Goal: Information Seeking & Learning: Learn about a topic

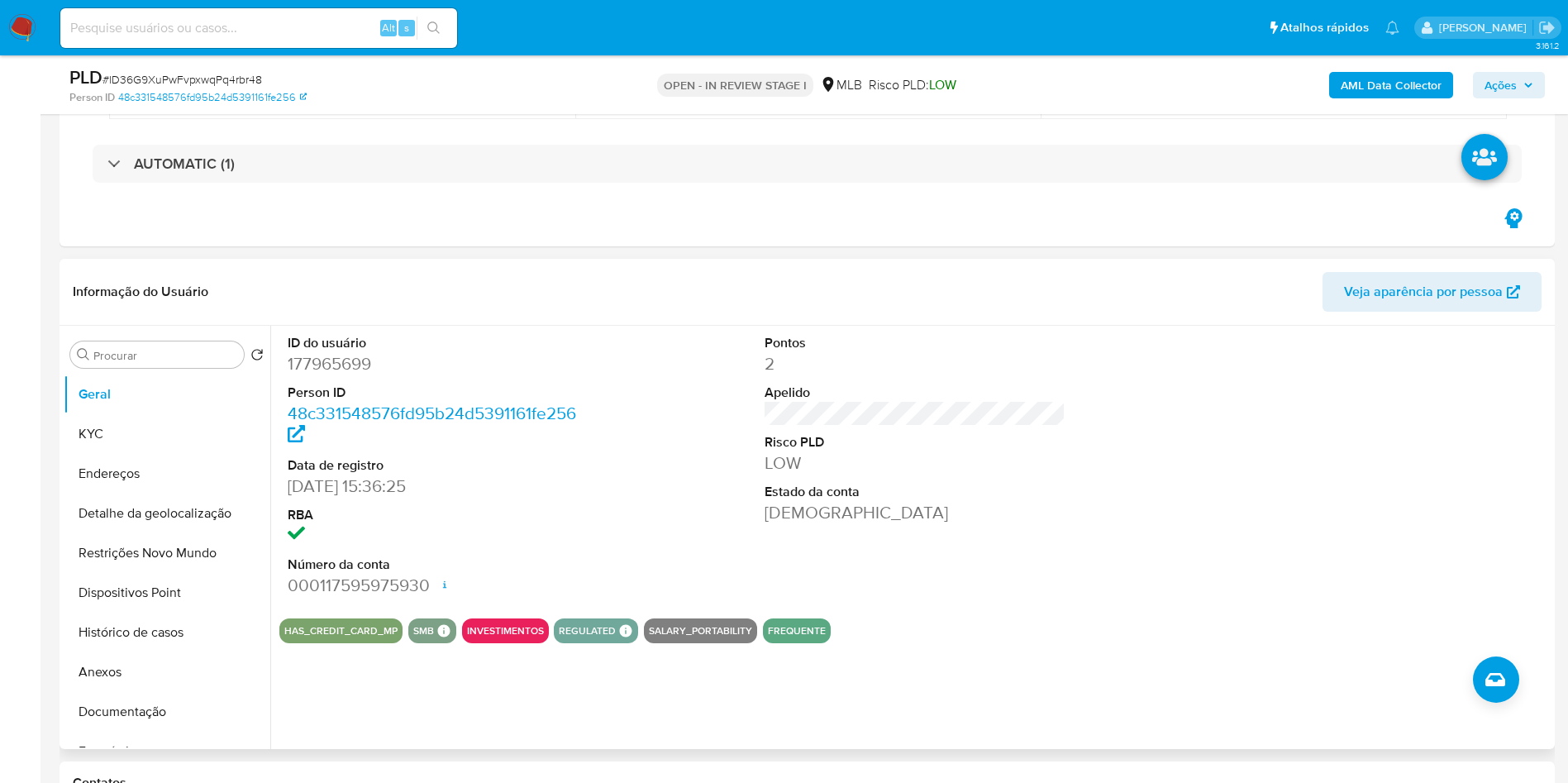
scroll to position [292, 0]
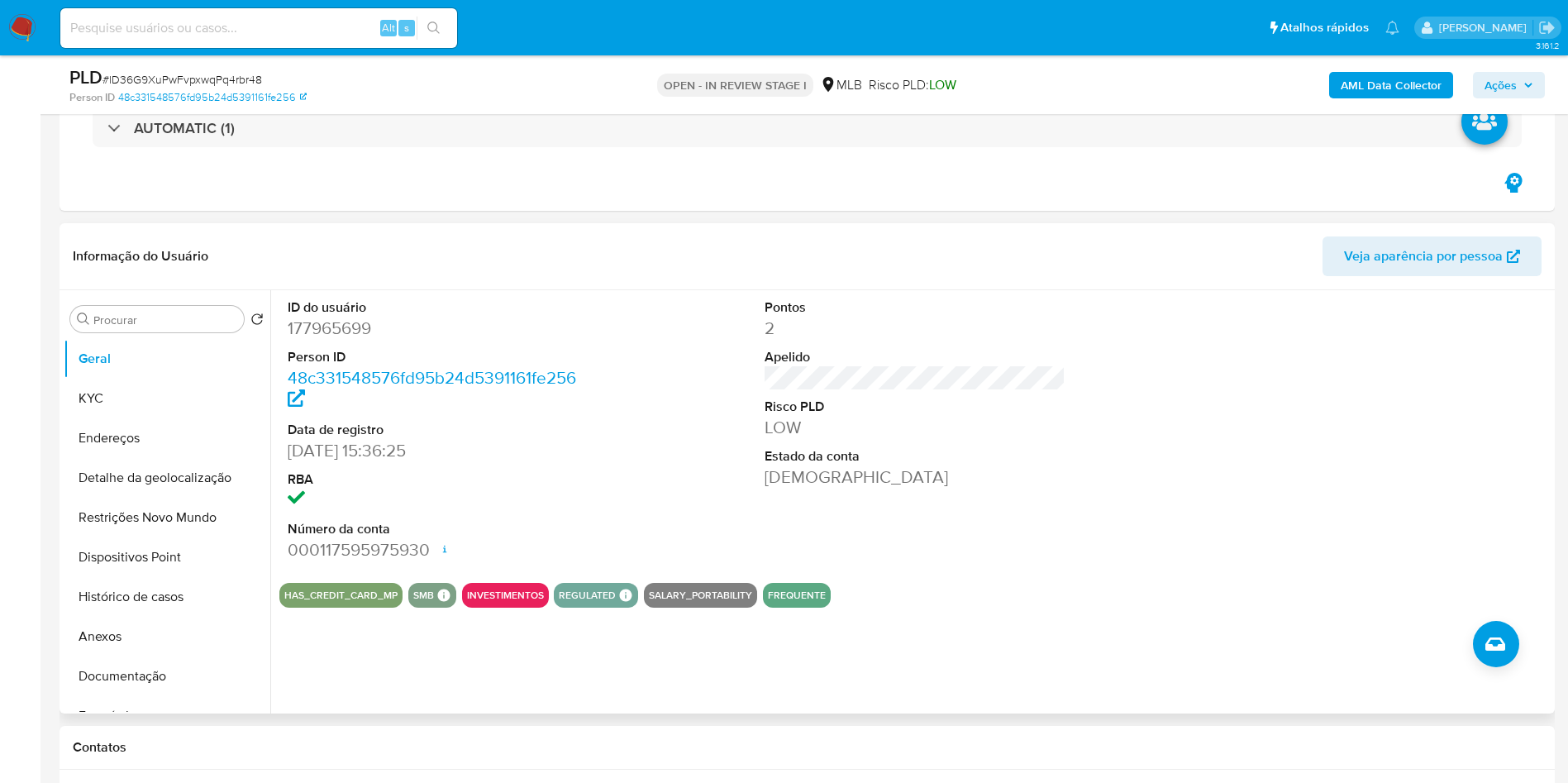
click at [353, 321] on dd "177965699" at bounding box center [438, 328] width 302 height 23
copy dd "177965699"
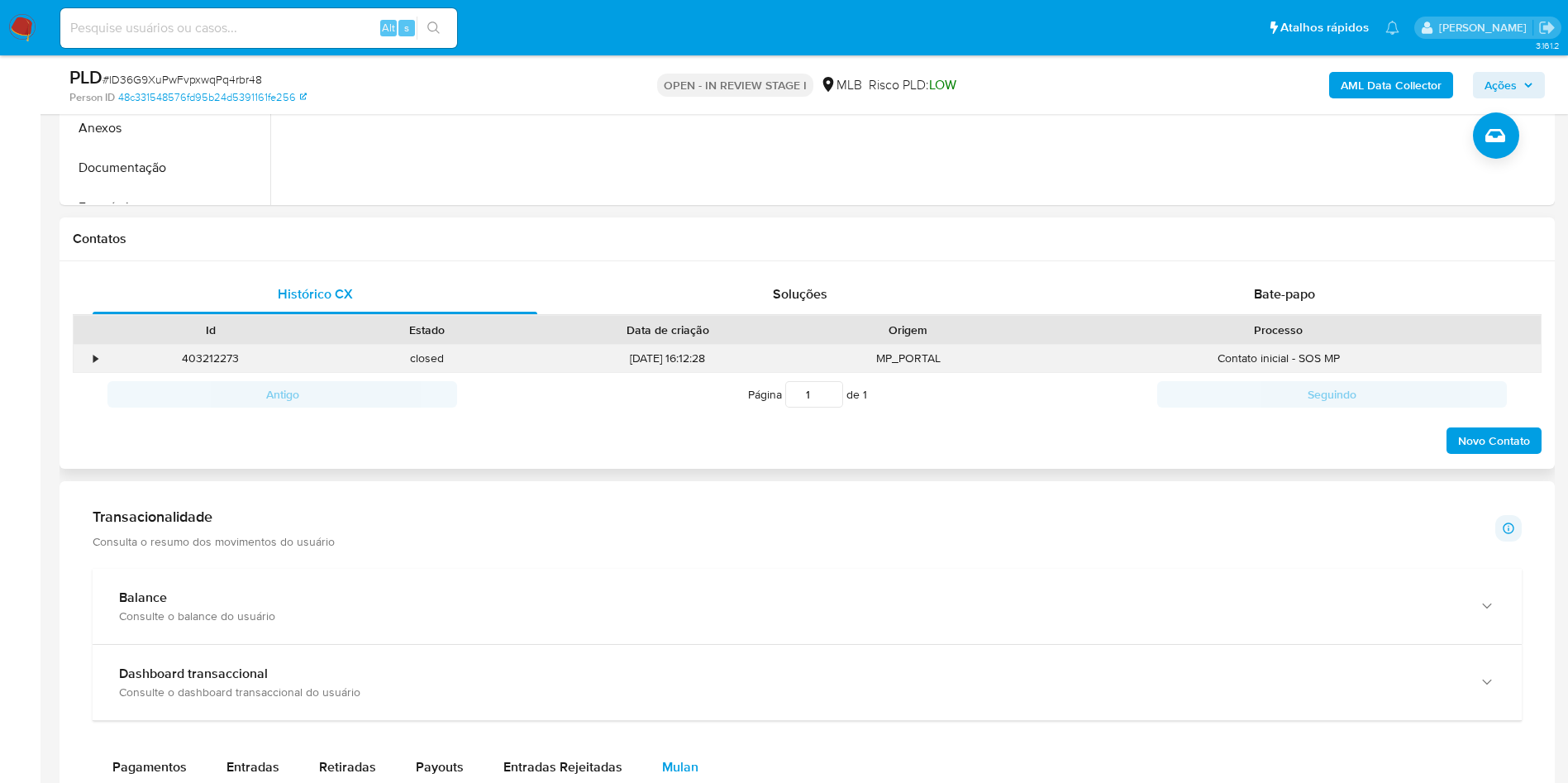
scroll to position [880, 0]
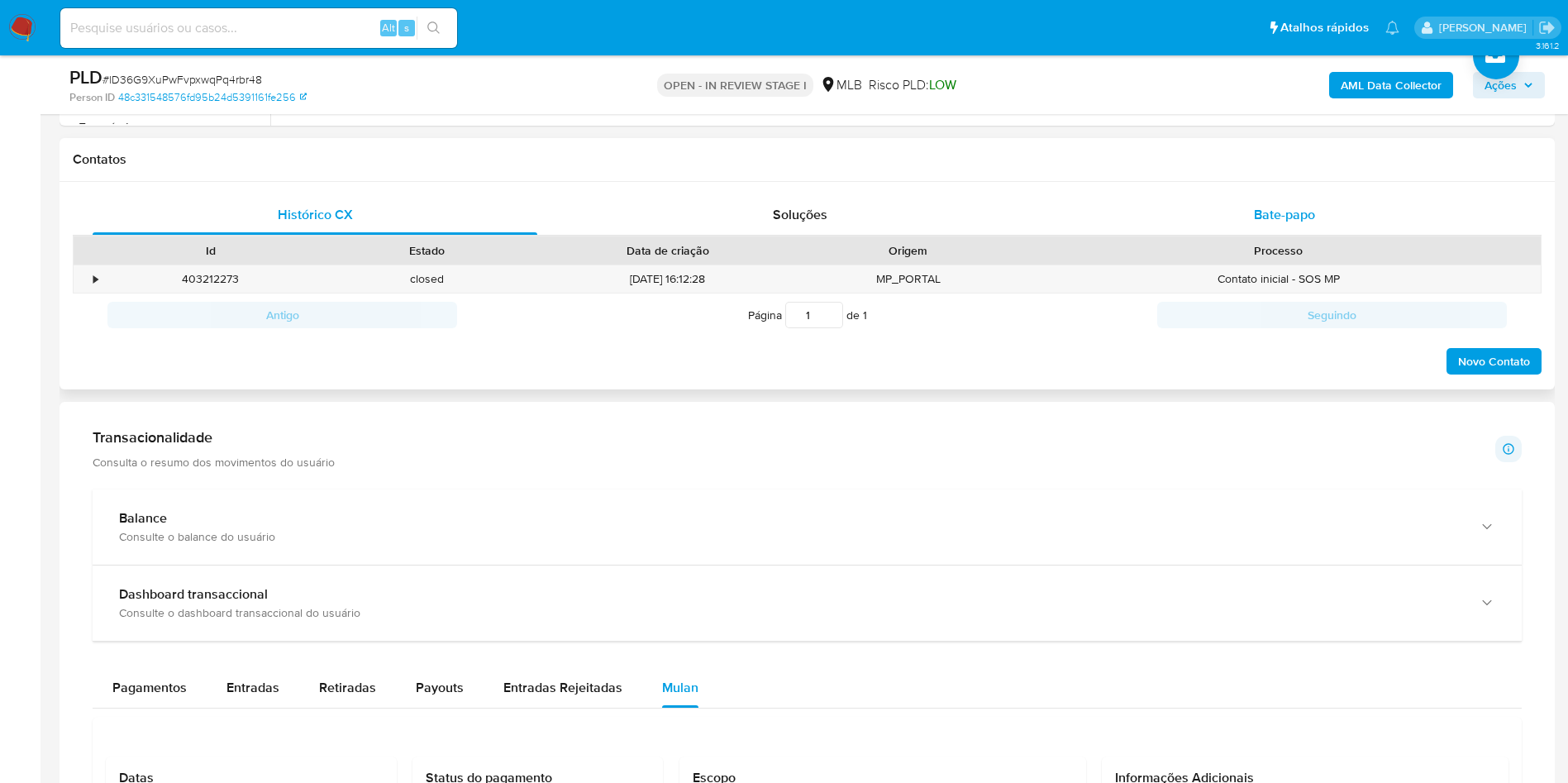
click at [1287, 213] on span "Bate-papo" at bounding box center [1285, 214] width 62 height 19
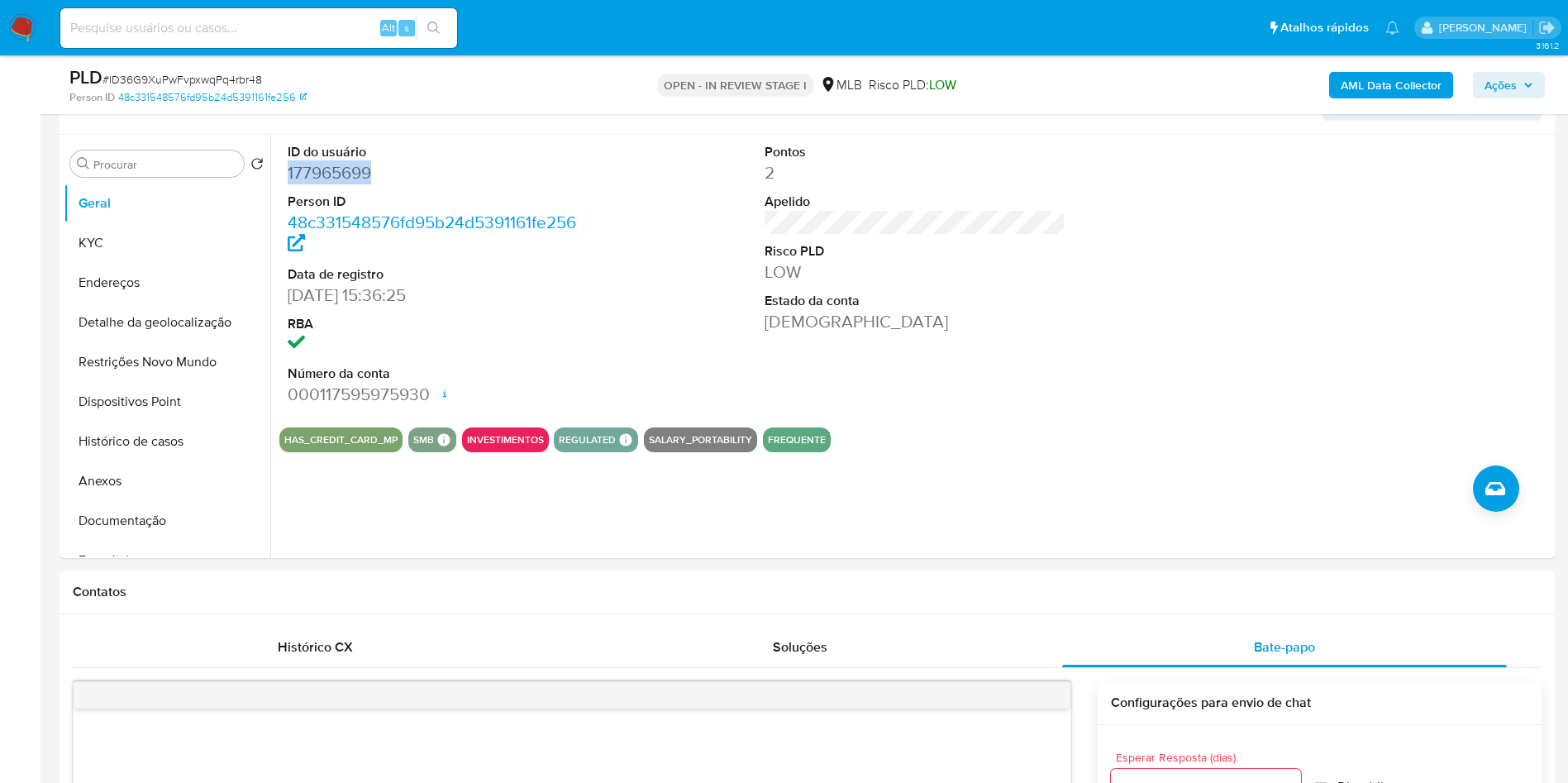
scroll to position [445, 0]
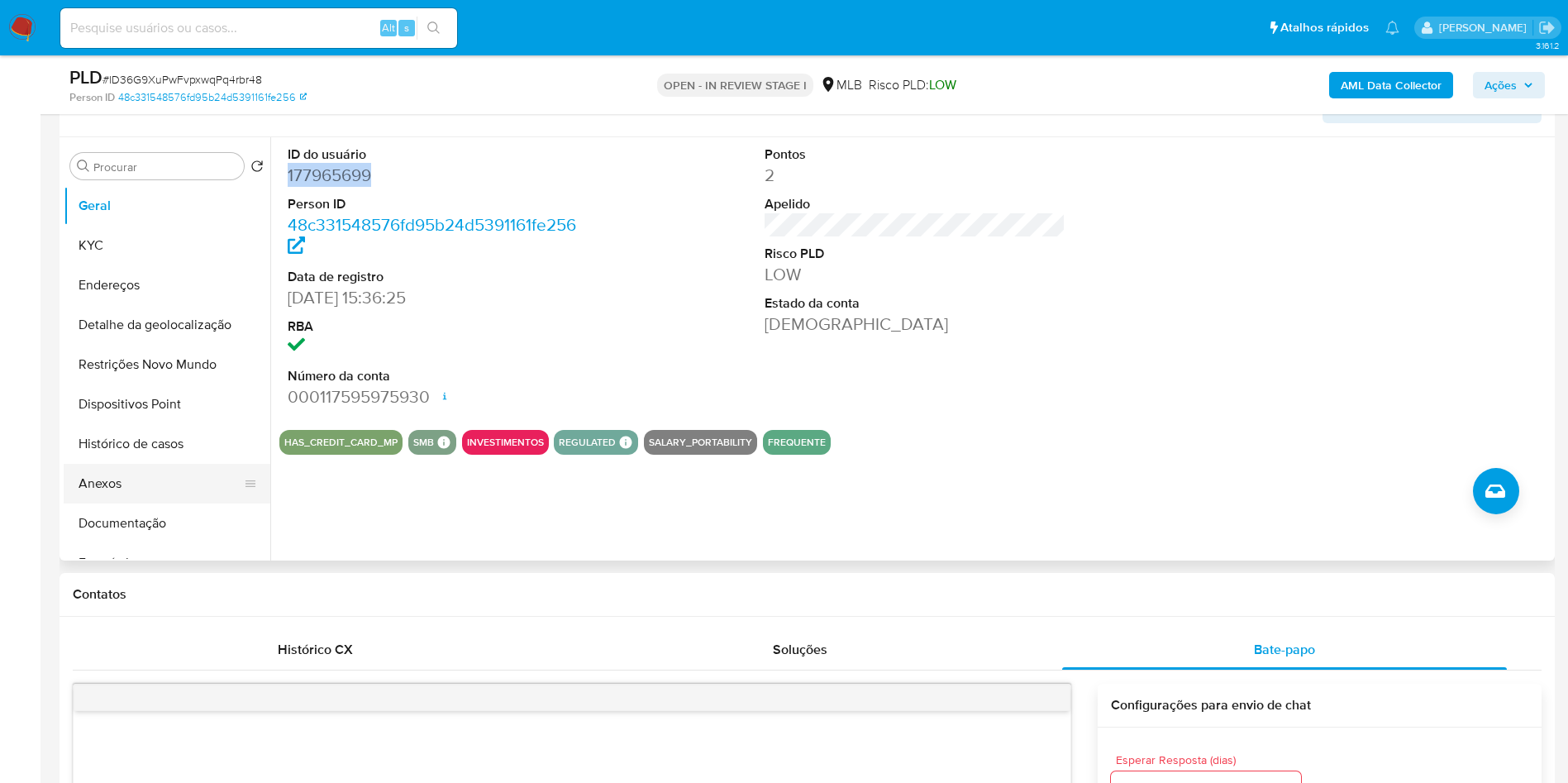
click at [106, 504] on button "Anexos" at bounding box center [160, 484] width 194 height 40
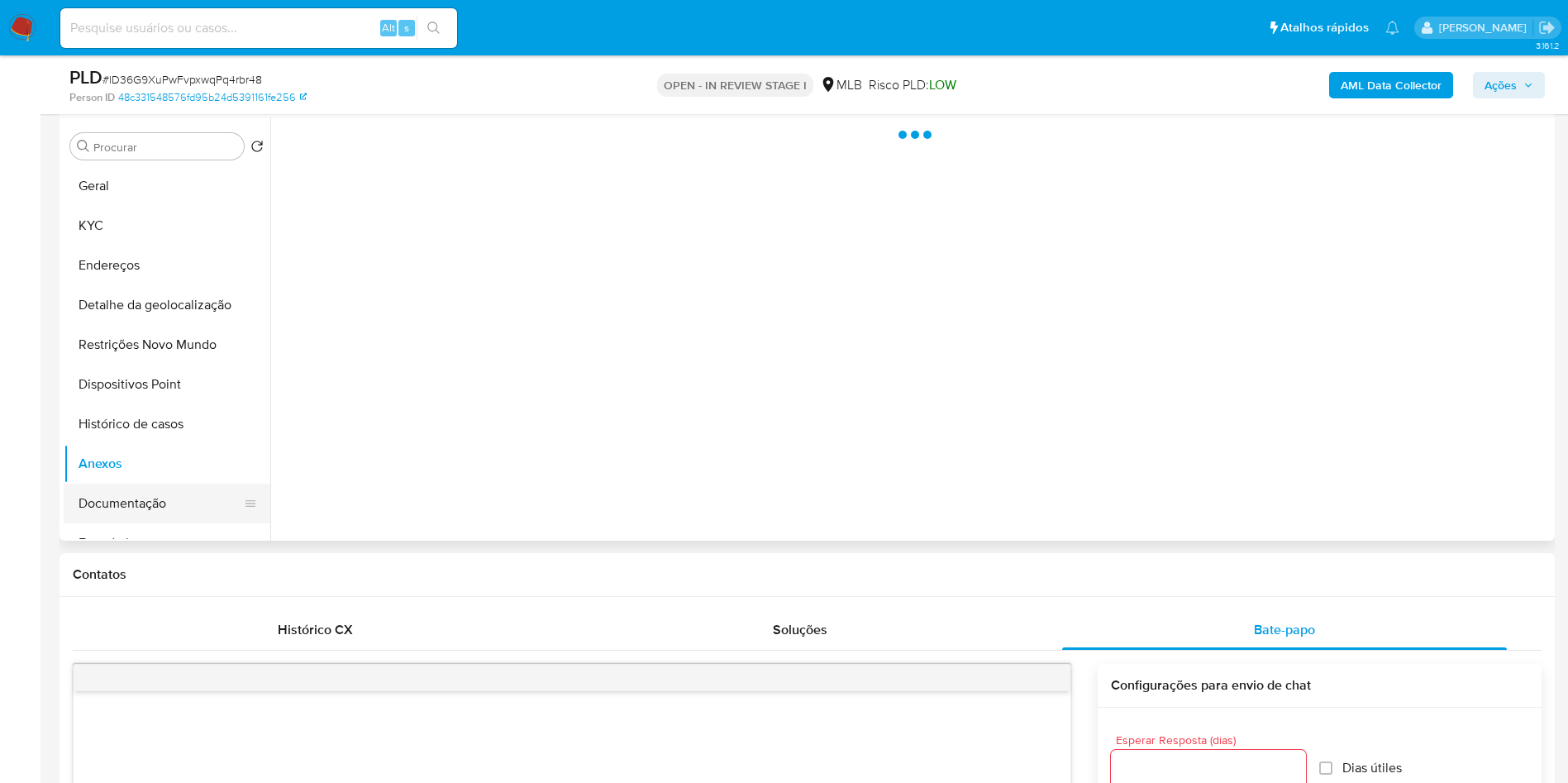
click at [103, 516] on button "Documentação" at bounding box center [160, 504] width 194 height 40
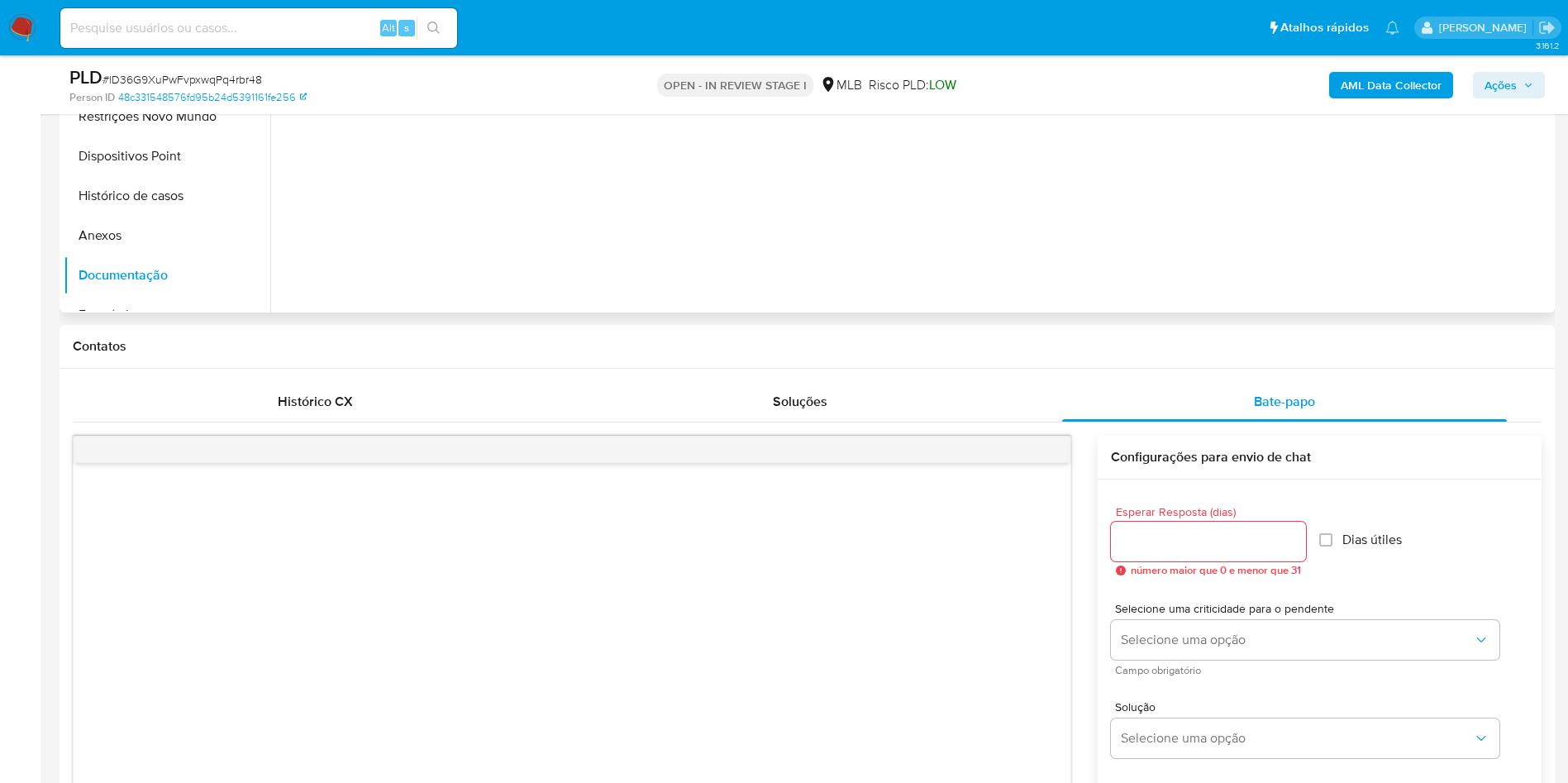
scroll to position [684, 0]
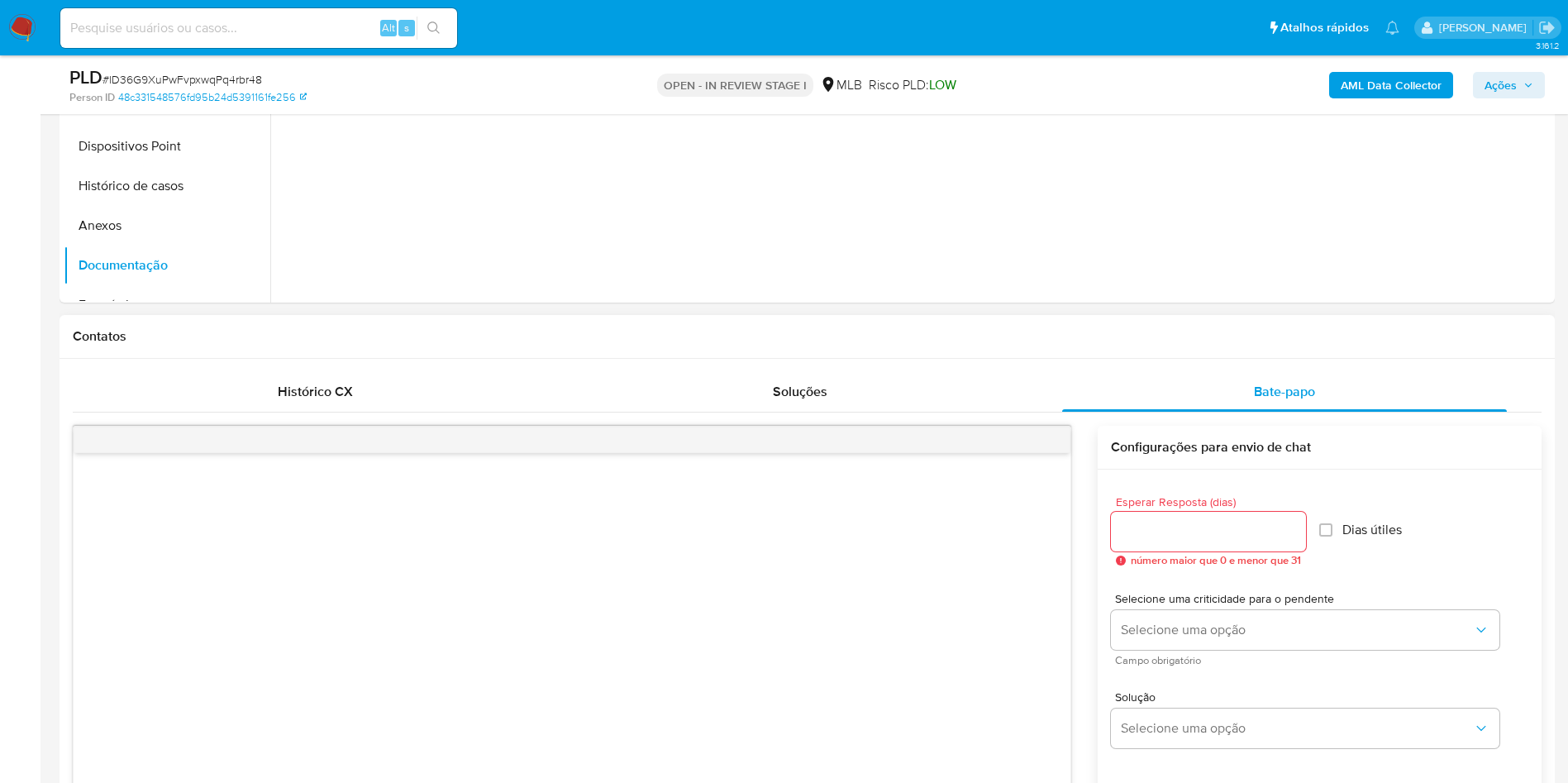
click at [1180, 535] on input "Esperar Resposta (dias)" at bounding box center [1208, 532] width 195 height 22
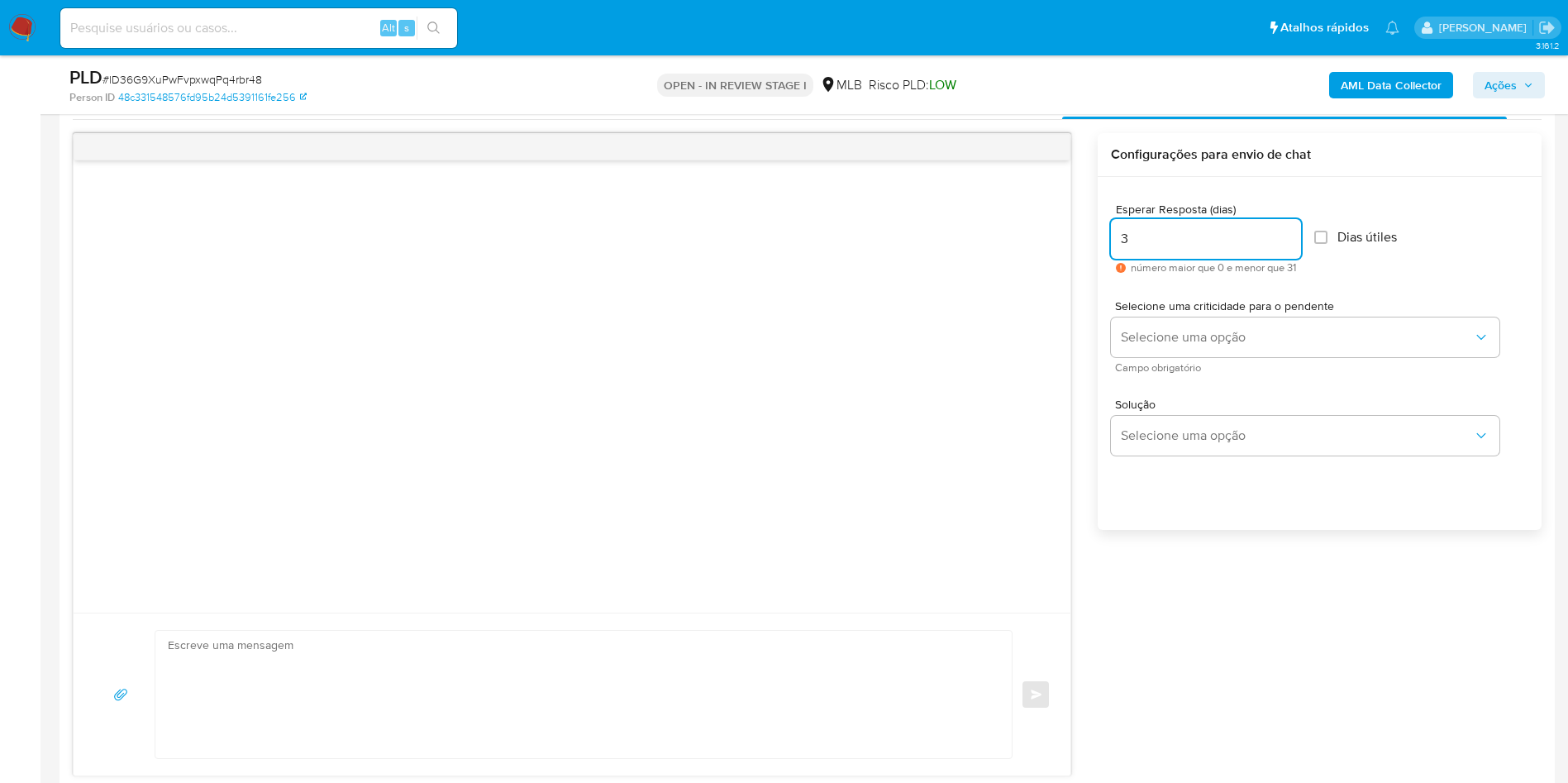
scroll to position [977, 0]
type input "3"
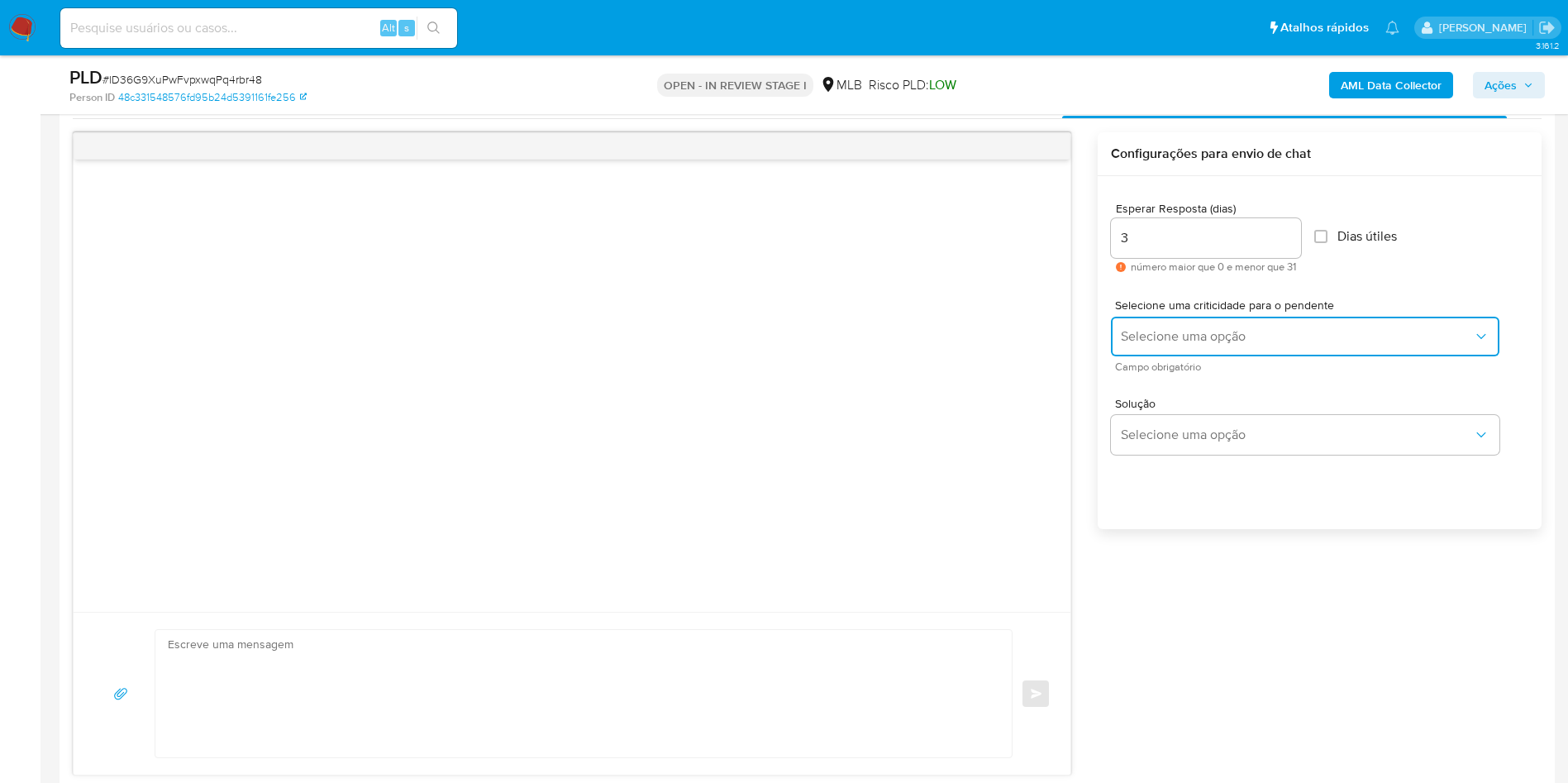
click at [1272, 333] on span "Selecione uma opção" at bounding box center [1297, 336] width 352 height 17
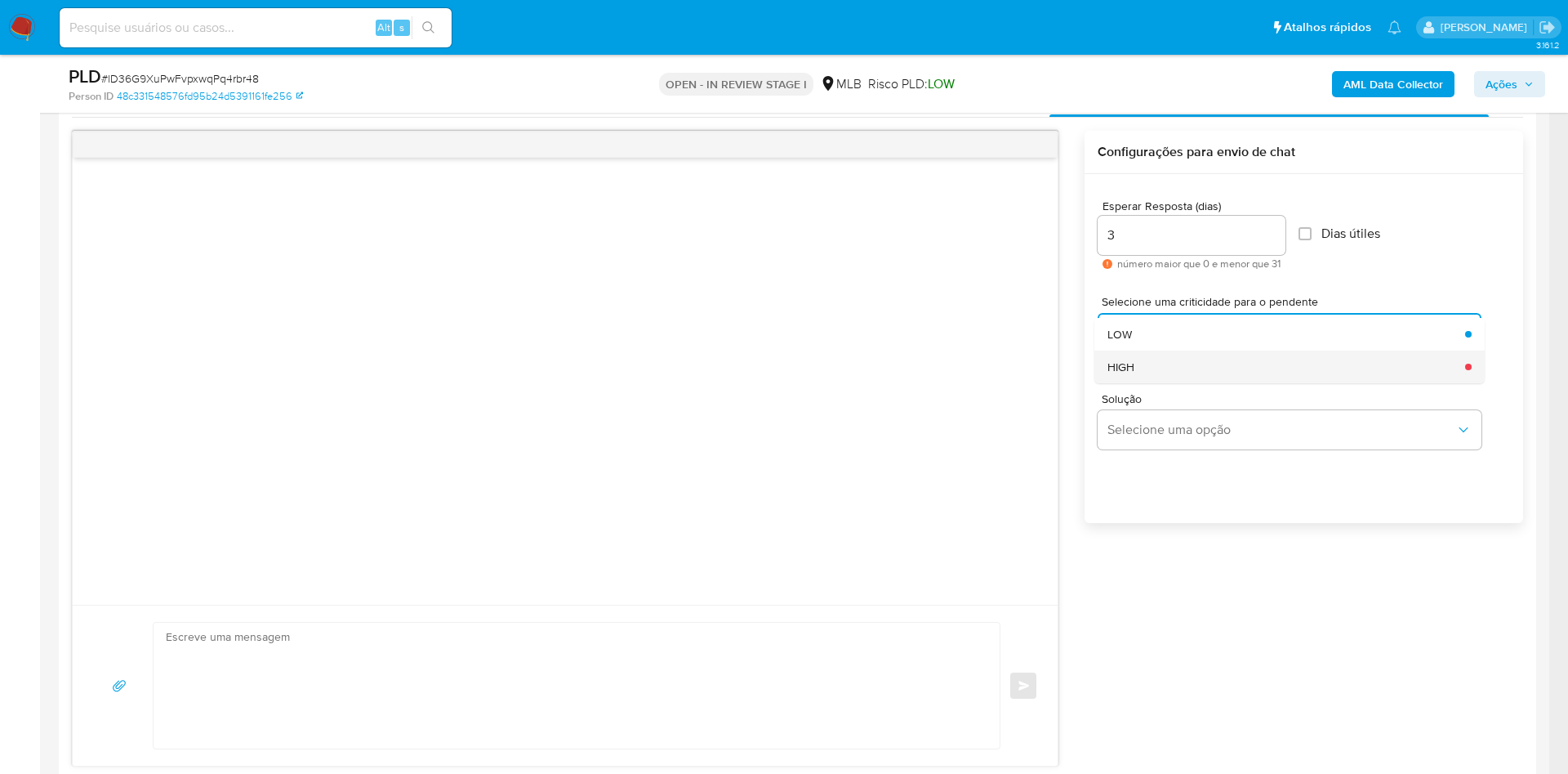
click at [1195, 371] on div "HIGH" at bounding box center [1281, 366] width 348 height 32
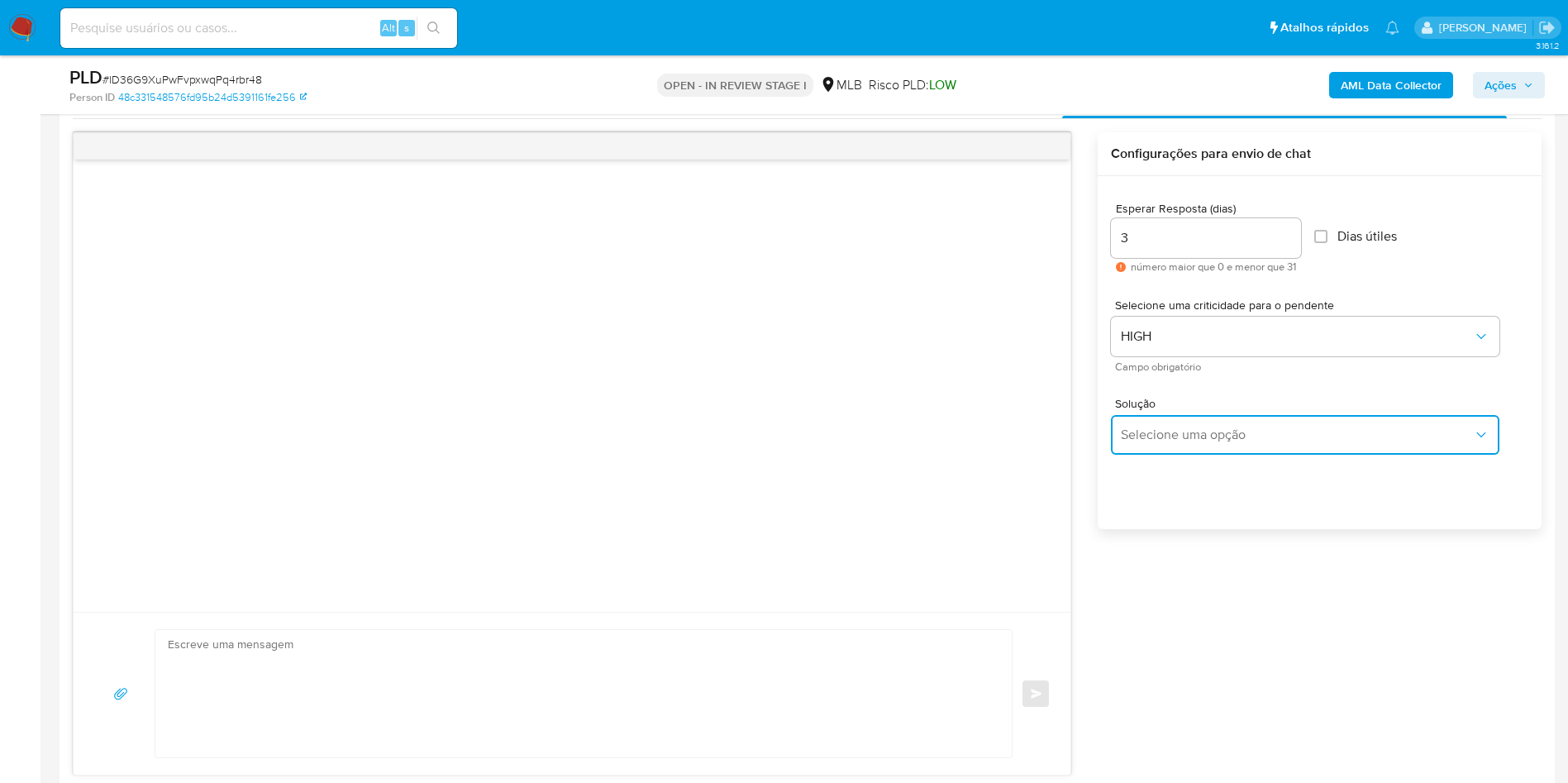
click at [1185, 435] on span "Selecione uma opção" at bounding box center [1297, 434] width 352 height 17
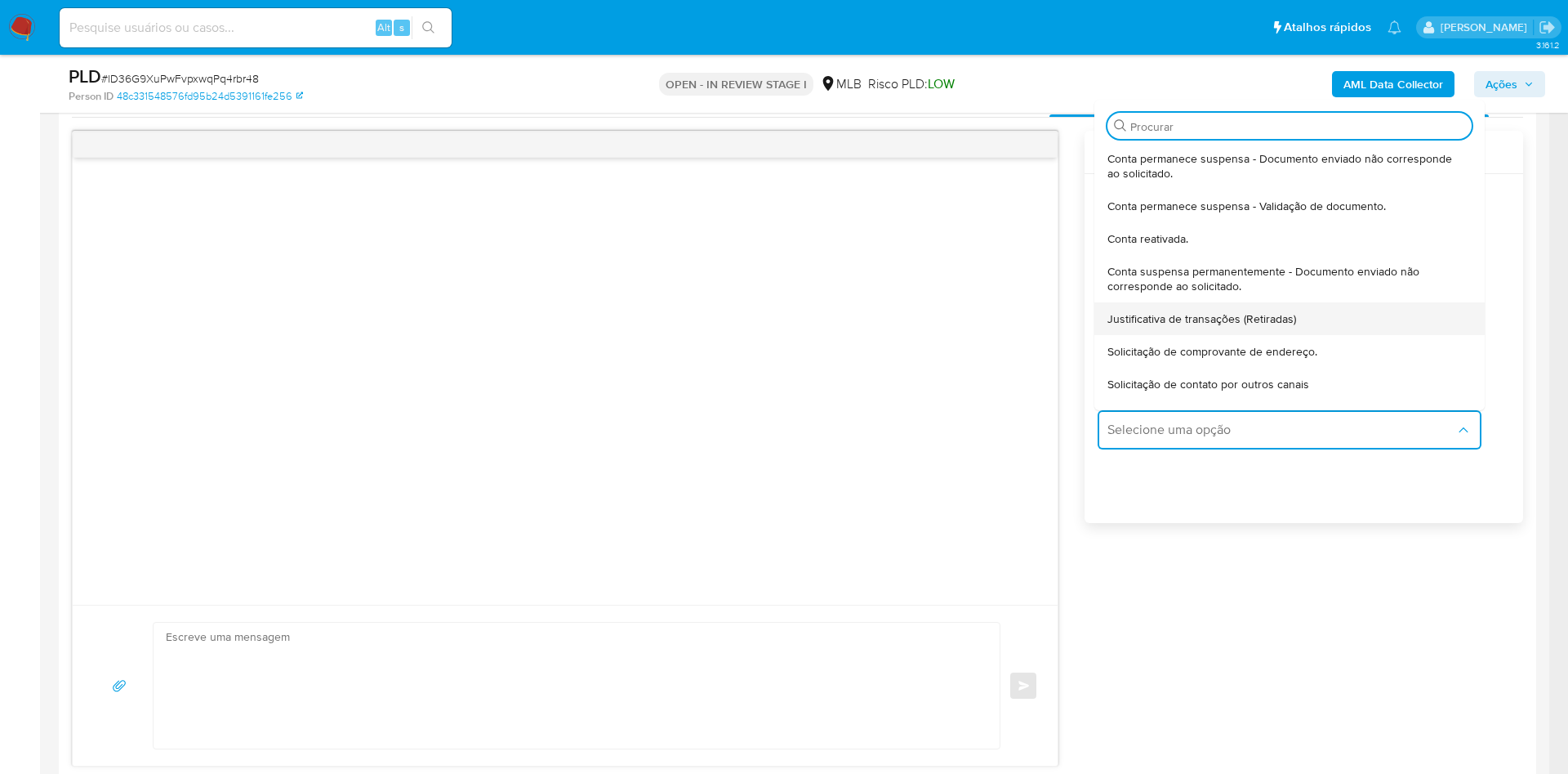
click at [1214, 317] on span "Justificativa de transações (Retiradas)" at bounding box center [1202, 318] width 189 height 15
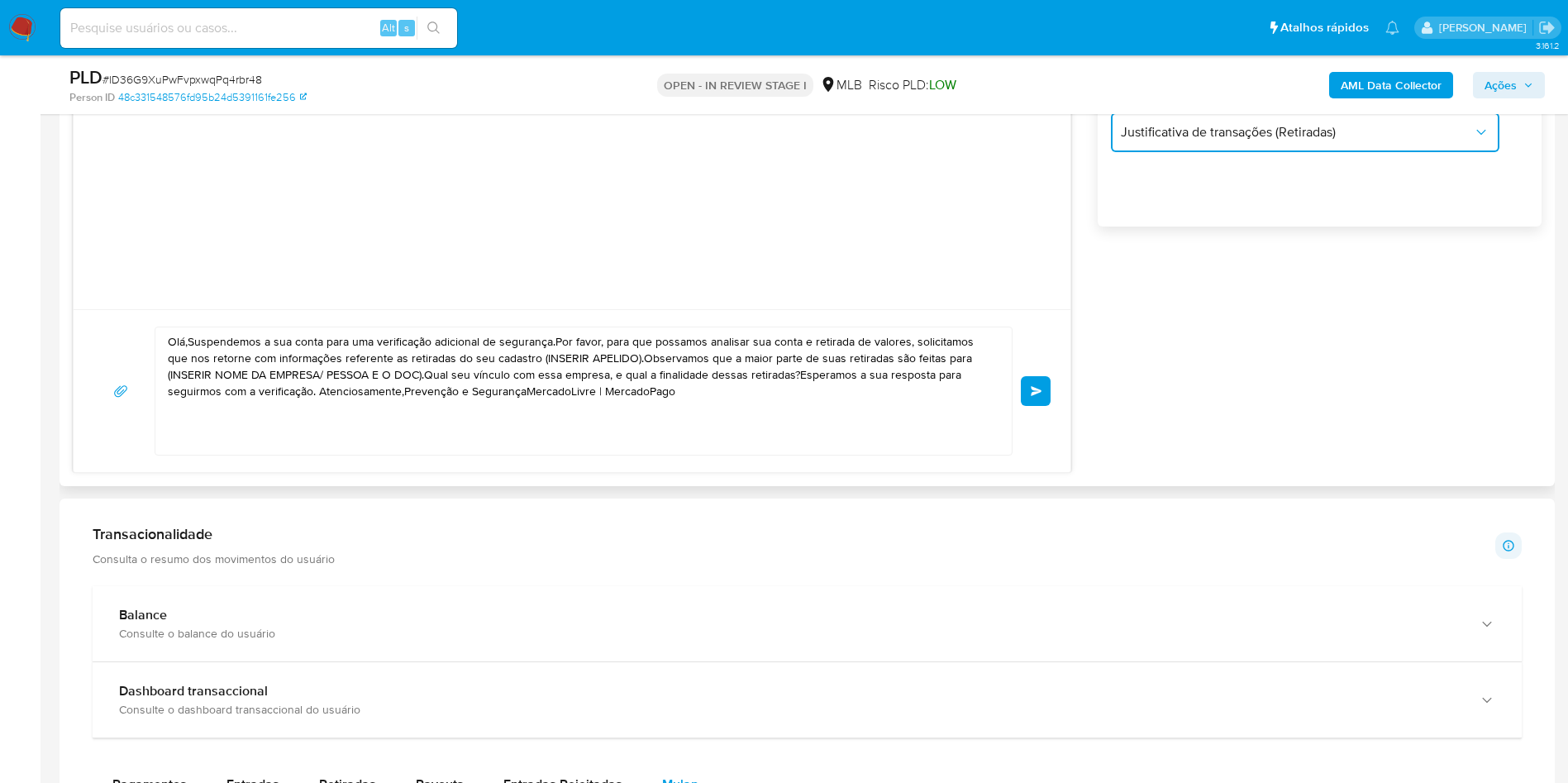
scroll to position [1290, 0]
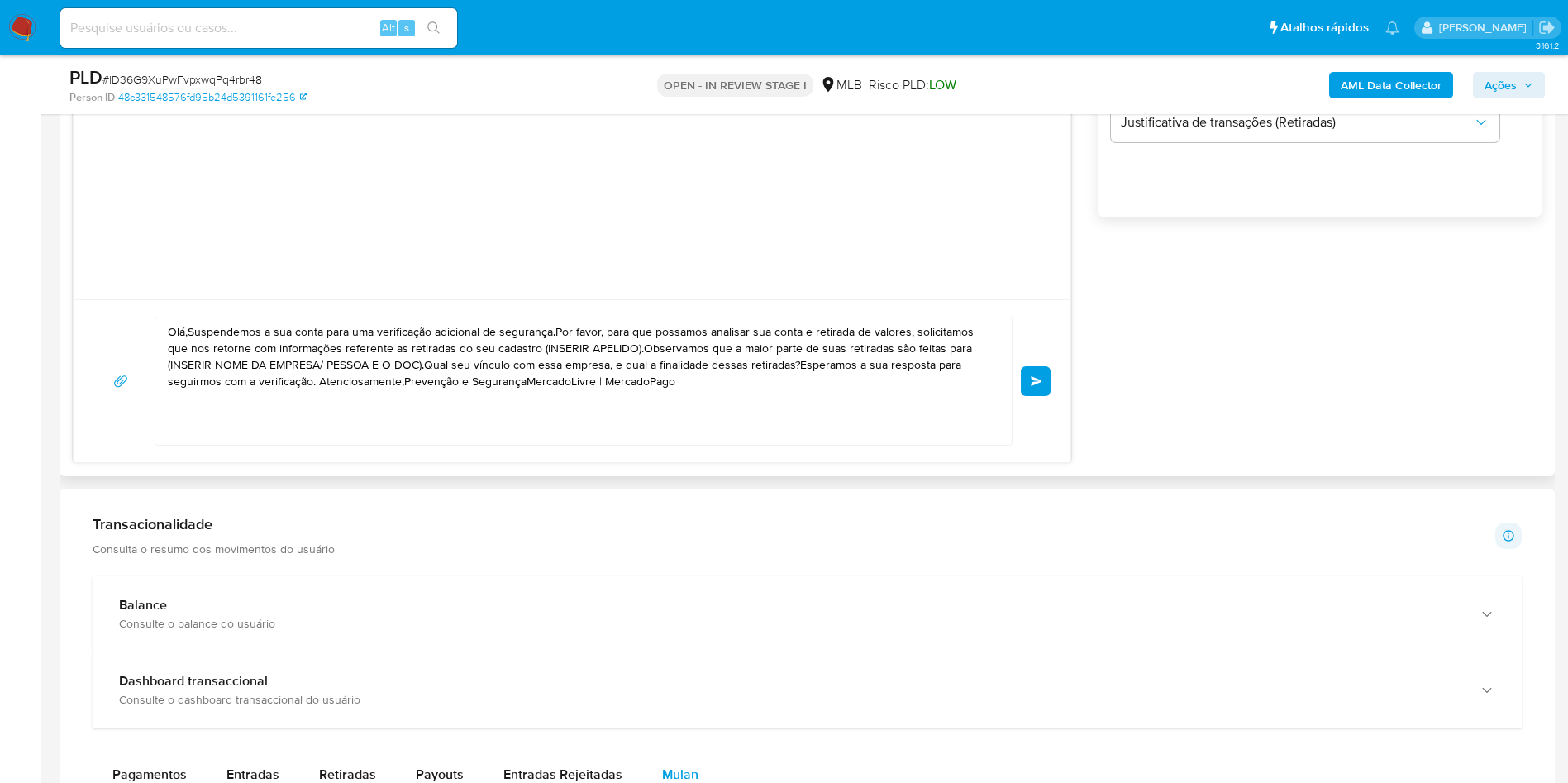
click at [633, 423] on textarea "Olá,Suspendemos a sua conta para uma verificação adicional de segurança.Por fav…" at bounding box center [579, 381] width 824 height 127
paste textarea "! Estamos realizando uma verificação adicional de segurança em contas de usuári…"
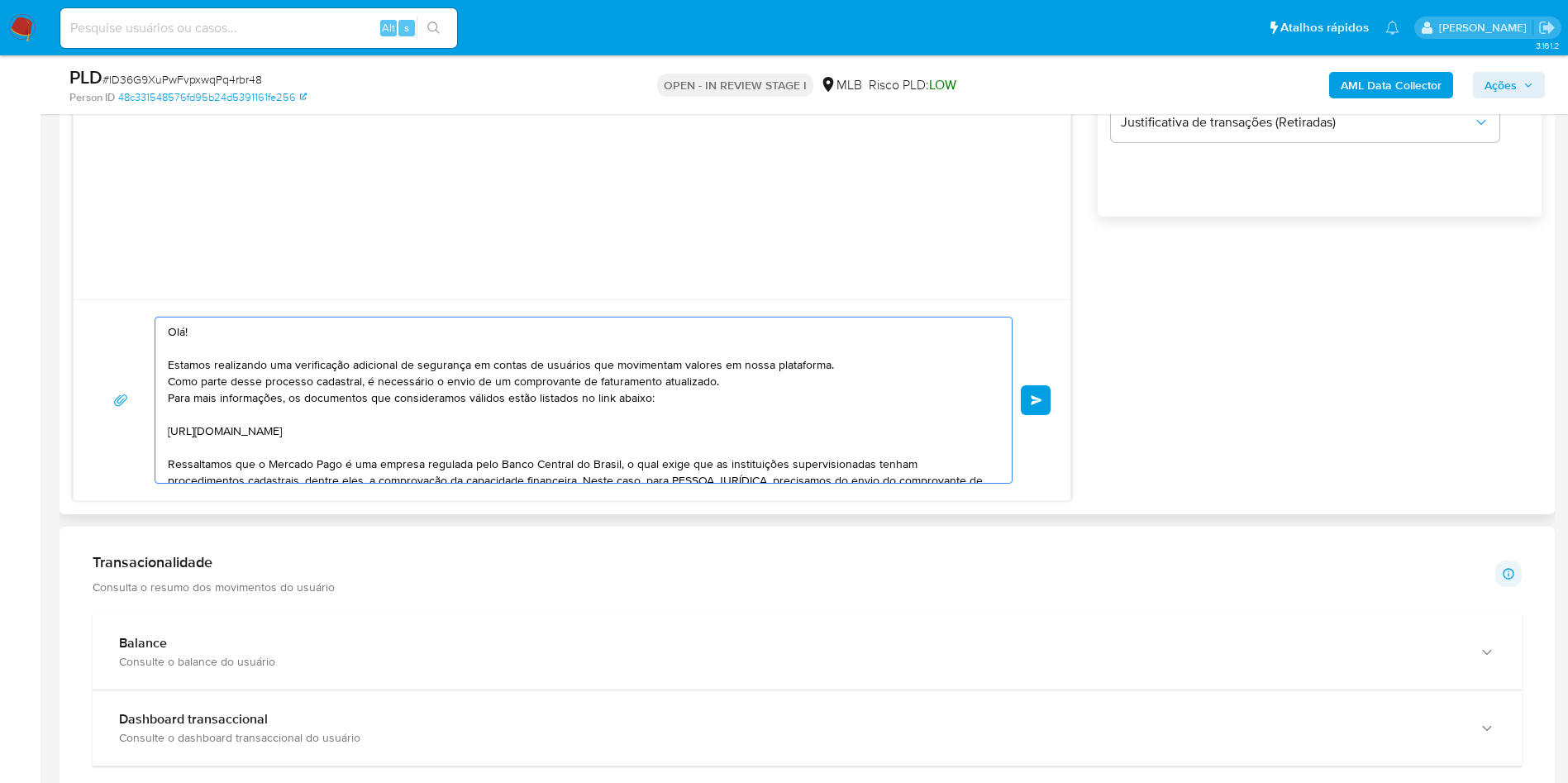
scroll to position [155, 0]
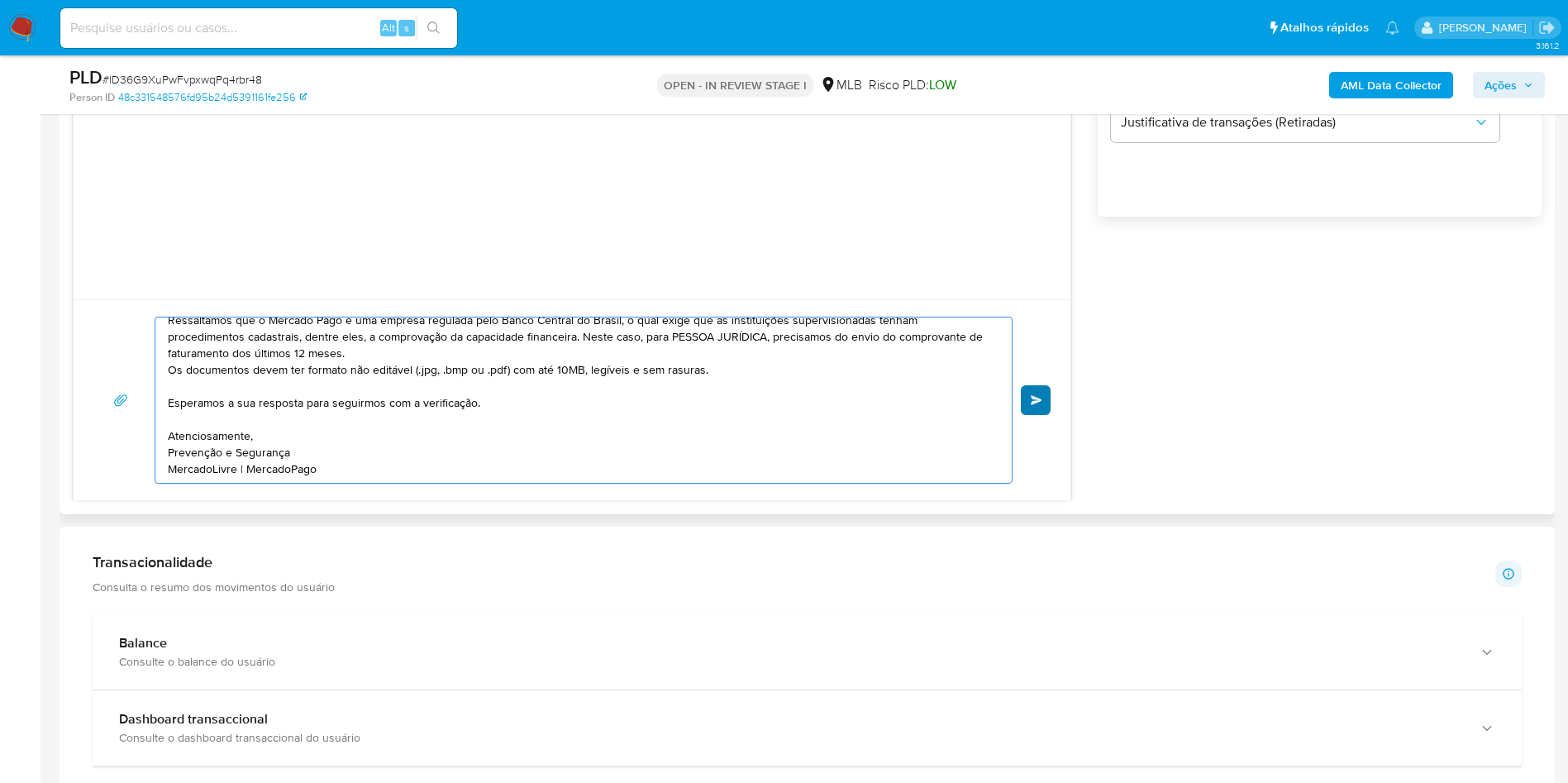
type textarea "Olá! Estamos realizando uma verificação adicional de segurança em contas de usu…"
click at [1049, 398] on button "common.send" at bounding box center [1035, 400] width 30 height 30
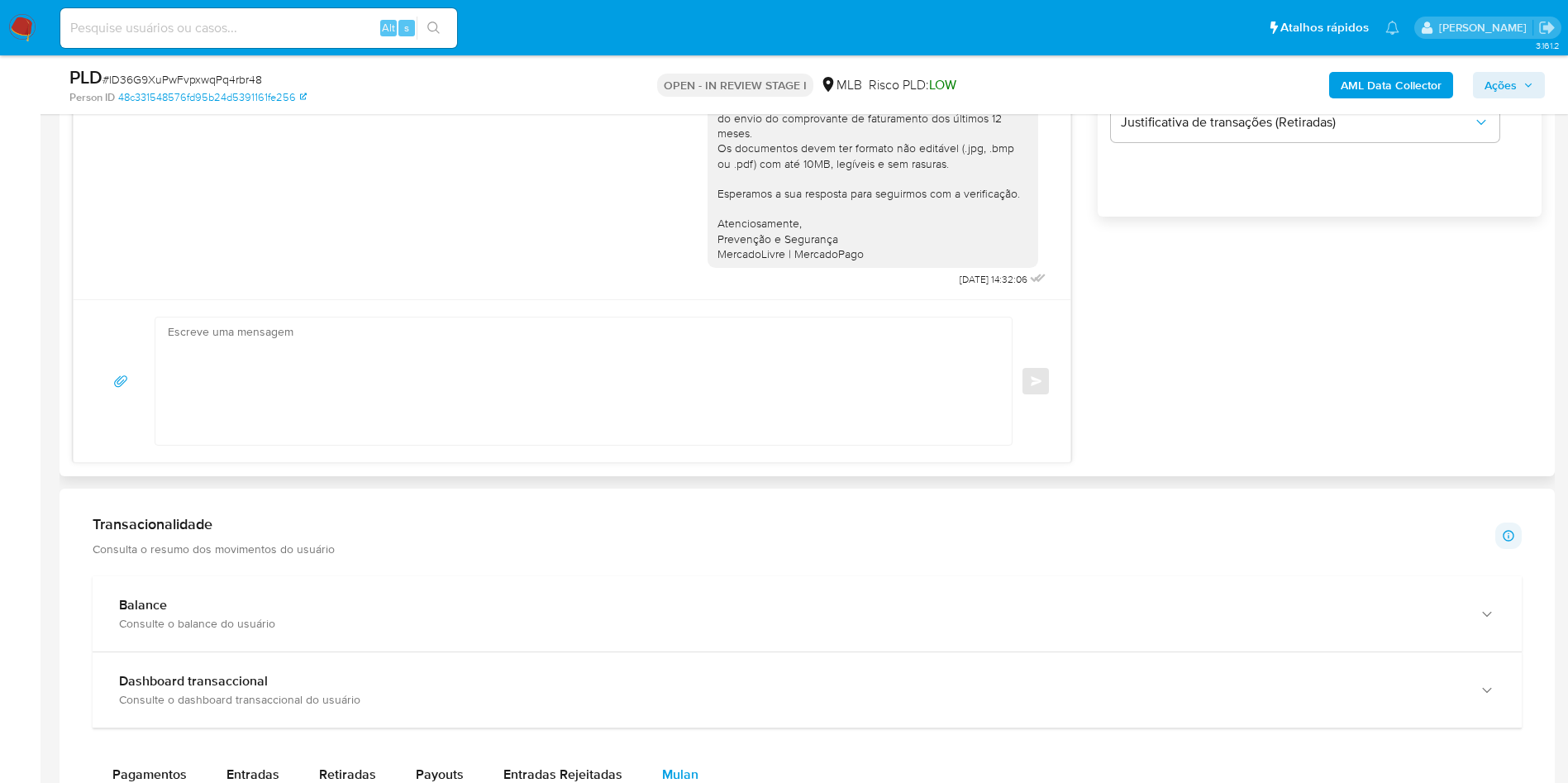
scroll to position [3, 0]
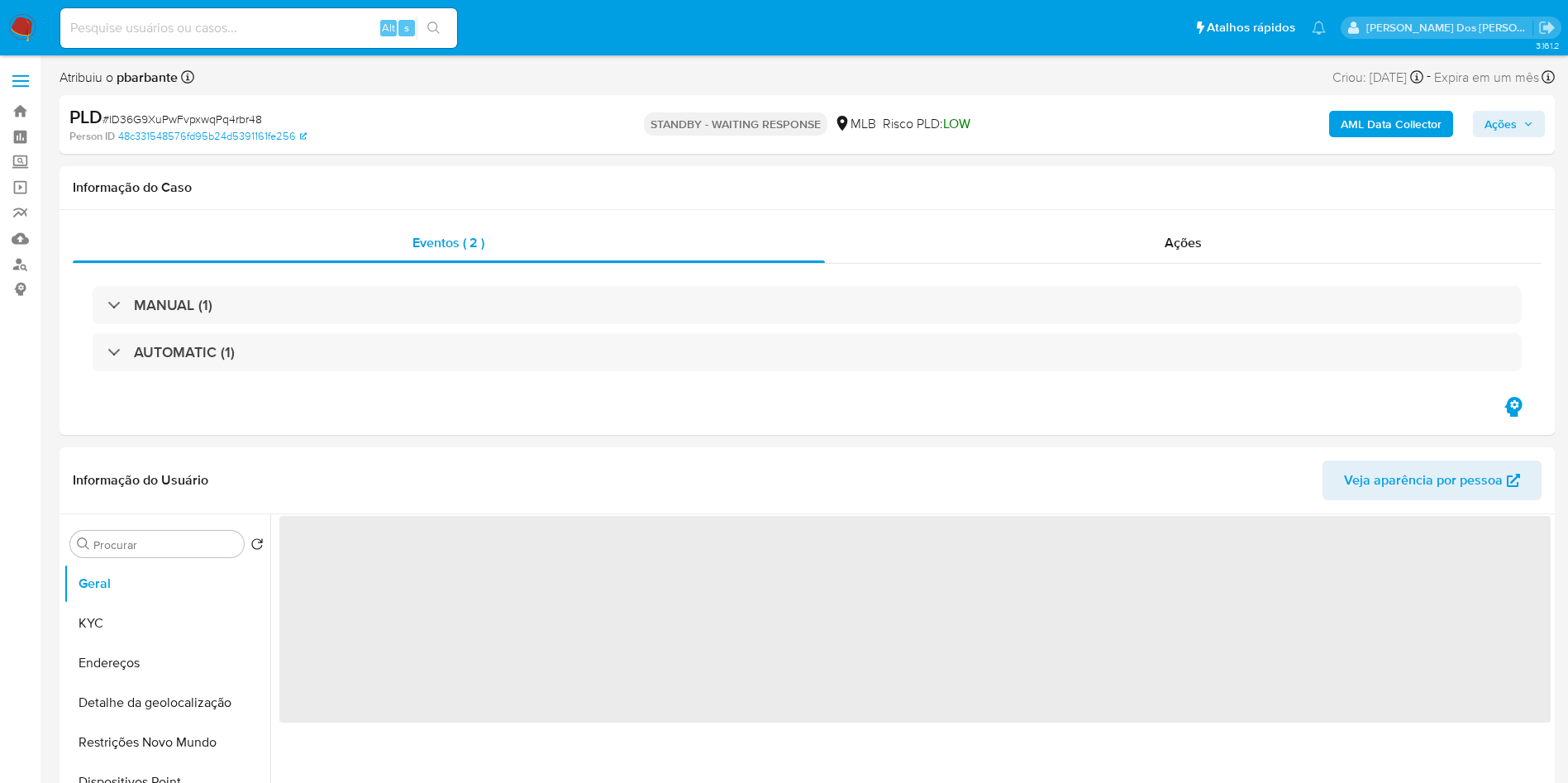
select select "10"
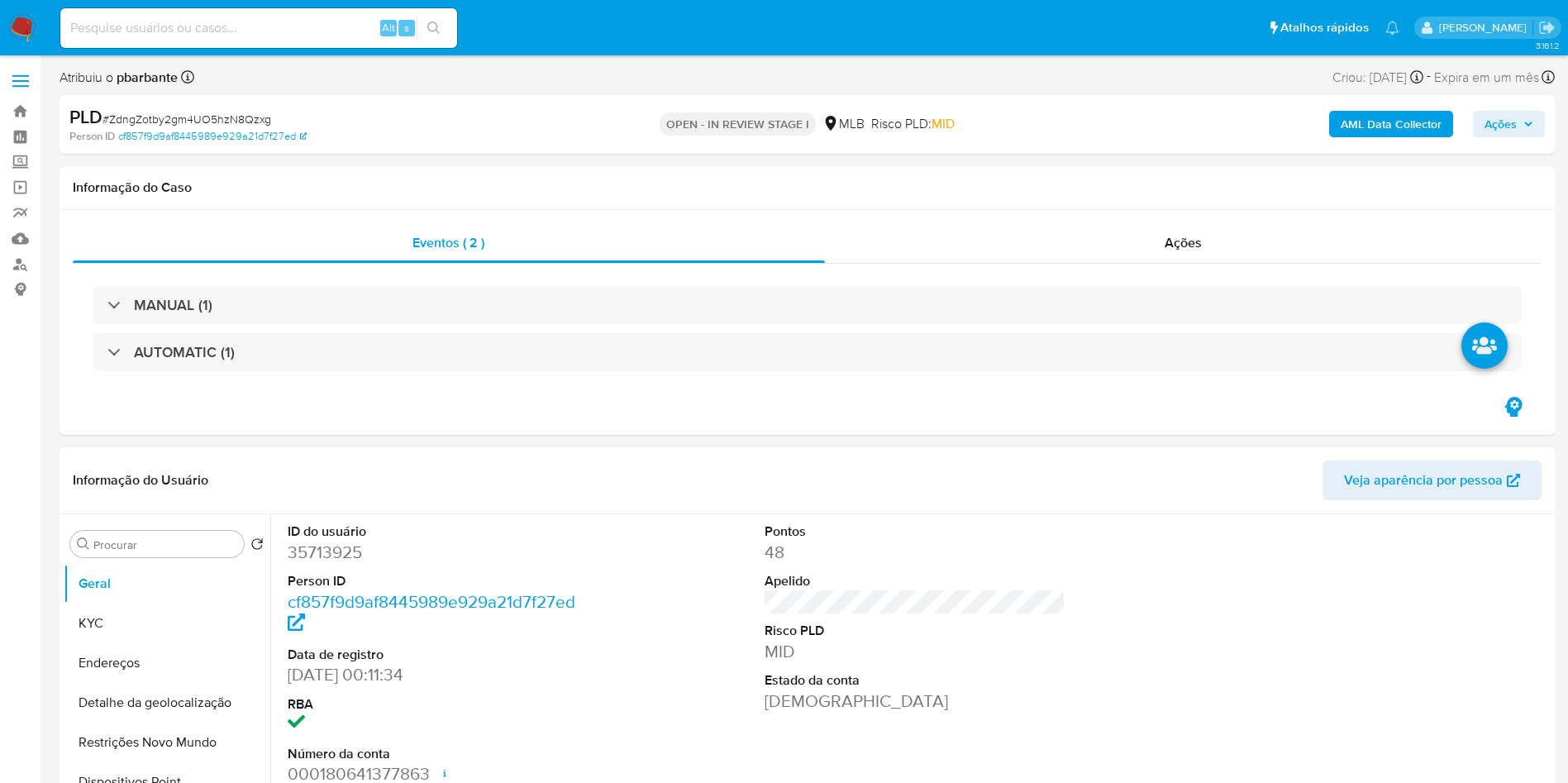
click at [337, 546] on dd "35713925" at bounding box center [438, 551] width 302 height 23
copy dd "35713925"
click at [150, 624] on button "KYC" at bounding box center [160, 623] width 194 height 40
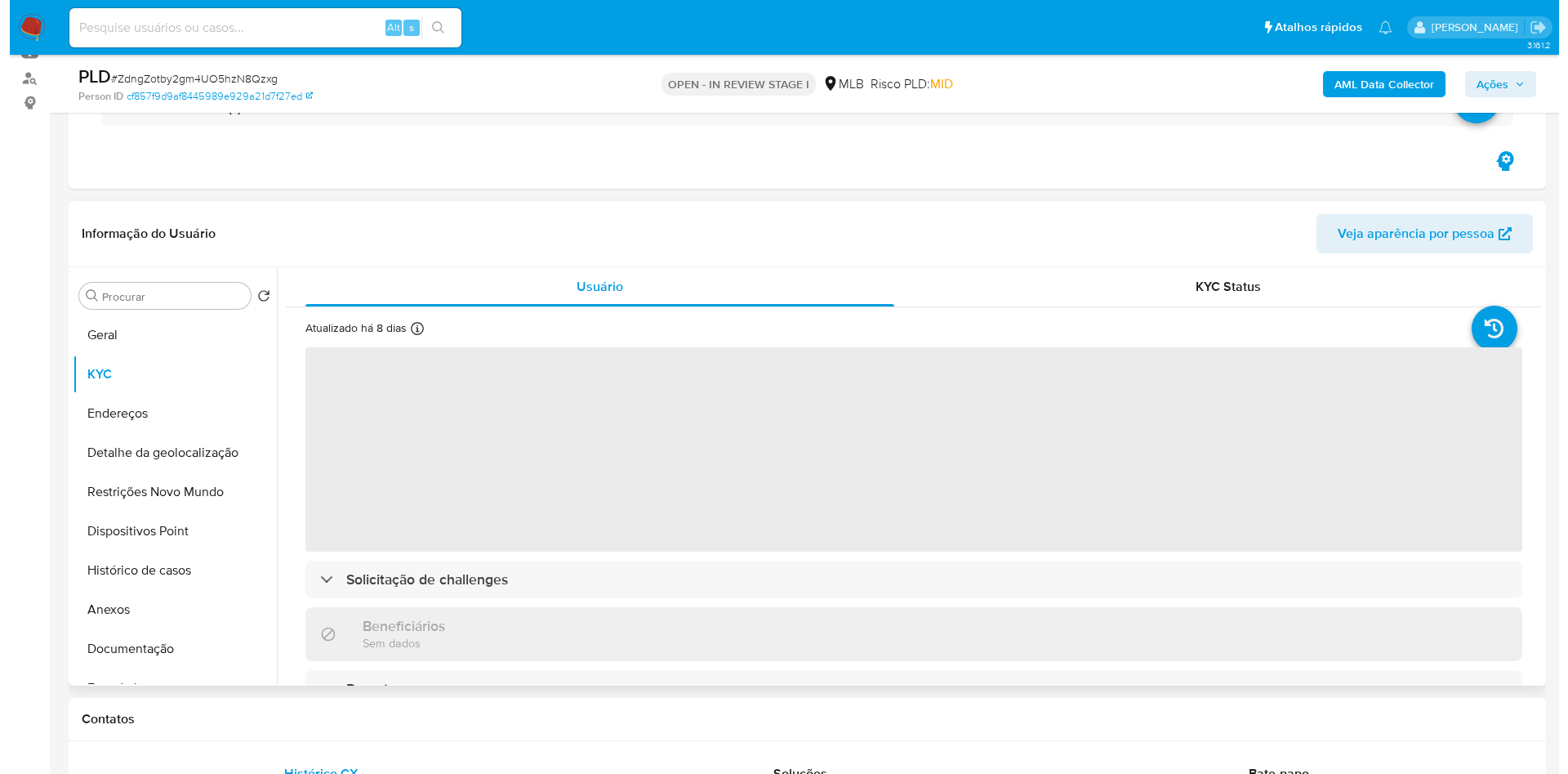
scroll to position [184, 0]
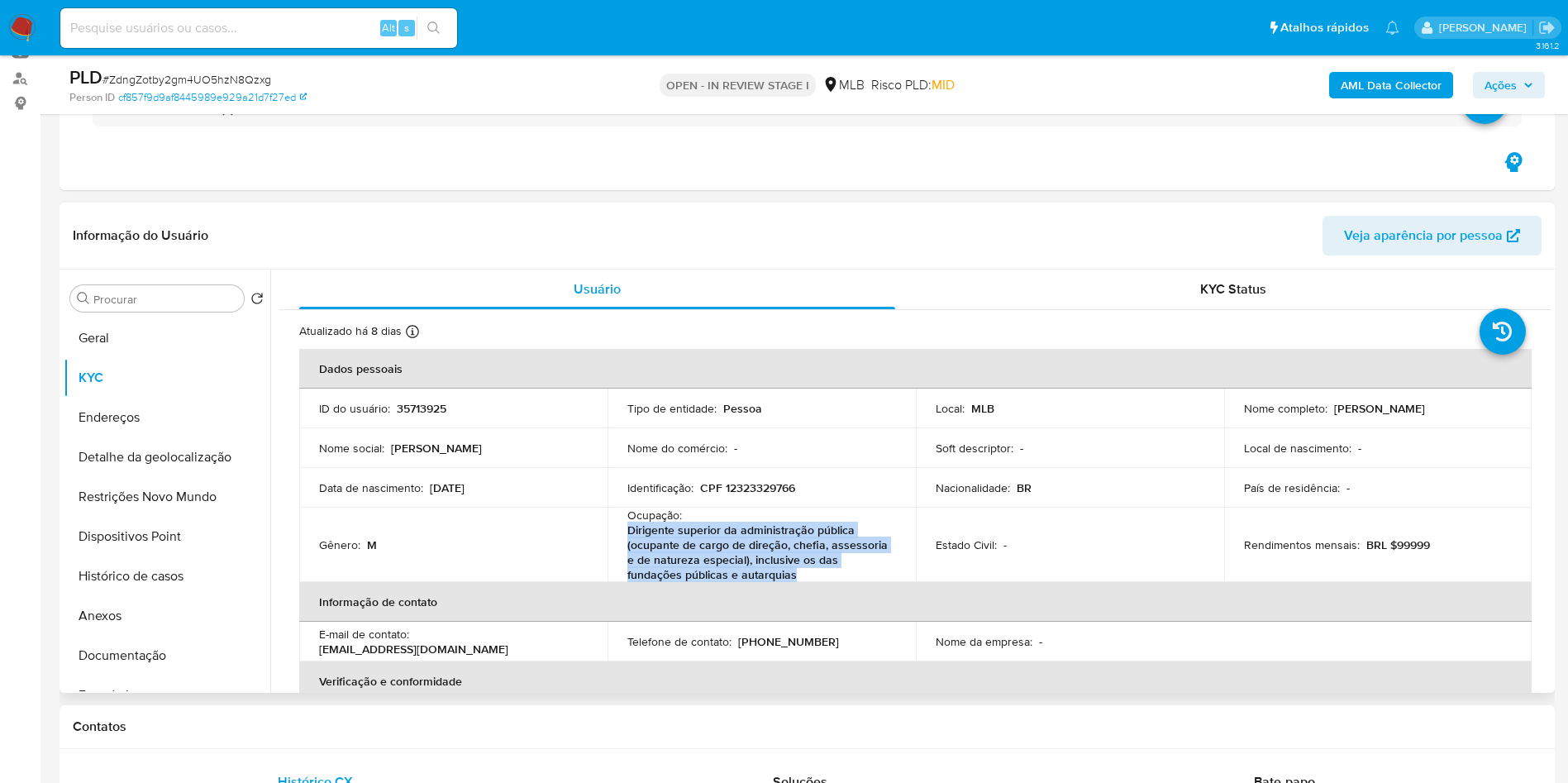
drag, startPoint x: 806, startPoint y: 576, endPoint x: 618, endPoint y: 542, distance: 191.0
click at [618, 542] on td "Ocupação : Dirigente superior da administração pública (ocupante de cargo de di…" at bounding box center [761, 545] width 308 height 75
copy p "Dirigente superior da administração pública (ocupante de cargo de direção, chef…"
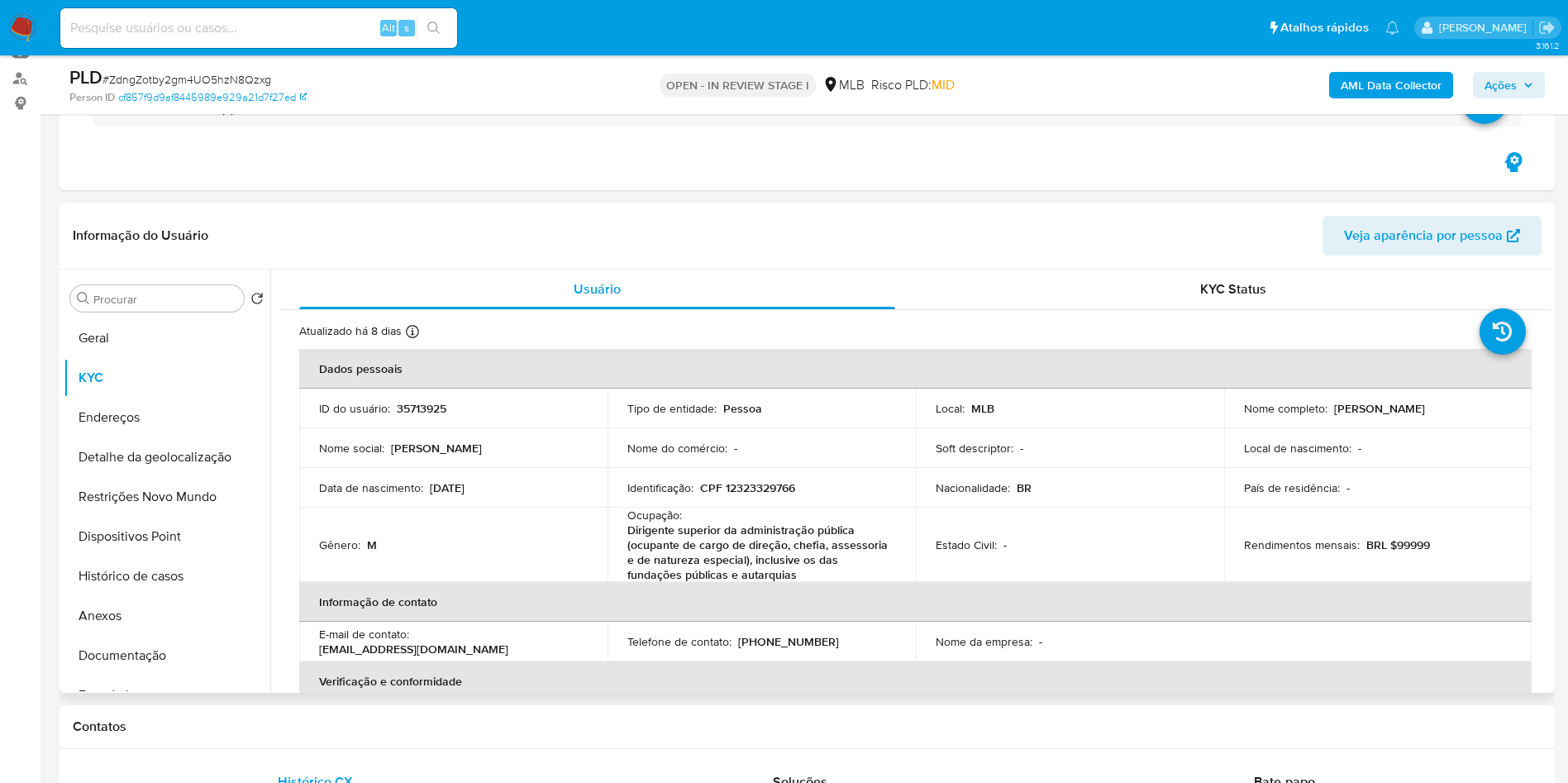
click at [415, 404] on p "35713925" at bounding box center [421, 407] width 50 height 15
copy p "35713925"
click at [1408, 81] on b "AML Data Collector" at bounding box center [1390, 84] width 100 height 27
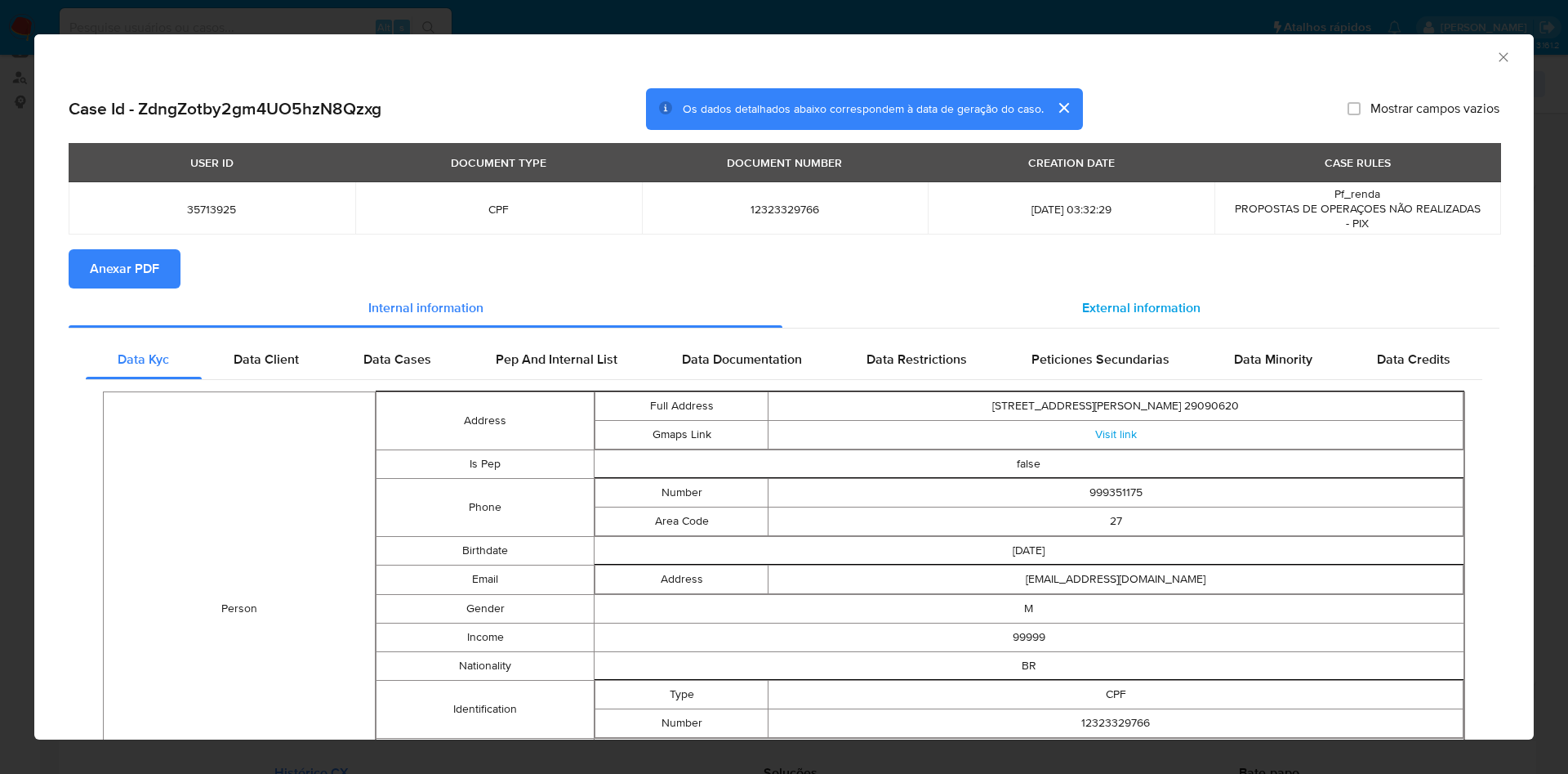
click at [1173, 309] on span "External information" at bounding box center [1141, 307] width 119 height 19
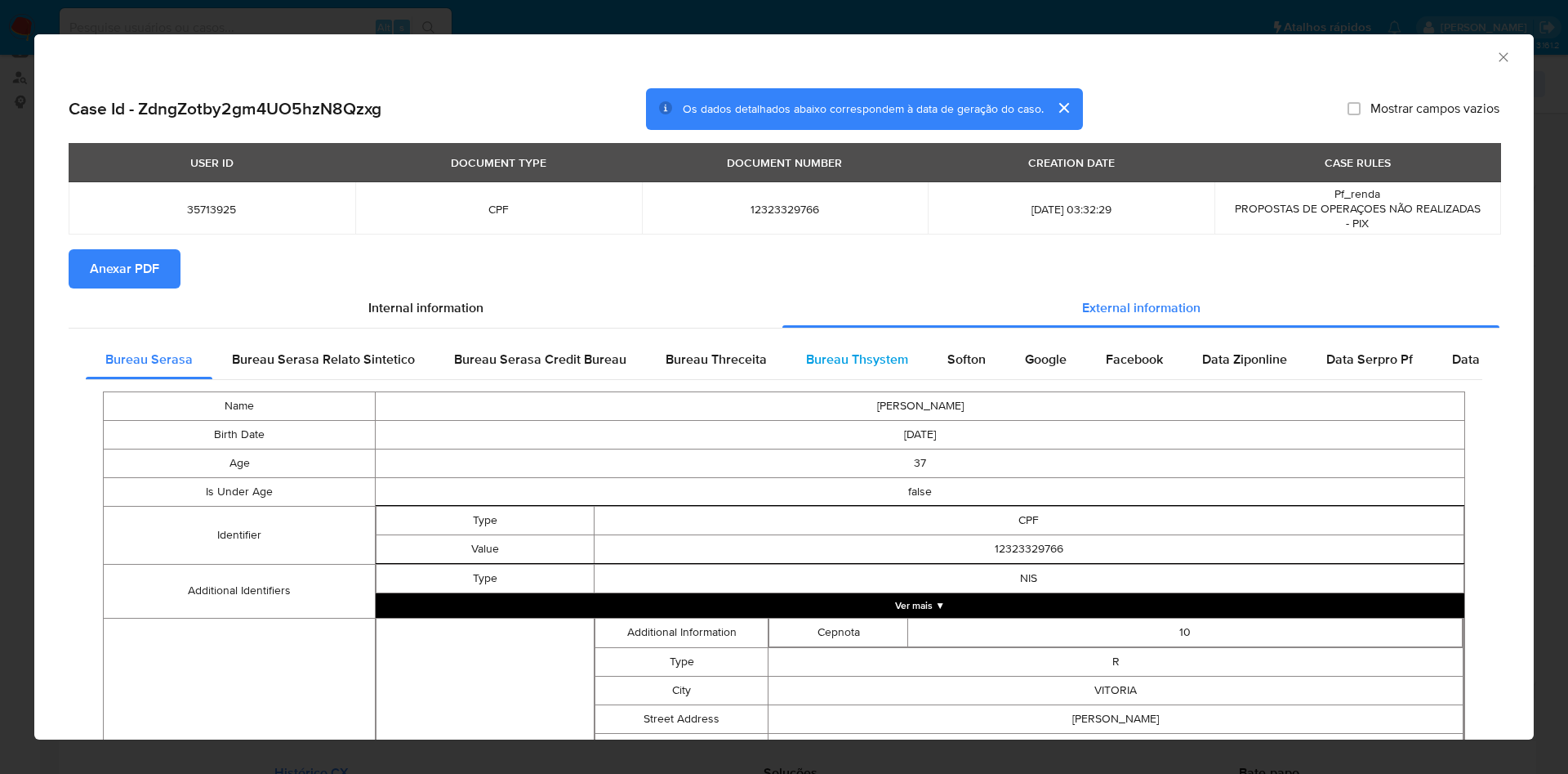
click at [810, 359] on span "Bureau Thsystem" at bounding box center [857, 359] width 102 height 19
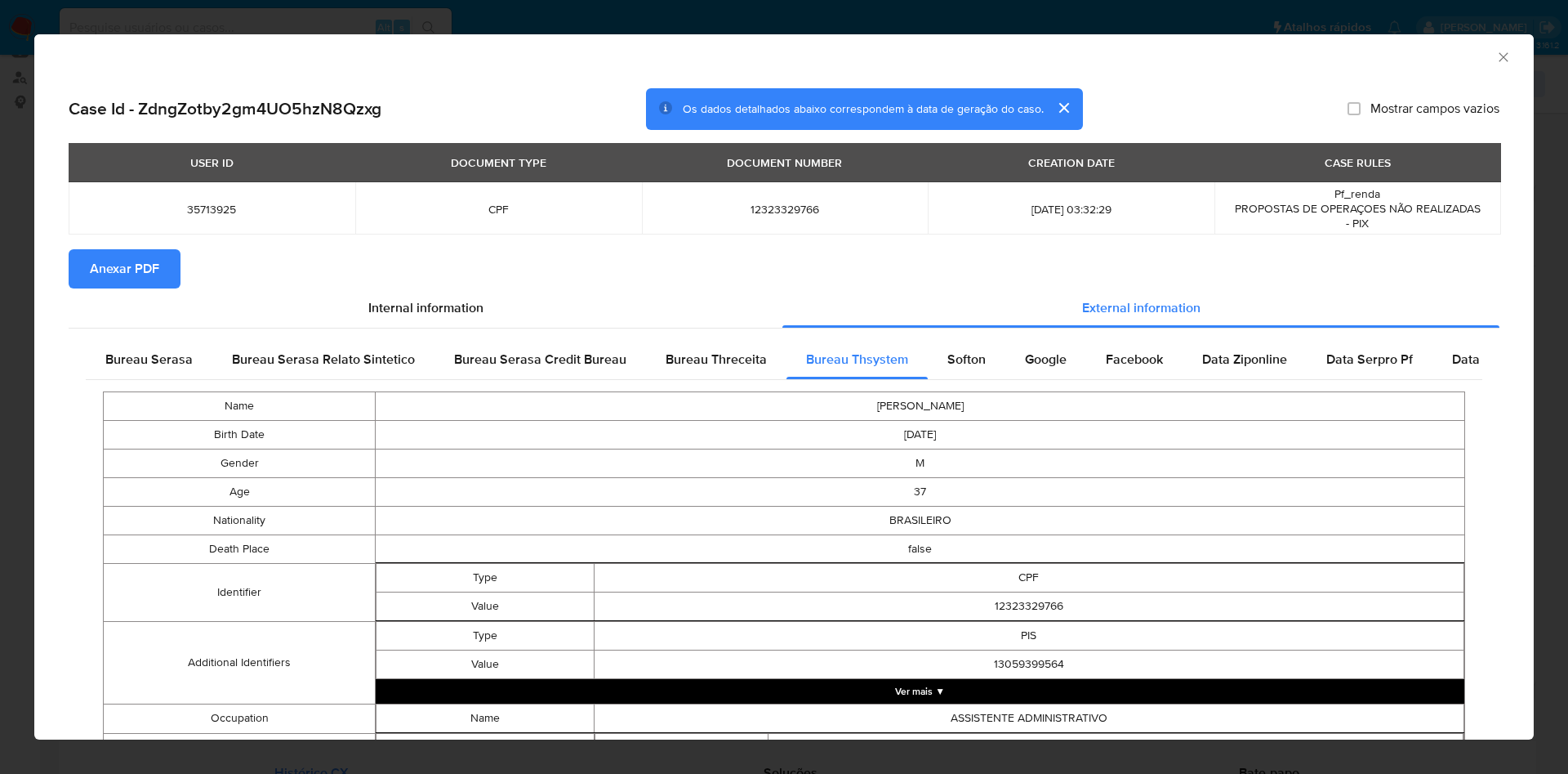
click at [151, 282] on span "Anexar PDF" at bounding box center [125, 268] width 70 height 36
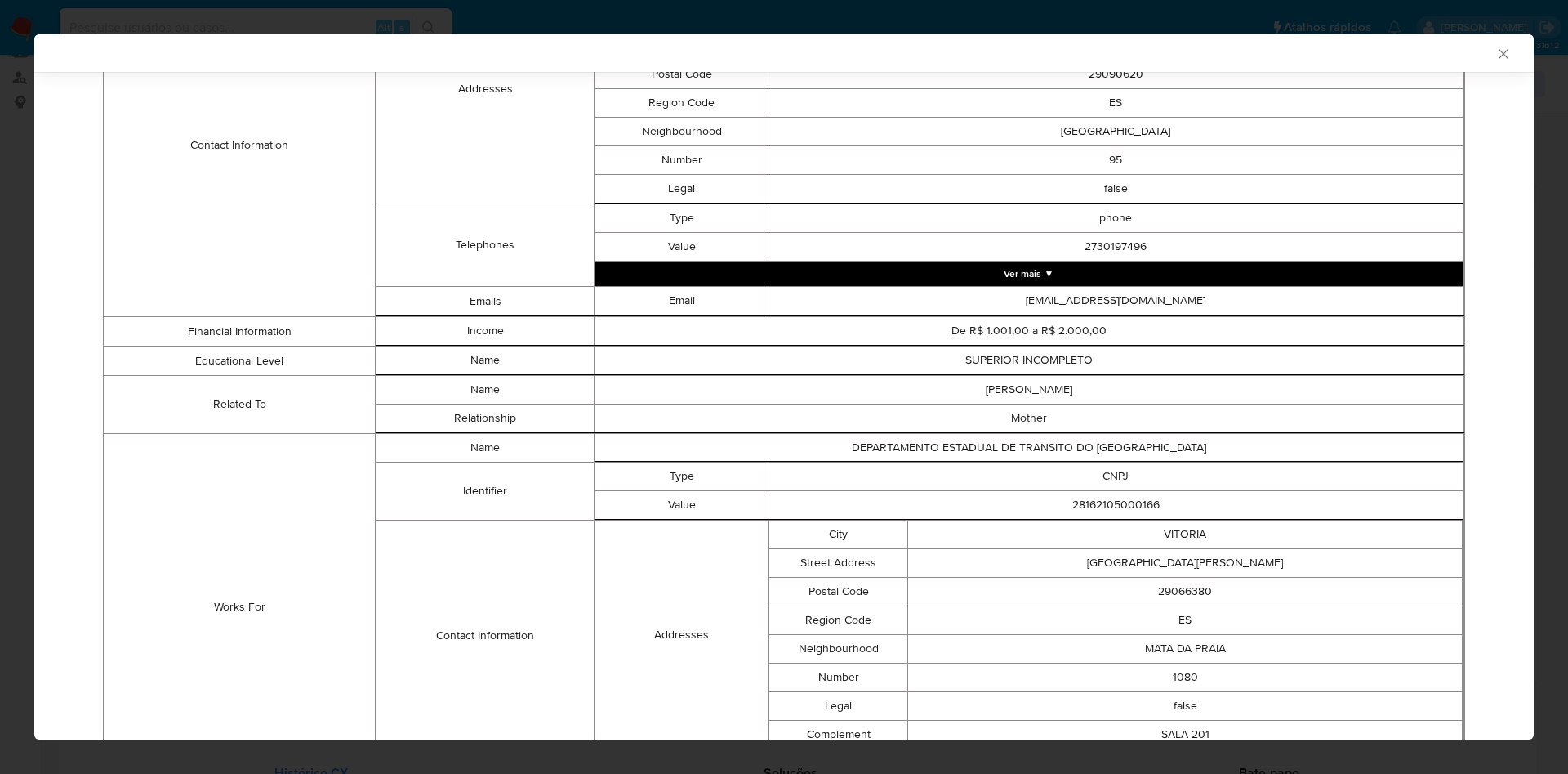
scroll to position [1004, 0]
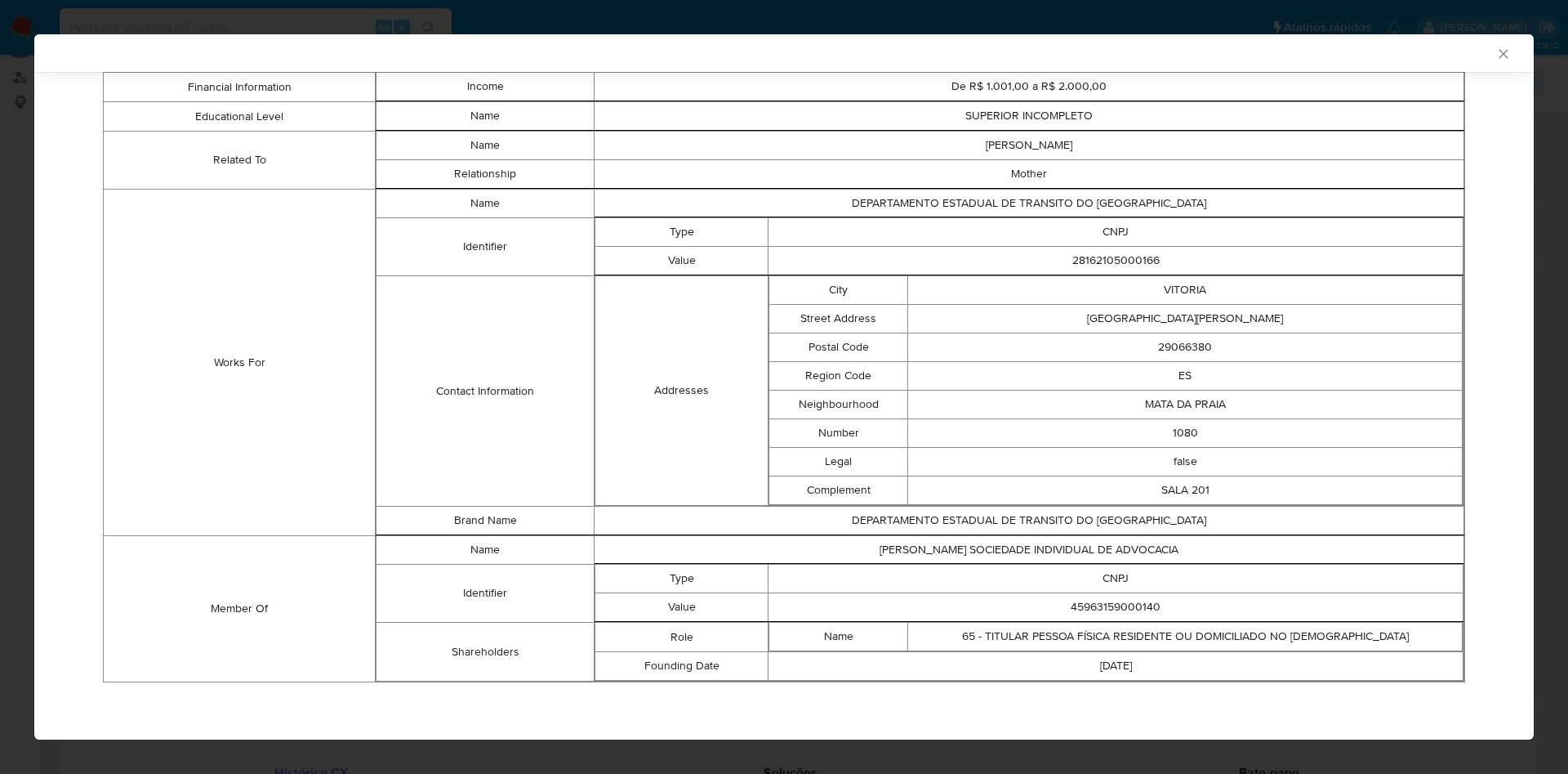
click at [1073, 596] on td "45963159000140" at bounding box center [1116, 607] width 695 height 28
copy td "45963159000140"
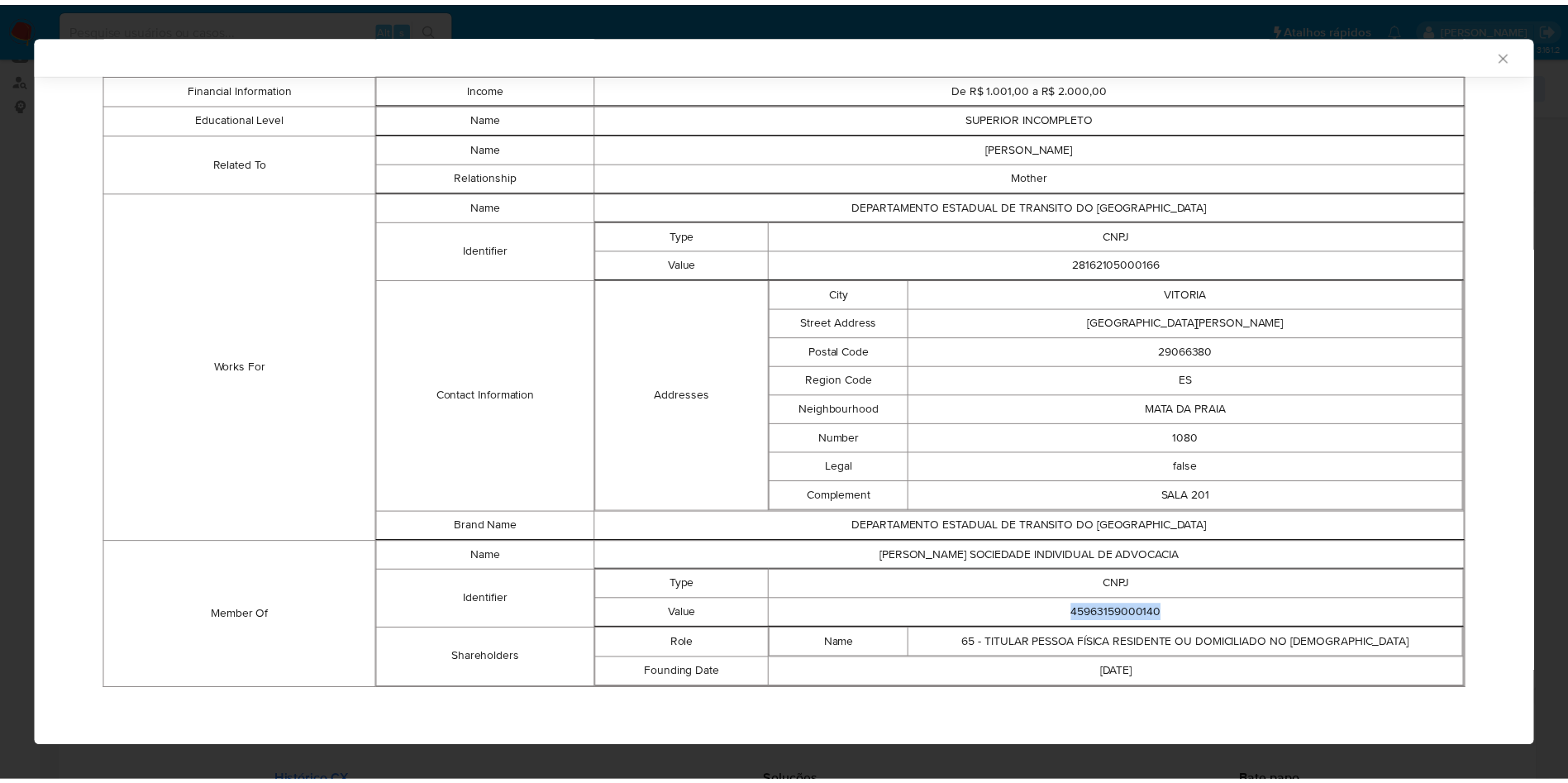
scroll to position [1013, 0]
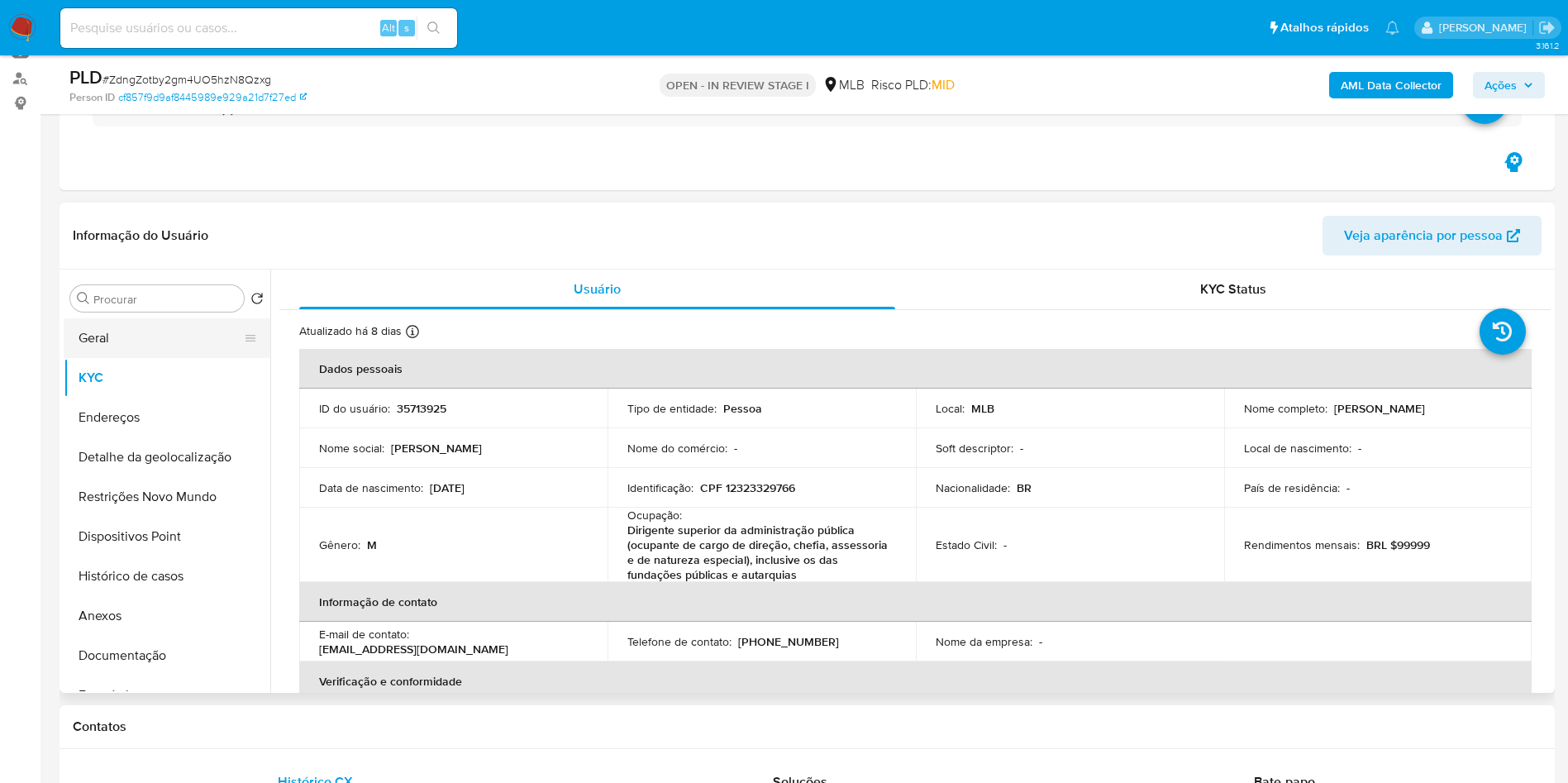
click at [137, 336] on button "Geral" at bounding box center [160, 338] width 194 height 40
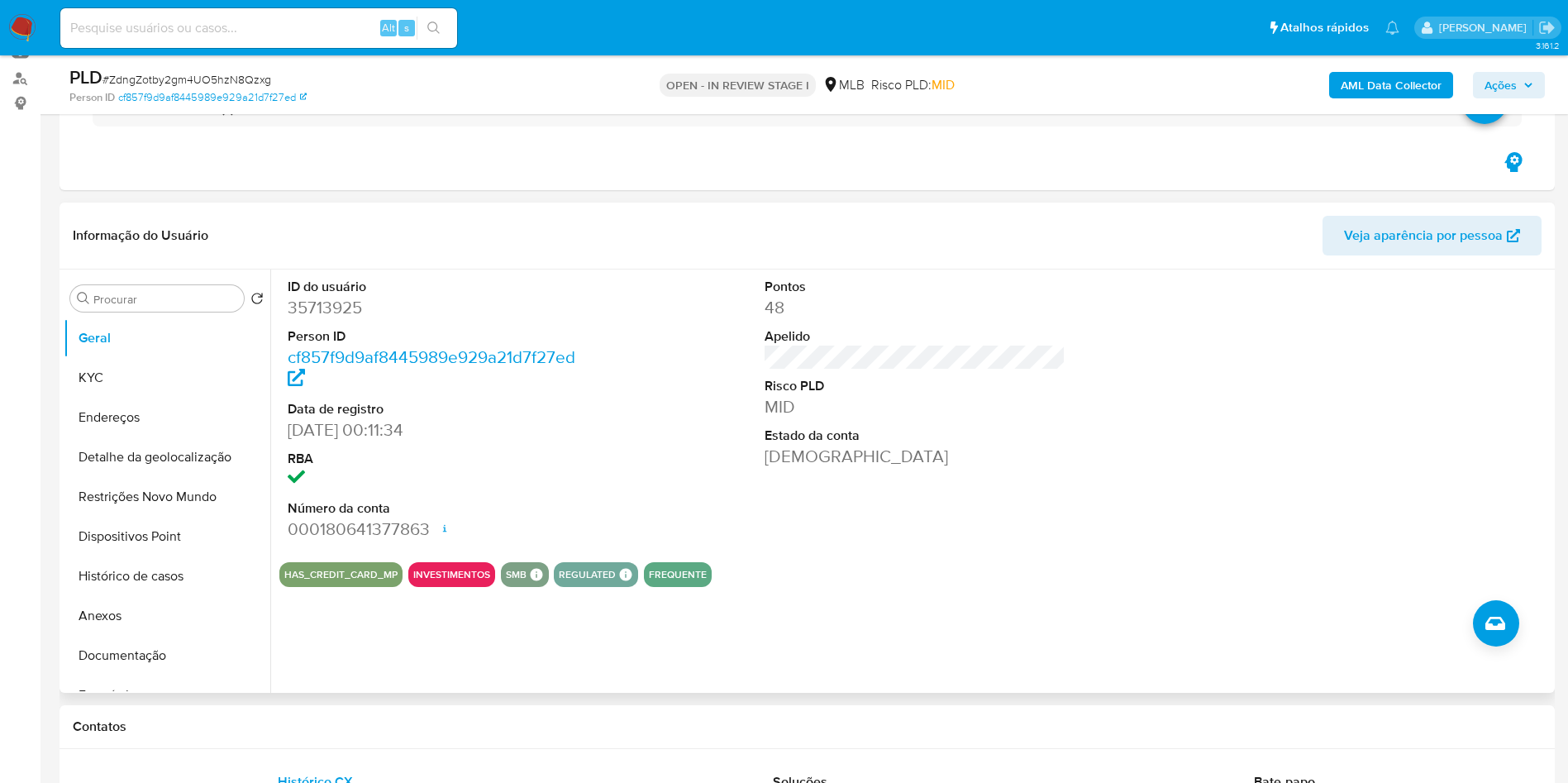
copy td "45963159000140"
click at [162, 354] on button "Geral" at bounding box center [160, 338] width 194 height 40
click at [105, 382] on button "KYC" at bounding box center [160, 378] width 194 height 40
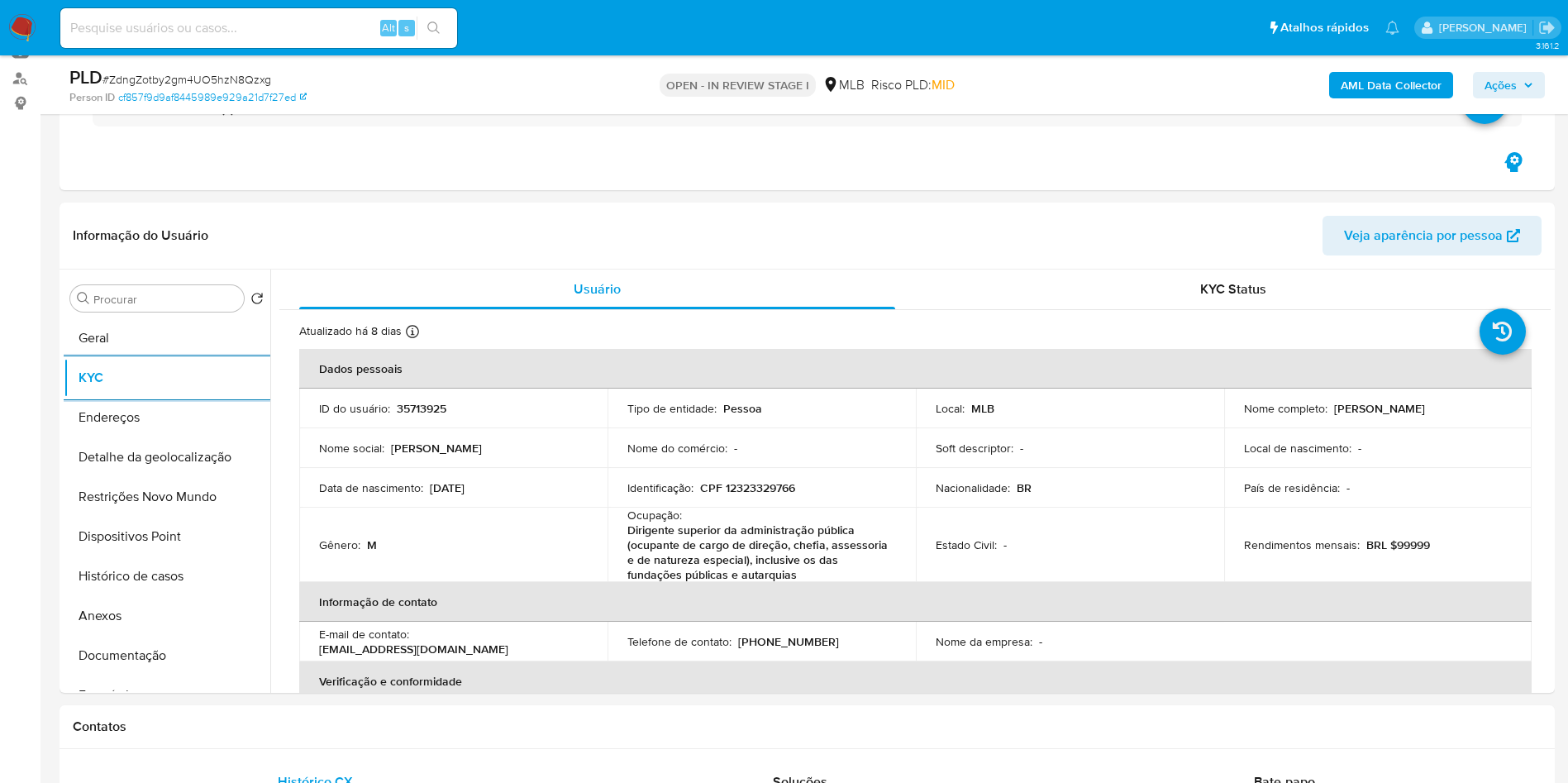
copy td "45963159000140"
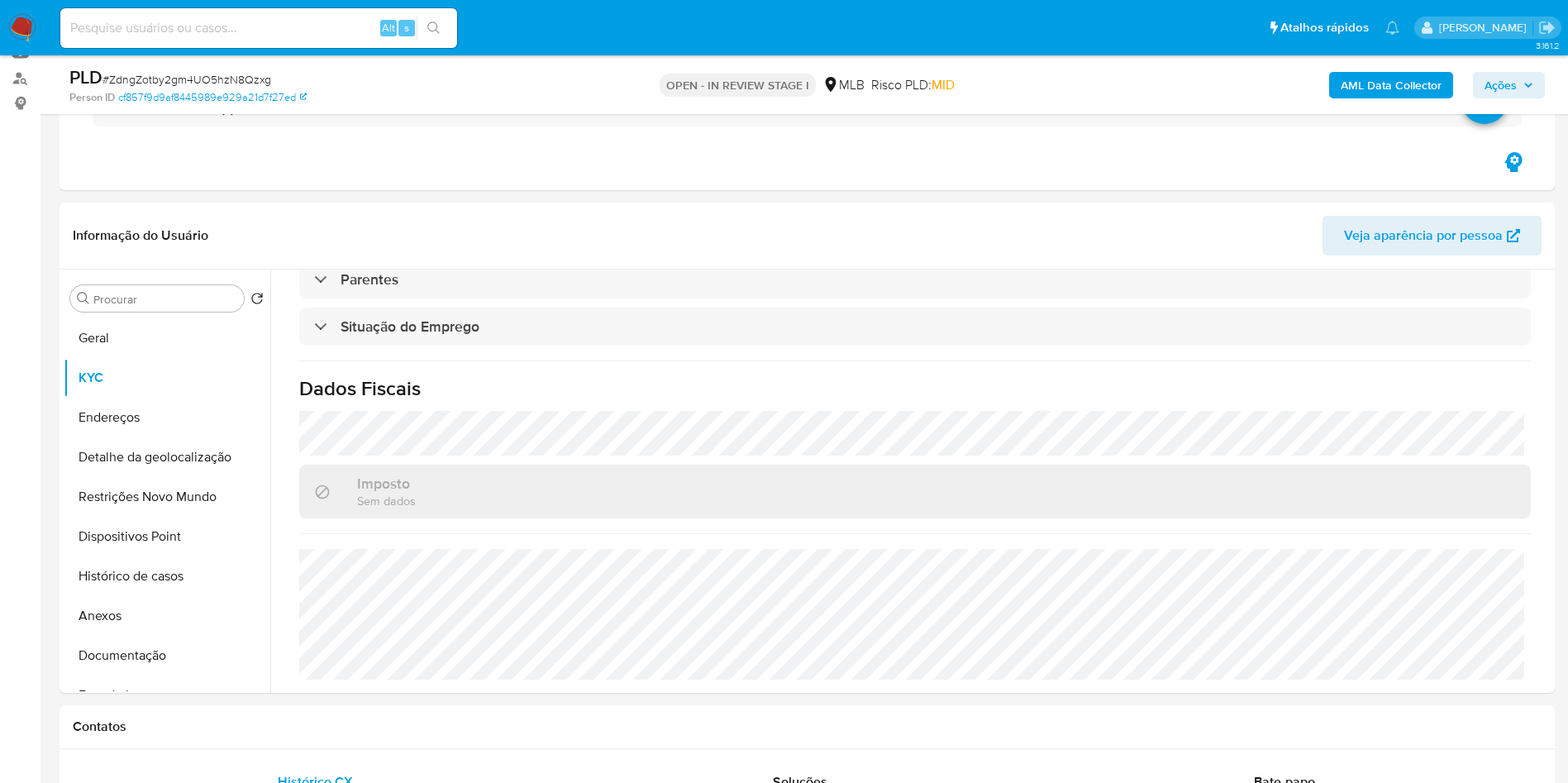
copy td "45963159000140"
click at [157, 437] on button "Endereços" at bounding box center [160, 417] width 194 height 40
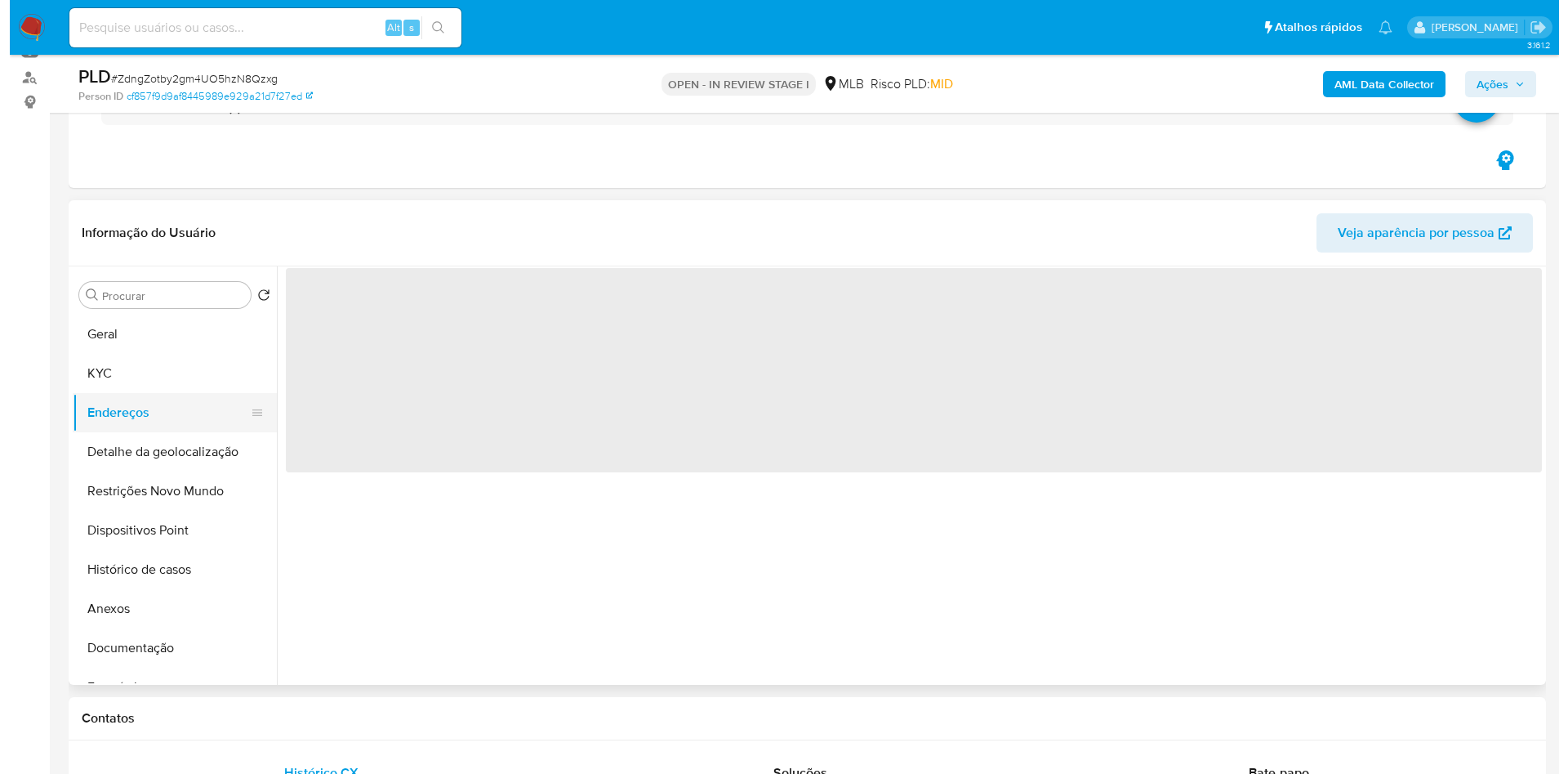
scroll to position [0, 0]
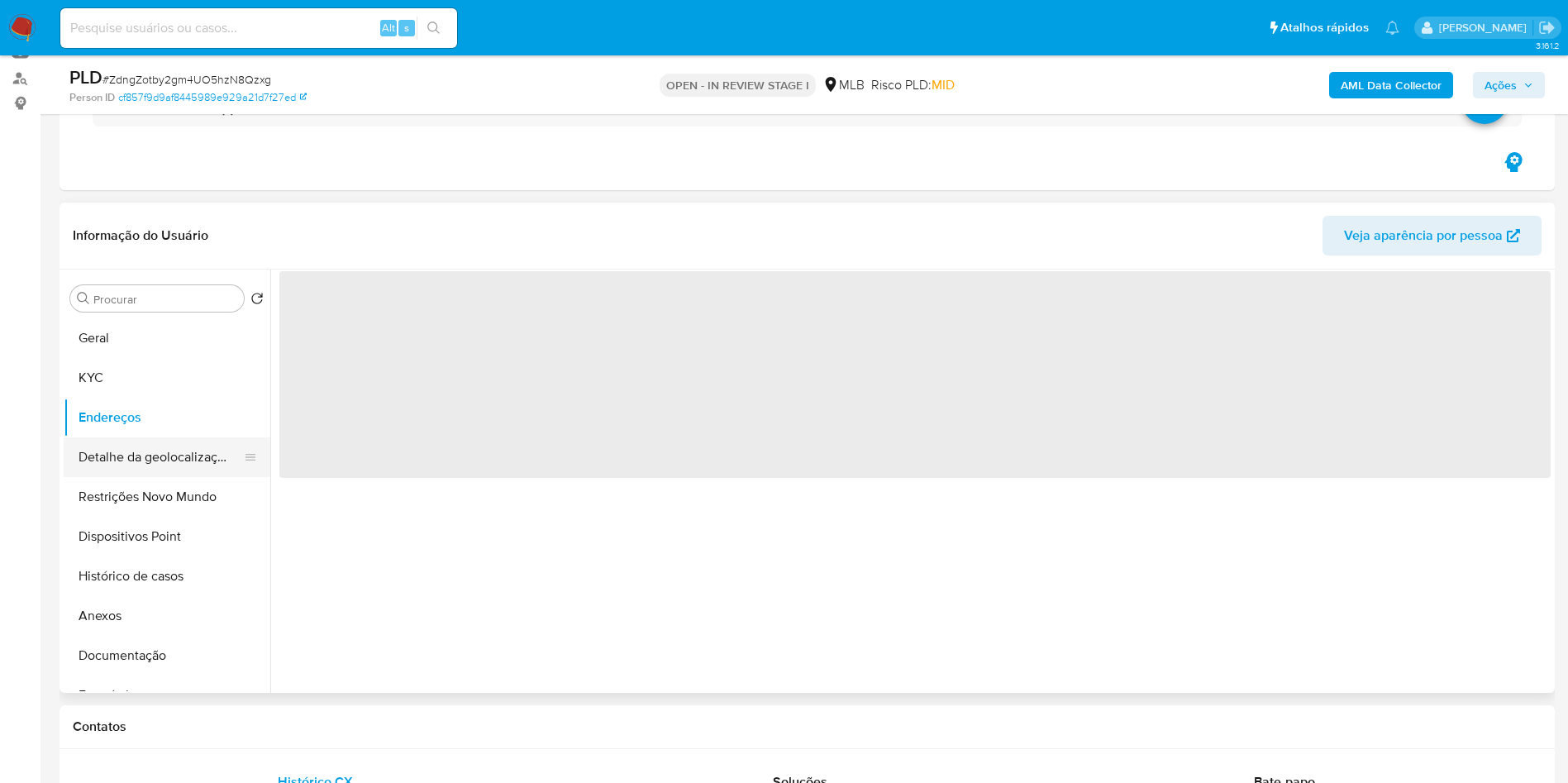
click at [143, 459] on button "Detalhe da geolocalização" at bounding box center [160, 457] width 194 height 40
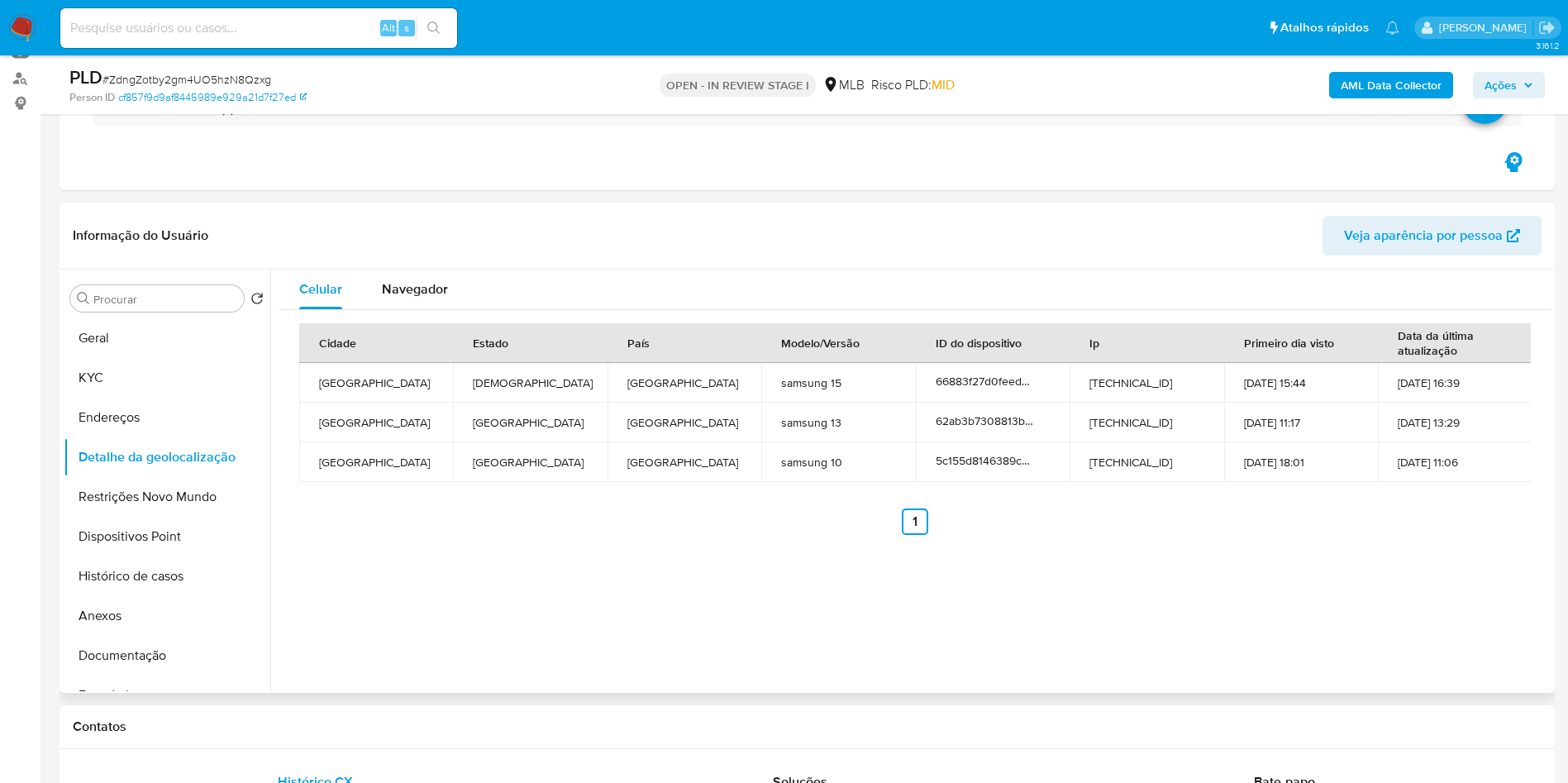
copy td "45963159000140"
click at [186, 493] on button "Restrições Novo Mundo" at bounding box center [160, 497] width 194 height 40
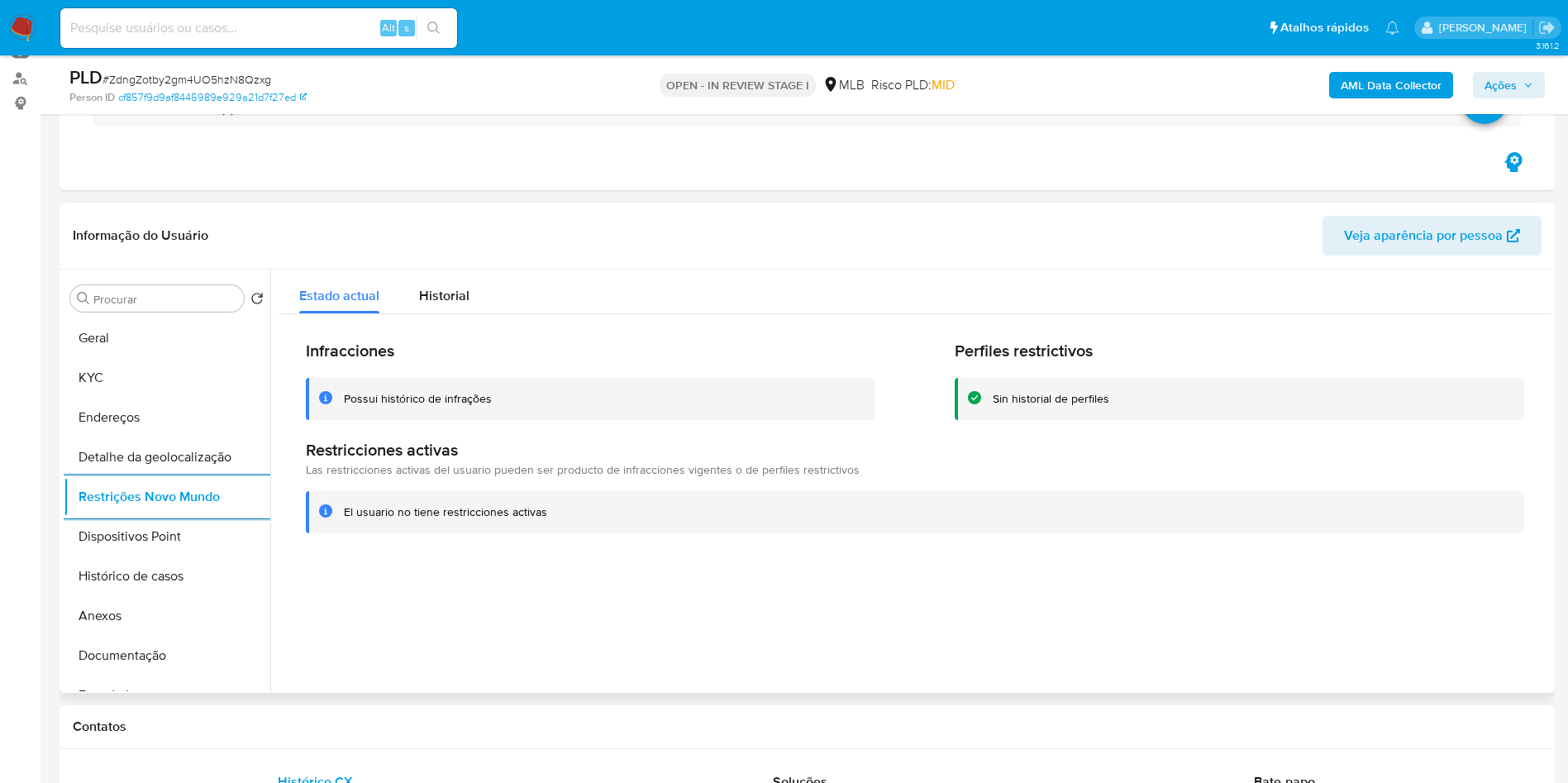
copy td "45963159000140"
click at [1163, 557] on div "Infracciones Possui histórico de infrações Perfiles restrictivos Sin historial …" at bounding box center [914, 436] width 1271 height 245
click at [171, 566] on button "Histórico de casos" at bounding box center [160, 576] width 194 height 40
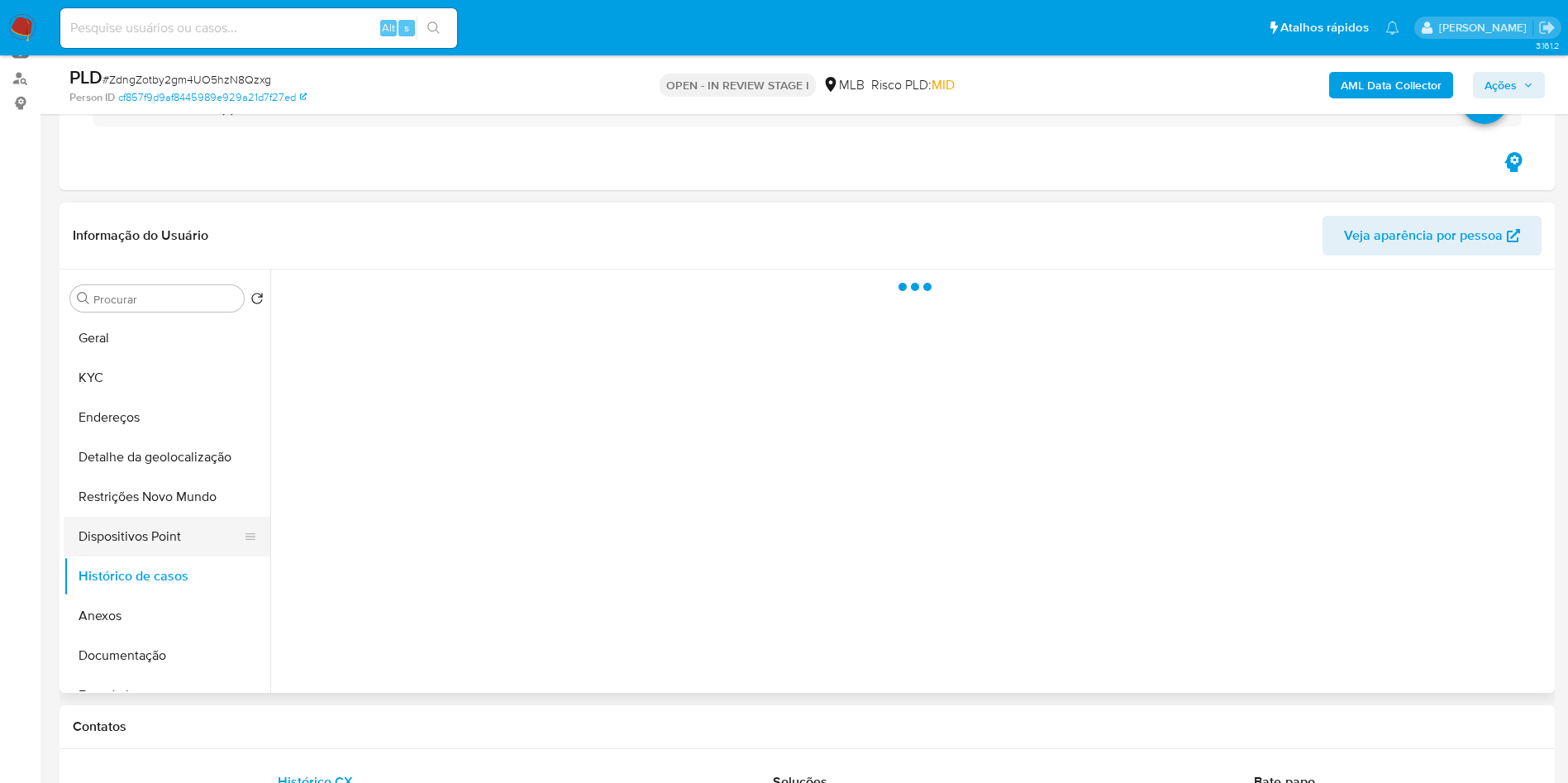
click at [155, 546] on button "Dispositivos Point" at bounding box center [160, 537] width 194 height 40
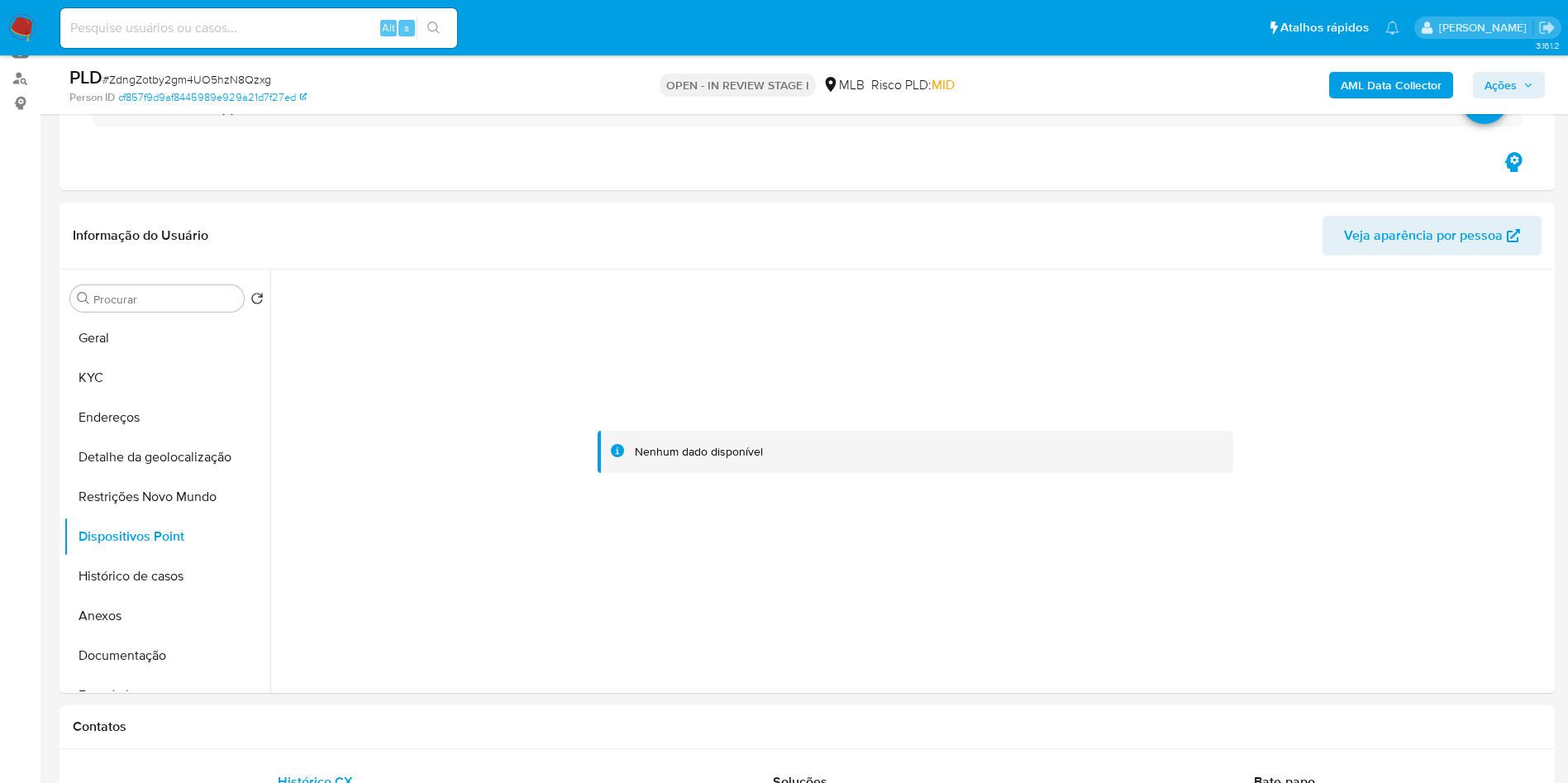
click at [1498, 70] on div "AML Data Collector Ações" at bounding box center [1301, 84] width 488 height 39
click at [1498, 78] on span "Ações" at bounding box center [1500, 84] width 32 height 27
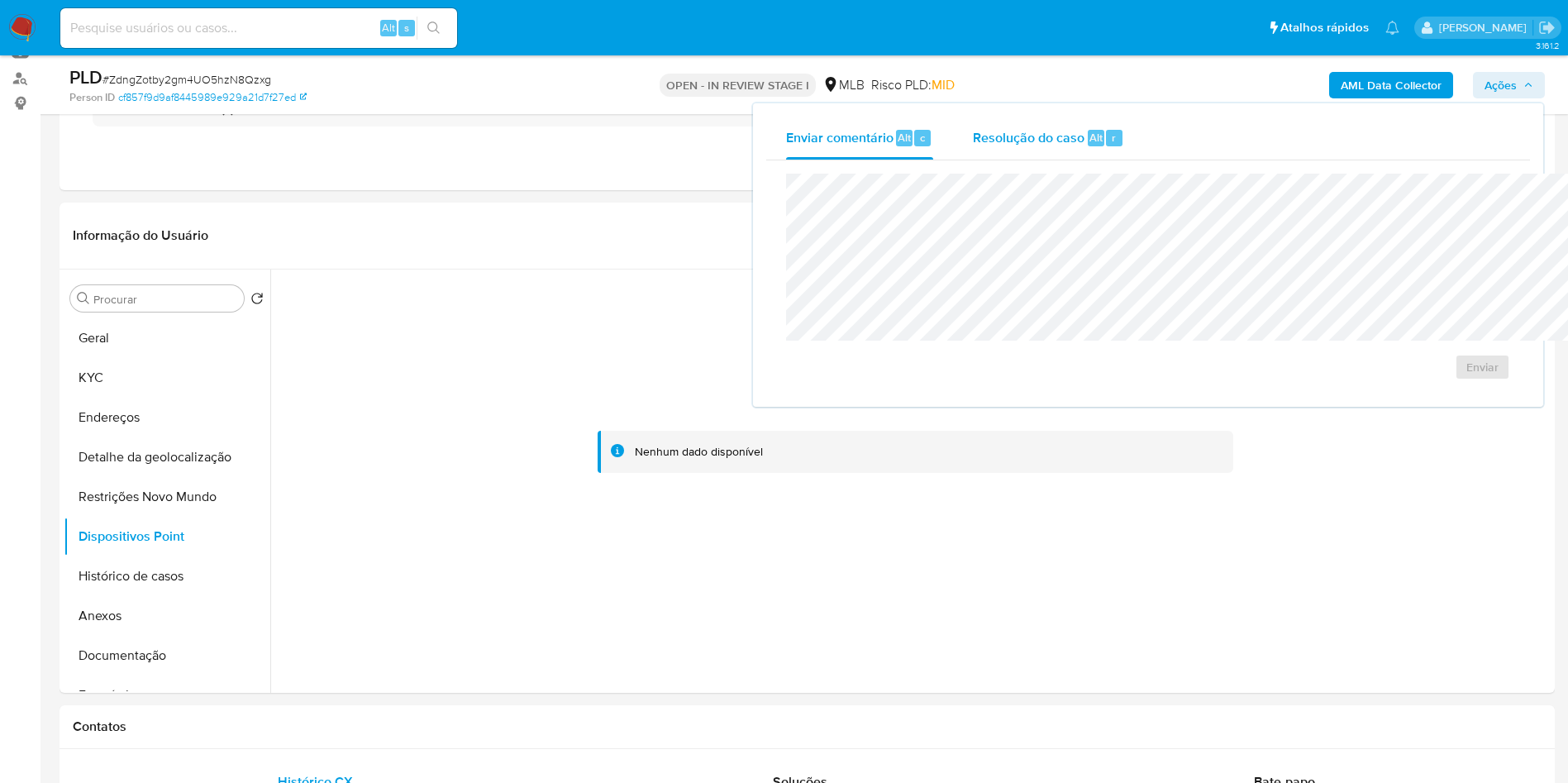
click at [973, 127] on span "Resolução do caso" at bounding box center [1028, 136] width 111 height 19
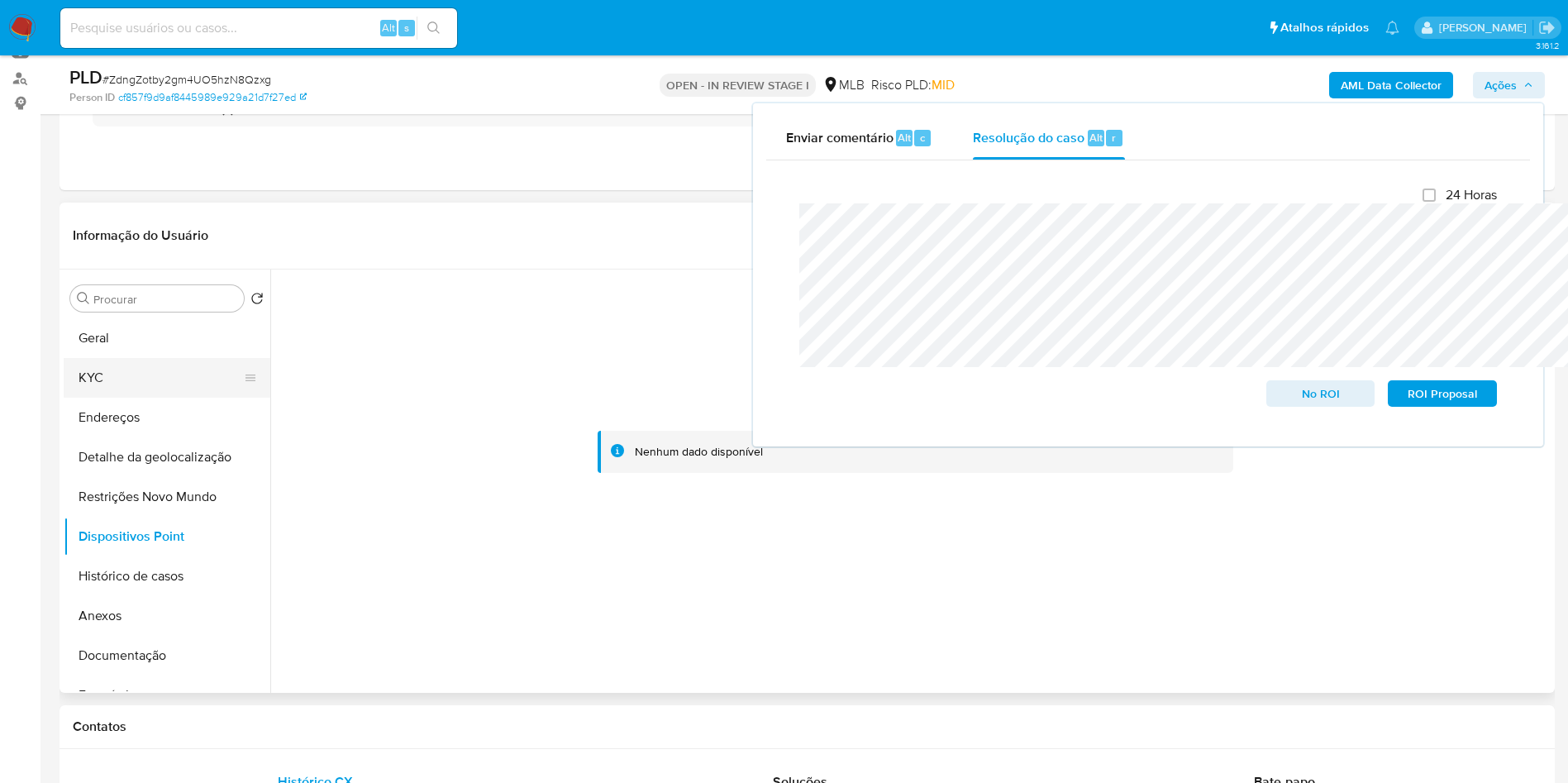
click at [120, 380] on button "KYC" at bounding box center [160, 378] width 194 height 40
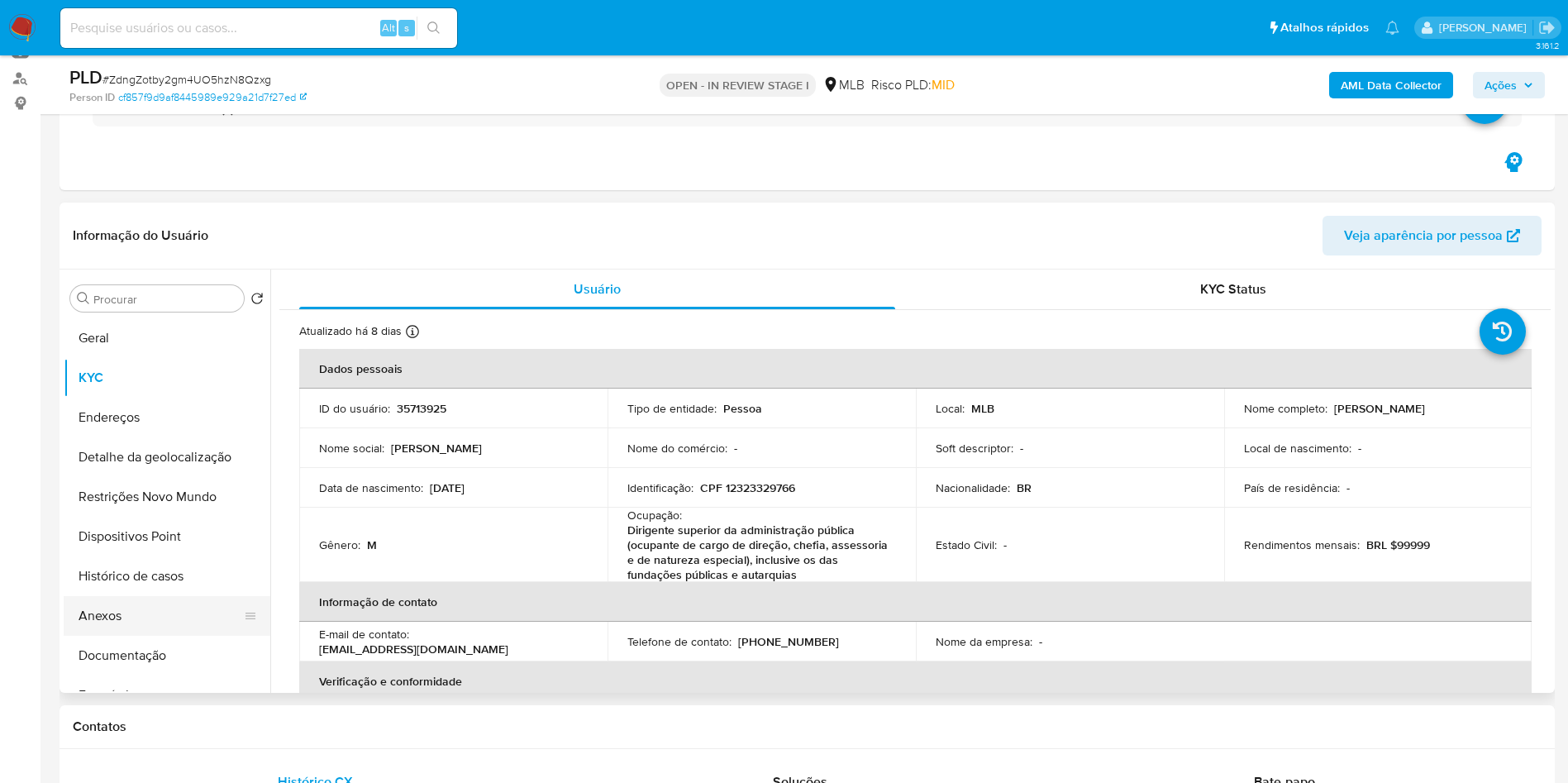
click at [122, 618] on button "Anexos" at bounding box center [160, 616] width 194 height 40
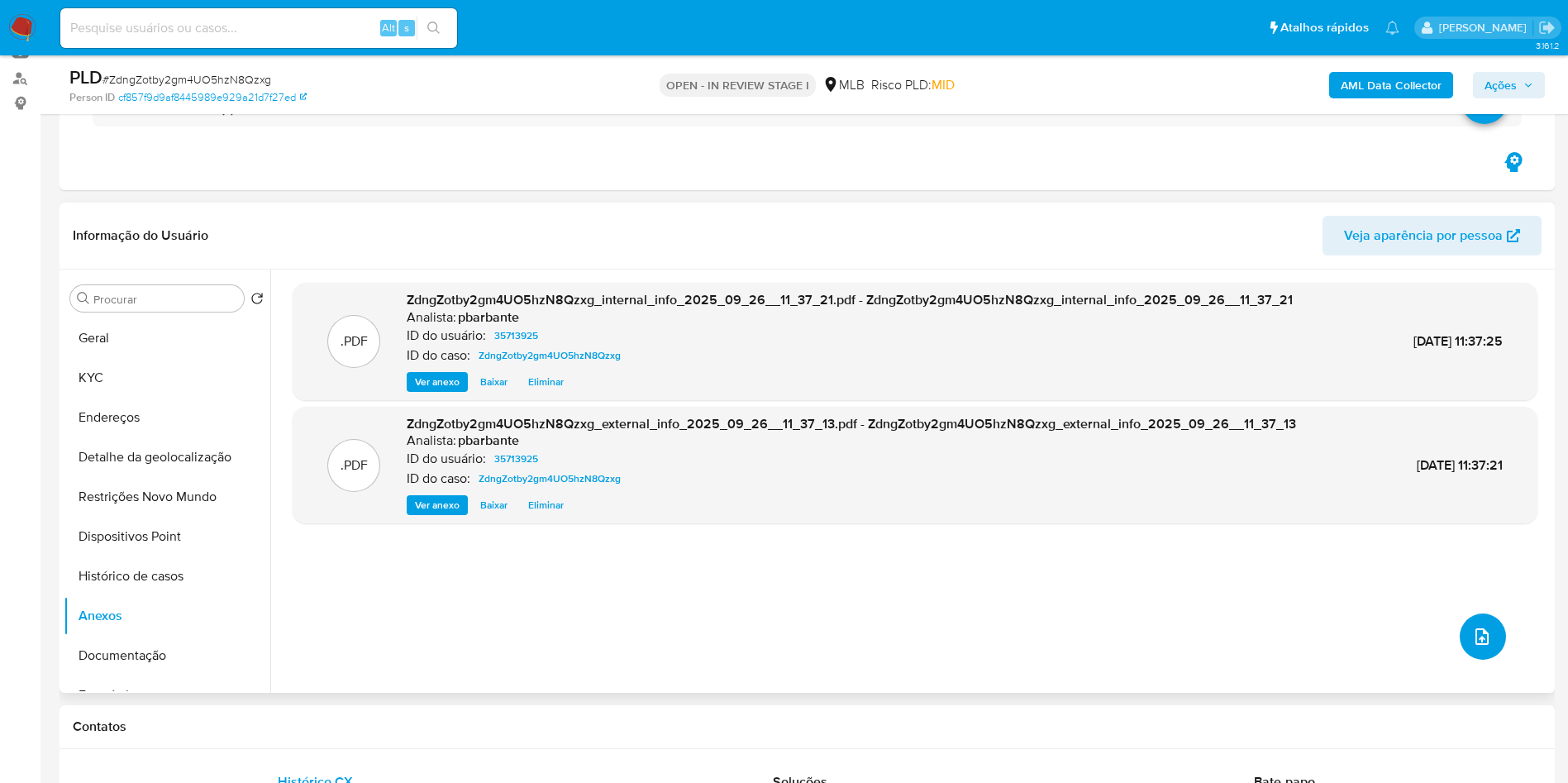
click at [1476, 645] on icon "upload-file" at bounding box center [1482, 636] width 13 height 17
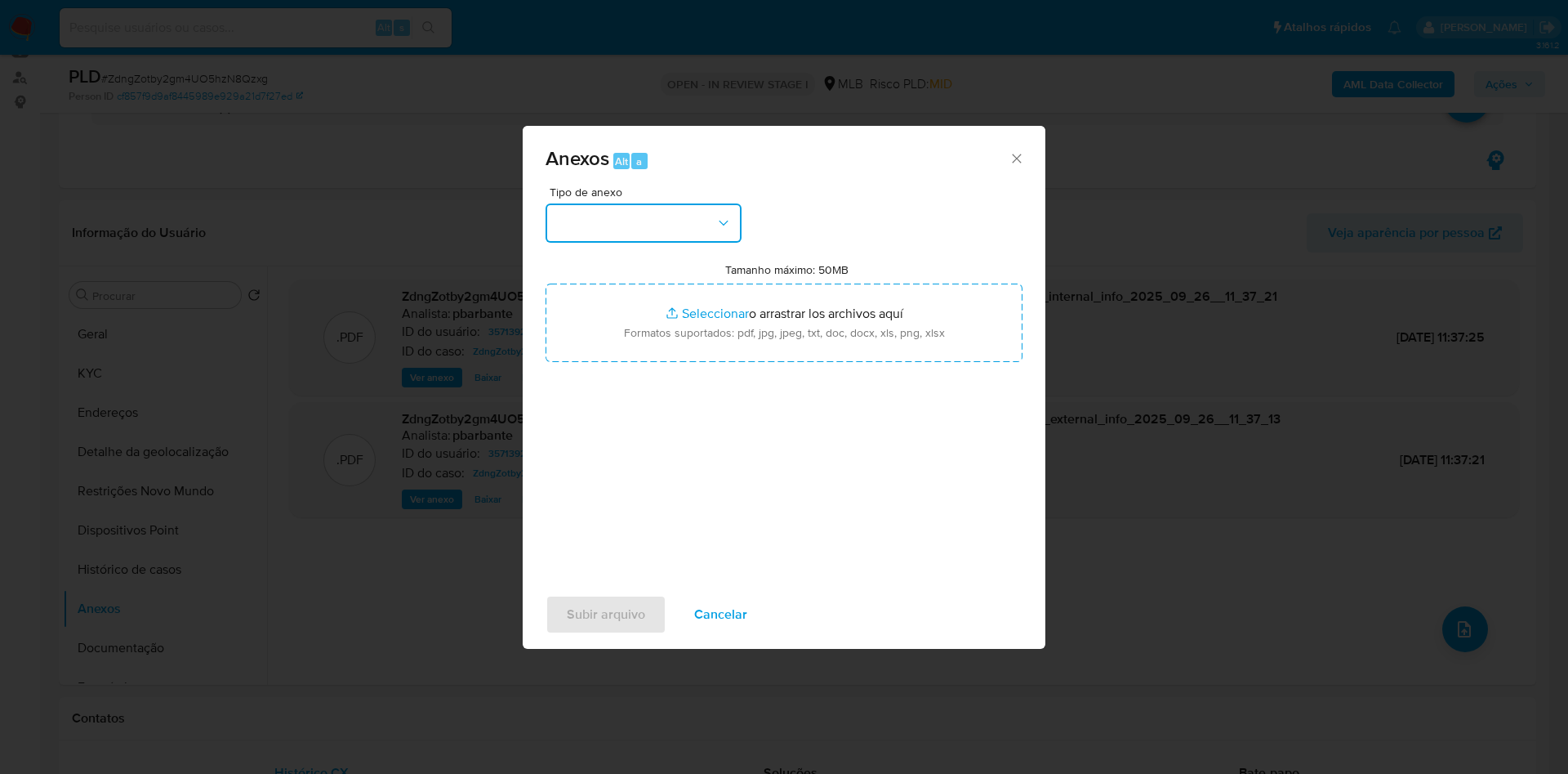
click at [678, 204] on button "button" at bounding box center [644, 223] width 196 height 39
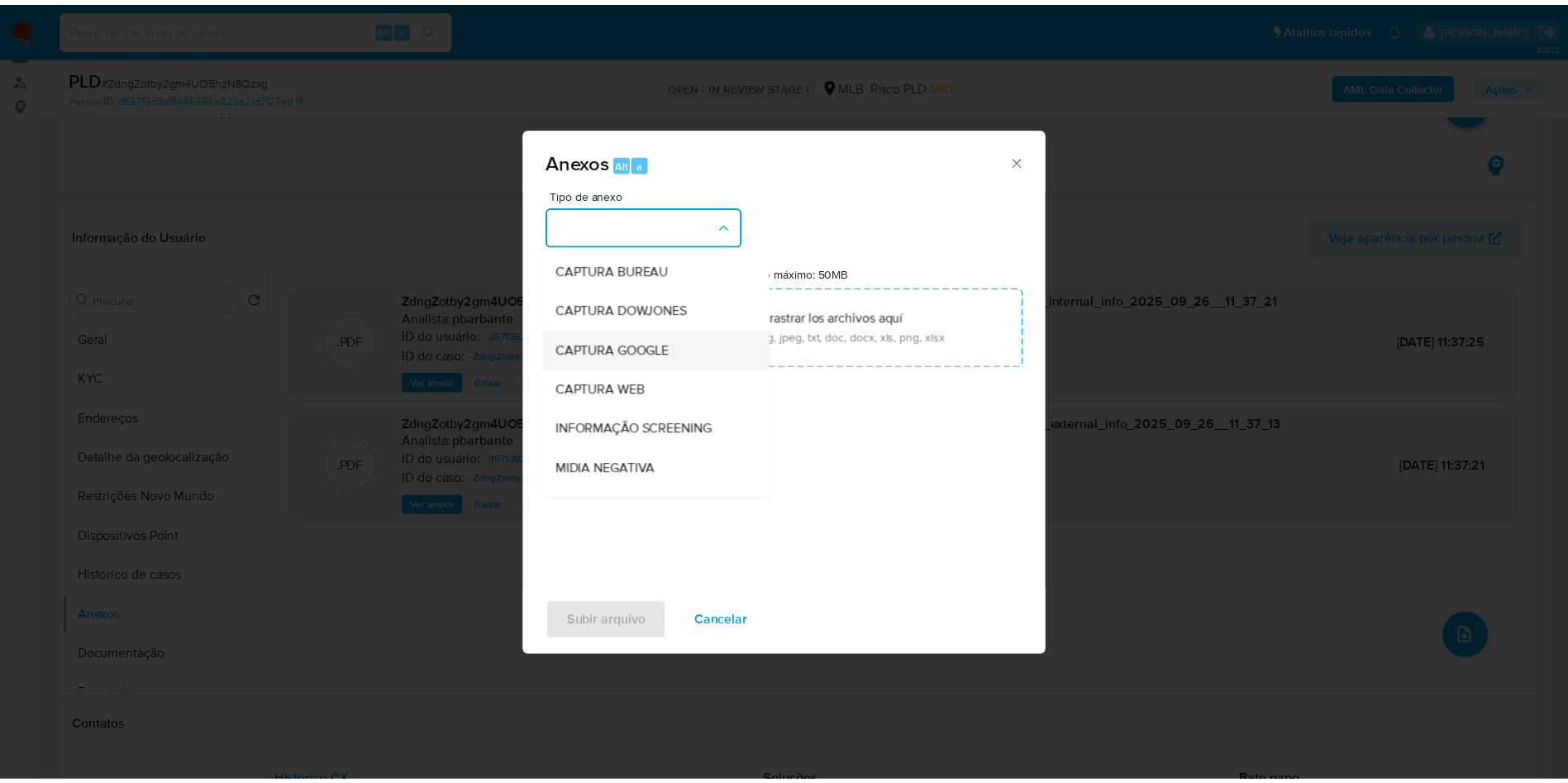
scroll to position [222, 0]
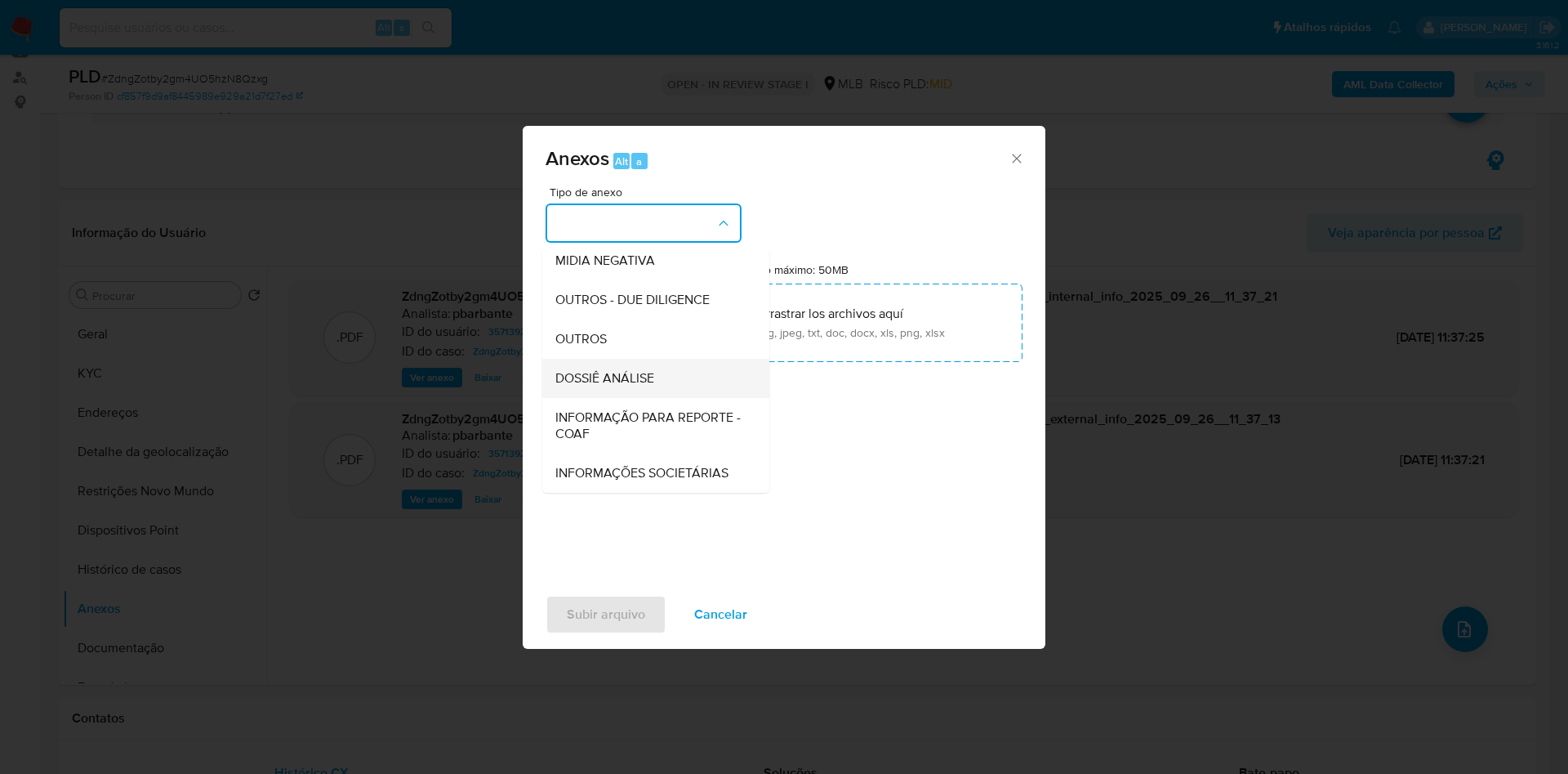
click at [588, 370] on span "DOSSIÊ ANÁLISE" at bounding box center [605, 378] width 99 height 17
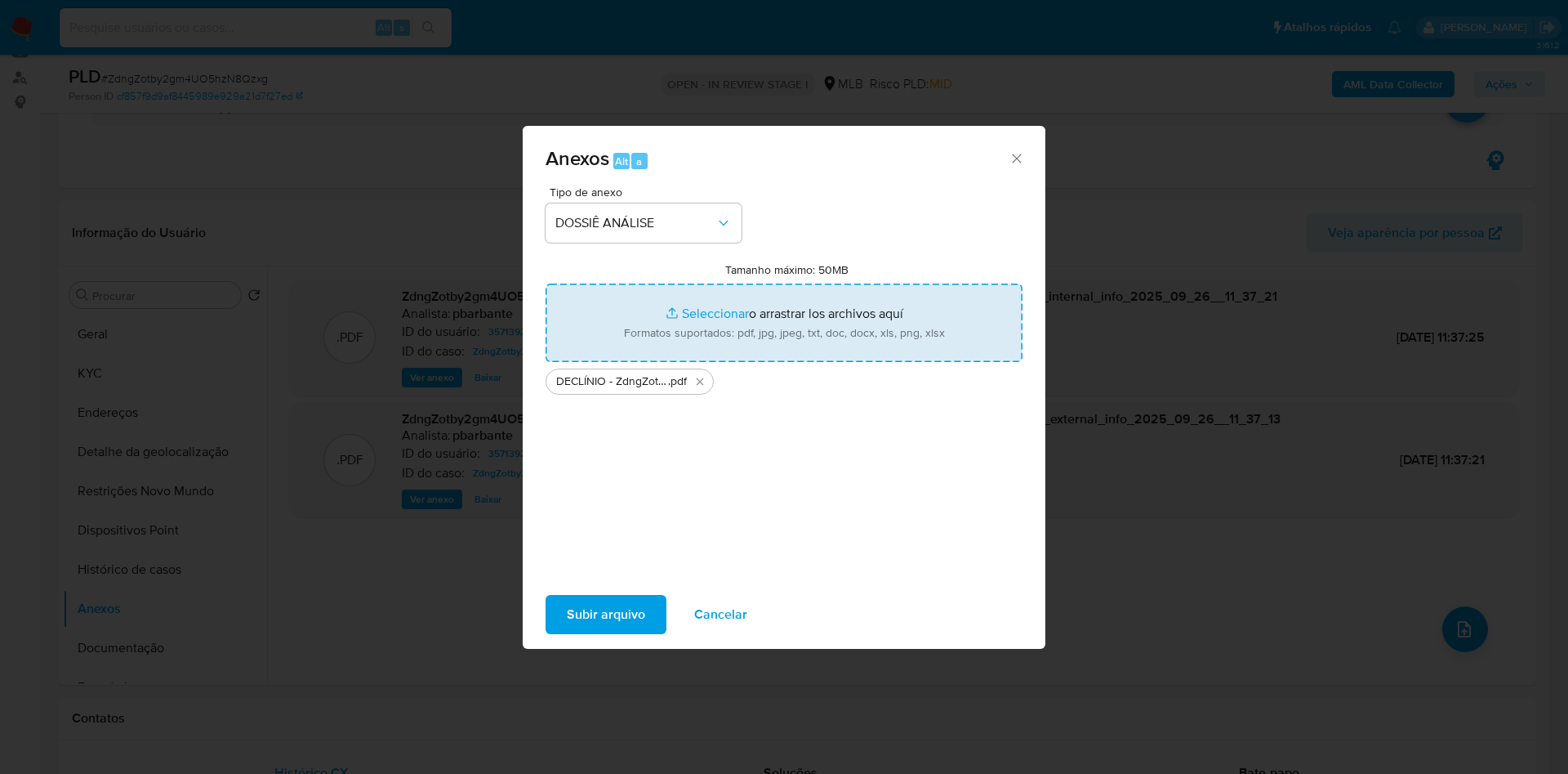
type input "C:\fakepath\Mulan 35713925_2025_09_26_09_41_35.xlsx"
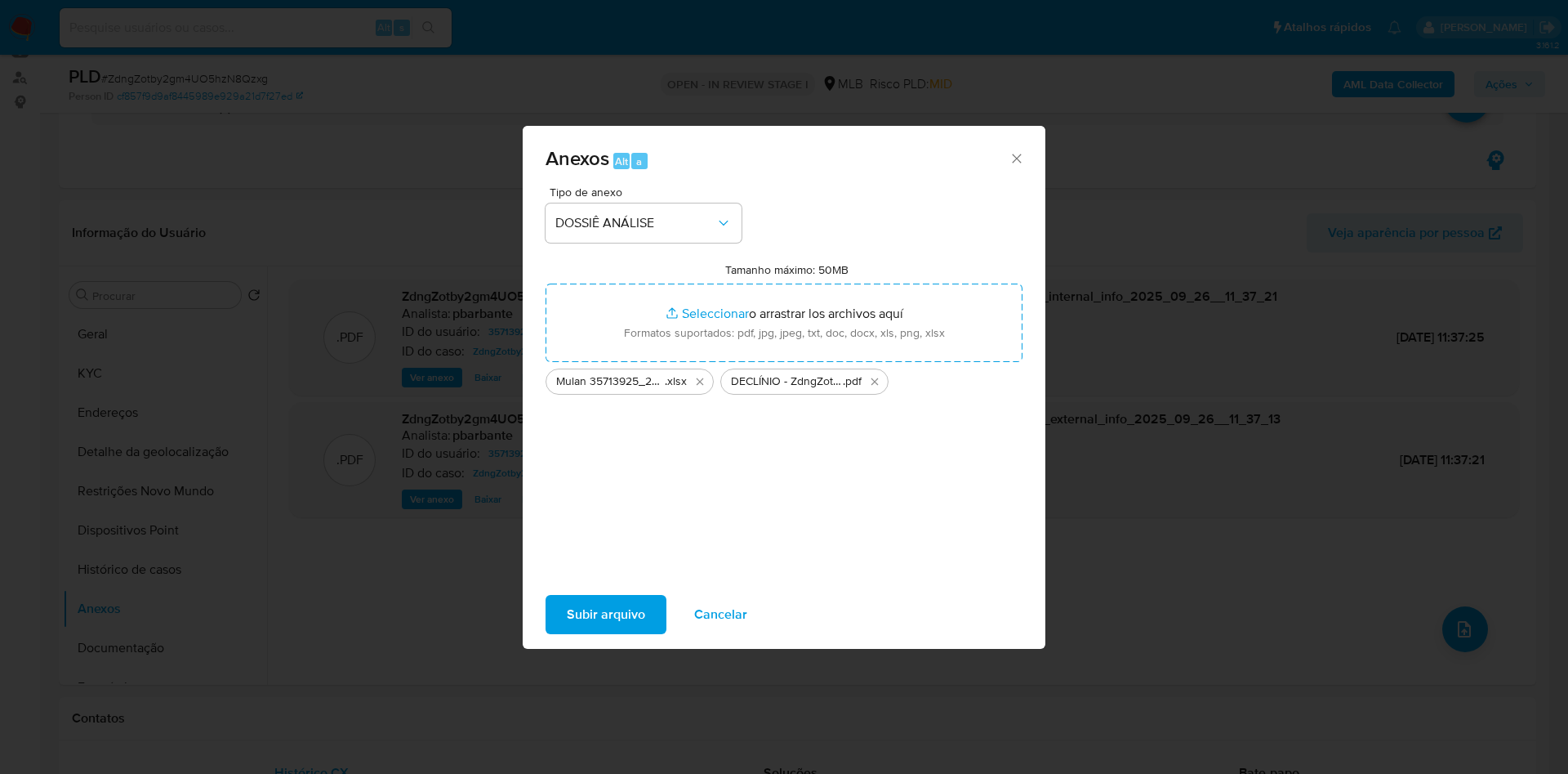
click at [571, 628] on span "Subir arquivo" at bounding box center [606, 614] width 79 height 36
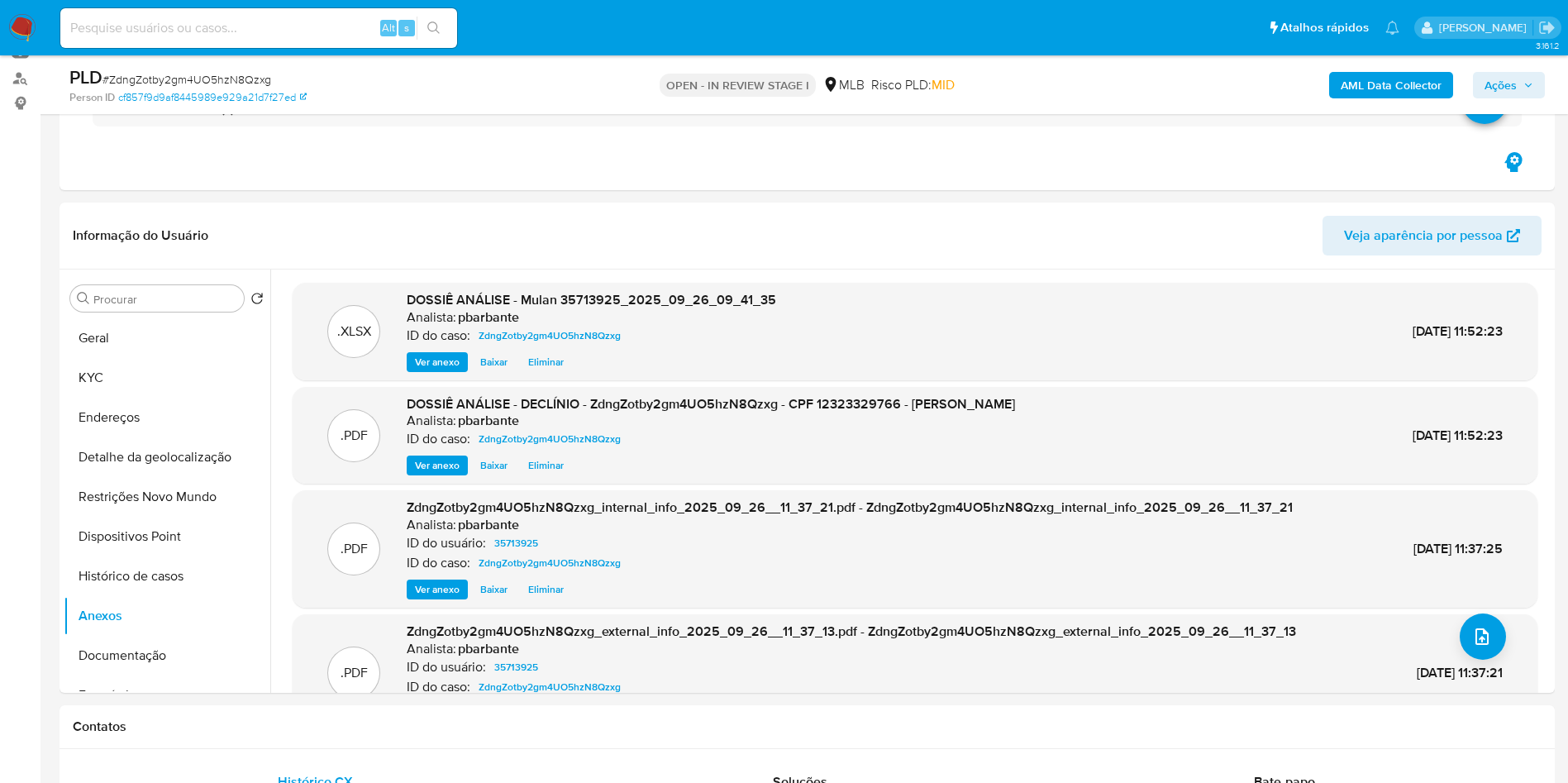
click at [1533, 83] on button "Ações" at bounding box center [1508, 84] width 72 height 27
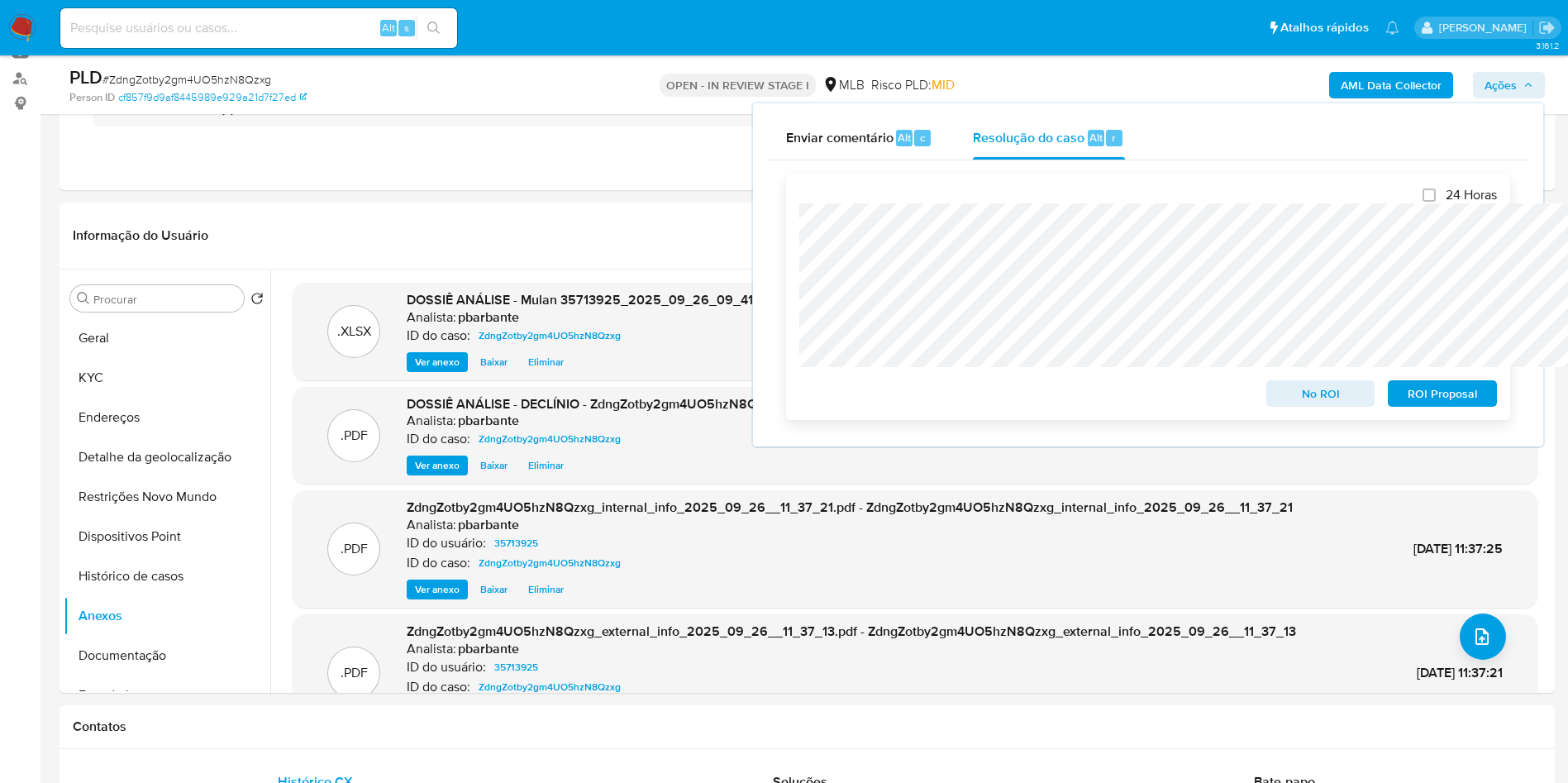
click at [1333, 396] on span "No ROI" at bounding box center [1321, 392] width 86 height 23
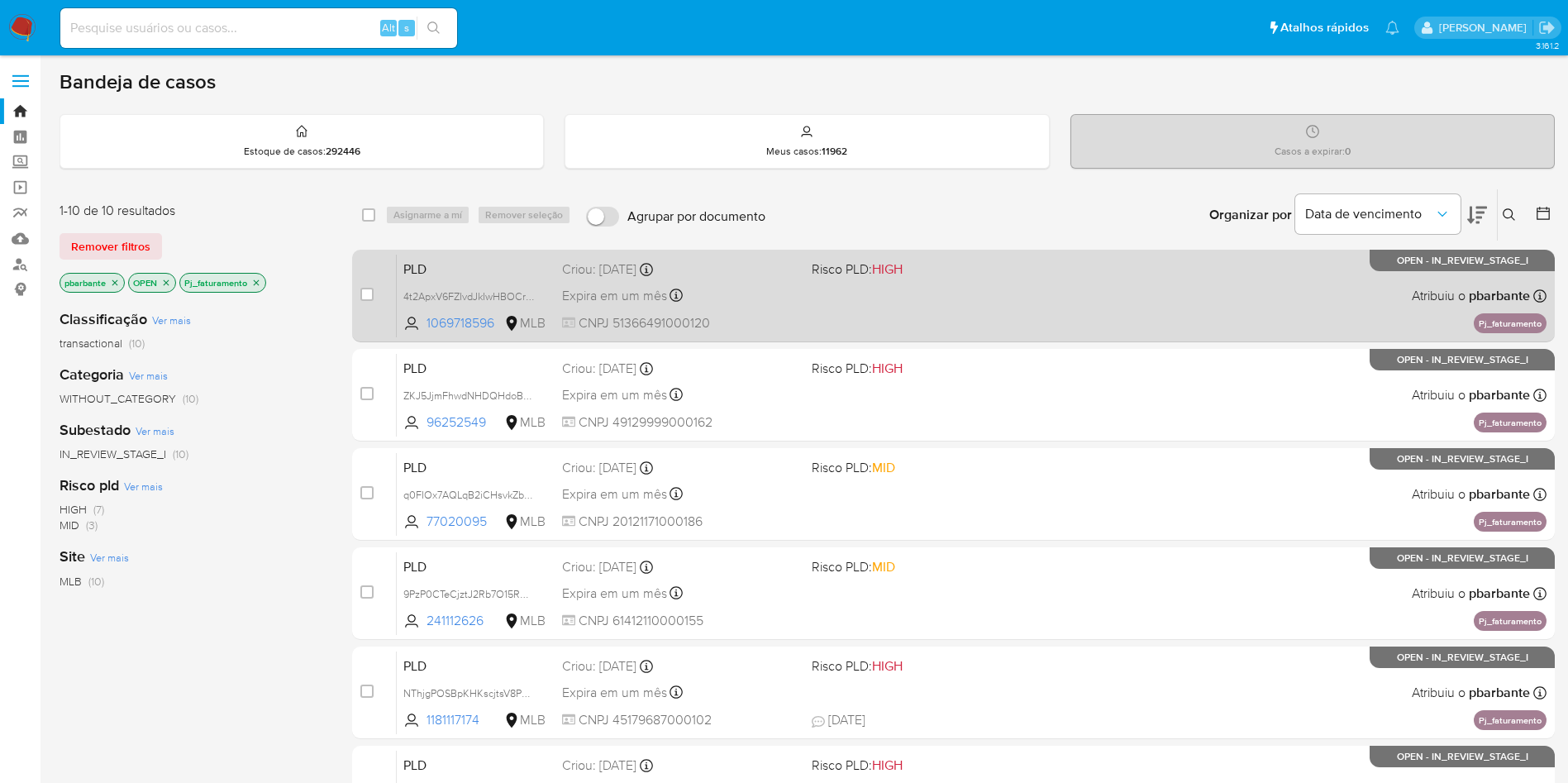
click at [799, 276] on div "Criou: 12/09/2025 Criou: 12/09/2025 00:31:41" at bounding box center [681, 269] width 236 height 18
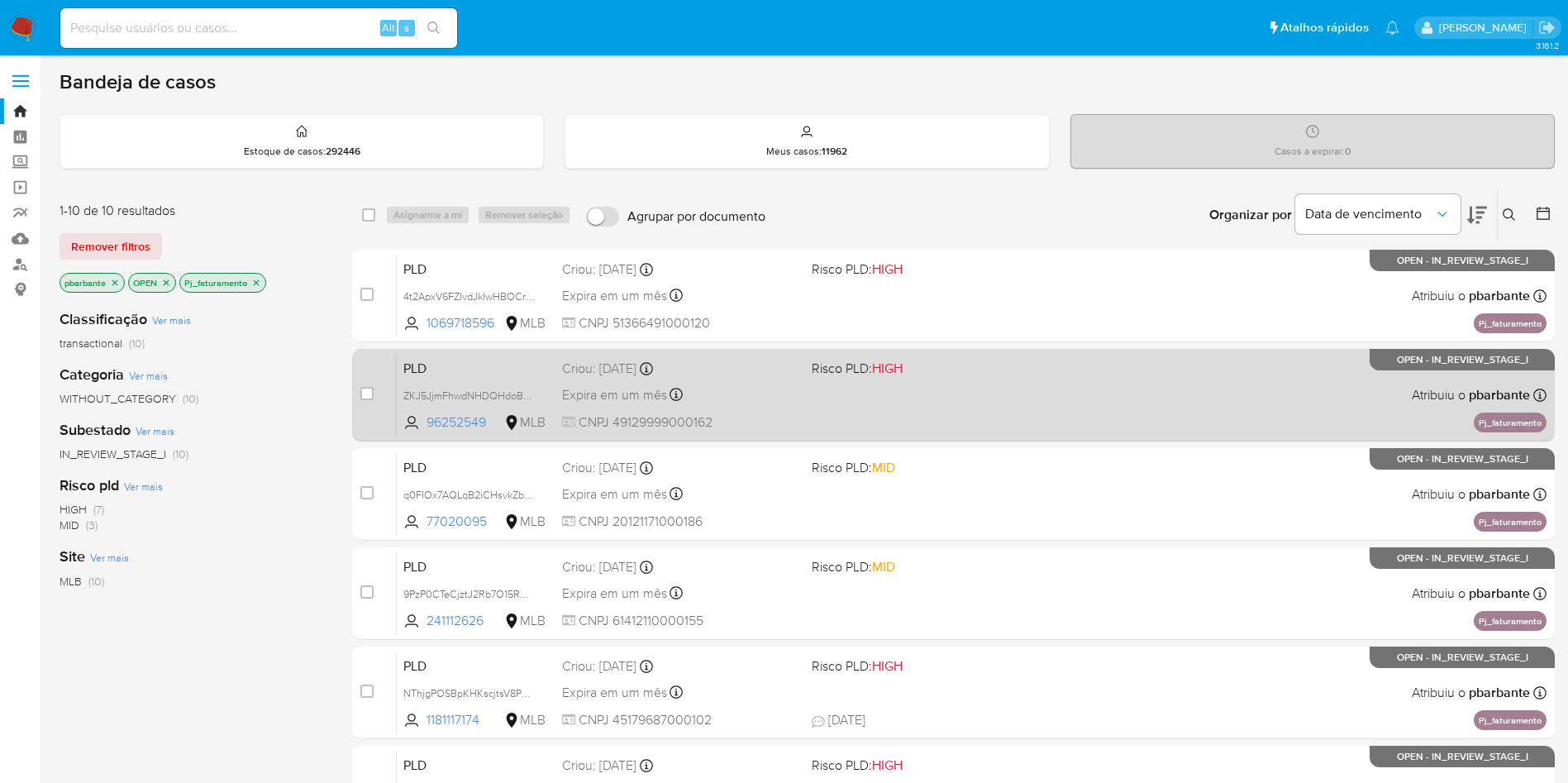
click at [799, 405] on div "Expira em um mês Expira em 27/10/2025 00:29:48" at bounding box center [681, 394] width 236 height 22
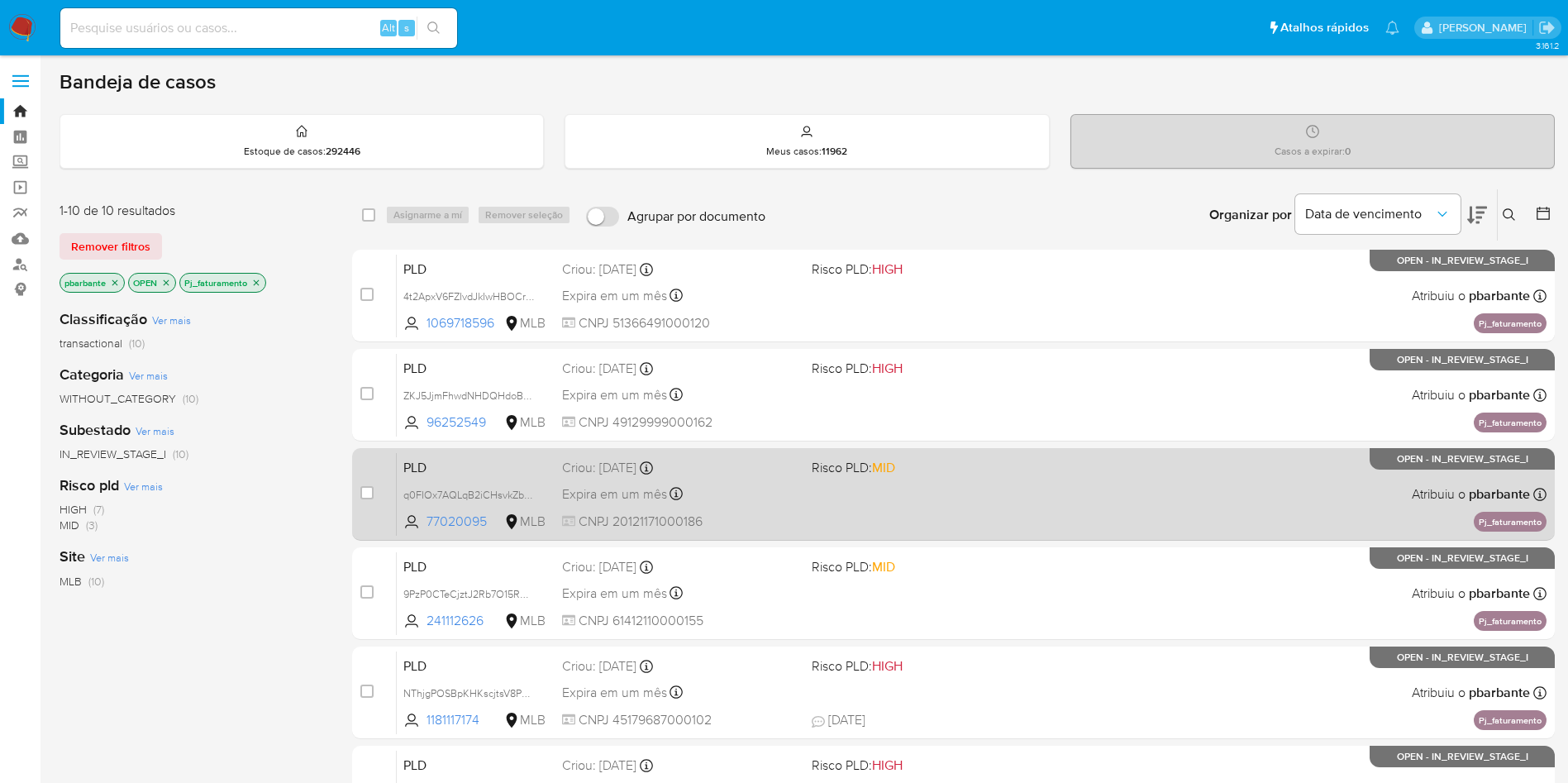
click at [799, 505] on div "Expira em um mês Expira em 27/10/2025 00:28:48" at bounding box center [681, 494] width 236 height 22
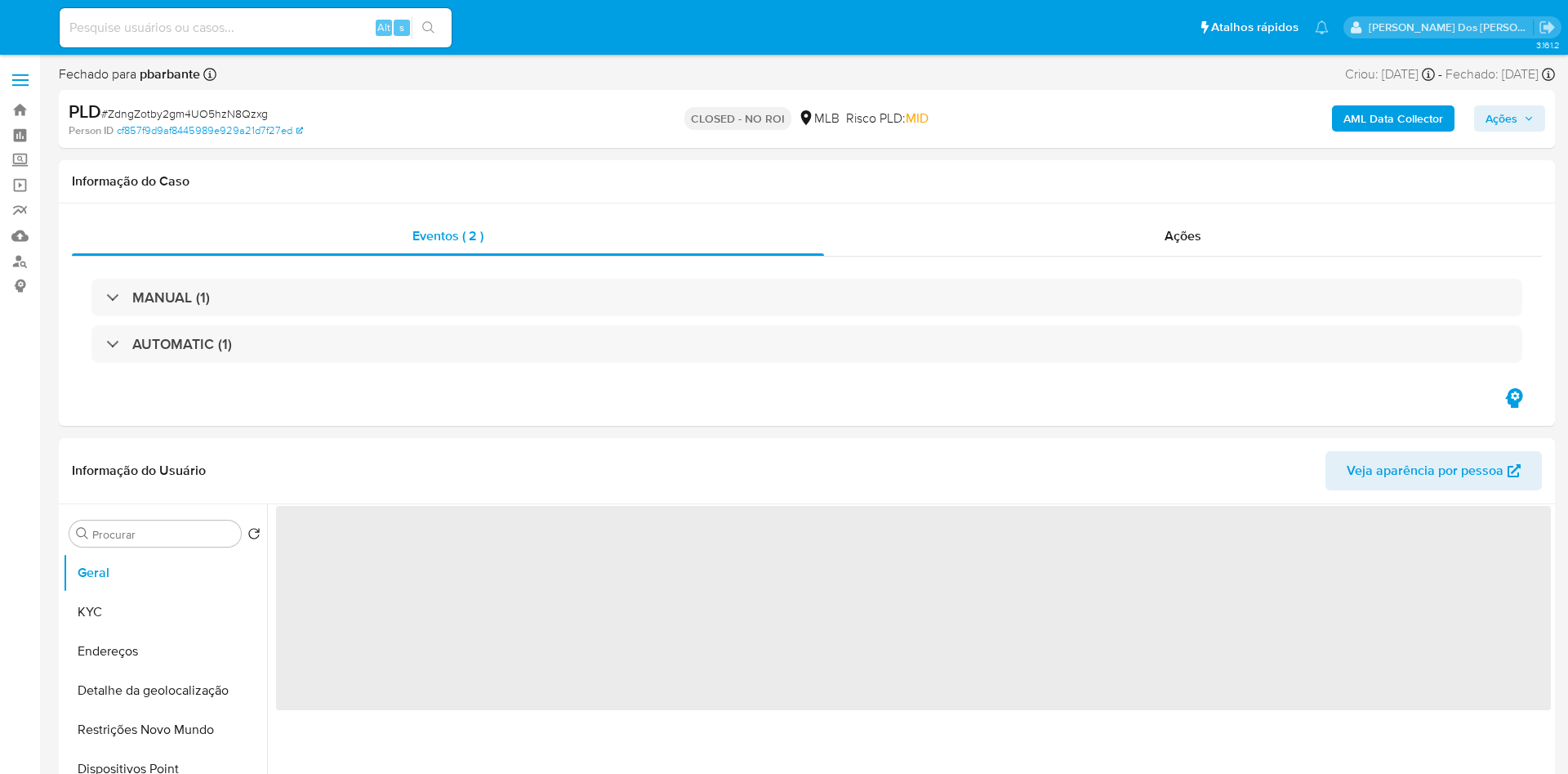
select select "10"
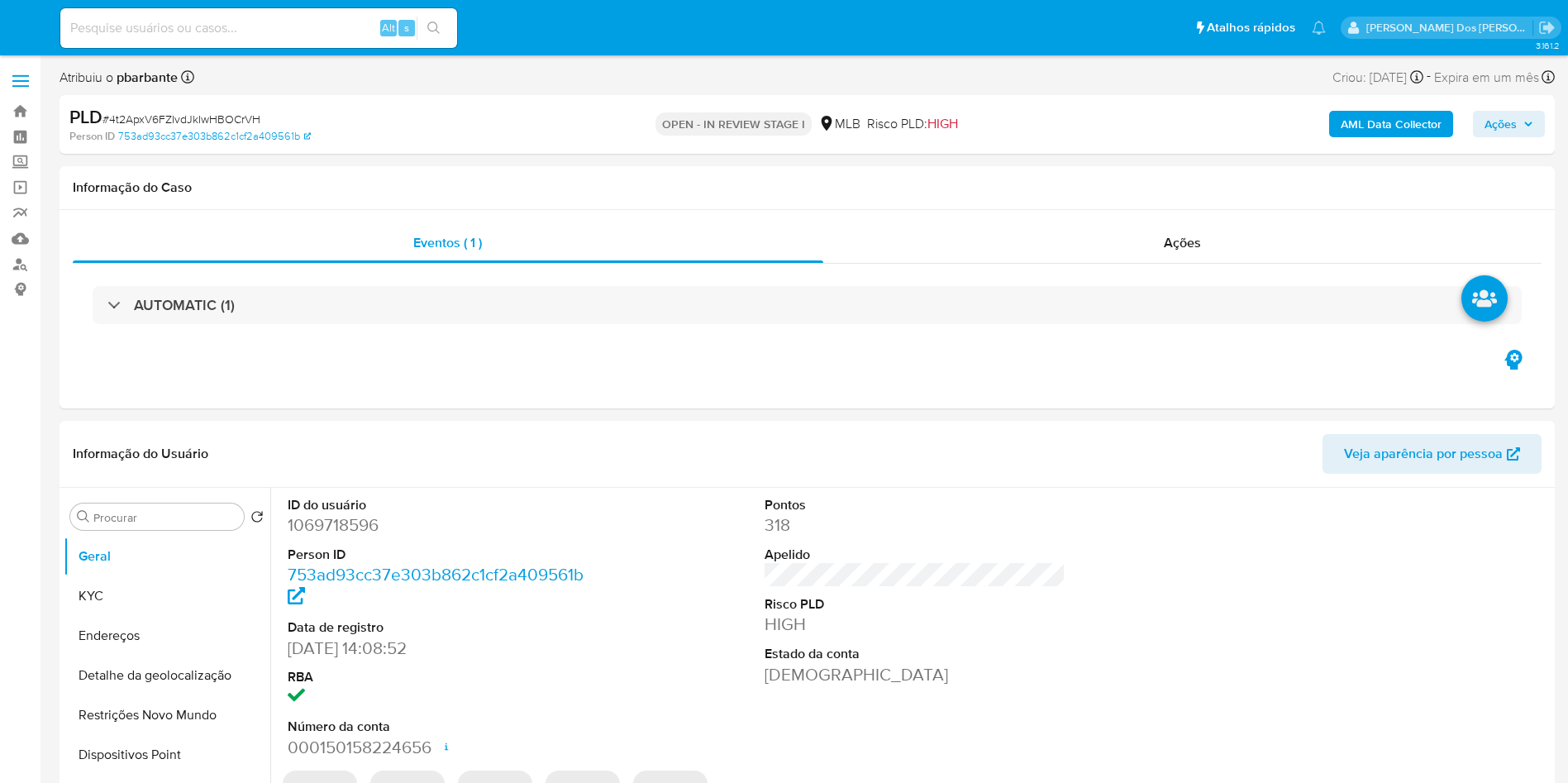
select select "10"
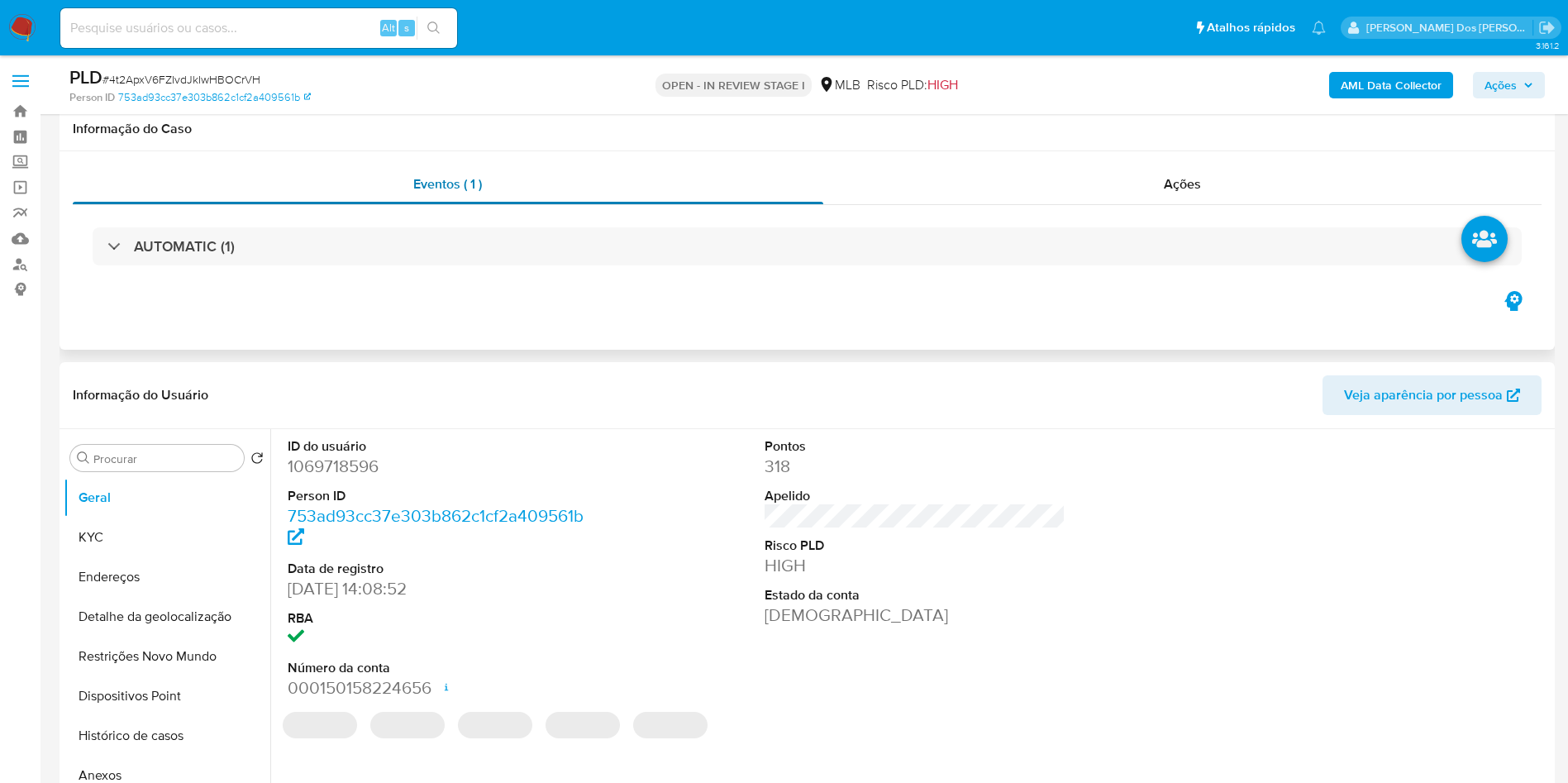
scroll to position [233, 0]
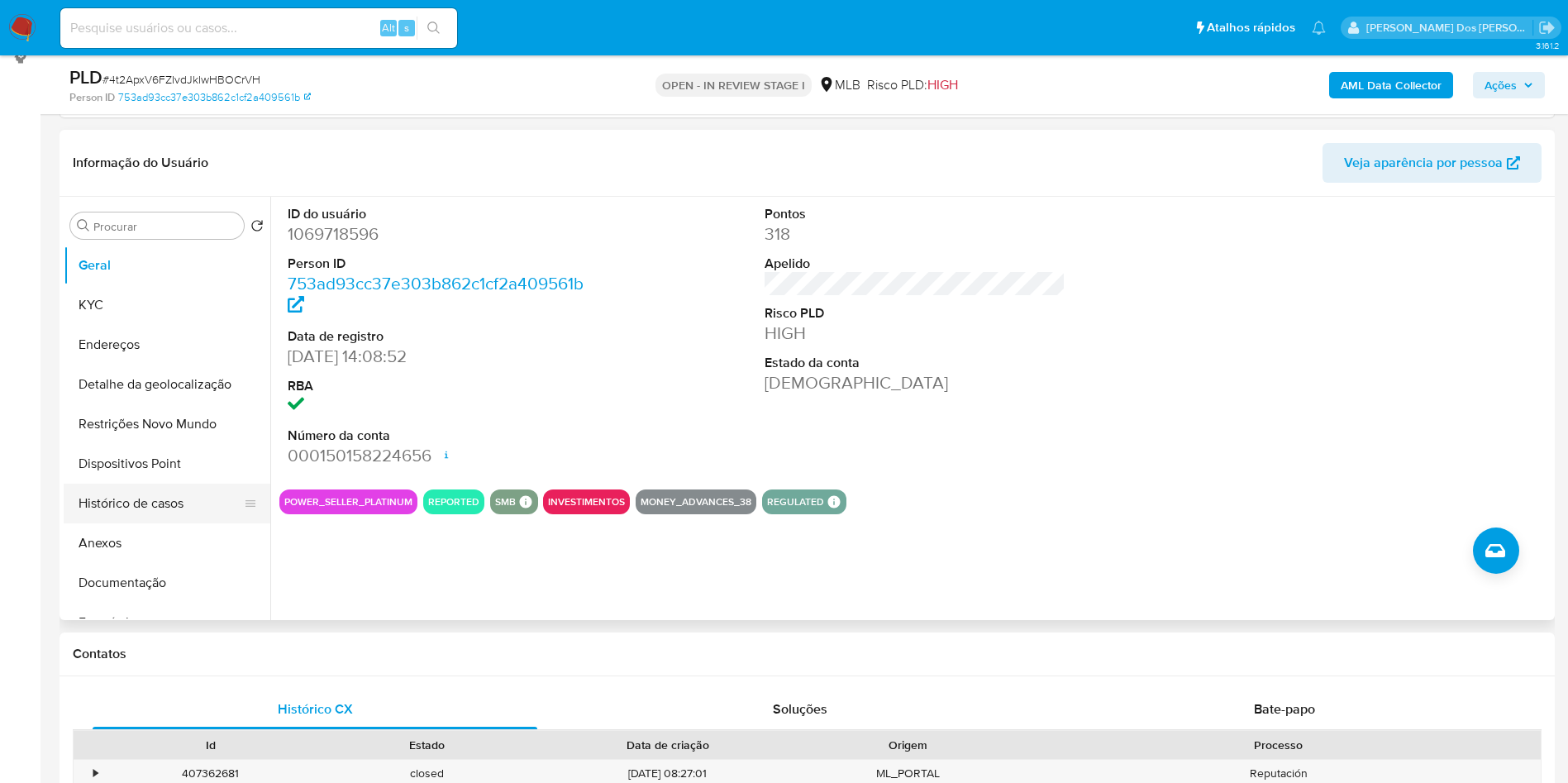
click at [150, 524] on button "Histórico de casos" at bounding box center [160, 504] width 194 height 40
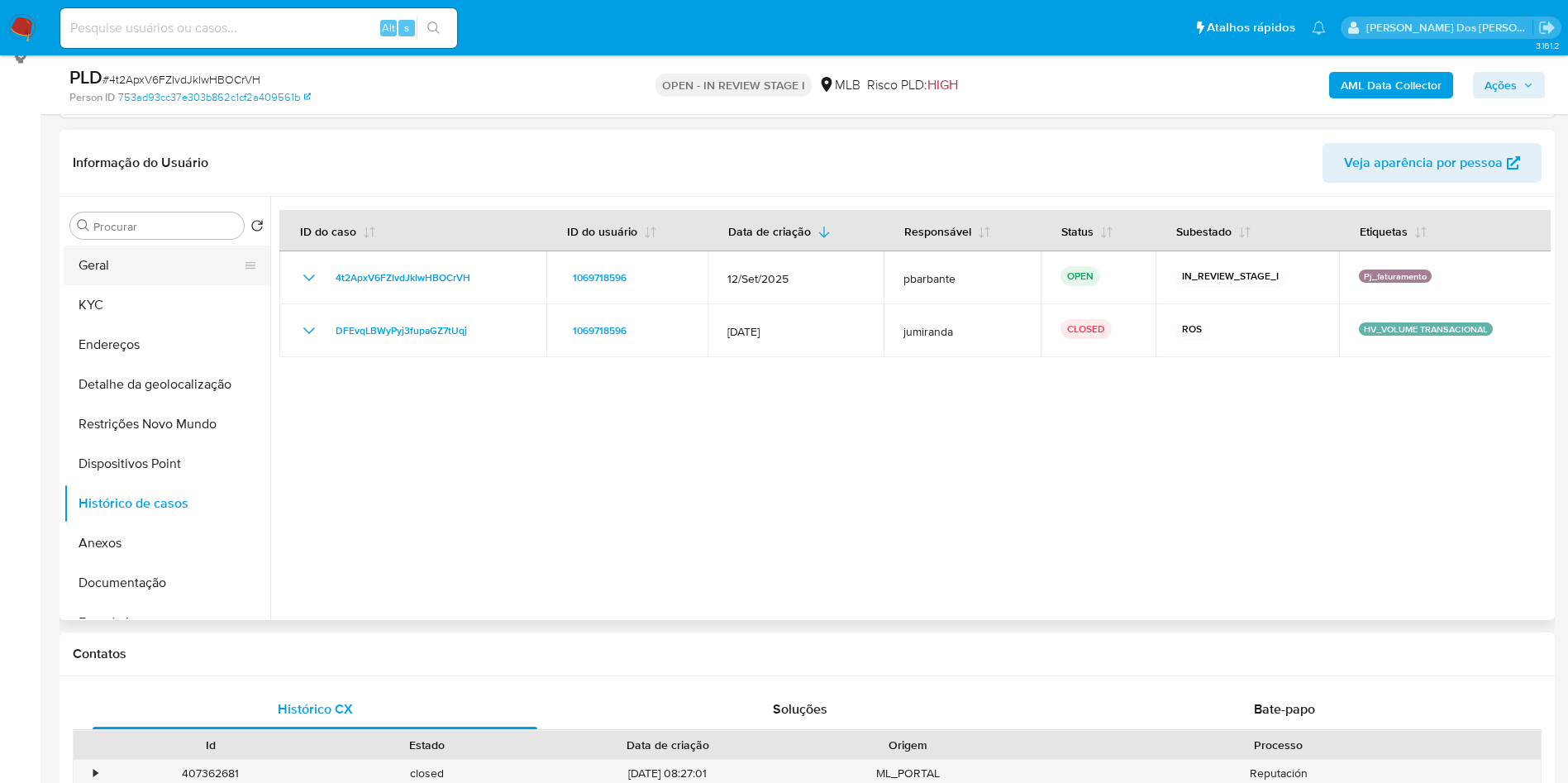
click at [174, 285] on button "Geral" at bounding box center [160, 265] width 194 height 40
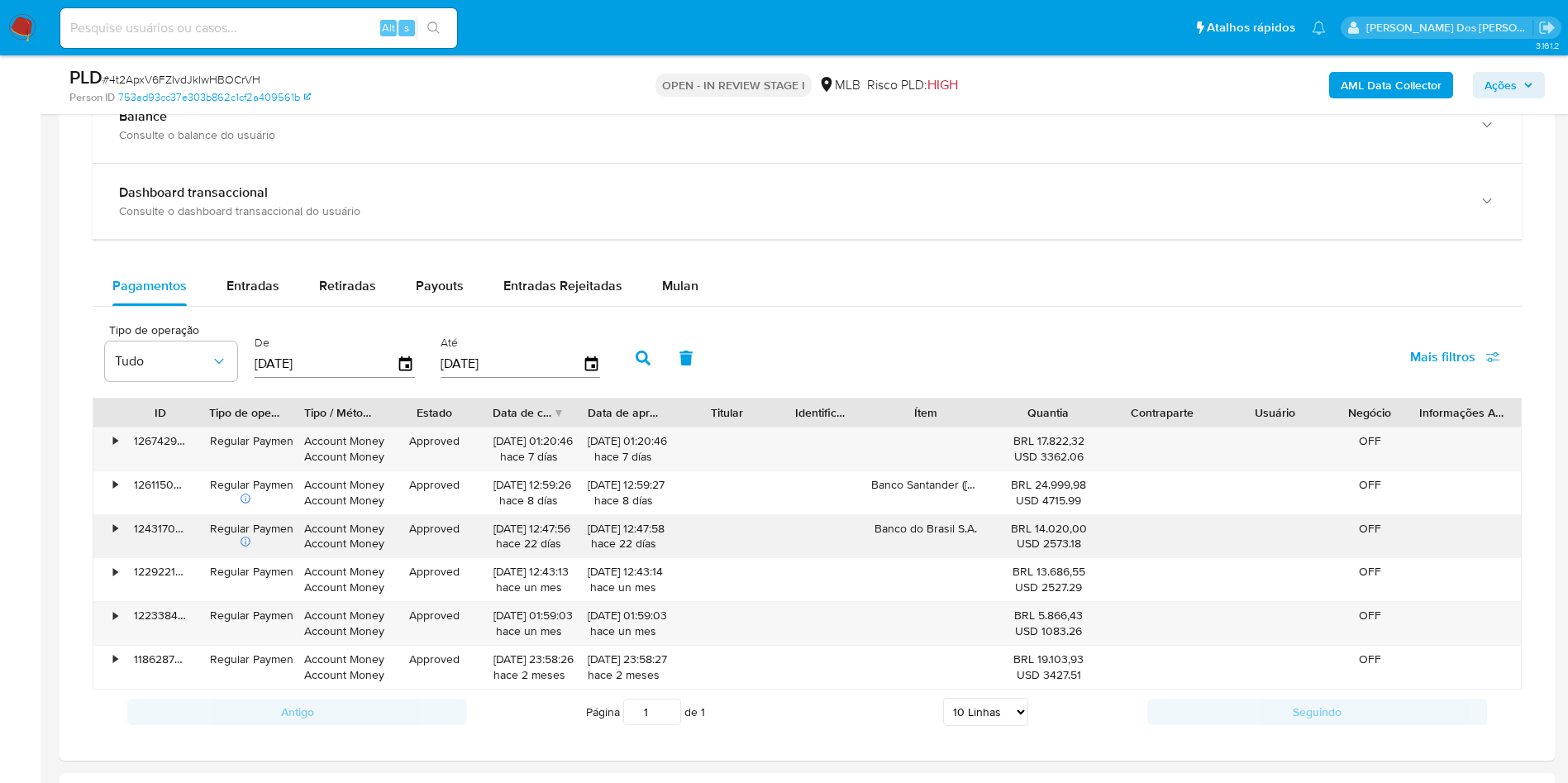
scroll to position [1232, 0]
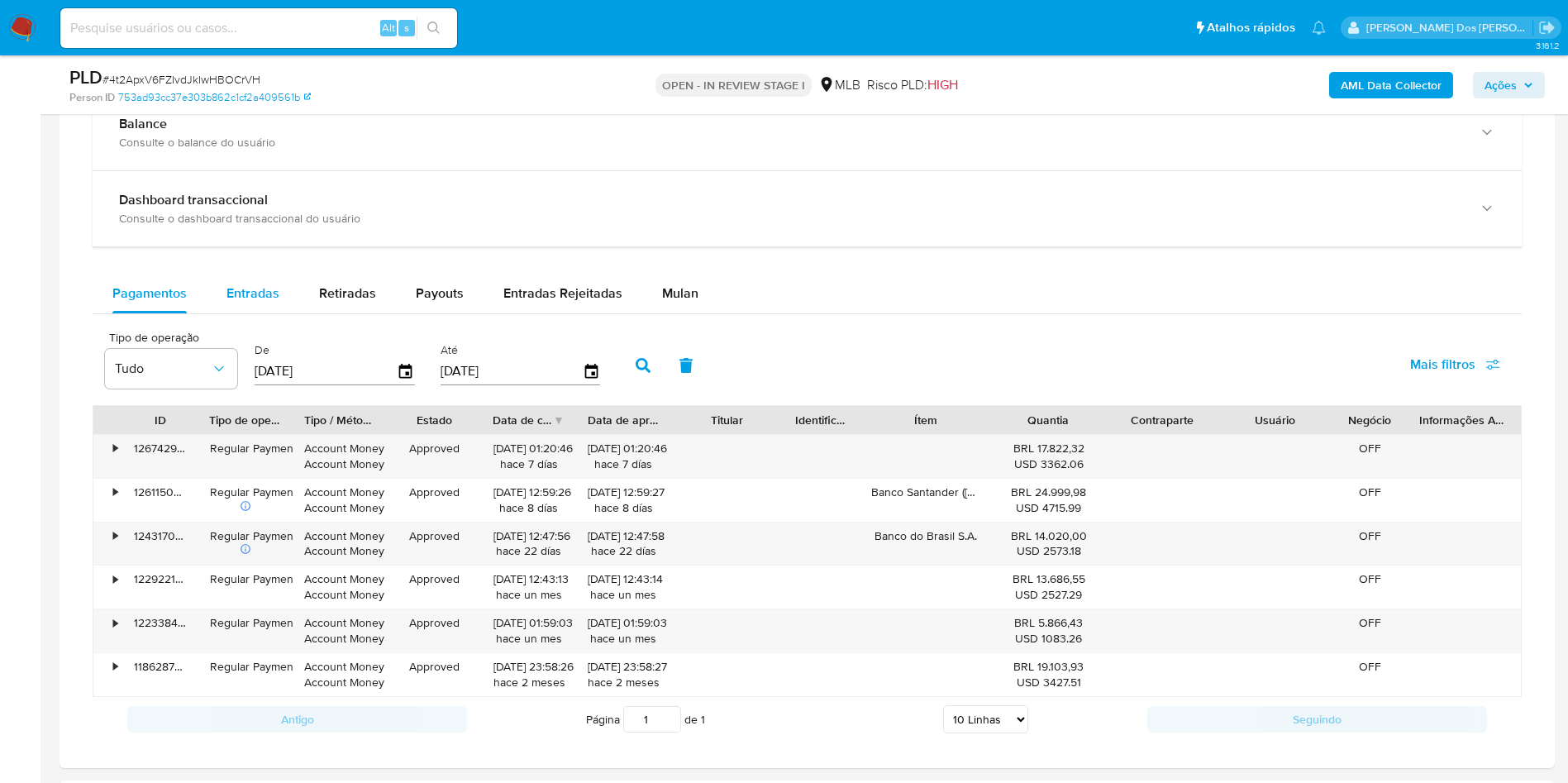
click at [234, 302] on span "Entradas" at bounding box center [252, 292] width 53 height 19
select select "10"
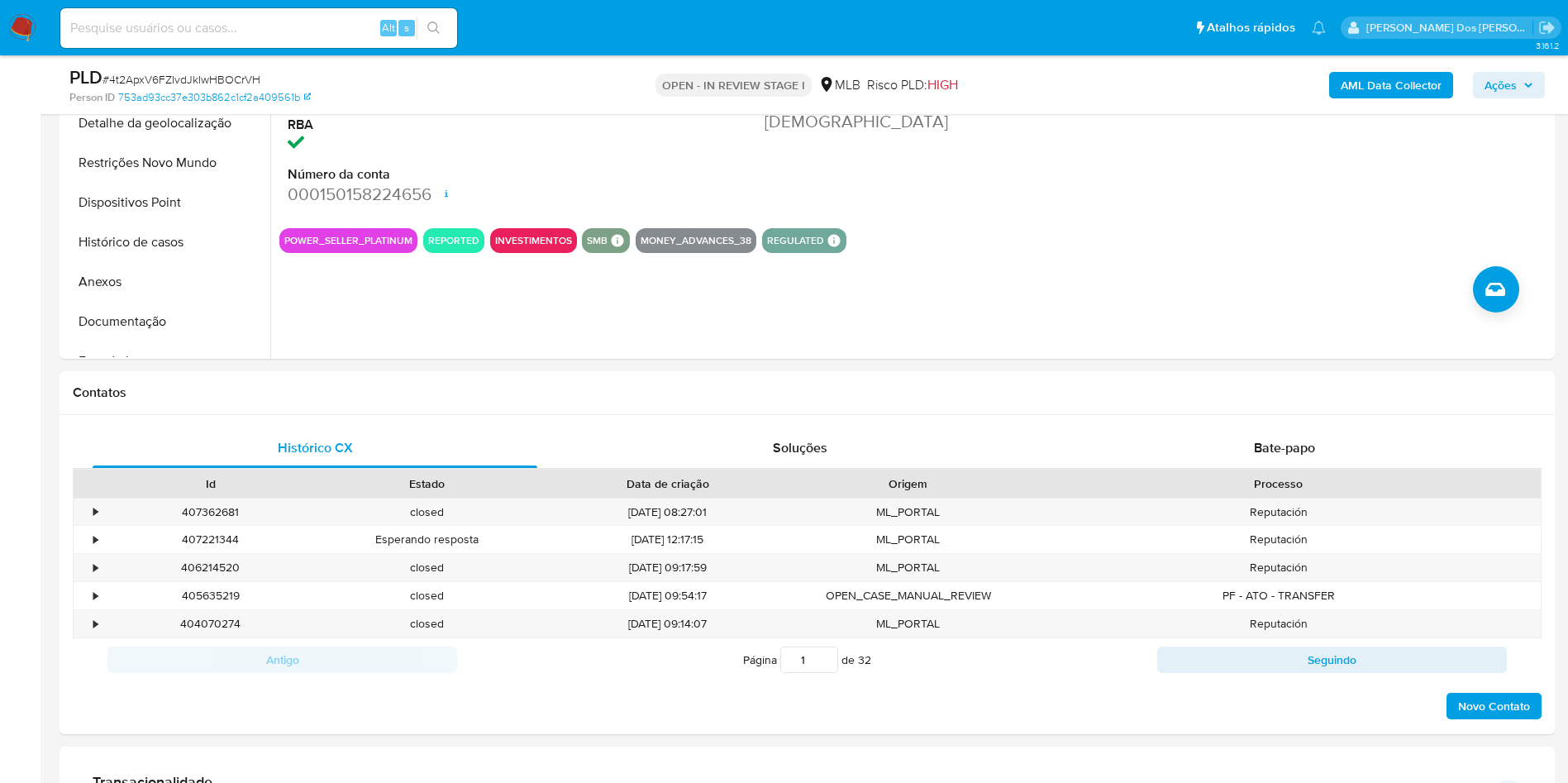
scroll to position [0, 0]
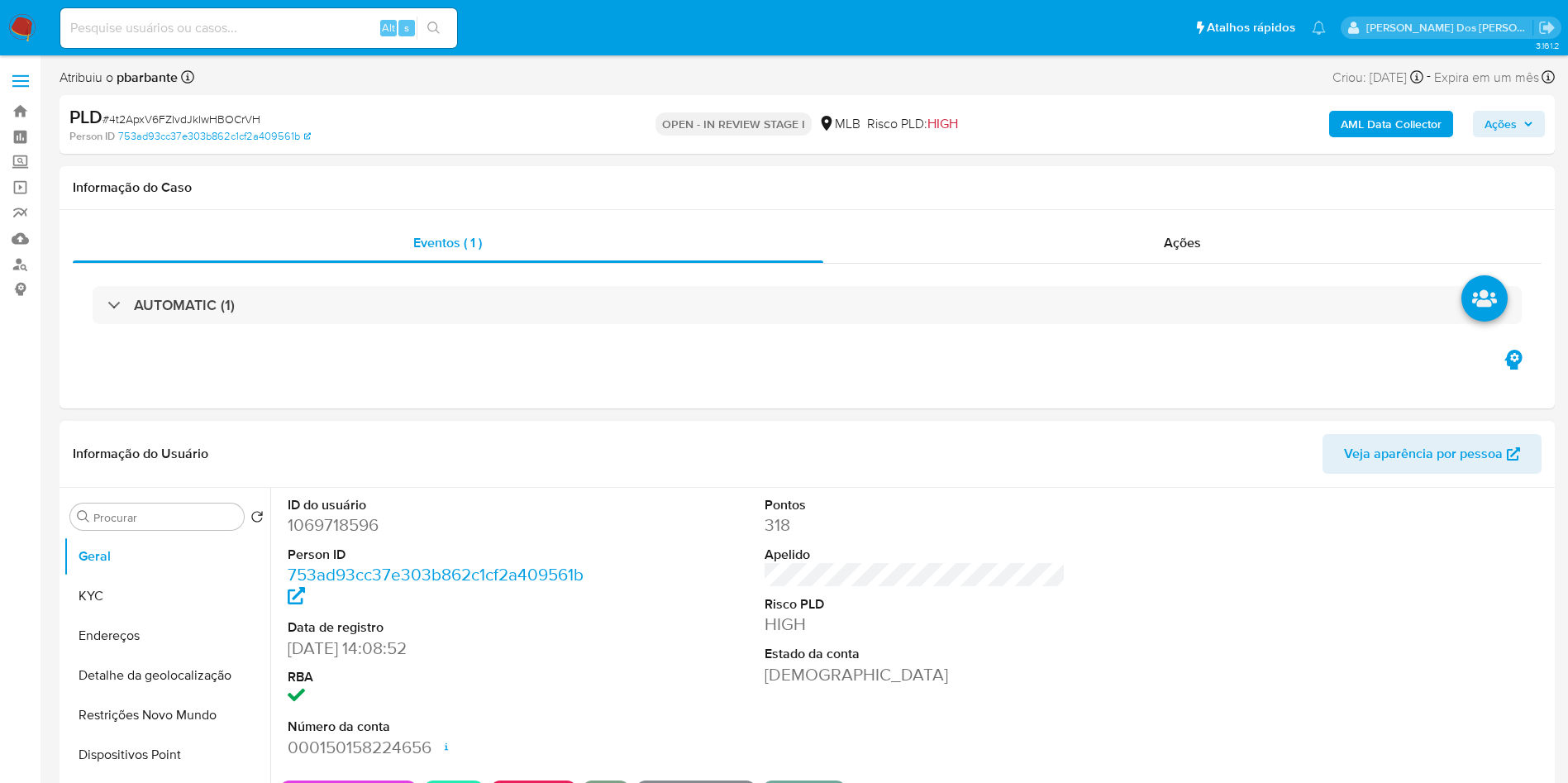
click at [327, 537] on dd "1069718596" at bounding box center [438, 525] width 302 height 23
copy dd "1069718596"
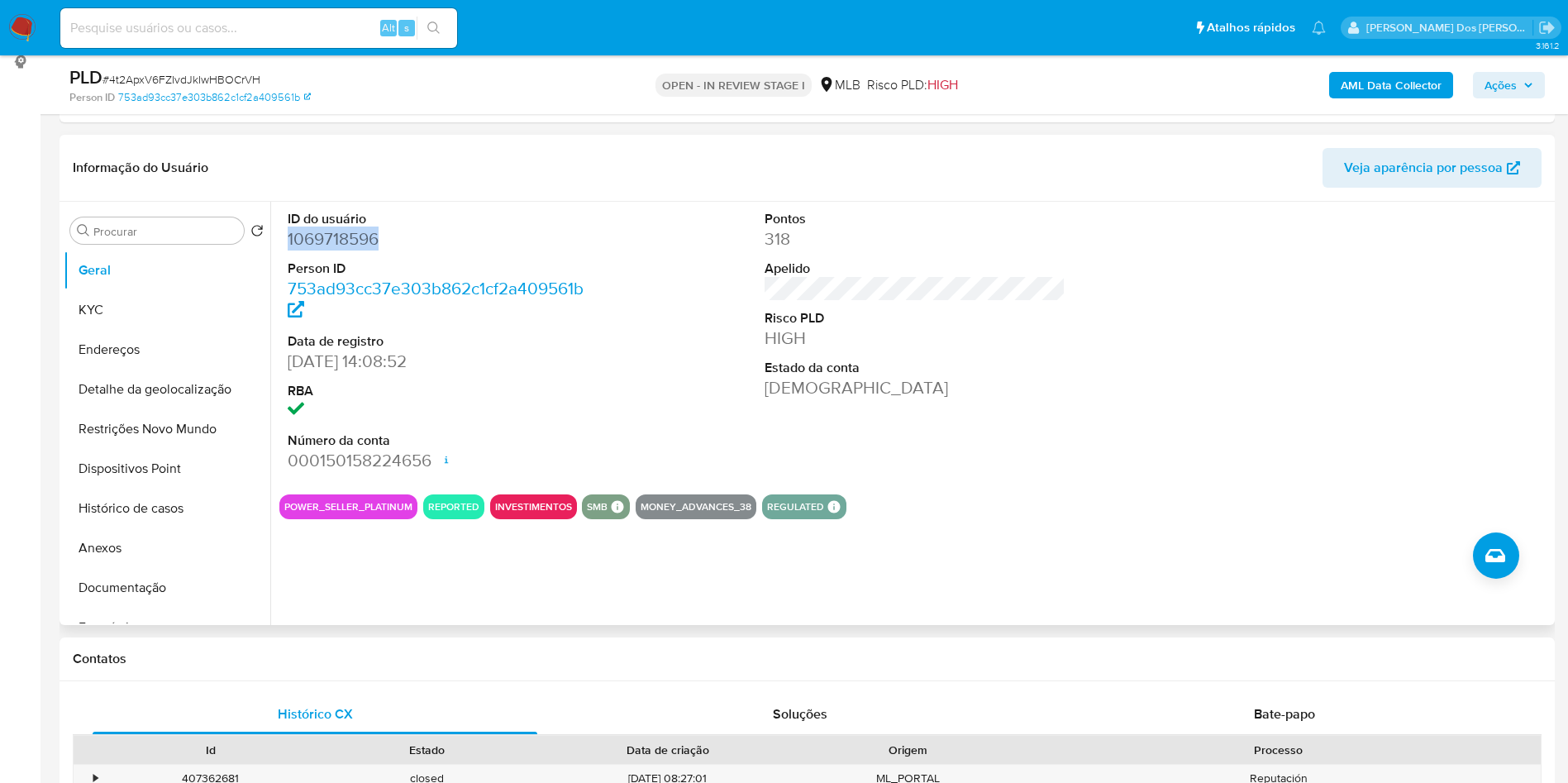
scroll to position [231, 0]
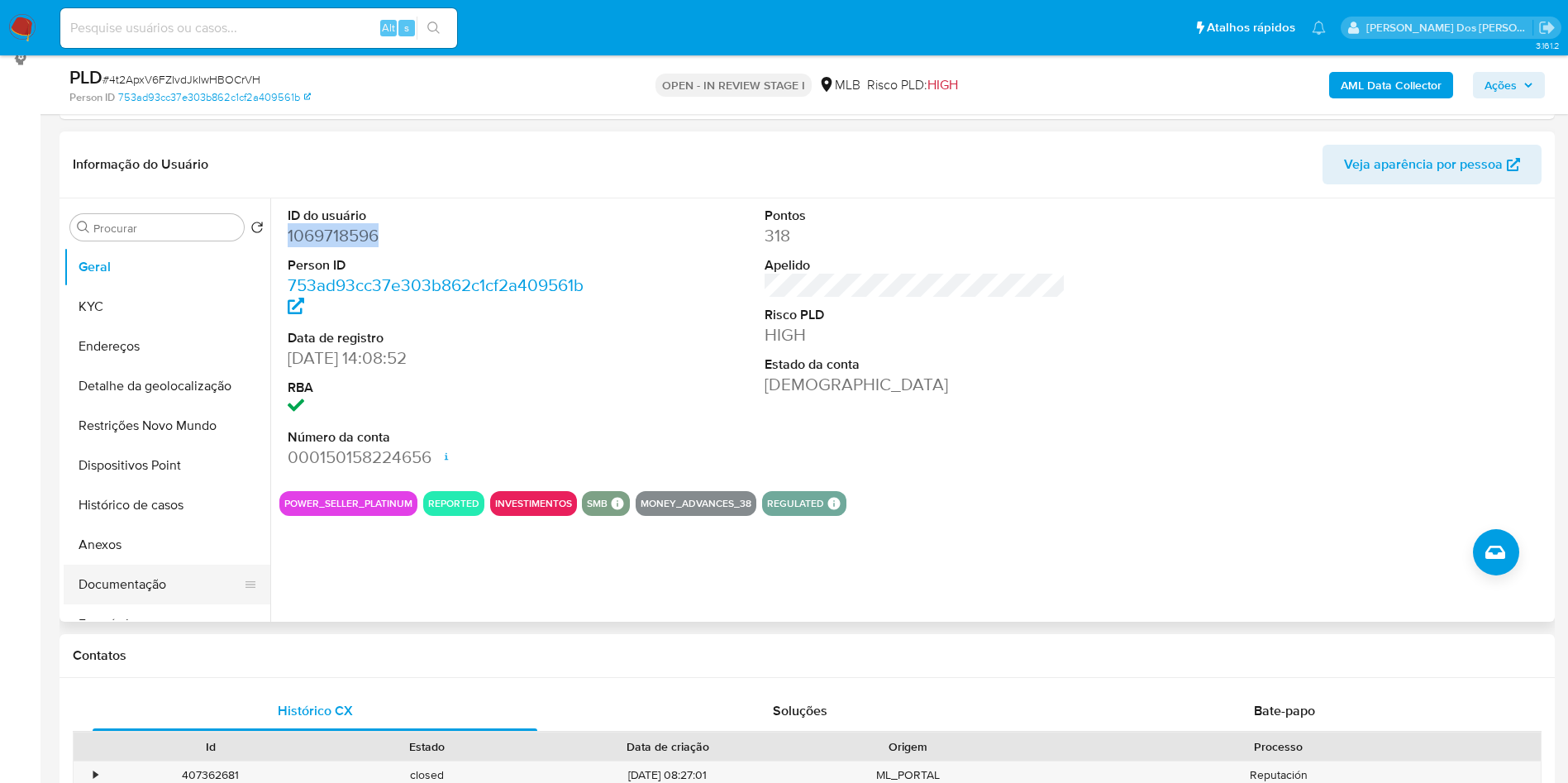
click at [143, 604] on button "Documentação" at bounding box center [160, 584] width 194 height 40
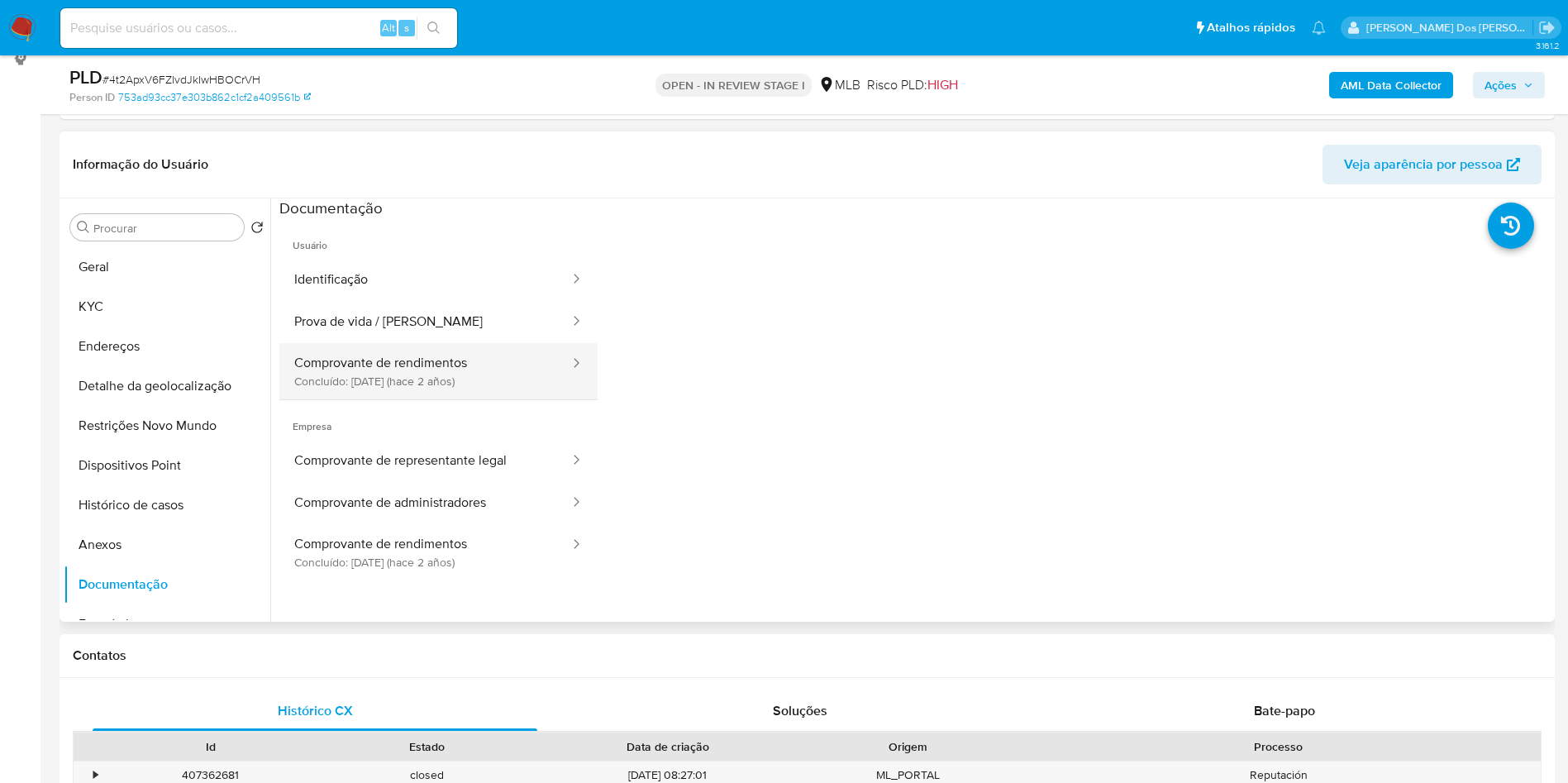
click at [376, 399] on button "Comprovante de rendimentos Concluído: 28/07/2023 (hace 2 años)" at bounding box center [425, 371] width 292 height 57
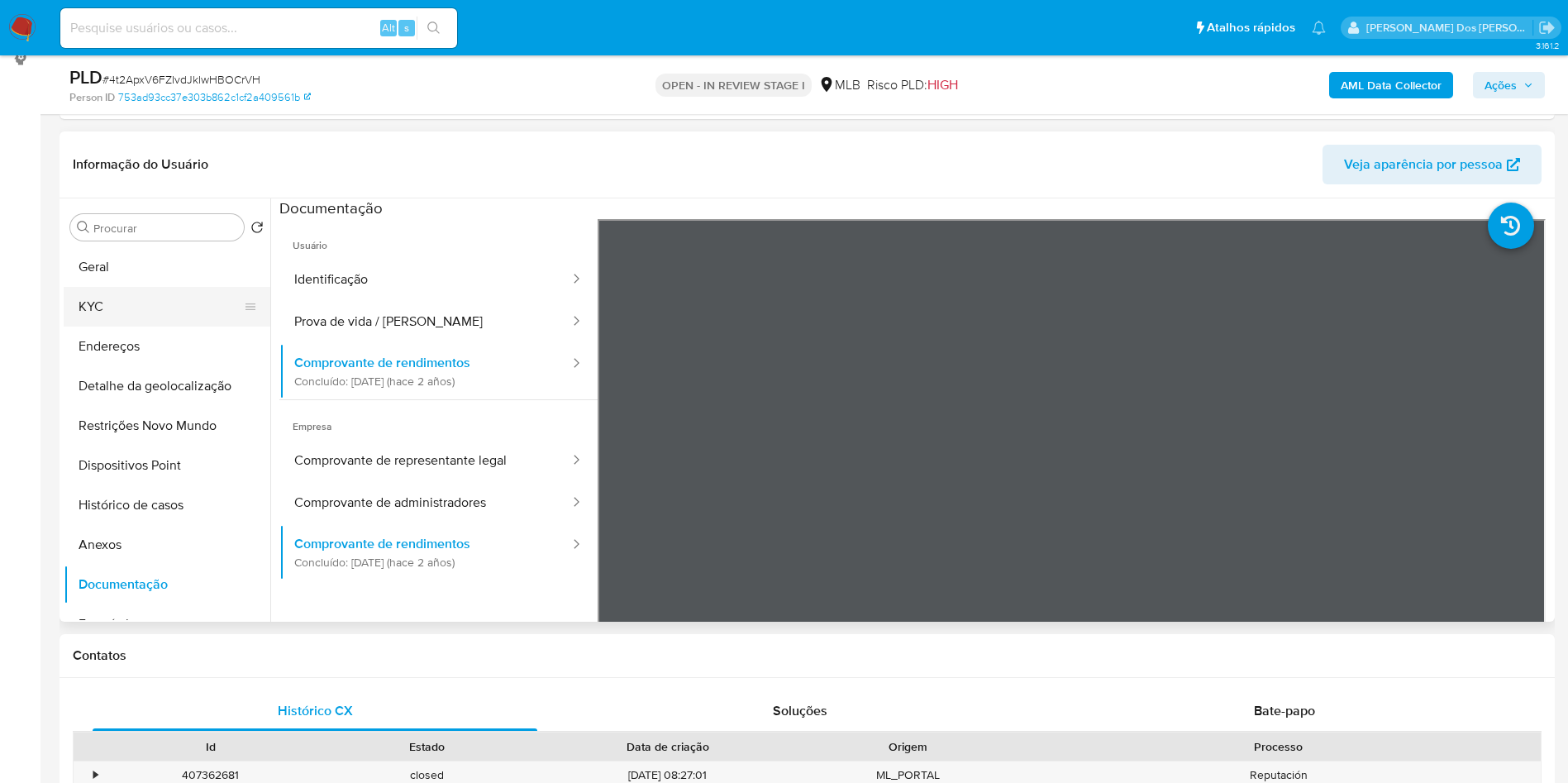
click at [178, 327] on button "KYC" at bounding box center [160, 307] width 194 height 40
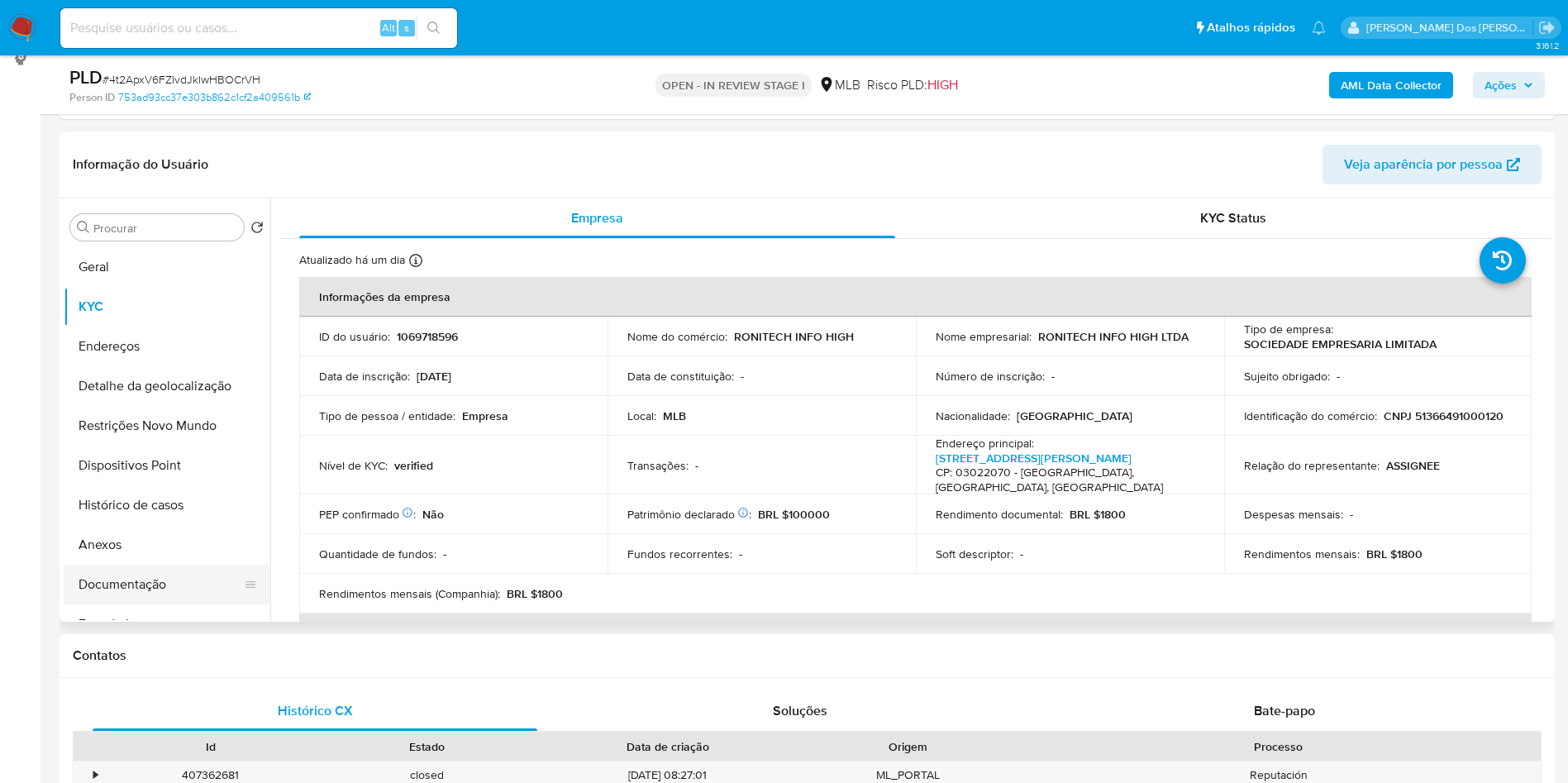
click at [177, 602] on button "Documentação" at bounding box center [160, 584] width 194 height 40
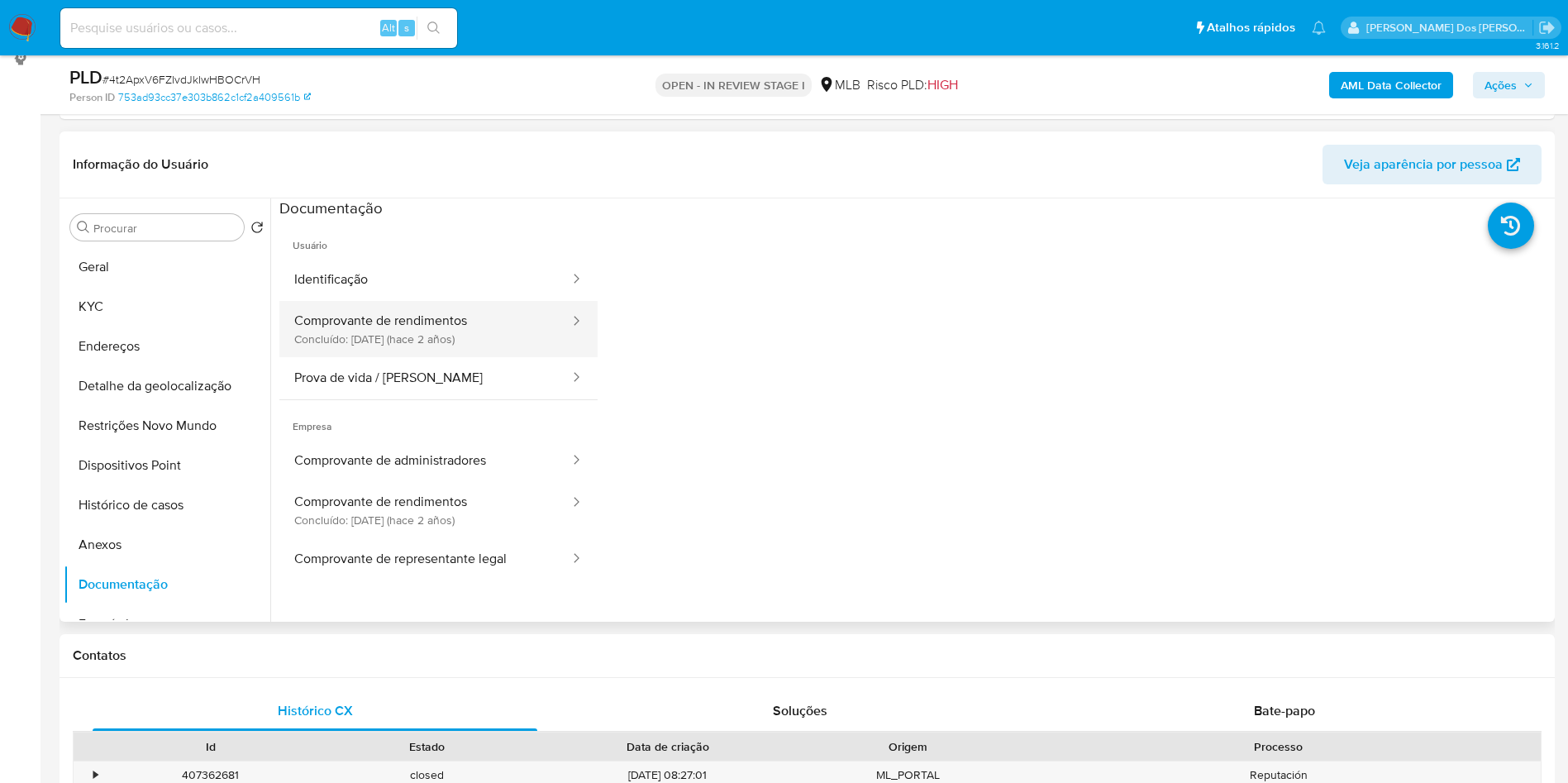
click at [432, 355] on button "Comprovante de rendimentos Concluído: 28/07/2023 (hace 2 años)" at bounding box center [425, 329] width 292 height 57
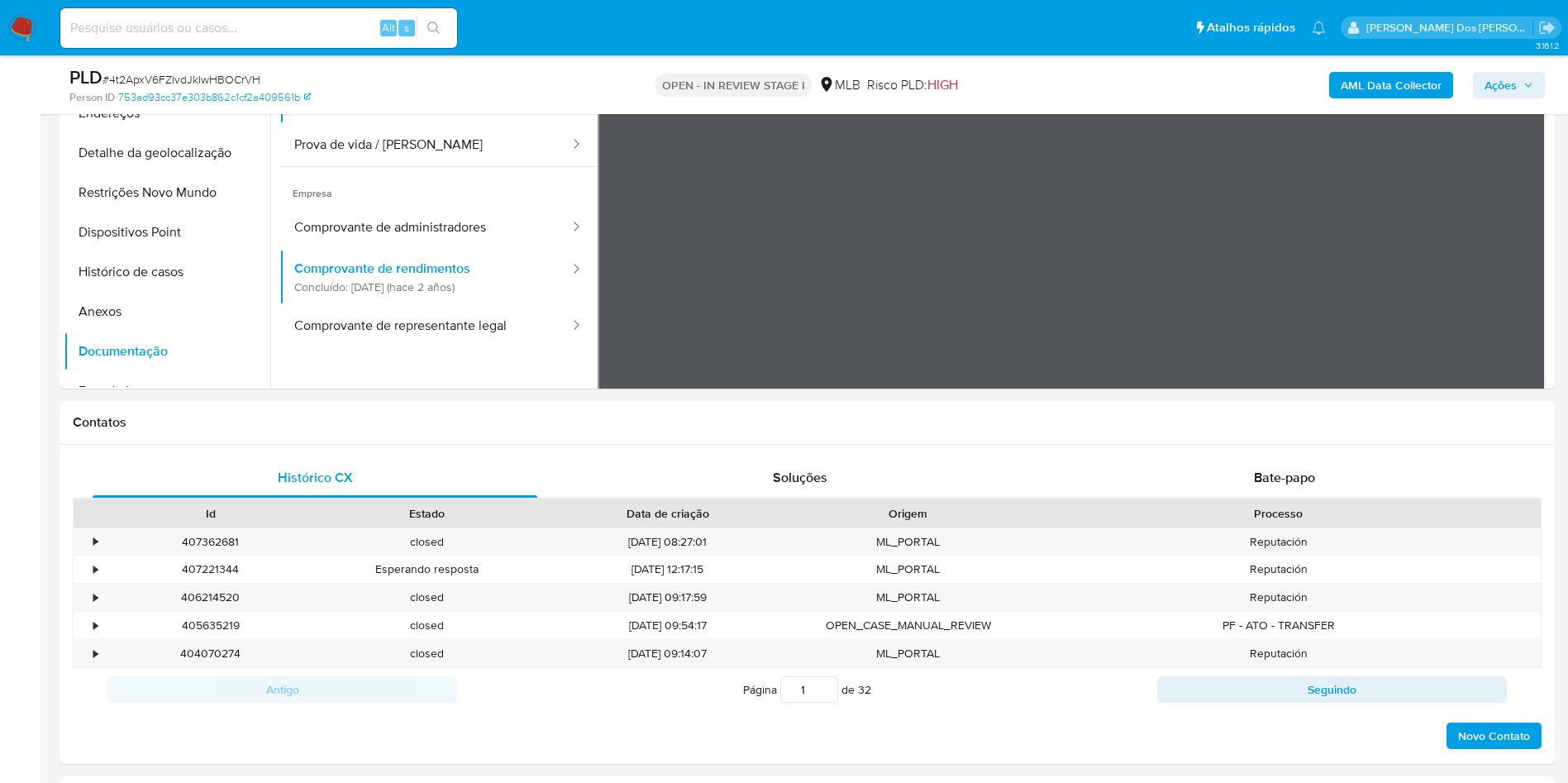
scroll to position [523, 0]
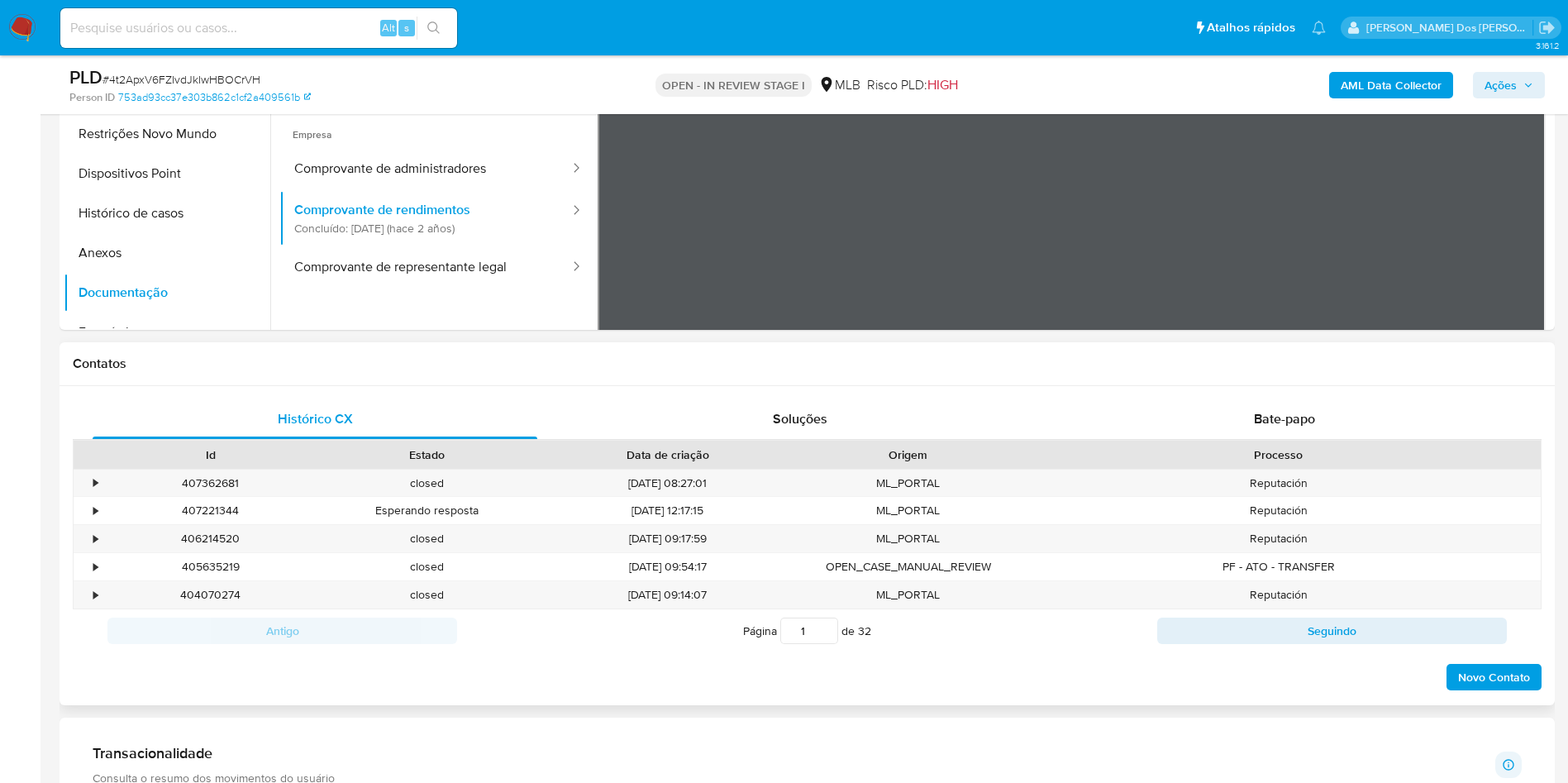
click at [1316, 463] on div "Processo" at bounding box center [1279, 454] width 501 height 17
click at [1336, 439] on div "Bate-papo" at bounding box center [1285, 419] width 445 height 40
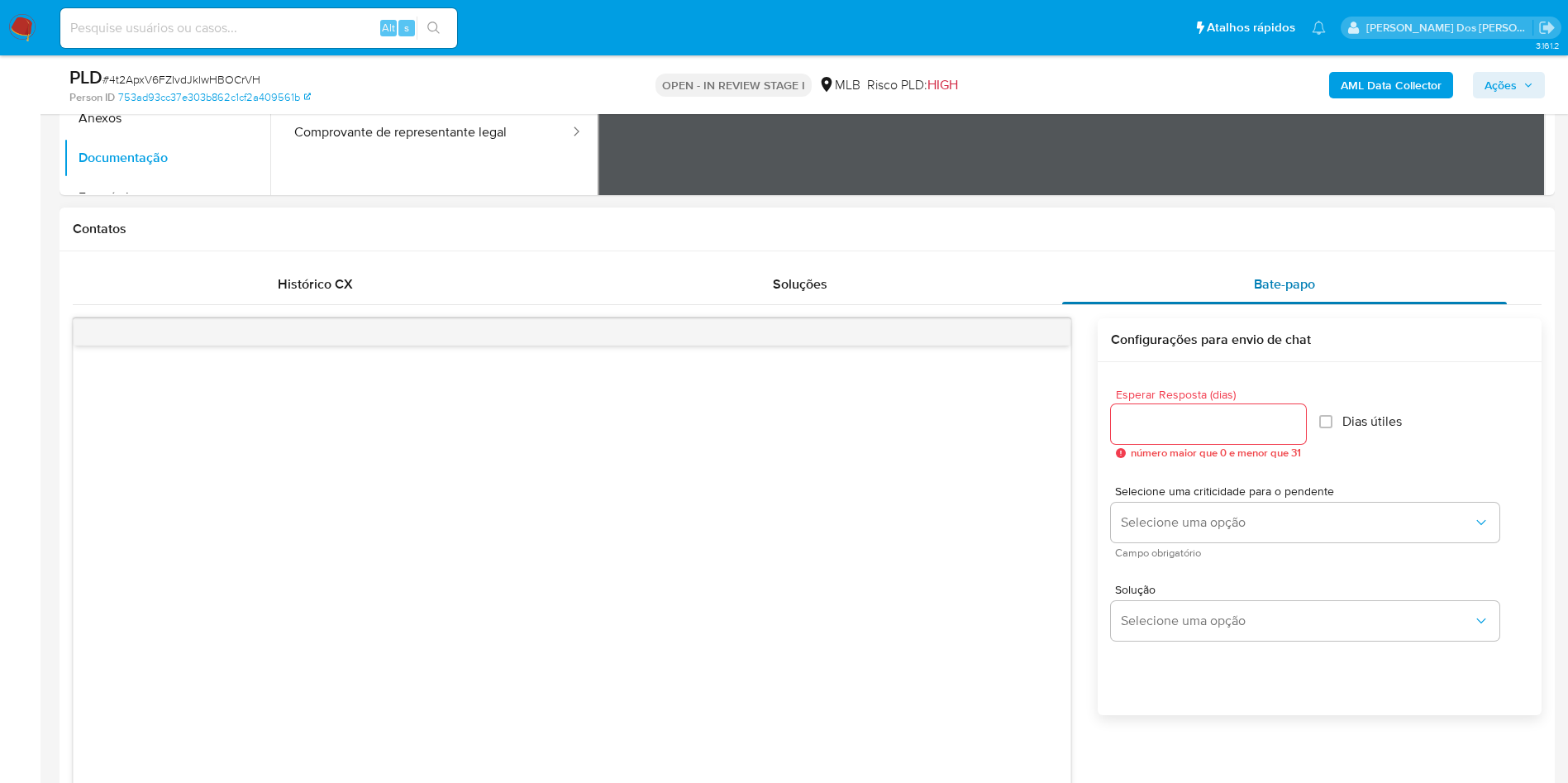
scroll to position [671, 0]
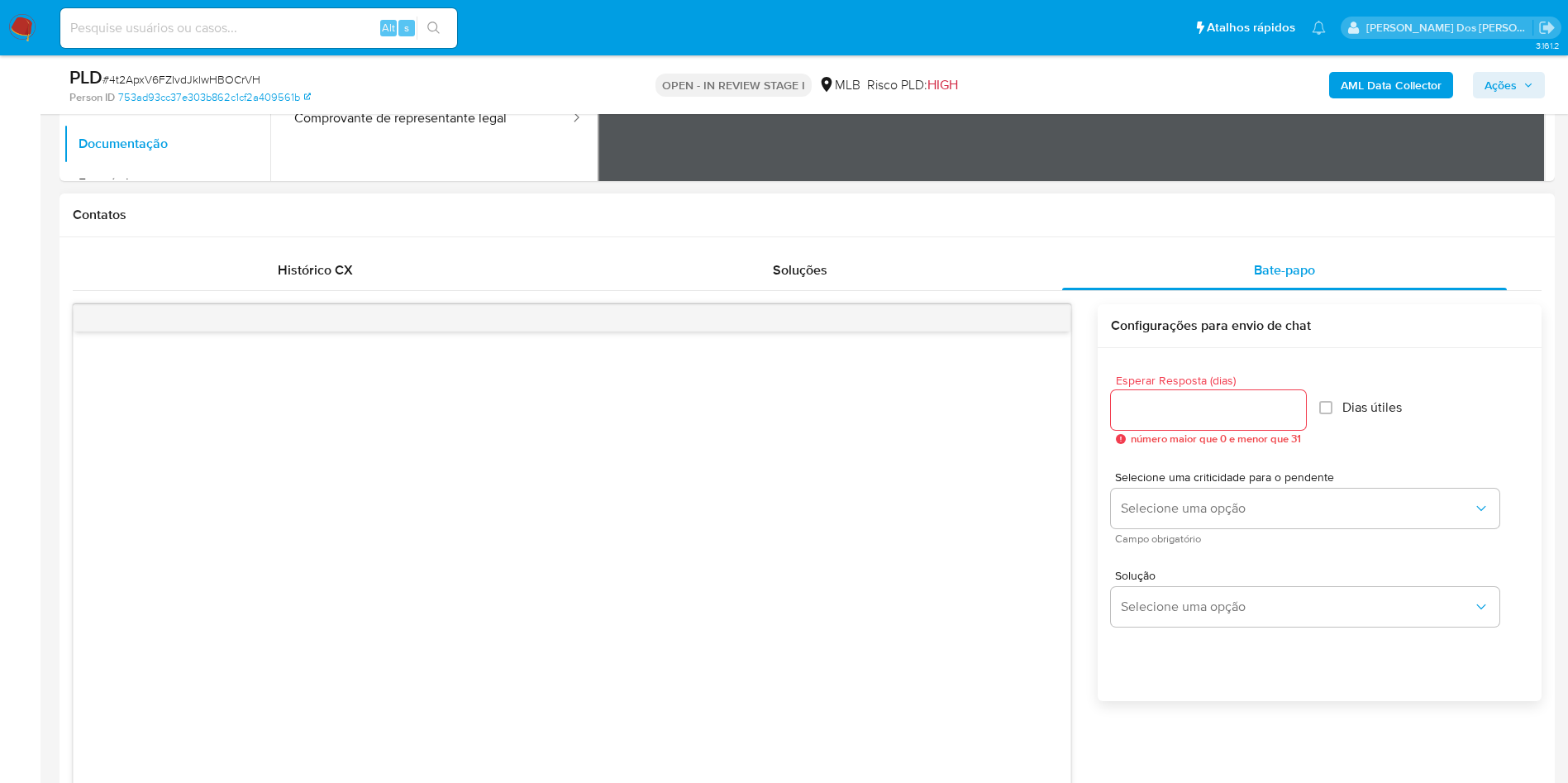
click at [1257, 420] on input "Esperar Resposta (dias)" at bounding box center [1208, 410] width 195 height 22
type input "3"
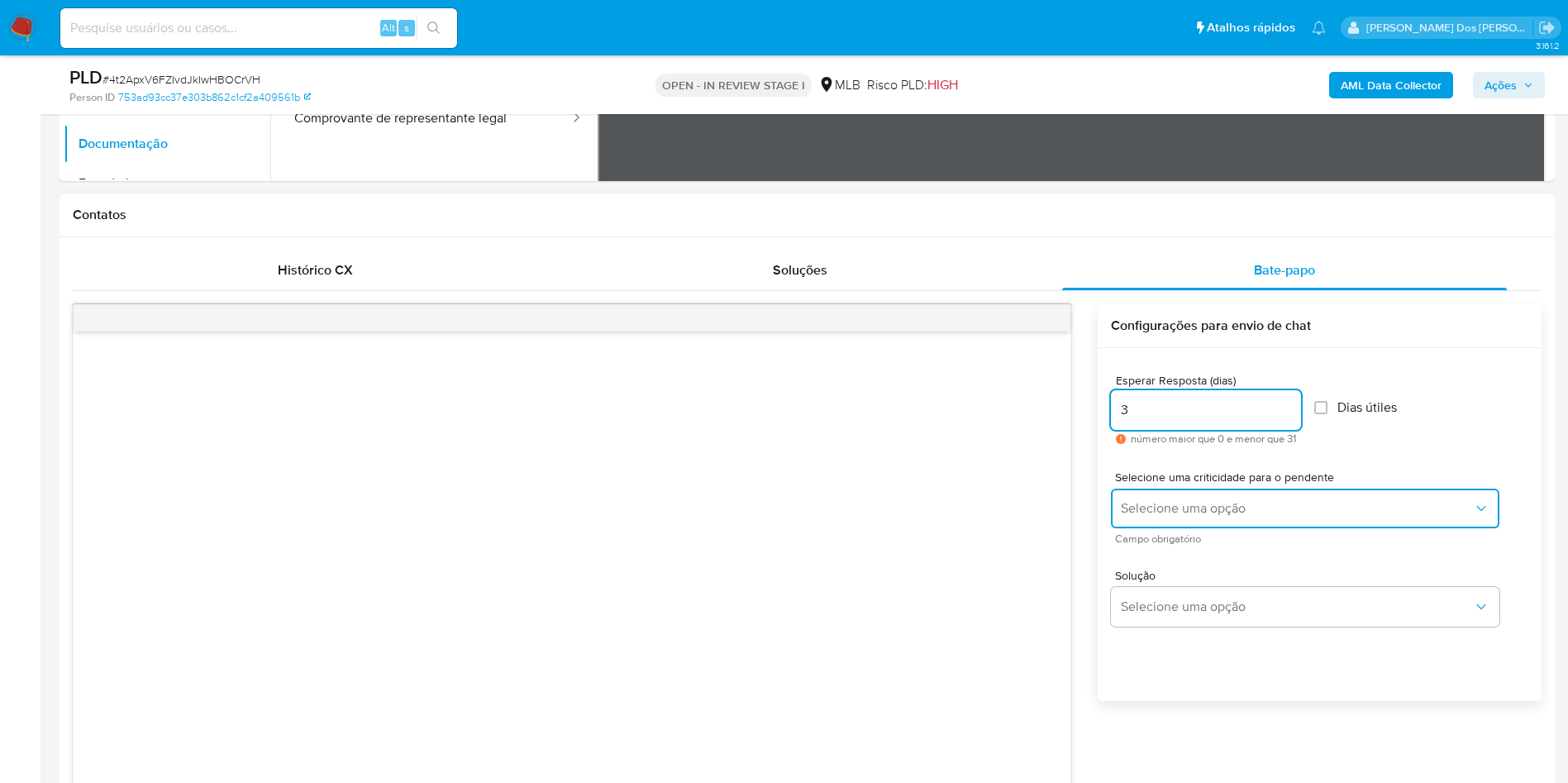
click at [1179, 529] on button "Selecione uma opção" at bounding box center [1305, 509] width 389 height 40
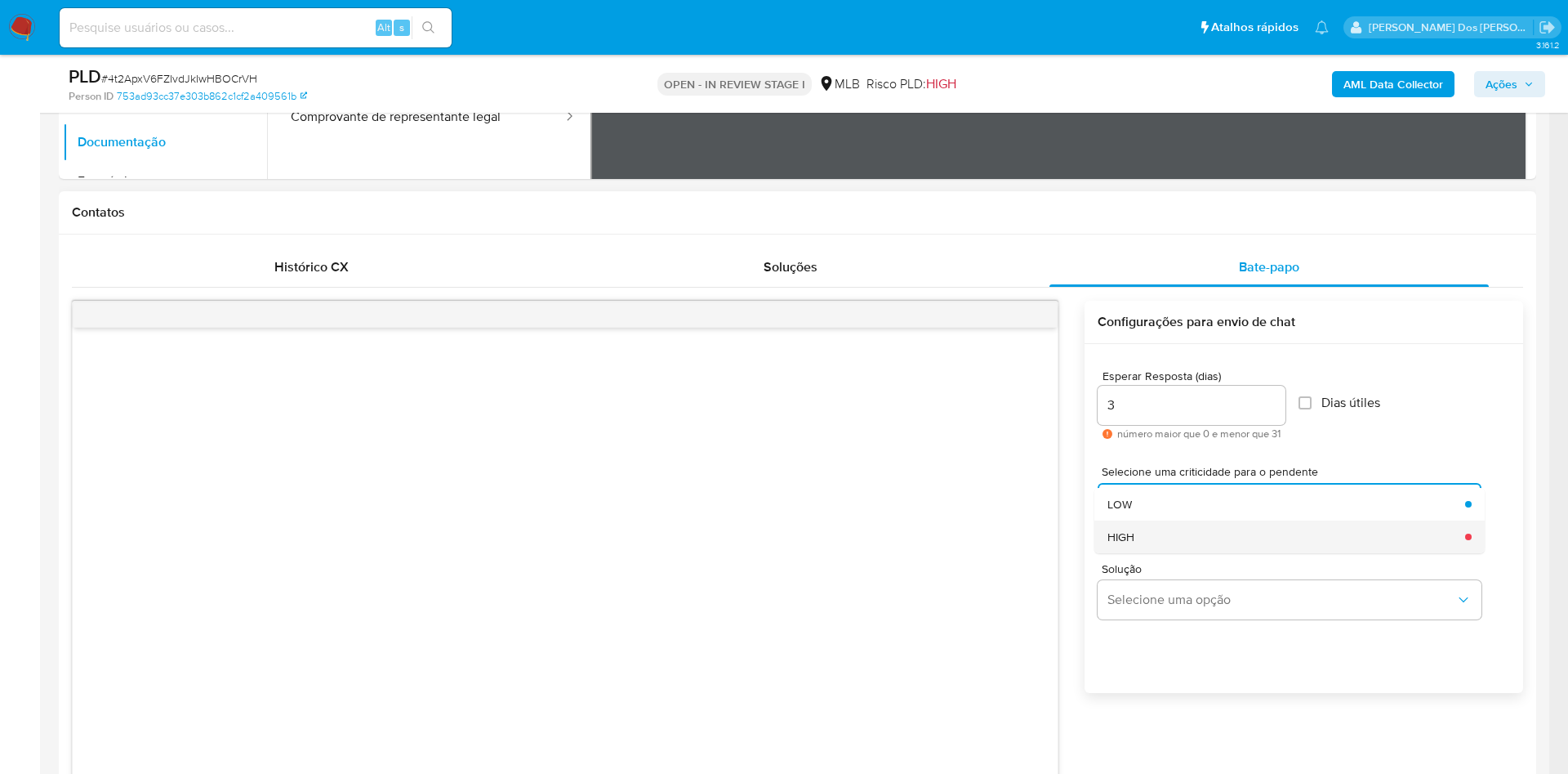
click at [1169, 553] on div "HIGH" at bounding box center [1281, 536] width 348 height 32
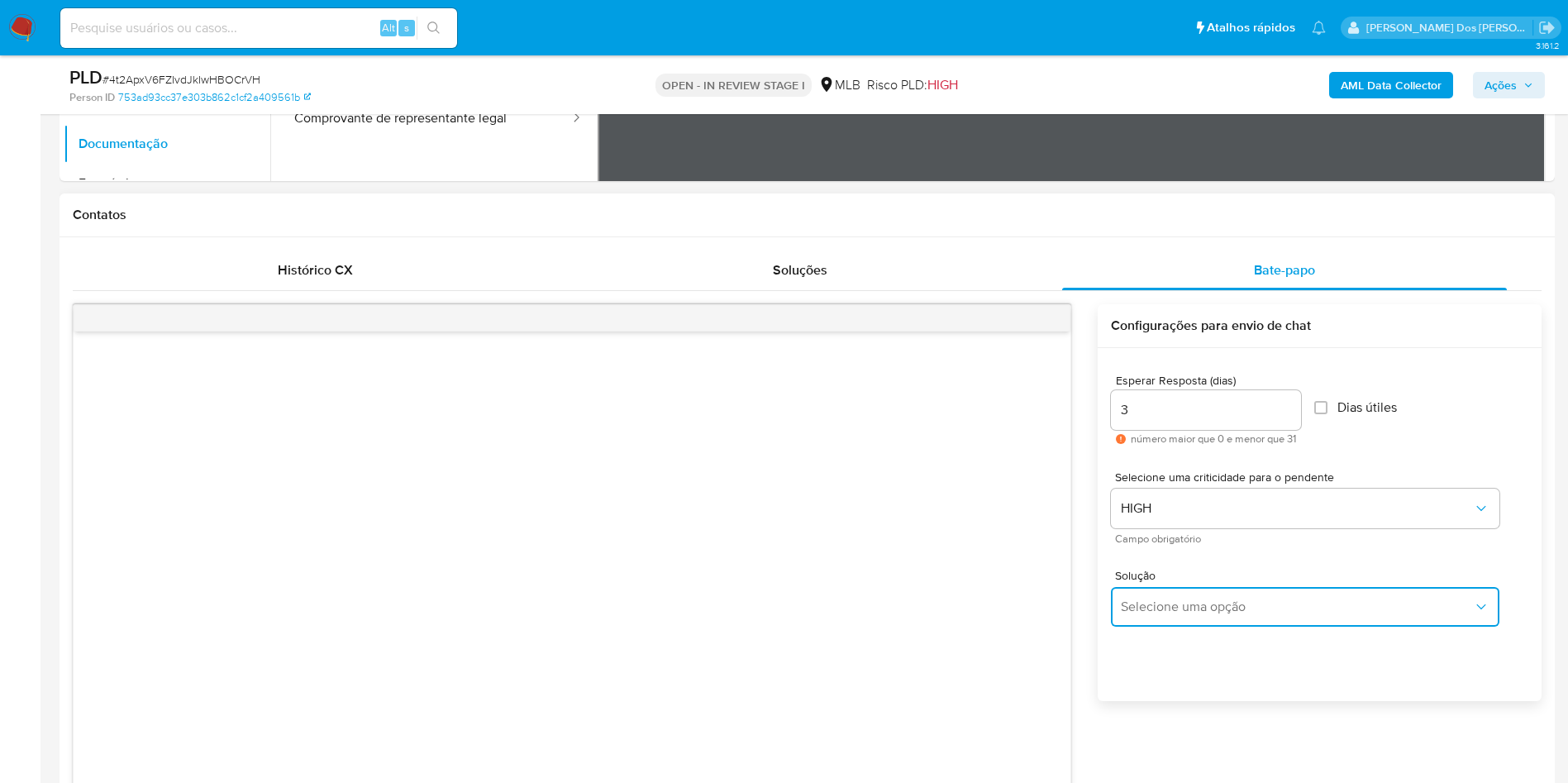
click at [1185, 615] on span "Selecione uma opção" at bounding box center [1297, 606] width 352 height 17
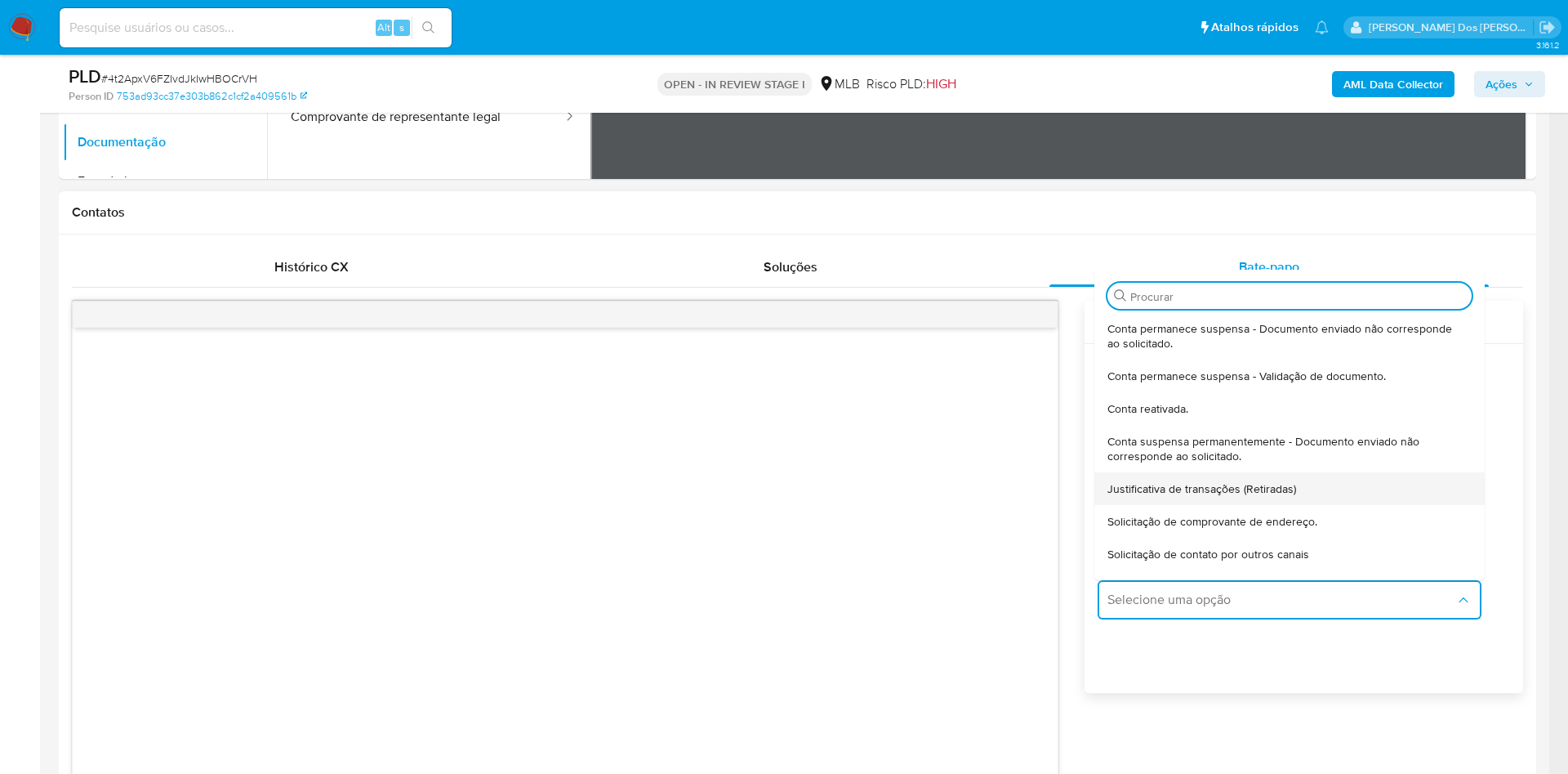
click at [1215, 496] on span "Justificativa de transações (Retiradas)" at bounding box center [1202, 488] width 189 height 15
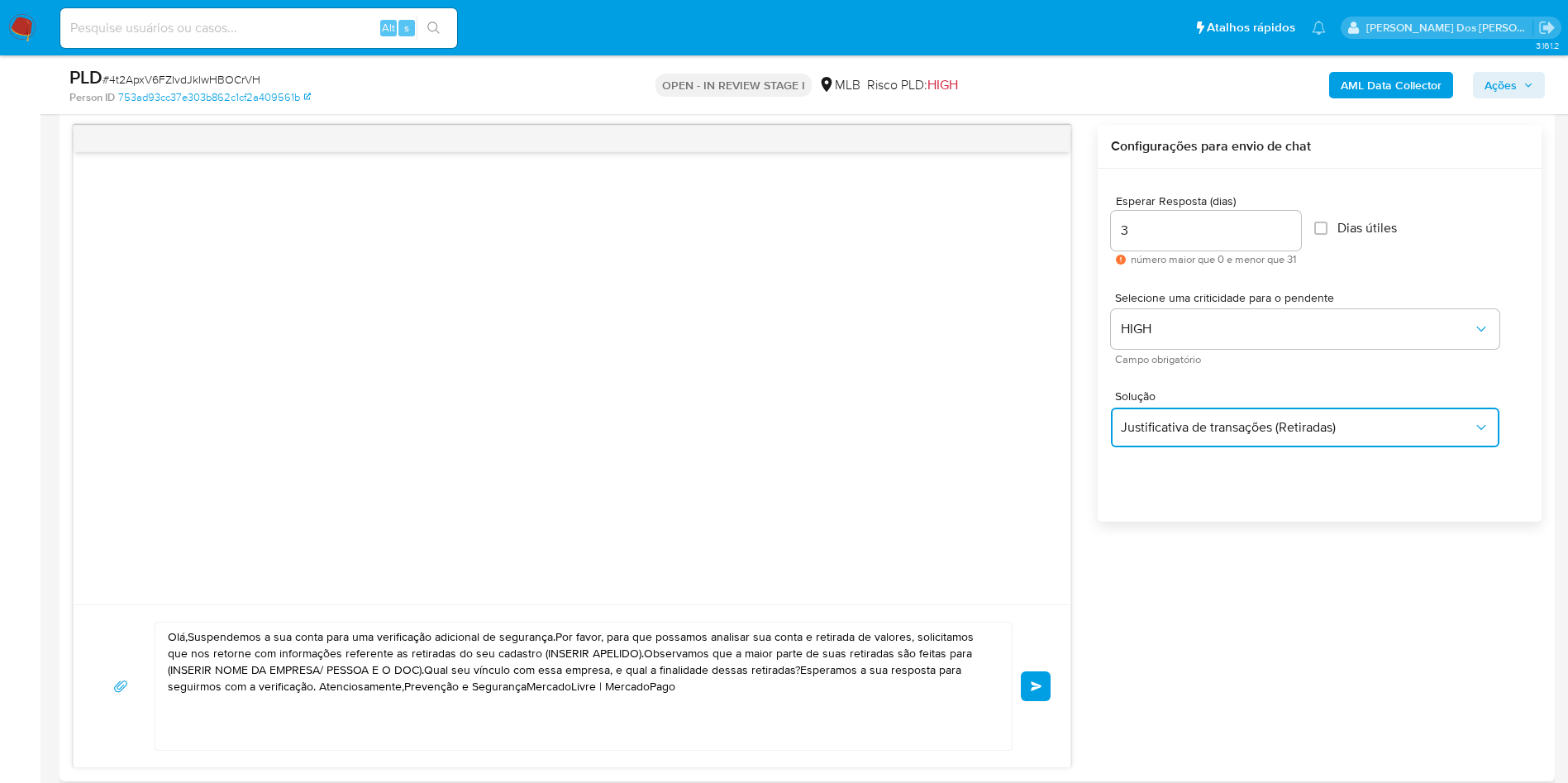
scroll to position [855, 0]
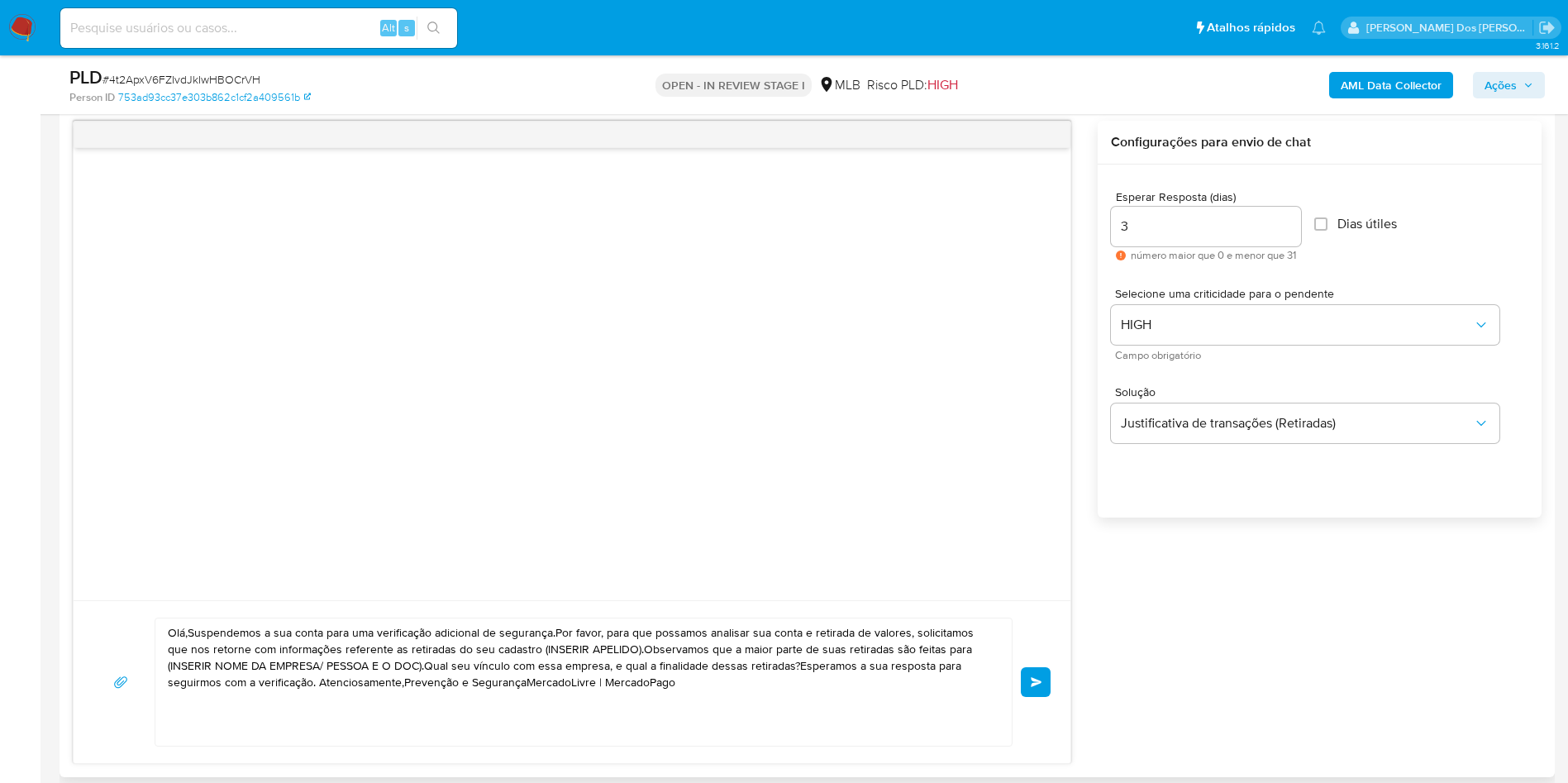
click at [571, 691] on textarea "Olá,Suspendemos a sua conta para uma verificação adicional de segurança.Por fav…" at bounding box center [579, 682] width 824 height 127
paste textarea "! Estamos realizando uma verificação adicional de segurança em contas de usuári…"
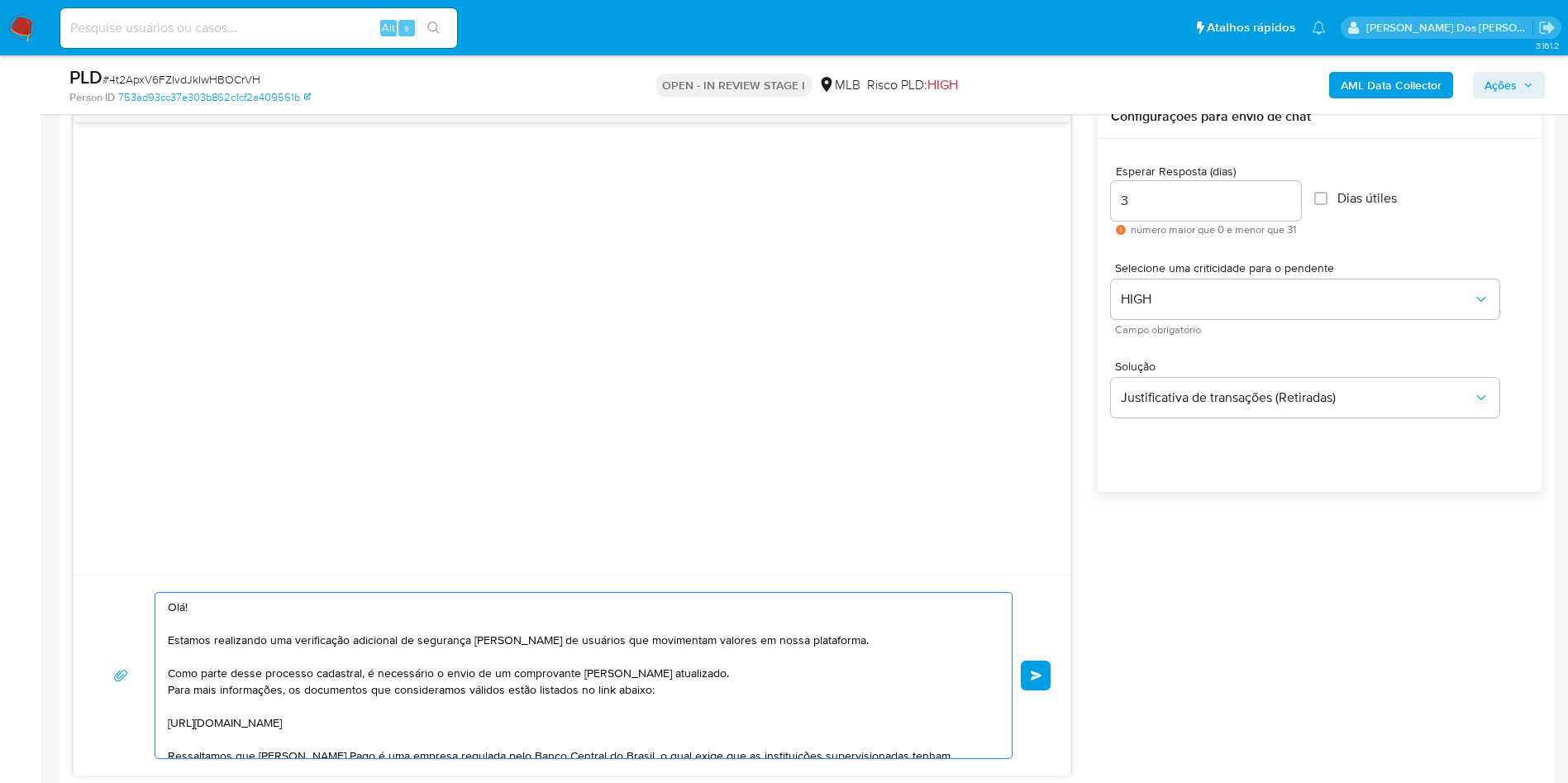
scroll to position [171, 0]
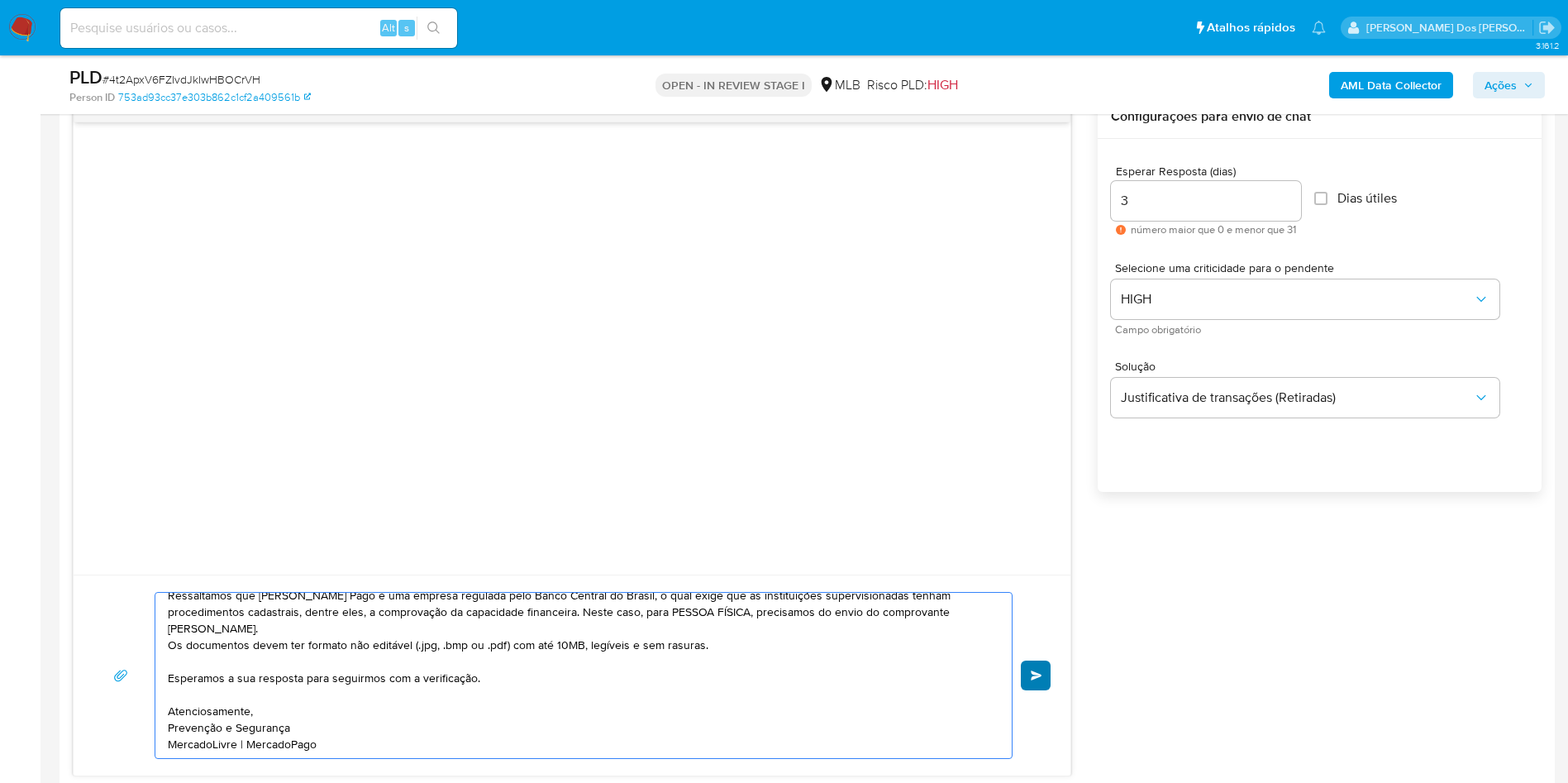
type textarea "Olá! Estamos realizando uma verificação adicional de segurança em contas de usu…"
click at [1041, 681] on span "common.send" at bounding box center [1036, 676] width 12 height 10
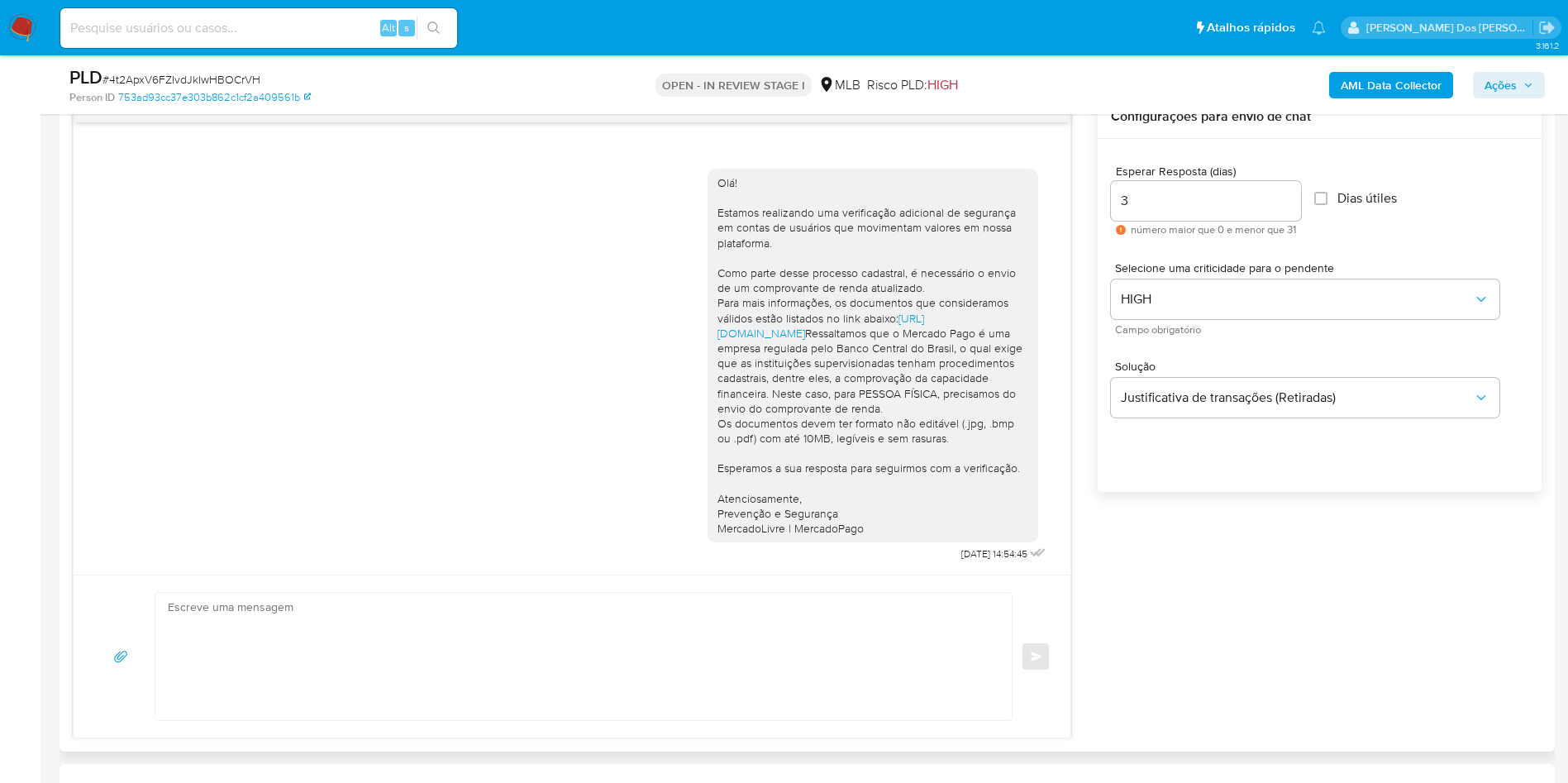
scroll to position [18, 0]
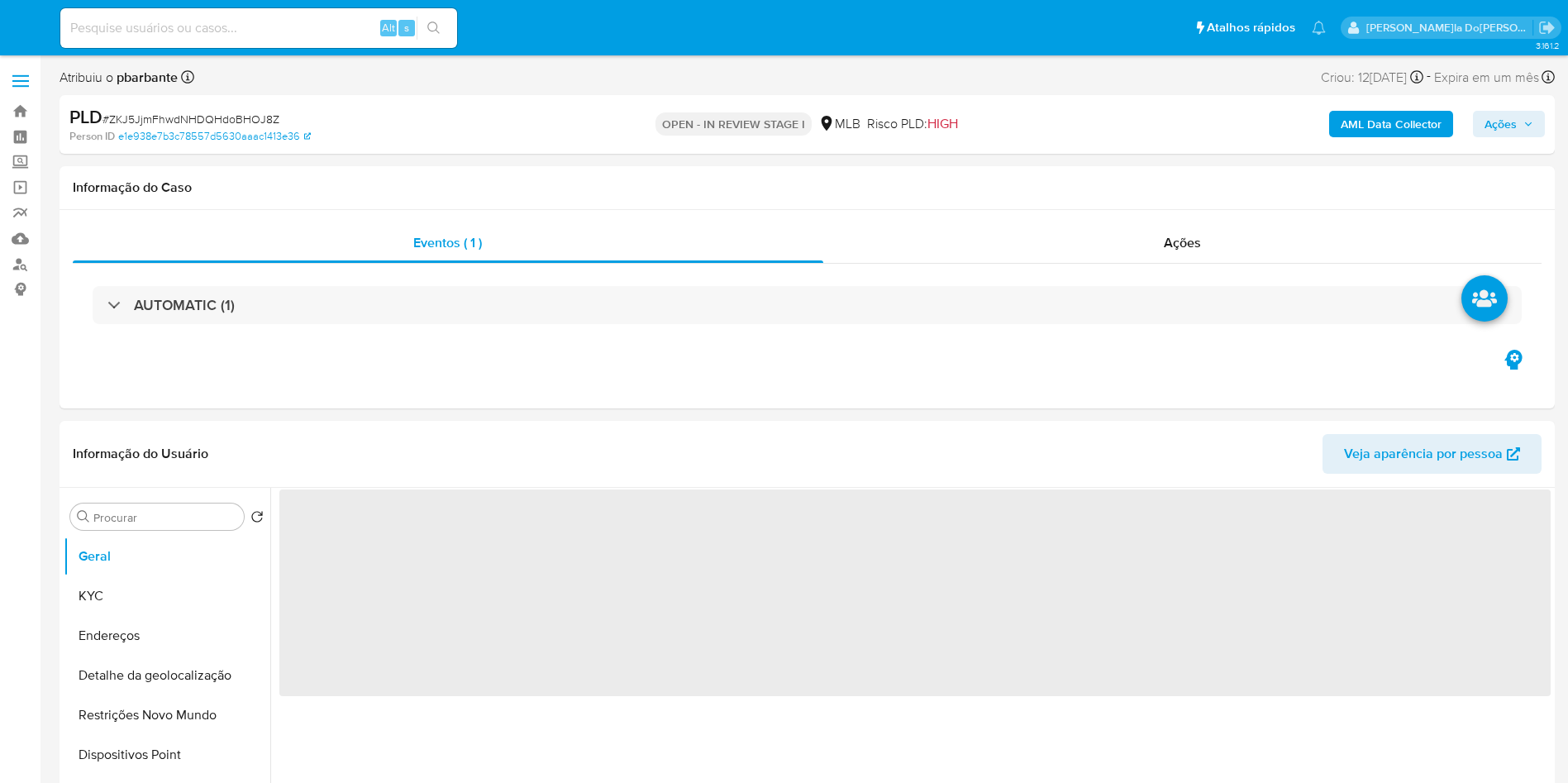
select select "10"
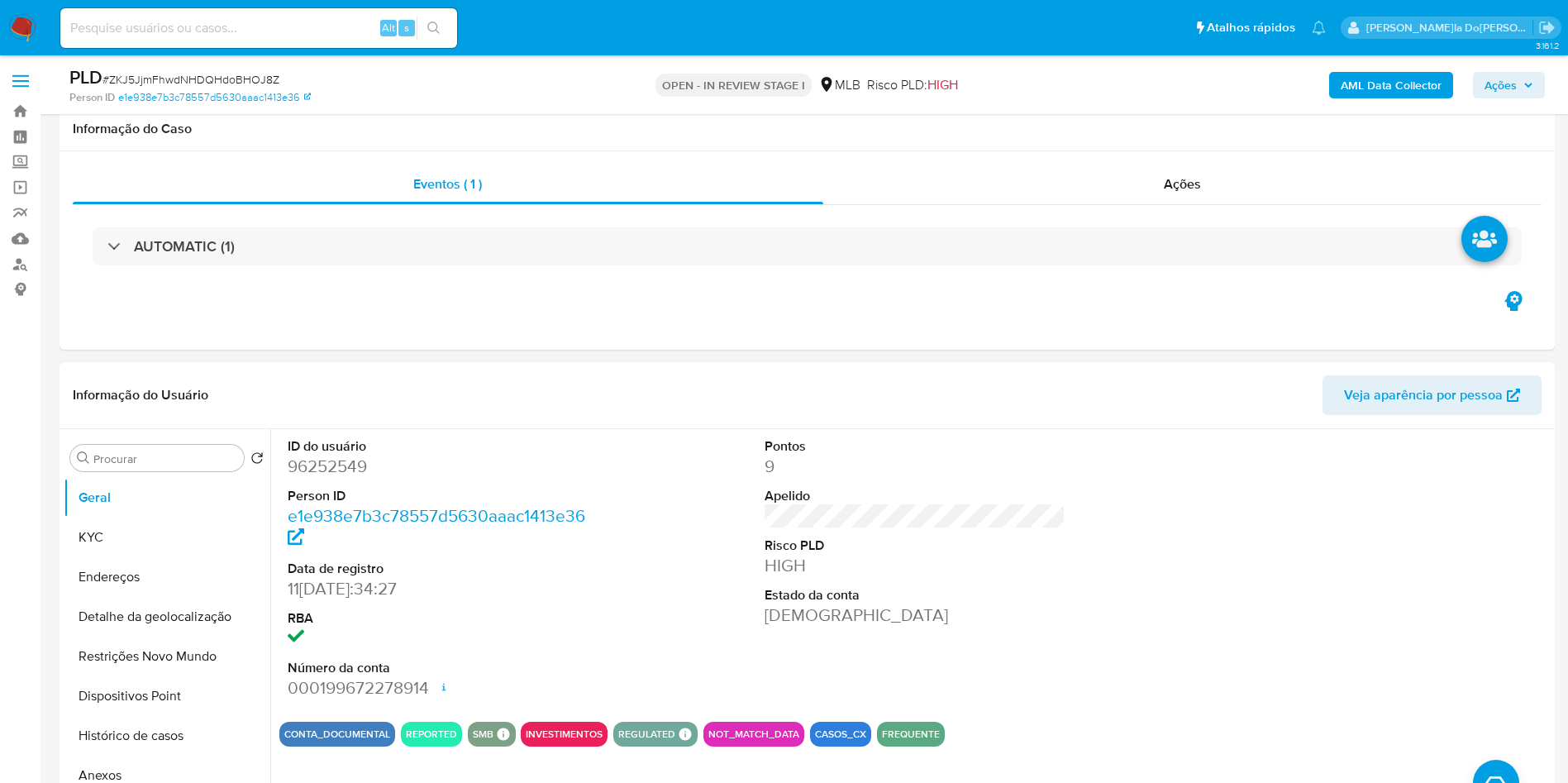
scroll to position [161, 0]
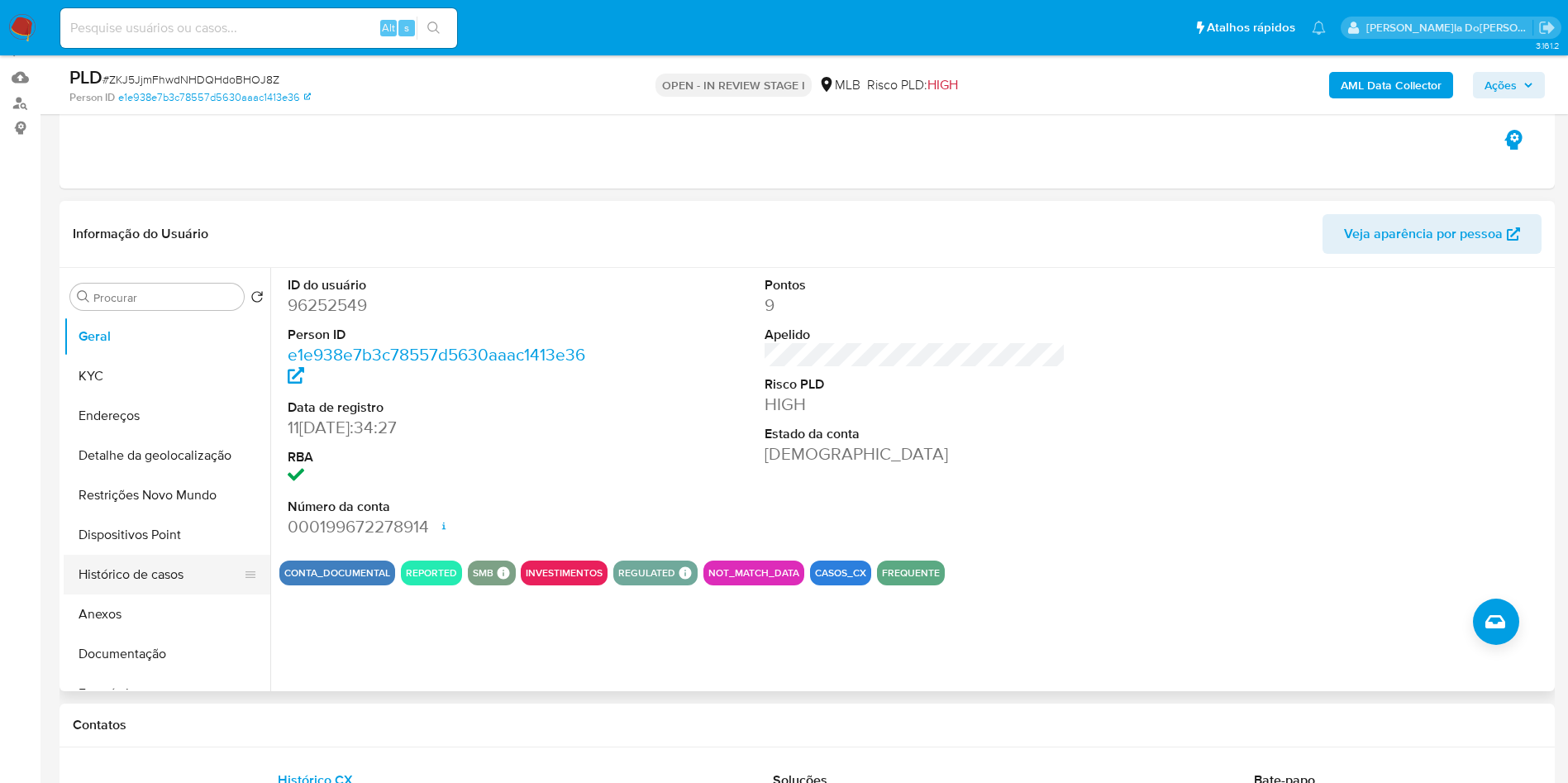
click at [175, 594] on button "Histórico de casos" at bounding box center [160, 574] width 194 height 40
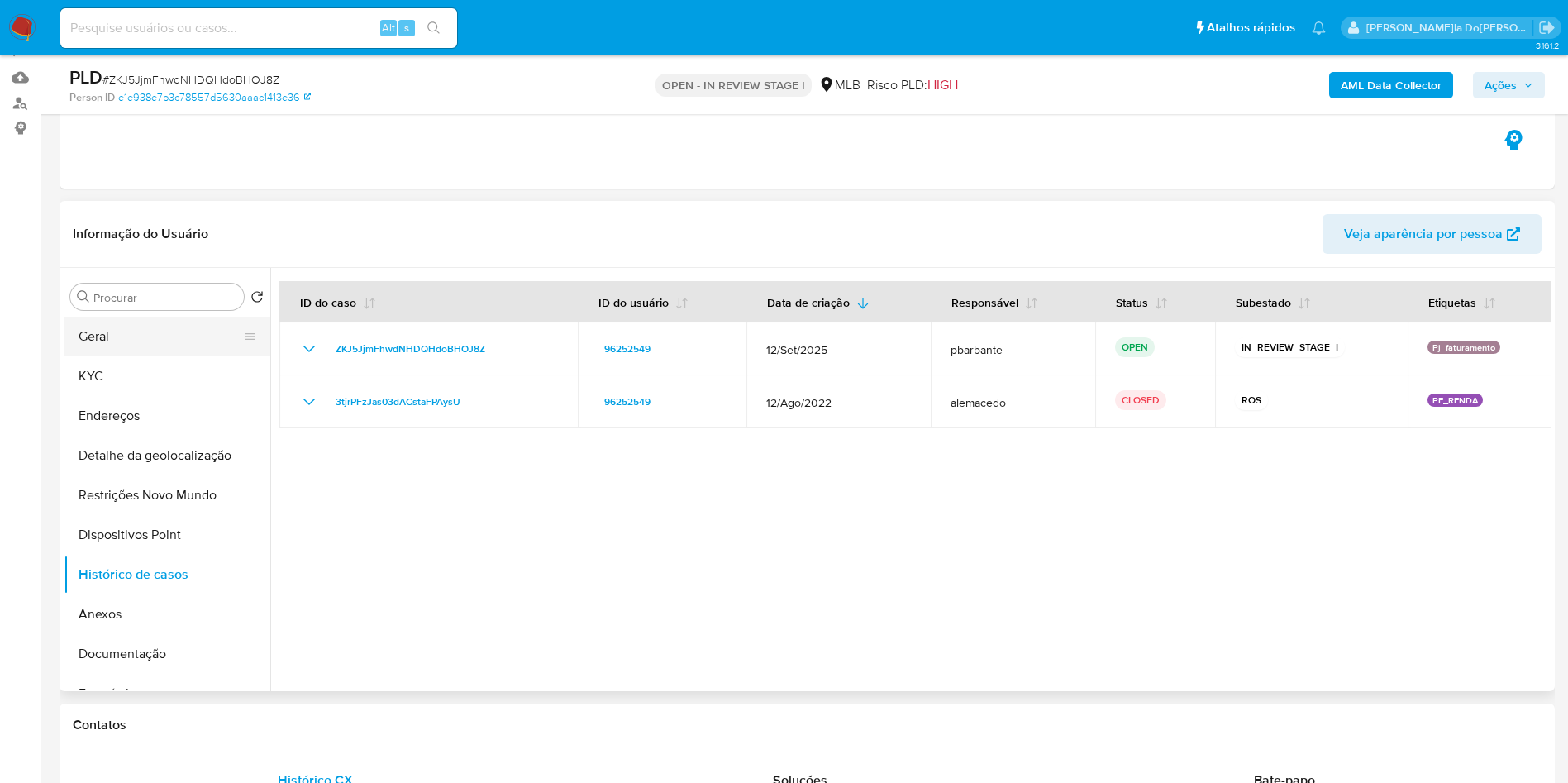
click at [145, 357] on button "Geral" at bounding box center [160, 337] width 194 height 40
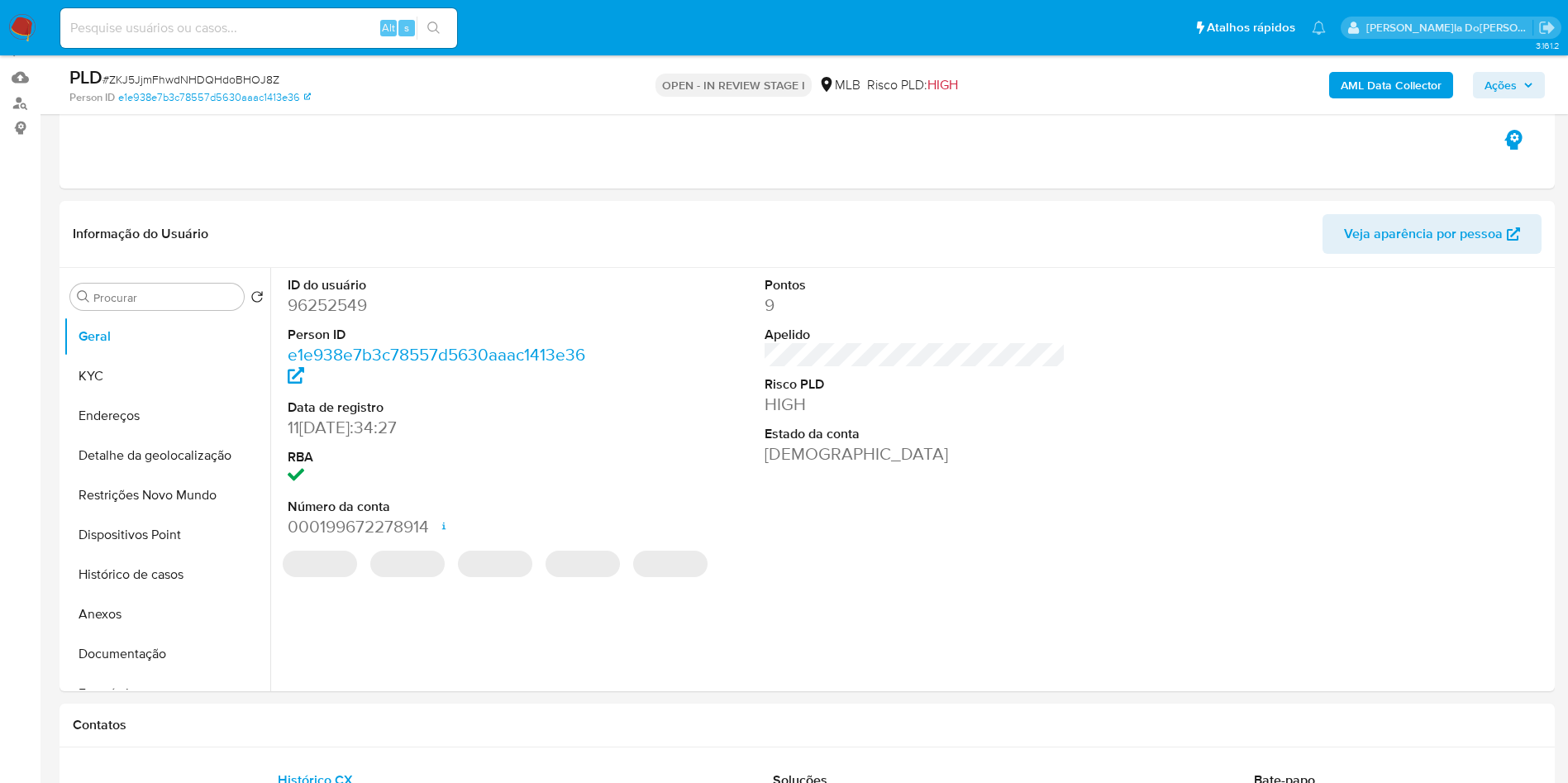
click at [350, 317] on dd "96252549" at bounding box center [438, 304] width 302 height 23
copy dd "96252549"
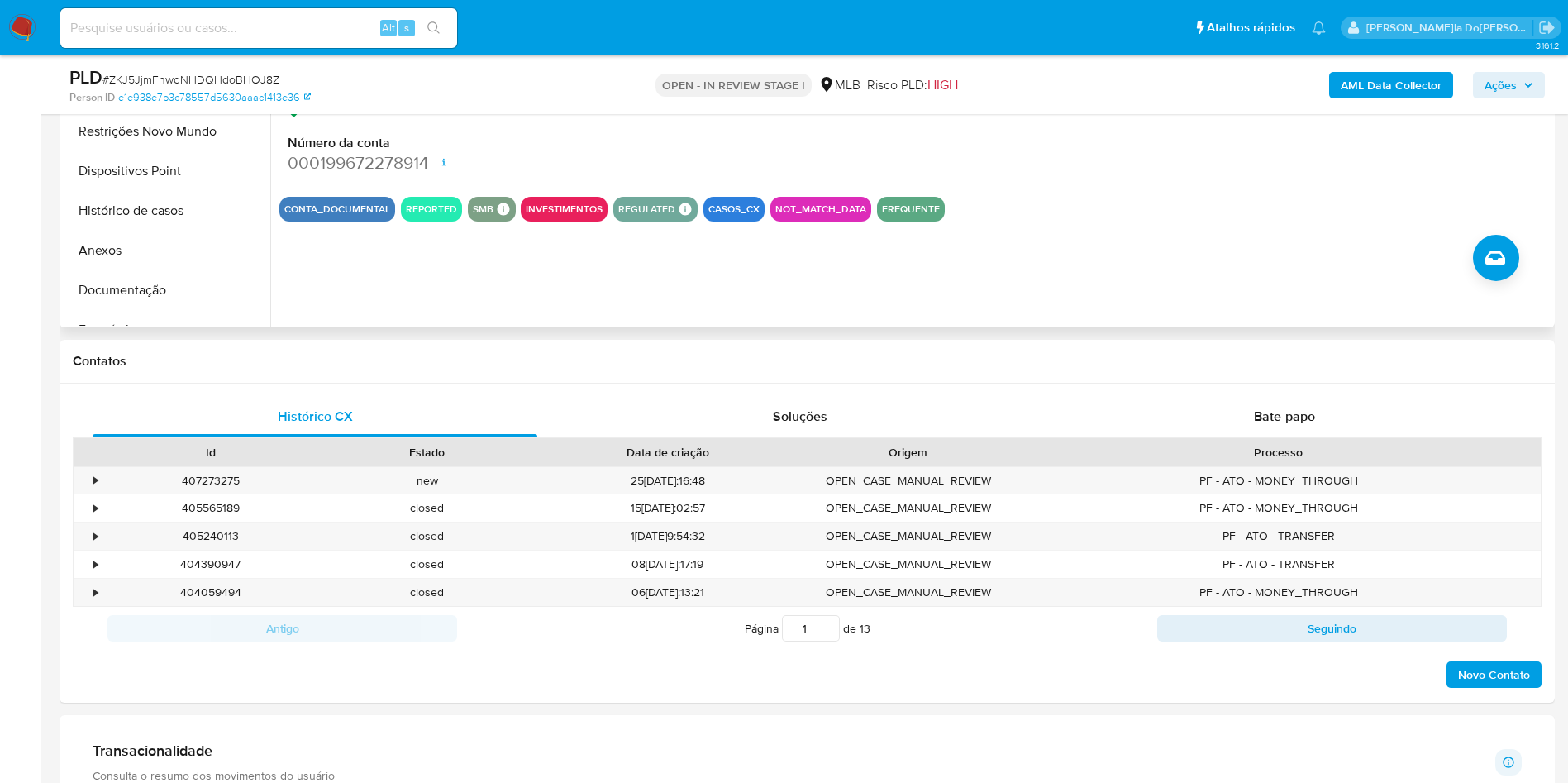
scroll to position [526, 0]
click at [185, 309] on button "Documentação" at bounding box center [160, 289] width 194 height 40
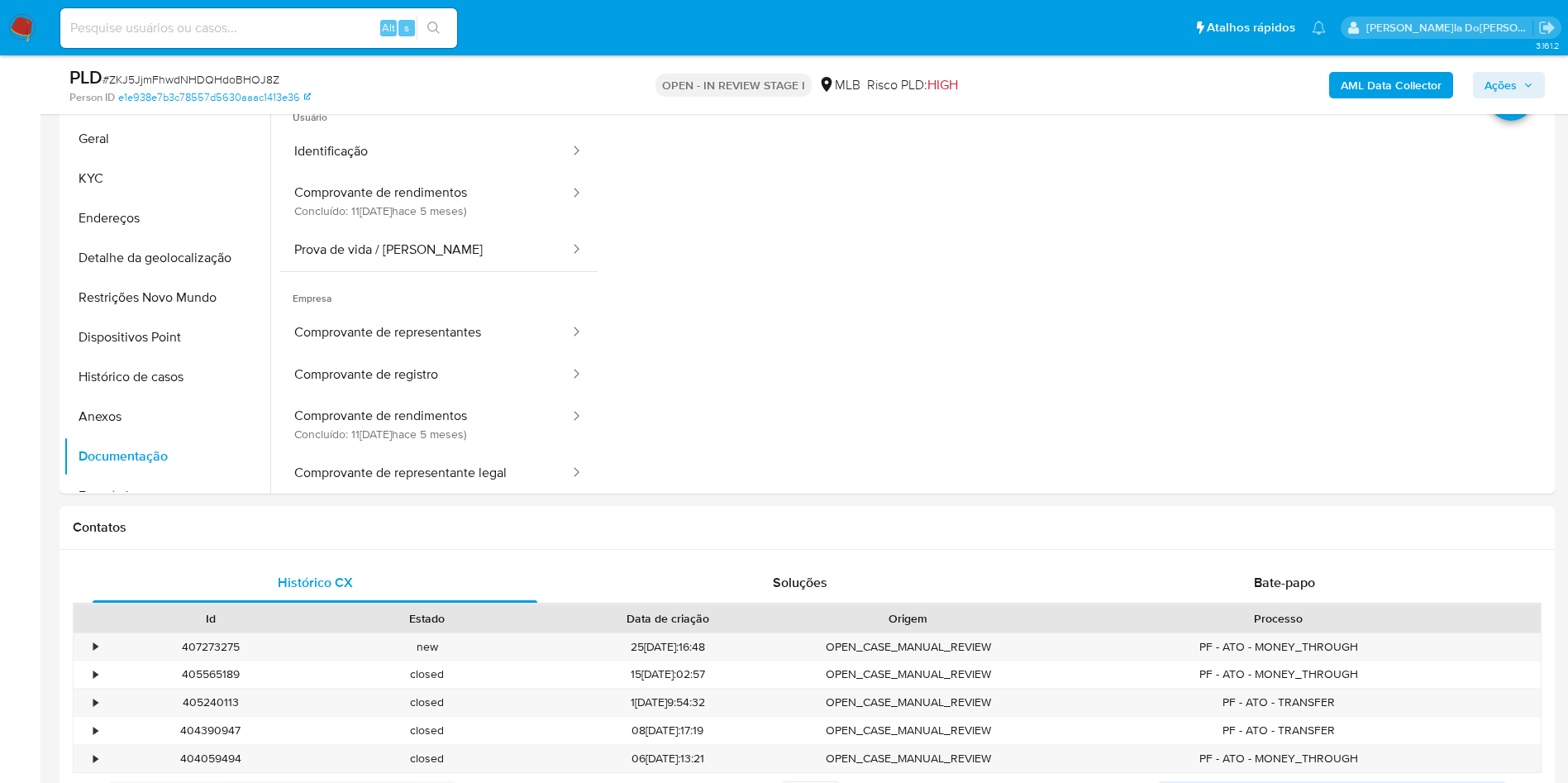
scroll to position [357, 0]
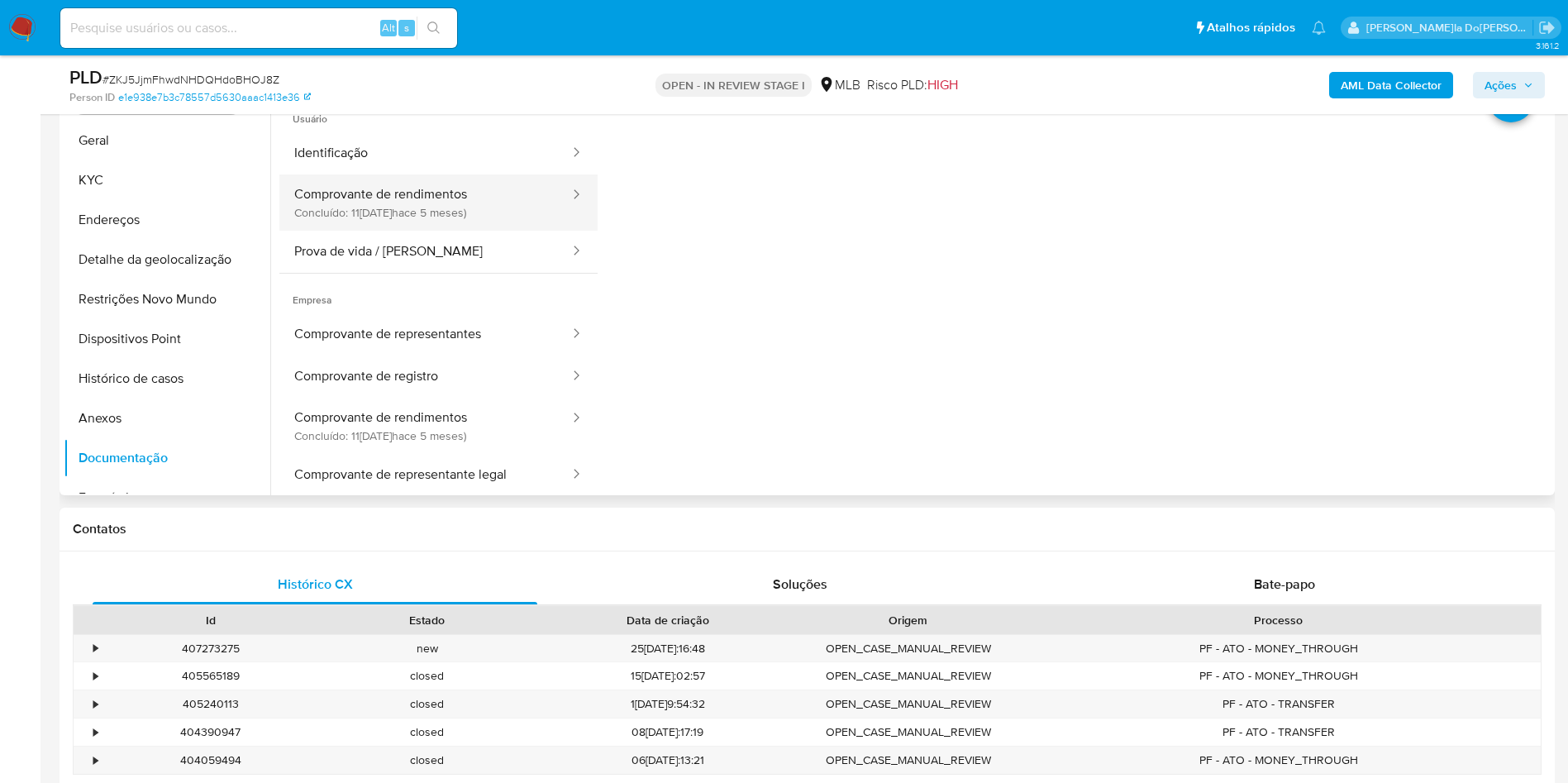
click at [430, 231] on button "Comprovante de rendimentos Concluído: 11[DATE]hace 5 meses)" at bounding box center [425, 203] width 292 height 57
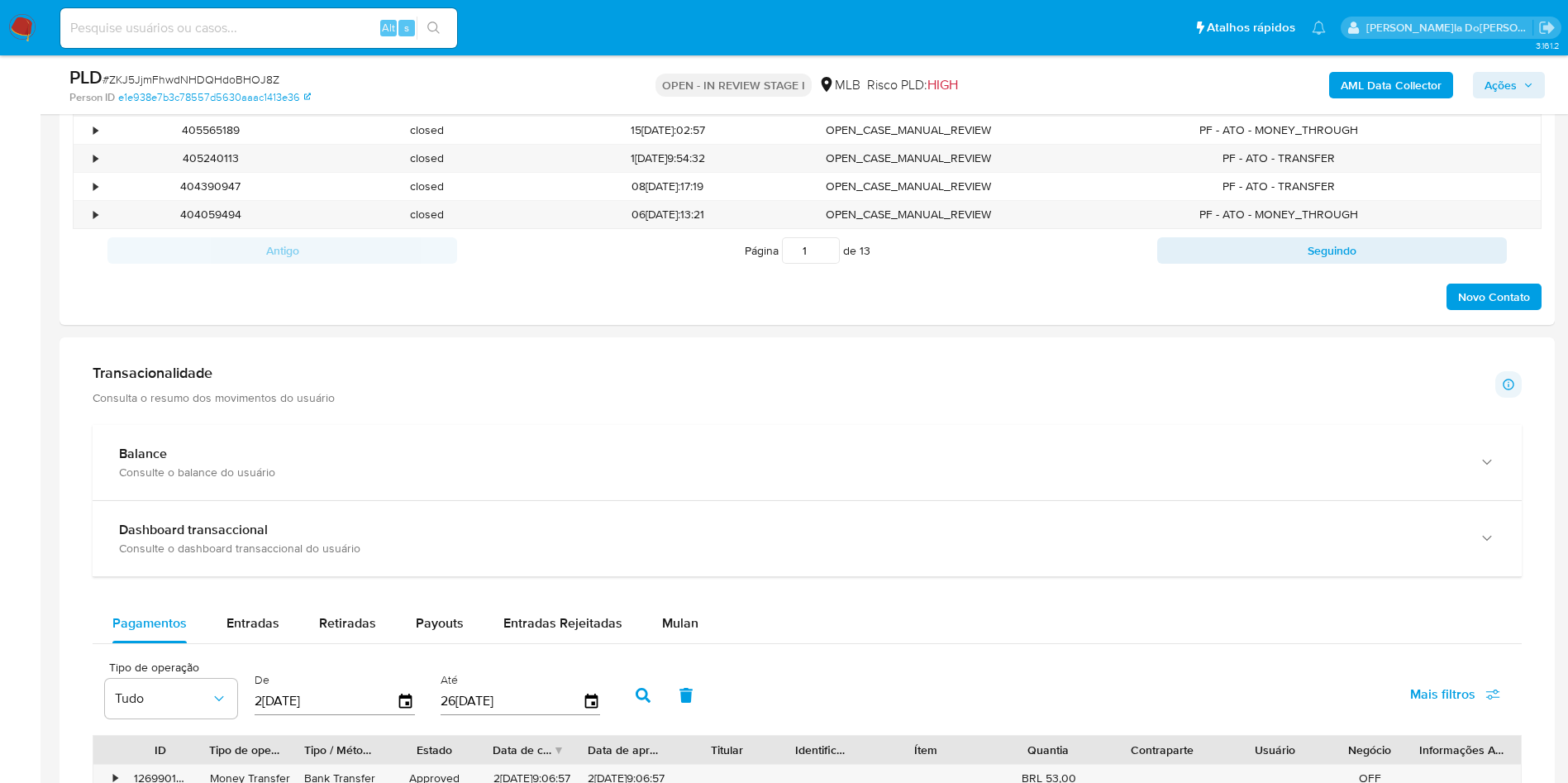
scroll to position [905, 0]
click at [243, 630] on span "Entradas" at bounding box center [252, 620] width 53 height 19
select select "10"
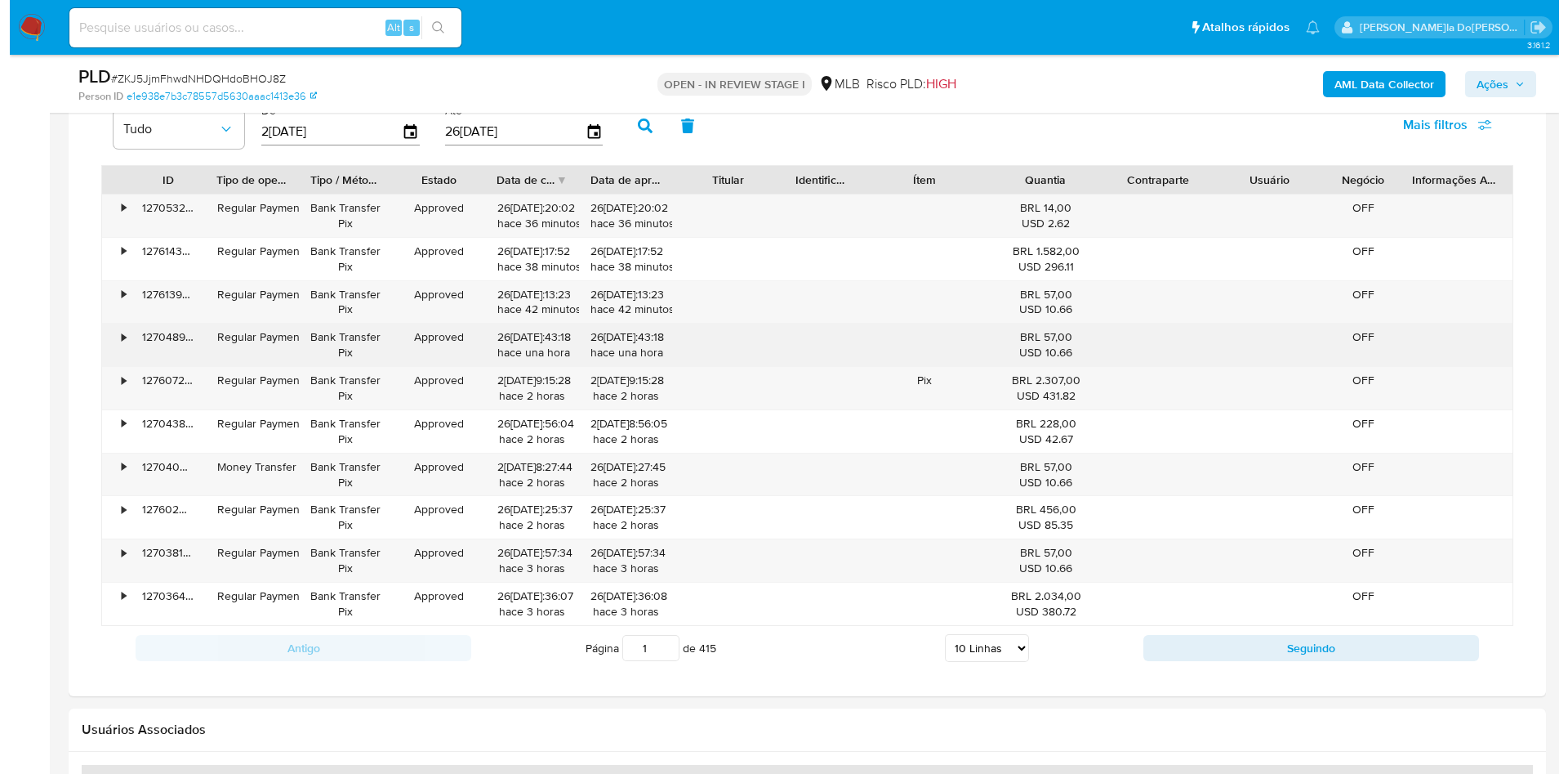
scroll to position [1456, 0]
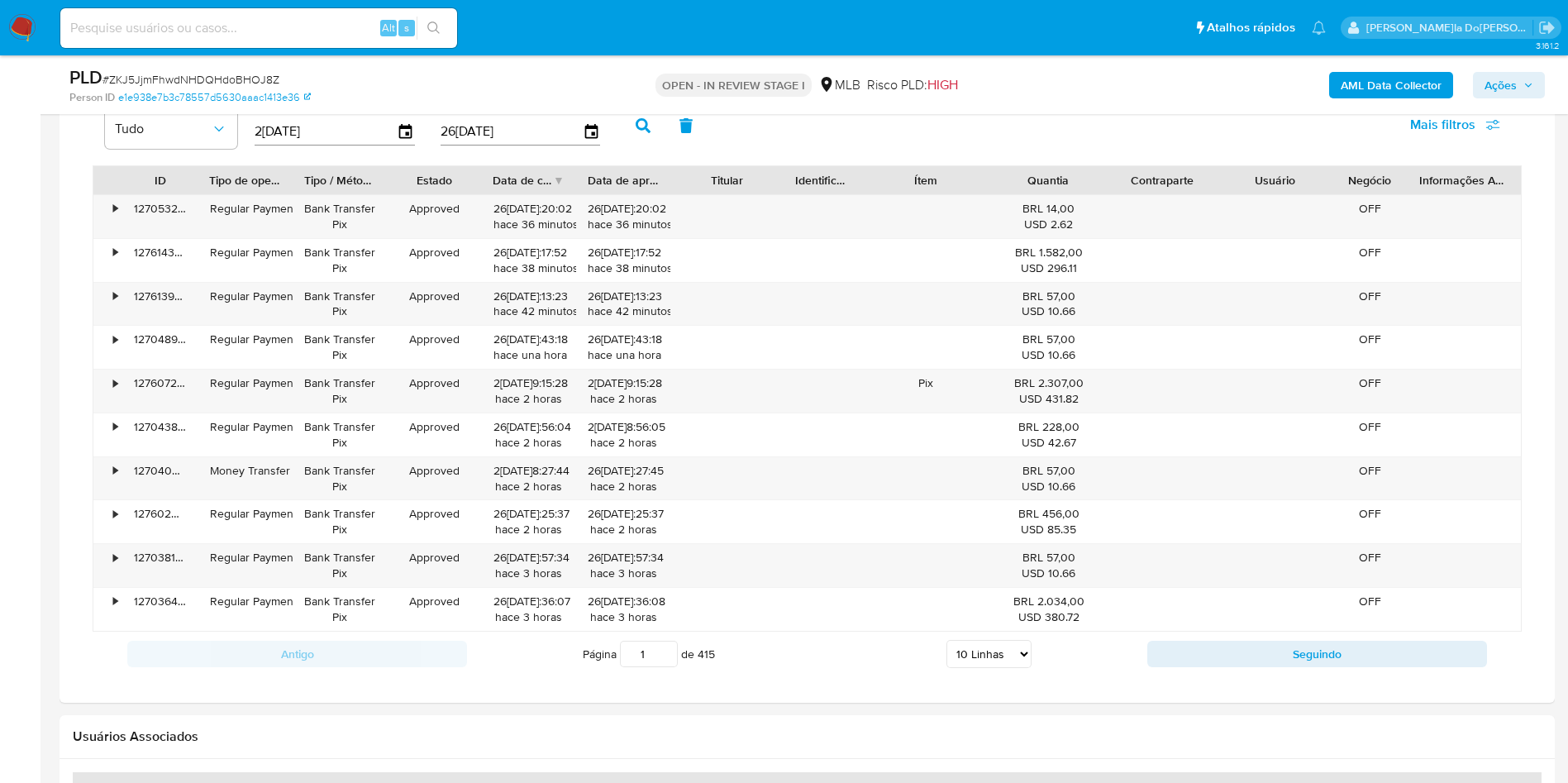
click at [1387, 90] on b "AML Data Collector" at bounding box center [1390, 84] width 100 height 27
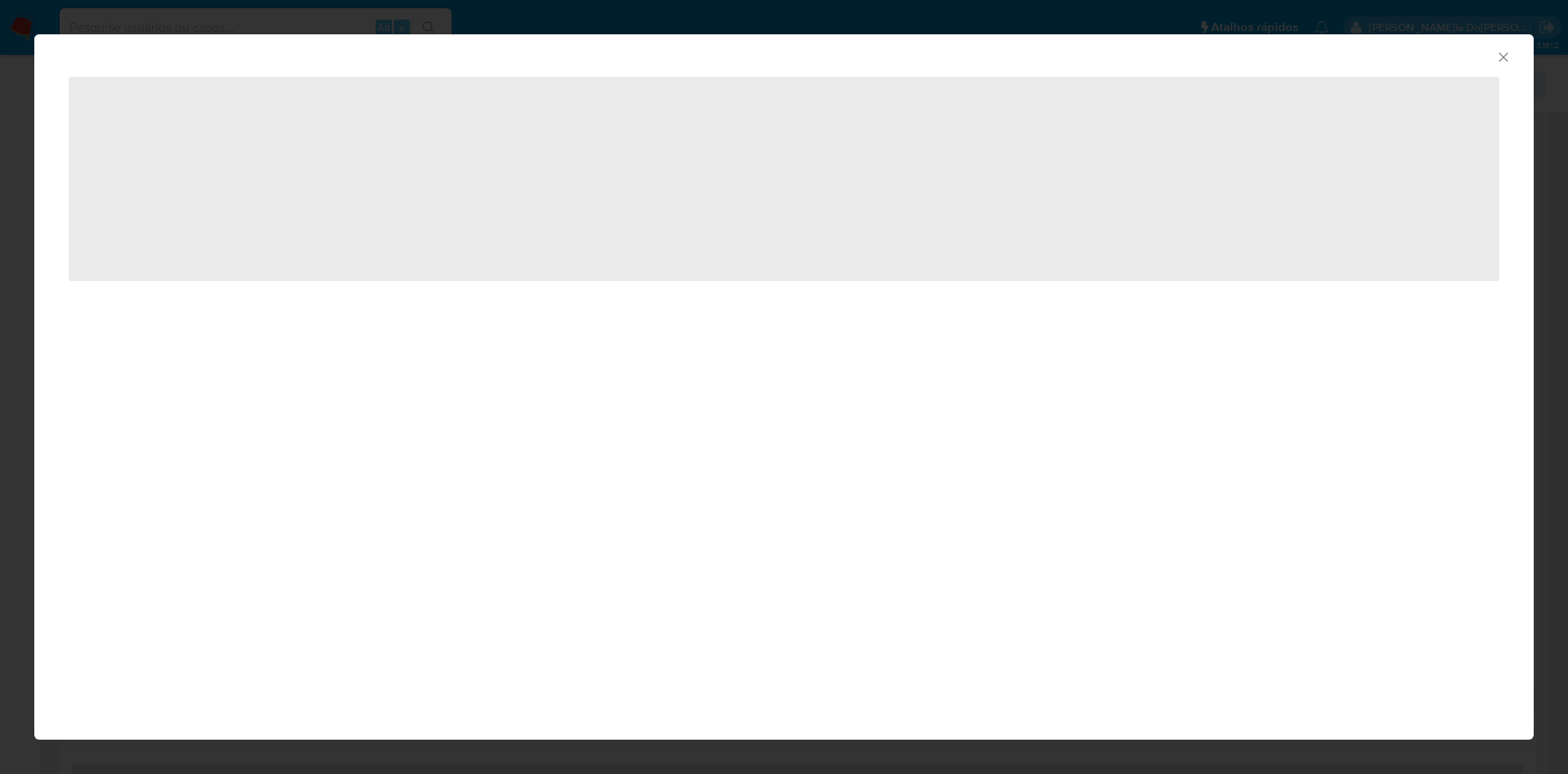
click at [1371, 89] on div "AML Data Collector ‌" at bounding box center [784, 387] width 1568 height 774
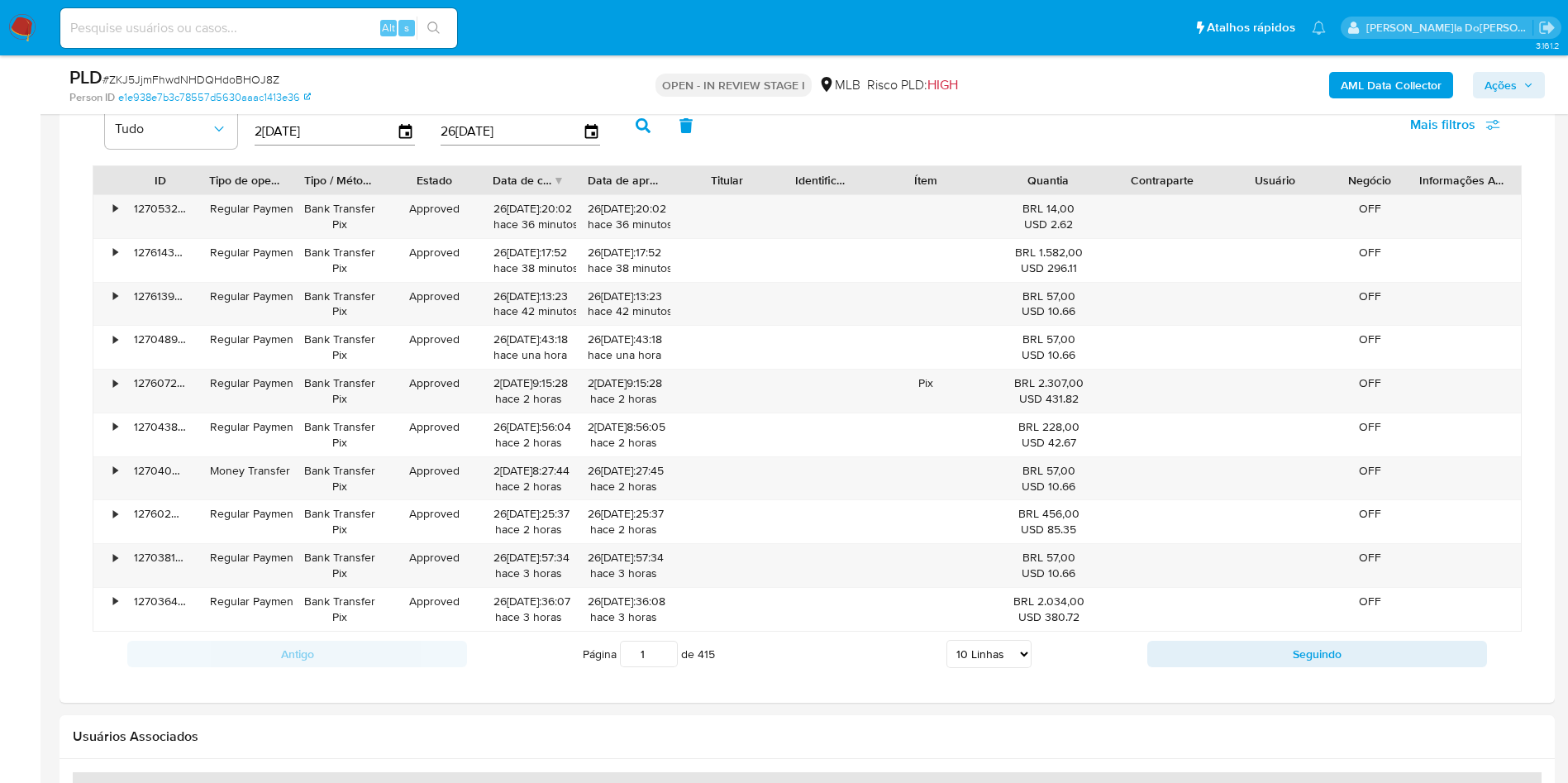
click at [1378, 81] on b "AML Data Collector" at bounding box center [1390, 84] width 100 height 27
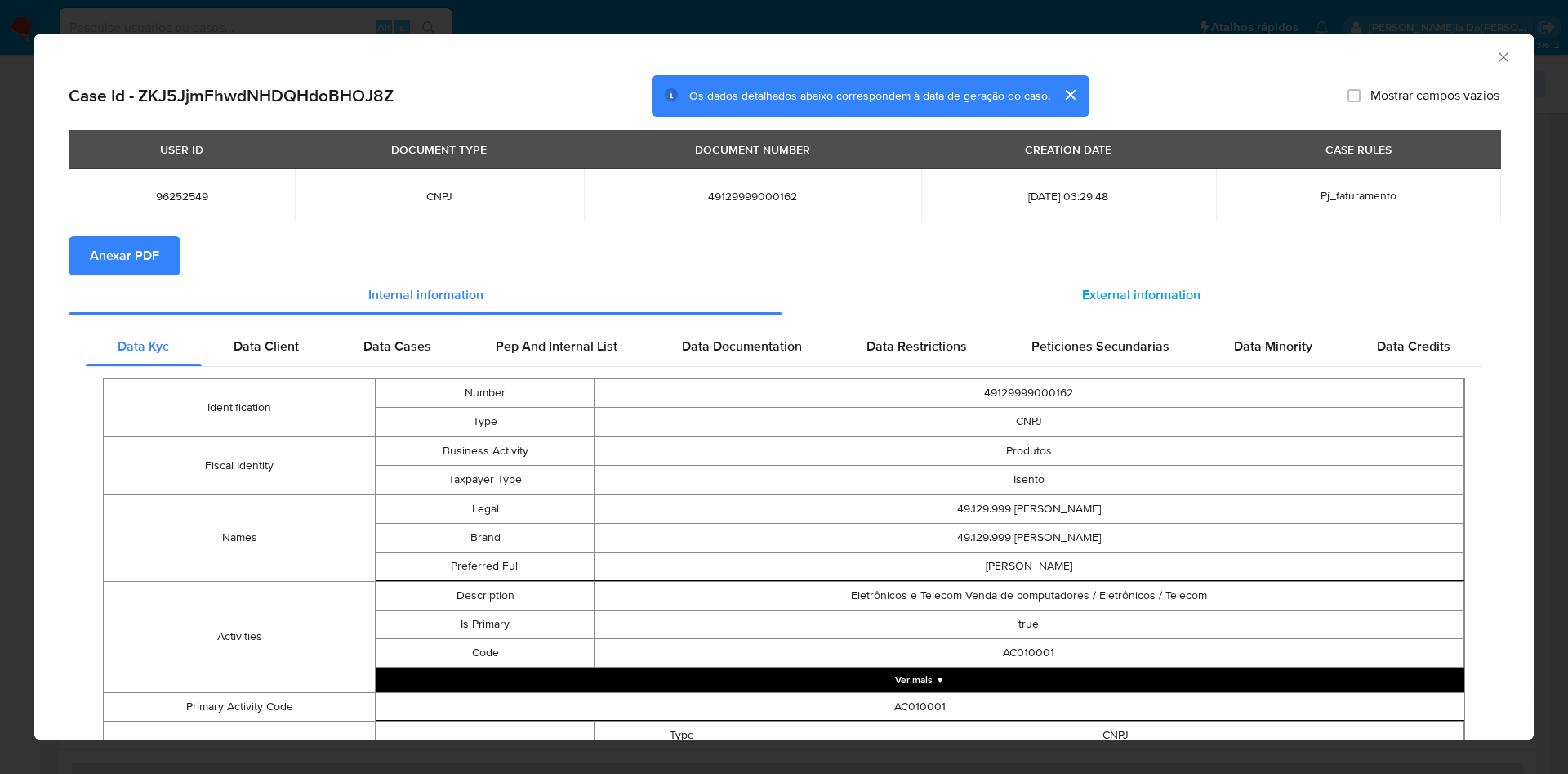
click at [1117, 299] on span "External information" at bounding box center [1141, 294] width 119 height 19
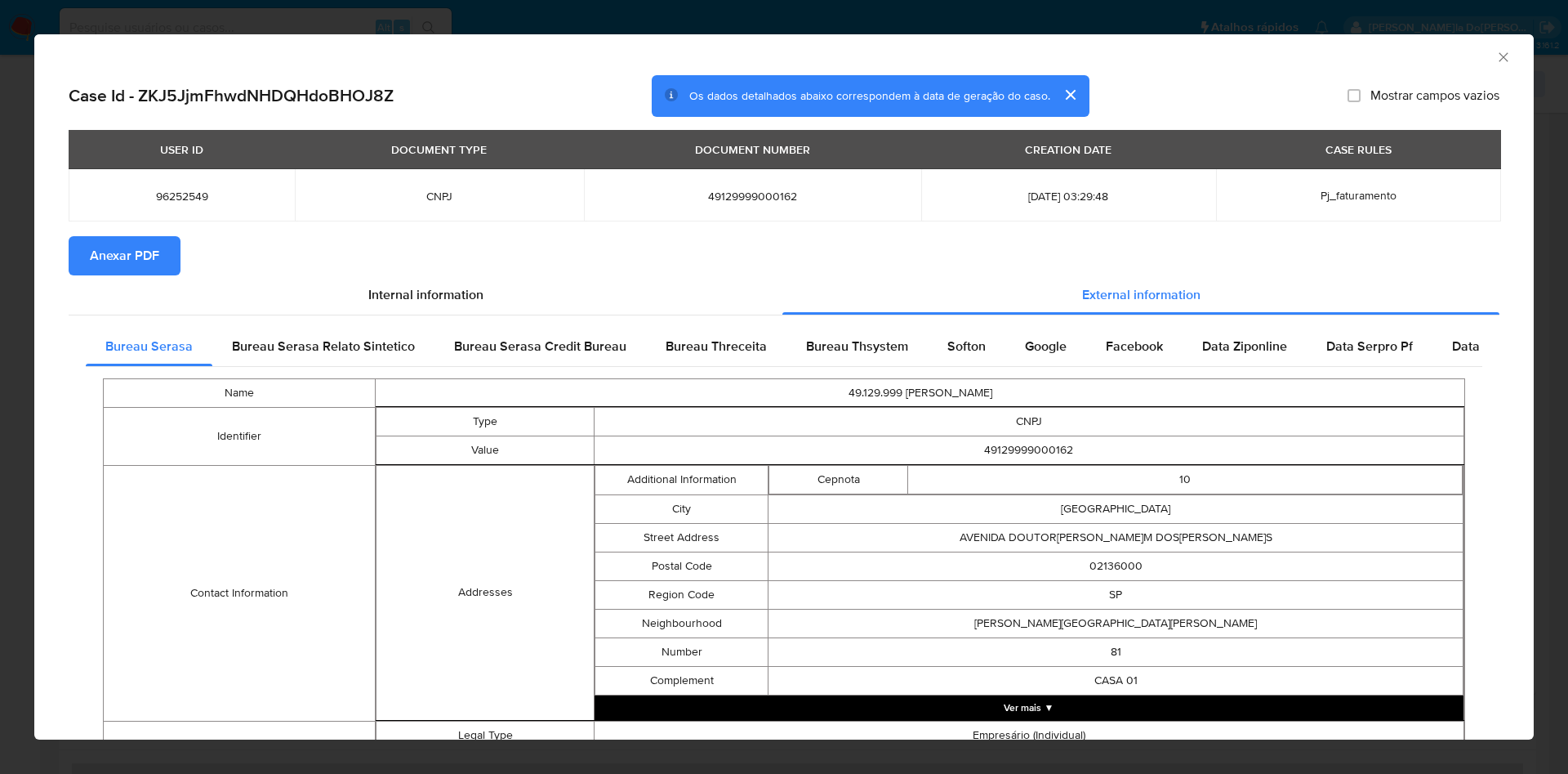
click at [114, 256] on span "Anexar PDF" at bounding box center [125, 255] width 70 height 36
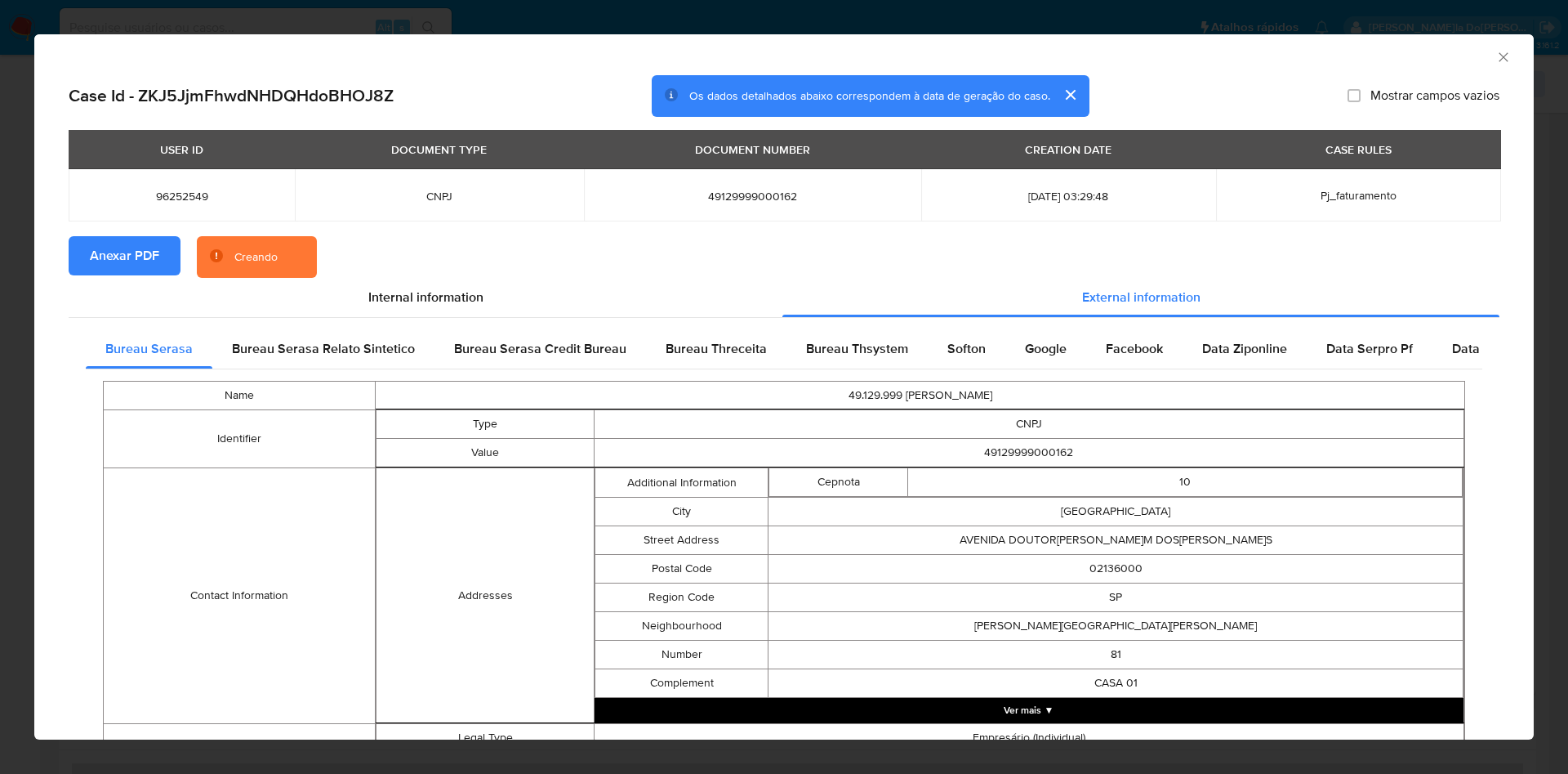
scroll to position [507, 0]
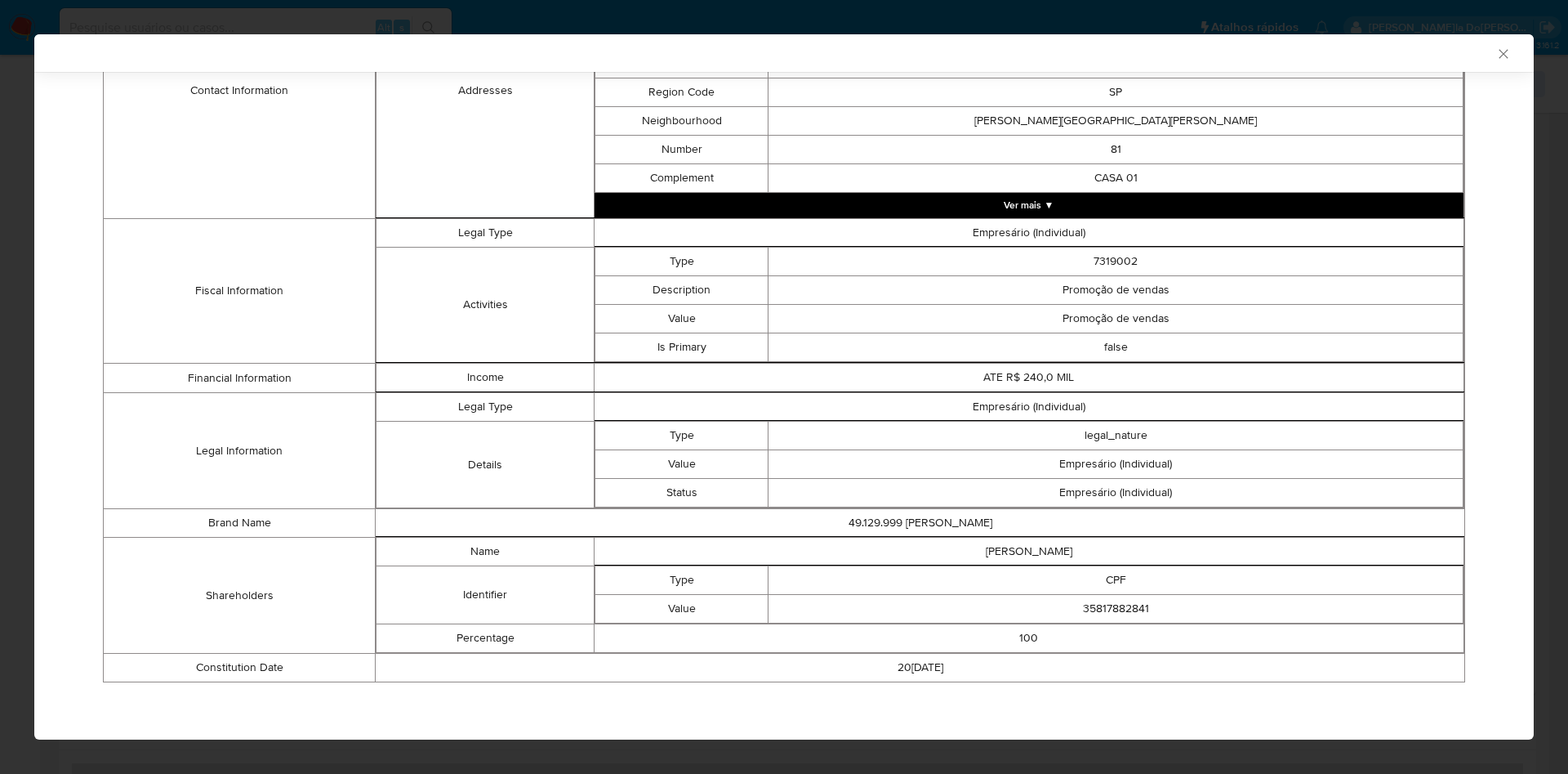
click at [1121, 613] on td "35817882841" at bounding box center [1116, 609] width 695 height 28
copy td "35817882841"
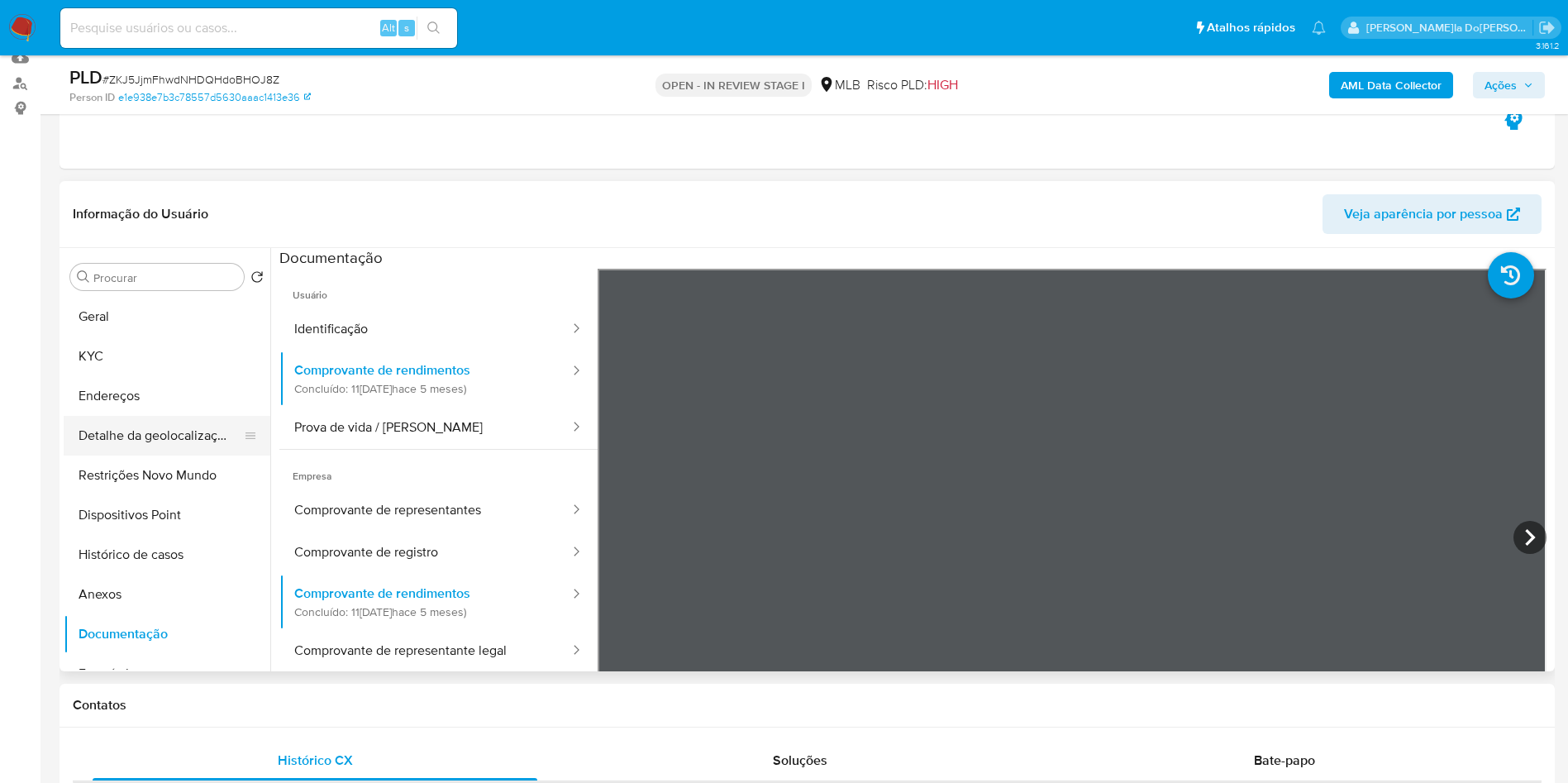
scroll to position [194, 0]
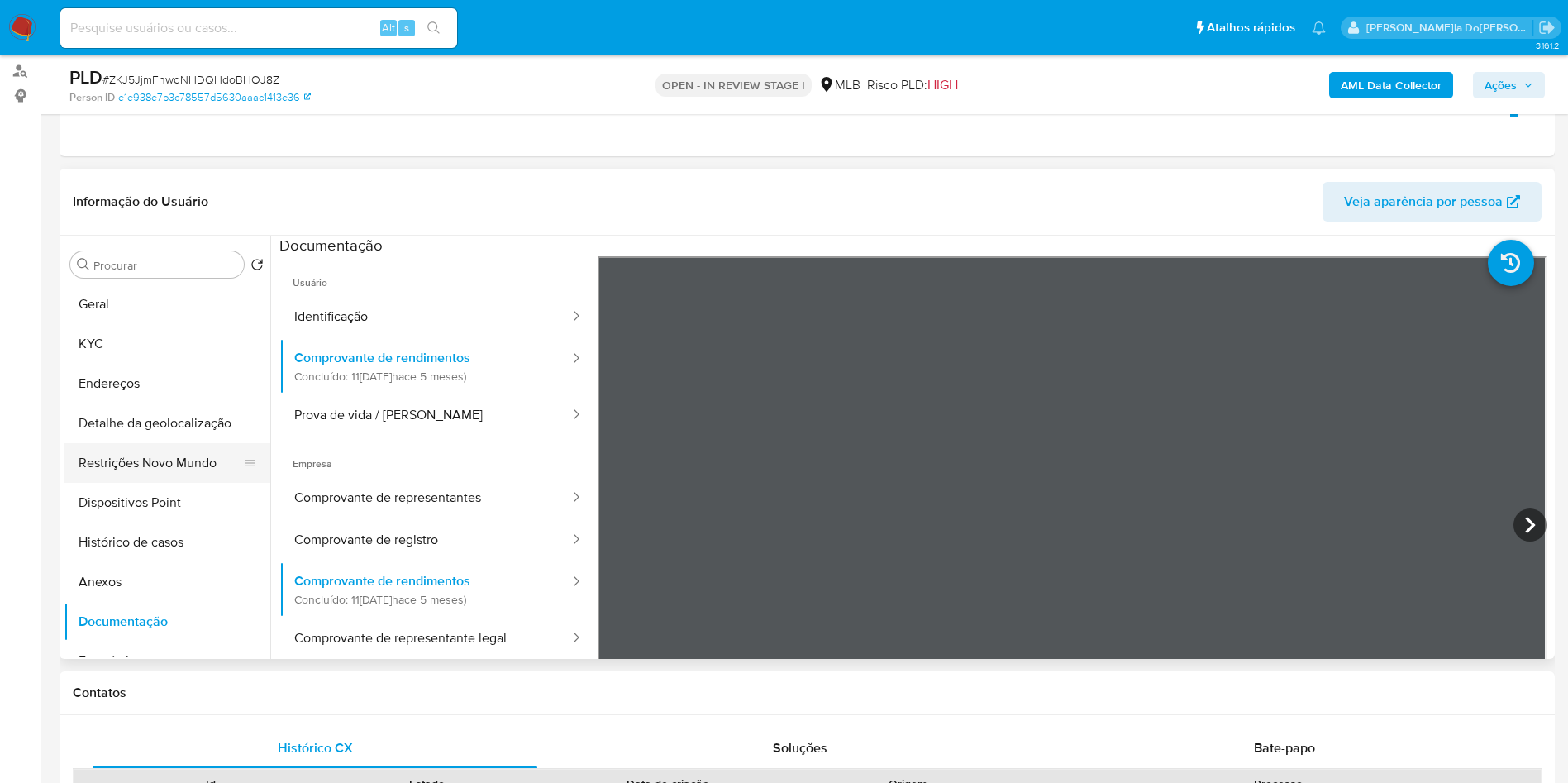
click at [182, 483] on button "Restrições Novo Mundo" at bounding box center [160, 463] width 194 height 40
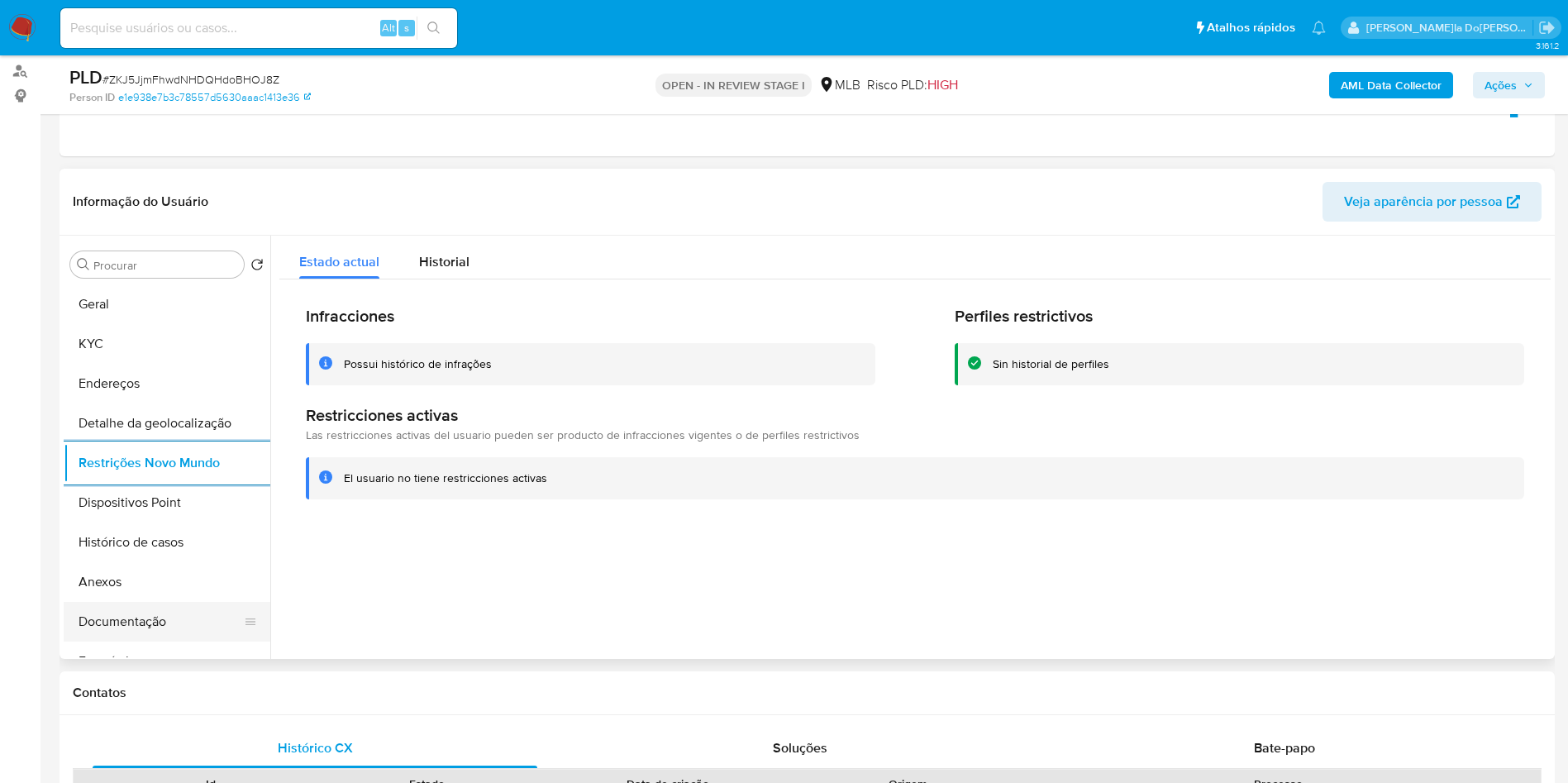
click at [159, 642] on button "Documentação" at bounding box center [160, 622] width 194 height 40
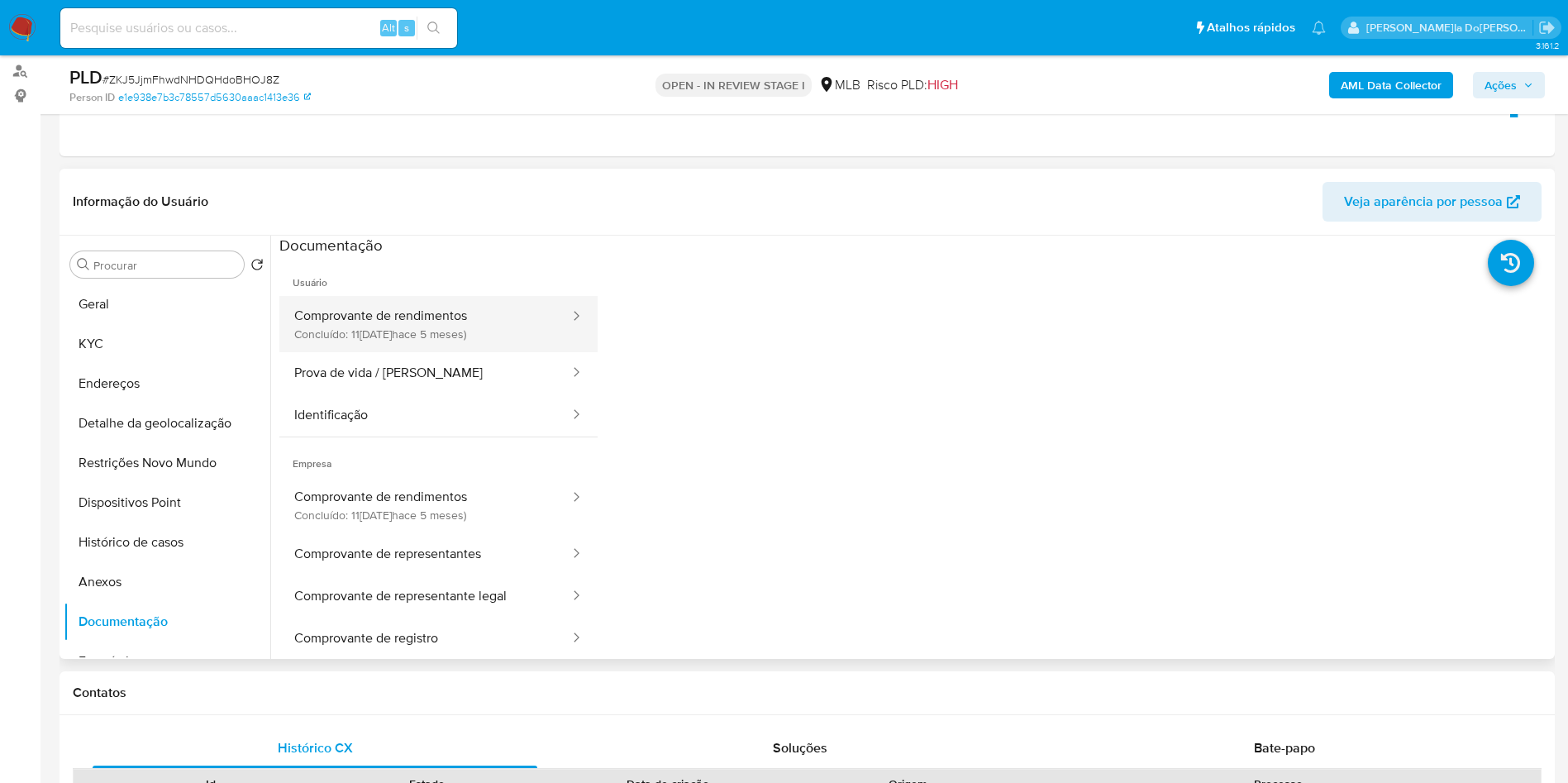
click at [437, 342] on button "Comprovante de rendimentos Concluído: 11/05/2025 (hace 5 meses)" at bounding box center [425, 324] width 292 height 57
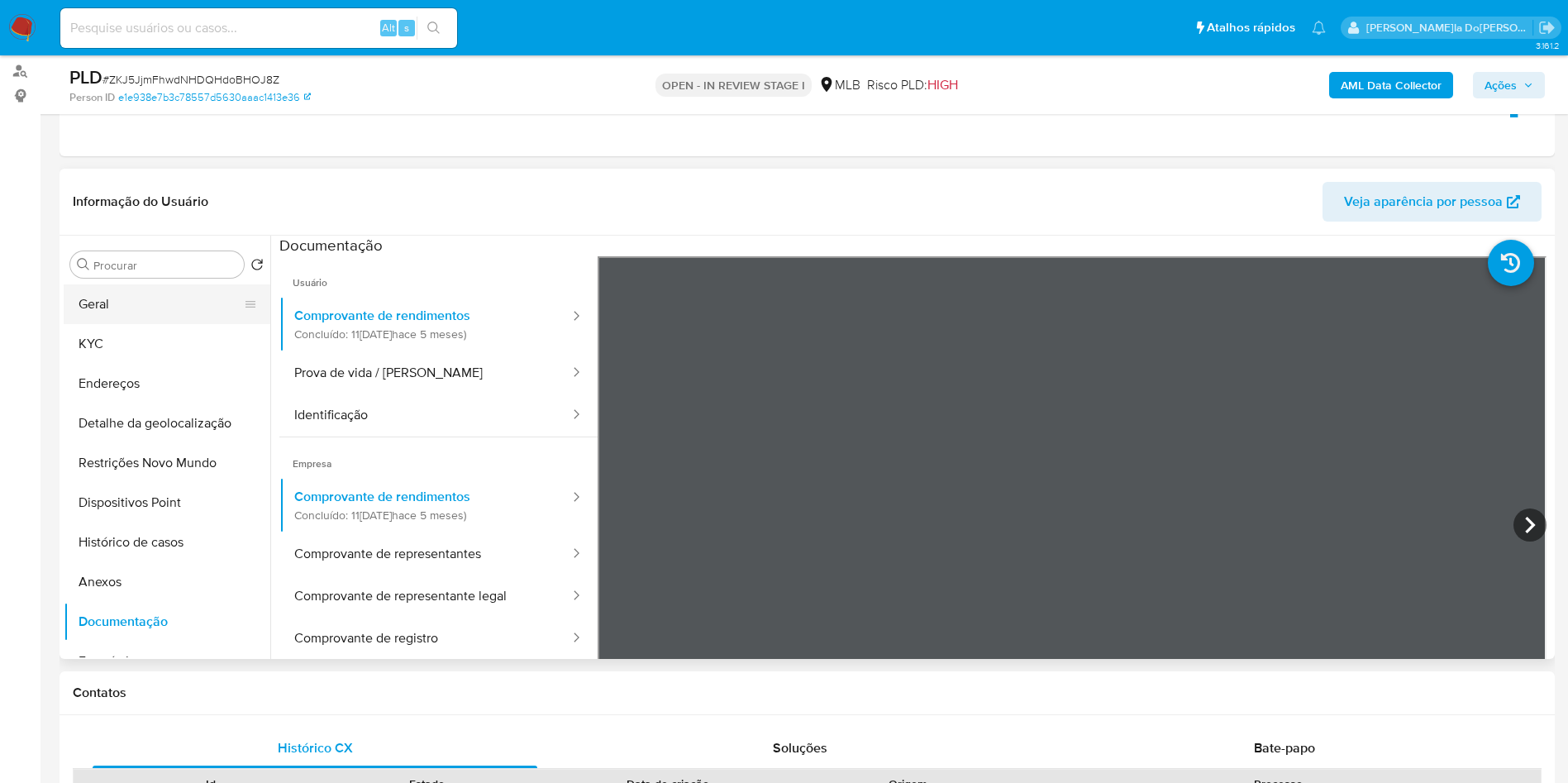
click at [147, 324] on button "Geral" at bounding box center [160, 304] width 194 height 40
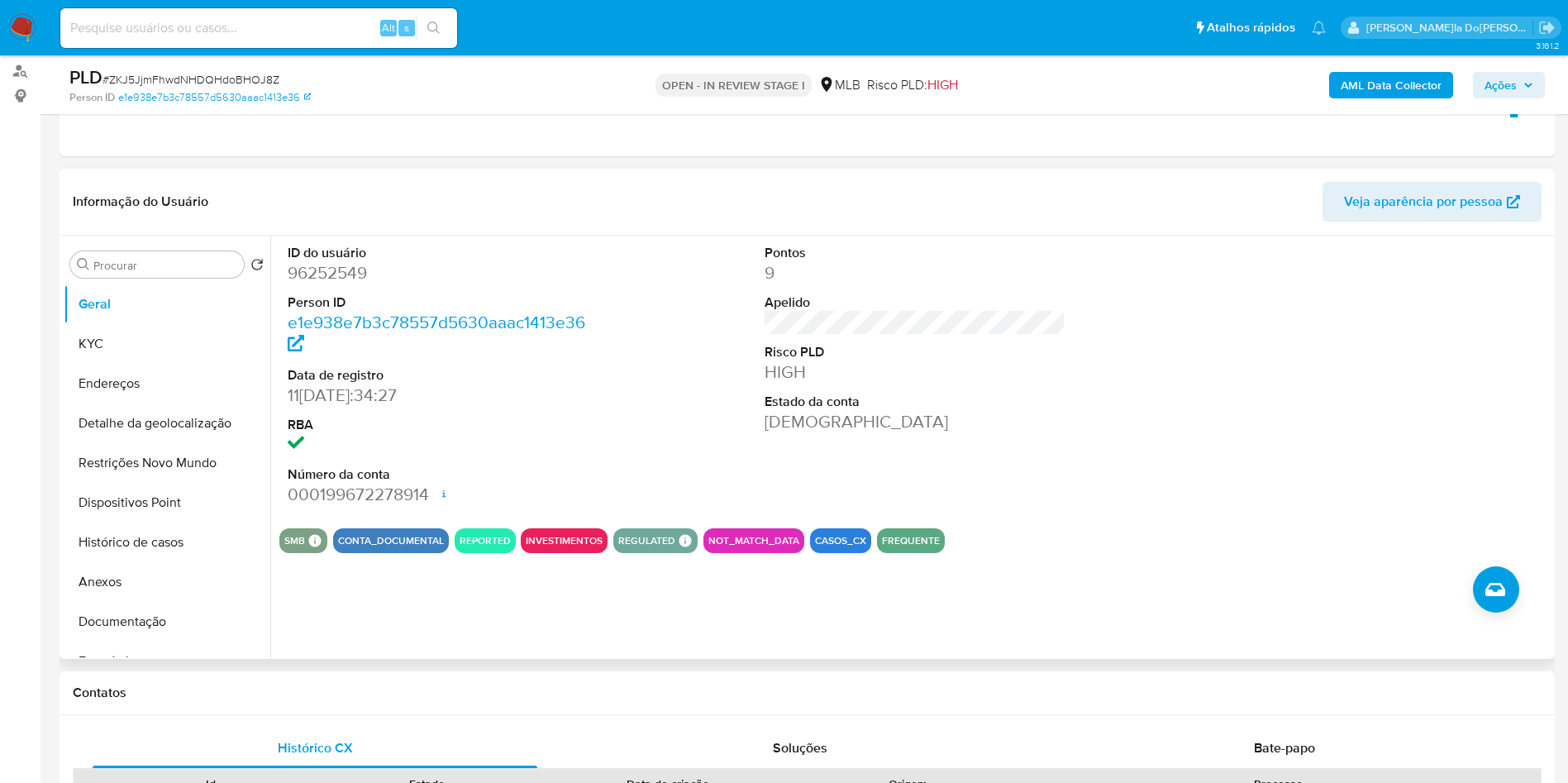
copy td "35817882841"
click at [185, 361] on button "KYC" at bounding box center [160, 344] width 194 height 40
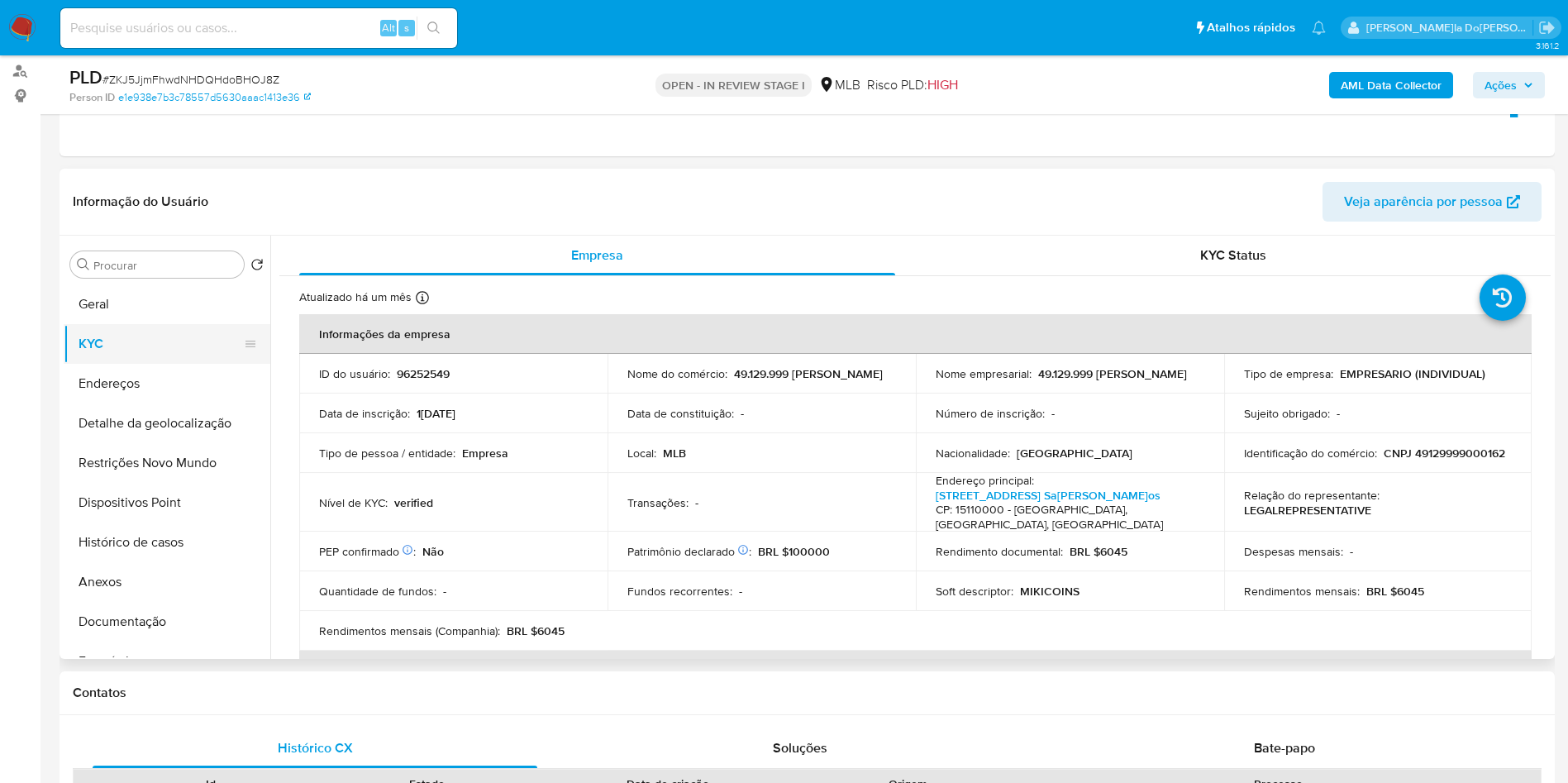
copy td "35817882841"
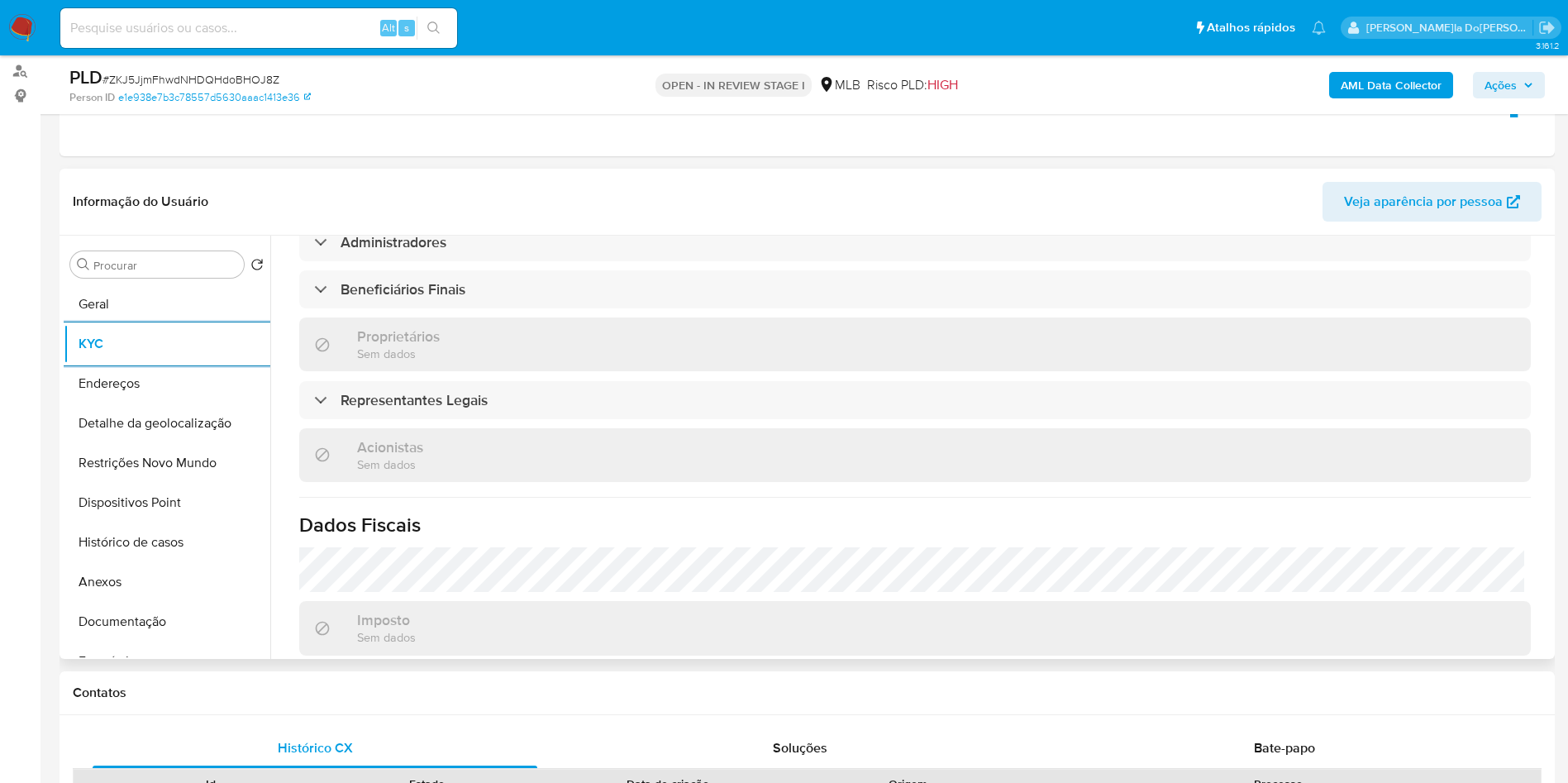
scroll to position [983, 0]
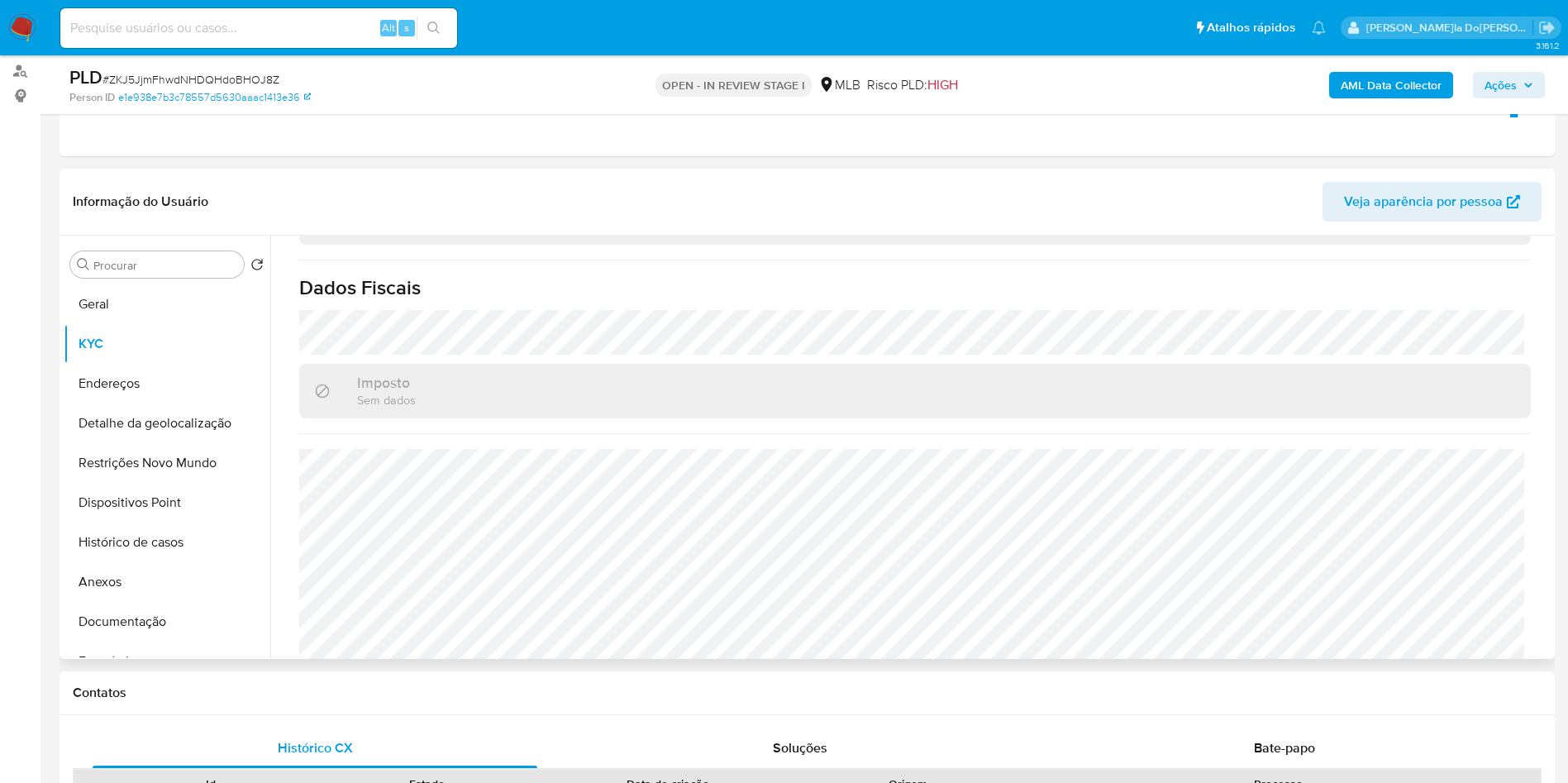
copy td "35817882841"
click at [137, 435] on button "Detalhe da geolocalização" at bounding box center [160, 423] width 194 height 40
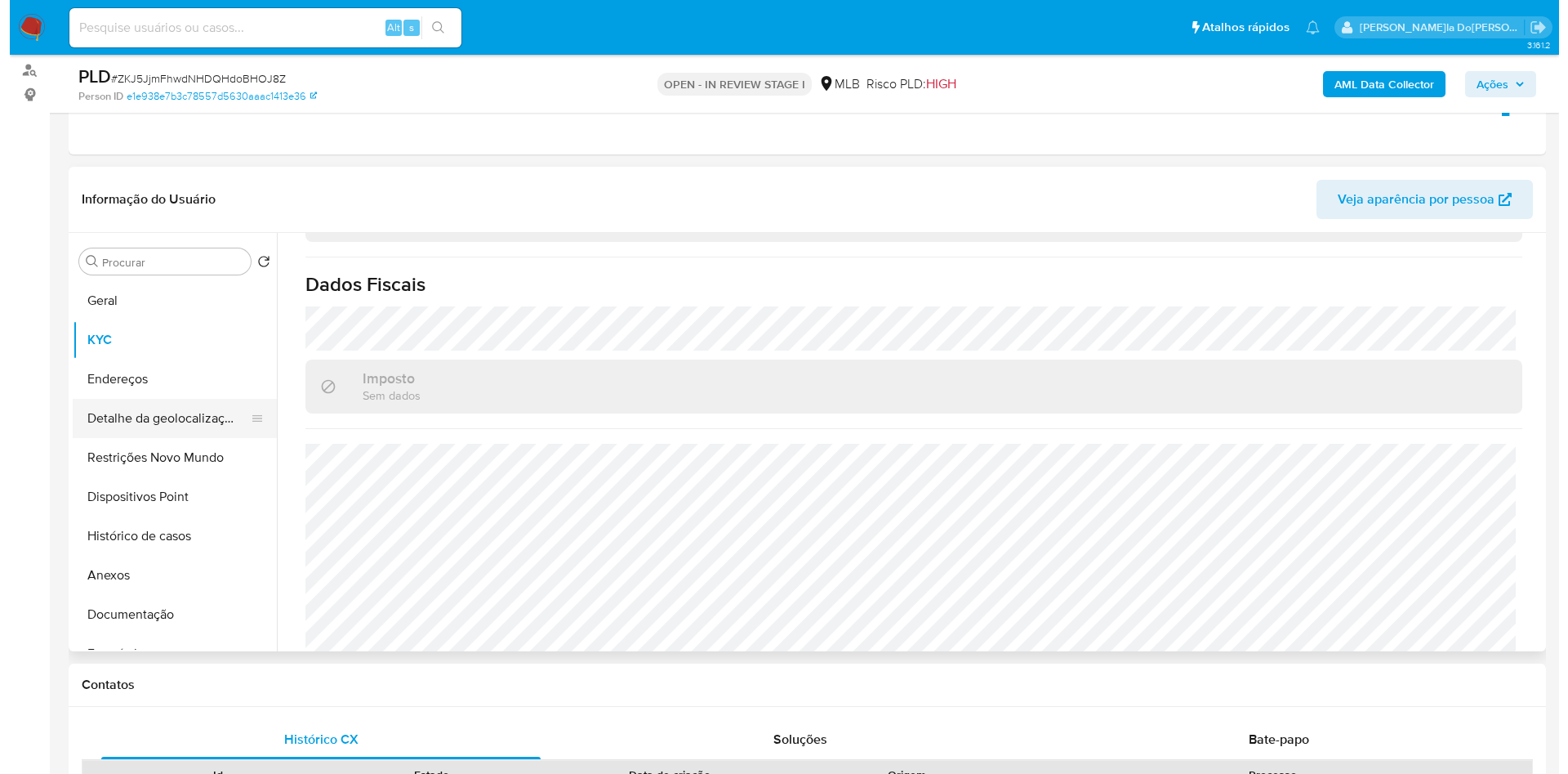
scroll to position [0, 0]
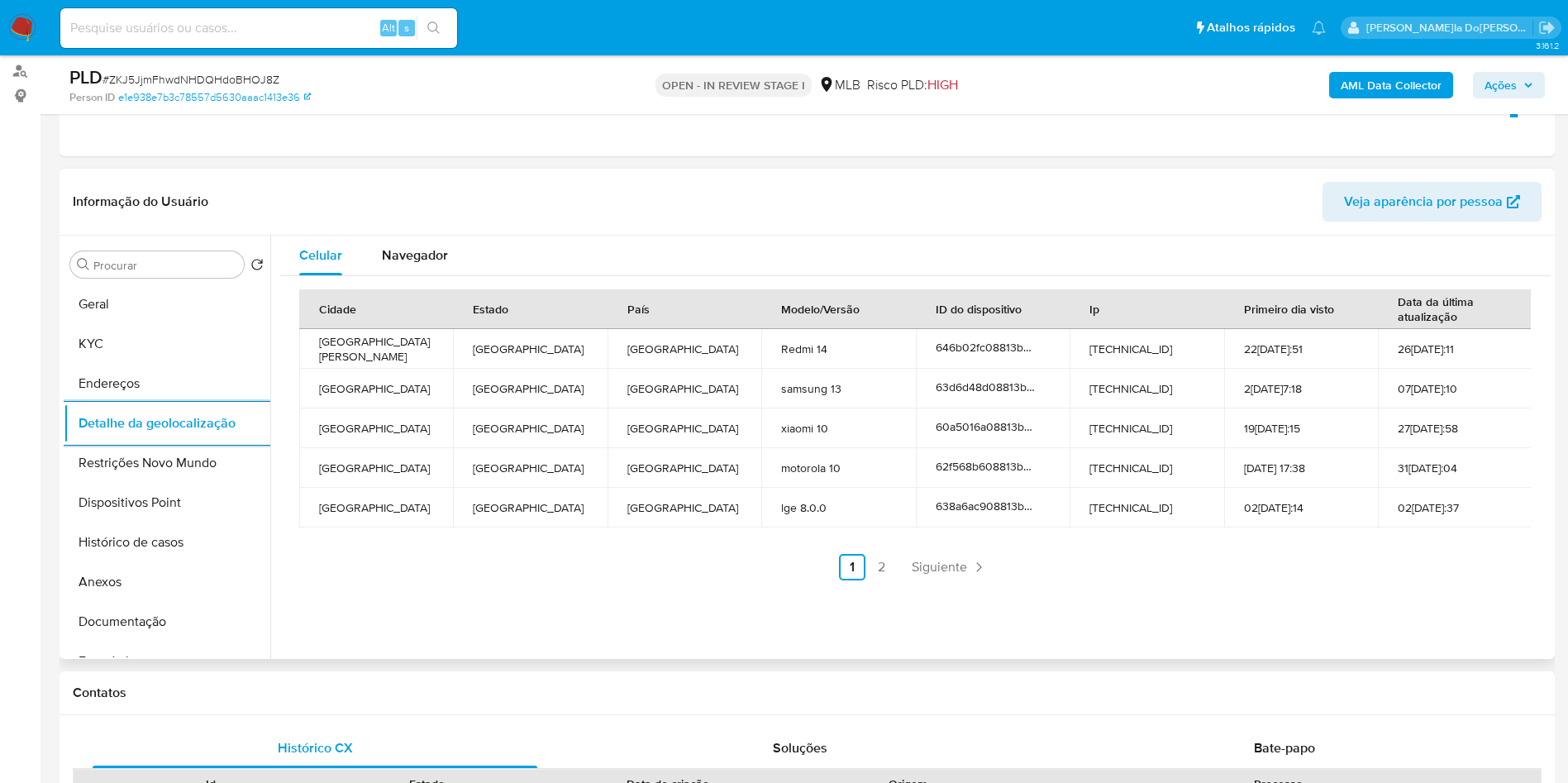
copy td "35817882841"
click at [135, 483] on button "Restrições Novo Mundo" at bounding box center [160, 463] width 194 height 40
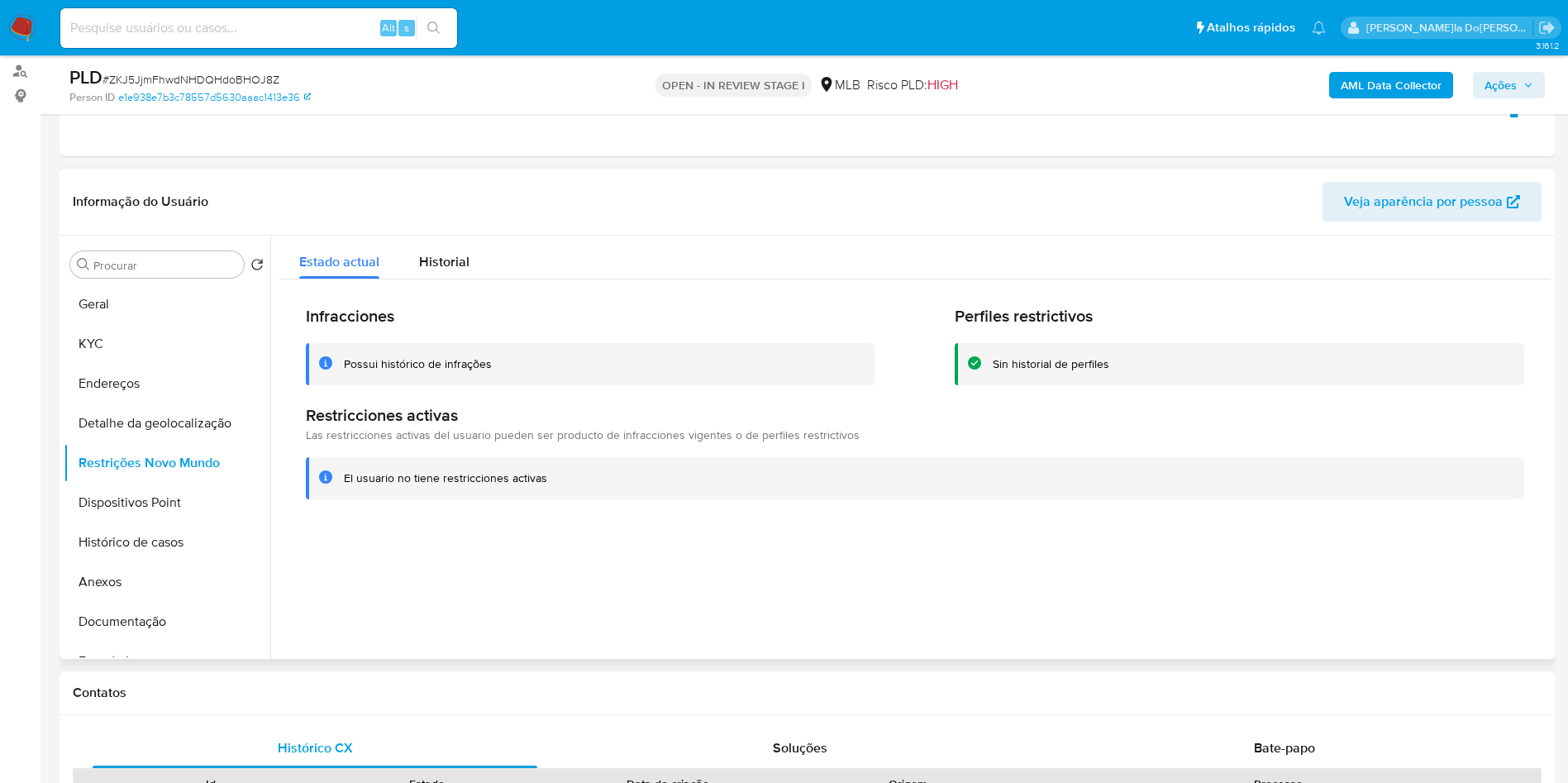
copy td "35817882841"
click at [163, 523] on button "Dispositivos Point" at bounding box center [160, 503] width 194 height 40
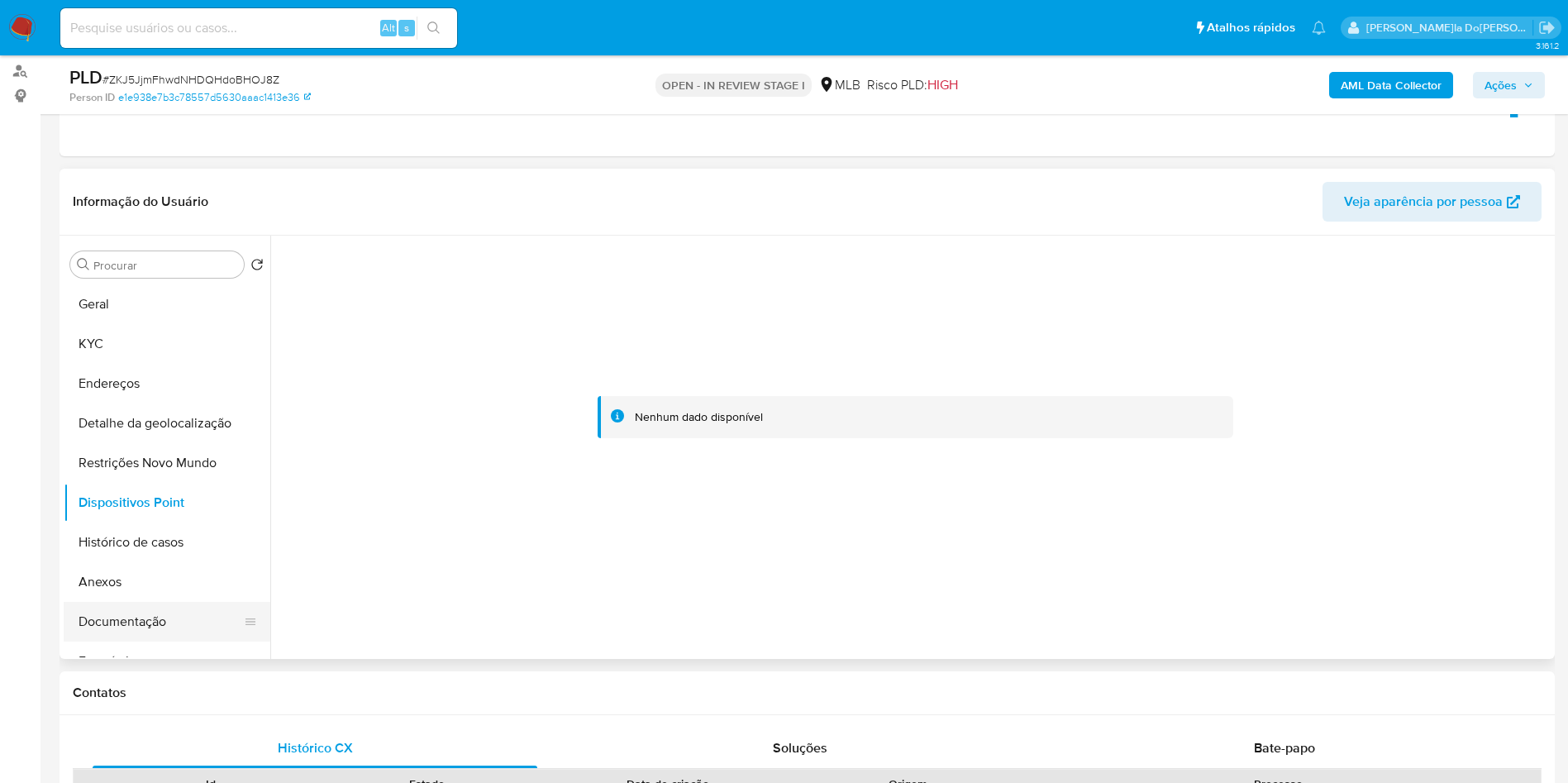
click at [154, 642] on button "Documentação" at bounding box center [160, 622] width 194 height 40
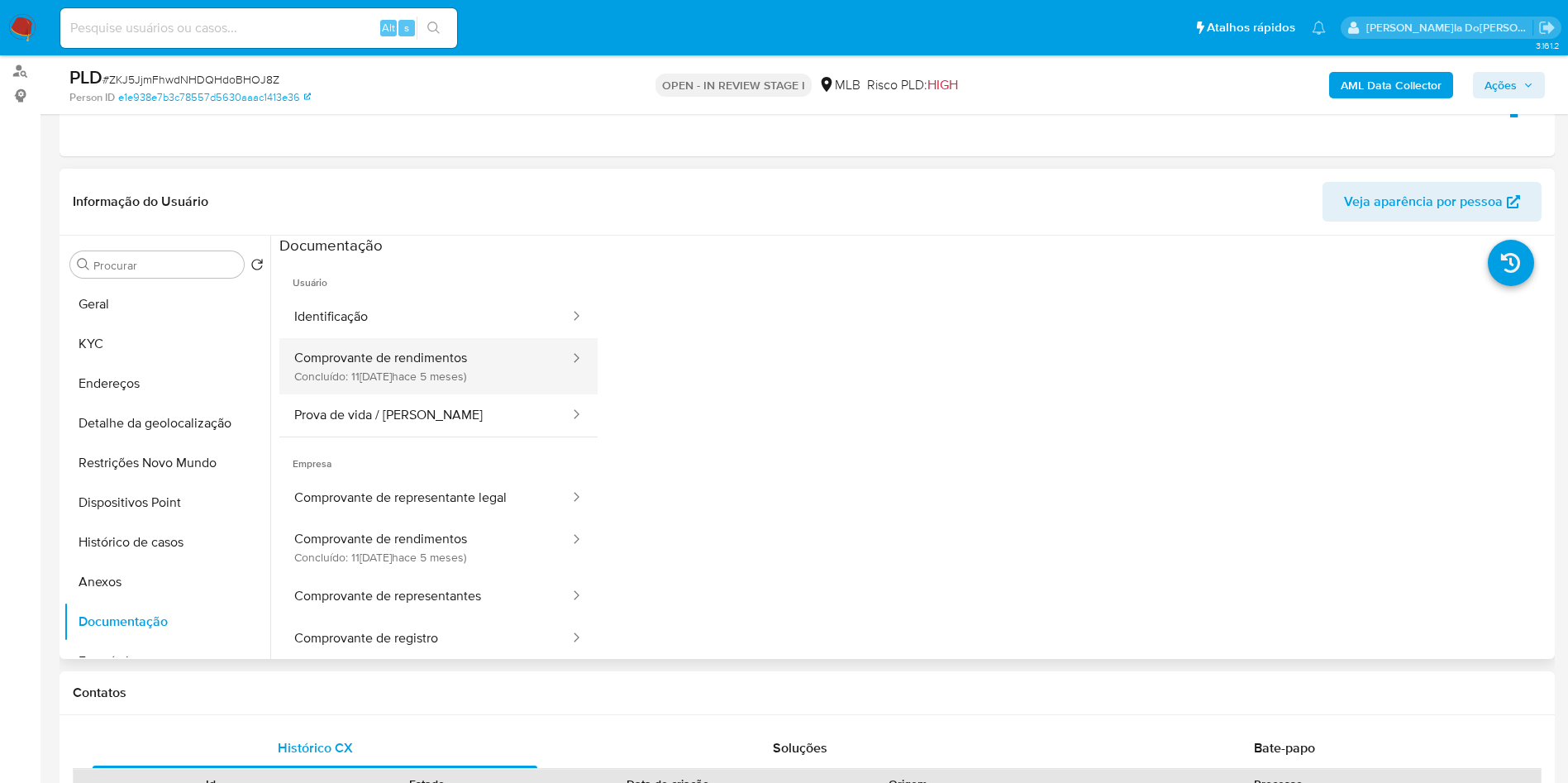
click at [412, 392] on button "Comprovante de rendimentos Concluído: 11/05/2025 (hace 5 meses)" at bounding box center [425, 366] width 292 height 57
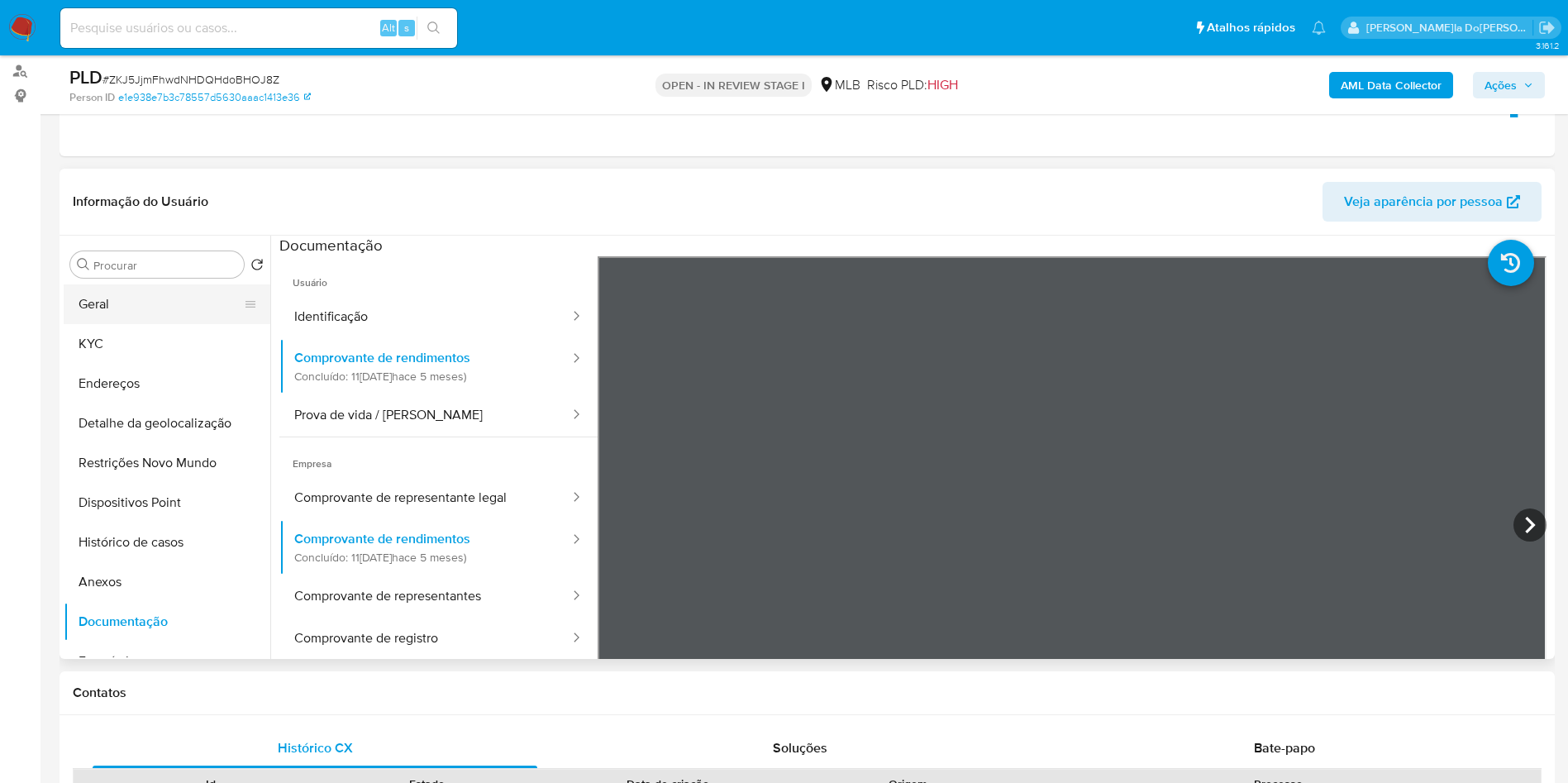
click at [143, 324] on button "Geral" at bounding box center [160, 304] width 194 height 40
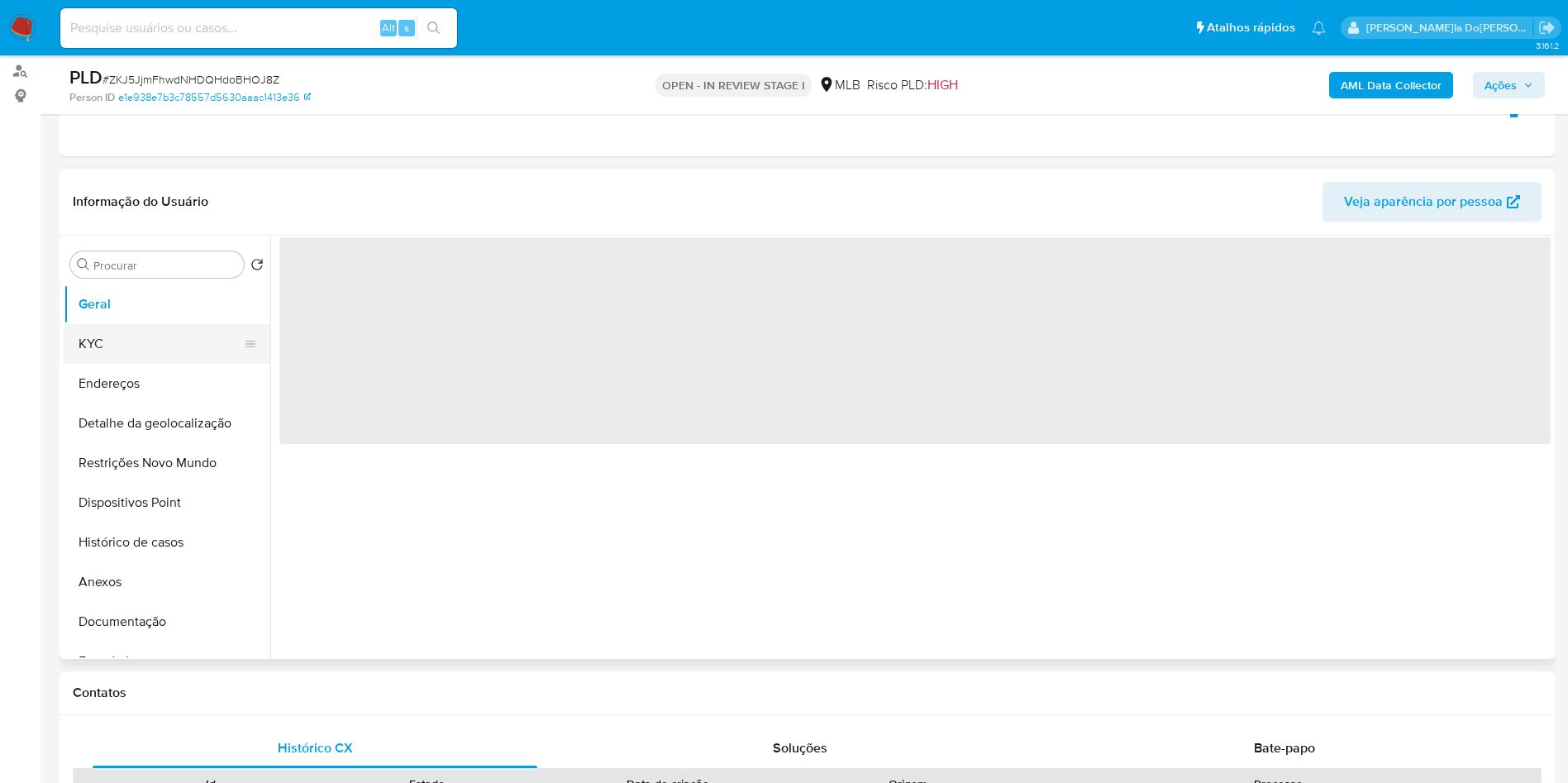
click at [125, 364] on button "KYC" at bounding box center [160, 344] width 194 height 40
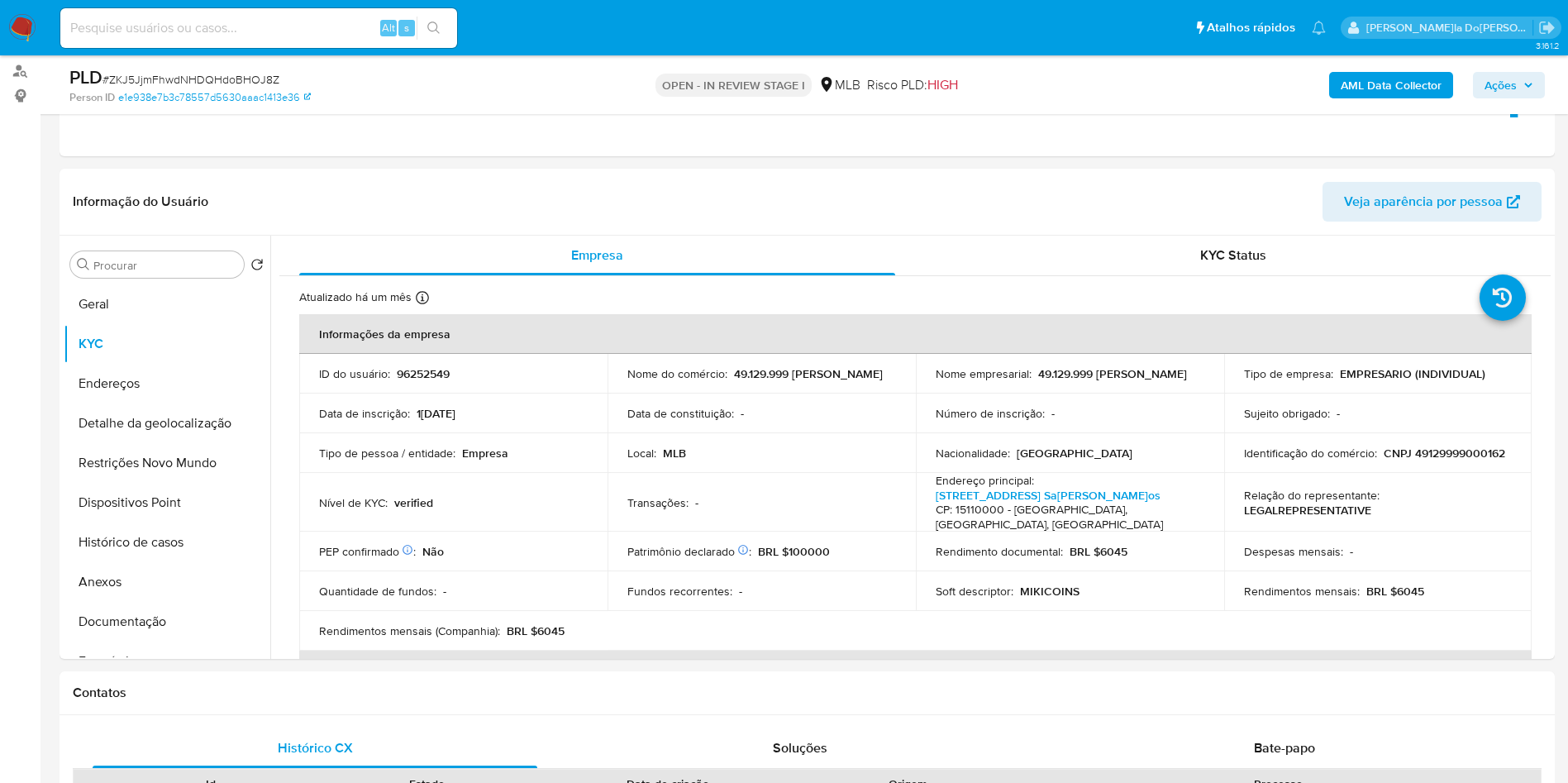
click at [1554, 71] on div "PLD # ZKJ5JjmFhwdNHDQHdoBHOJ8Z Person ID e1e938e7b3c78557d5630aaac1413e36 OPEN …" at bounding box center [807, 84] width 1495 height 59
click at [1527, 84] on icon "button" at bounding box center [1528, 84] width 7 height 4
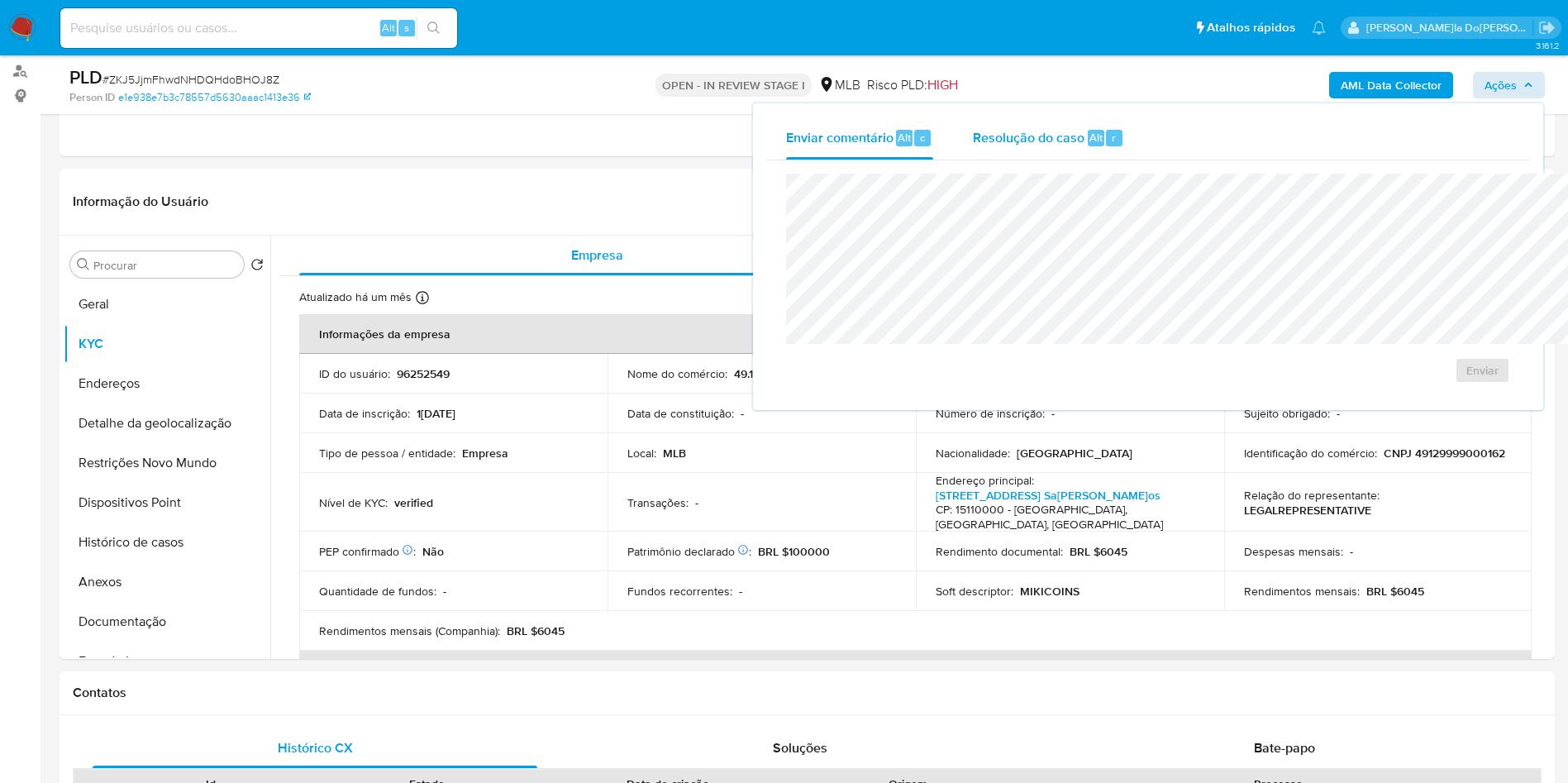
click at [973, 142] on span "Resolução do caso" at bounding box center [1028, 136] width 111 height 19
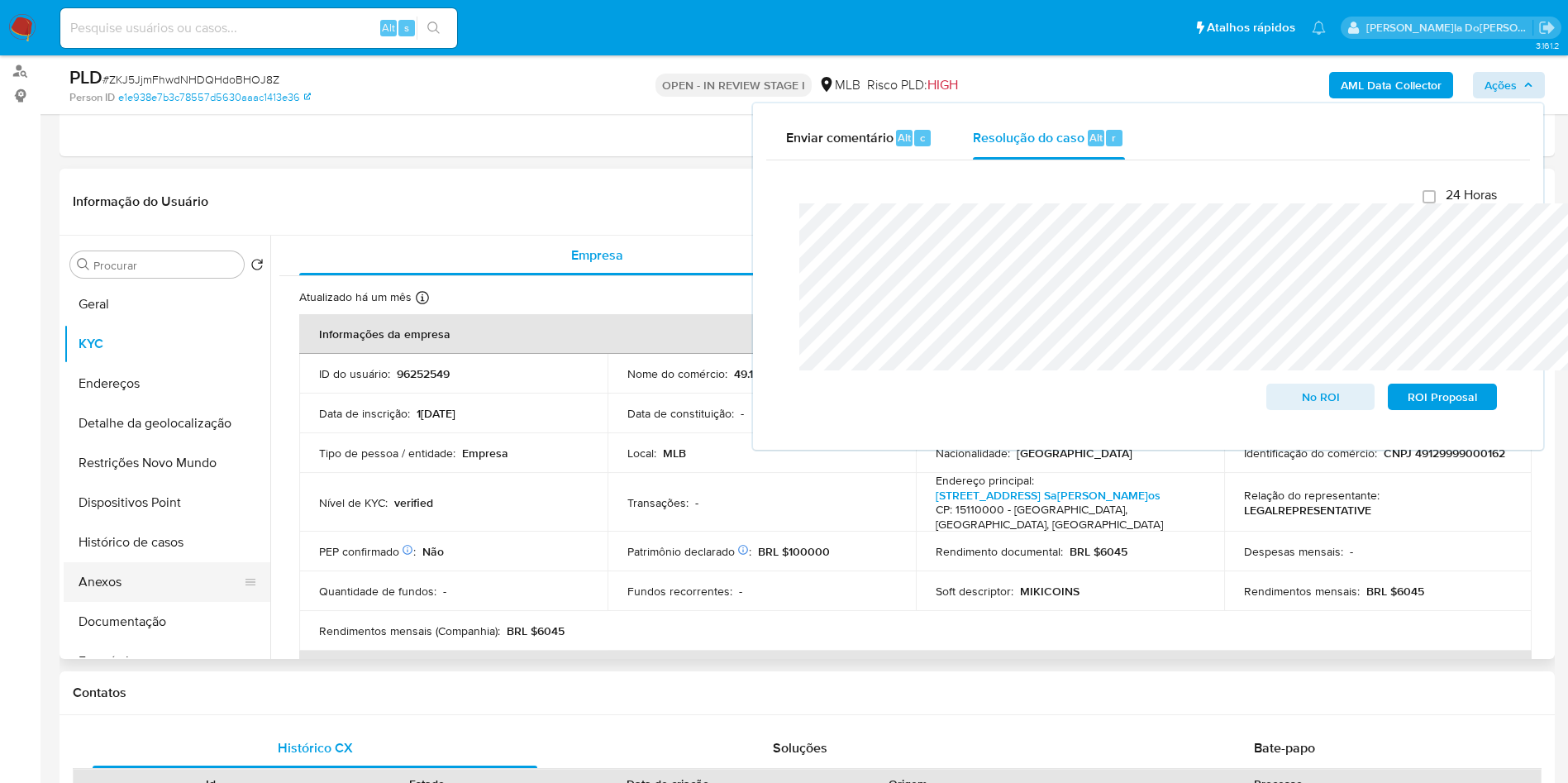
click at [127, 599] on button "Anexos" at bounding box center [160, 582] width 194 height 40
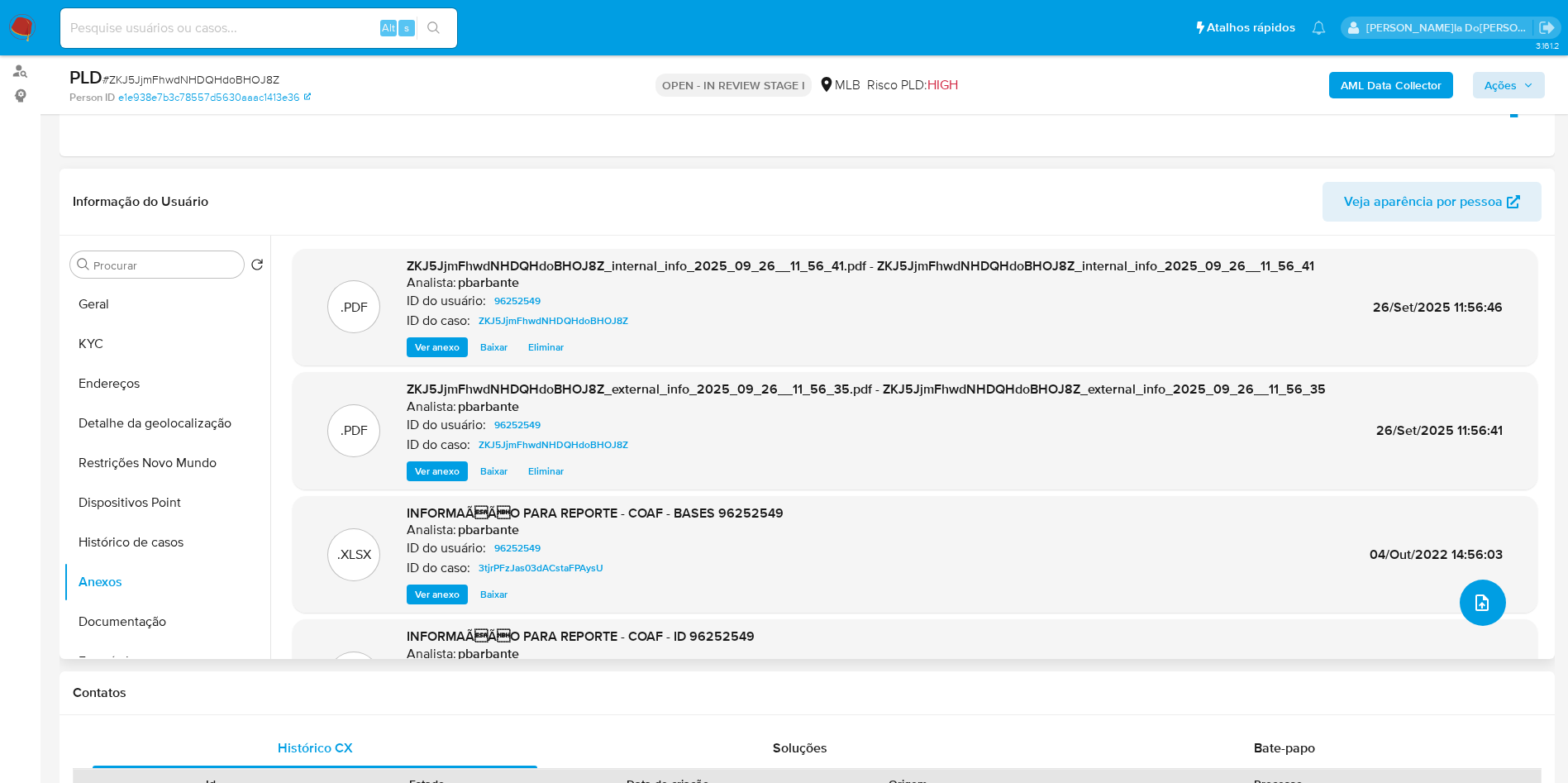
click at [1483, 626] on button "upload-file" at bounding box center [1483, 602] width 47 height 47
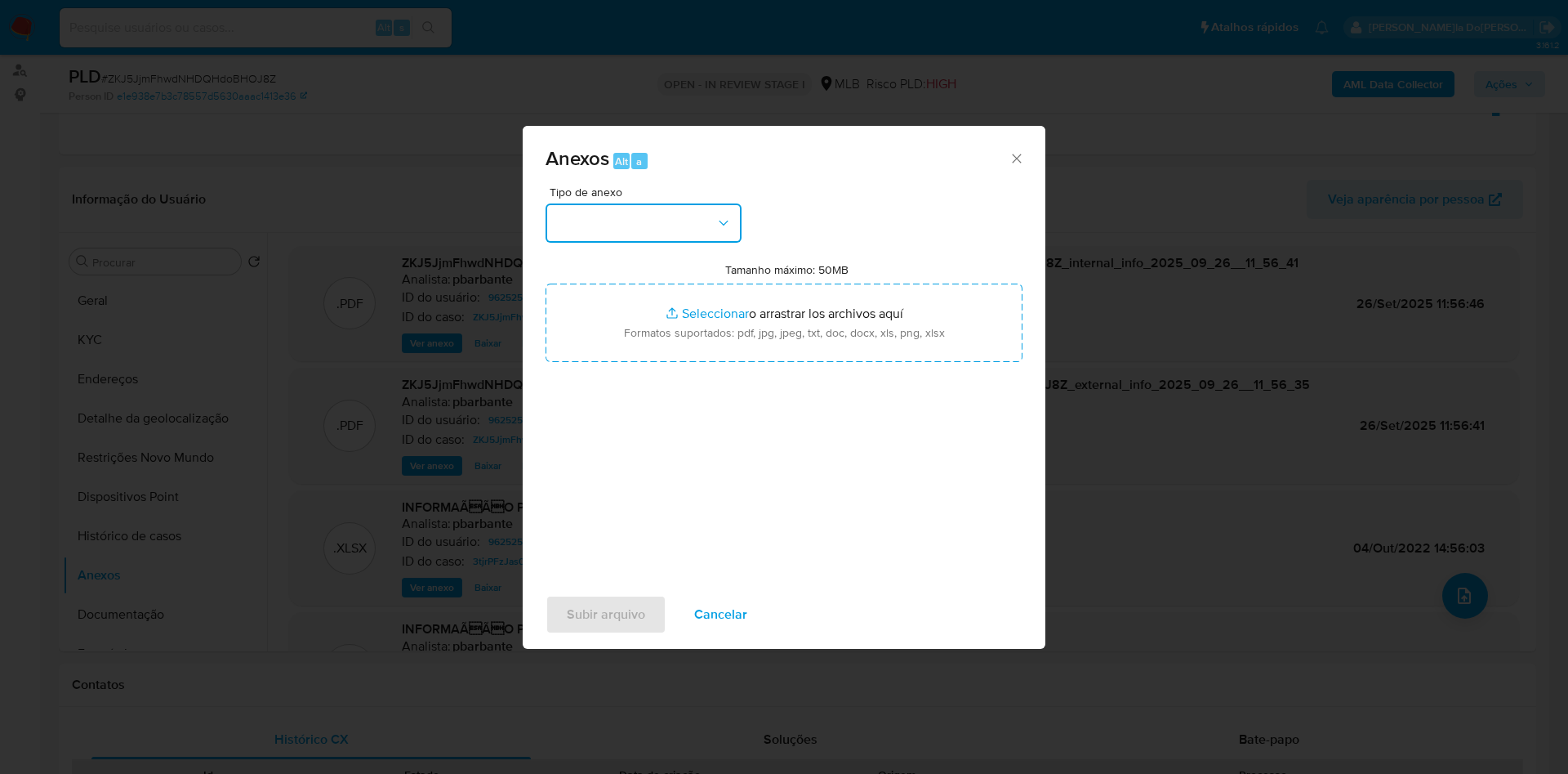
click at [625, 203] on button "button" at bounding box center [644, 223] width 196 height 39
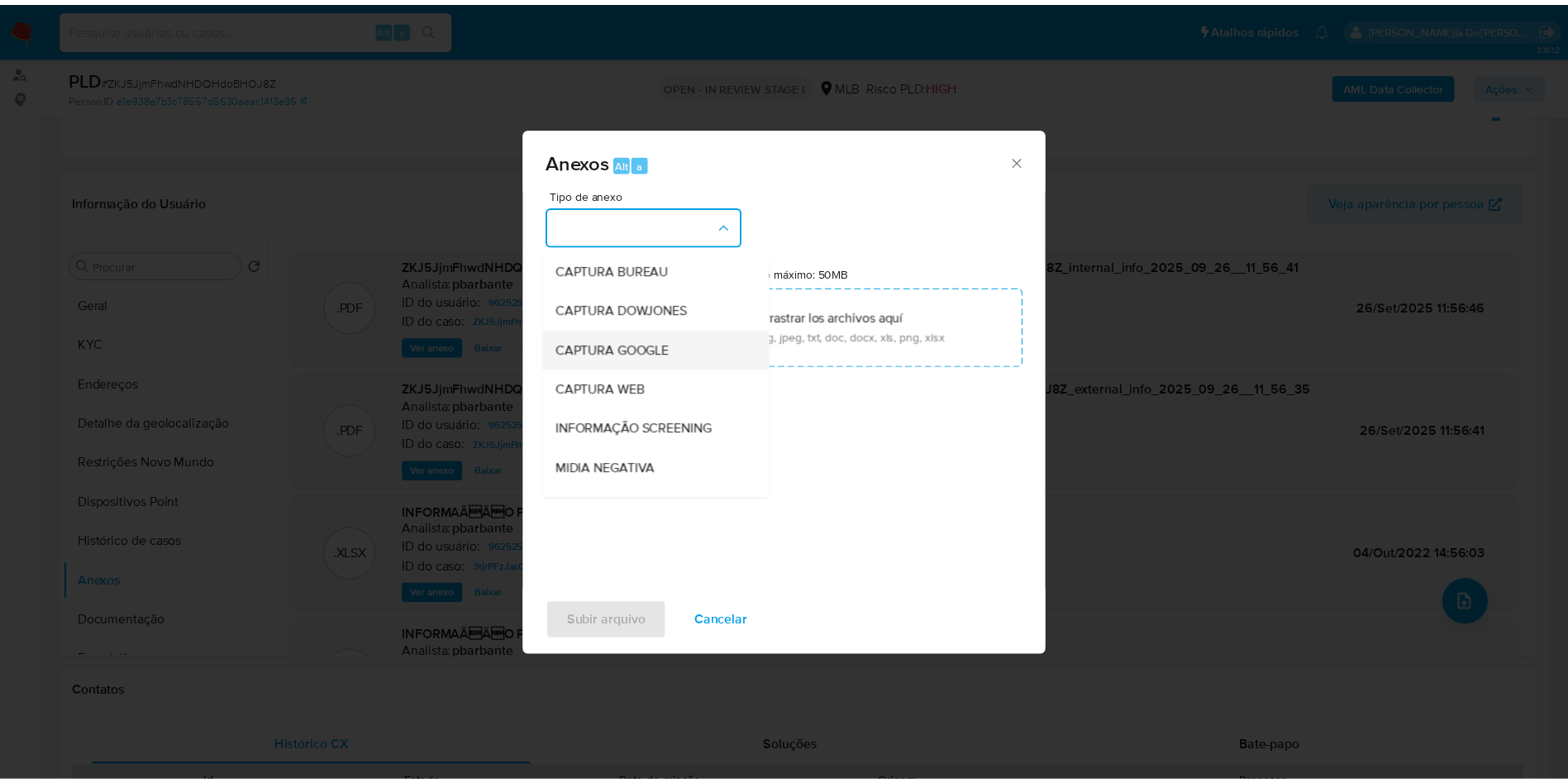
scroll to position [222, 0]
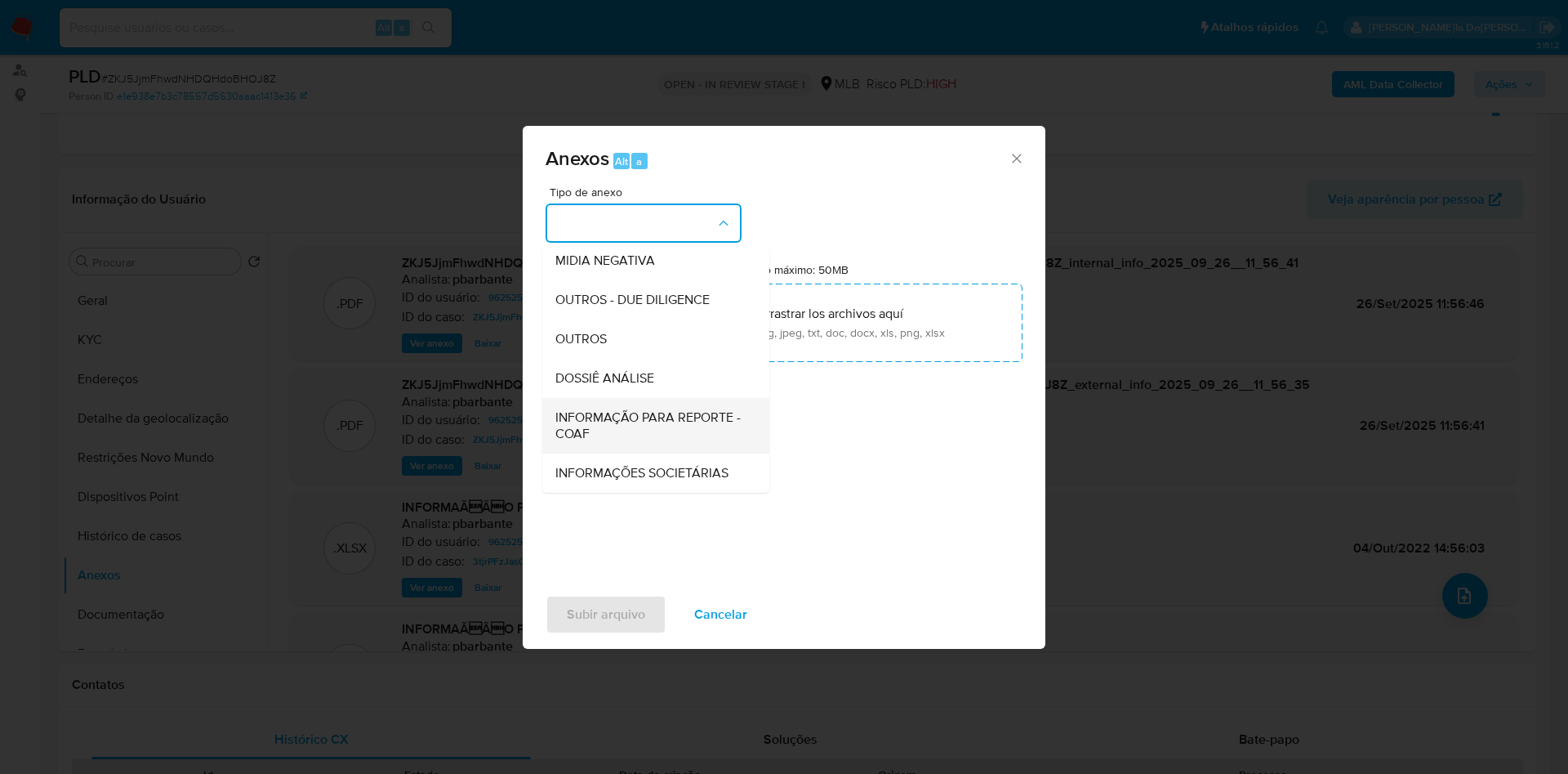
click at [580, 410] on span "INFORMAÇÃO PARA REPORTE - COAF" at bounding box center [651, 425] width 191 height 32
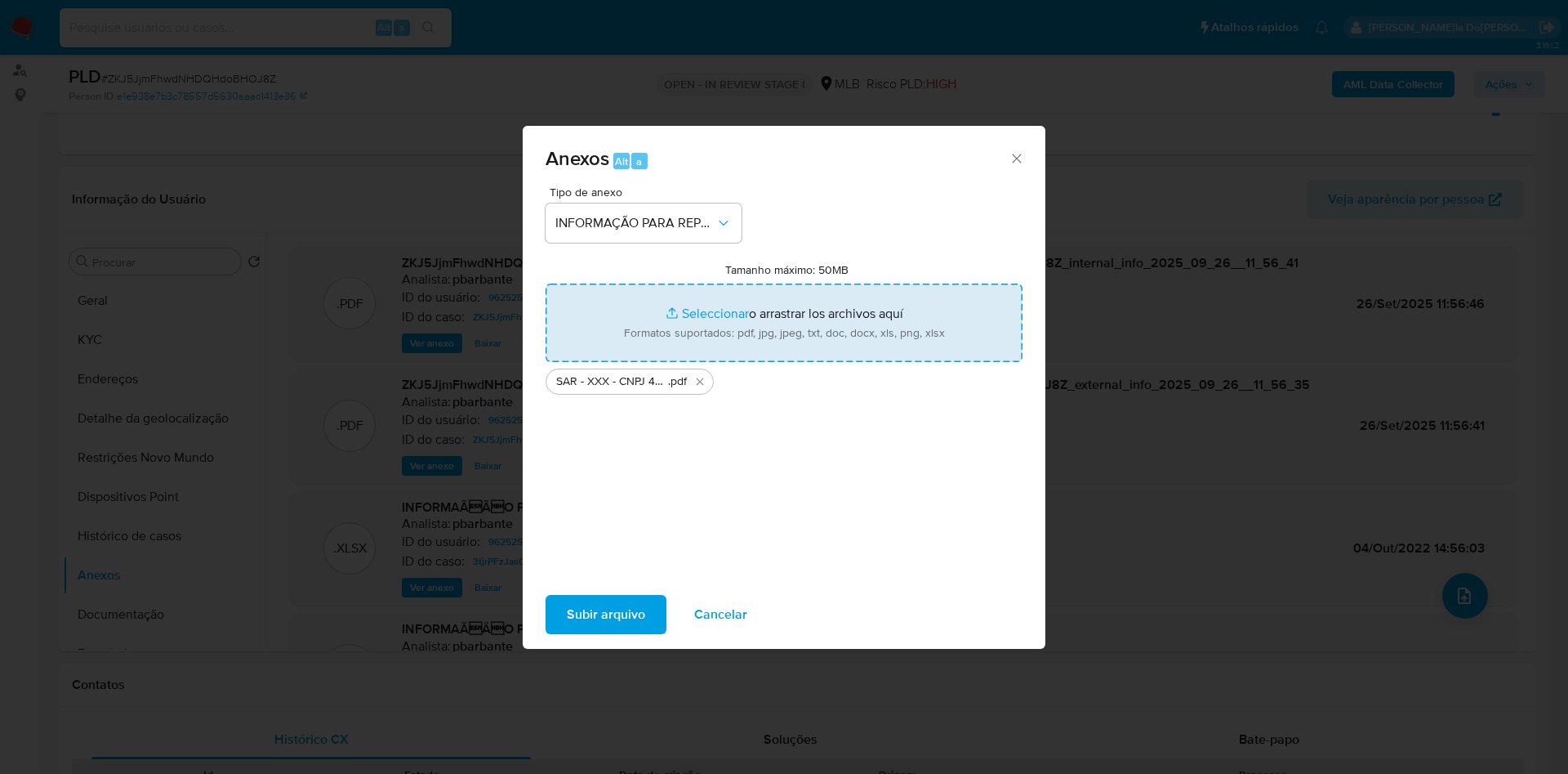
type input "C:\fakepath\Mulan 96252549_2025_09_26_10_01_14.xlsx"
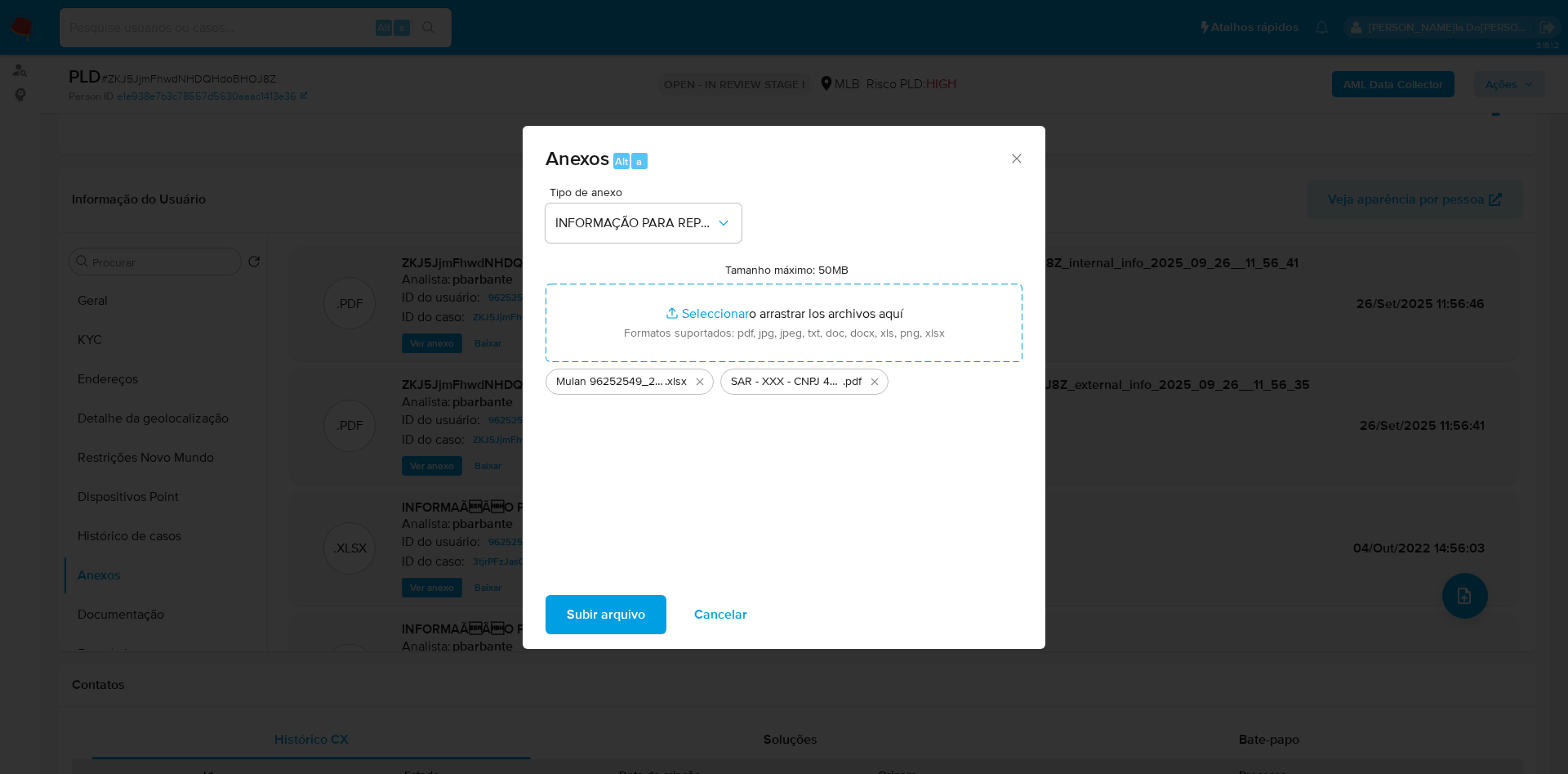
click at [578, 633] on span "Subir arquivo" at bounding box center [606, 614] width 79 height 36
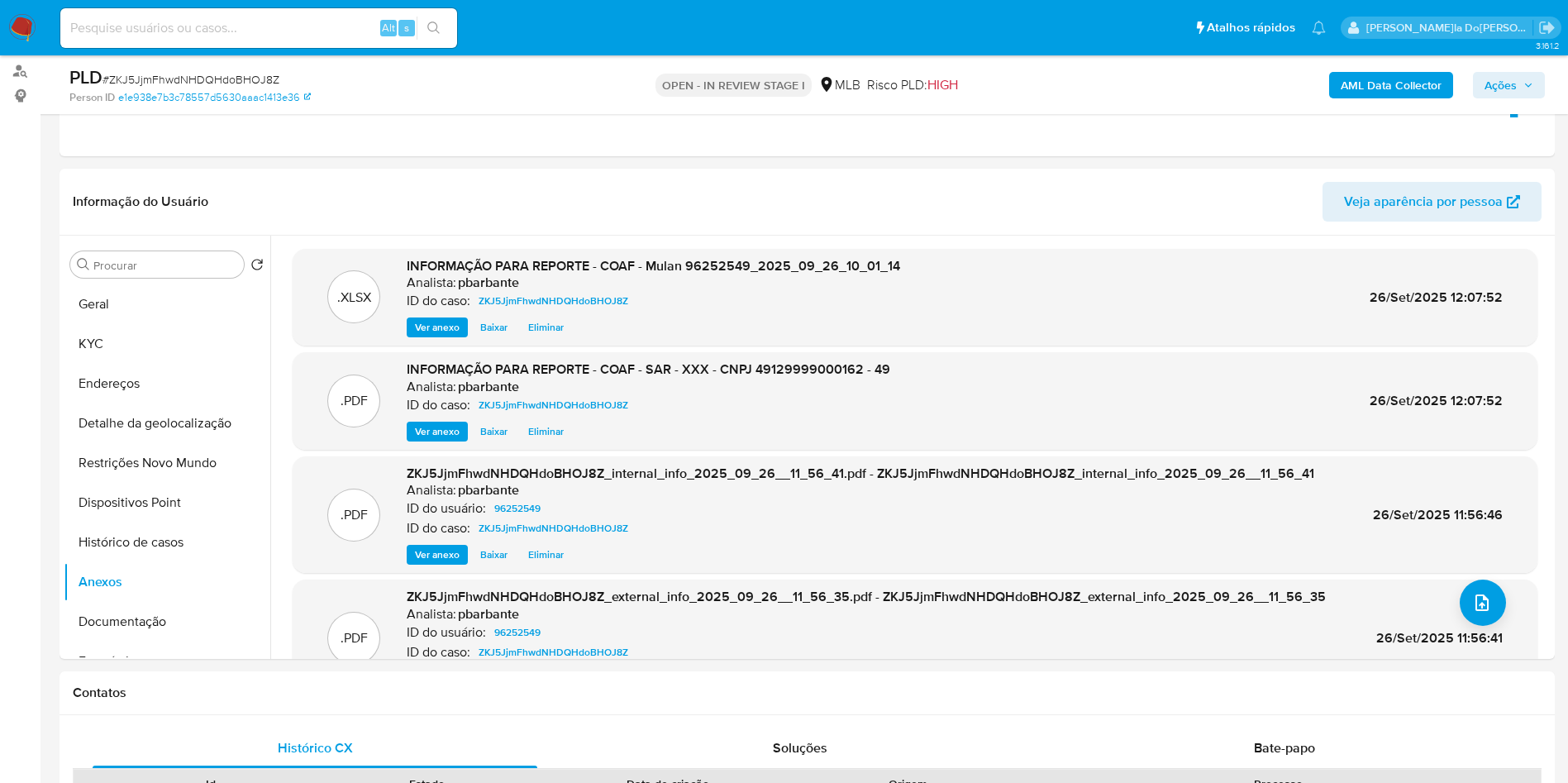
click at [1496, 90] on span "Ações" at bounding box center [1500, 84] width 32 height 27
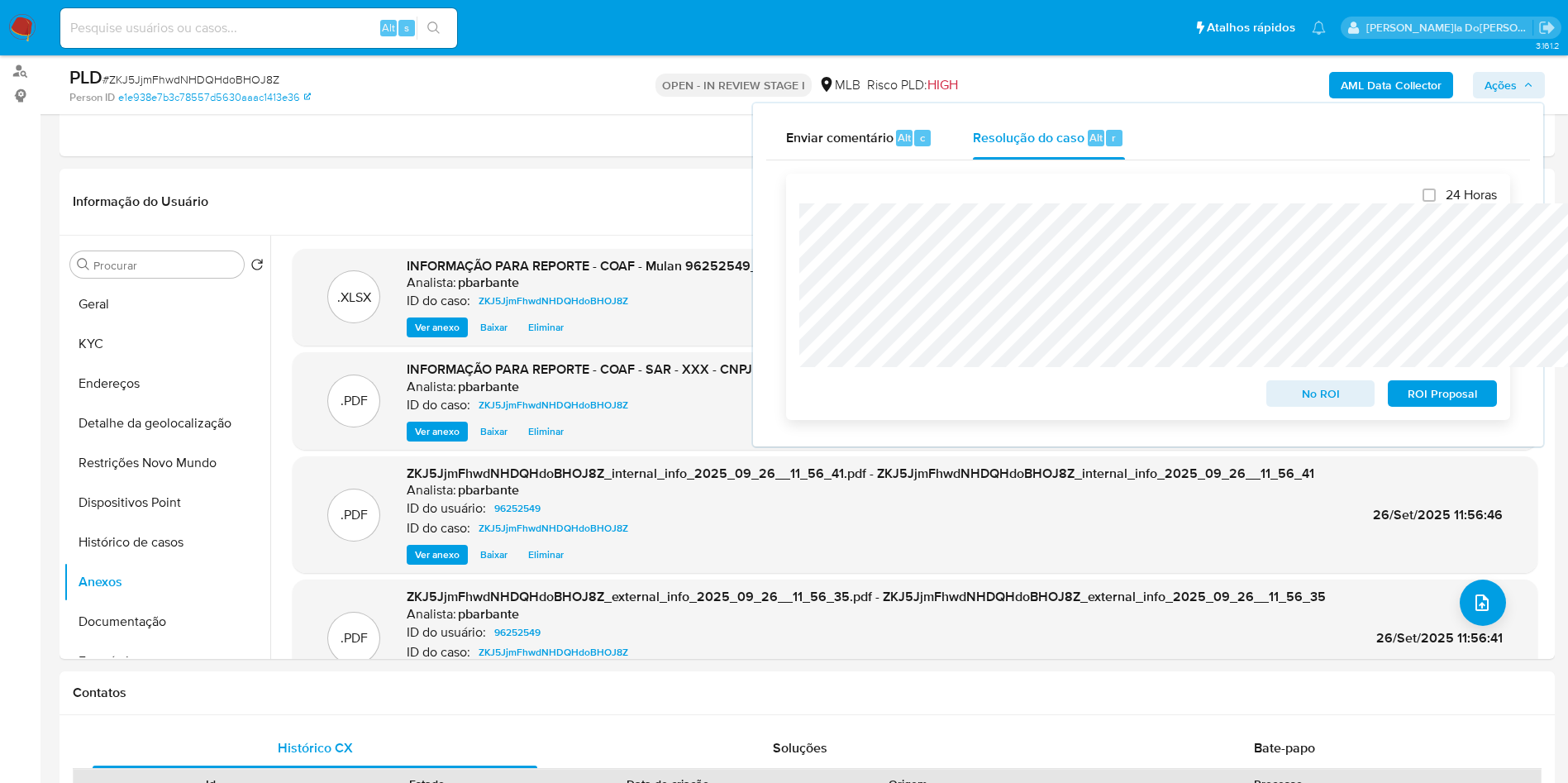
click at [1445, 405] on span "ROI Proposal" at bounding box center [1442, 392] width 86 height 23
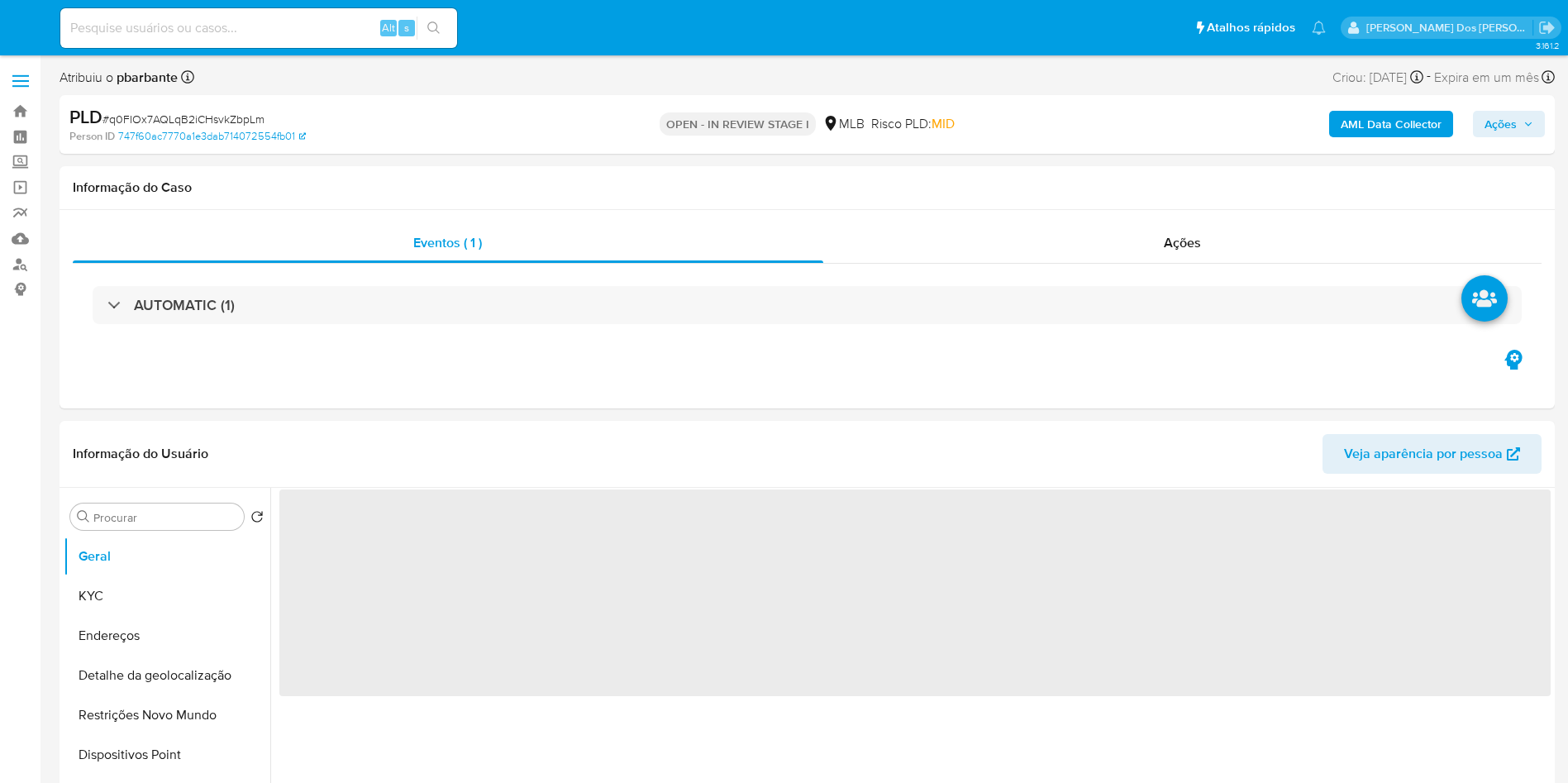
select select "10"
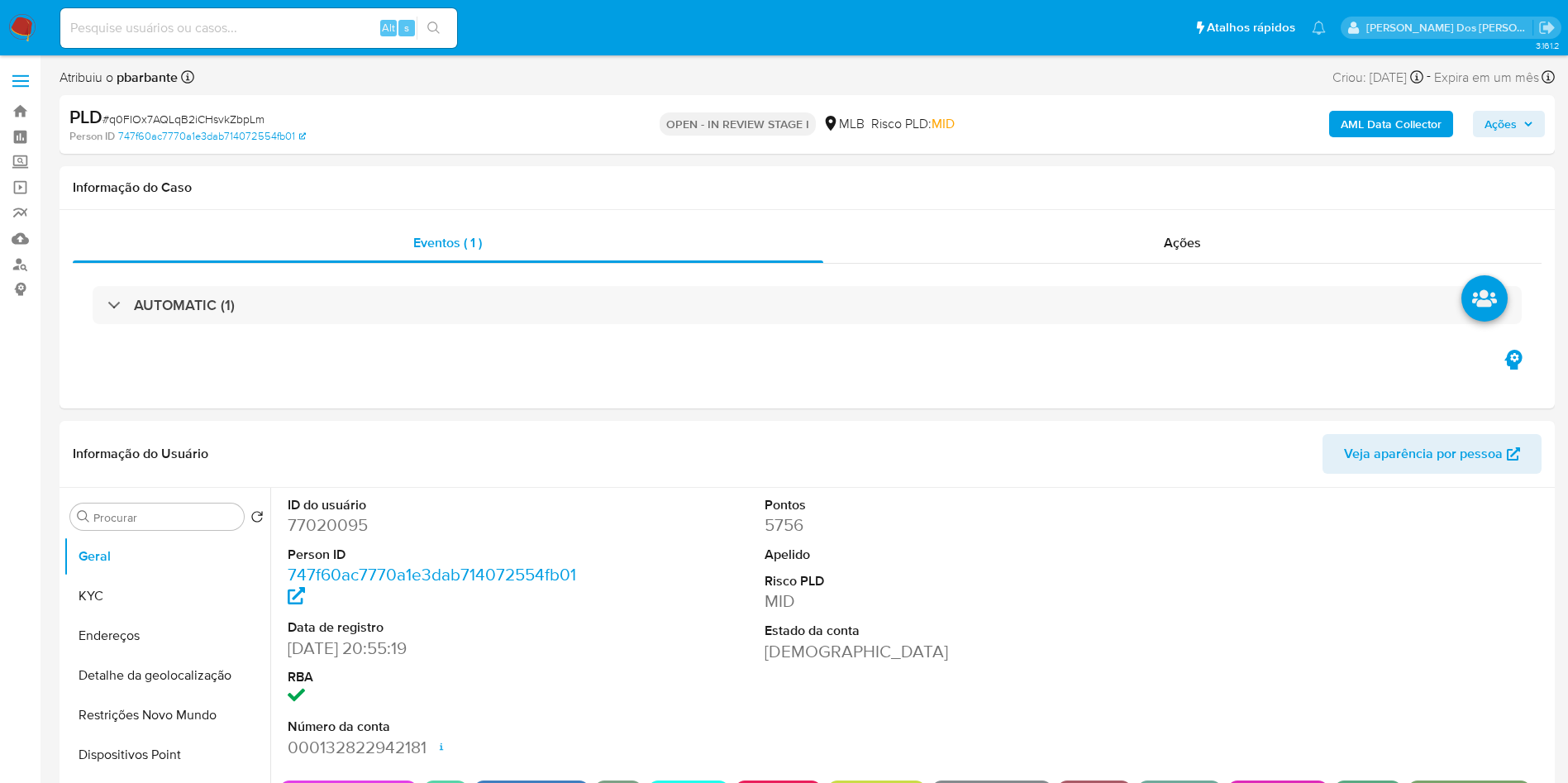
select select "10"
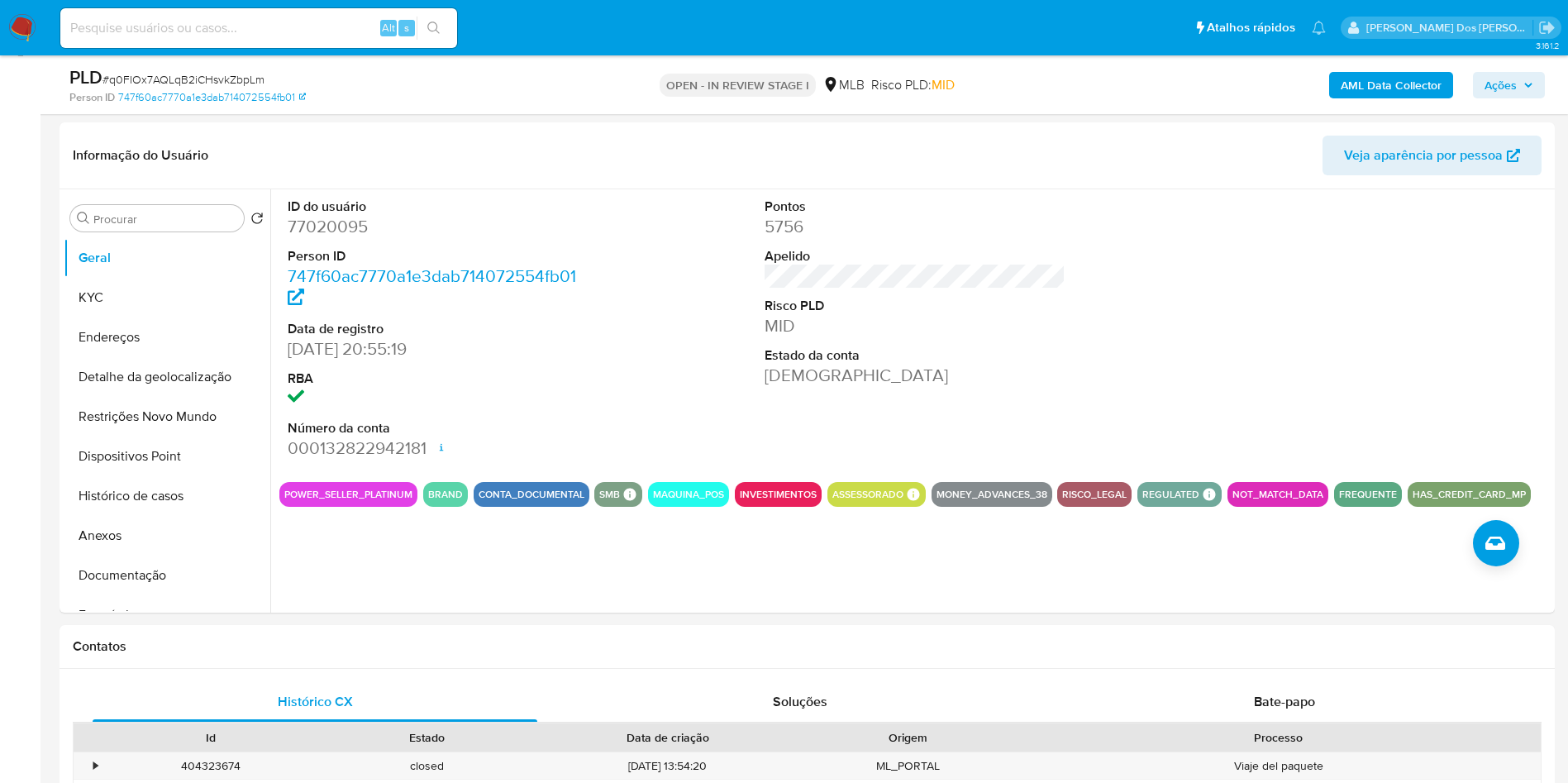
scroll to position [245, 0]
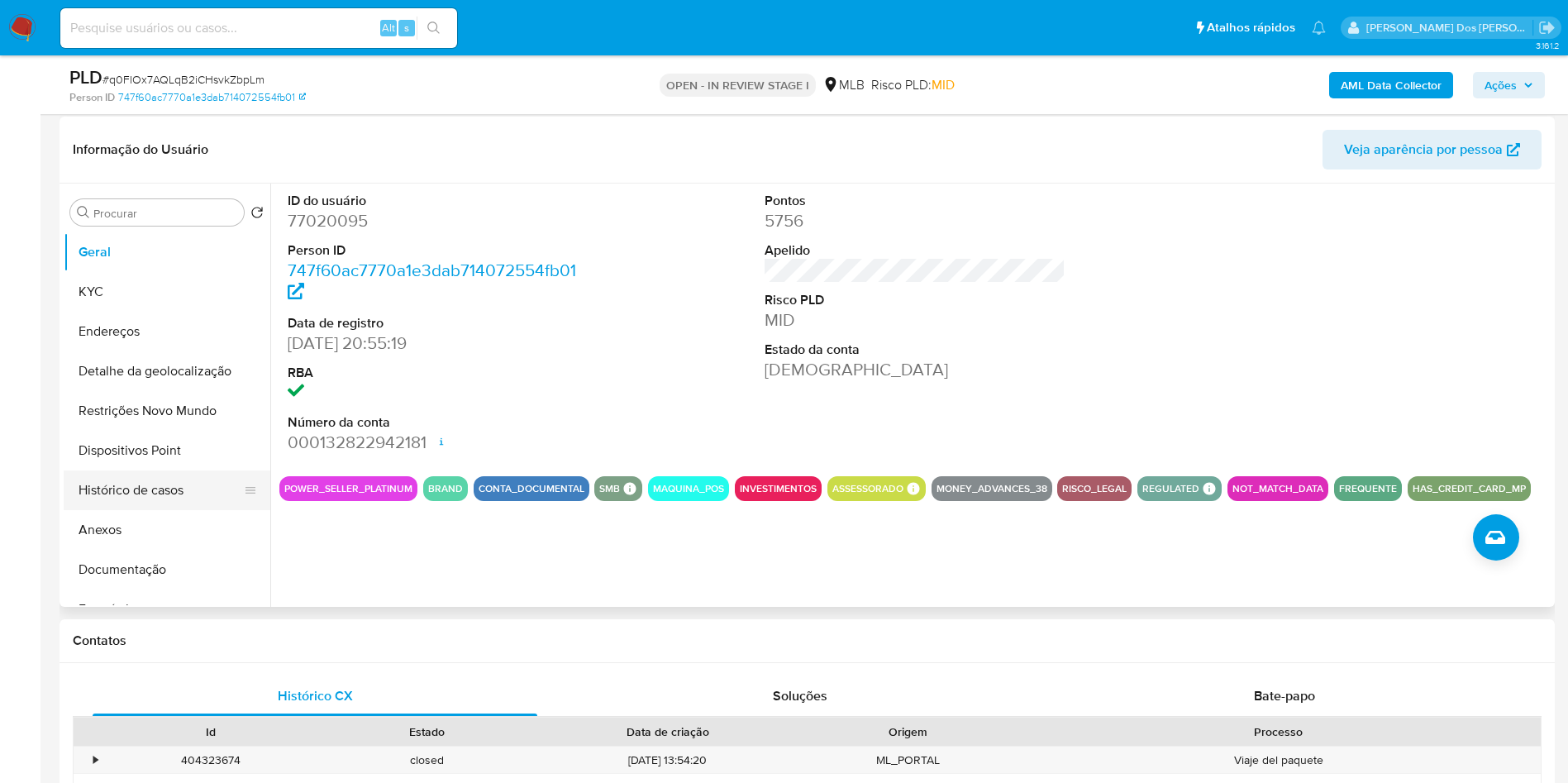
click at [173, 510] on button "Histórico de casos" at bounding box center [160, 490] width 194 height 40
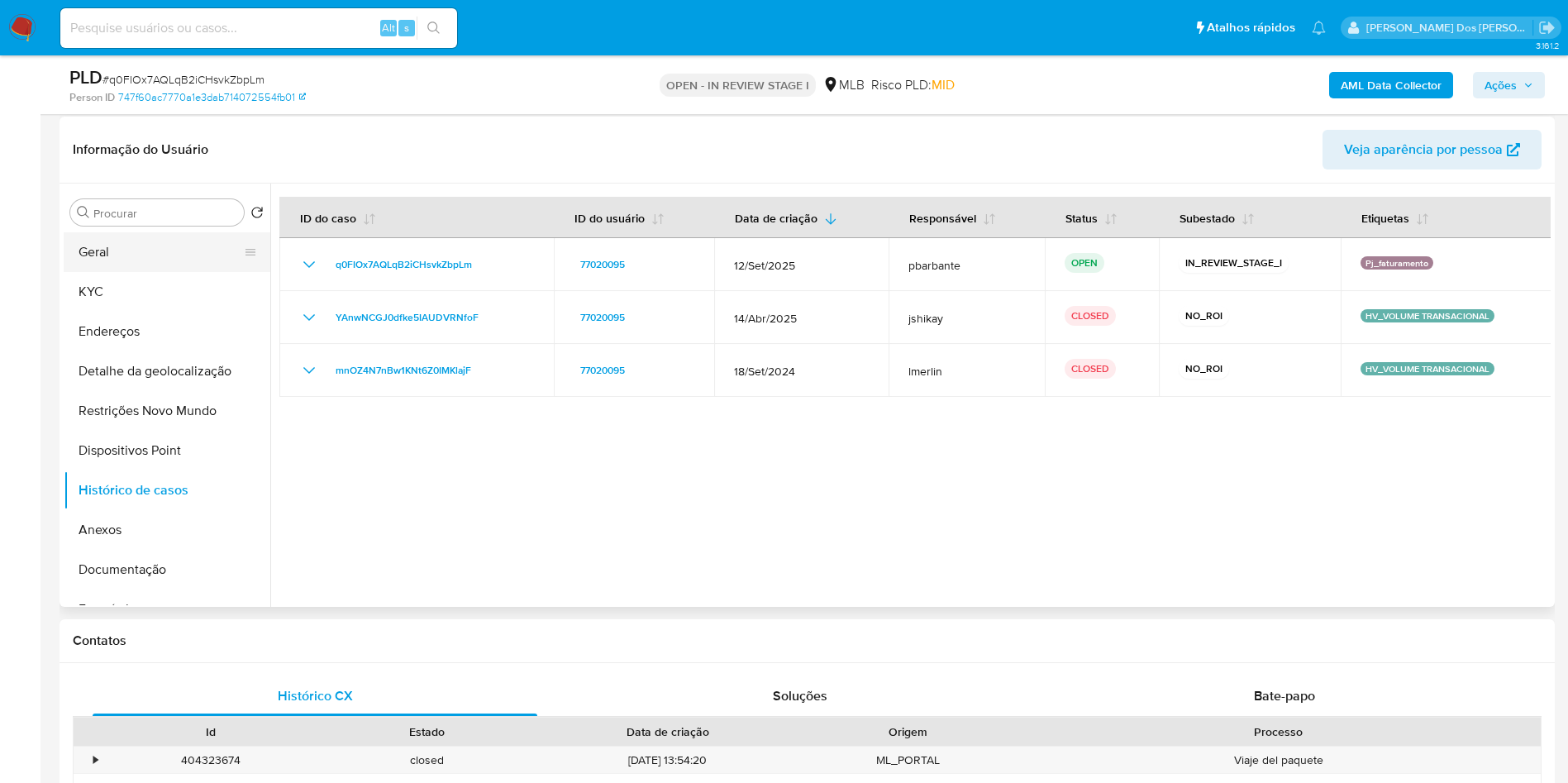
click at [149, 268] on button "Geral" at bounding box center [160, 252] width 194 height 40
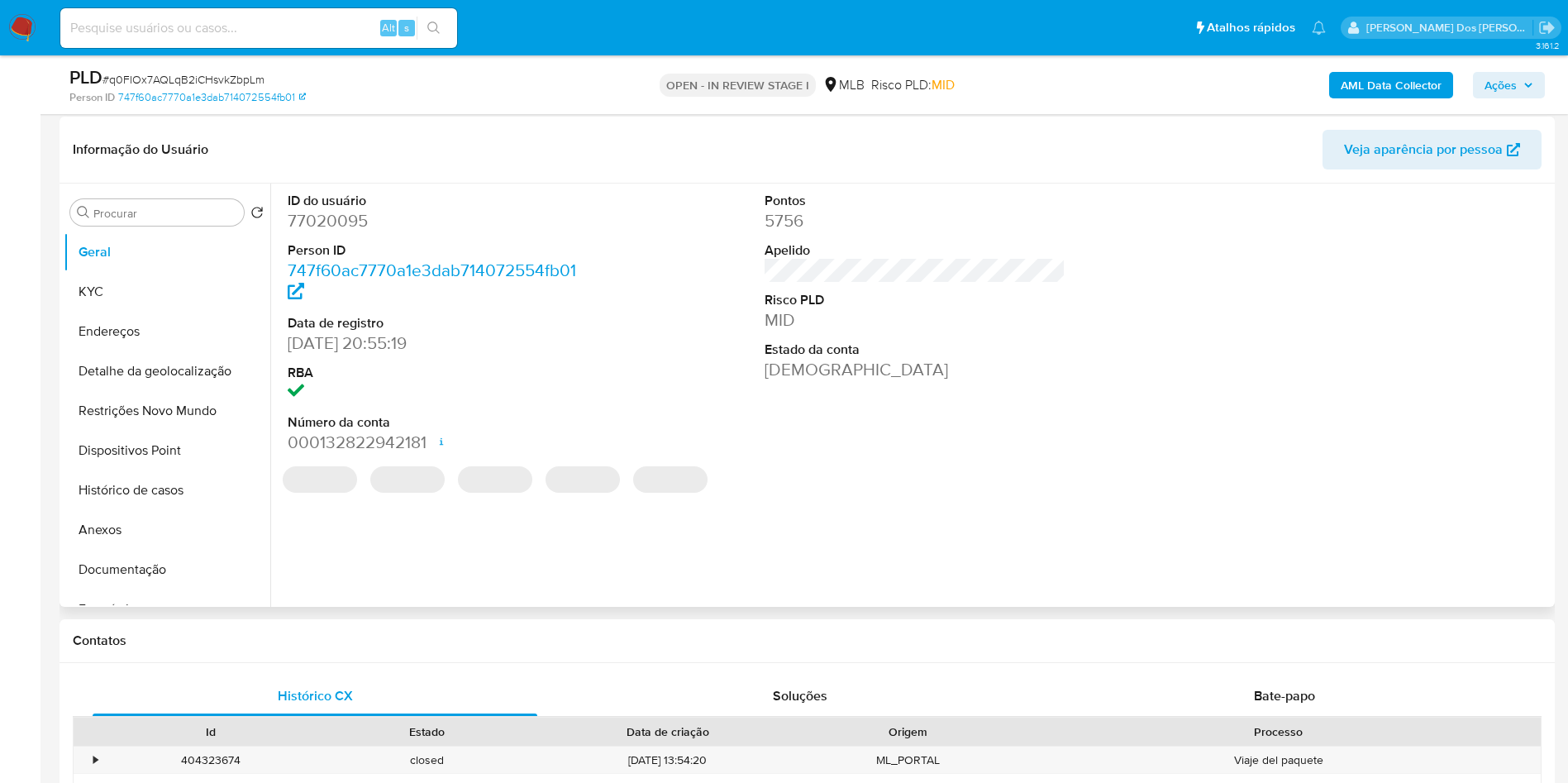
click at [317, 233] on dd "77020095" at bounding box center [438, 220] width 302 height 23
copy dd "77020095"
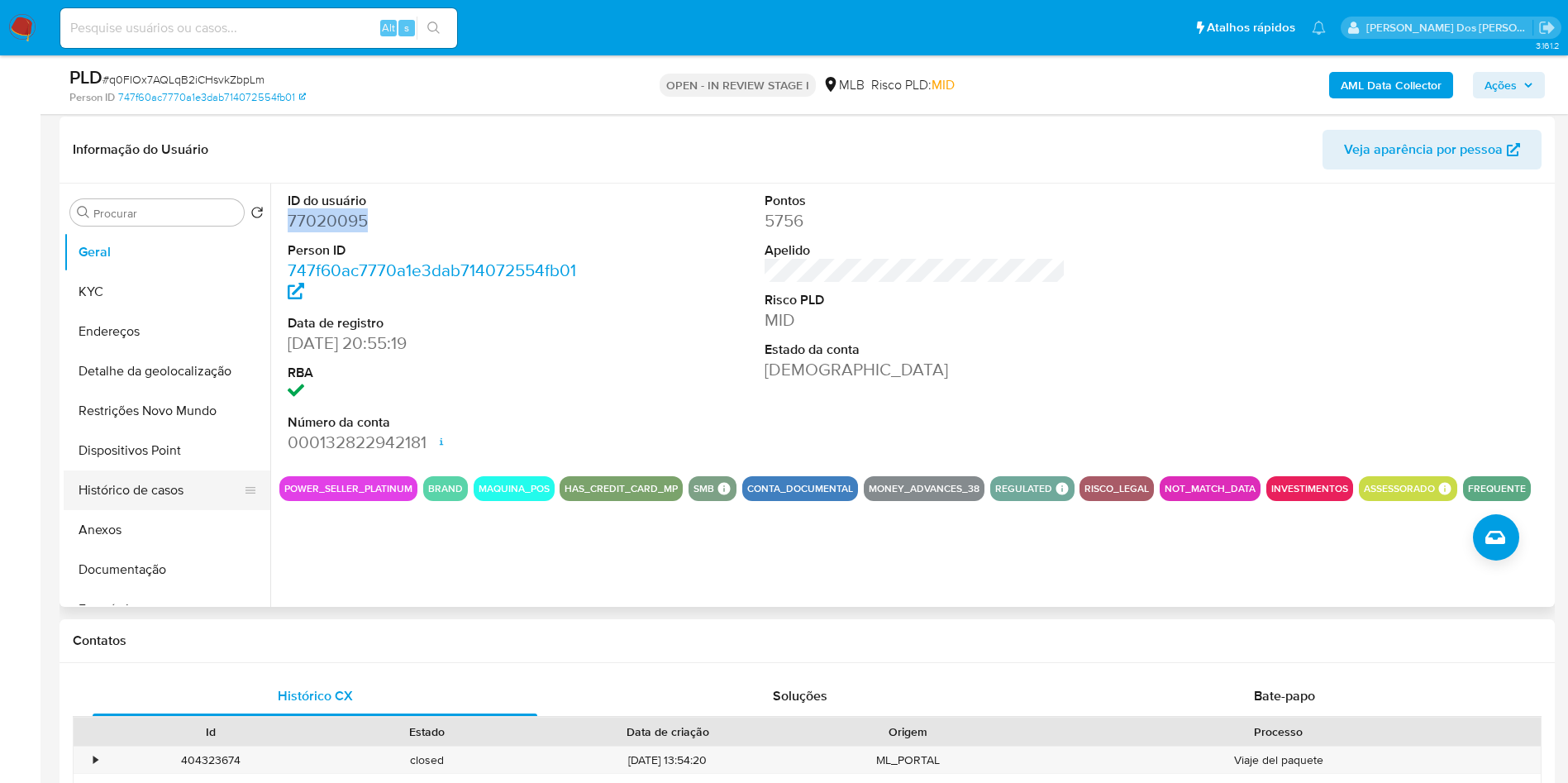
click at [170, 510] on button "Histórico de casos" at bounding box center [160, 490] width 194 height 40
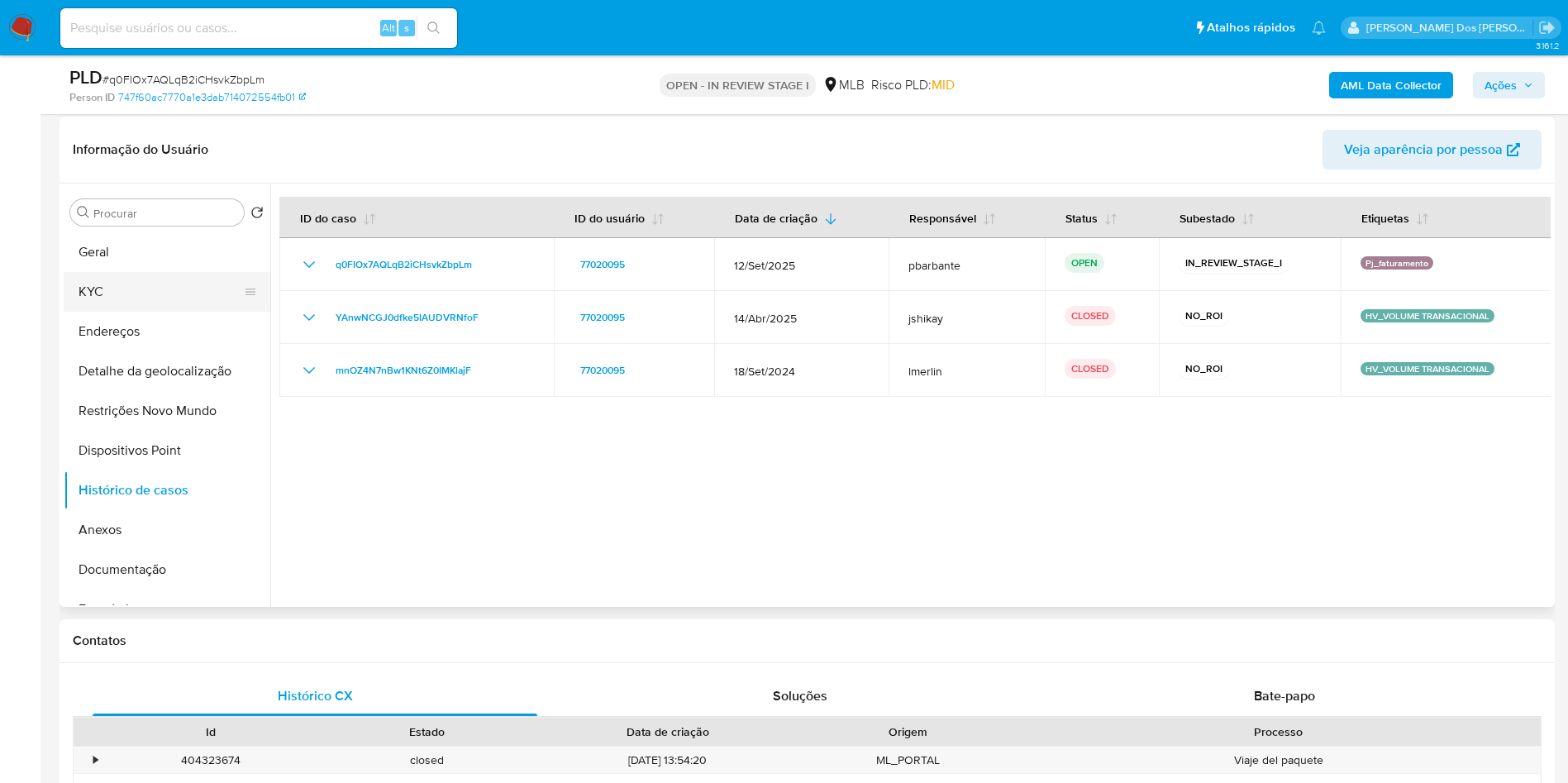
click at [160, 300] on button "KYC" at bounding box center [160, 292] width 194 height 40
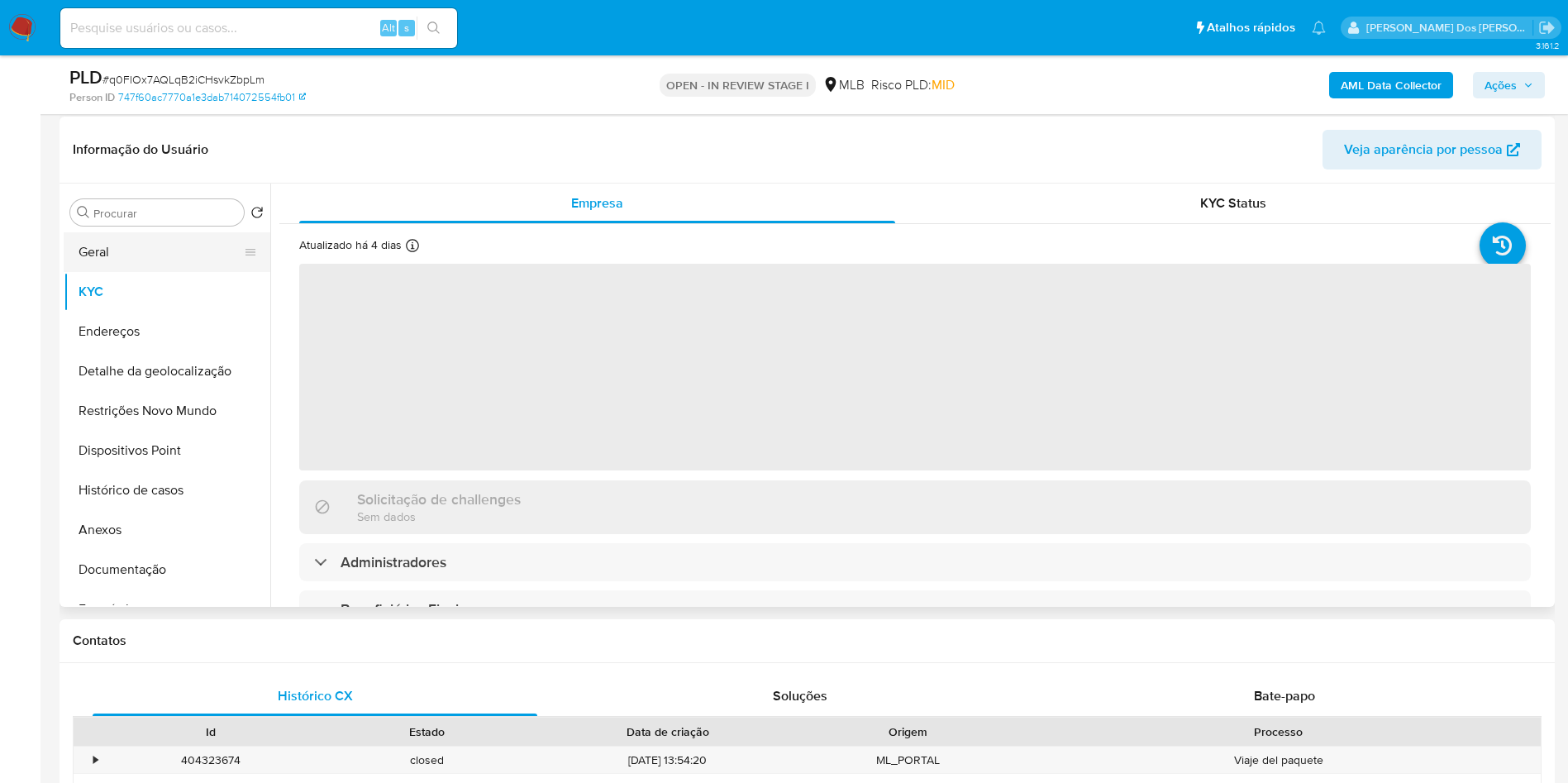
click at [162, 272] on button "Geral" at bounding box center [160, 252] width 194 height 40
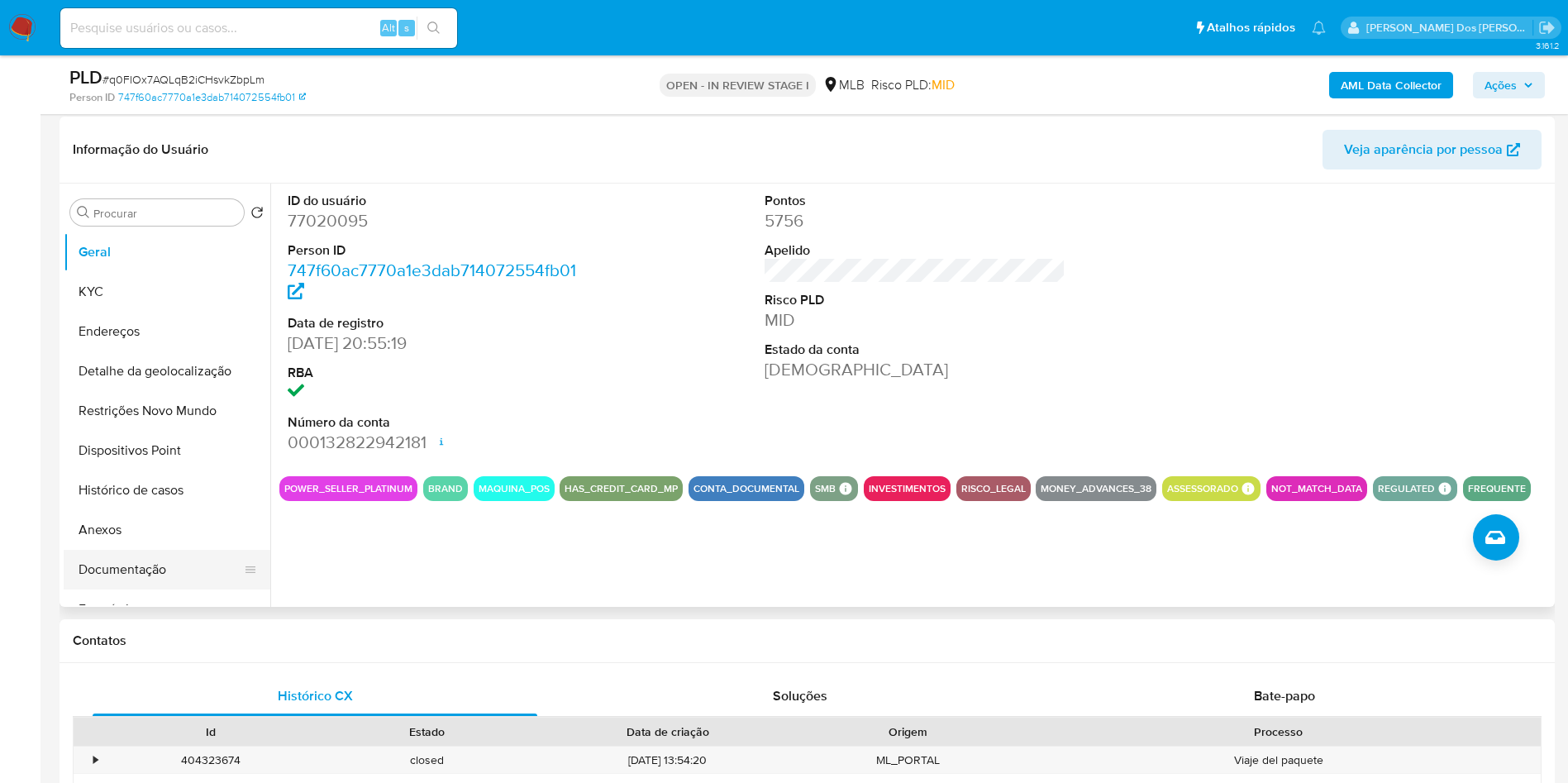
click at [106, 589] on button "Documentação" at bounding box center [160, 569] width 194 height 40
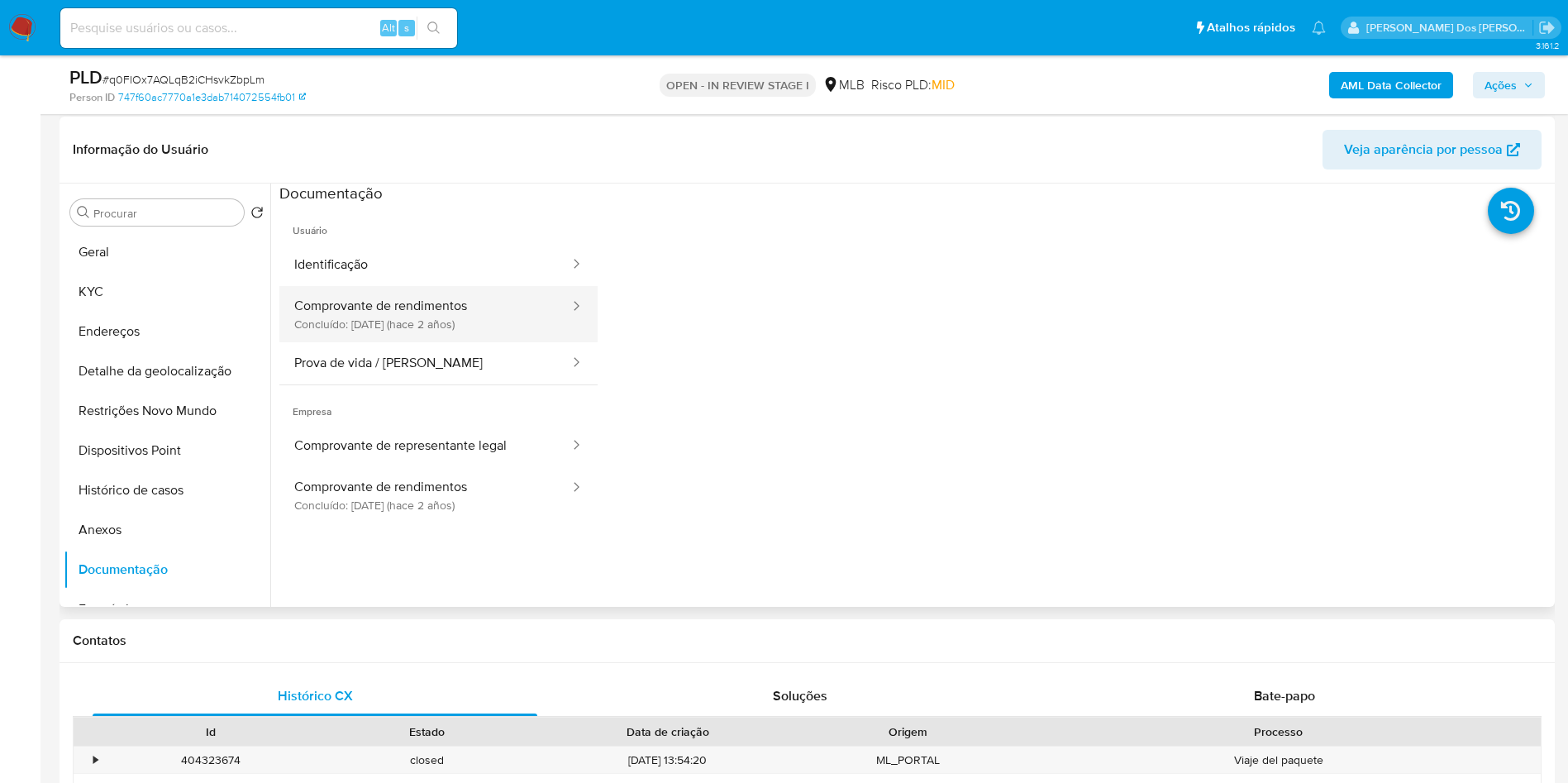
click at [430, 323] on button "Comprovante de rendimentos Concluído: 15/06/2023 (hace 2 años)" at bounding box center [425, 314] width 292 height 57
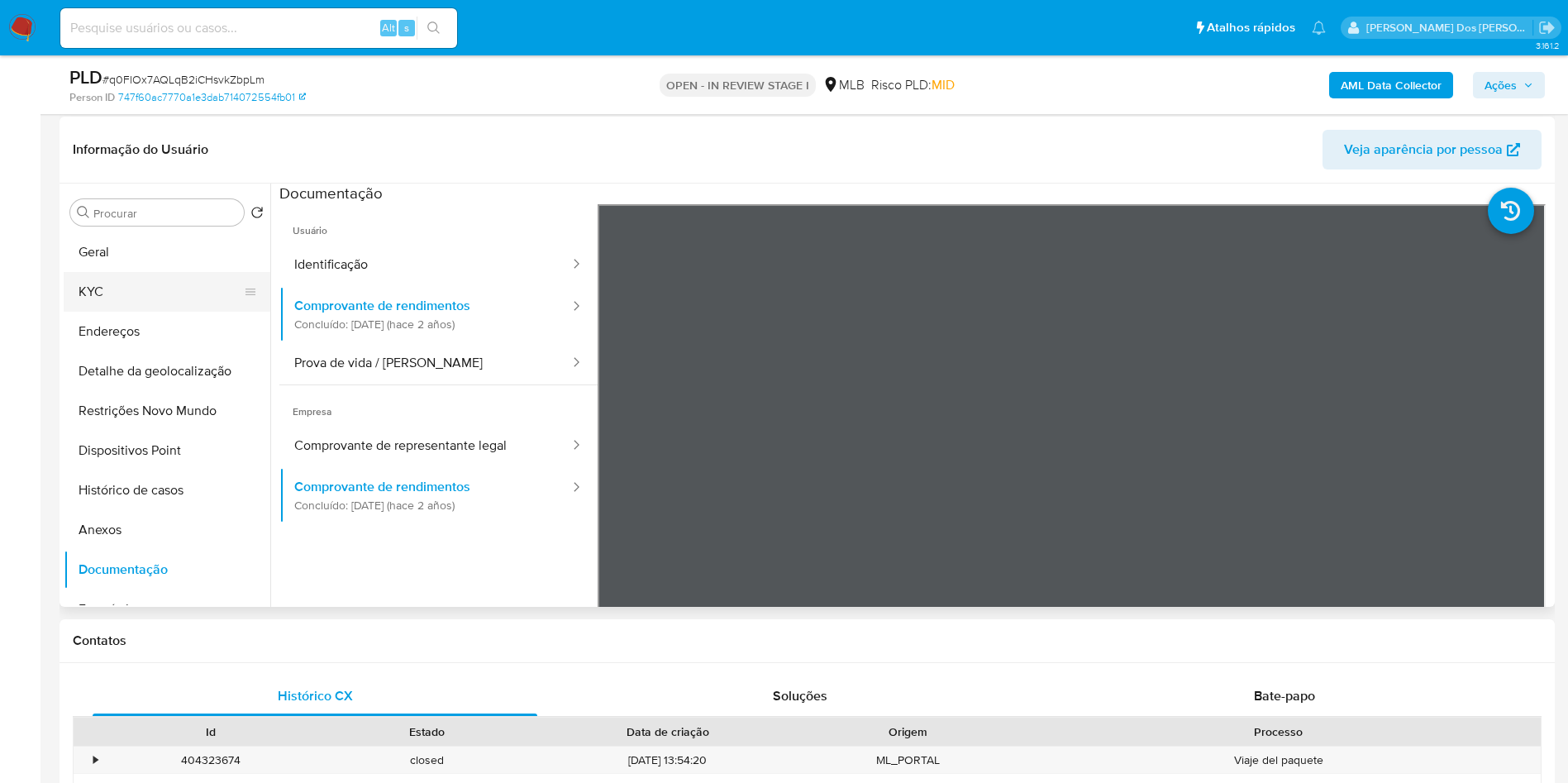
click at [113, 312] on button "KYC" at bounding box center [160, 292] width 194 height 40
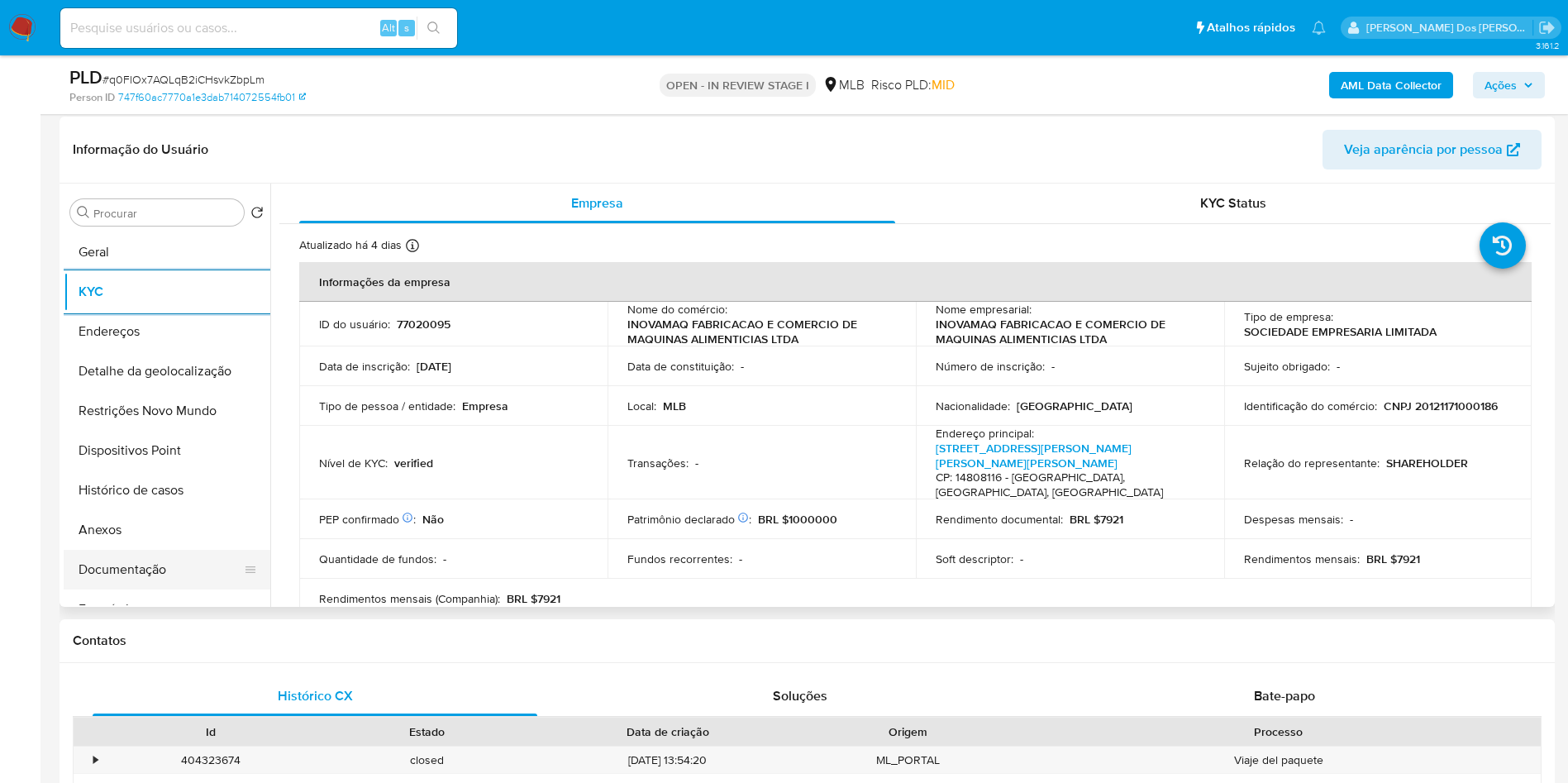
click at [136, 589] on button "Documentação" at bounding box center [160, 569] width 194 height 40
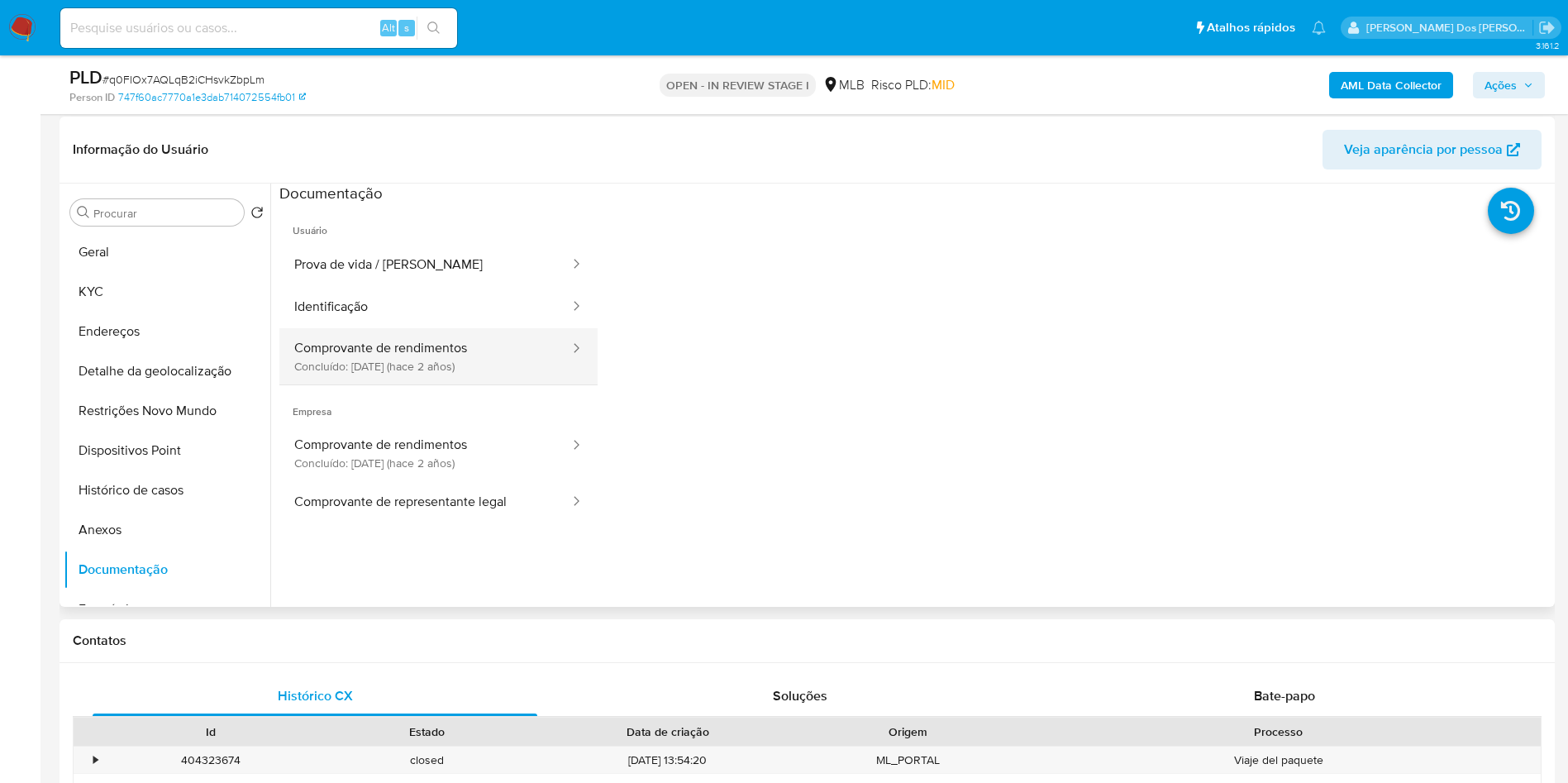
click at [440, 385] on button "Comprovante de rendimentos Concluído: 15/06/2023 (hace 2 años)" at bounding box center [425, 356] width 292 height 57
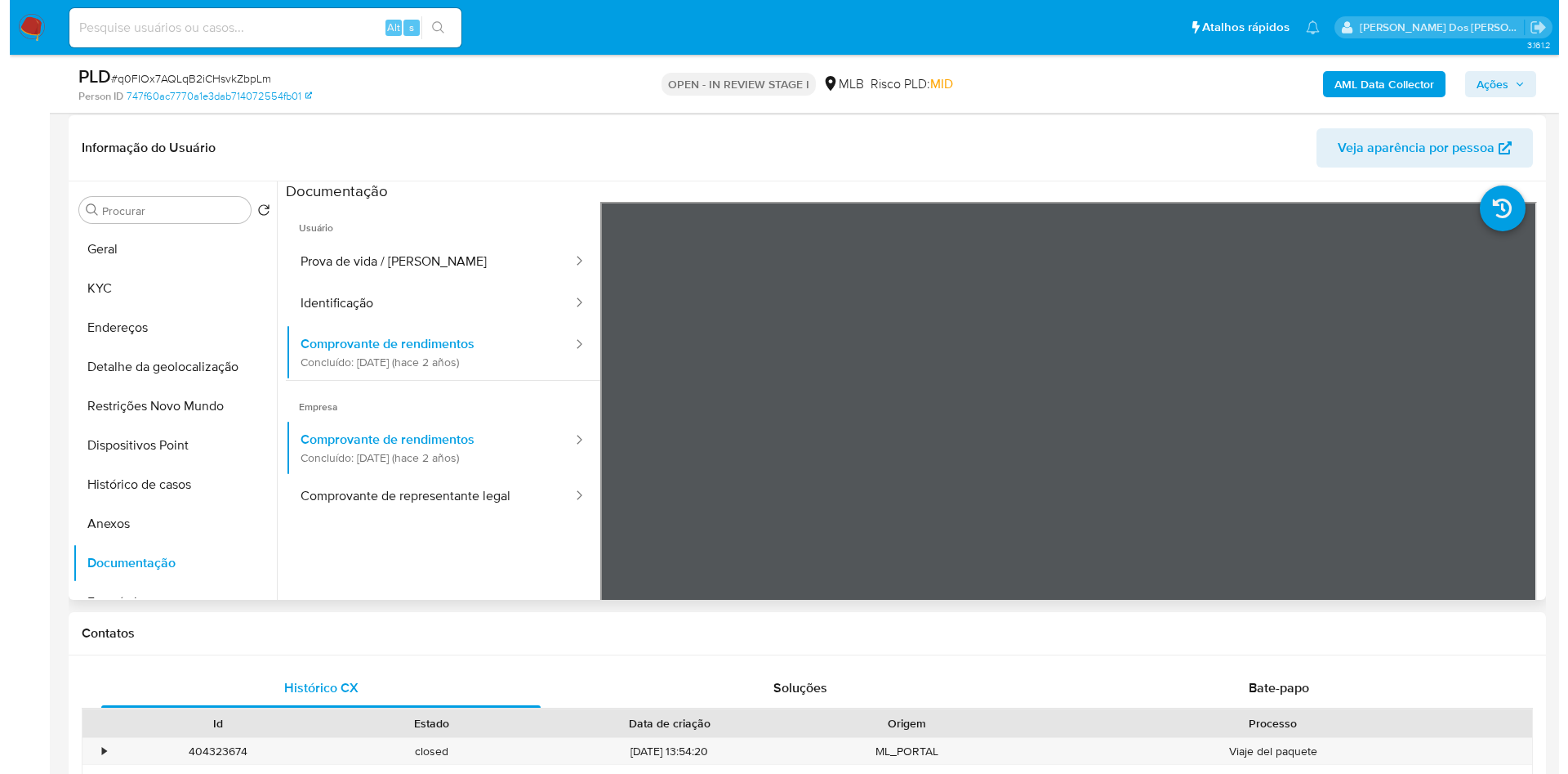
scroll to position [0, 0]
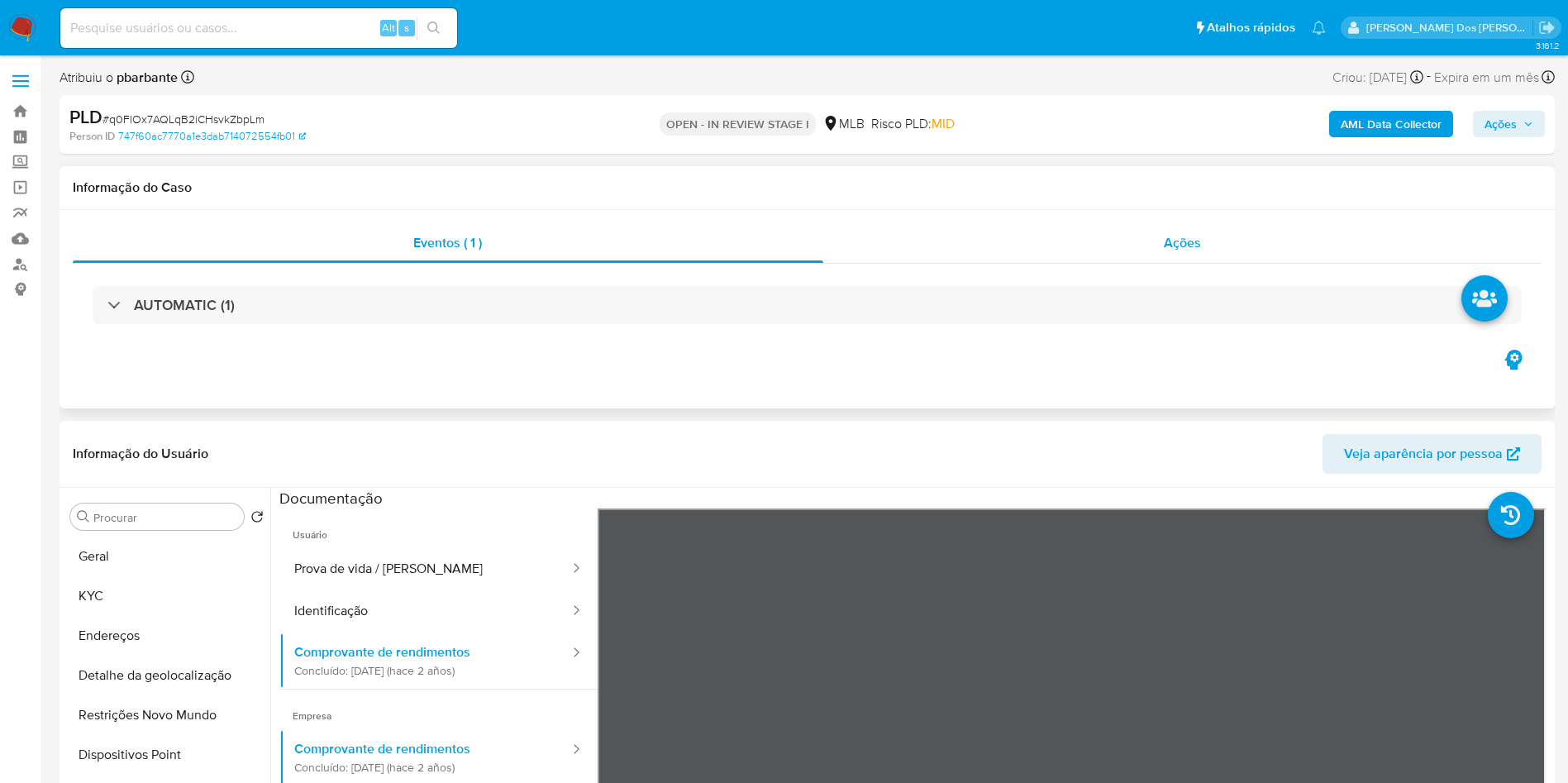
click at [1206, 237] on div "Ações" at bounding box center [1183, 243] width 719 height 40
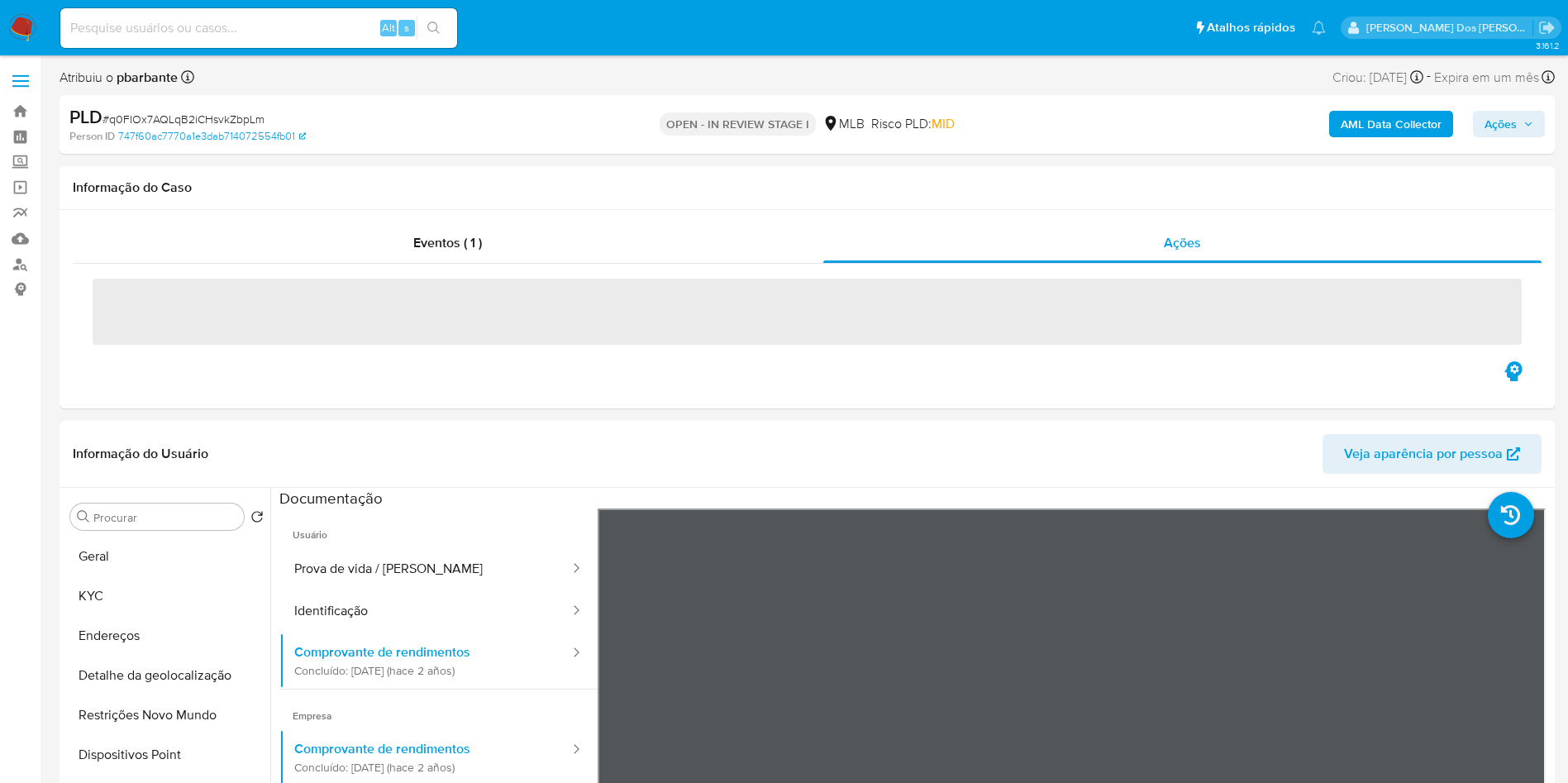
click at [1377, 126] on b "AML Data Collector" at bounding box center [1390, 123] width 100 height 27
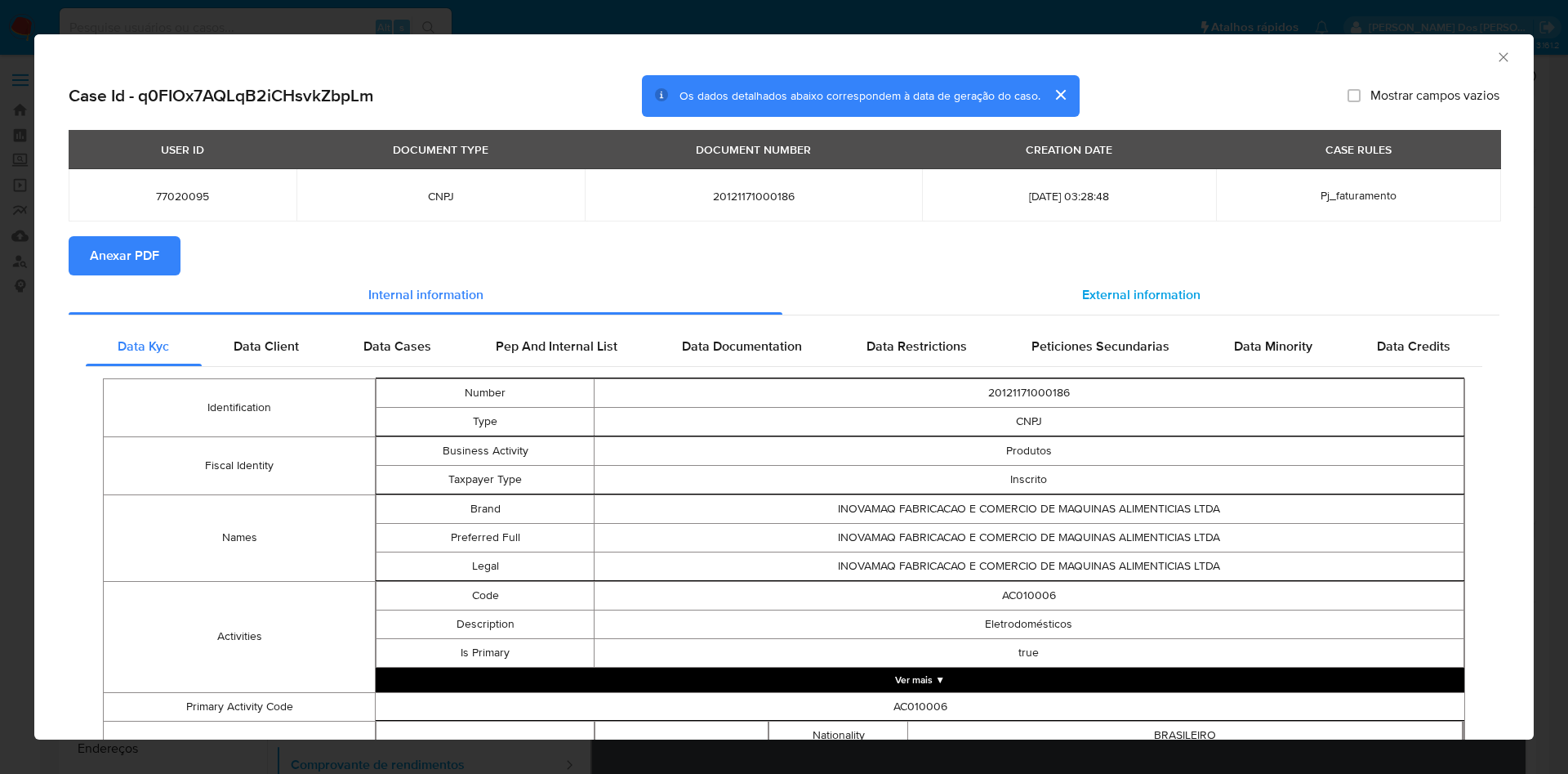
click at [1170, 299] on span "External information" at bounding box center [1141, 294] width 119 height 19
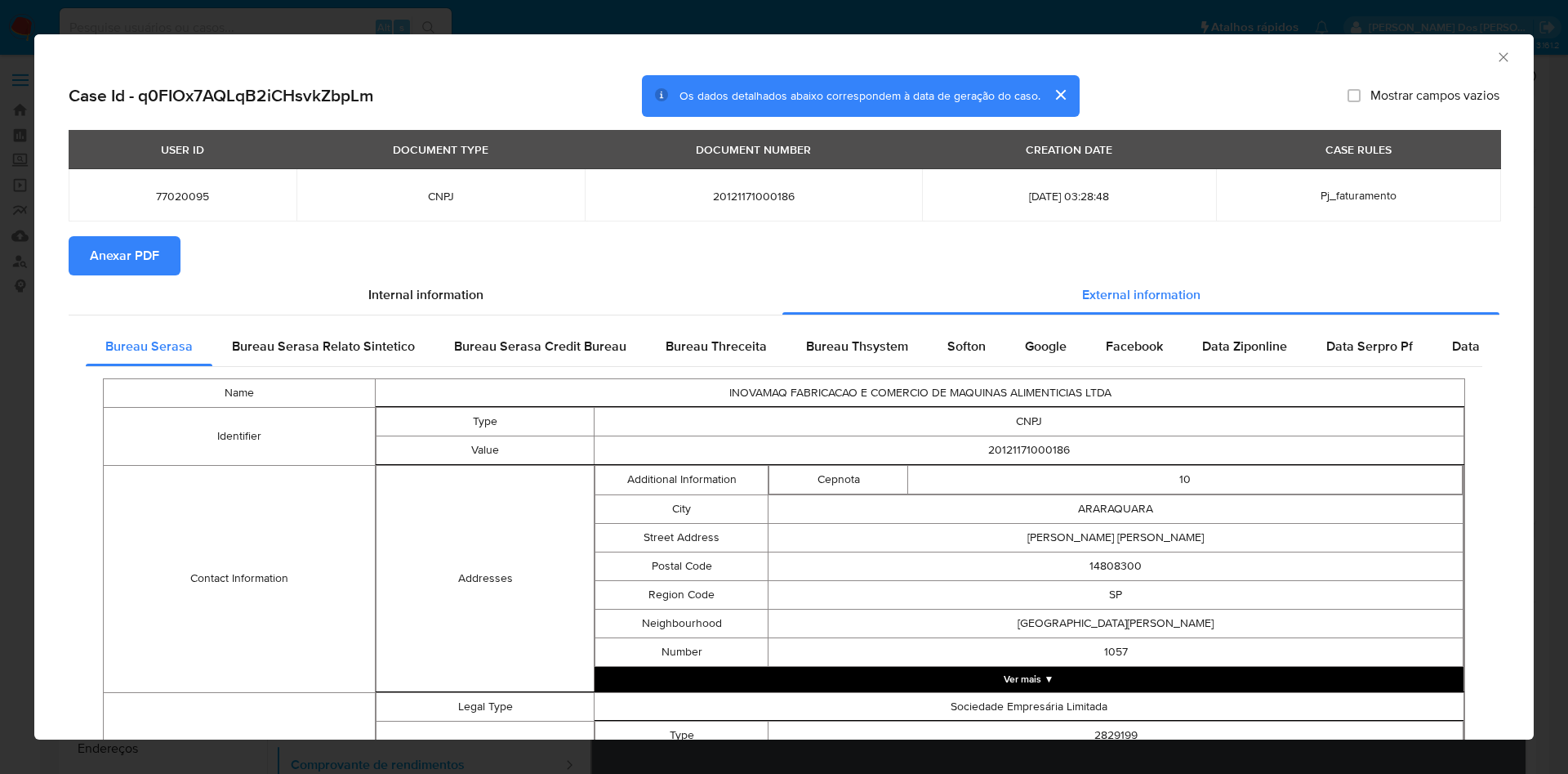
click at [161, 265] on button "Anexar PDF" at bounding box center [125, 255] width 112 height 39
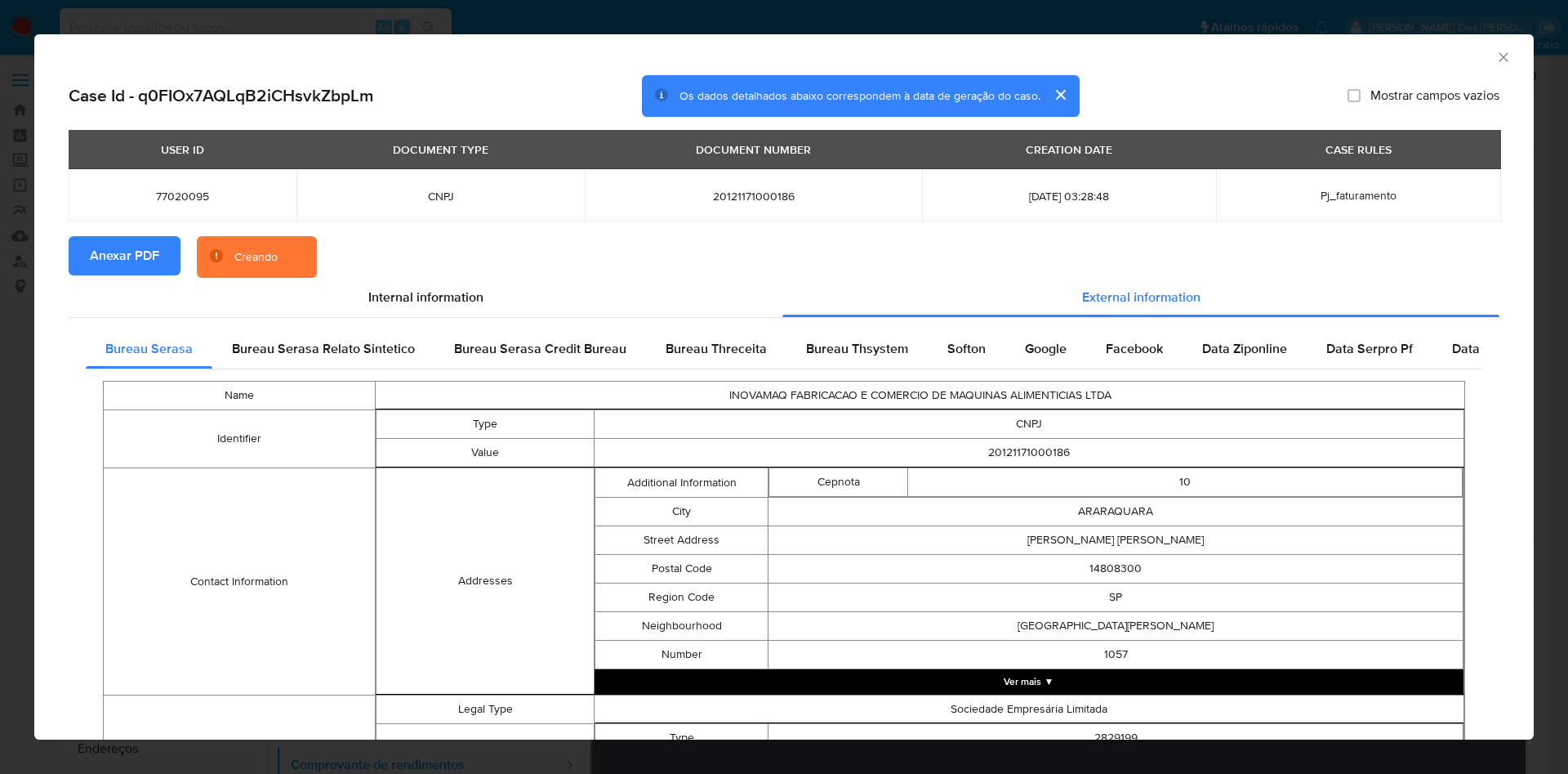
scroll to position [503, 0]
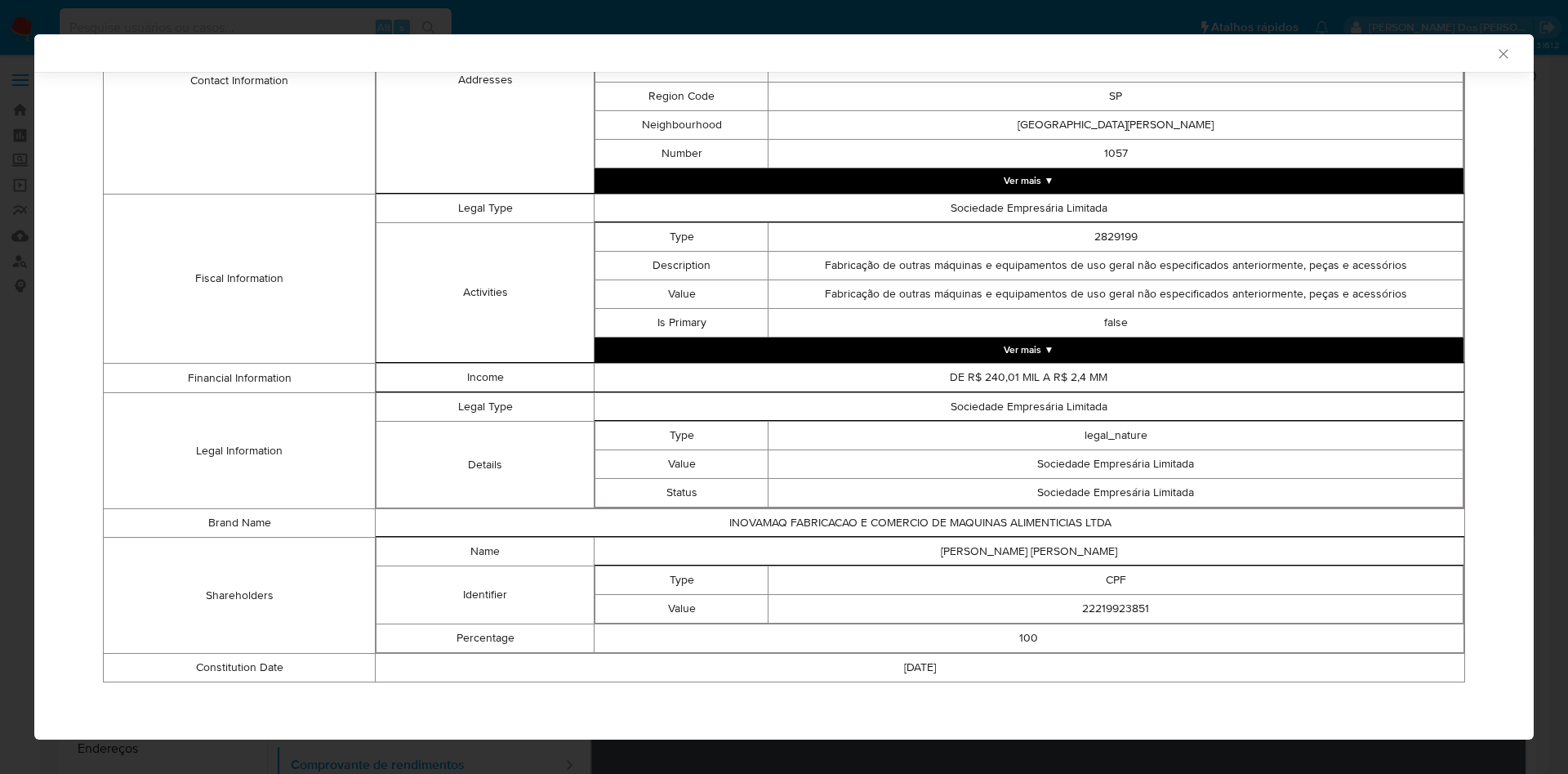
click at [1092, 614] on td "22219923851" at bounding box center [1116, 609] width 695 height 28
copy td "22219923851"
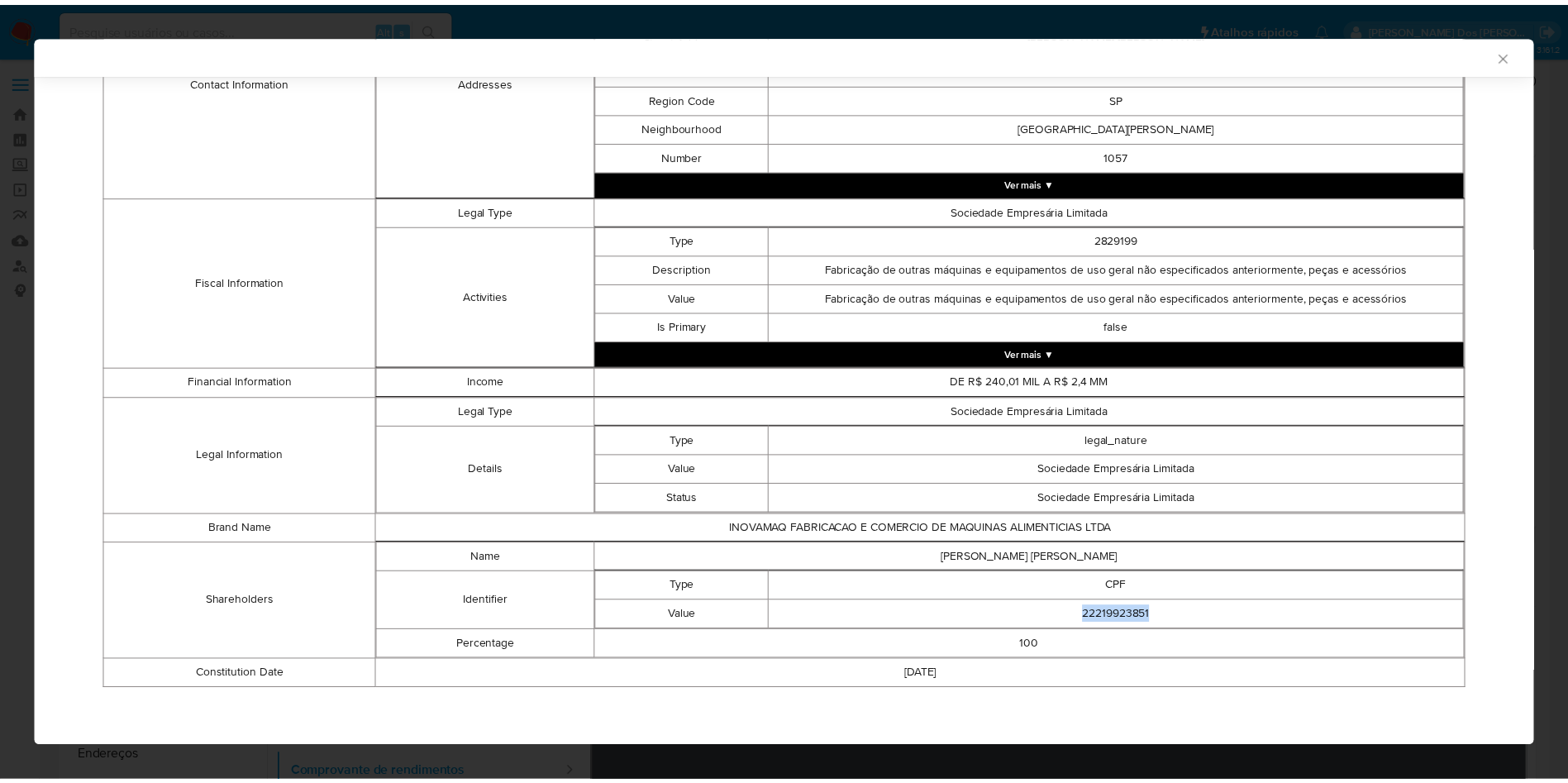
scroll to position [505, 0]
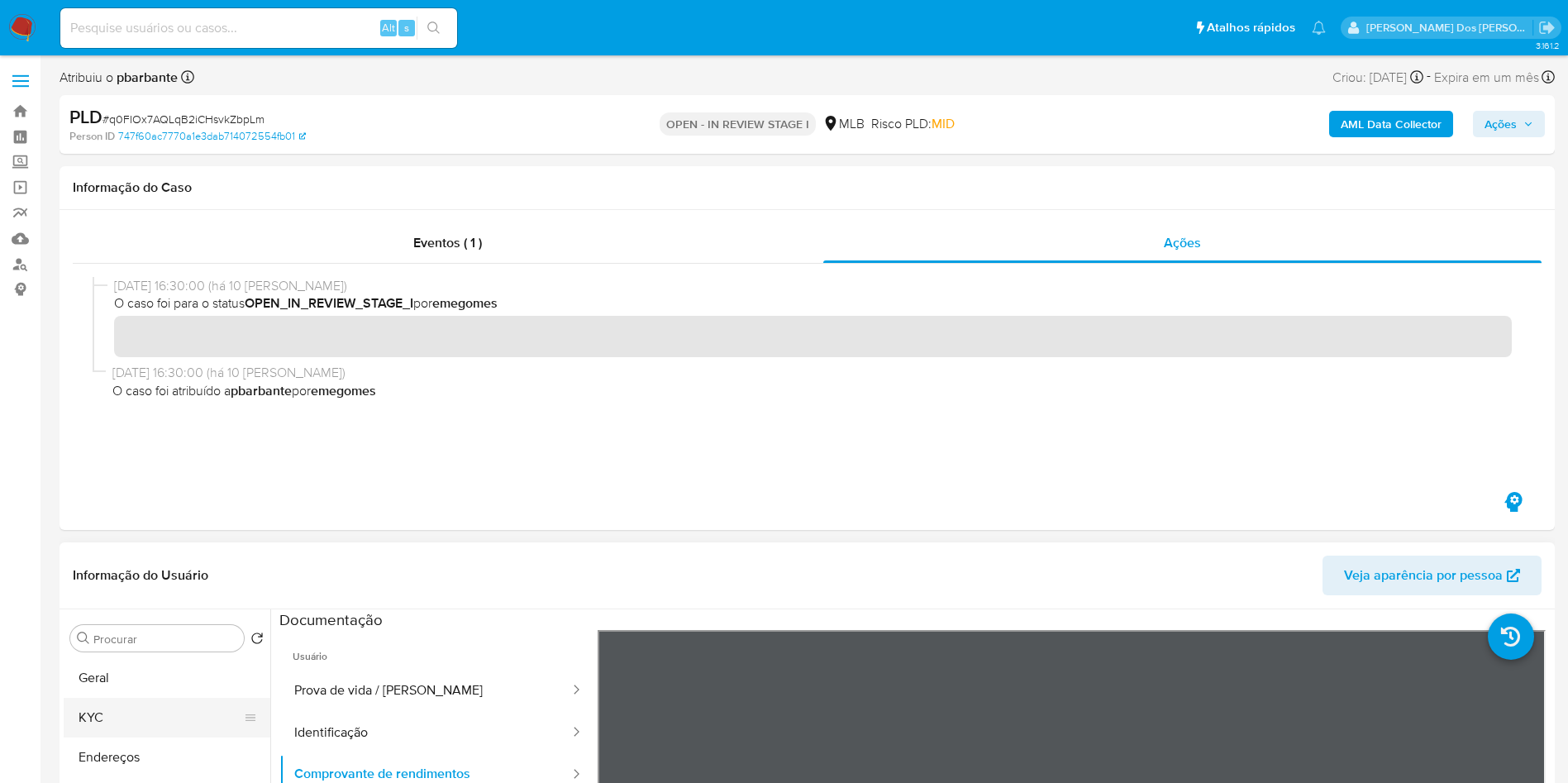
click at [128, 736] on button "KYC" at bounding box center [160, 717] width 194 height 40
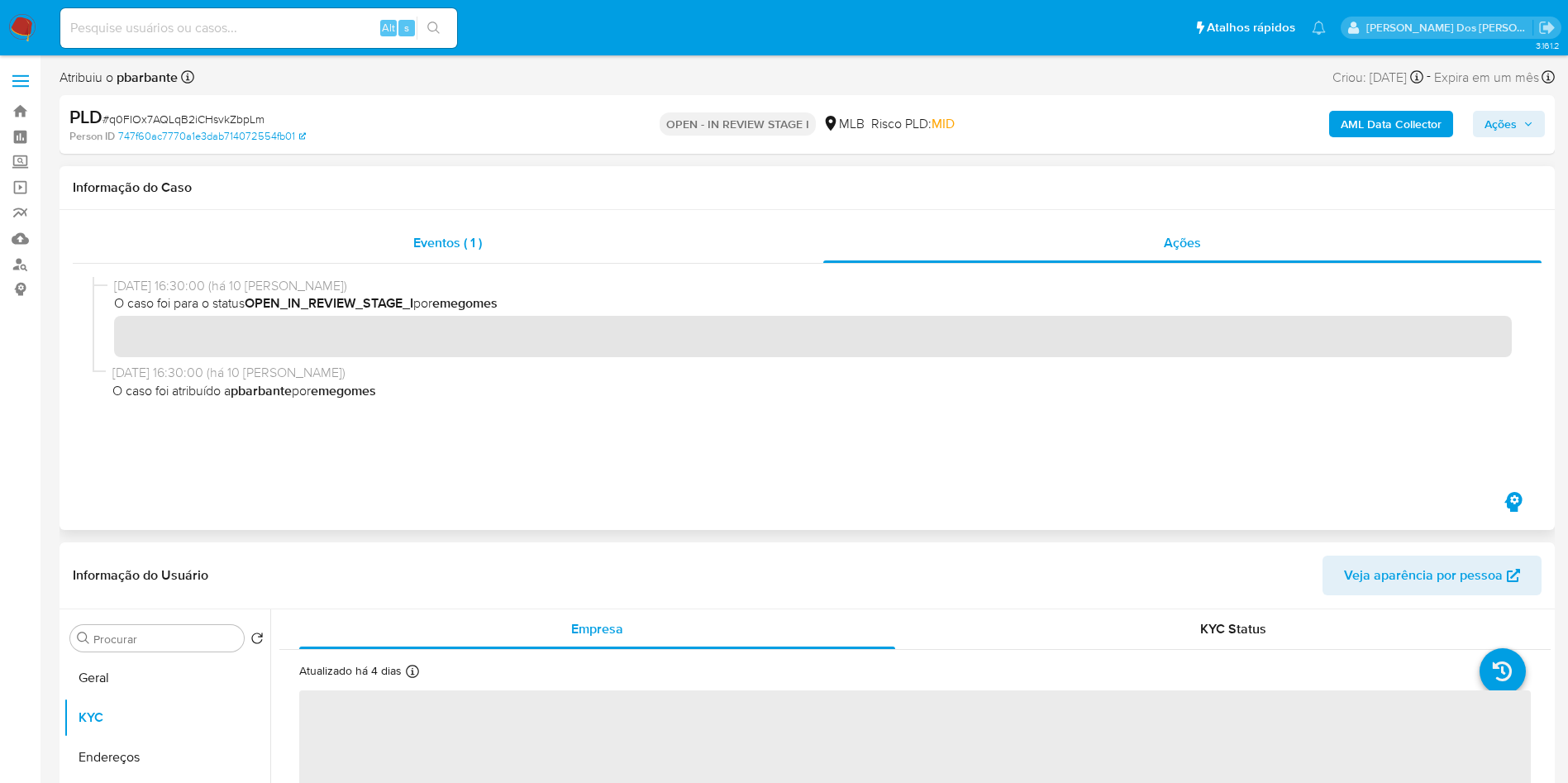
click at [423, 258] on div "Eventos ( 1 )" at bounding box center [447, 243] width 750 height 40
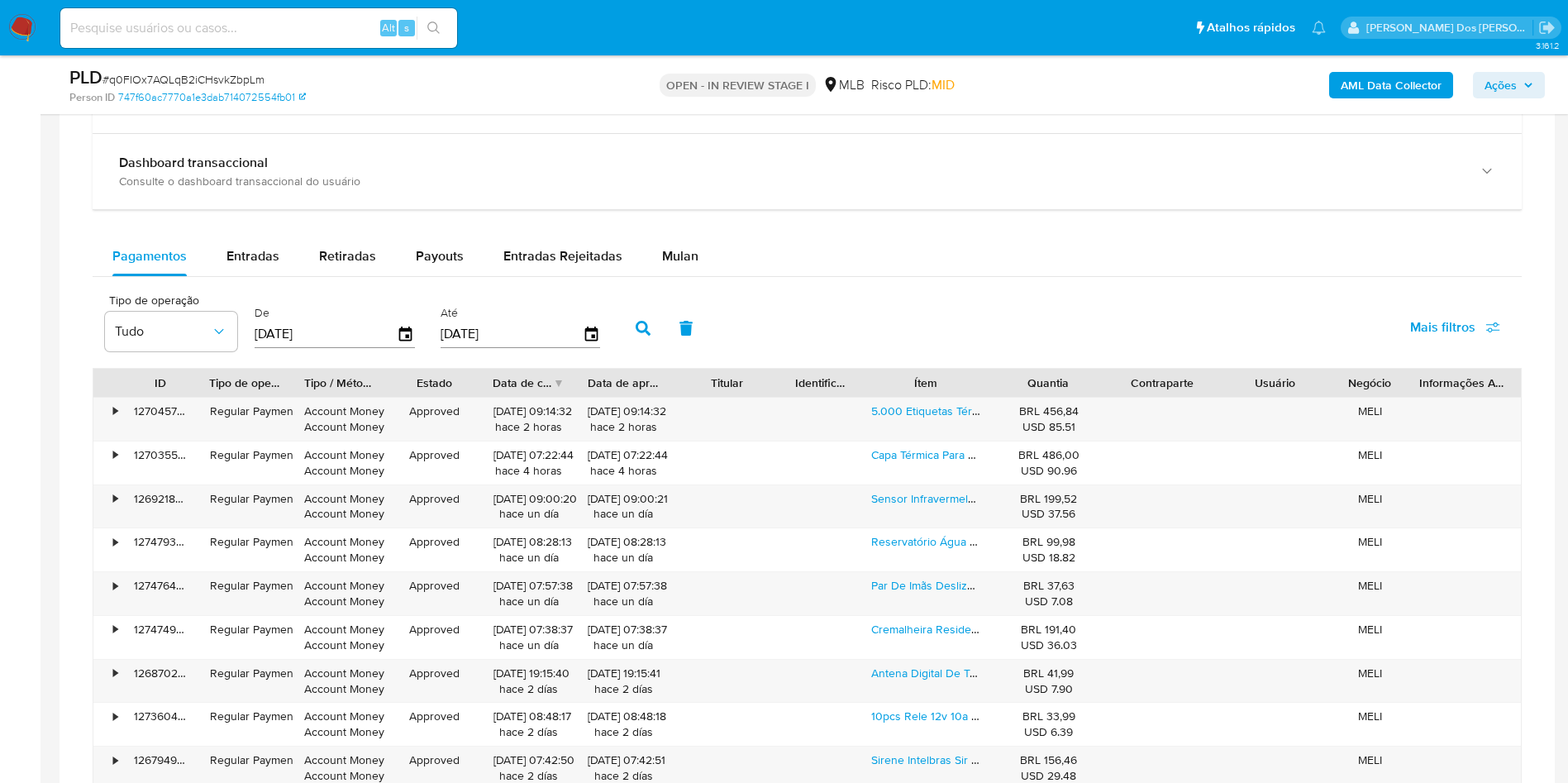
scroll to position [1284, 0]
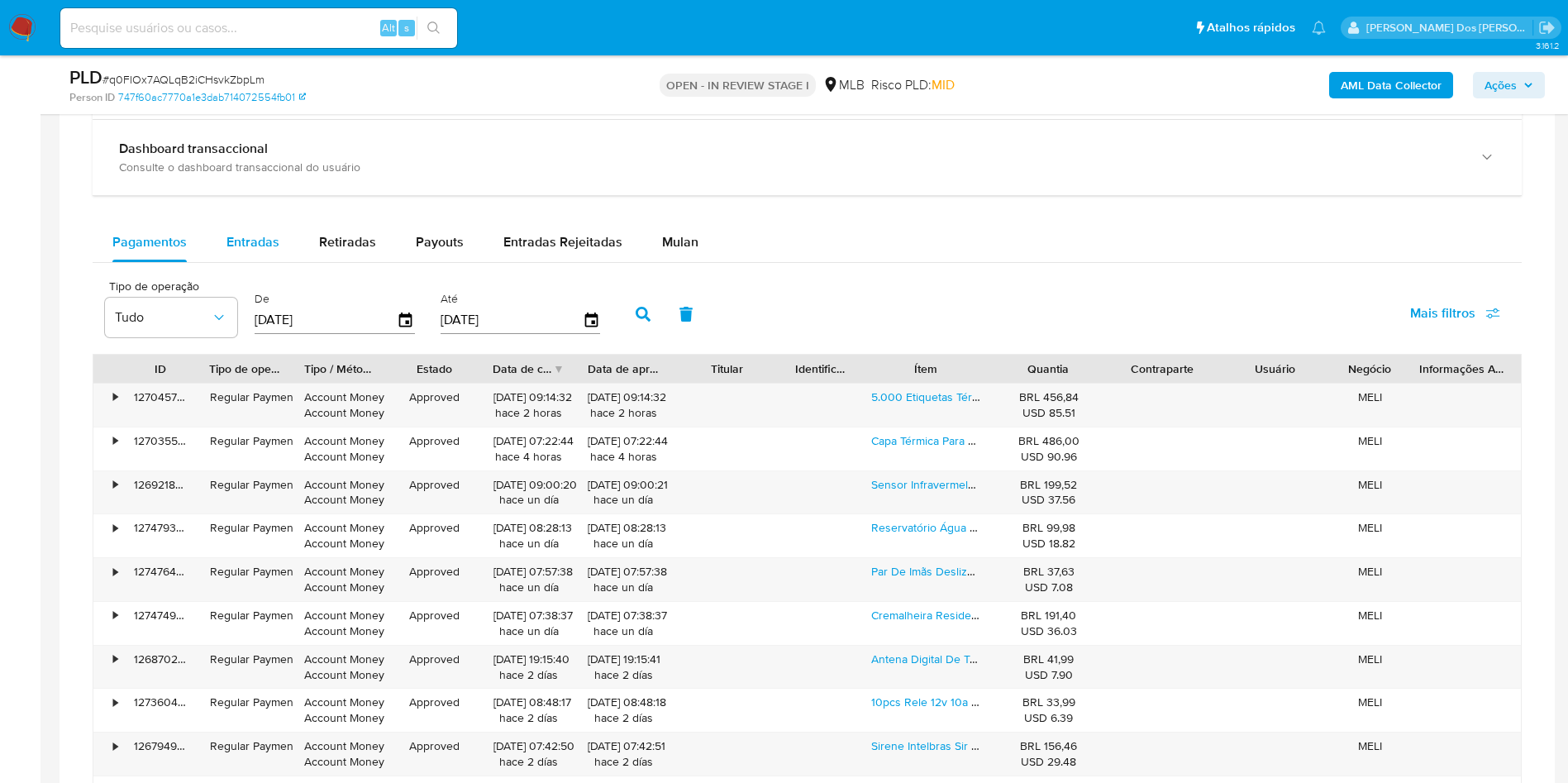
click at [227, 254] on div "Entradas" at bounding box center [252, 242] width 53 height 40
select select "10"
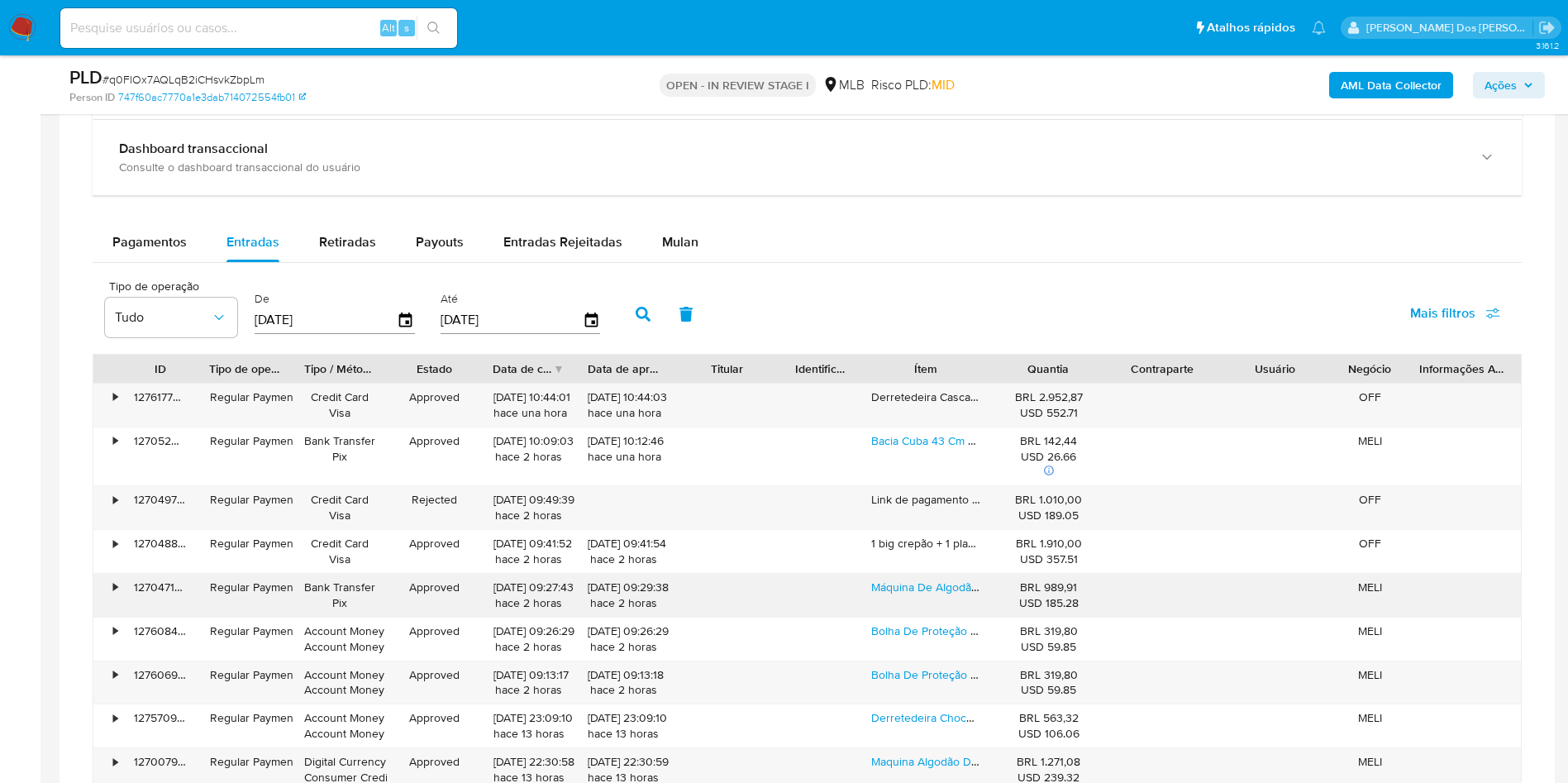
click at [901, 617] on div "Máquina De Algodão Doce Industrial Inovamaq Ad50 Alumínio" at bounding box center [925, 594] width 132 height 43
click at [931, 599] on div "Máquina De Algodão Doce Industrial Inovamaq Ad50 Alumínio" at bounding box center [925, 594] width 132 height 43
click at [917, 595] on link "Máquina De Algodão Doce Industrial Inovamaq Ad50 Alumínio" at bounding box center [1029, 586] width 317 height 17
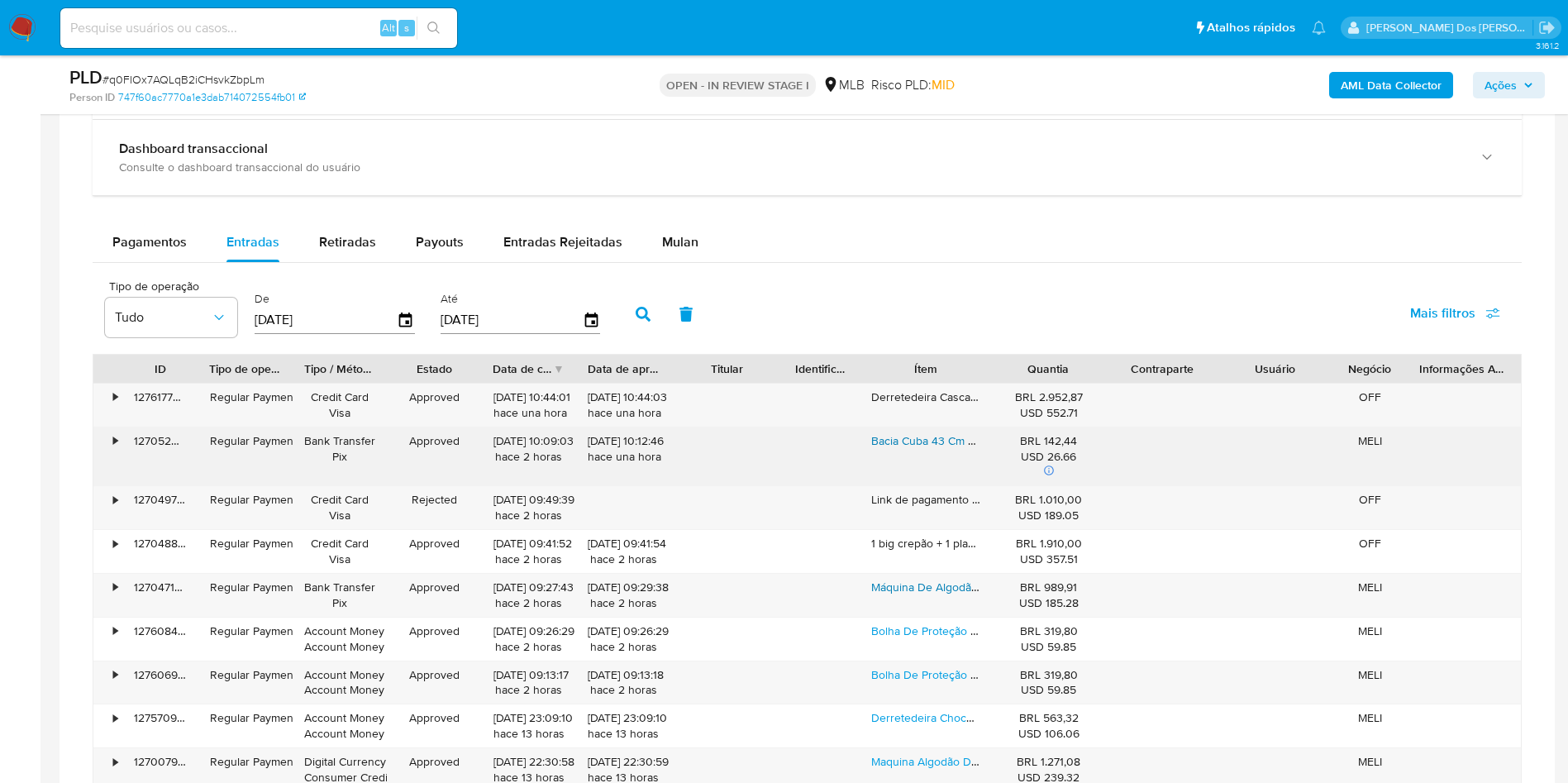
click at [930, 449] on link "Bacia Cuba 43 Cm P/ Máquina De Algodão Doce Prof. - Inovamaq" at bounding box center [1037, 440] width 332 height 17
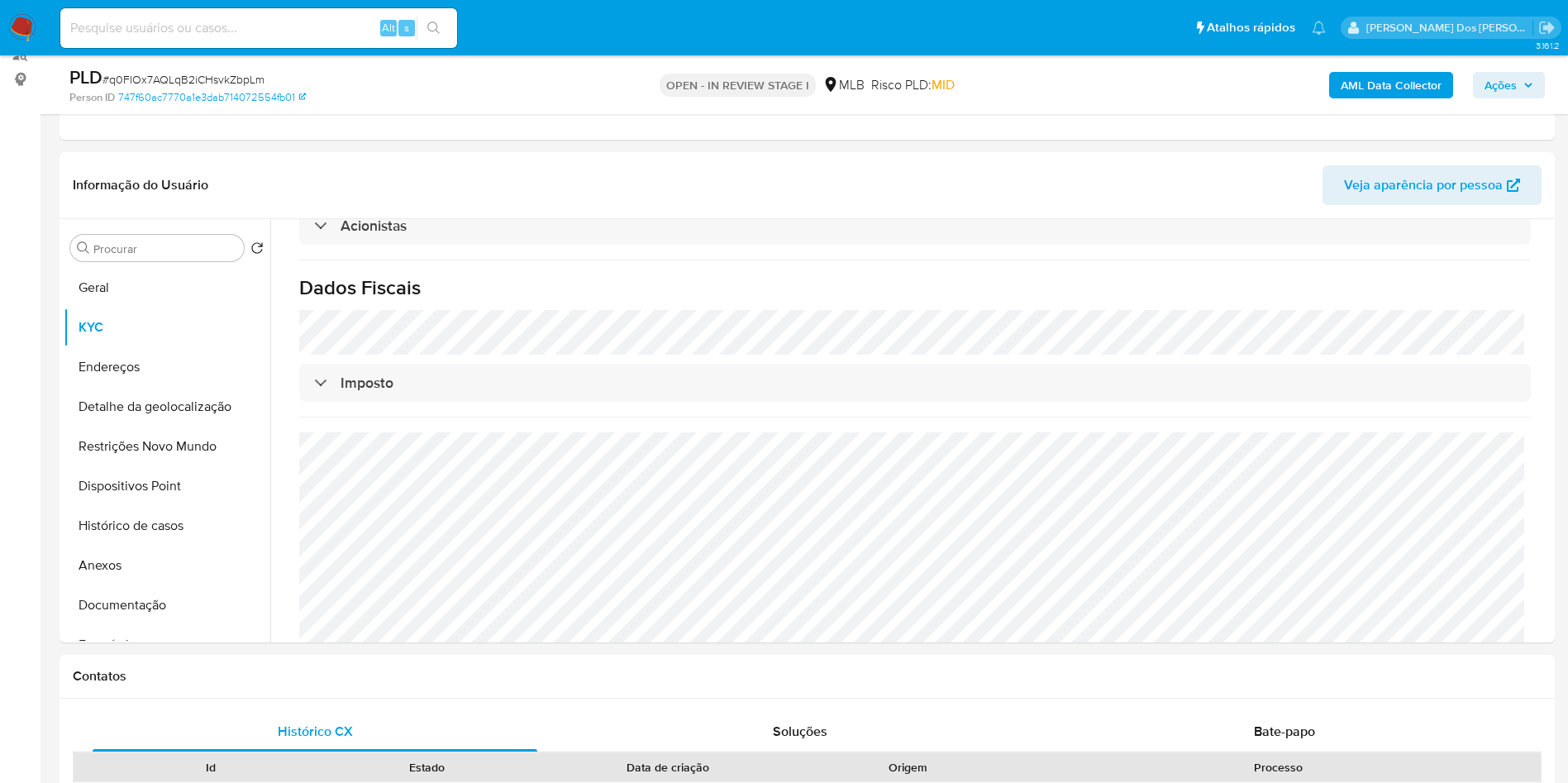
scroll to position [211, 0]
click at [154, 465] on button "Restrições Novo Mundo" at bounding box center [160, 445] width 194 height 40
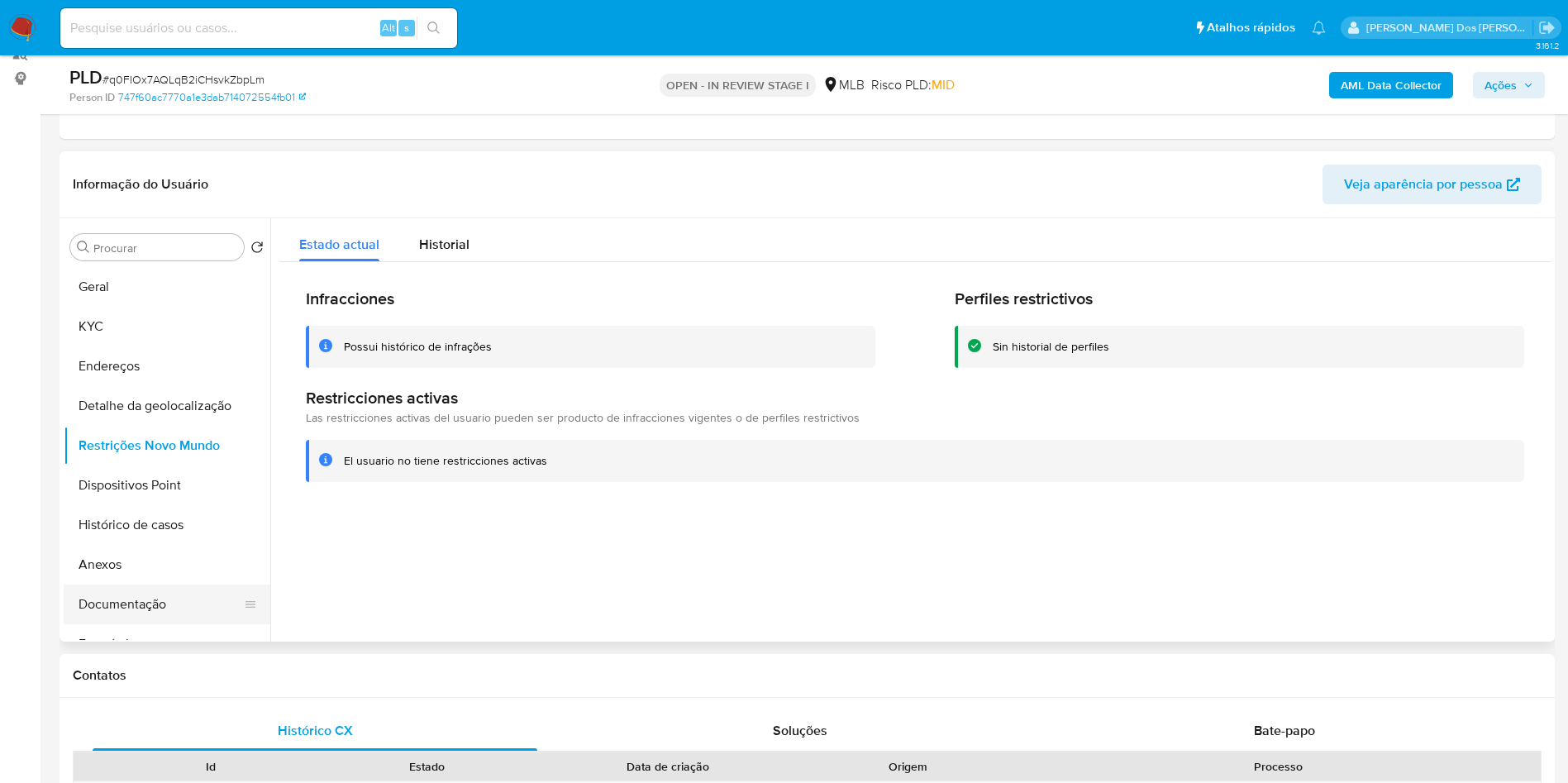
click at [122, 623] on button "Documentação" at bounding box center [160, 604] width 194 height 40
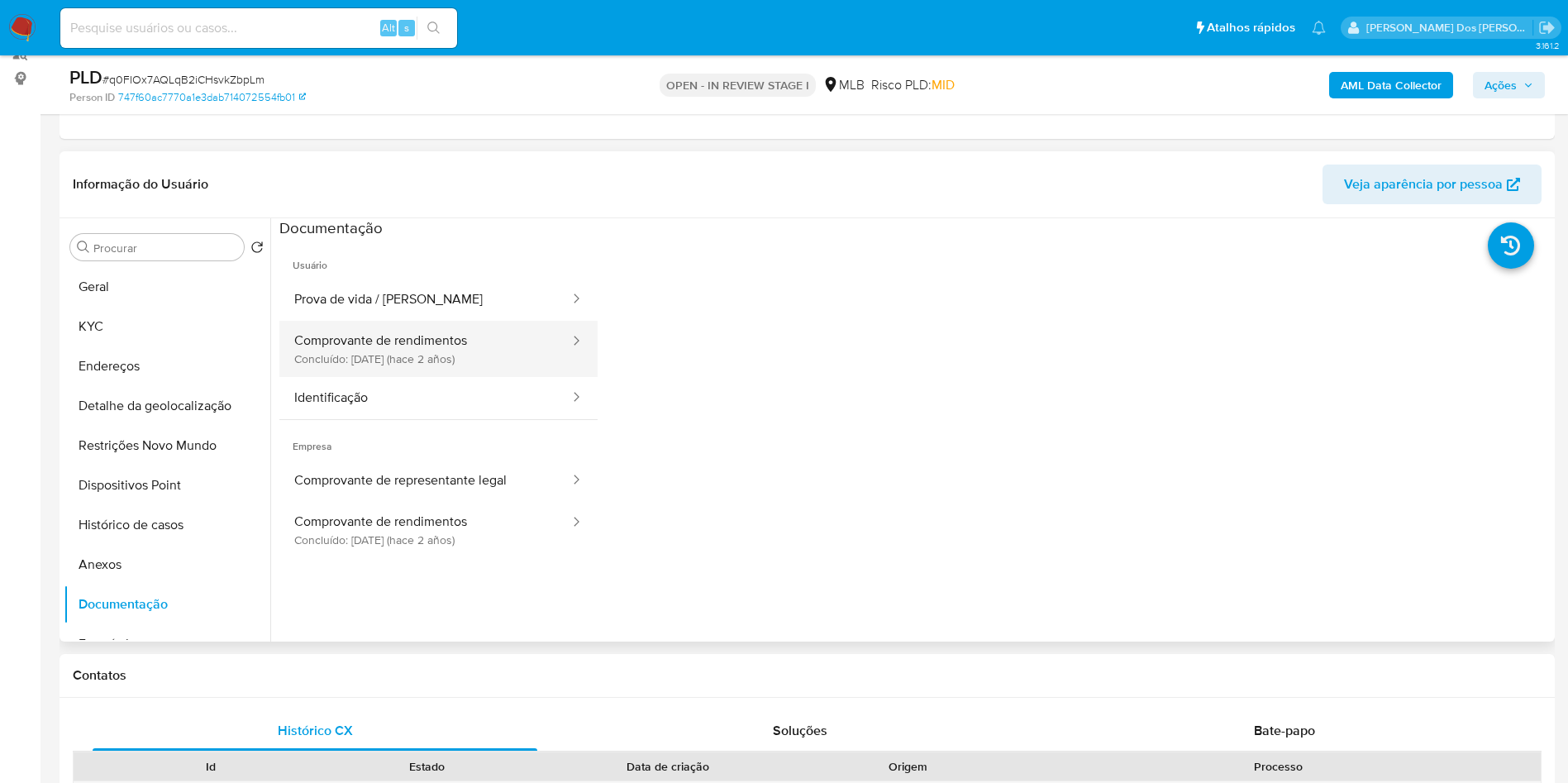
click at [381, 375] on button "Comprovante de rendimentos Concluído: 15/06/2023 (hace 2 años)" at bounding box center [425, 349] width 292 height 57
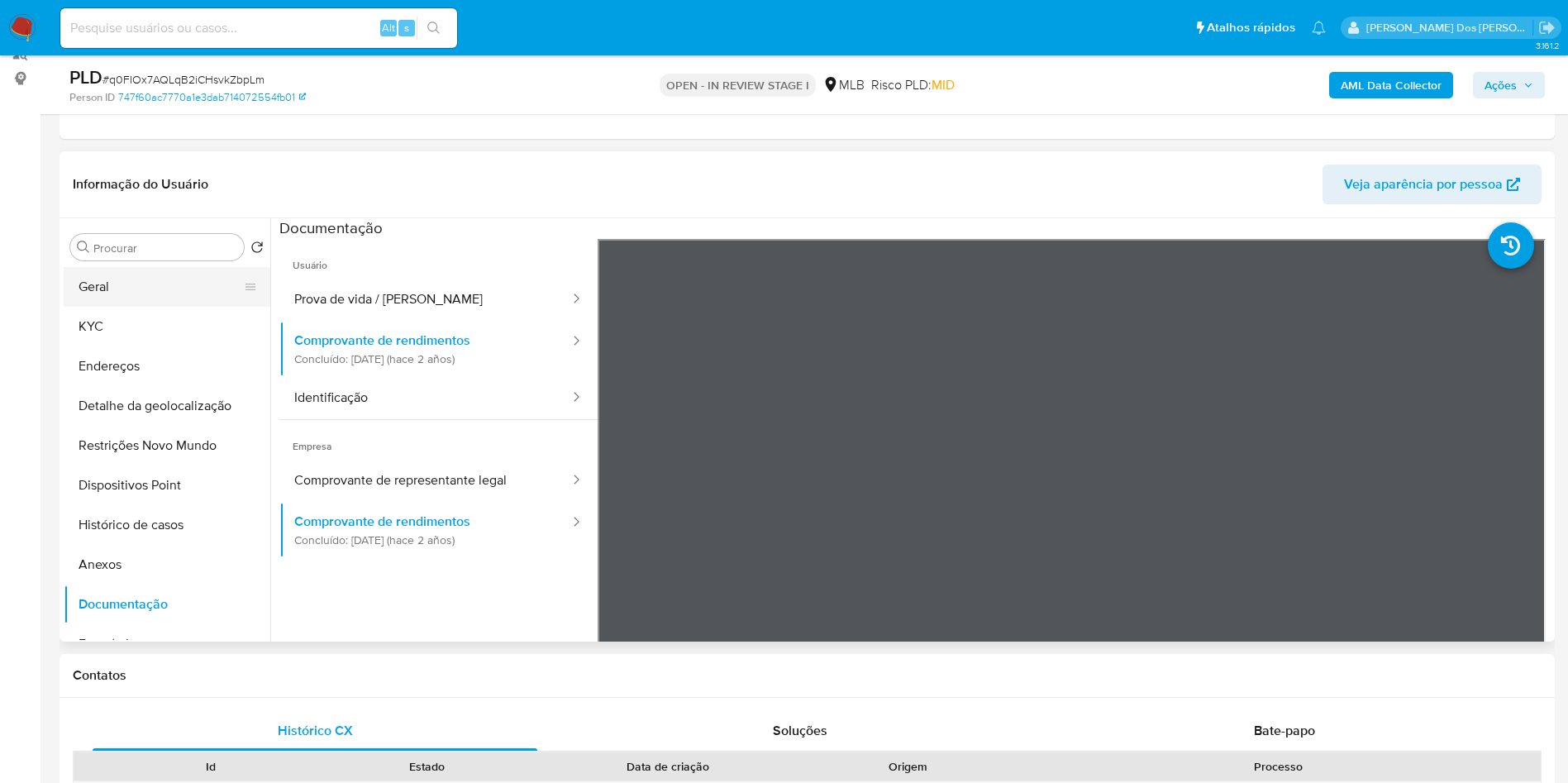
click at [123, 307] on button "Geral" at bounding box center [160, 287] width 194 height 40
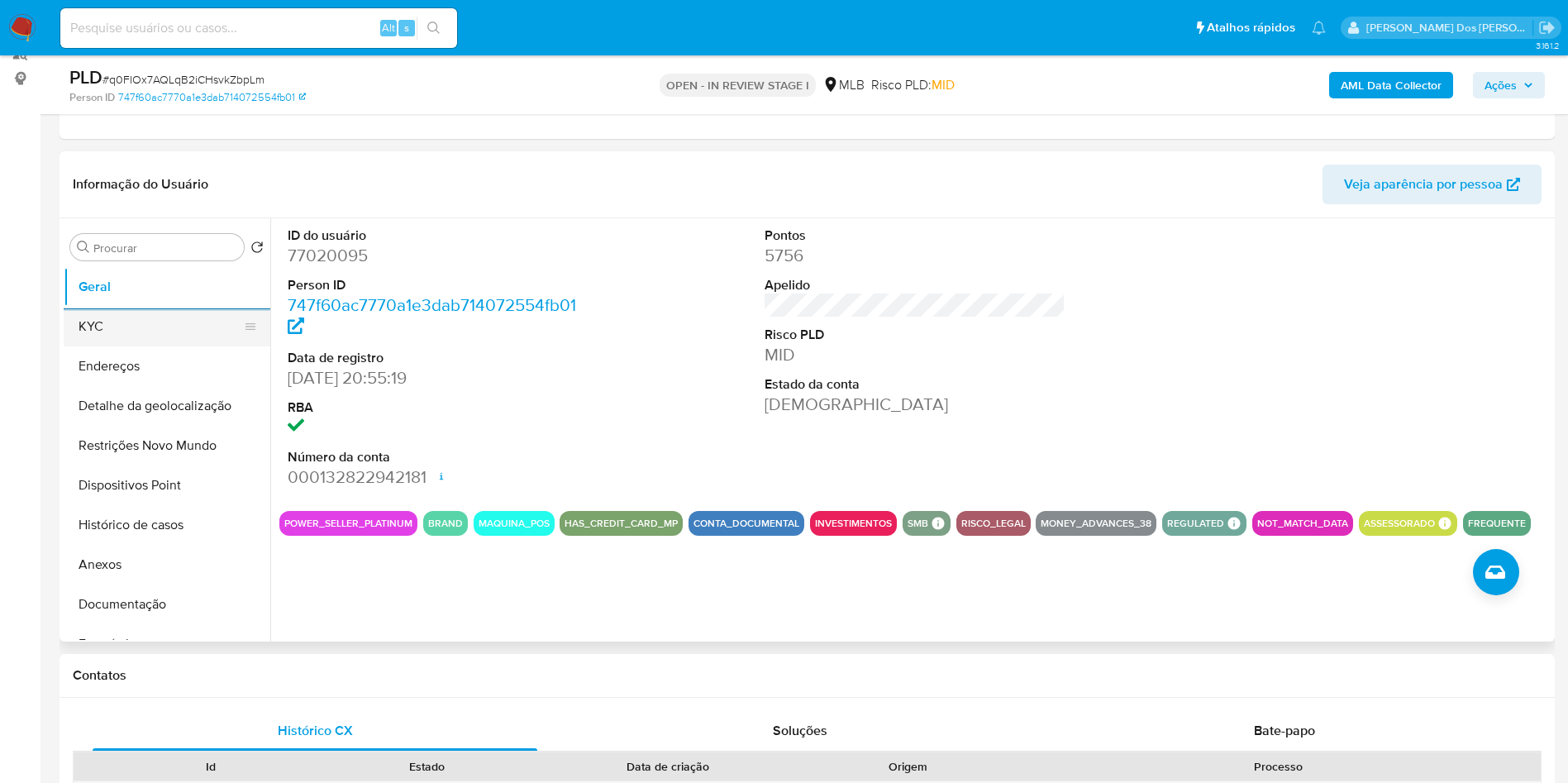
click at [137, 347] on button "KYC" at bounding box center [160, 327] width 194 height 40
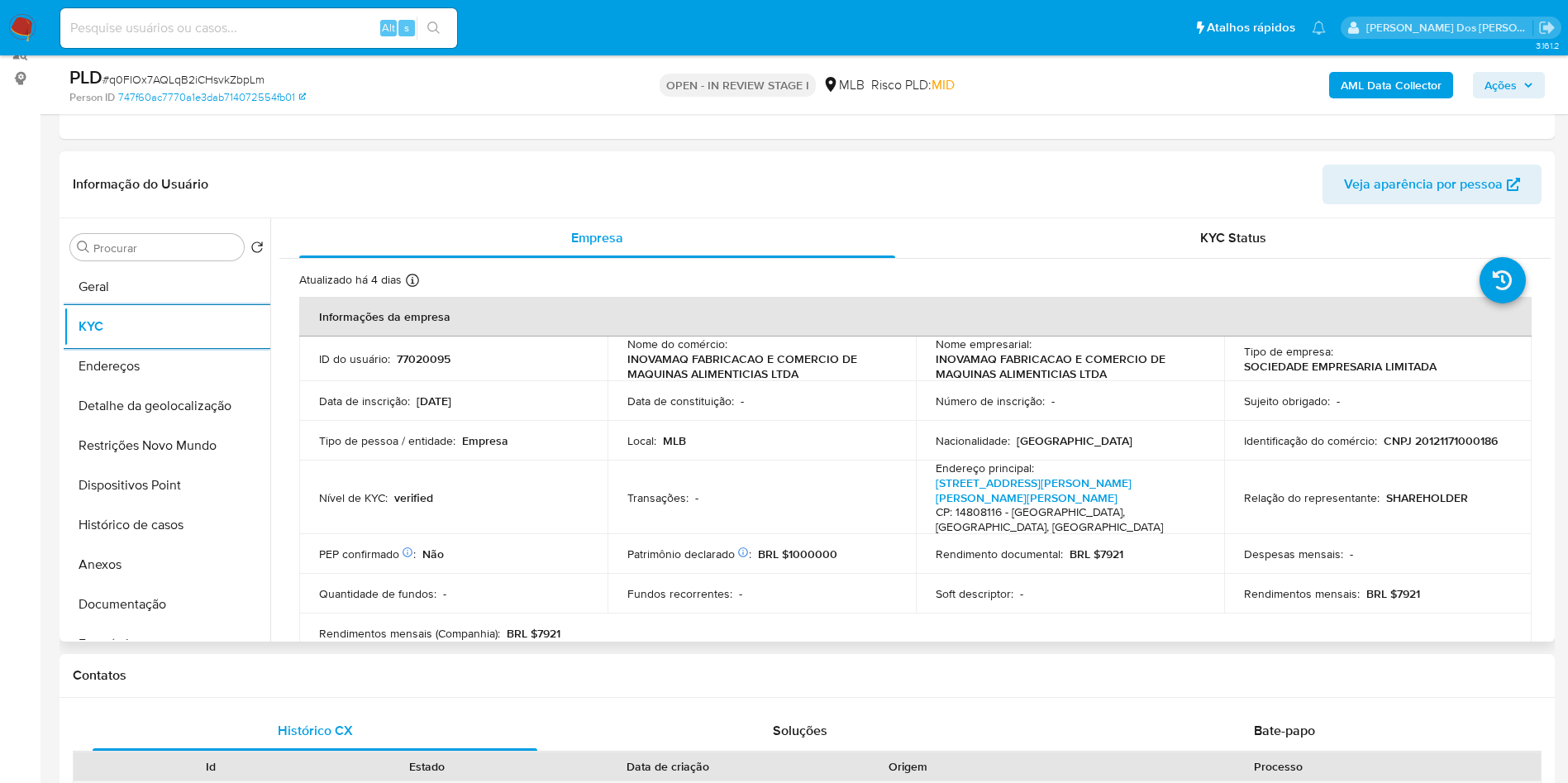
scroll to position [991, 0]
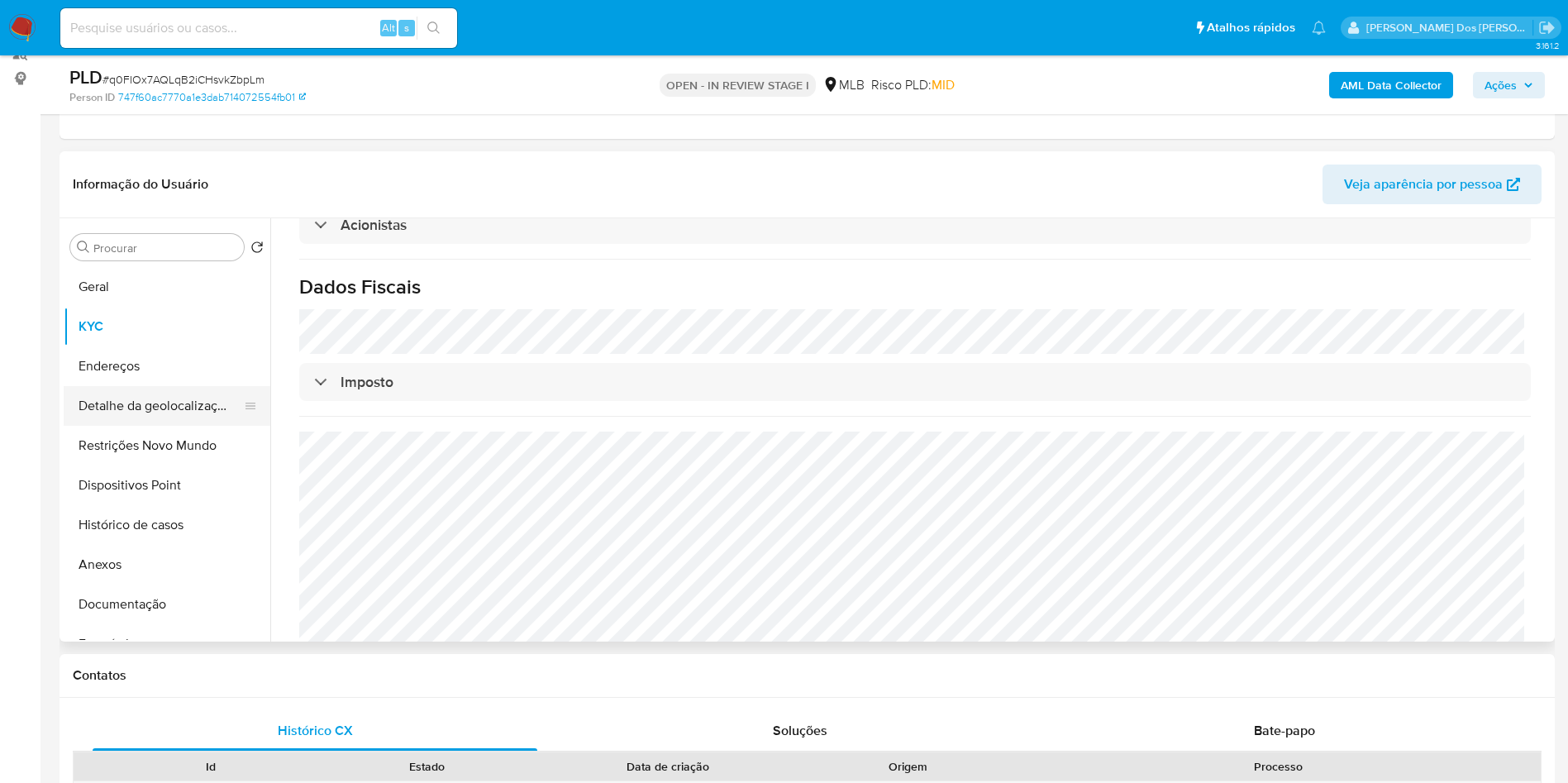
click at [173, 424] on button "Detalhe da geolocalização" at bounding box center [160, 405] width 194 height 40
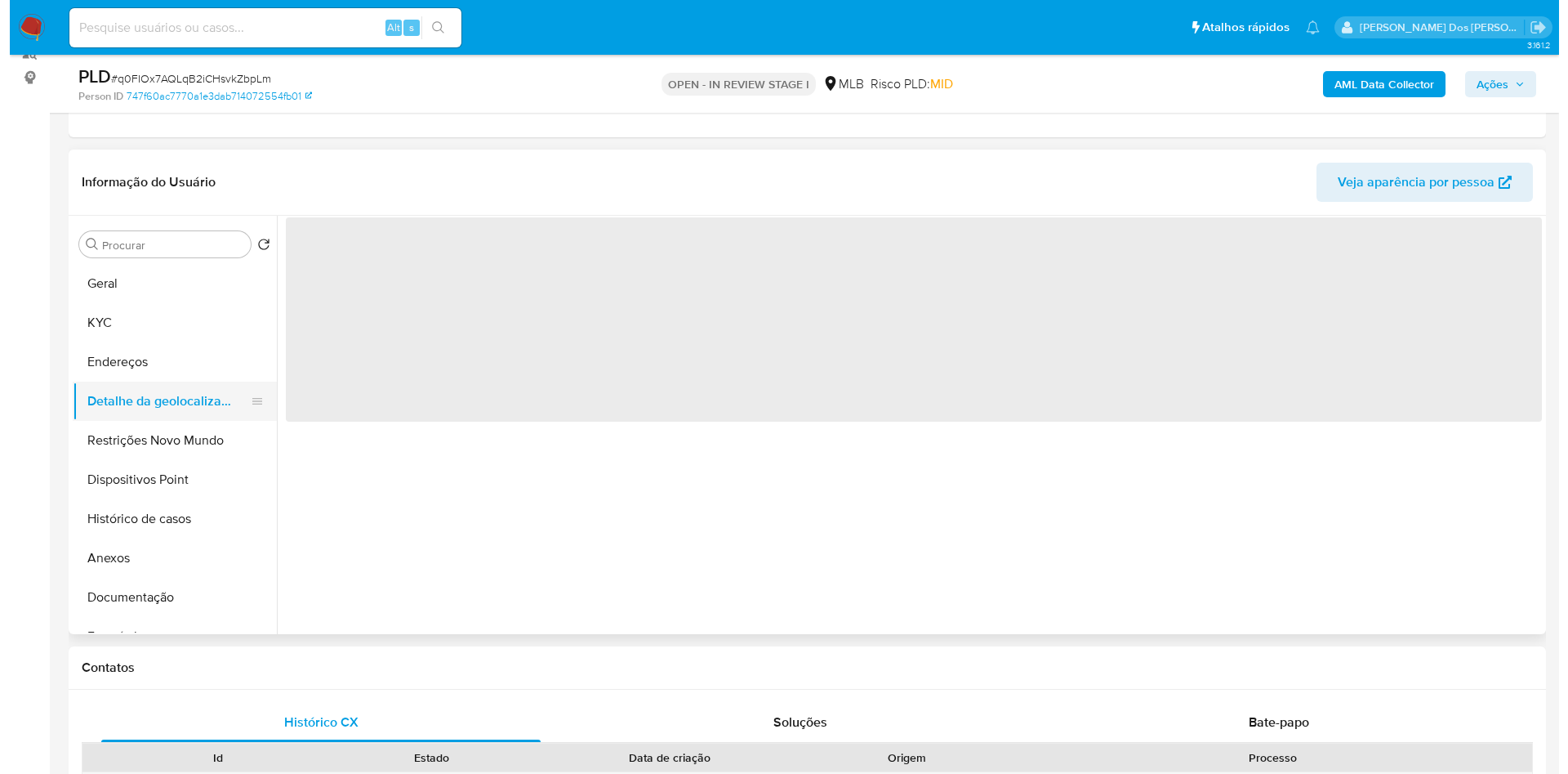
scroll to position [0, 0]
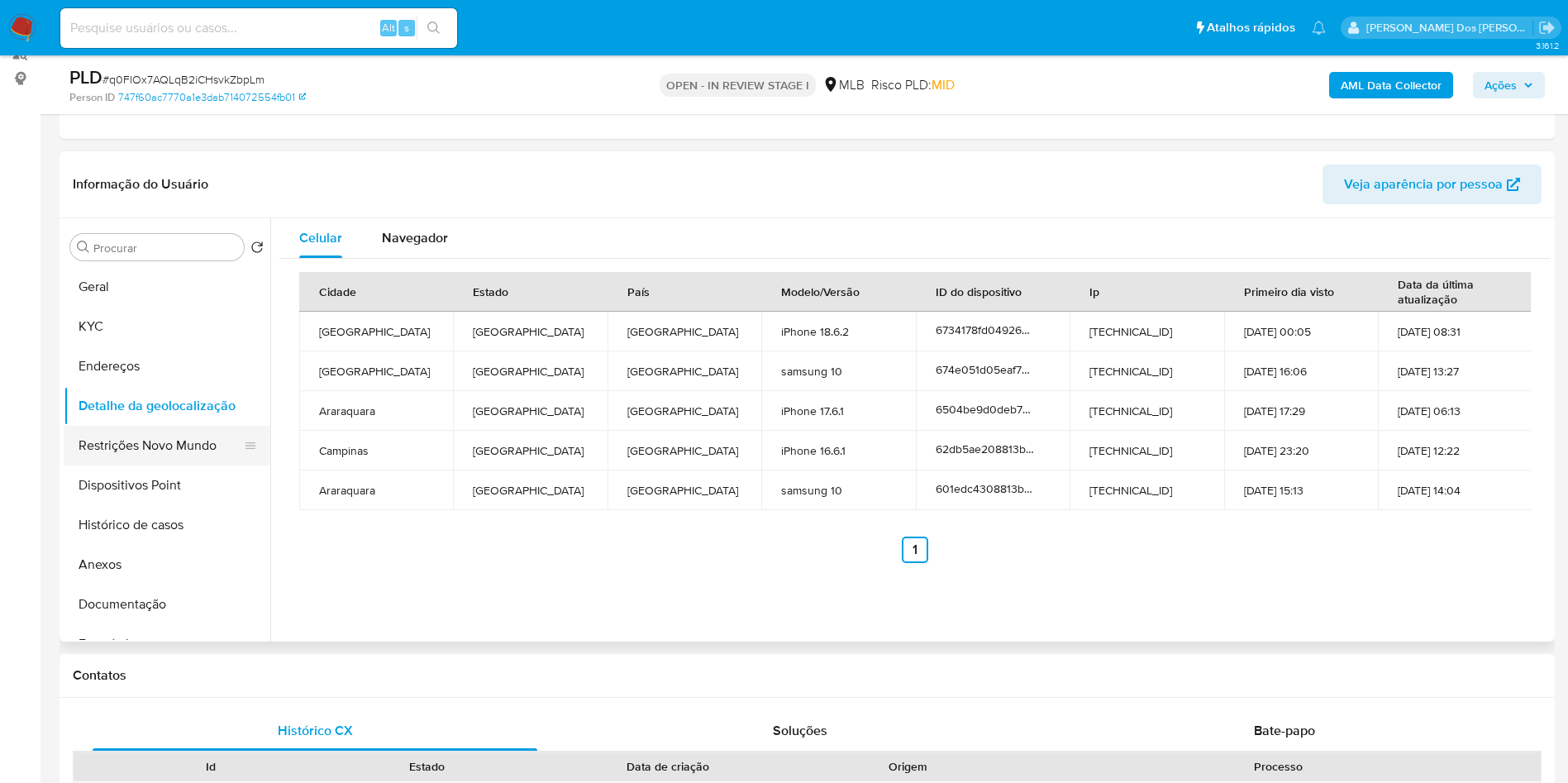
click at [219, 465] on button "Restrições Novo Mundo" at bounding box center [160, 445] width 194 height 40
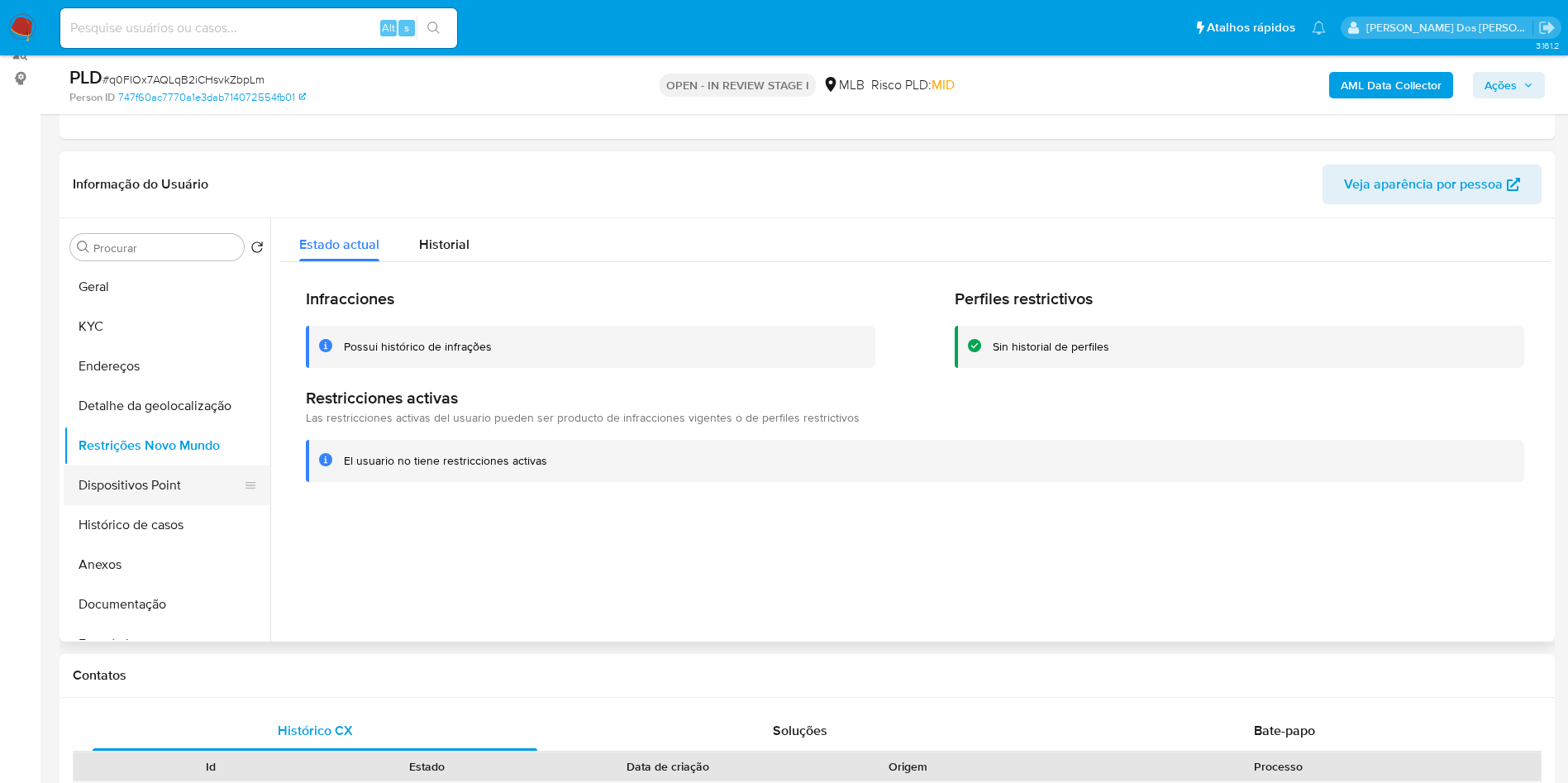
click at [161, 505] on button "Dispositivos Point" at bounding box center [160, 485] width 194 height 40
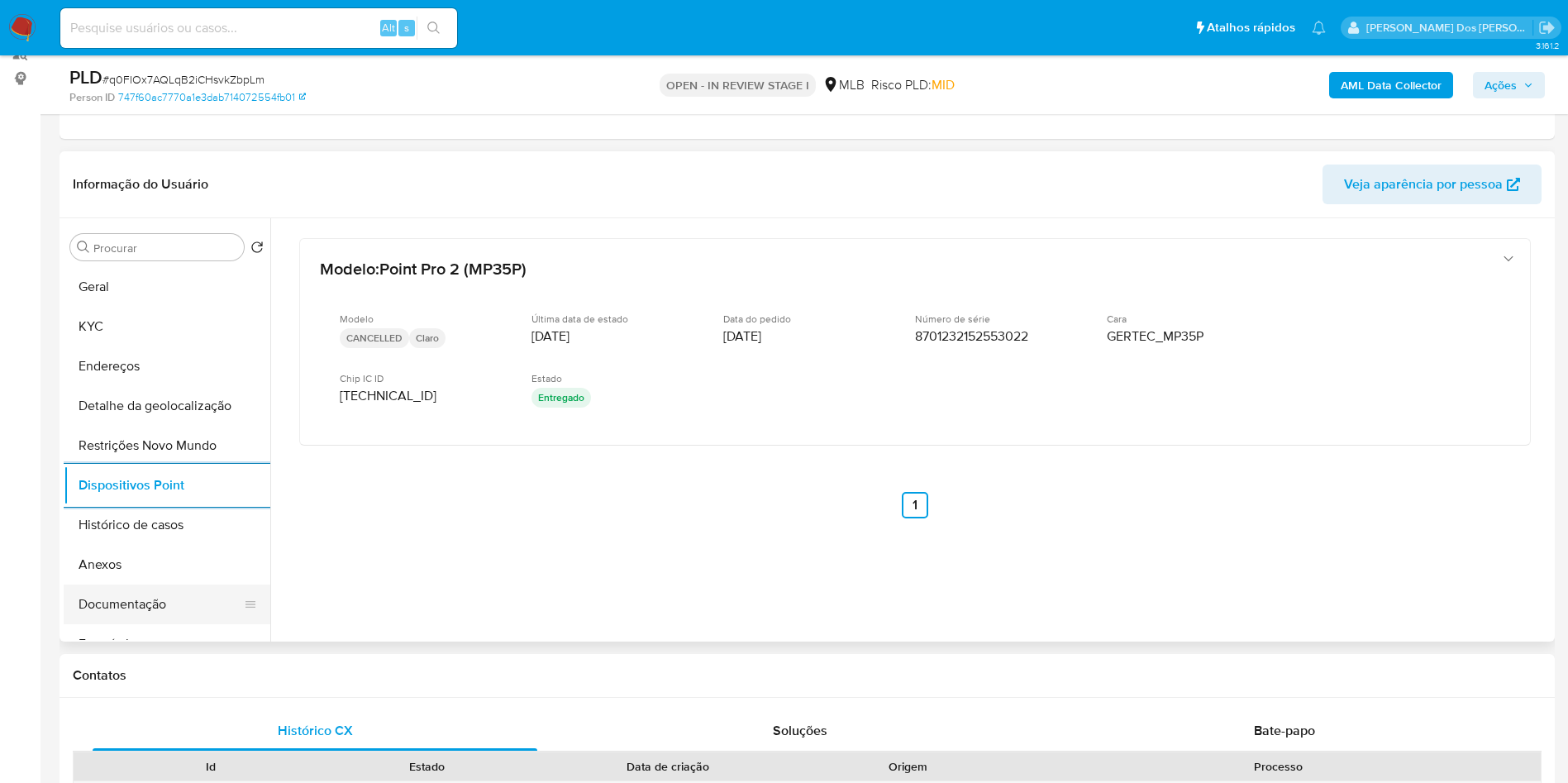
click at [125, 624] on button "Documentação" at bounding box center [160, 604] width 194 height 40
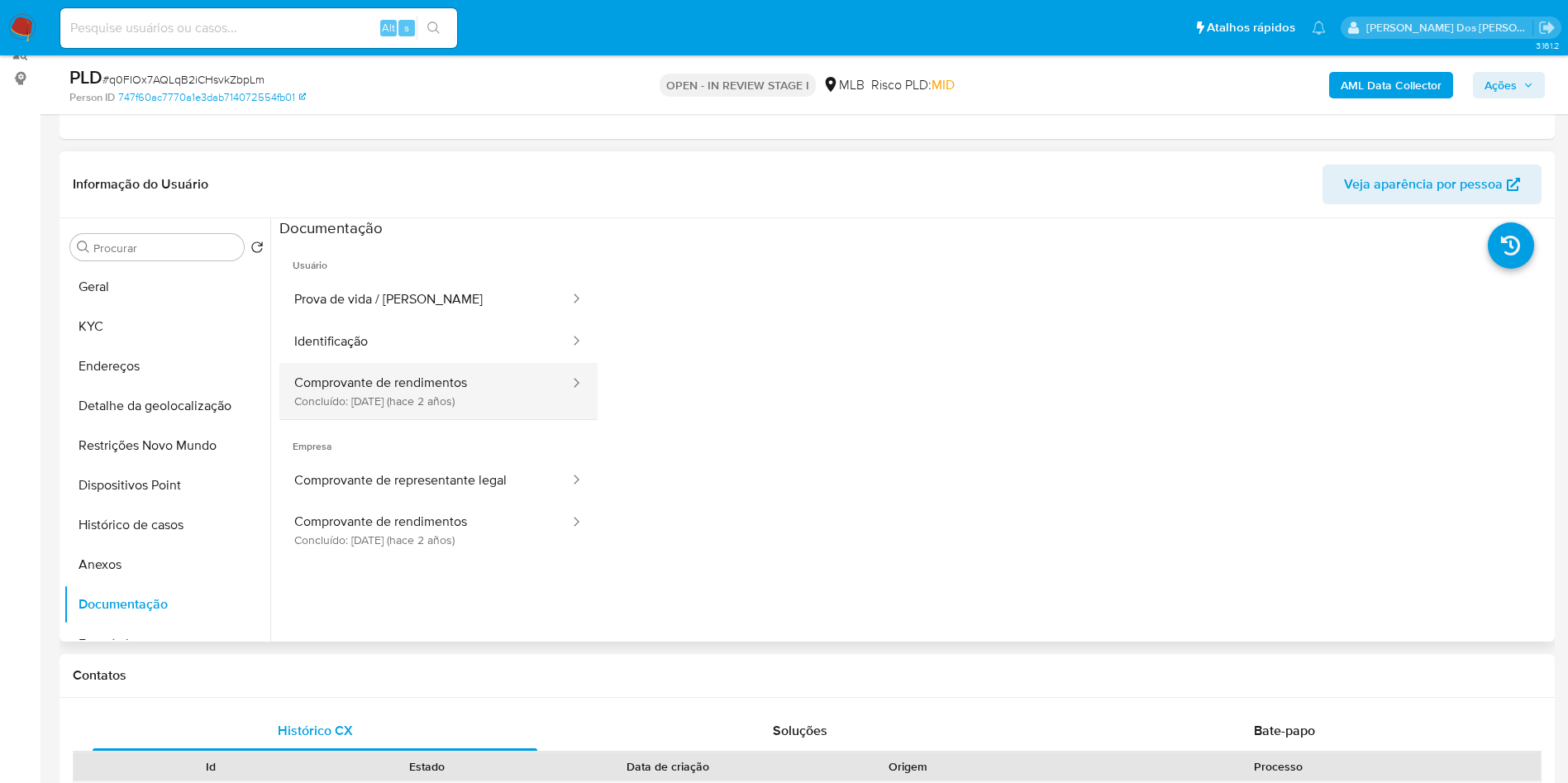
click at [469, 398] on button "Comprovante de rendimentos Concluído: 15/06/2023 (hace 2 años)" at bounding box center [425, 391] width 292 height 57
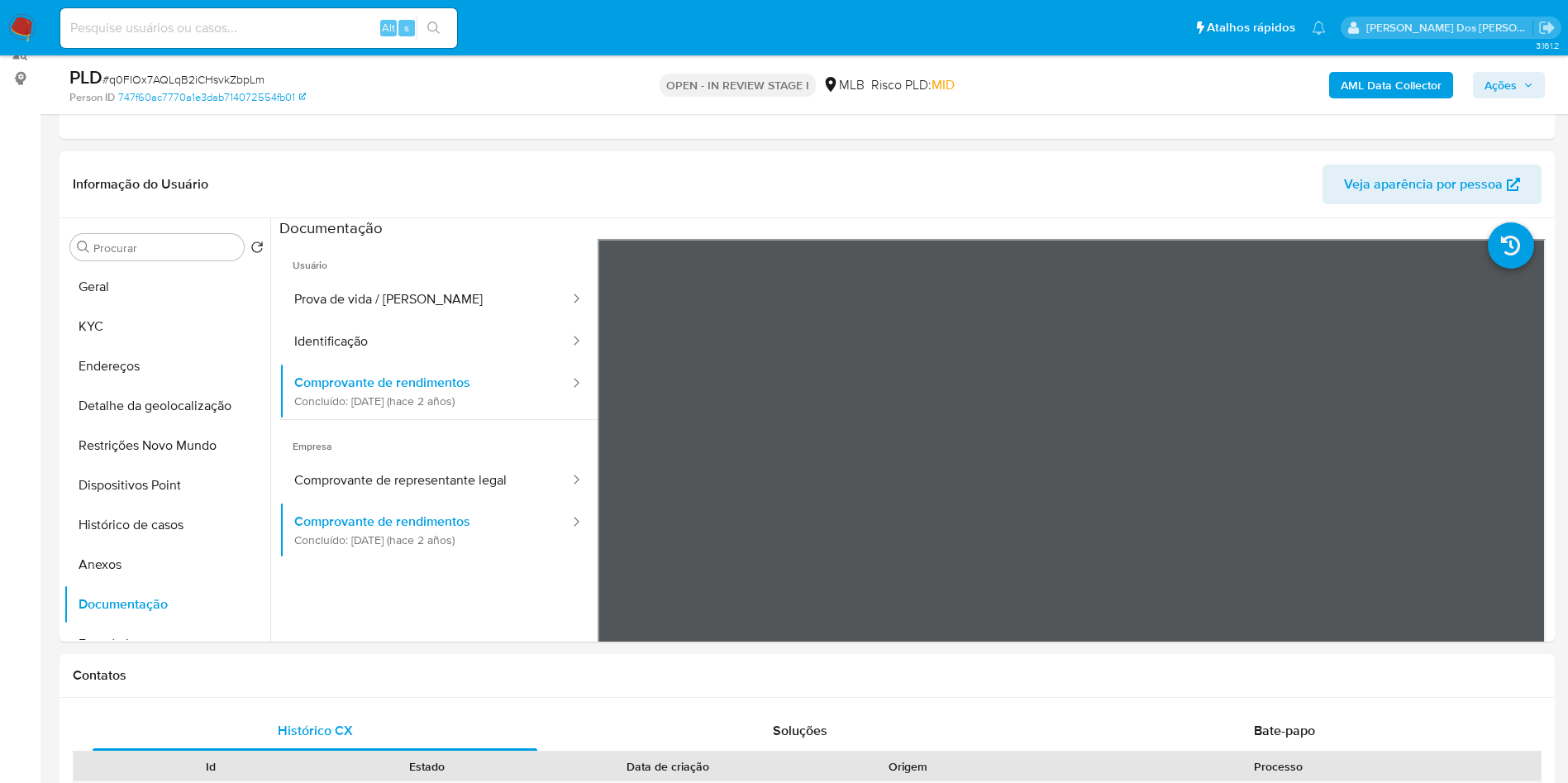
click at [1501, 83] on span "Ações" at bounding box center [1500, 84] width 32 height 27
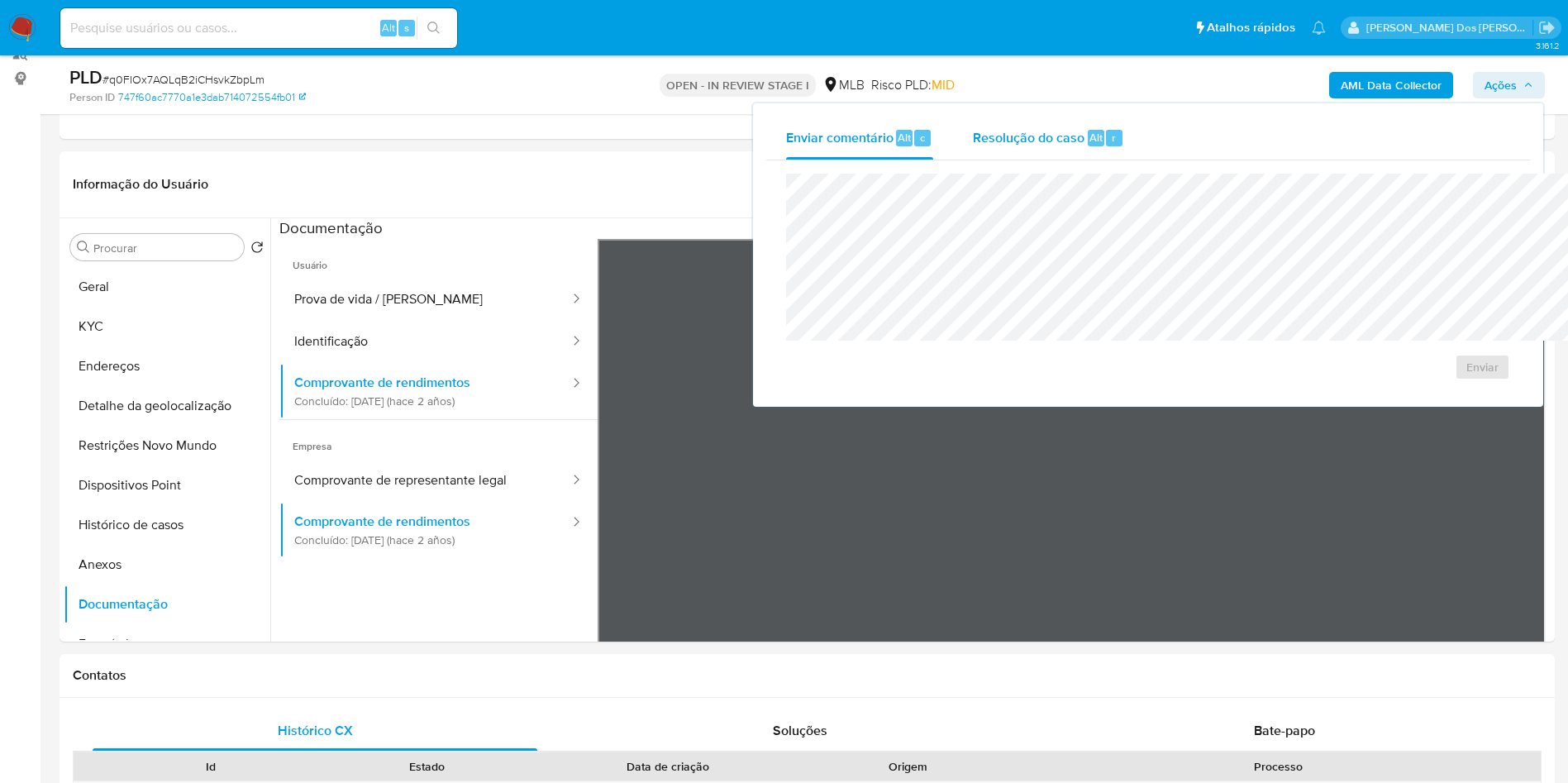
click at [973, 130] on span "Resolução do caso" at bounding box center [1028, 136] width 111 height 19
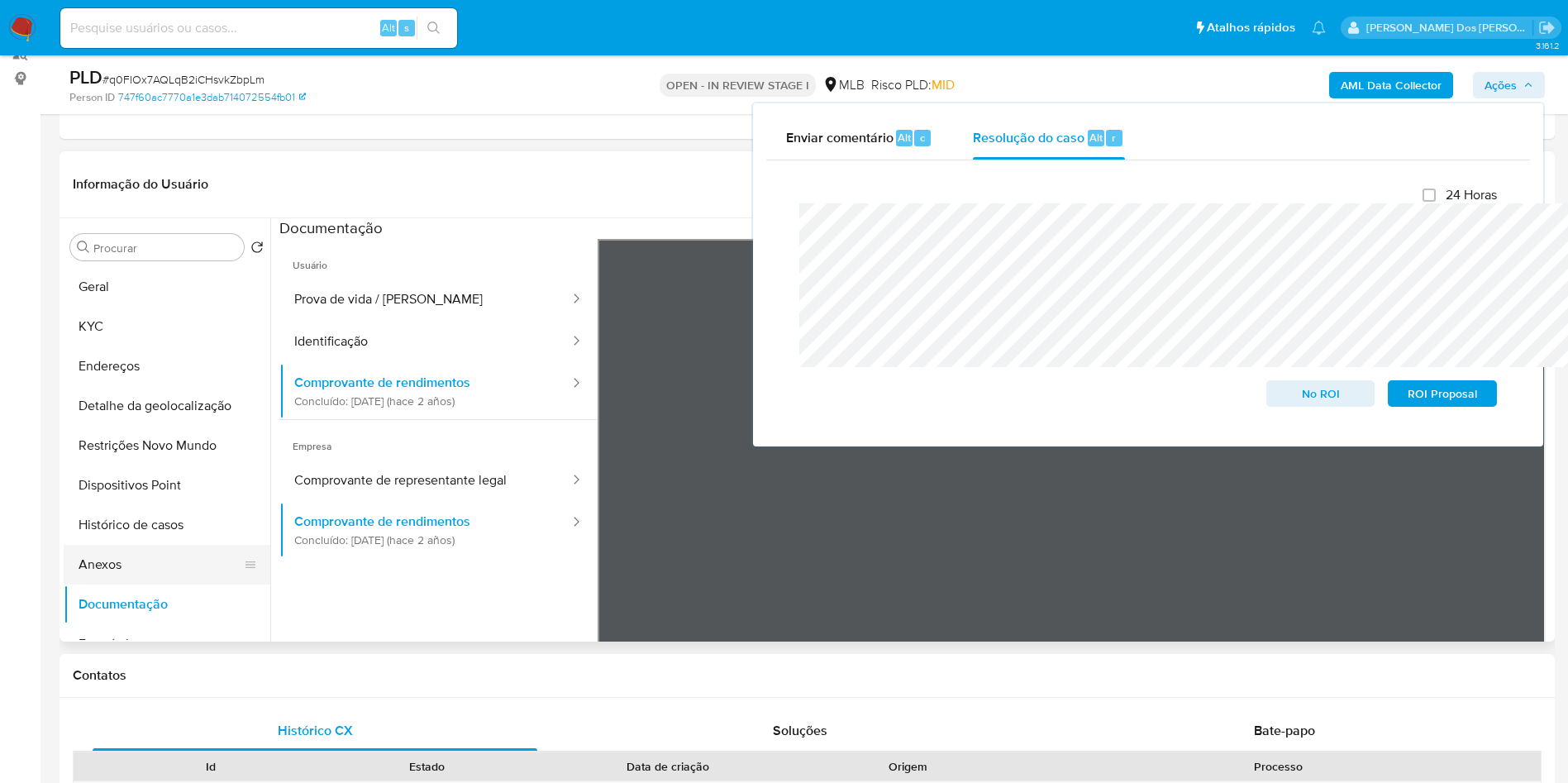
click at [164, 582] on button "Anexos" at bounding box center [160, 564] width 194 height 40
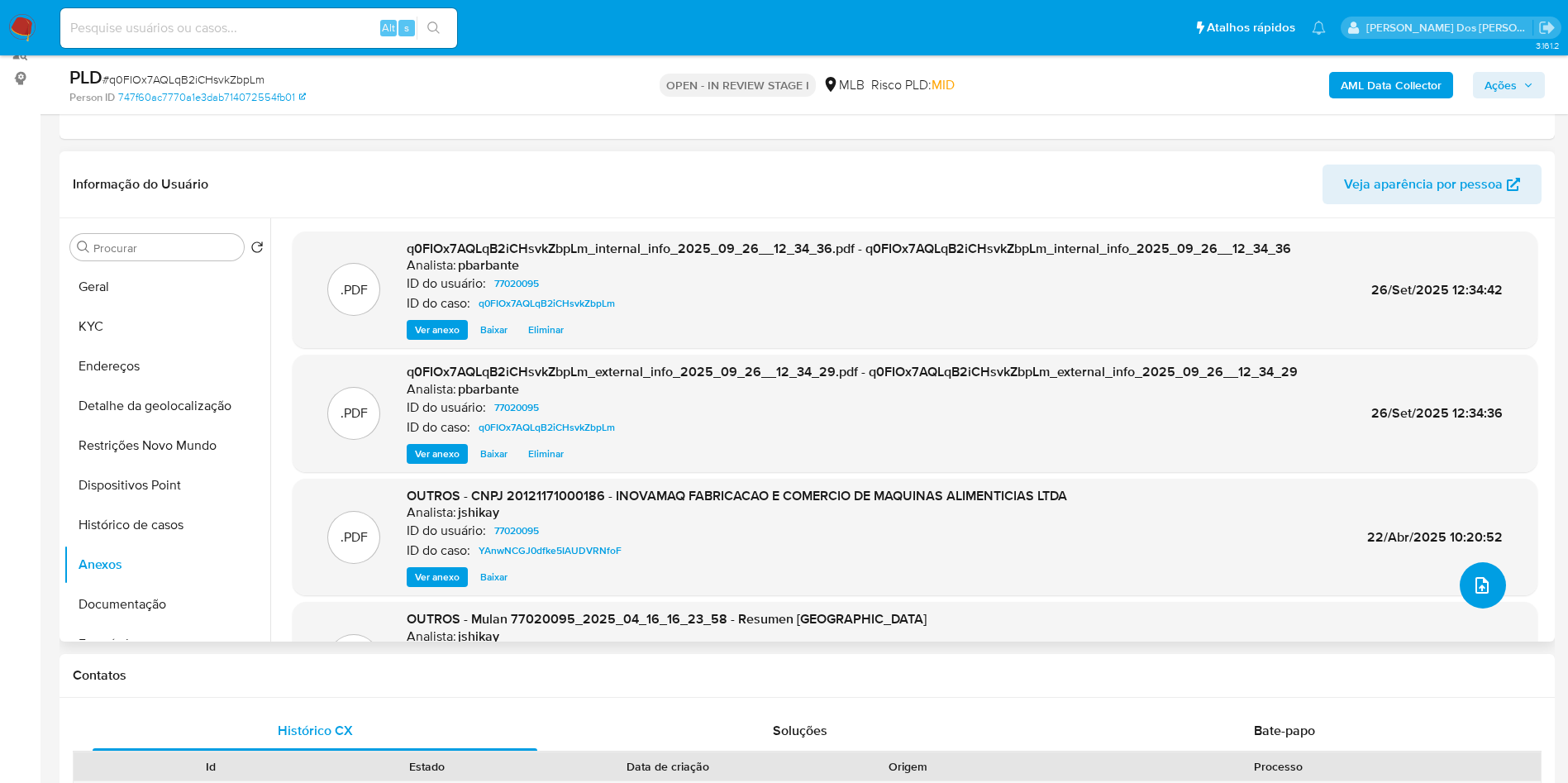
click at [1473, 595] on icon "upload-file" at bounding box center [1483, 585] width 20 height 20
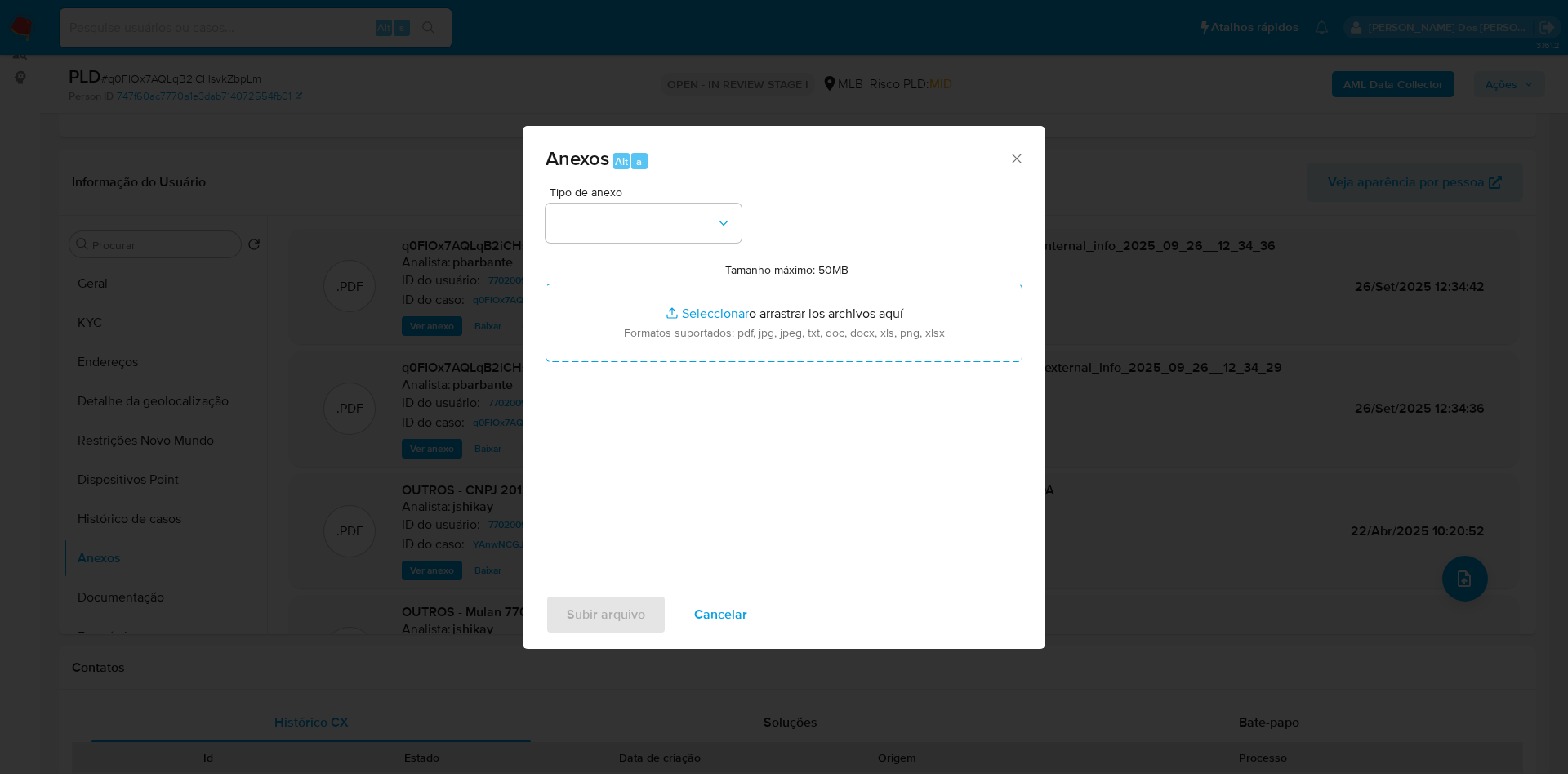
click at [563, 187] on span "Tipo de anexo" at bounding box center [648, 193] width 196 height 12
click at [559, 203] on button "button" at bounding box center [644, 223] width 196 height 39
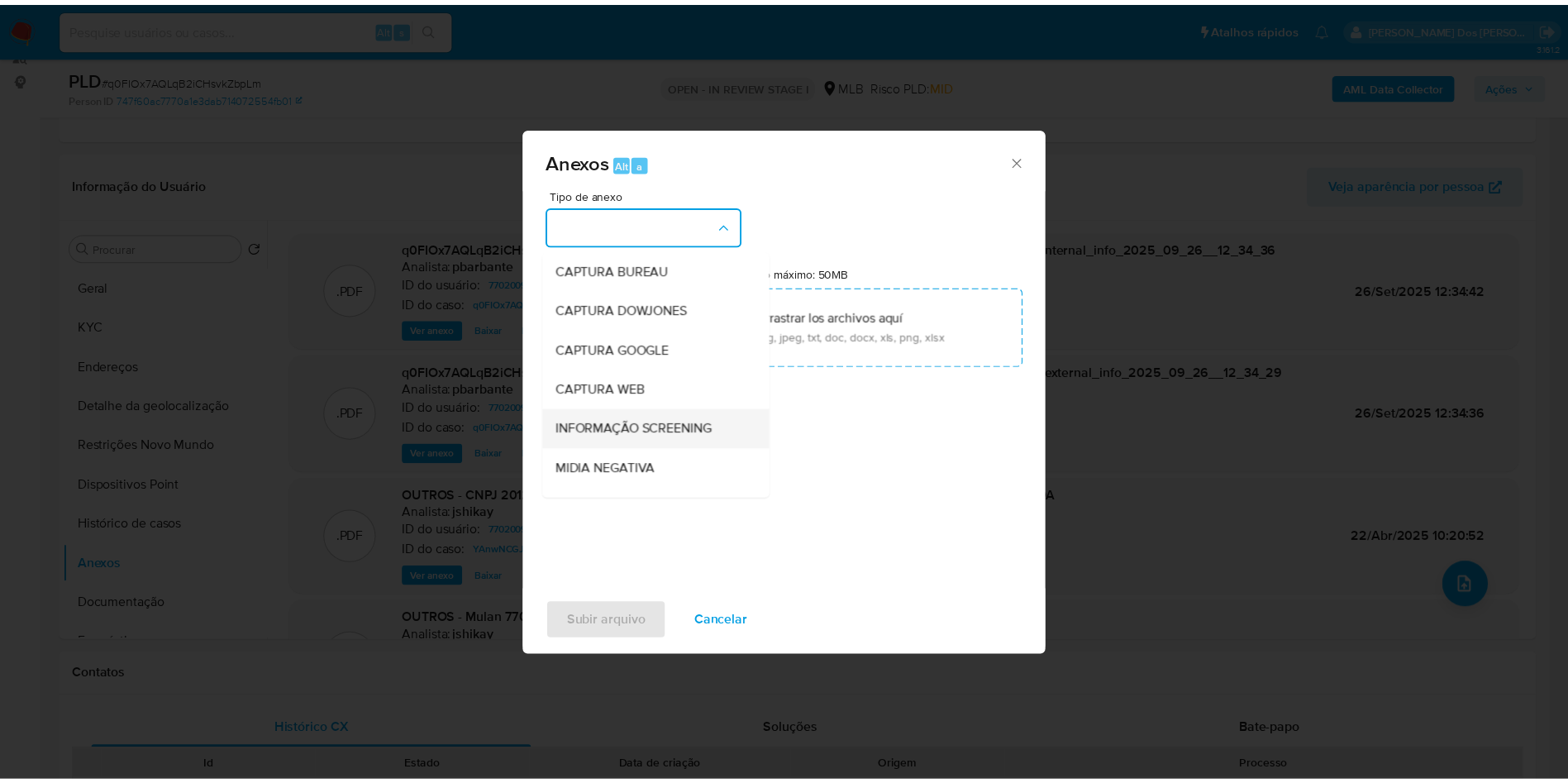
scroll to position [222, 0]
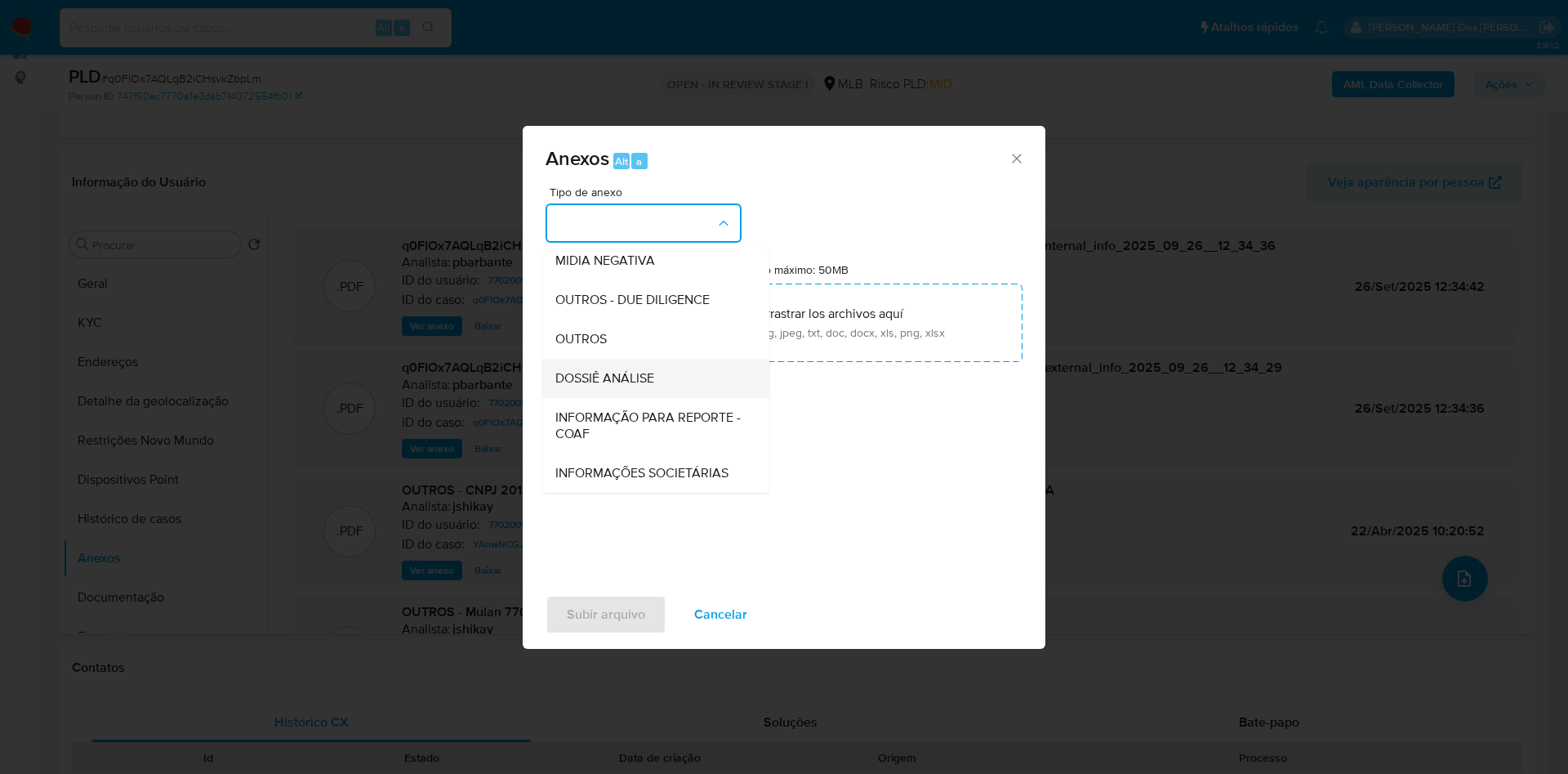
click at [653, 359] on div "DOSSIÊ ANÁLISE" at bounding box center [651, 378] width 191 height 39
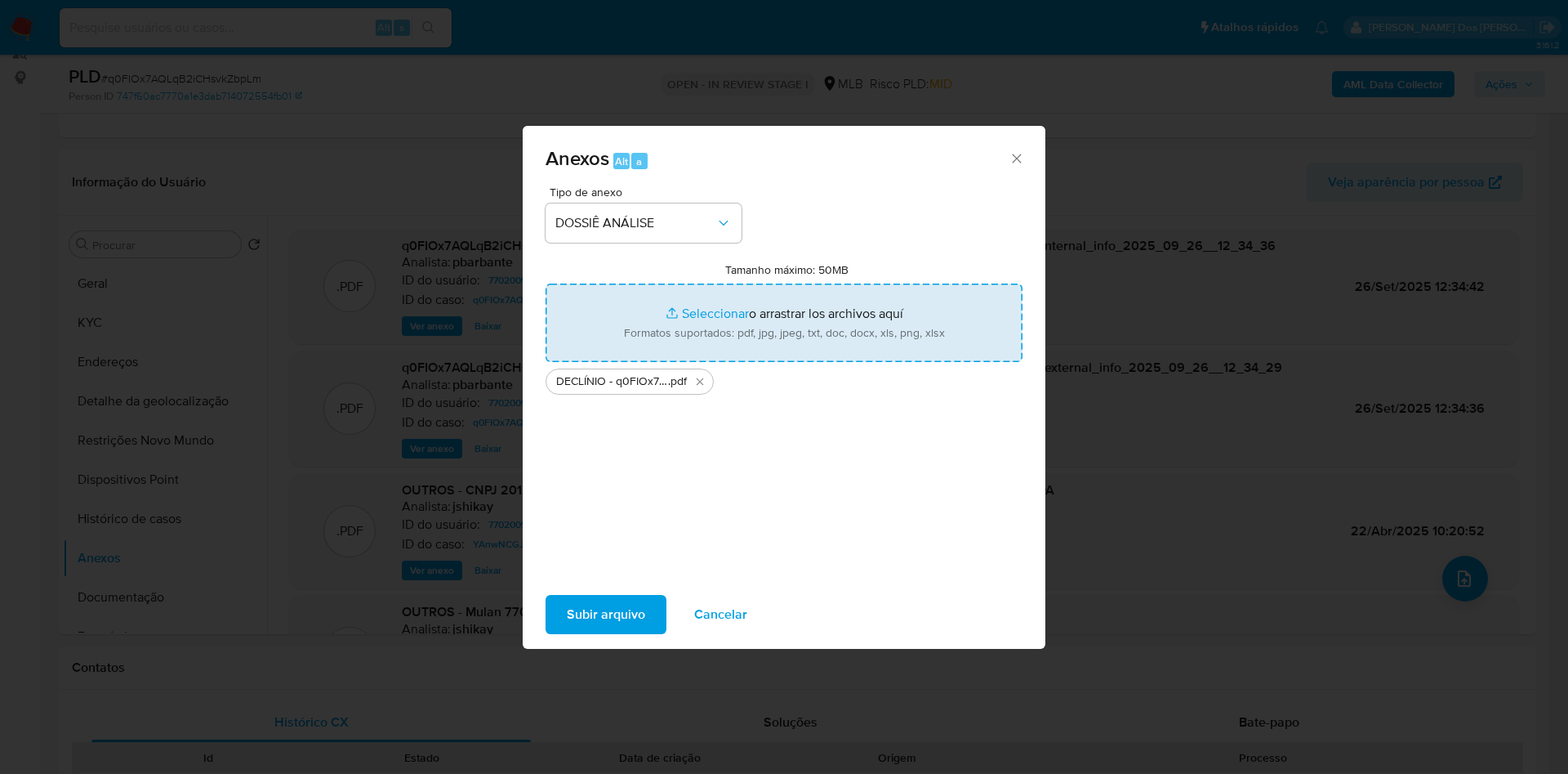
type input "C:\fakepath\Mulan 77020095_2025_09_26_10_01_29.xlsx"
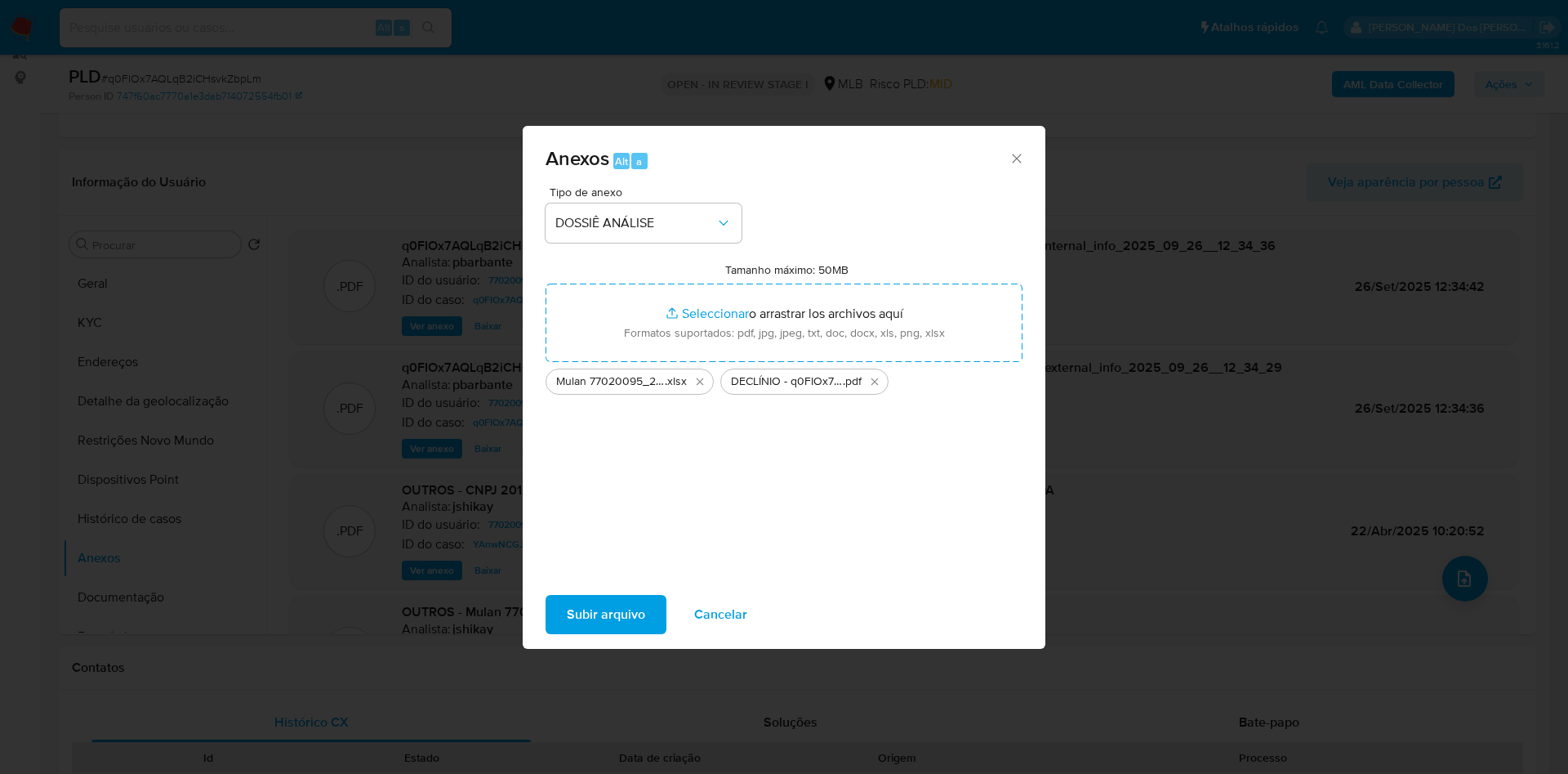
click at [567, 620] on span "Subir arquivo" at bounding box center [606, 614] width 79 height 36
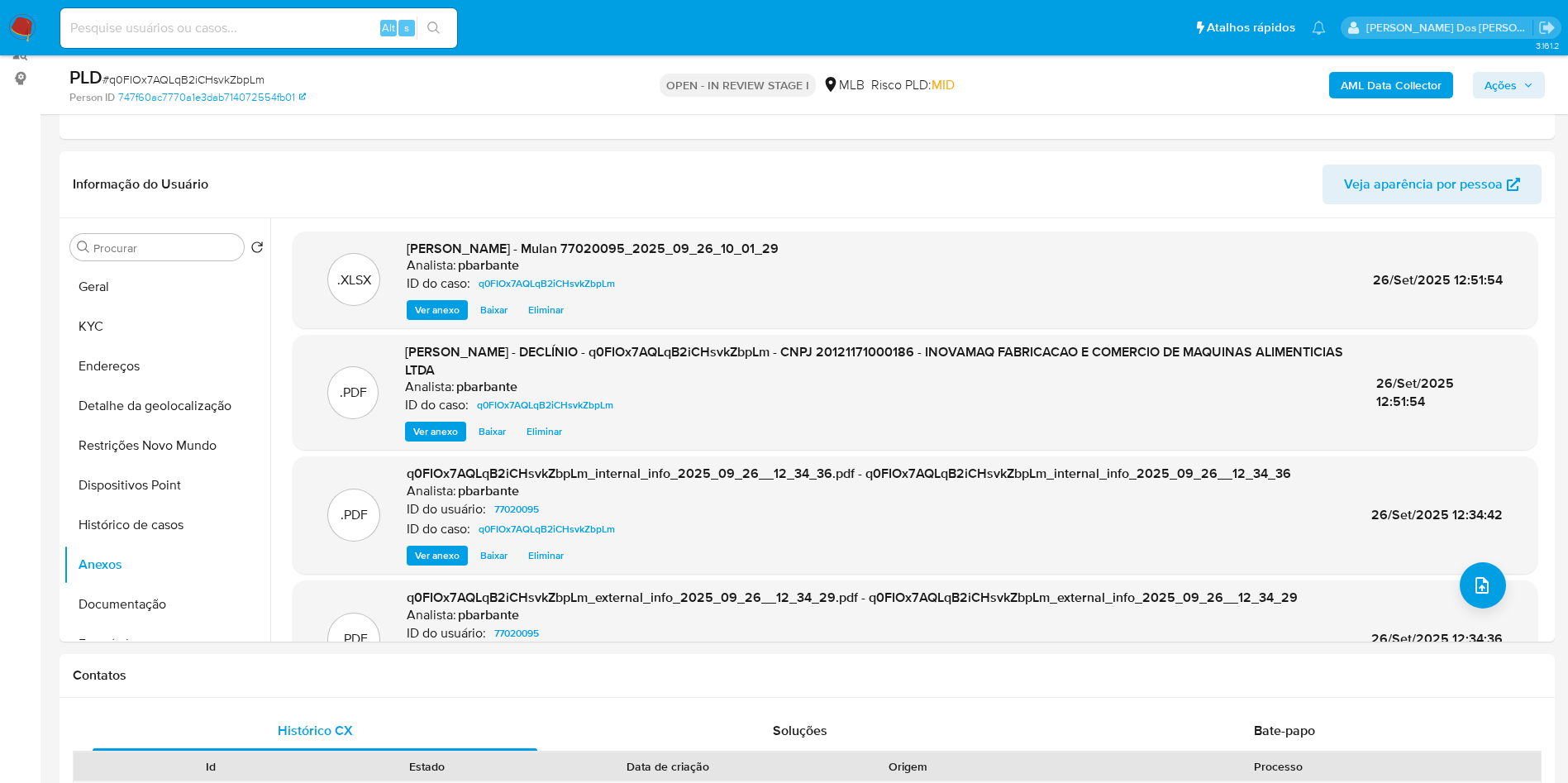
click at [1523, 74] on span "Ações" at bounding box center [1508, 84] width 49 height 23
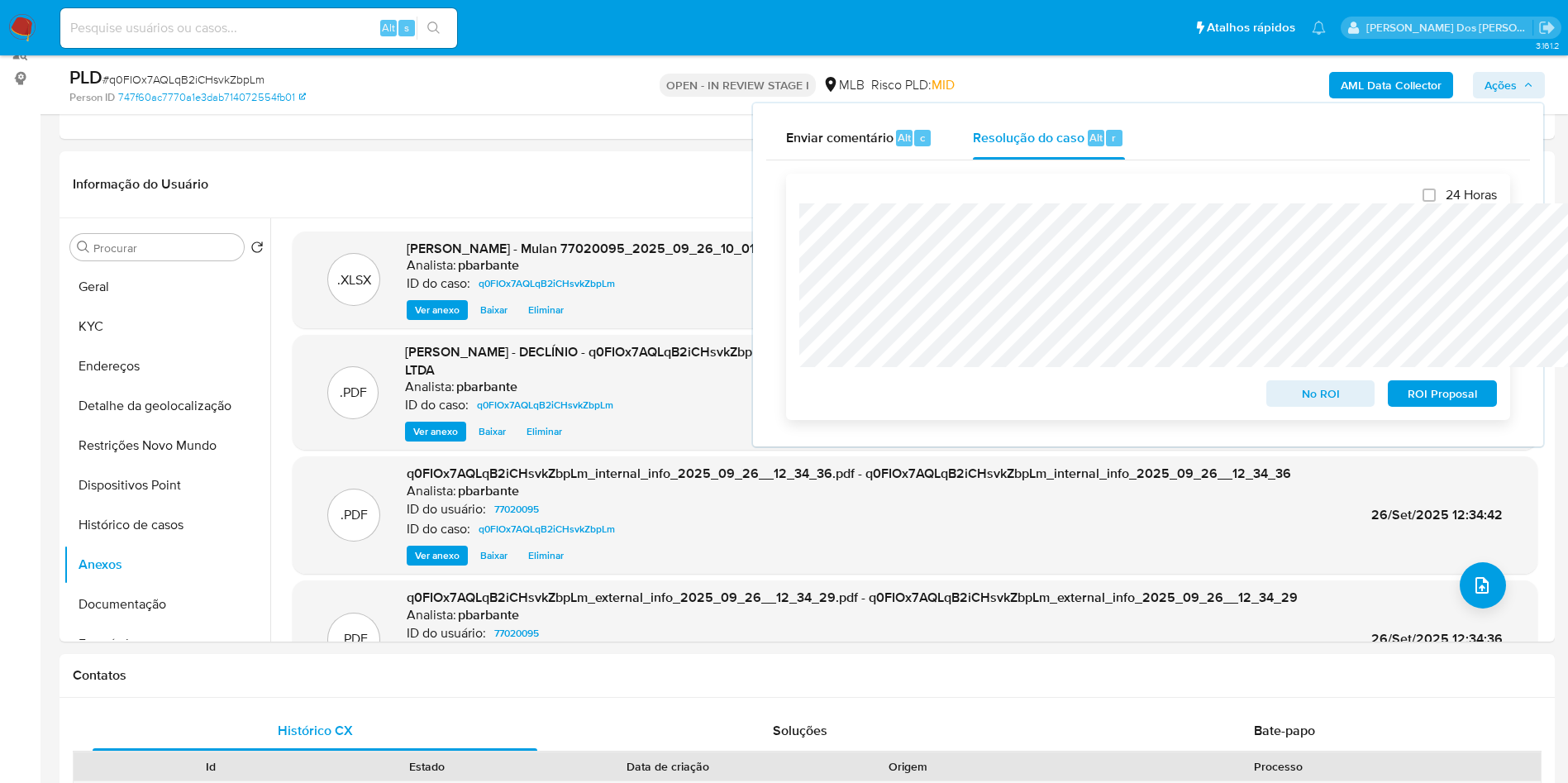
click at [1320, 402] on span "No ROI" at bounding box center [1321, 392] width 86 height 23
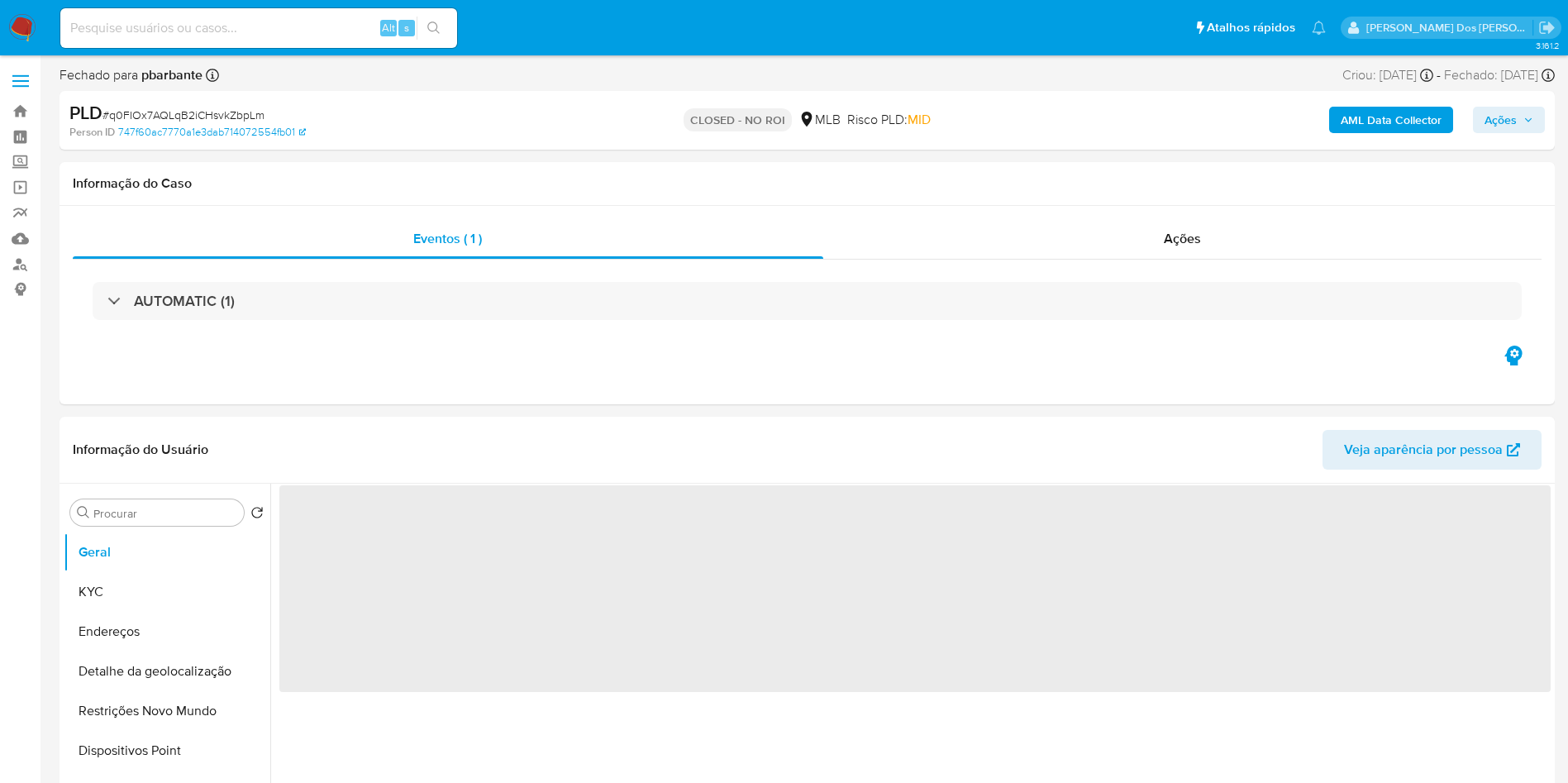
select select "10"
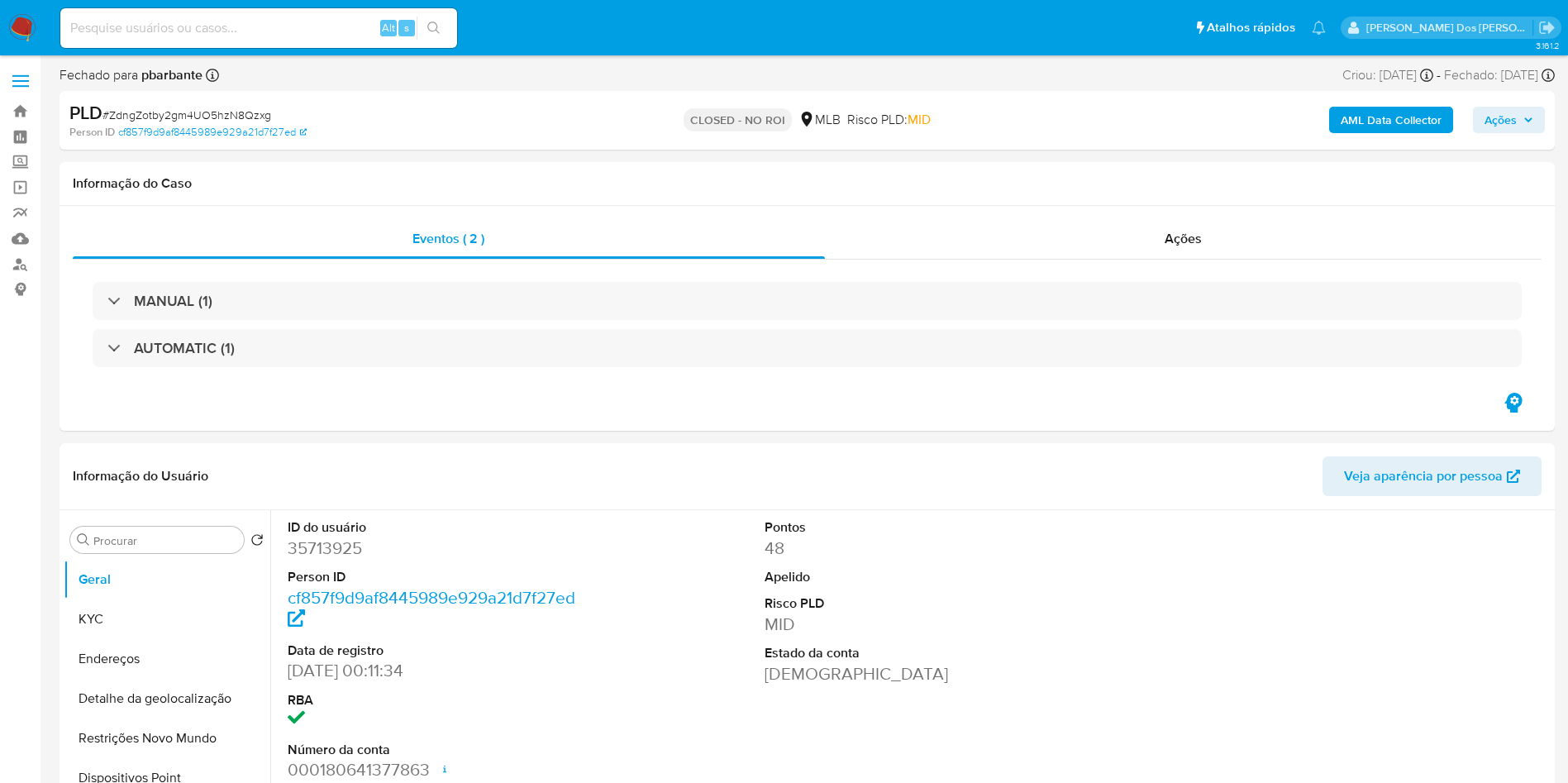
select select "10"
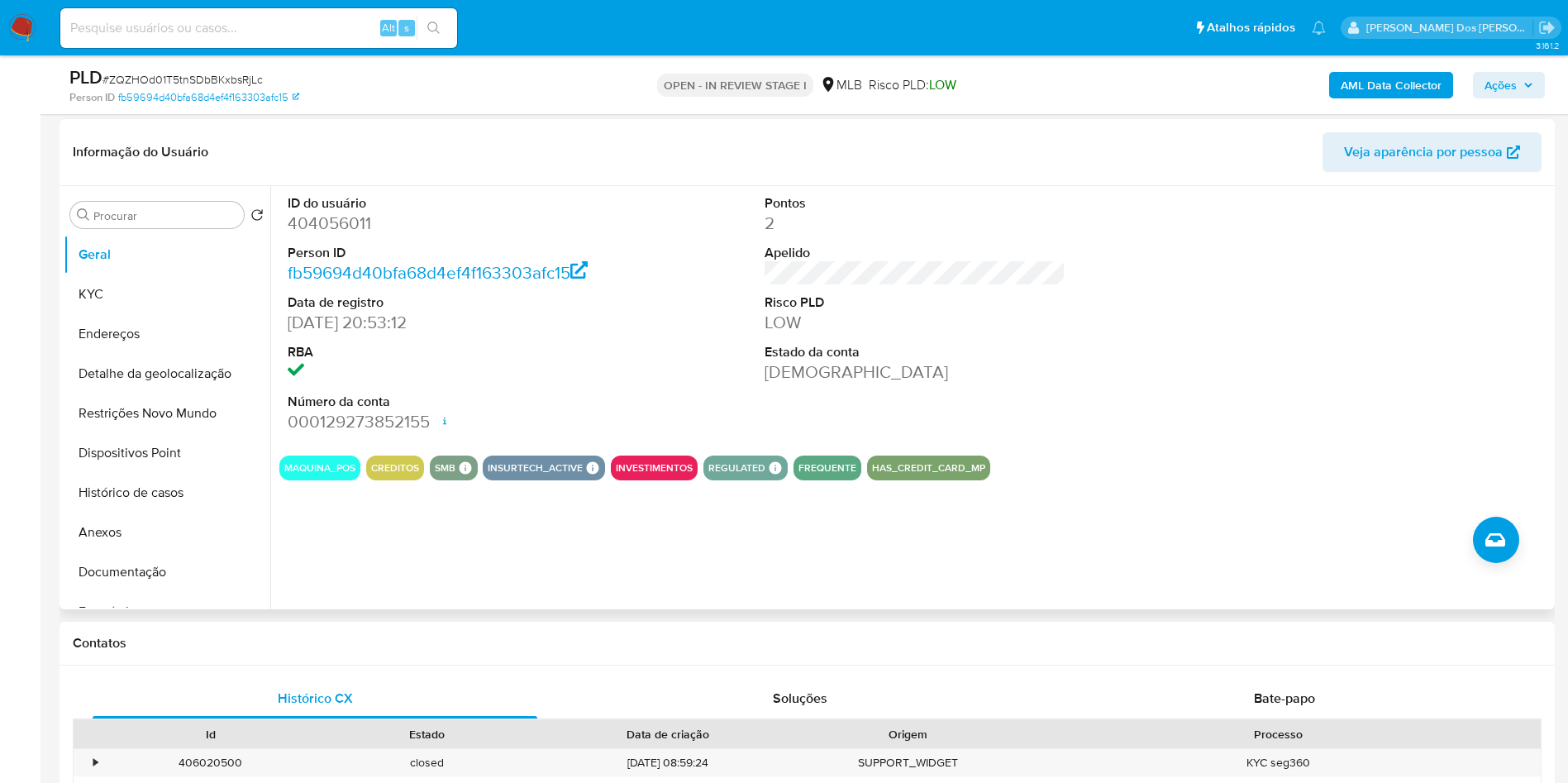
scroll to position [124, 0]
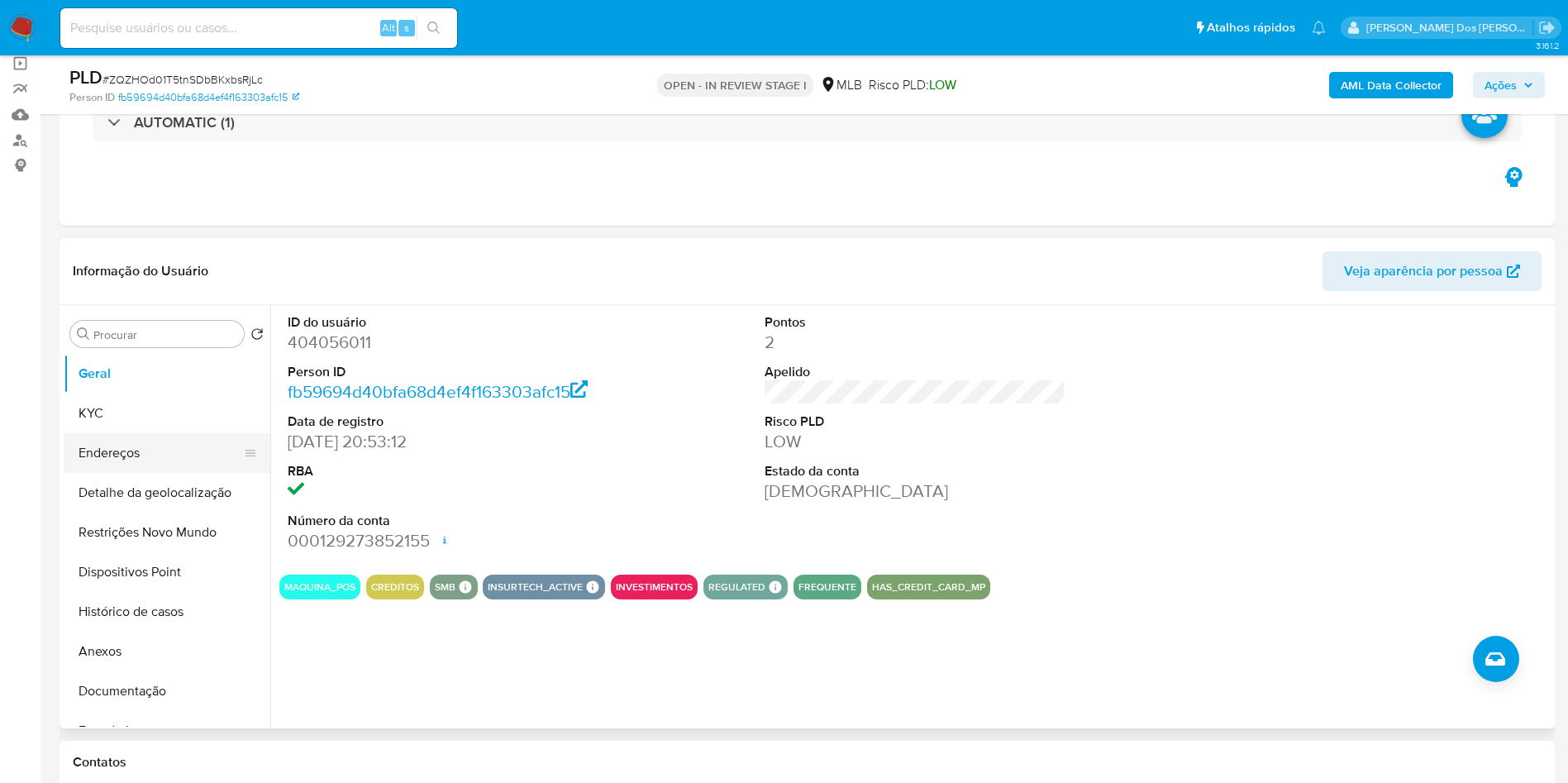
click at [189, 460] on button "Endereços" at bounding box center [160, 453] width 194 height 40
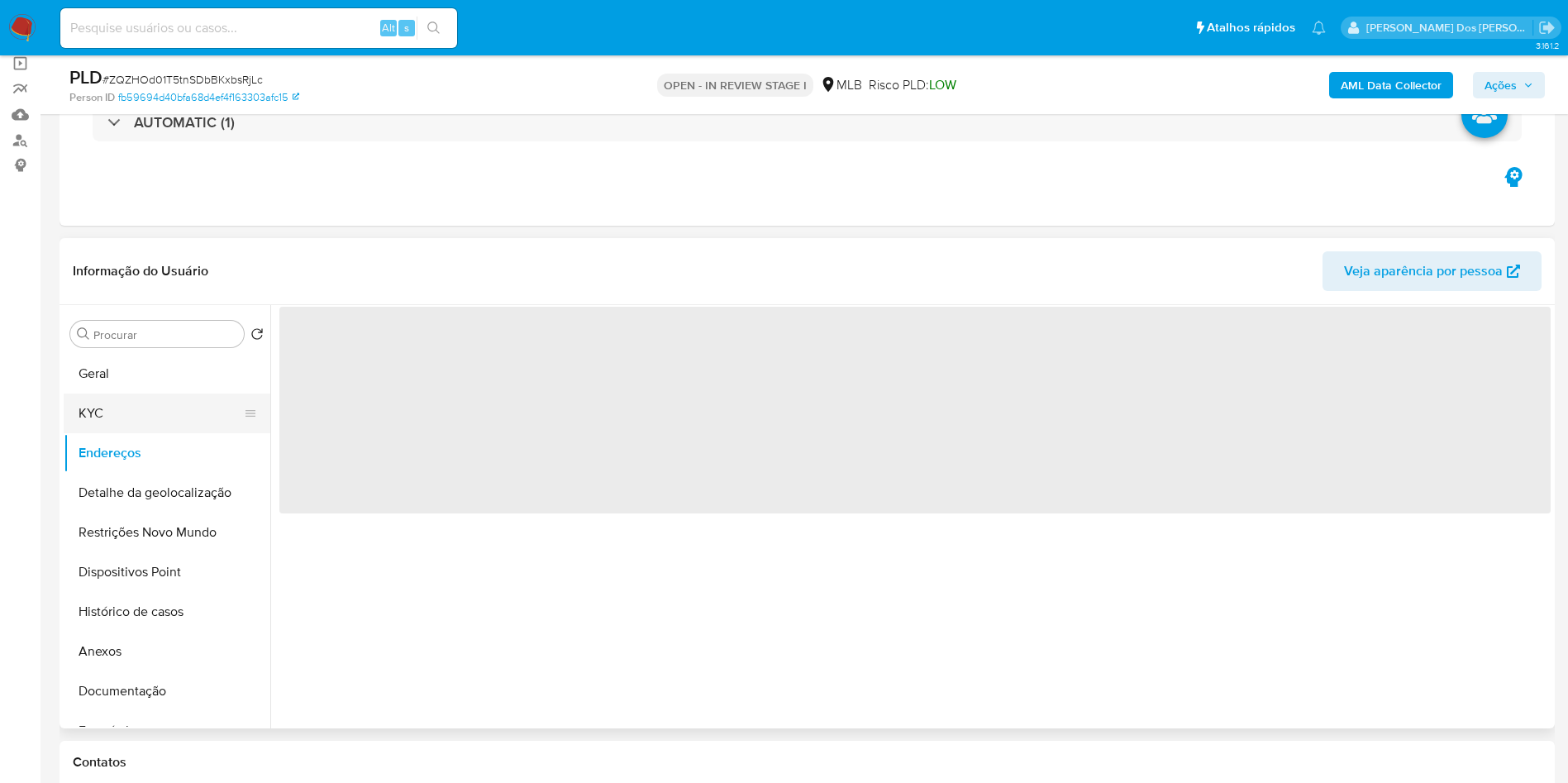
click at [170, 433] on button "KYC" at bounding box center [160, 413] width 194 height 40
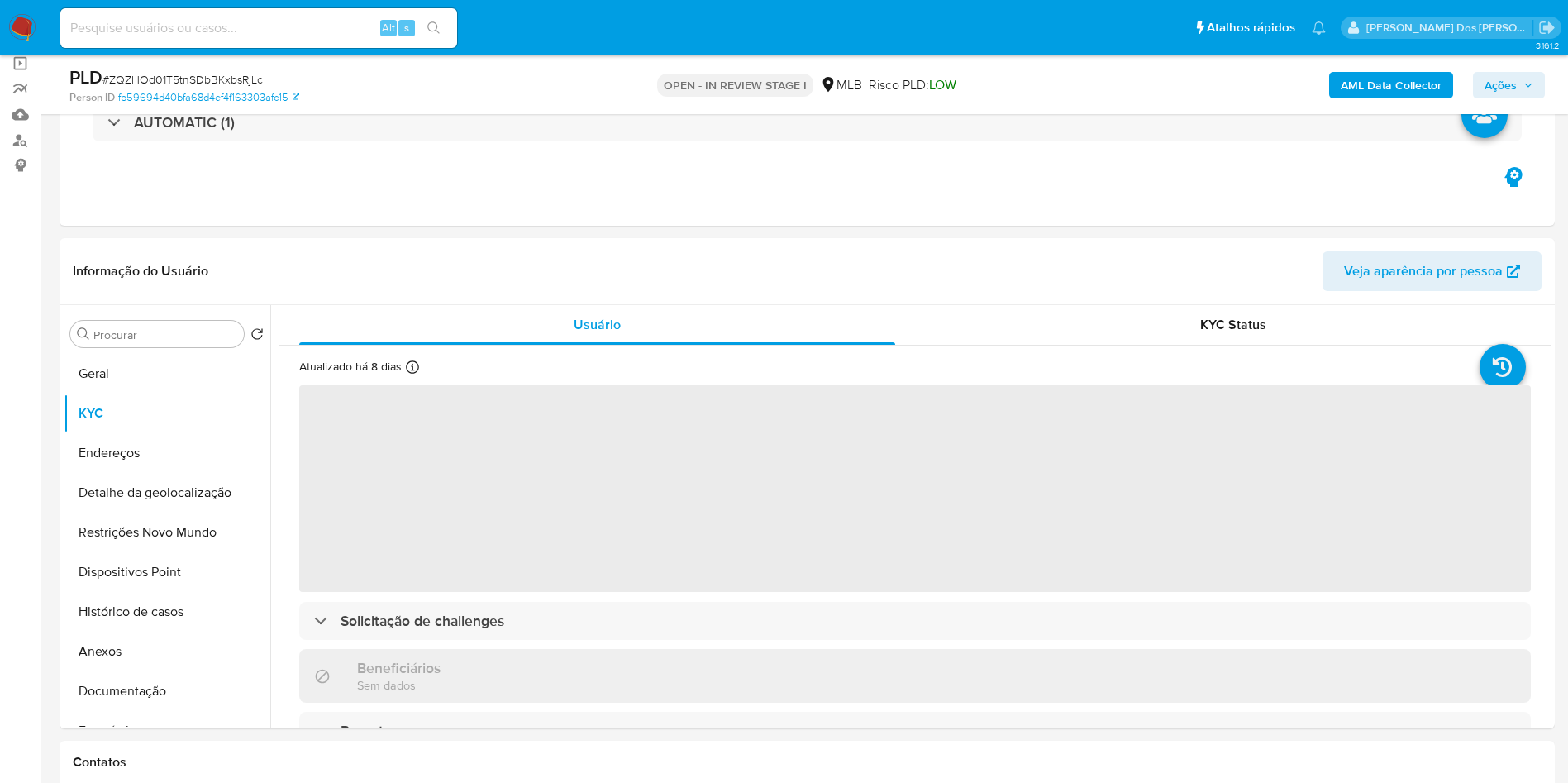
scroll to position [0, 0]
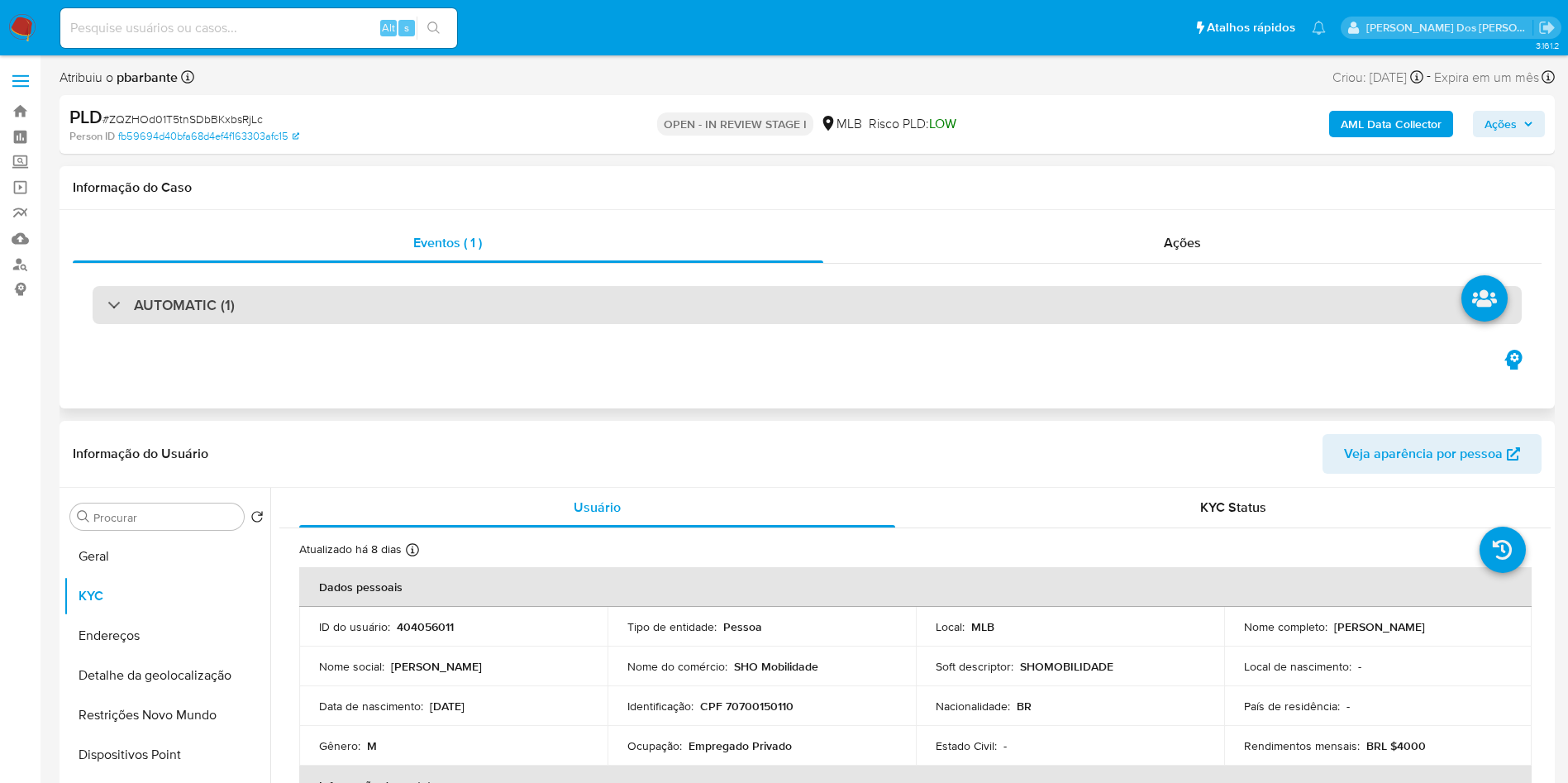
click at [539, 286] on div "AUTOMATIC (1)" at bounding box center [807, 305] width 1429 height 38
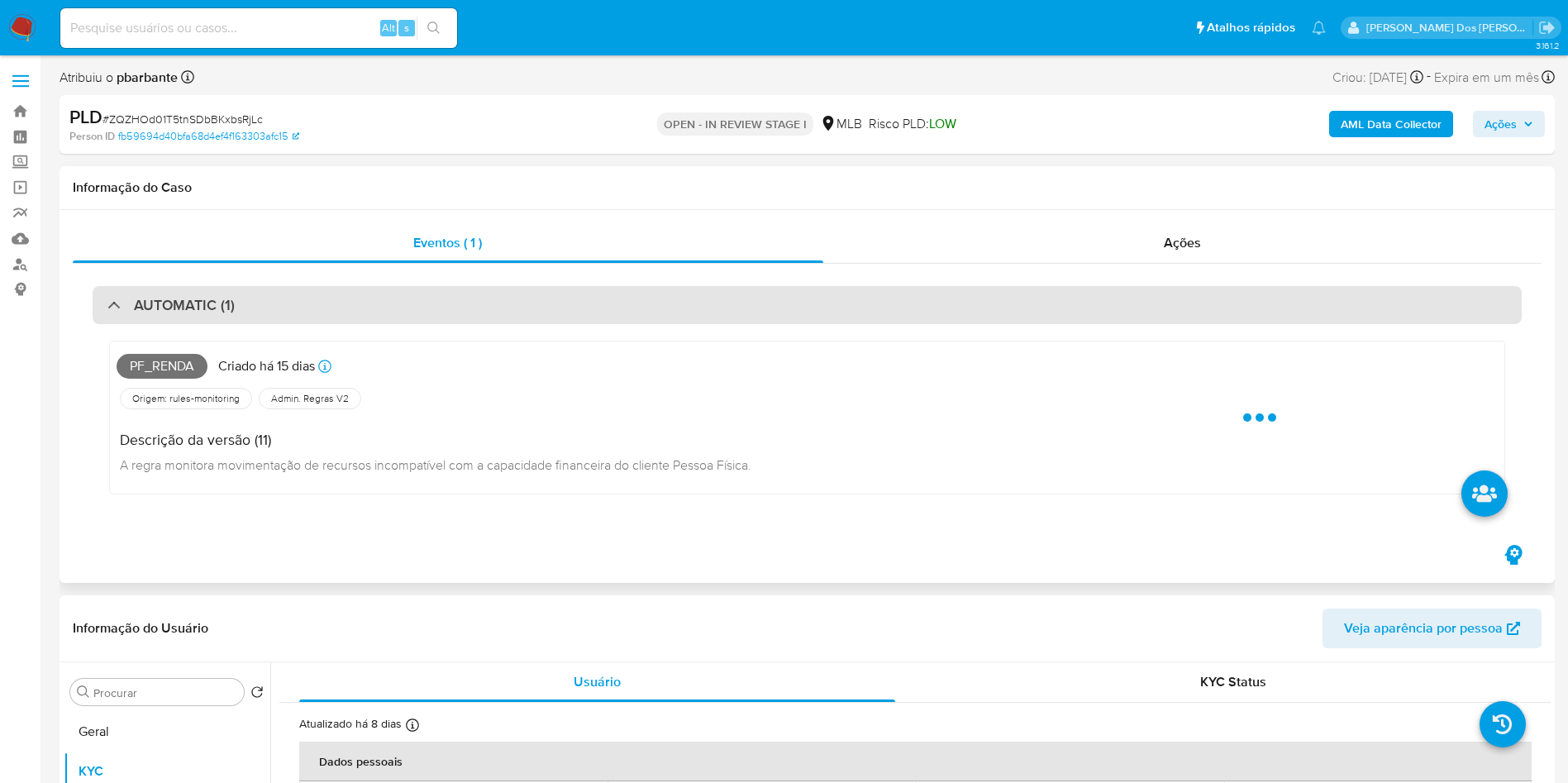
click at [539, 286] on div "AUTOMATIC (1)" at bounding box center [807, 305] width 1429 height 38
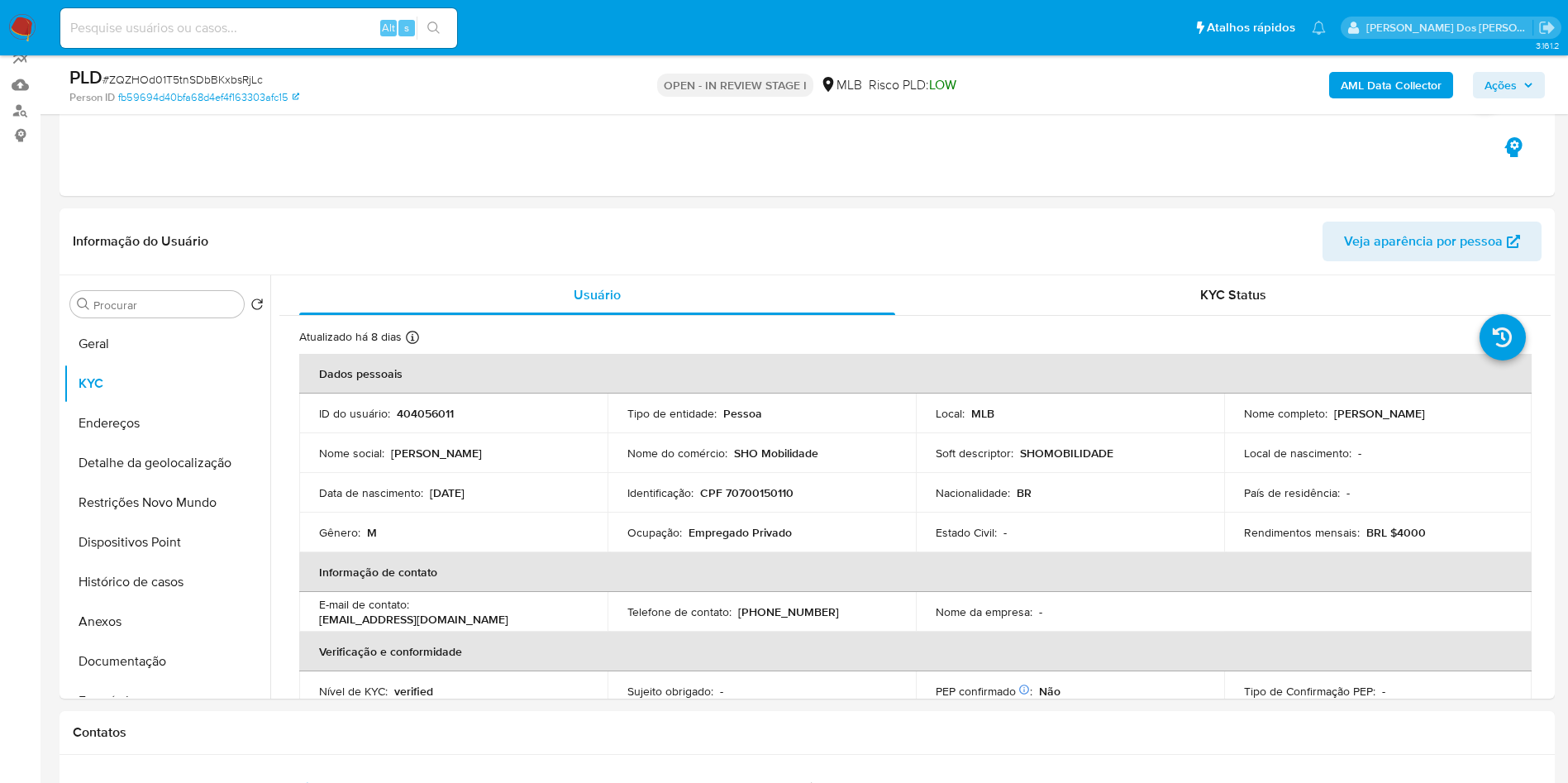
scroll to position [170, 0]
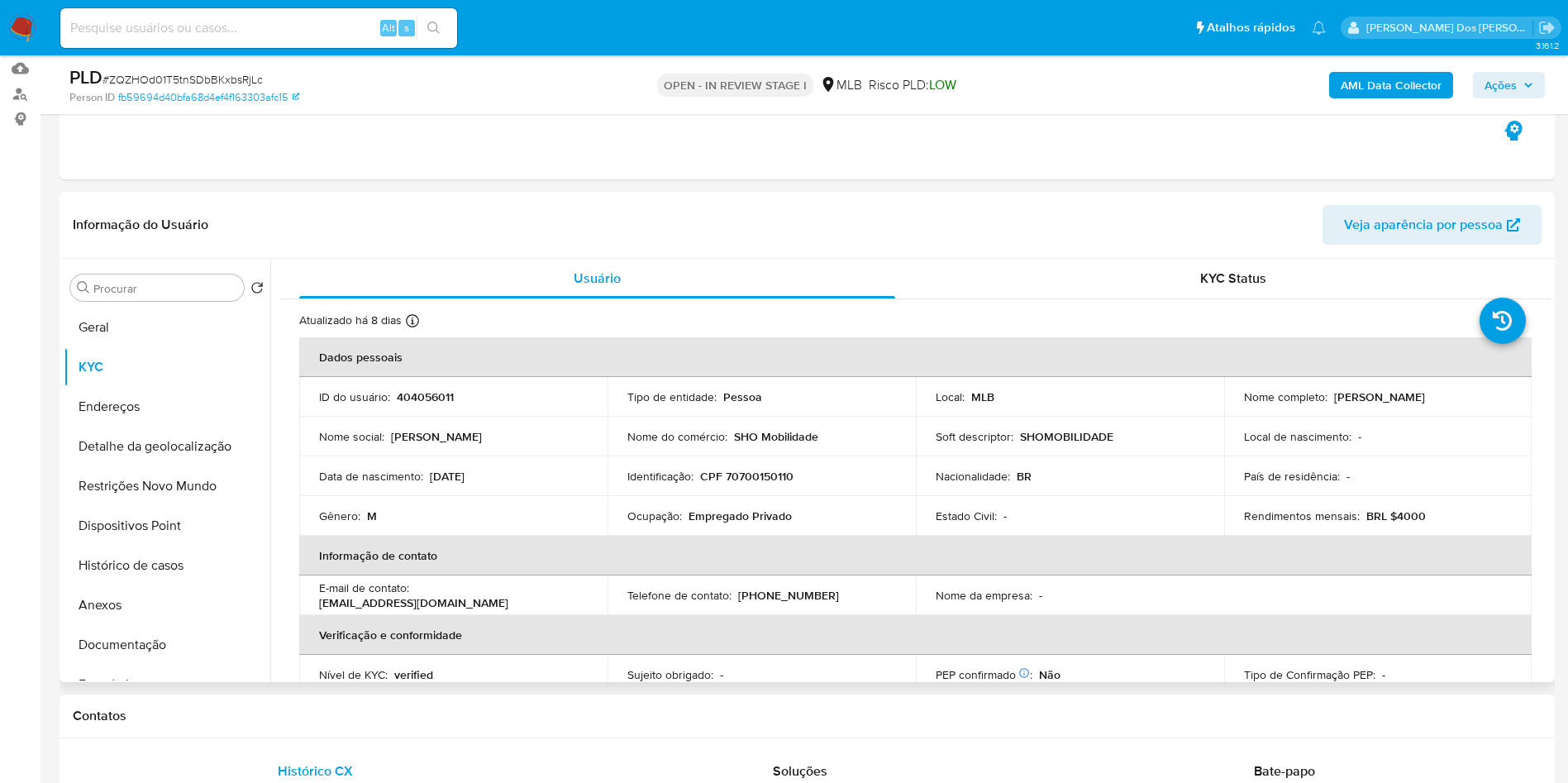
click at [421, 404] on p "404056011" at bounding box center [424, 396] width 57 height 15
copy p "404056011"
click at [126, 665] on button "Documentação" at bounding box center [160, 645] width 194 height 40
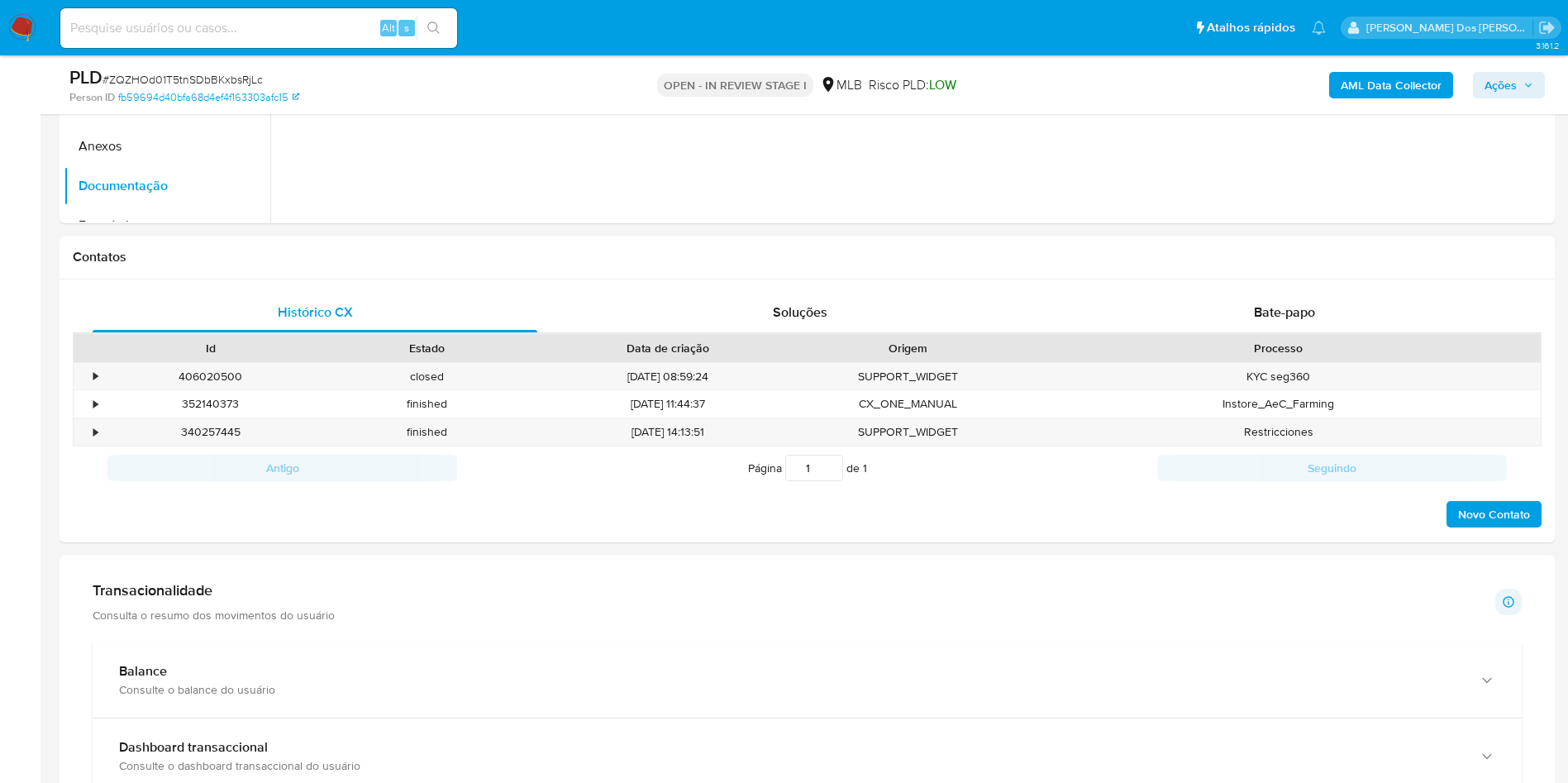
scroll to position [654, 0]
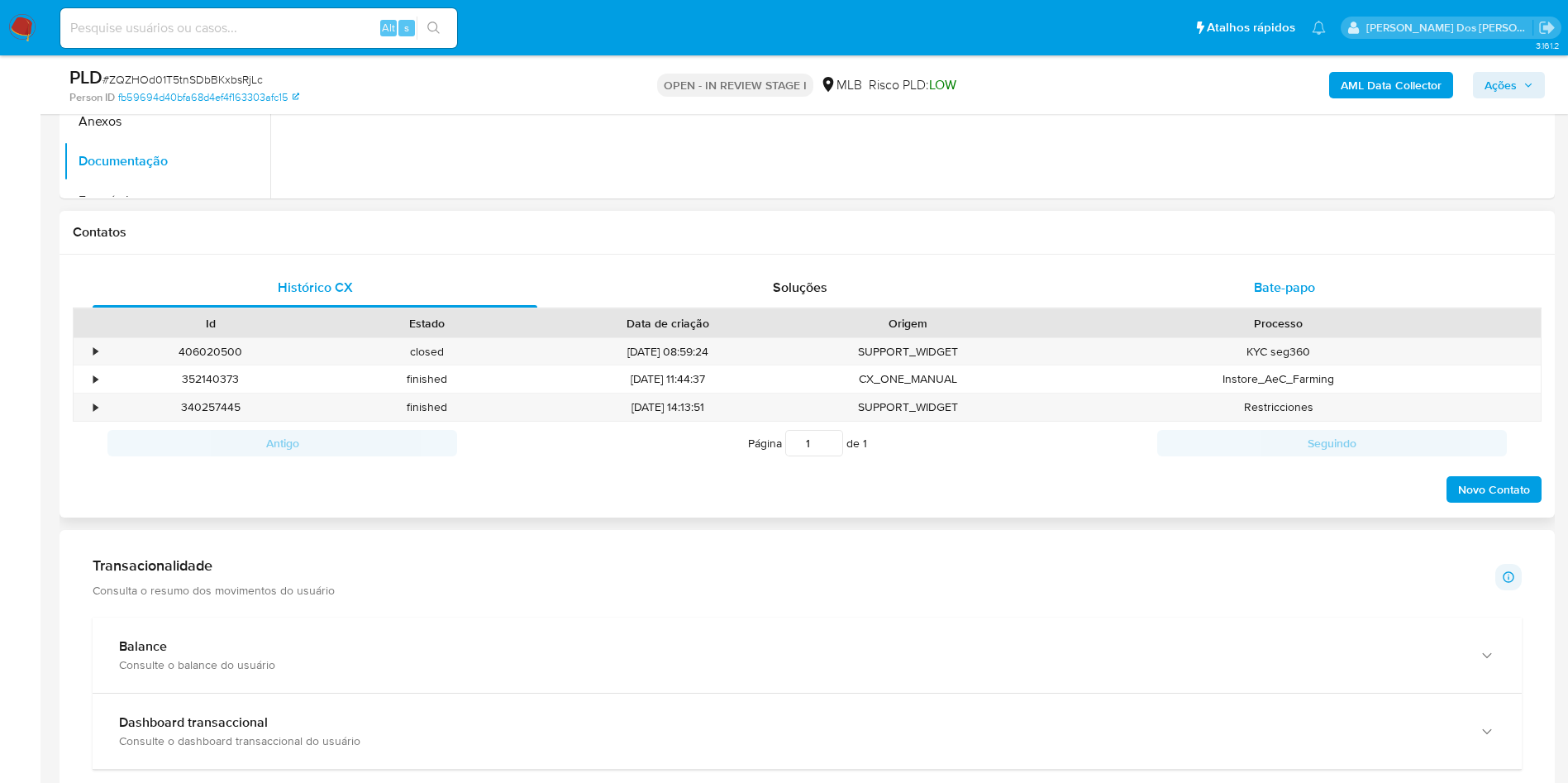
click at [1333, 307] on div "Bate-papo" at bounding box center [1285, 288] width 445 height 40
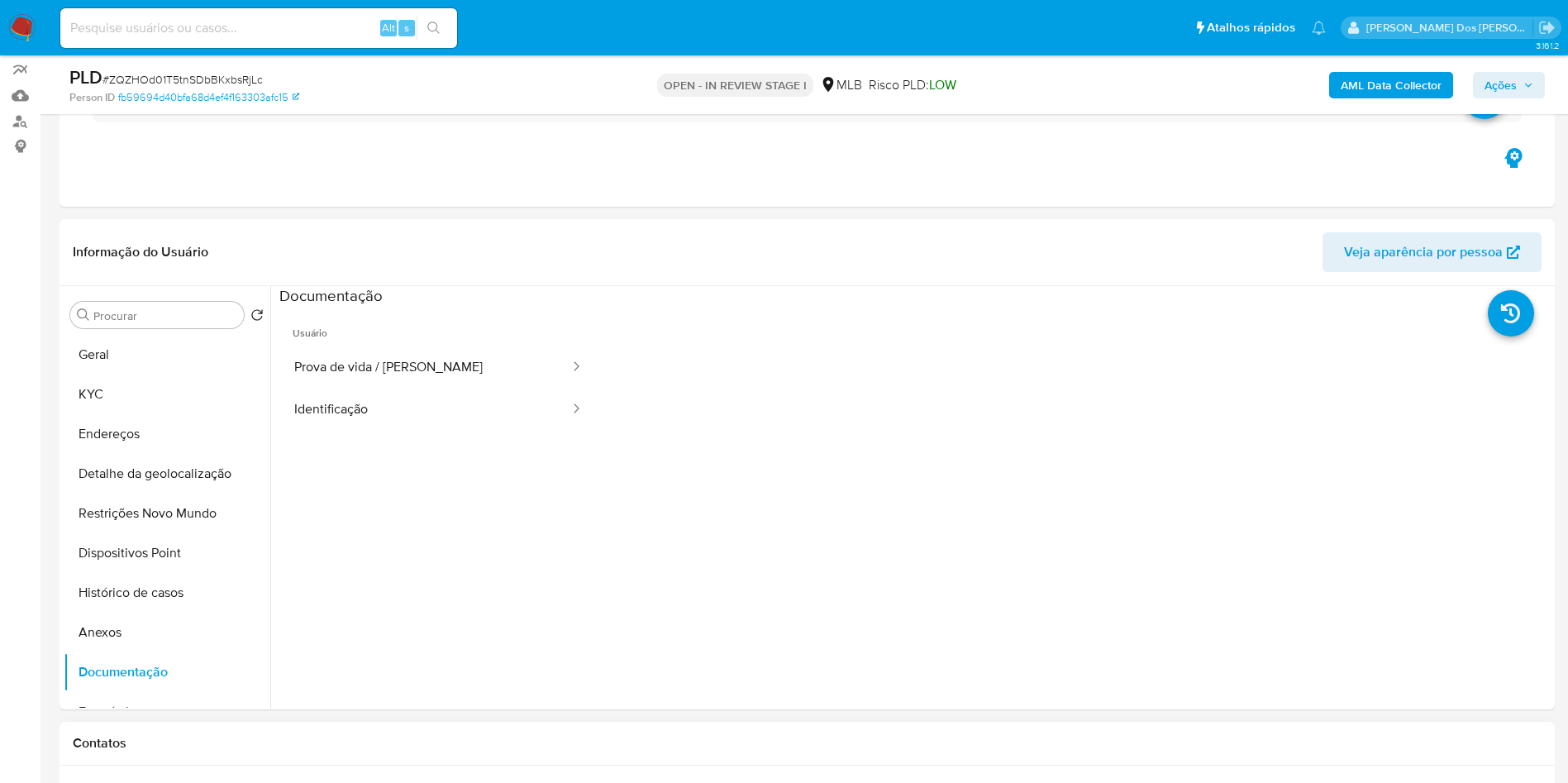
scroll to position [91, 0]
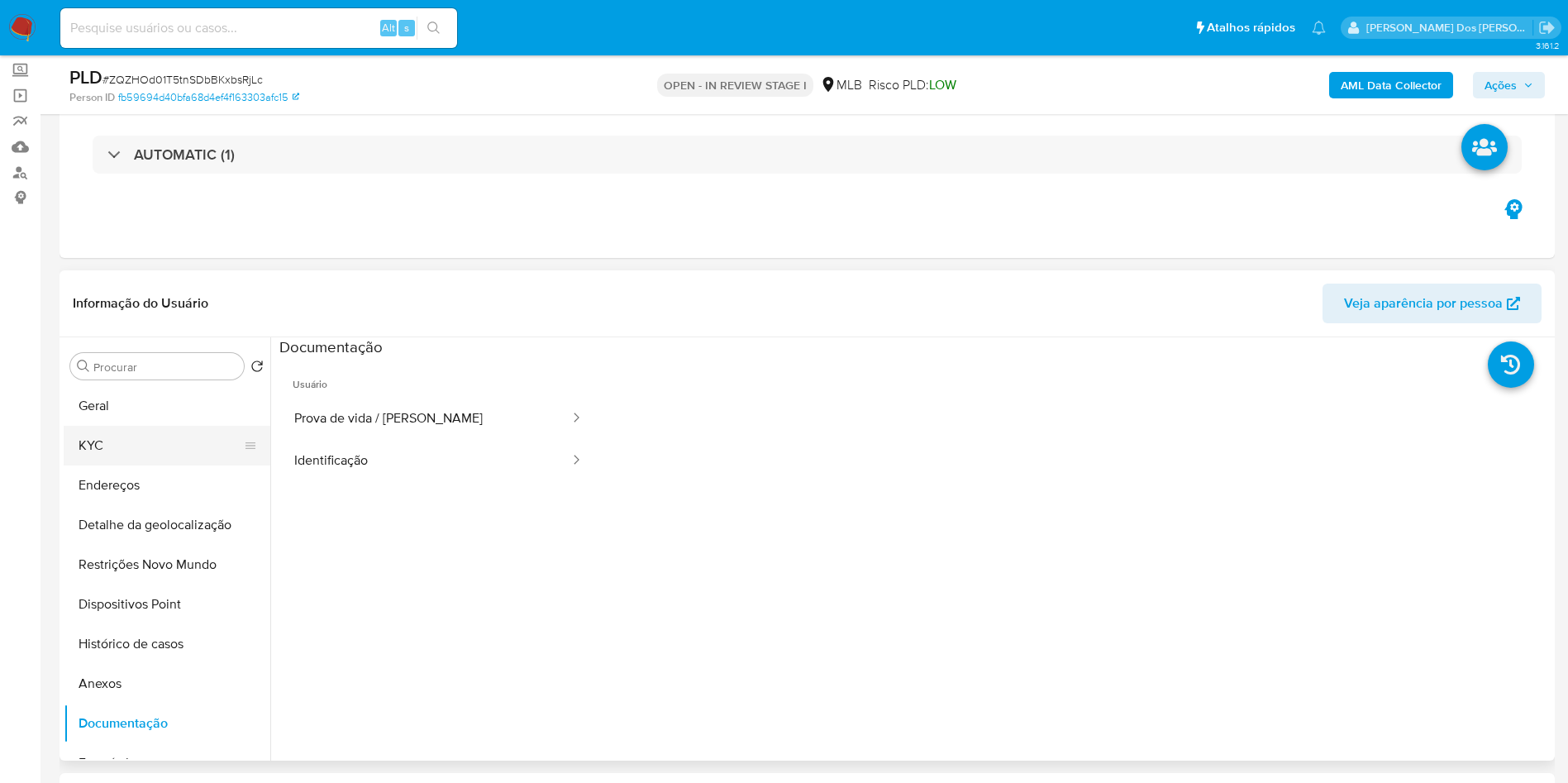
click at [100, 465] on button "KYC" at bounding box center [160, 445] width 194 height 40
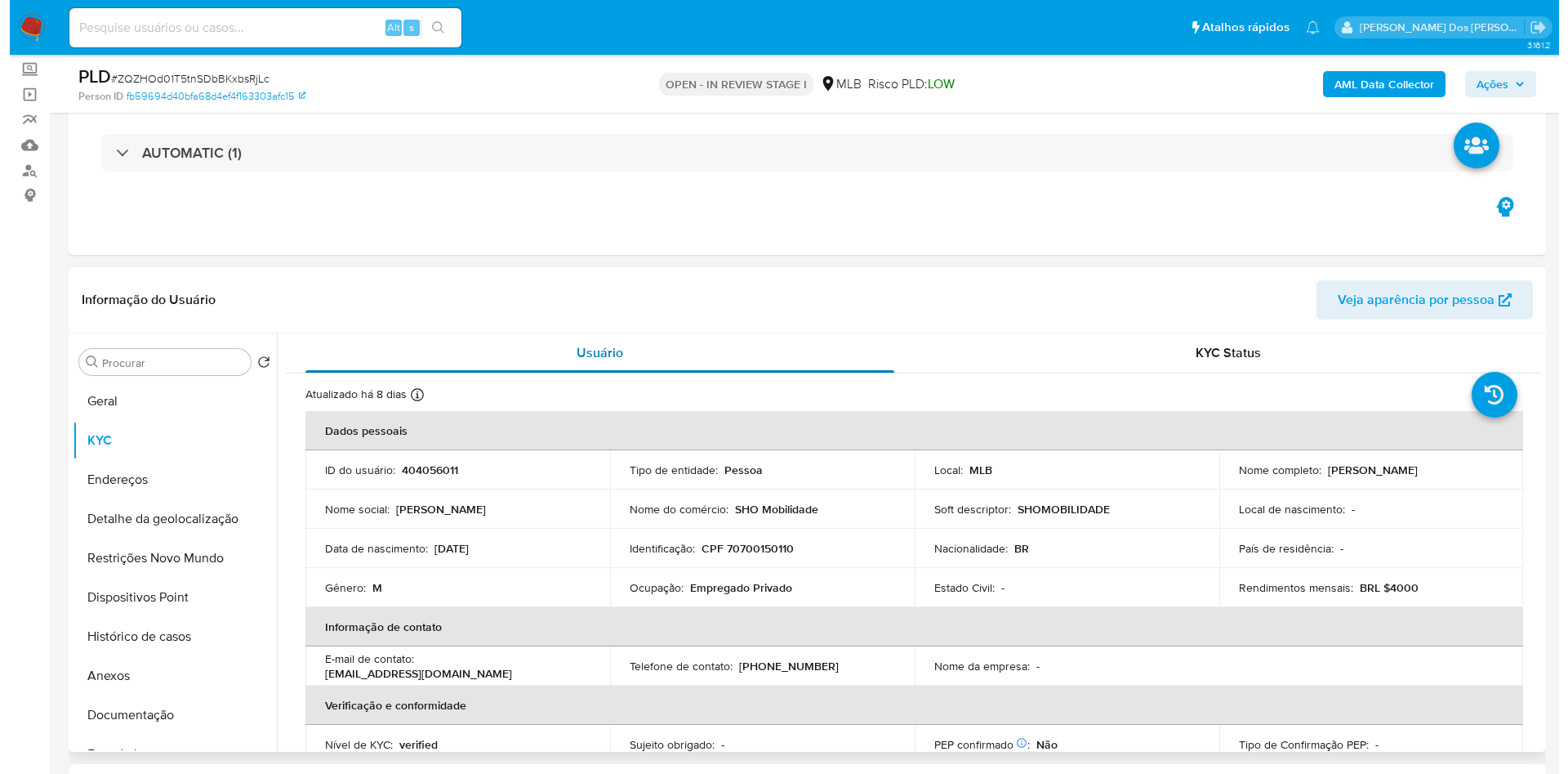
scroll to position [83, 0]
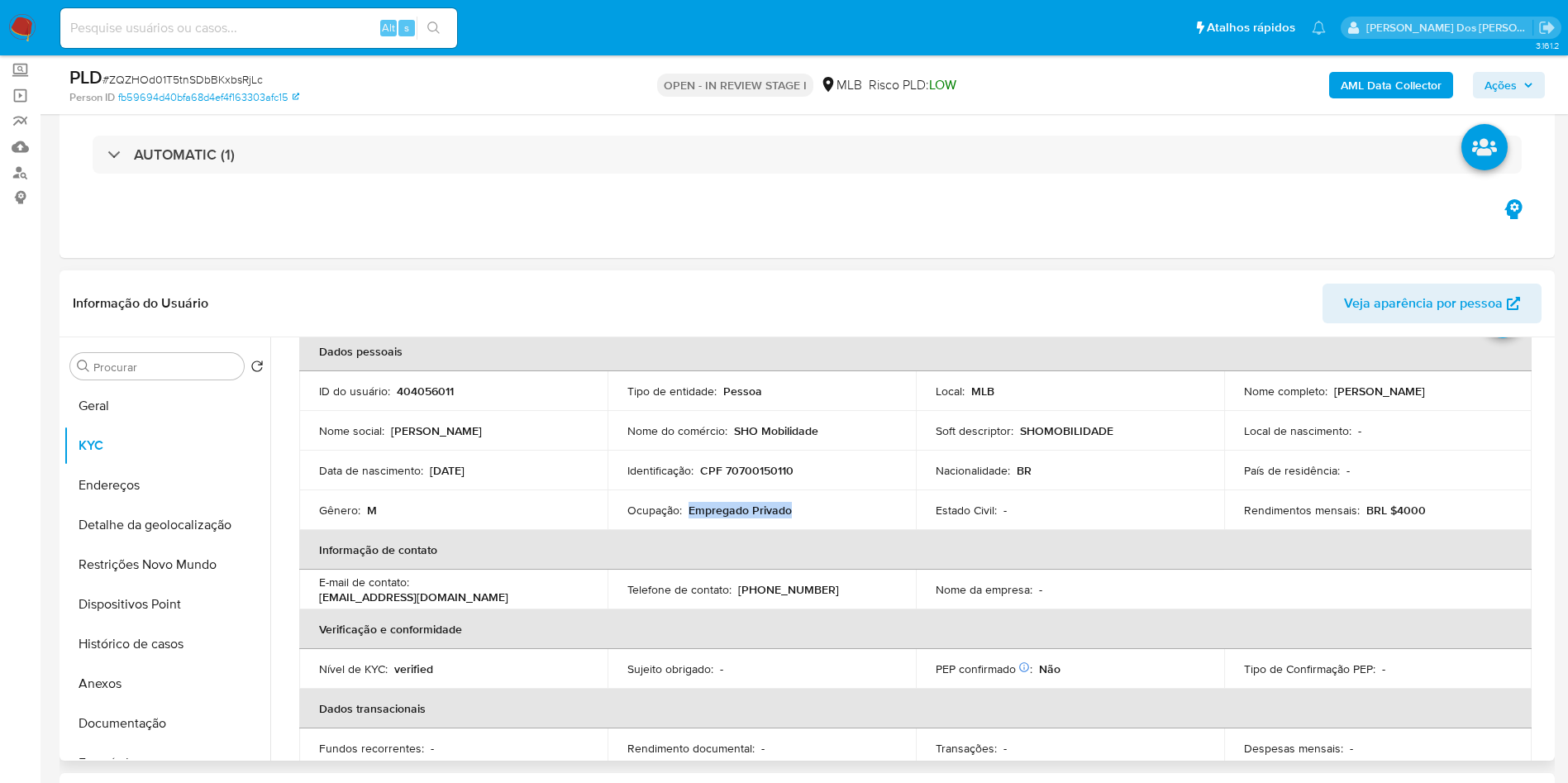
drag, startPoint x: 793, startPoint y: 534, endPoint x: 687, endPoint y: 537, distance: 106.0
click at [687, 518] on div "Ocupação : Empregado Privado" at bounding box center [761, 510] width 268 height 15
copy p "Empregado Privado"
click at [1394, 80] on b "AML Data Collector" at bounding box center [1390, 84] width 100 height 27
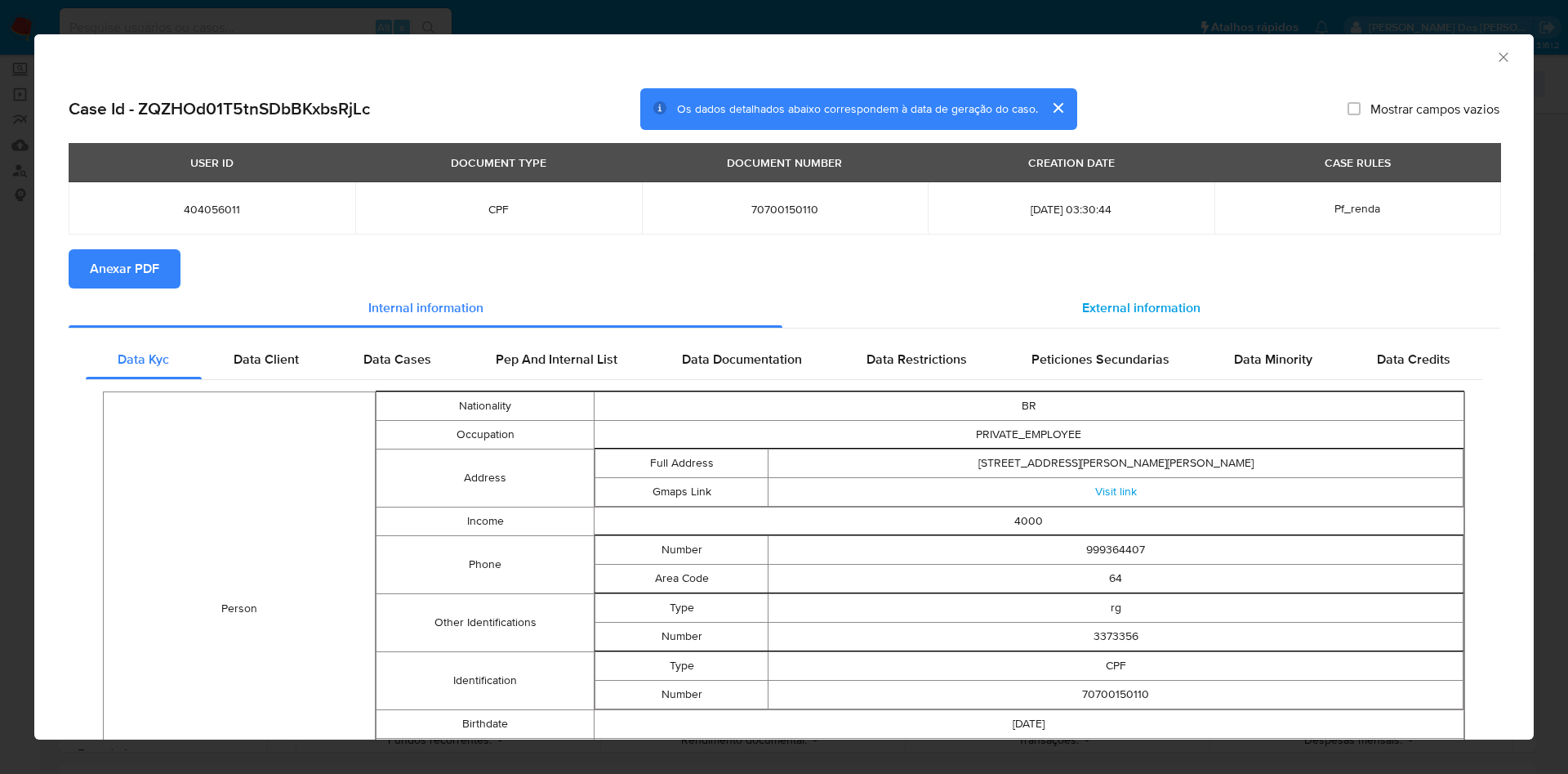
click at [1119, 305] on span "External information" at bounding box center [1141, 307] width 119 height 19
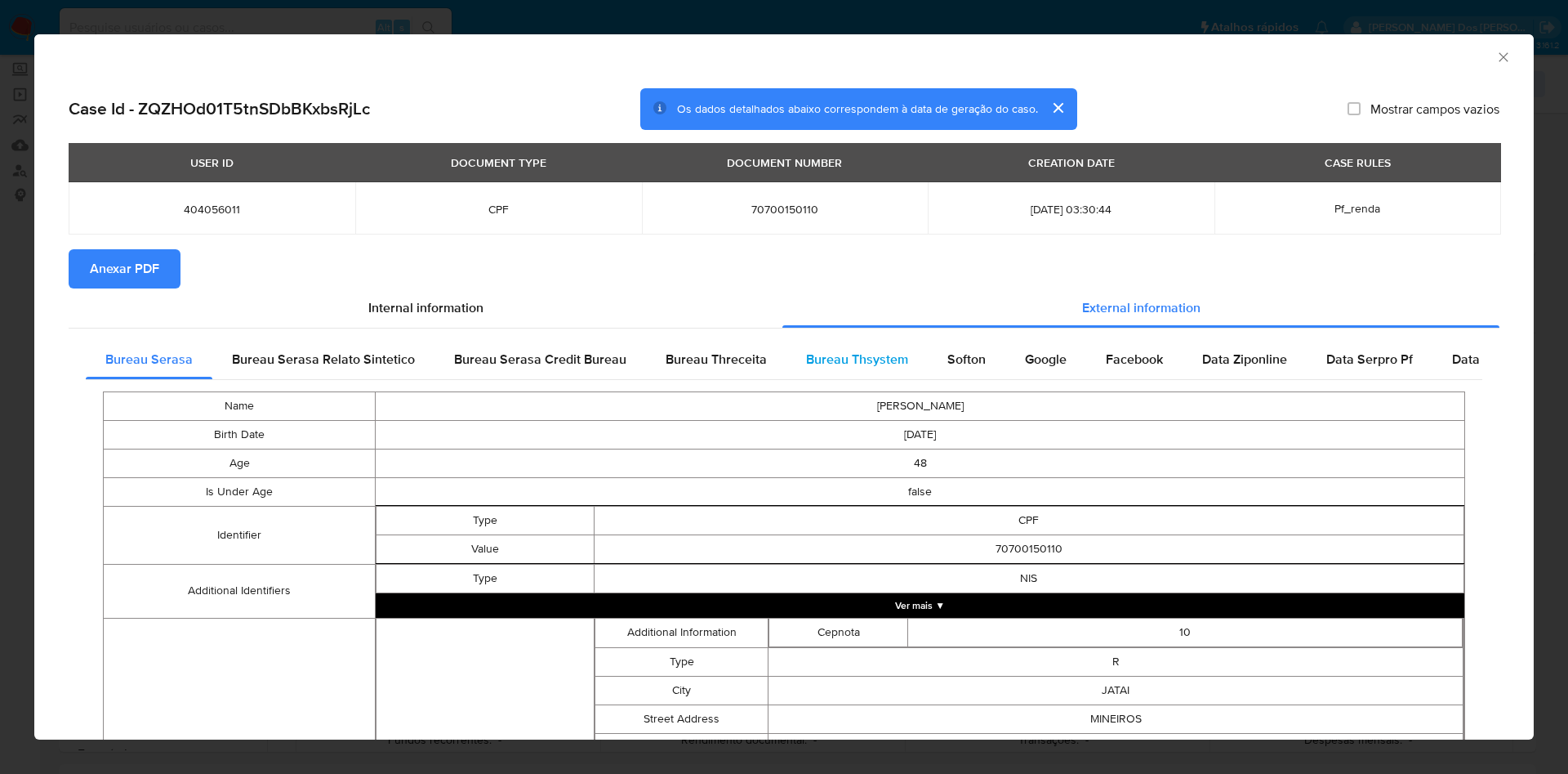
click at [806, 362] on span "Bureau Thsystem" at bounding box center [857, 359] width 102 height 19
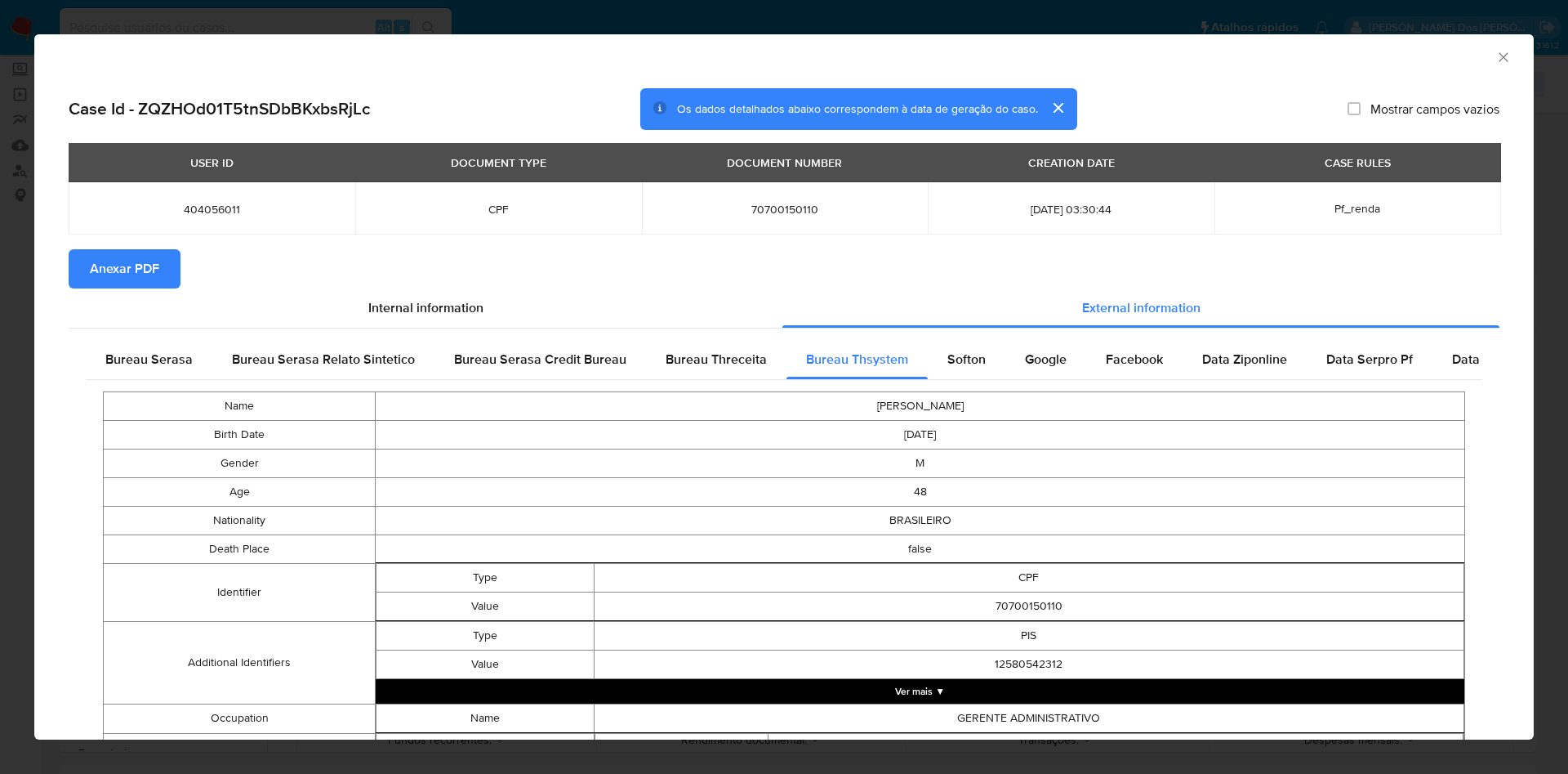
click at [134, 278] on span "Anexar PDF" at bounding box center [125, 268] width 70 height 36
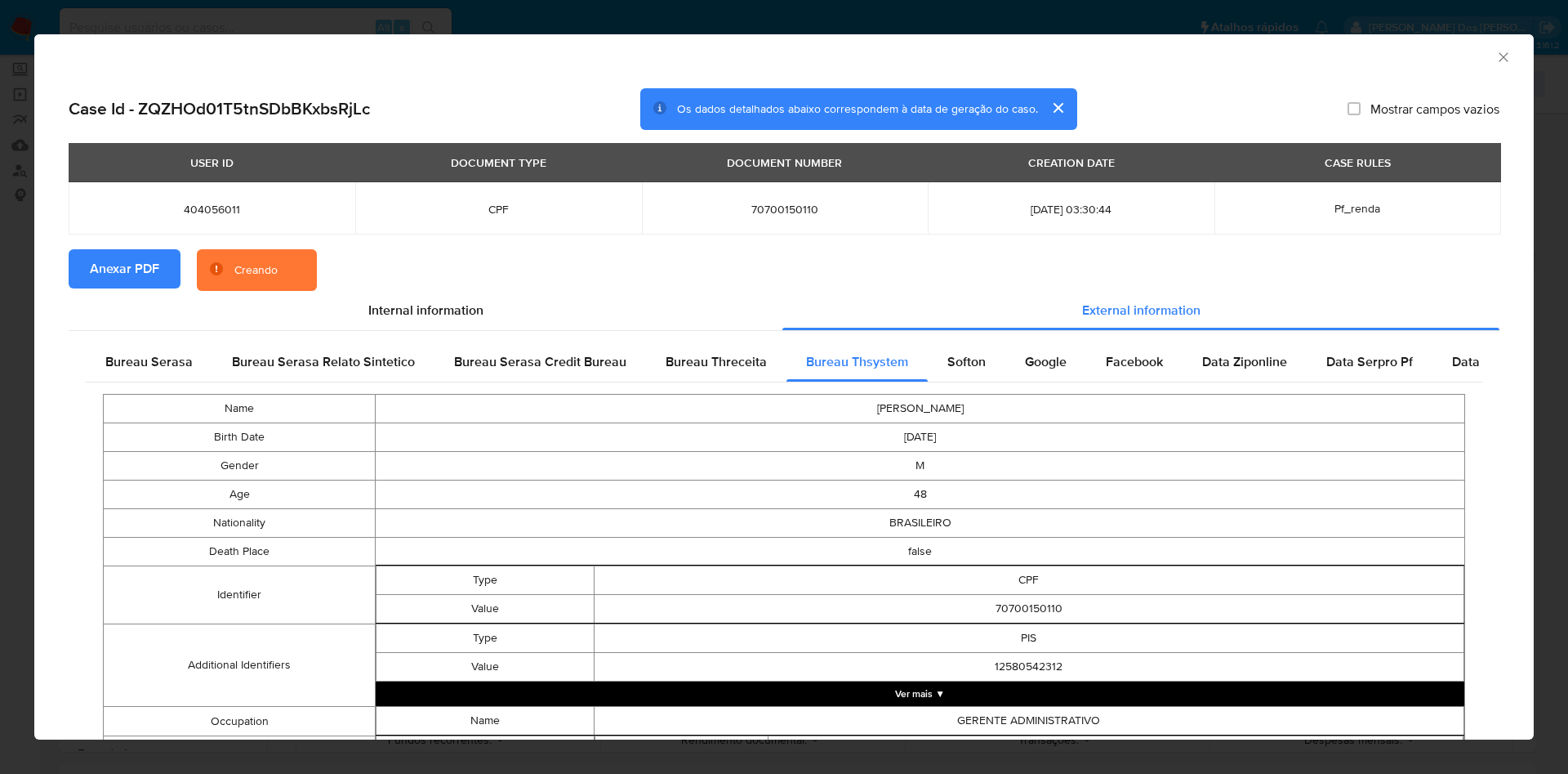
scroll to position [657, 0]
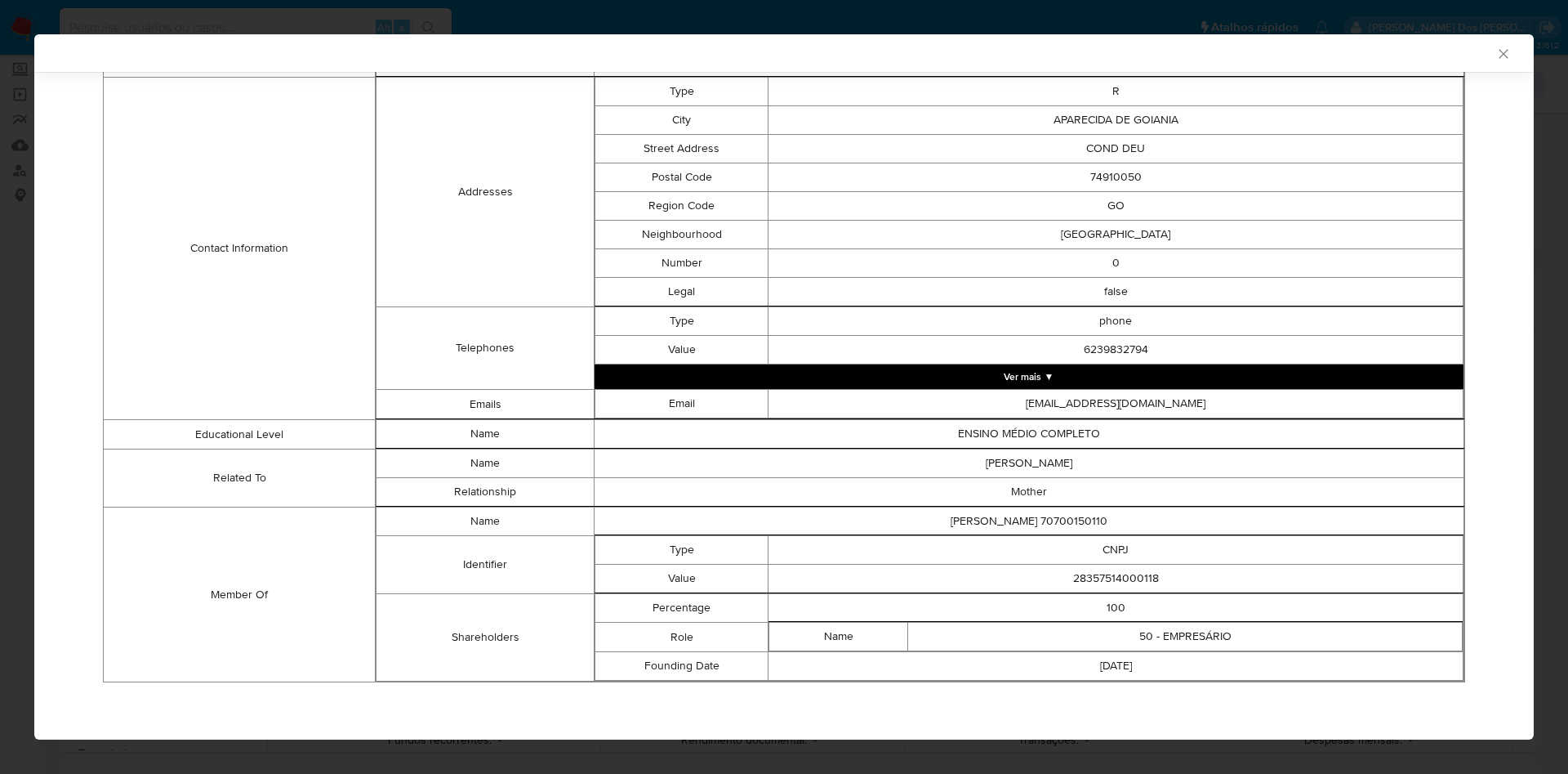
click at [1086, 567] on td "28357514000118" at bounding box center [1116, 579] width 695 height 28
copy td "28357514000118"
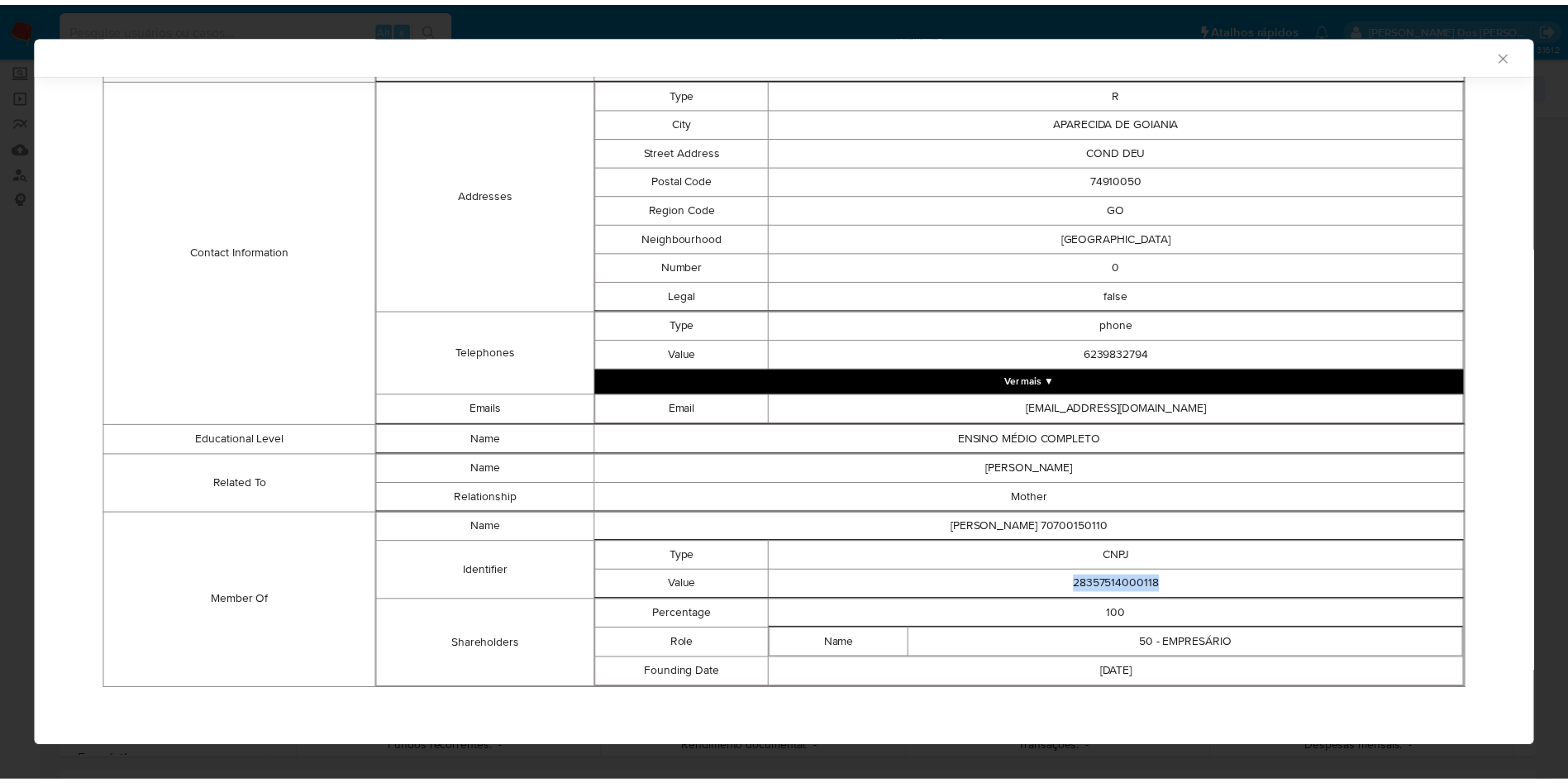
scroll to position [661, 0]
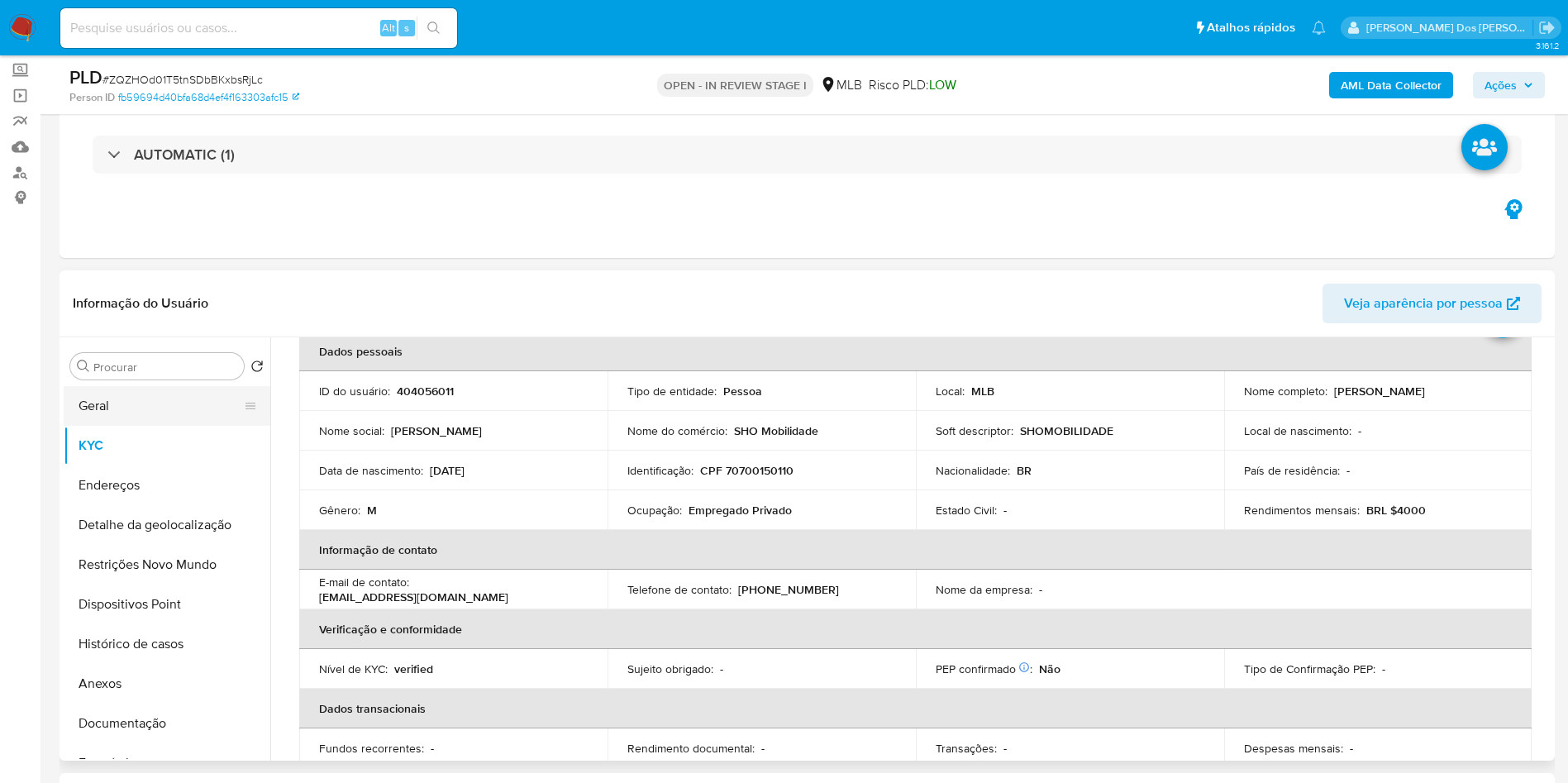
click at [174, 421] on button "Geral" at bounding box center [160, 405] width 194 height 40
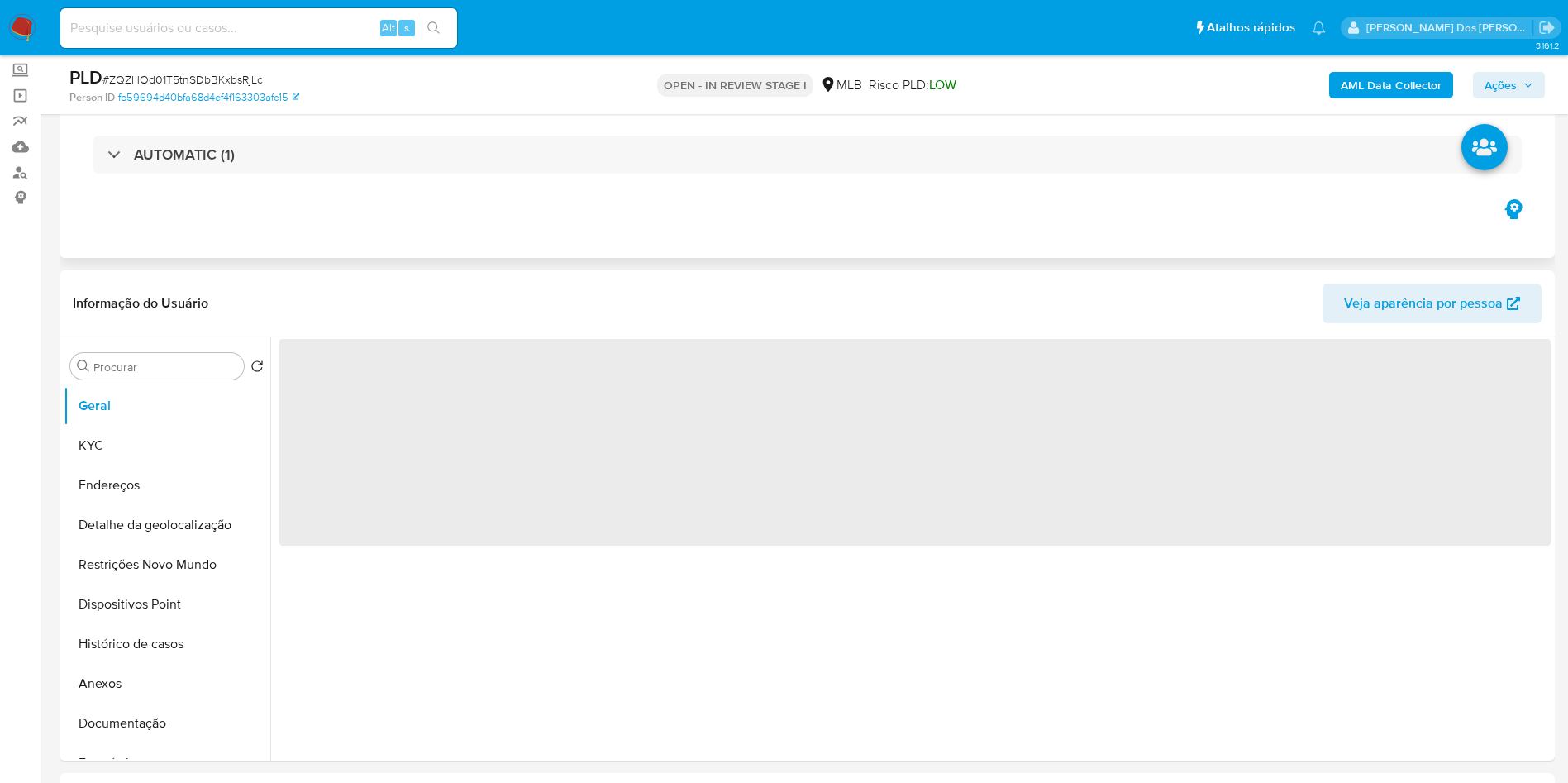
scroll to position [199, 0]
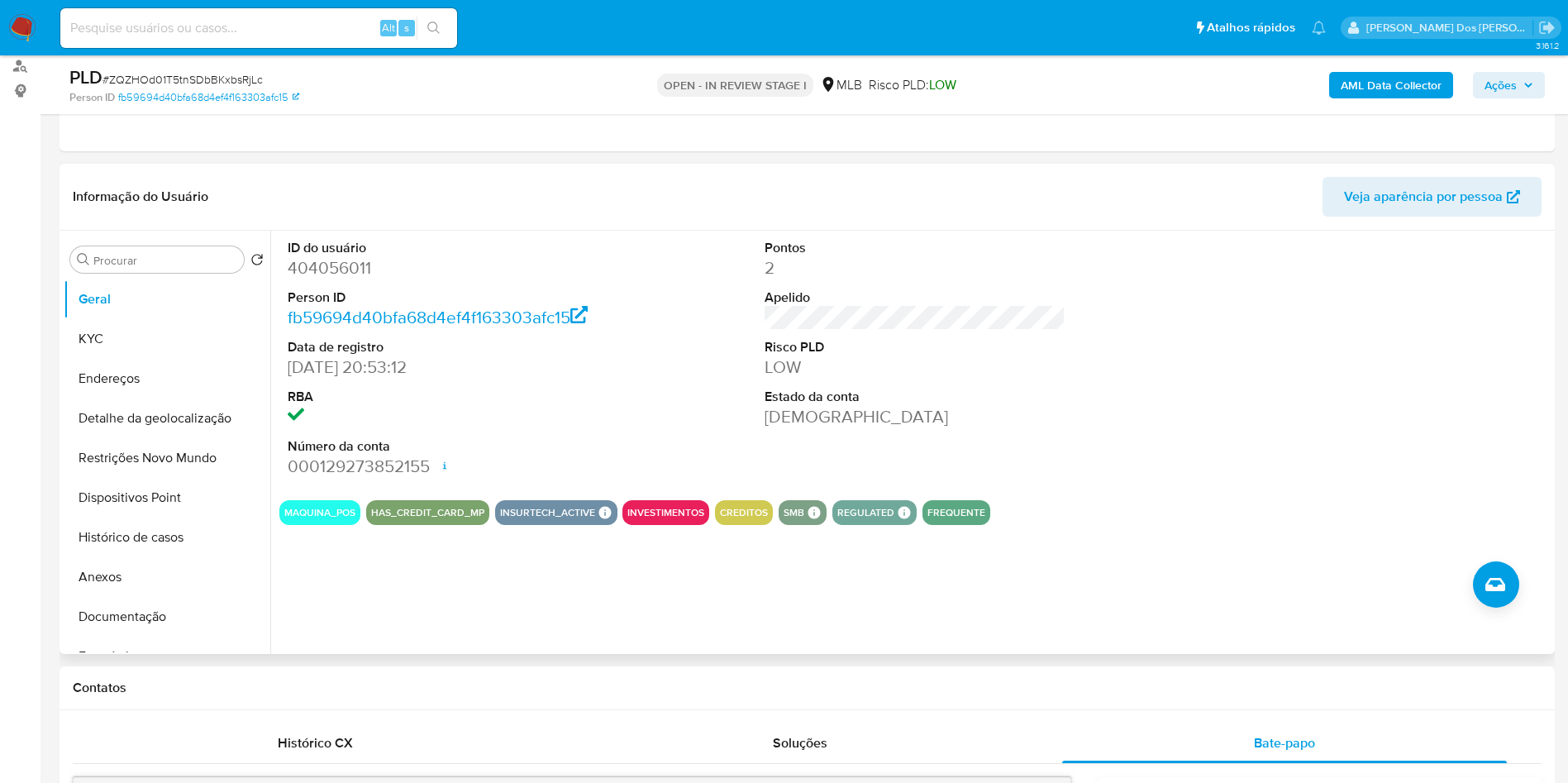
copy td "28357514000118"
click at [130, 357] on button "KYC" at bounding box center [160, 339] width 194 height 40
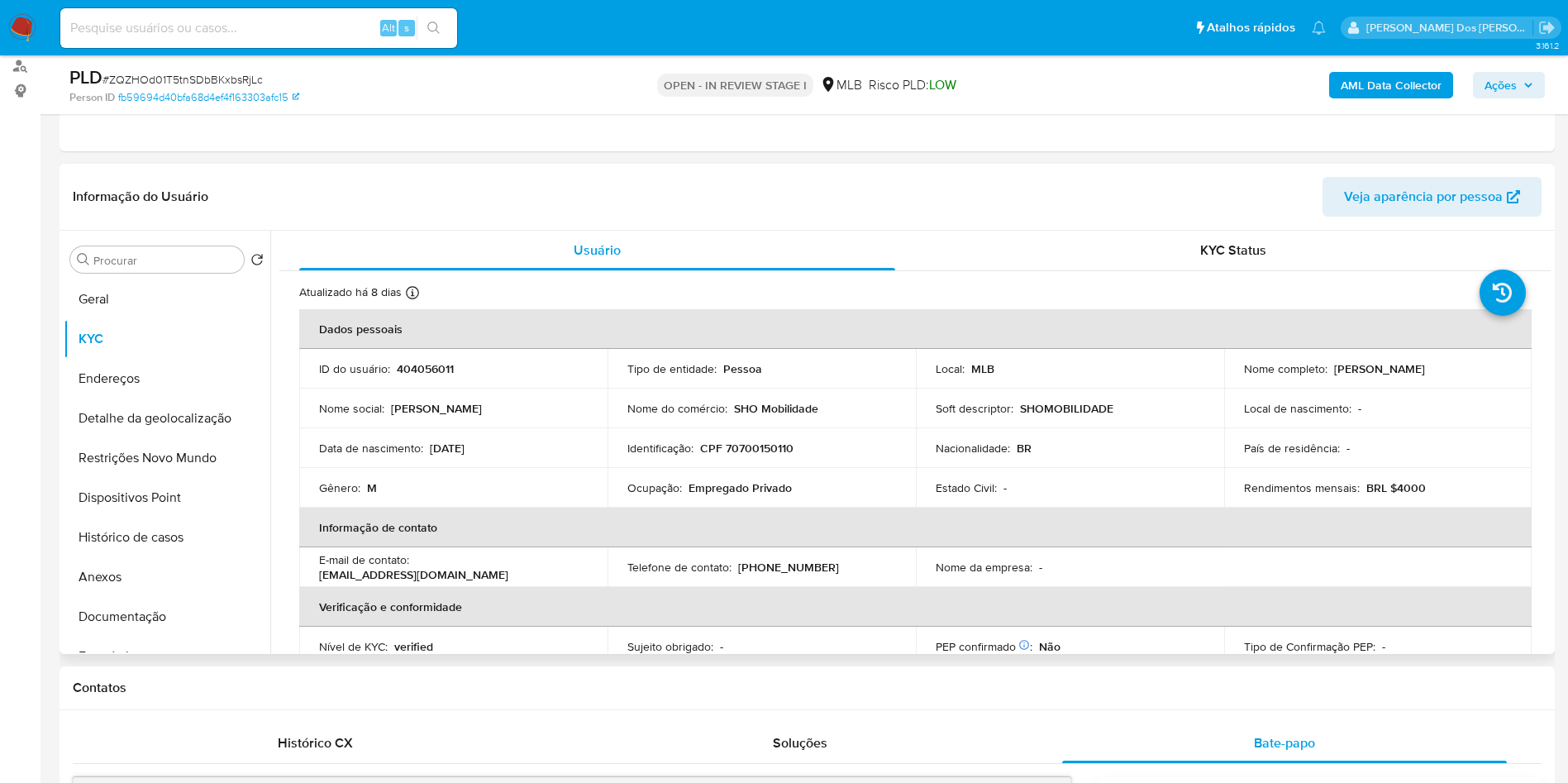
copy td "28357514000118"
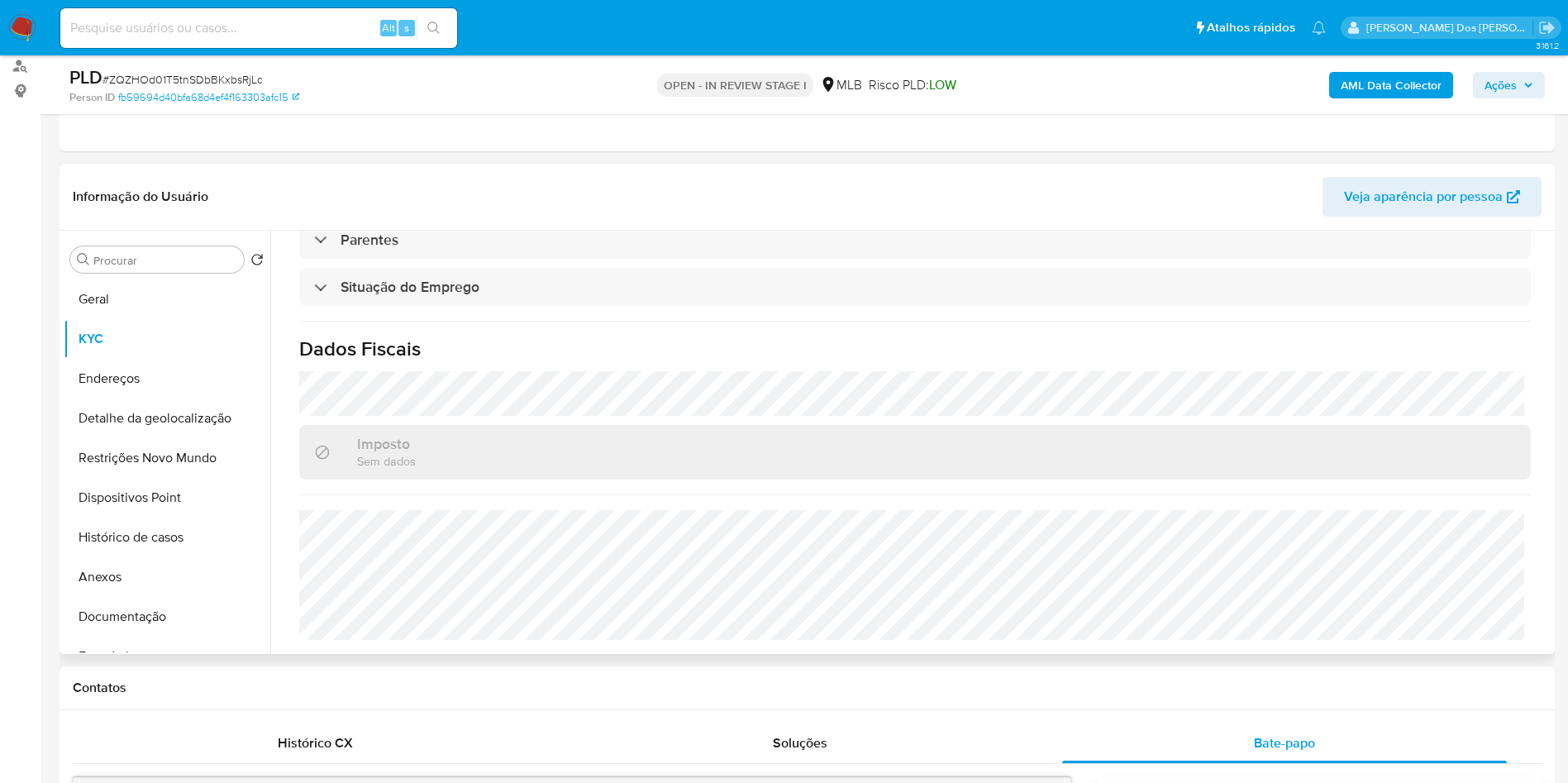
copy td "28357514000118"
click at [172, 438] on button "Detalhe da geolocalização" at bounding box center [160, 418] width 194 height 40
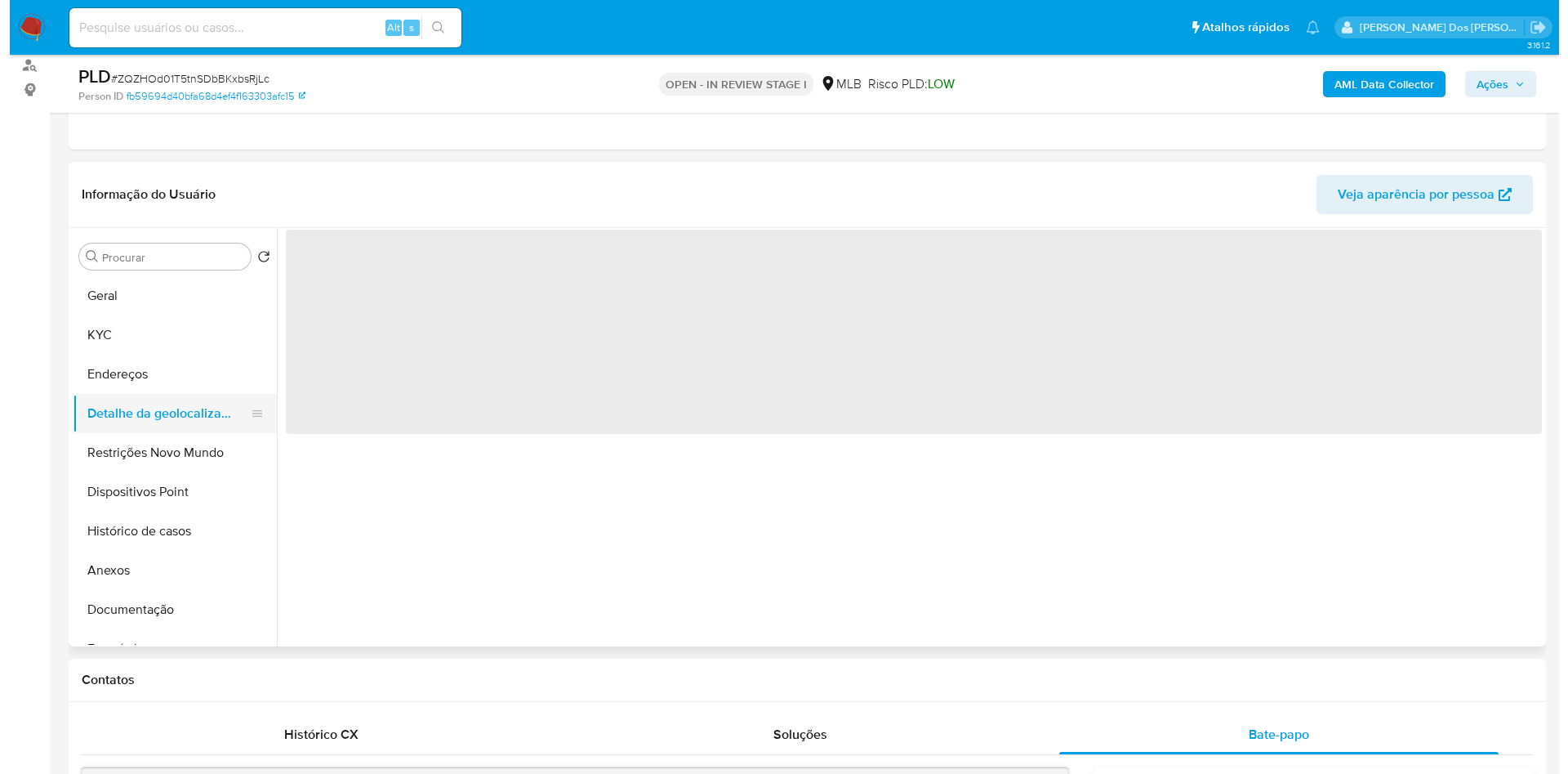
scroll to position [0, 0]
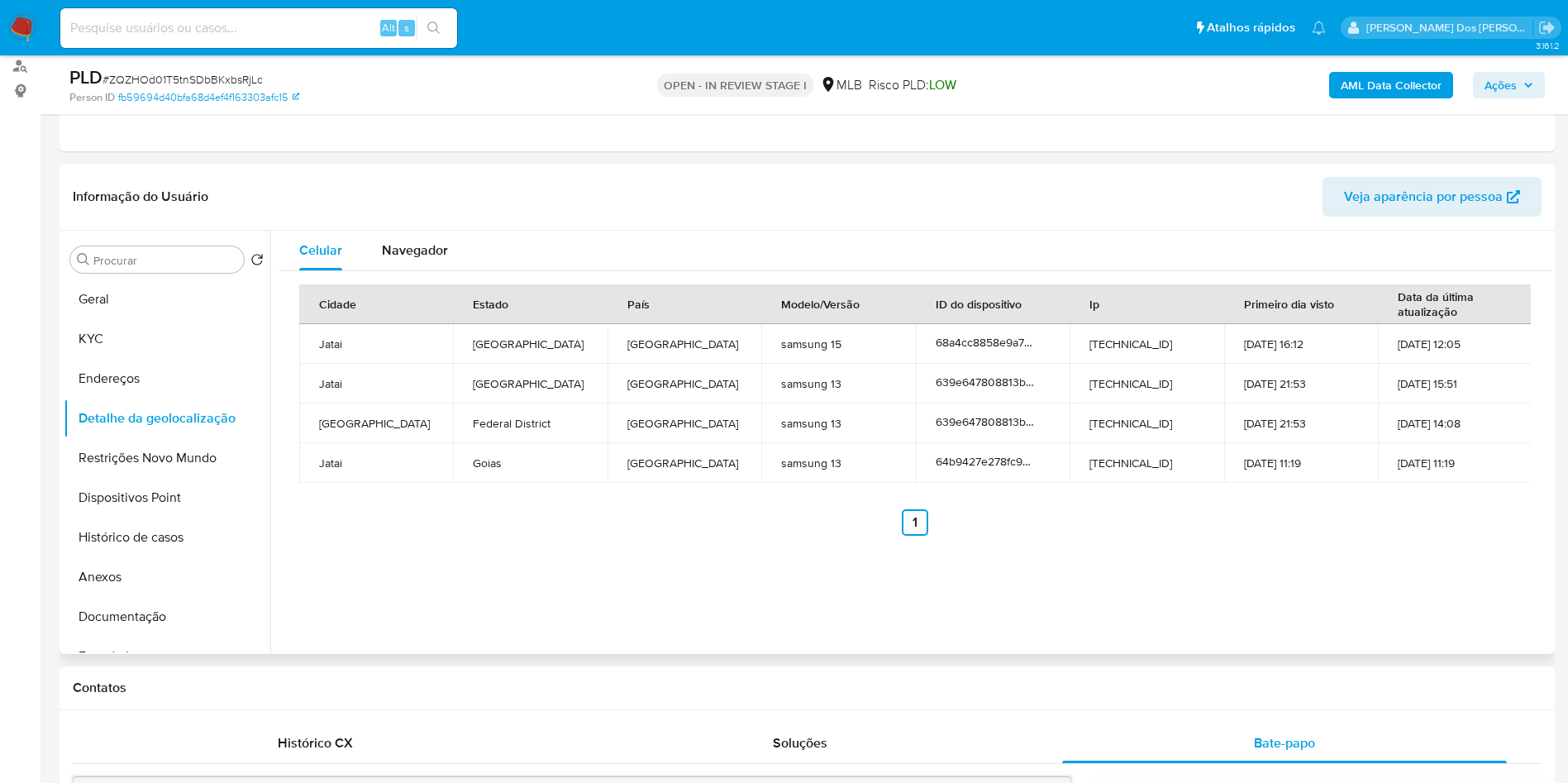
copy td "28357514000118"
click at [157, 478] on button "Restrições Novo Mundo" at bounding box center [160, 458] width 194 height 40
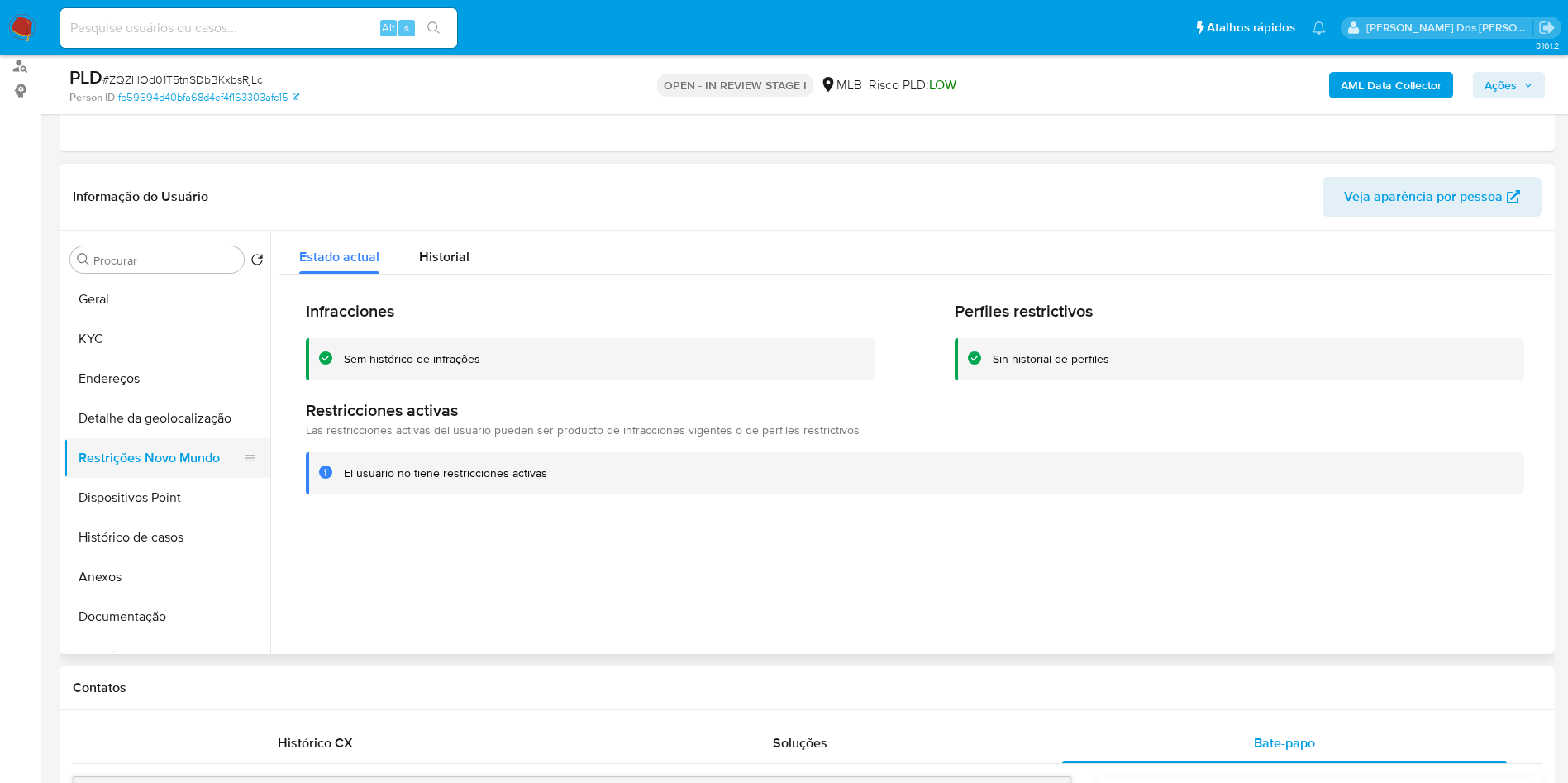
copy td "28357514000118"
click at [136, 515] on button "Dispositivos Point" at bounding box center [160, 498] width 194 height 40
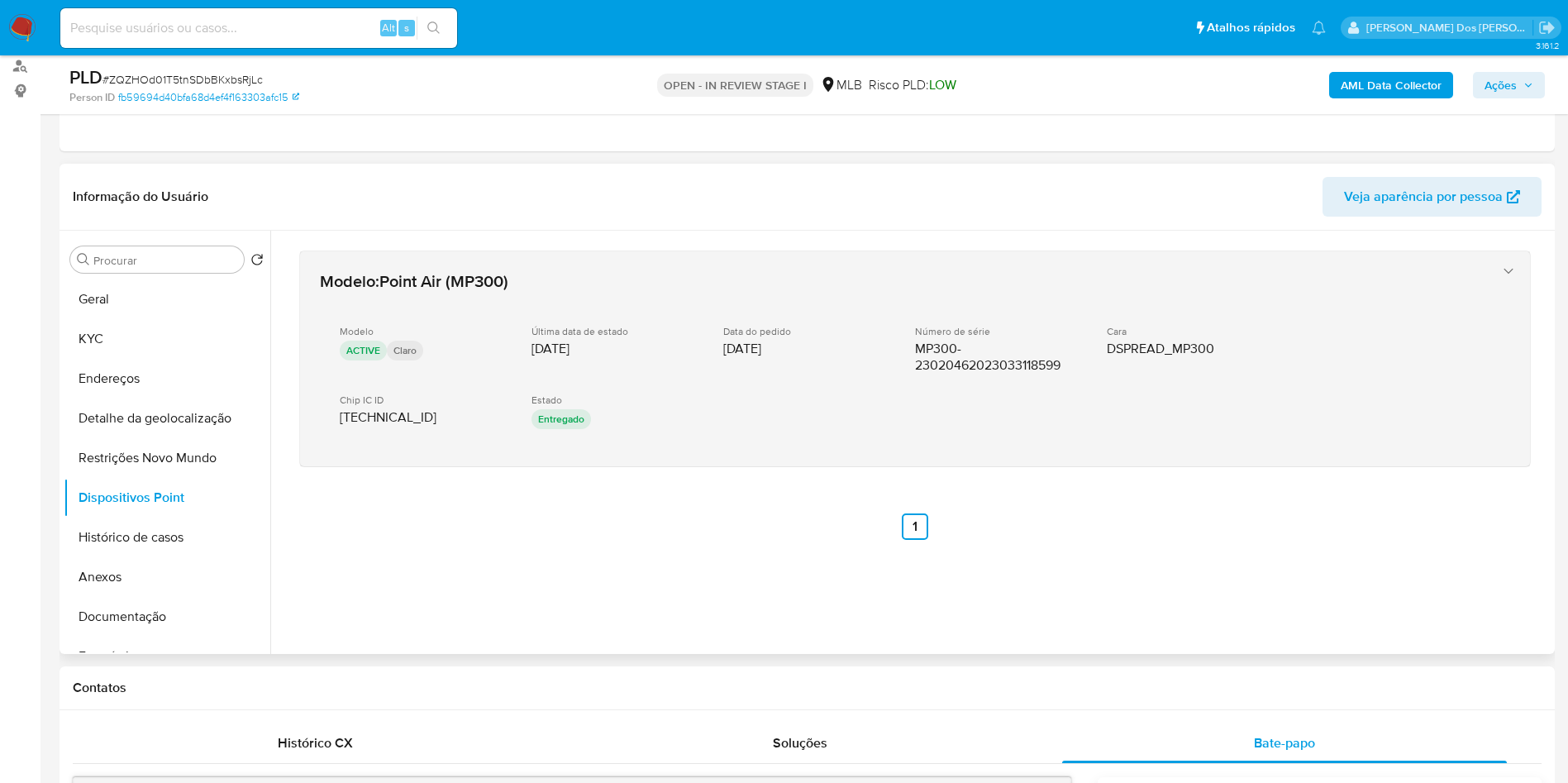
copy td "28357514000118"
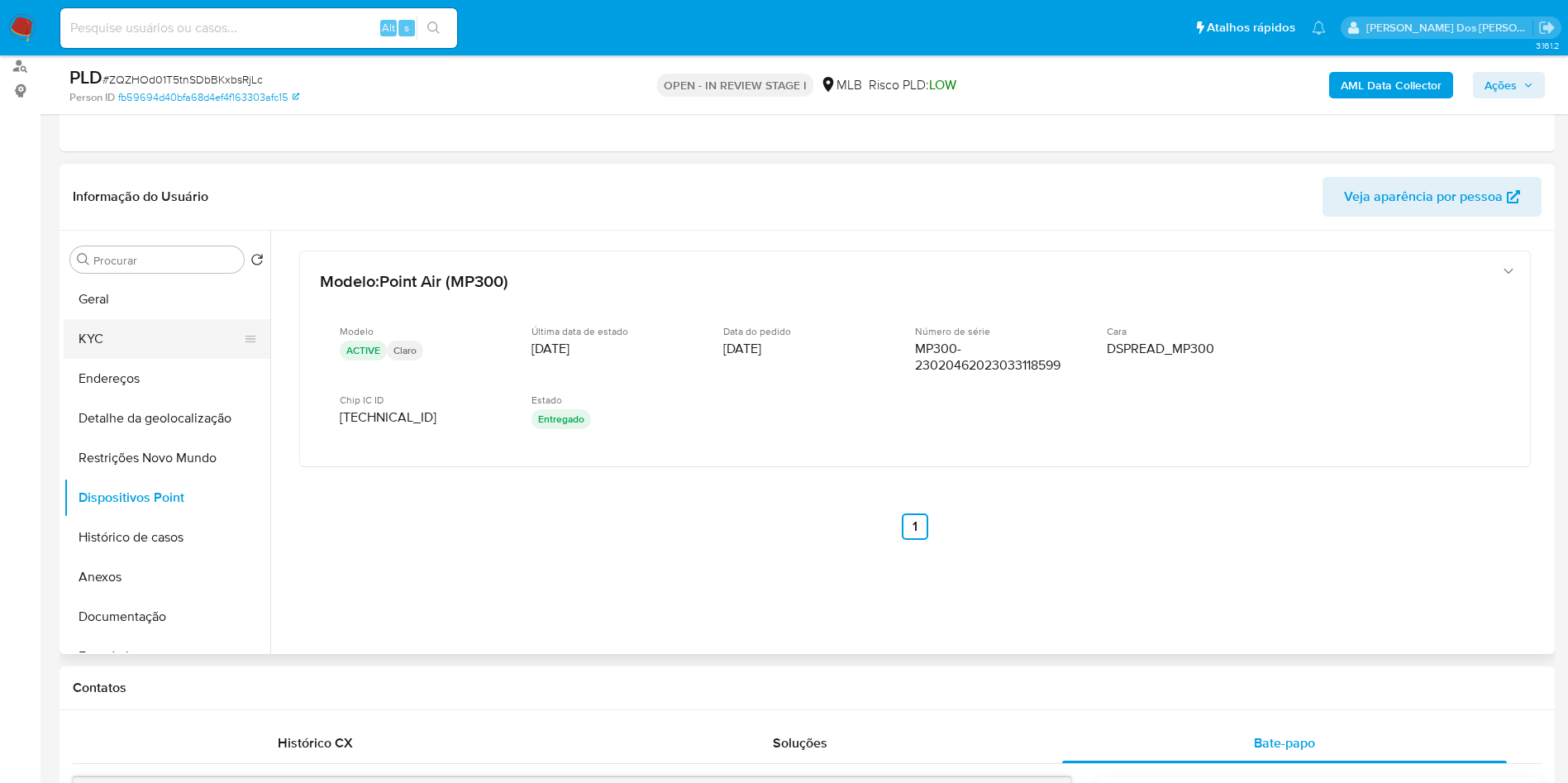
click at [150, 359] on button "KYC" at bounding box center [160, 339] width 194 height 40
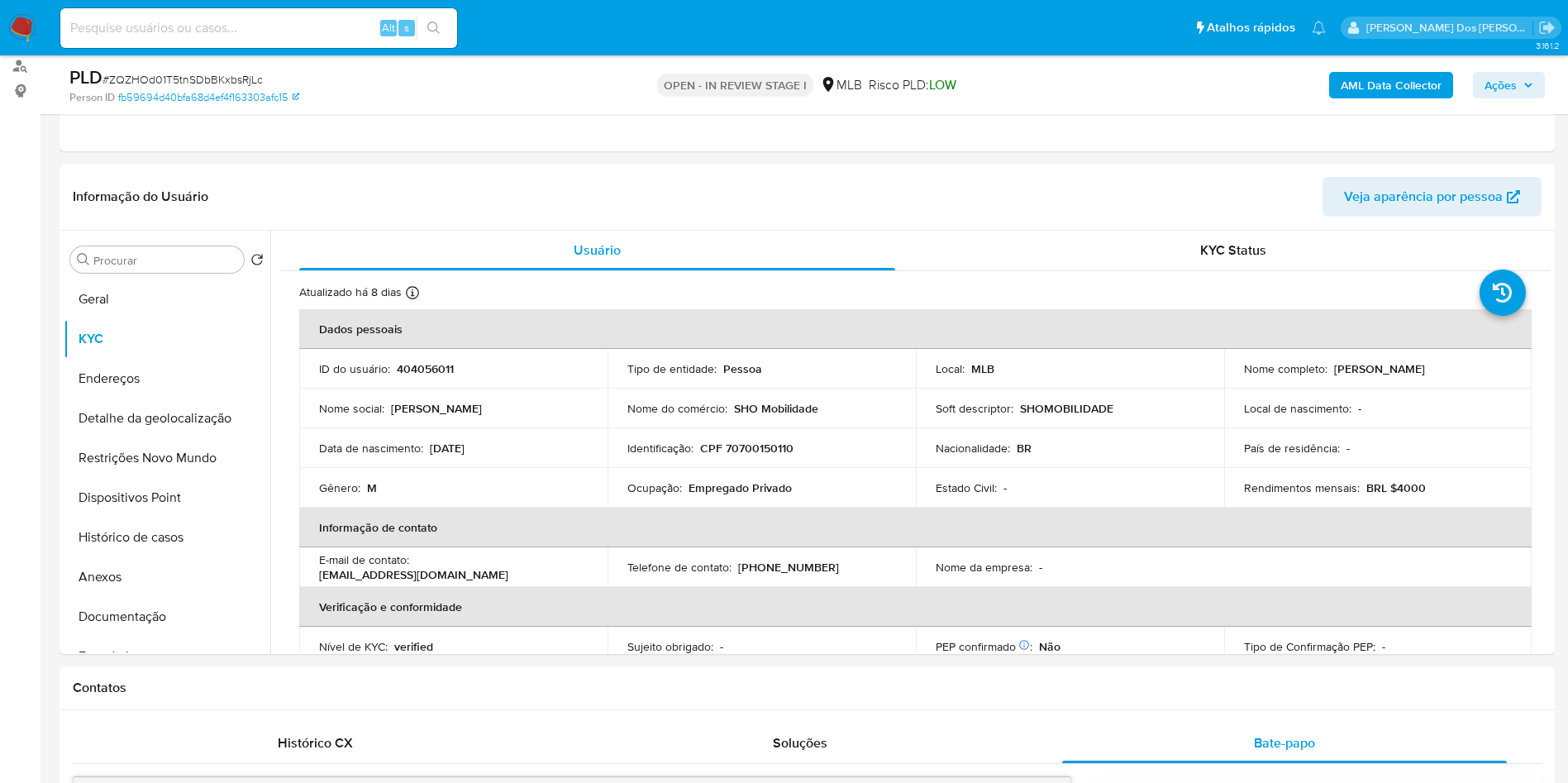
click at [1511, 100] on div "AML Data Collector Ações" at bounding box center [1301, 84] width 488 height 39
click at [1521, 92] on span "Ações" at bounding box center [1508, 84] width 49 height 23
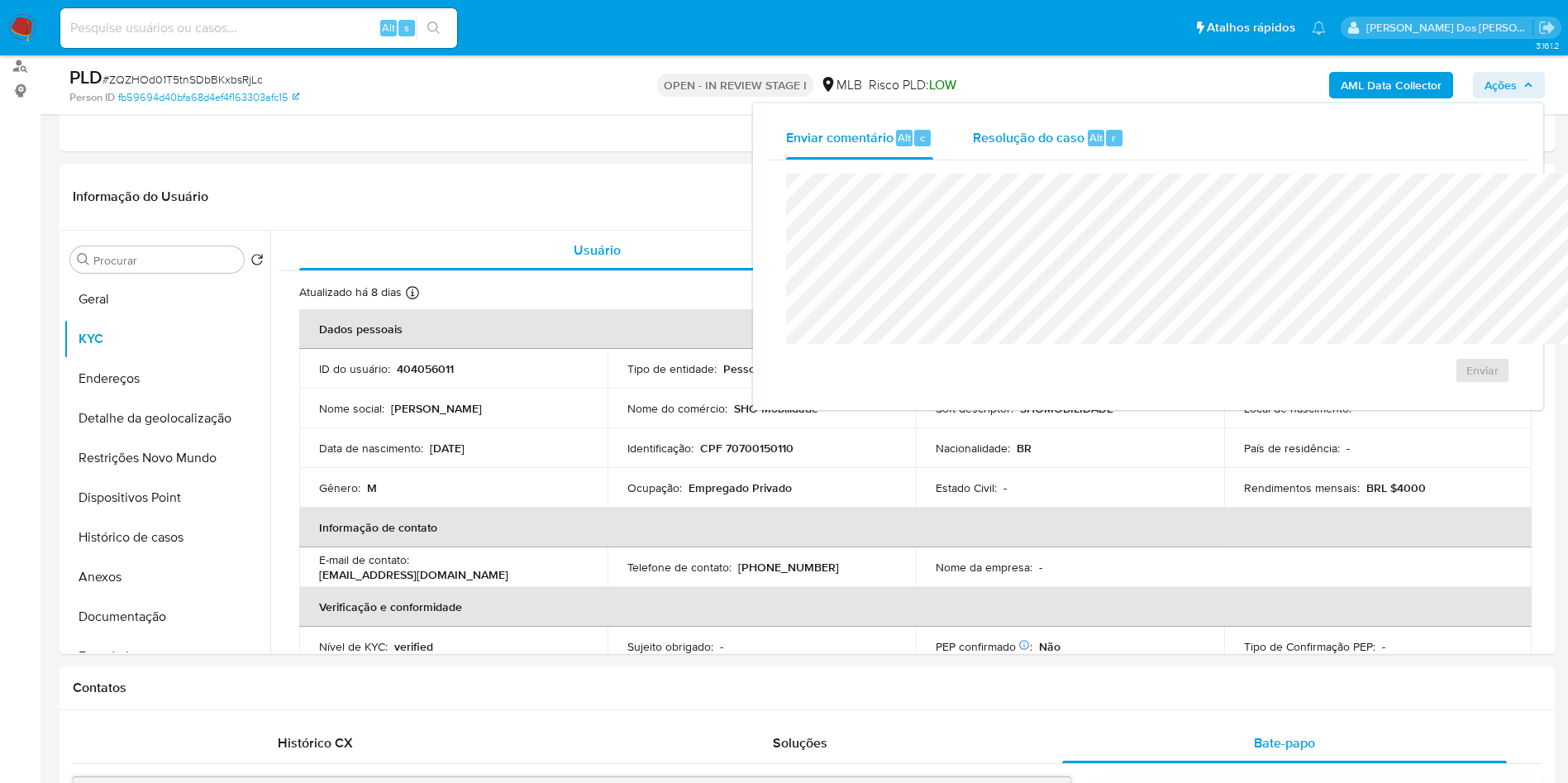
click at [973, 136] on span "Resolução do caso" at bounding box center [1028, 136] width 111 height 19
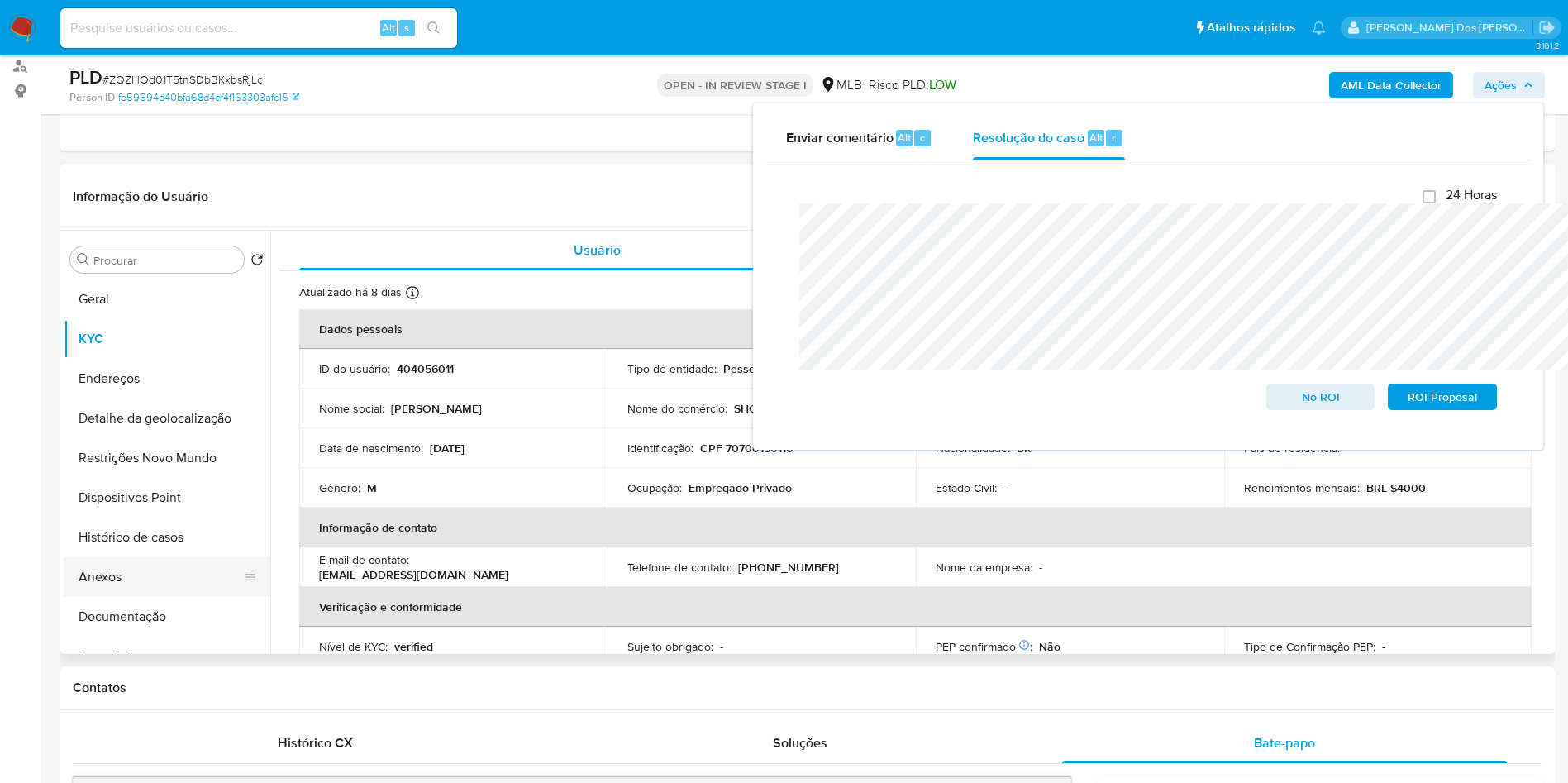
click at [100, 597] on button "Anexos" at bounding box center [160, 577] width 194 height 40
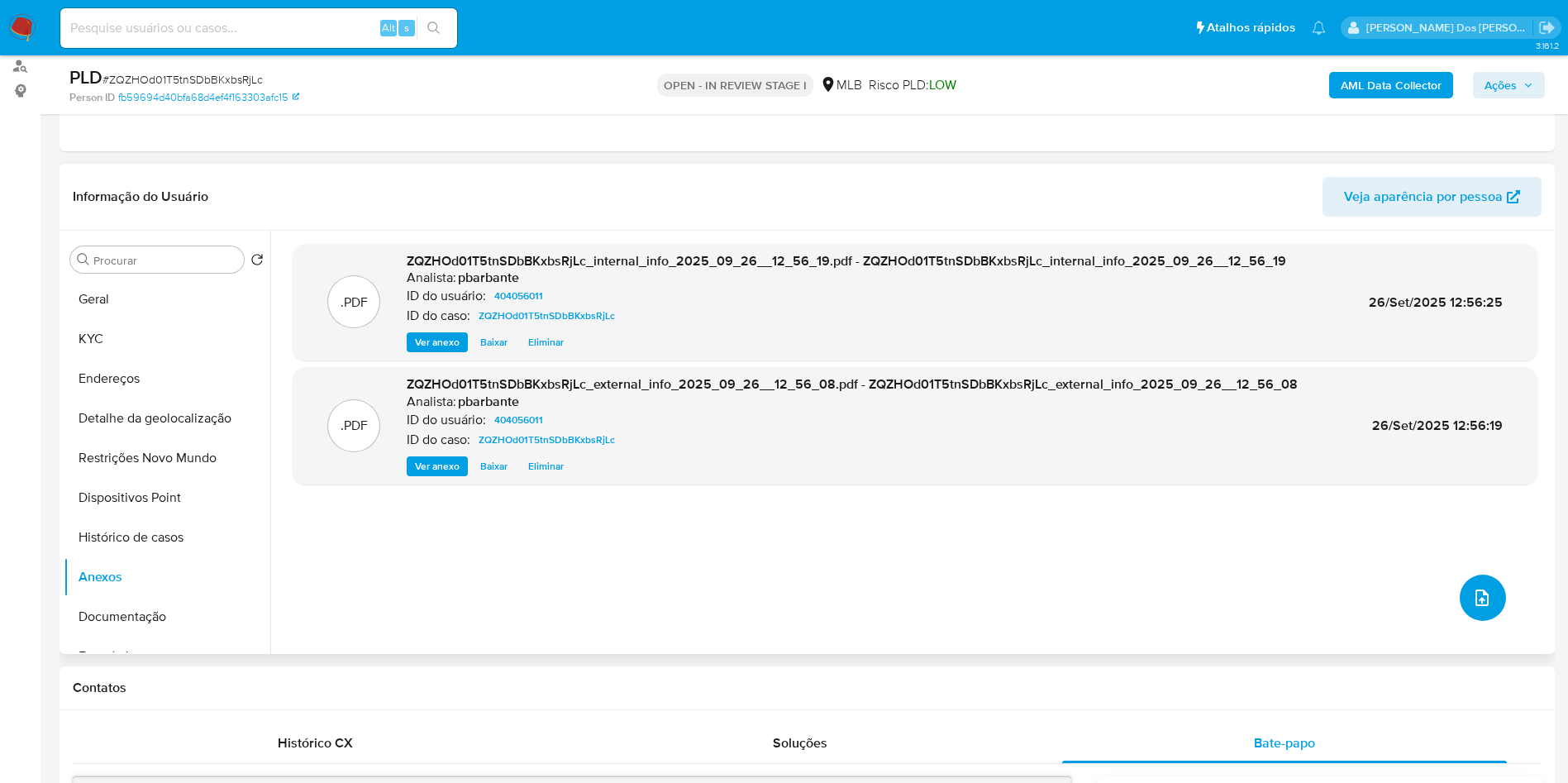
click at [1483, 621] on button "upload-file" at bounding box center [1483, 597] width 47 height 47
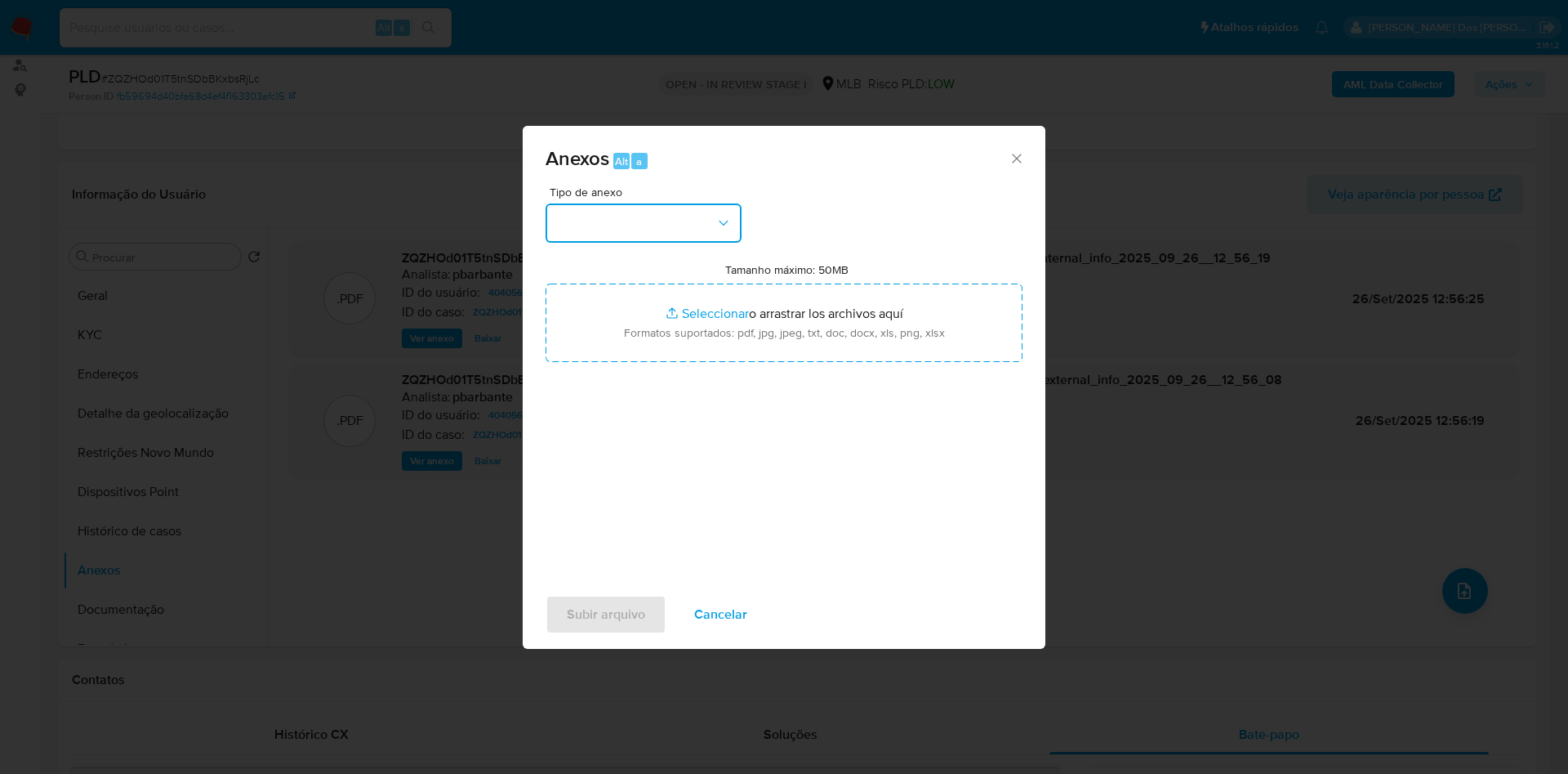
click at [671, 203] on button "button" at bounding box center [644, 223] width 196 height 39
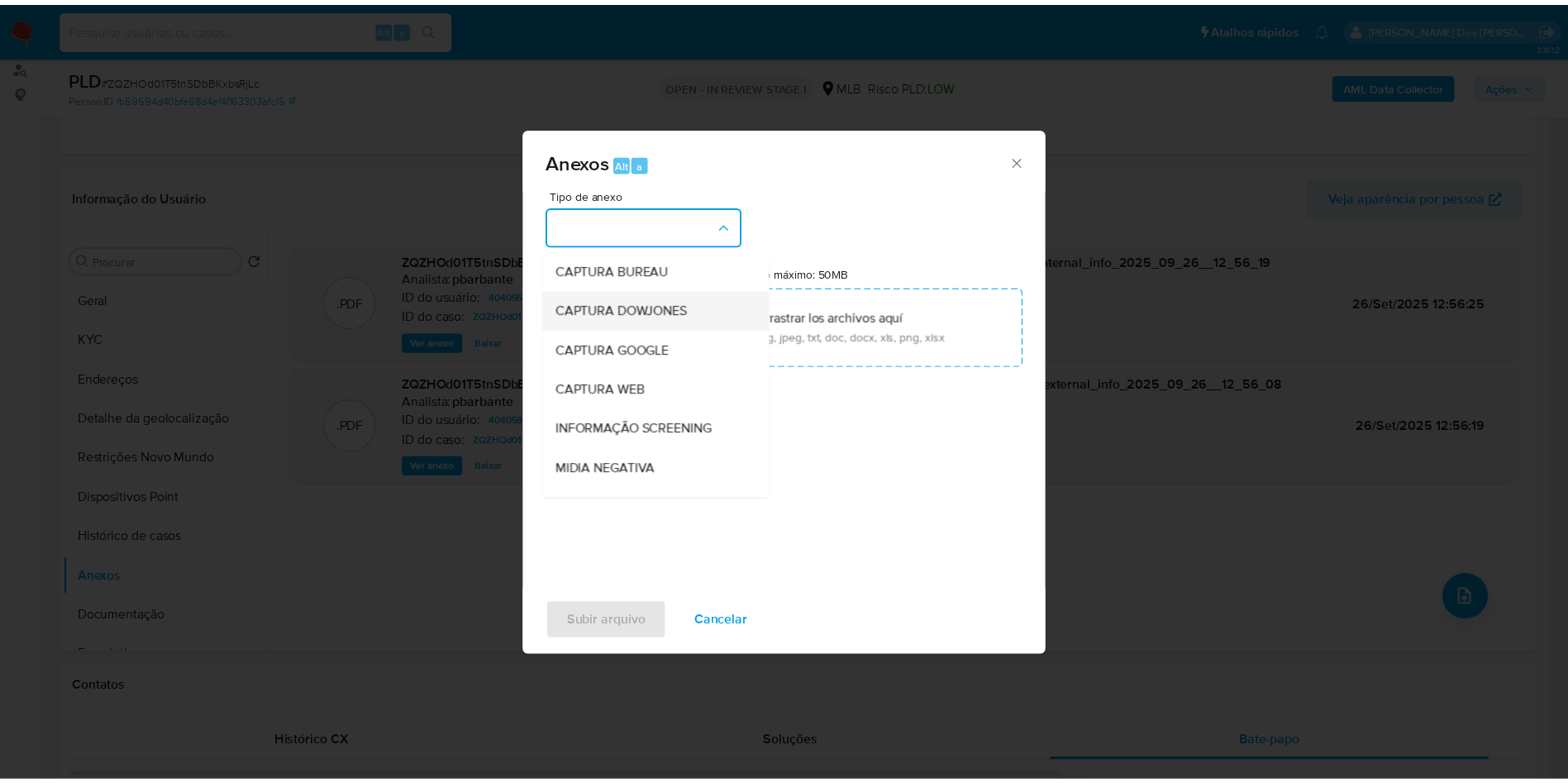
scroll to position [222, 0]
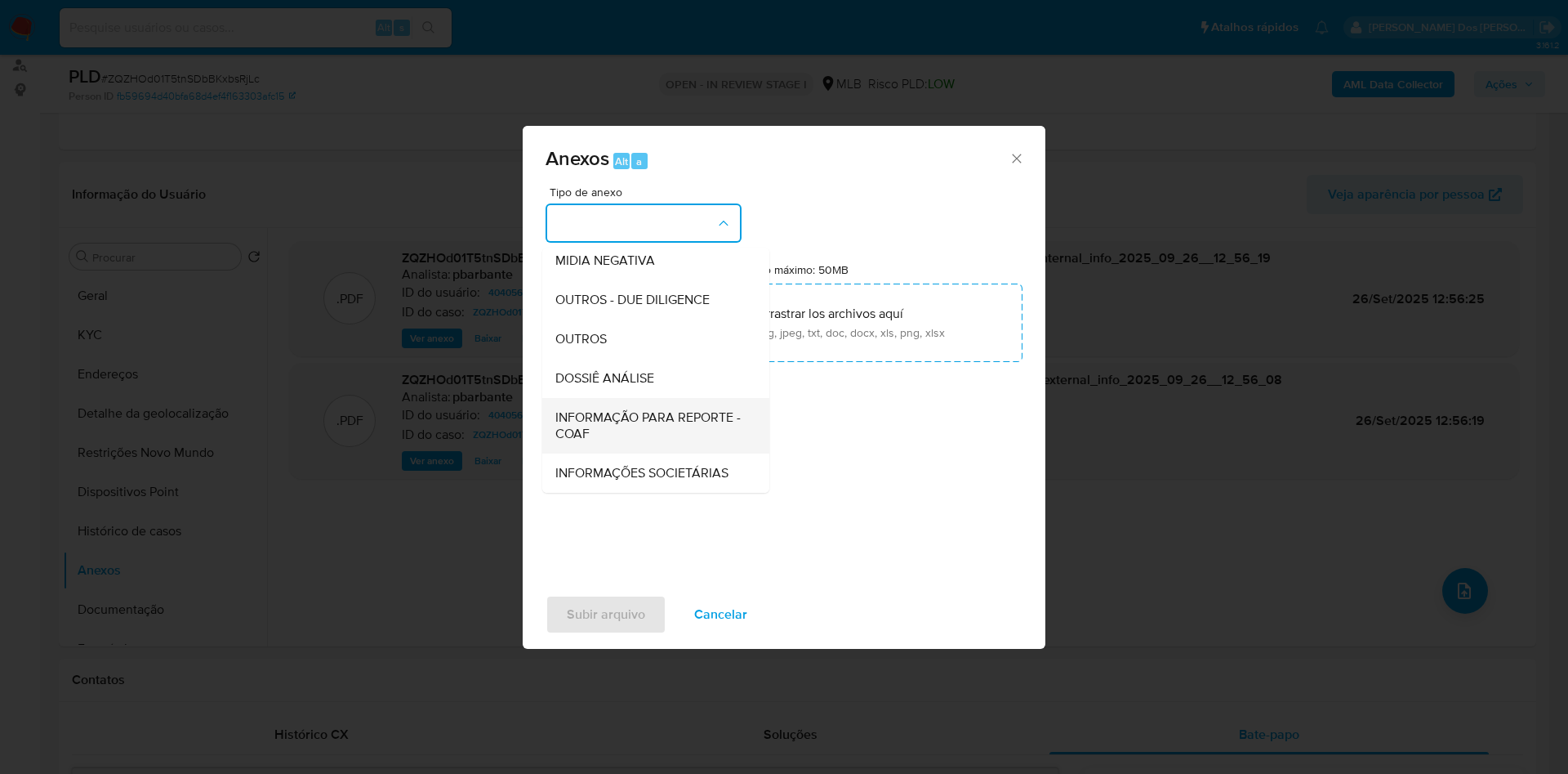
click at [574, 410] on span "INFORMAÇÃO PARA REPORTE - COAF" at bounding box center [651, 425] width 191 height 32
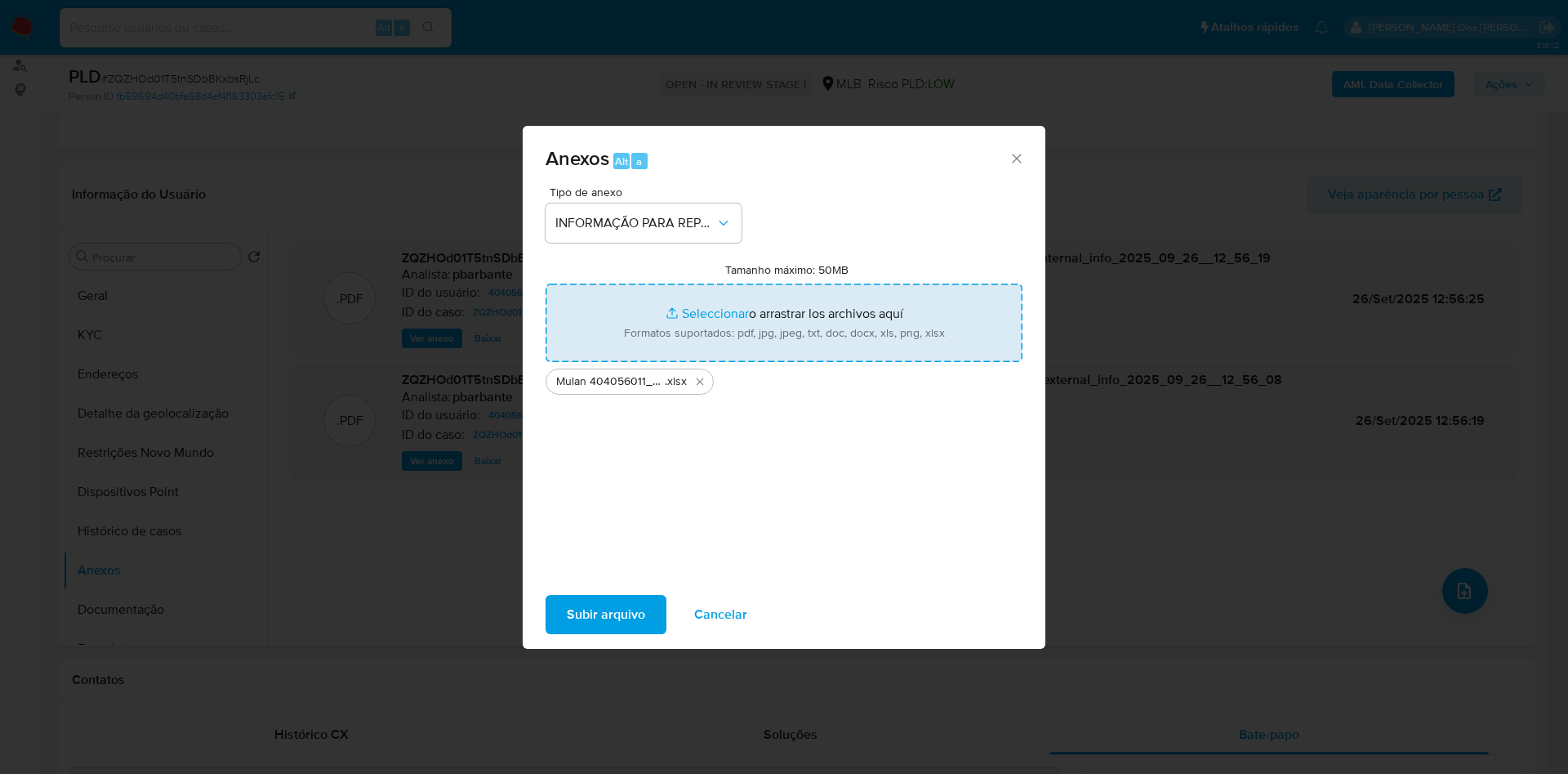
type input "C:\fakepath\SAR - XXX - CPF 70700150110 - SERGIO HENRIQUE DE OLIVEIRA.pdf"
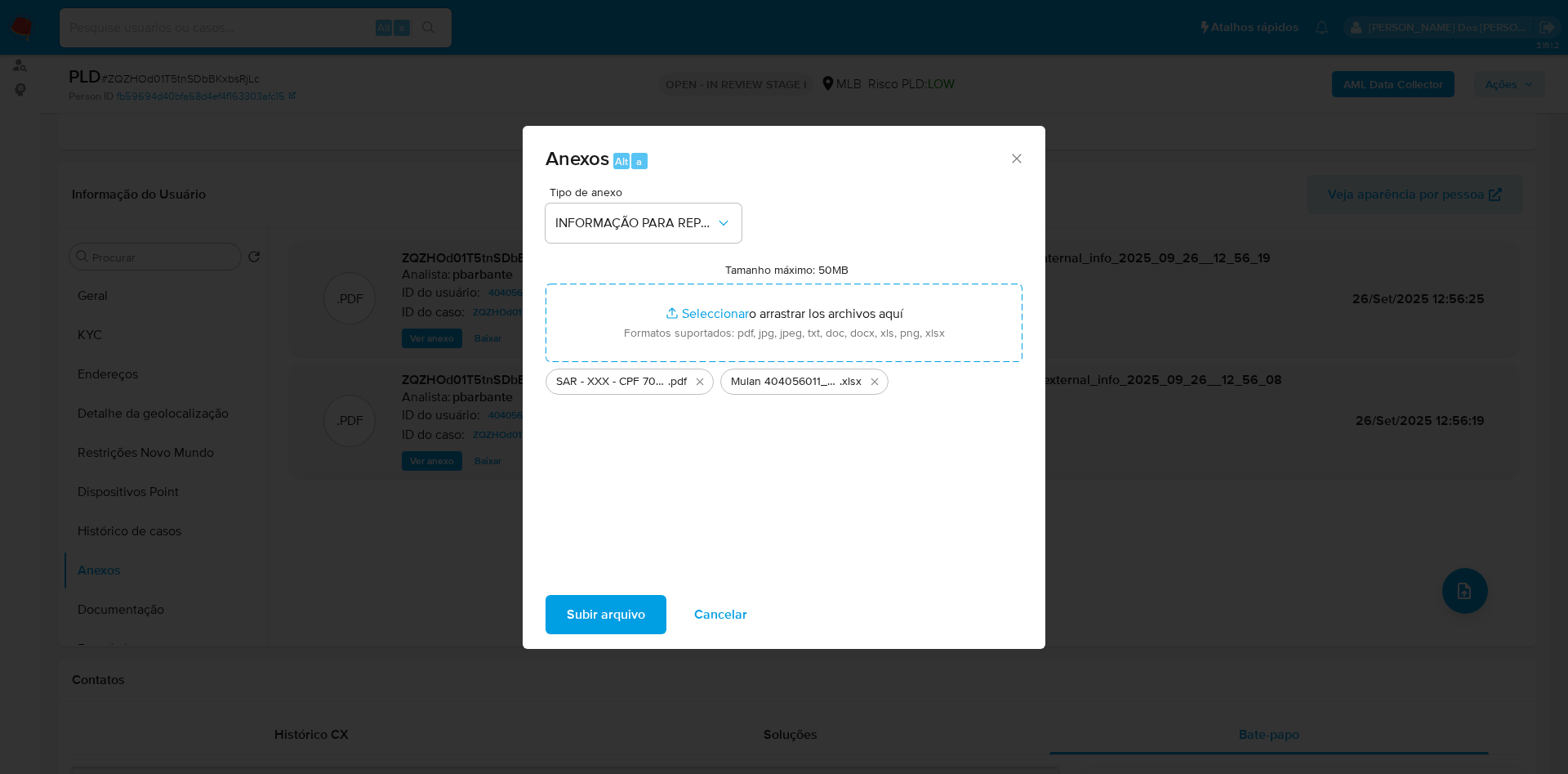
click at [567, 629] on span "Subir arquivo" at bounding box center [606, 614] width 79 height 36
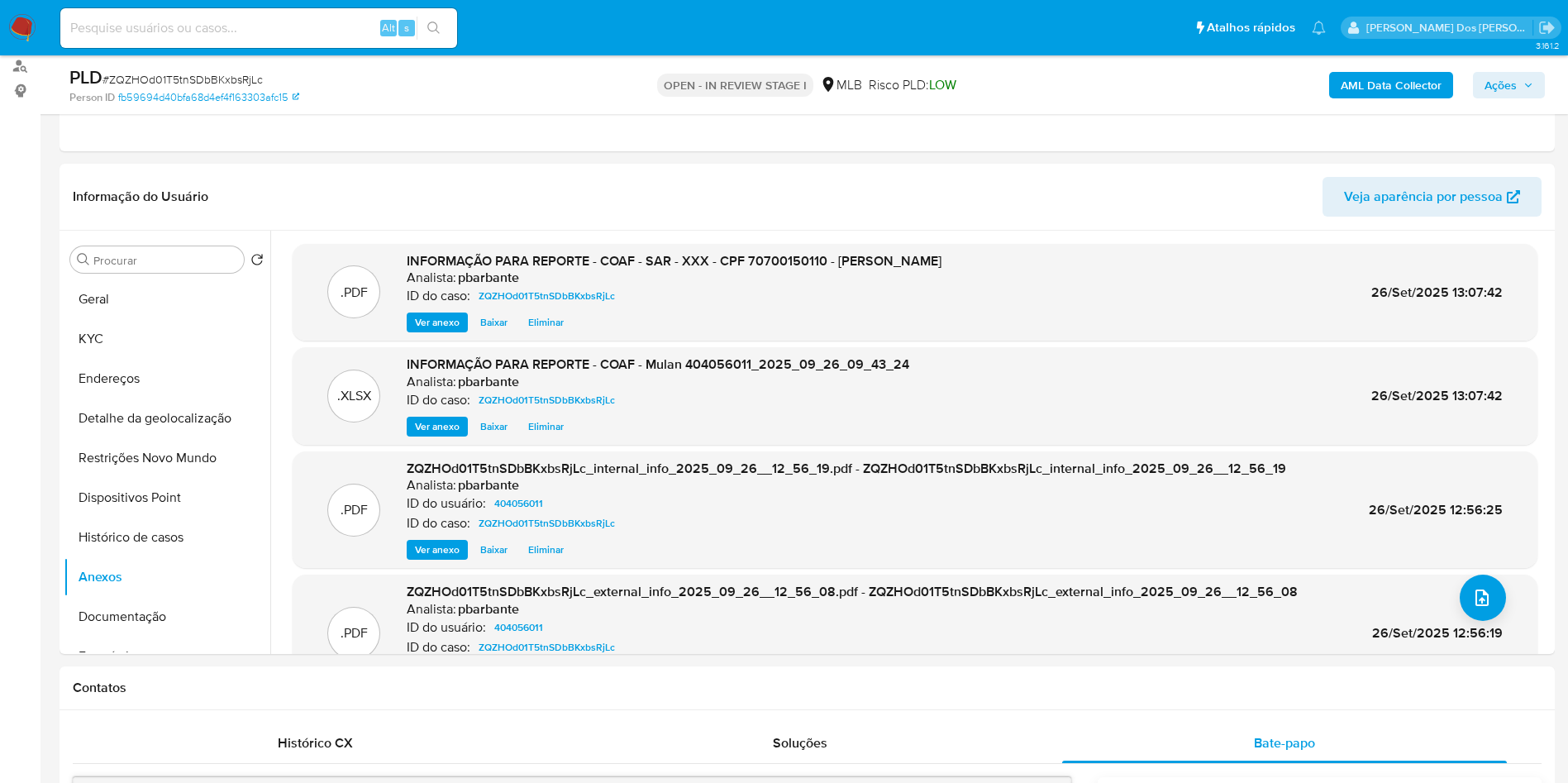
click at [1515, 77] on span "Ações" at bounding box center [1500, 84] width 32 height 27
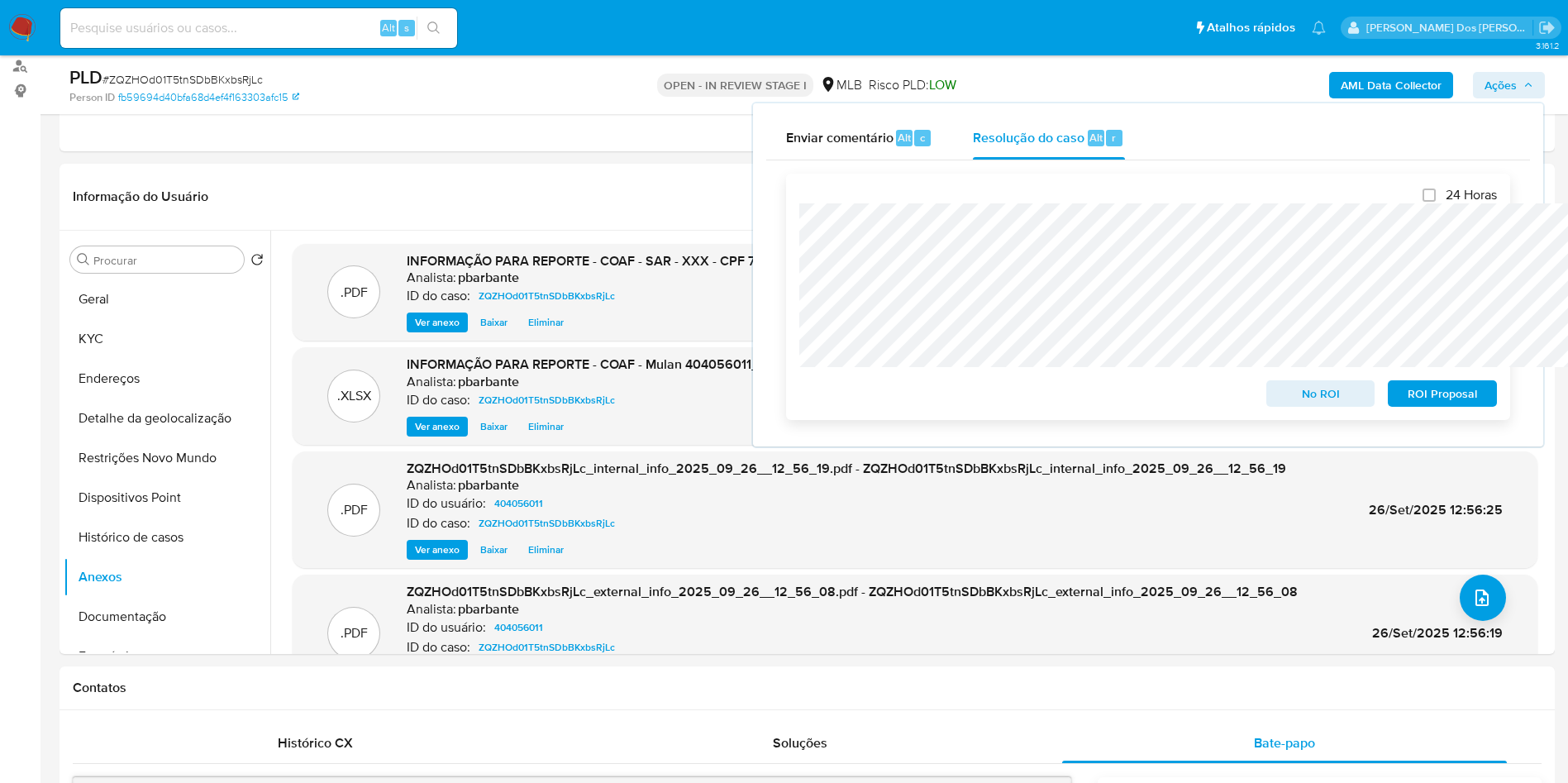
click at [1439, 399] on span "ROI Proposal" at bounding box center [1442, 392] width 86 height 23
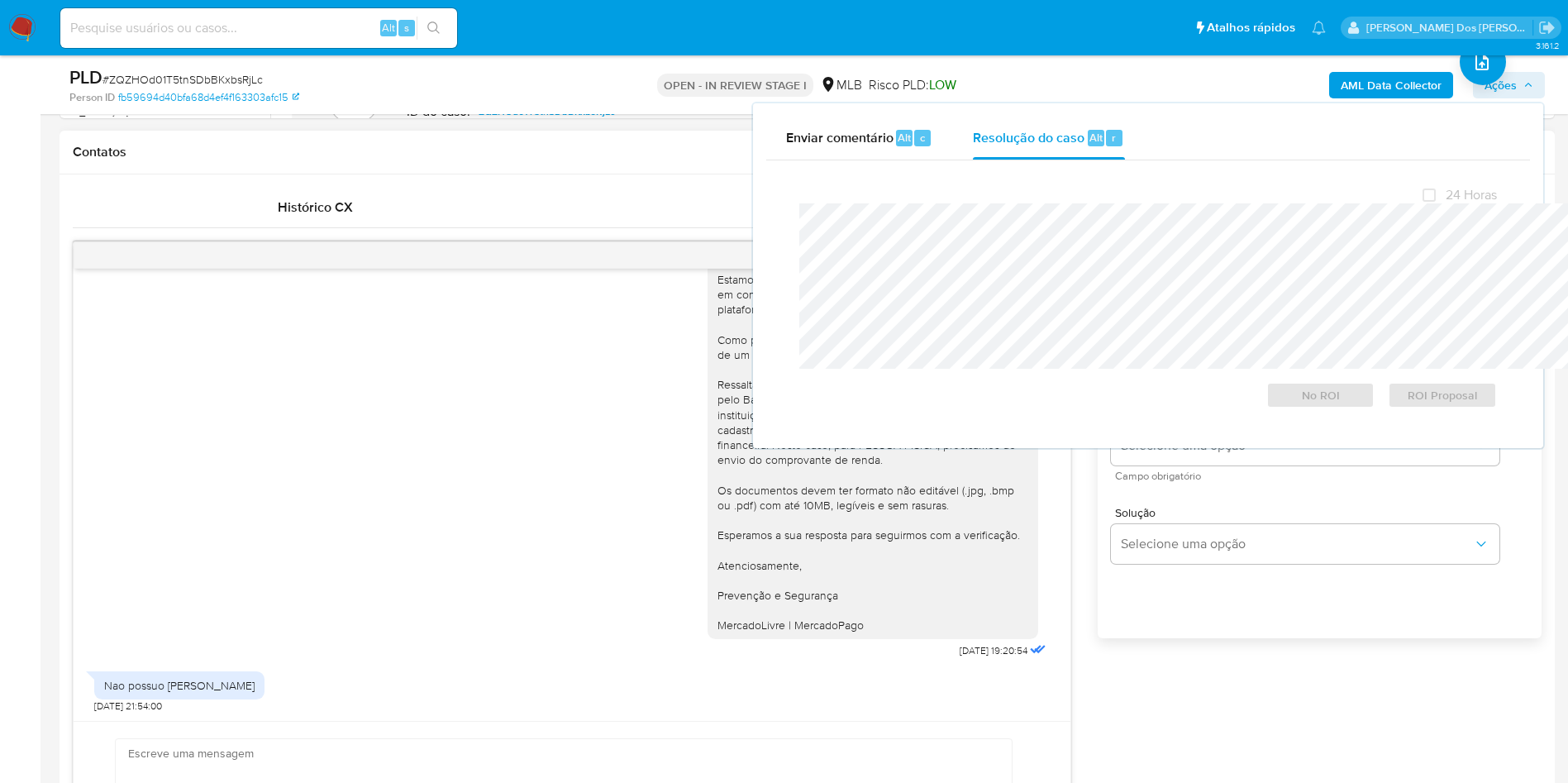
scroll to position [736, 0]
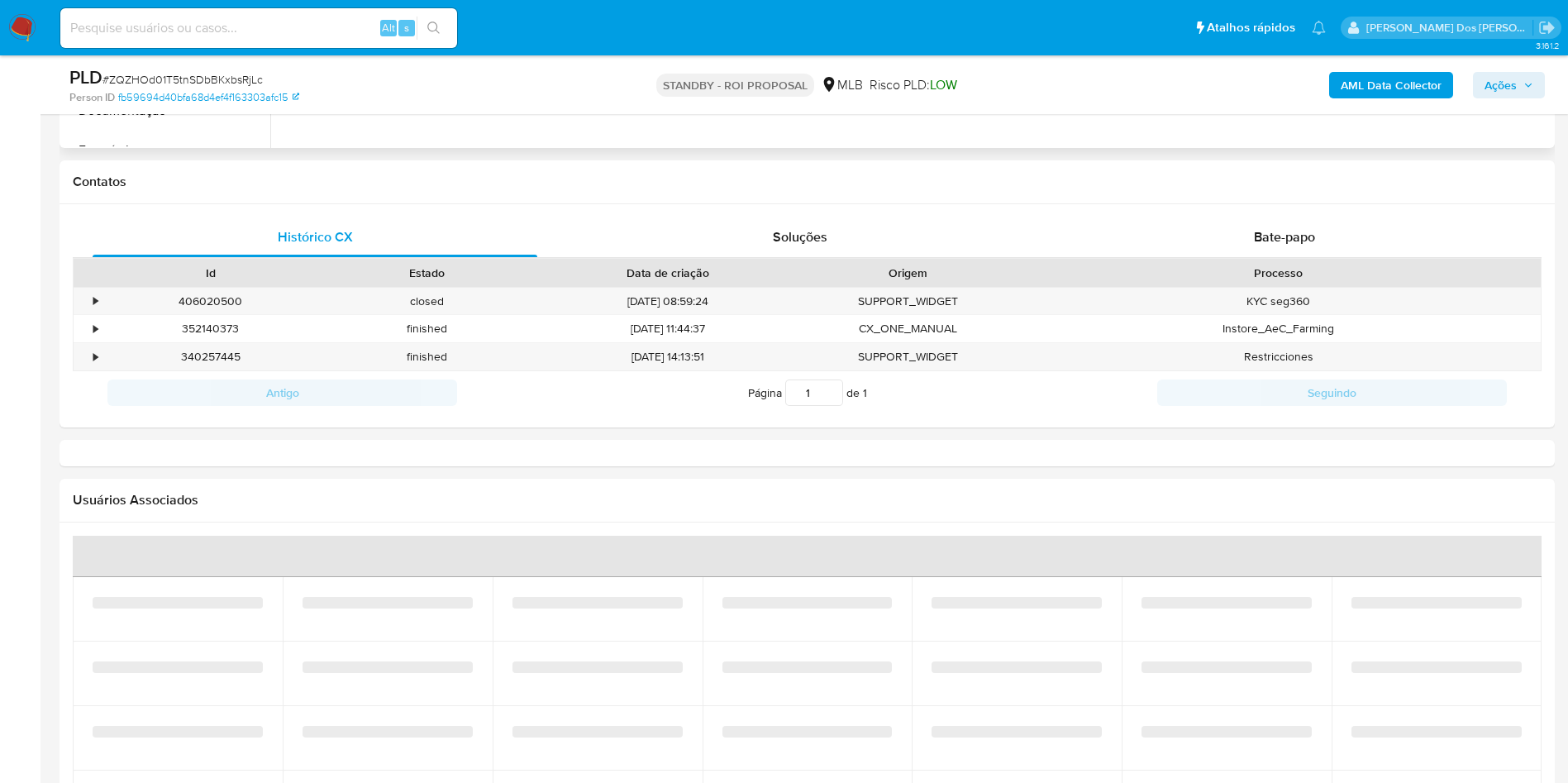
select select "10"
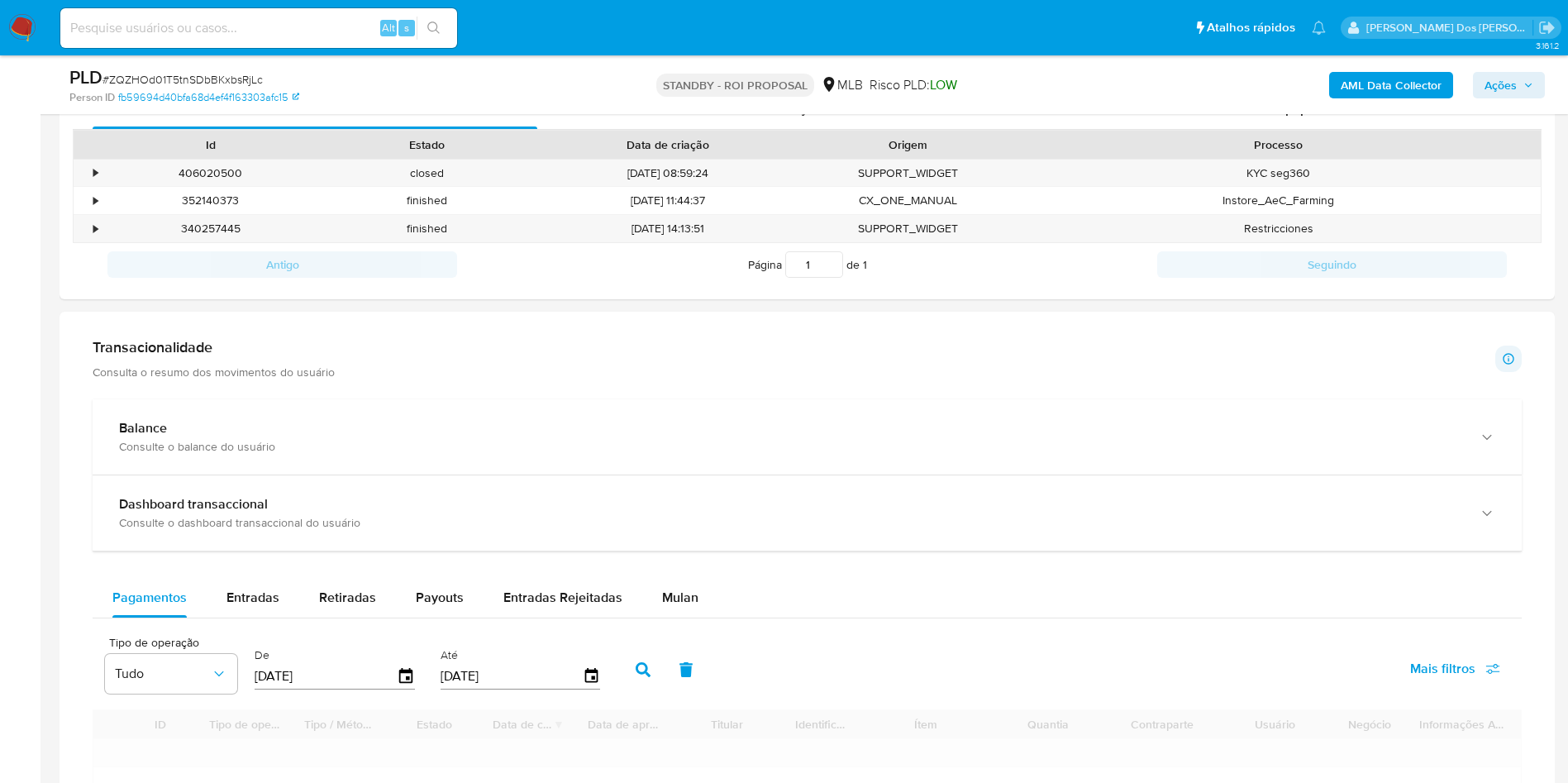
scroll to position [843, 0]
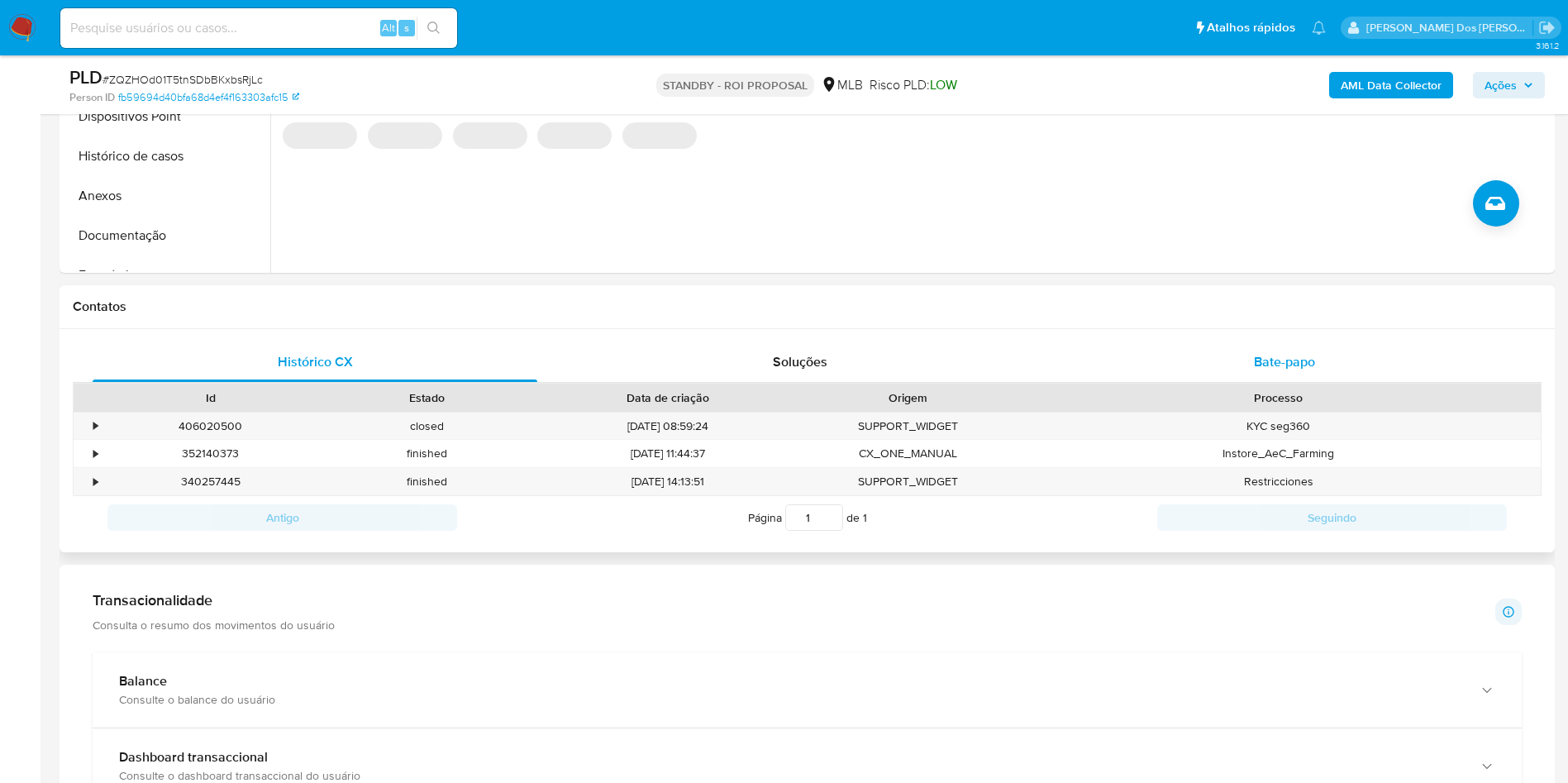
click at [1300, 371] on div "Bate-papo" at bounding box center [1285, 362] width 445 height 40
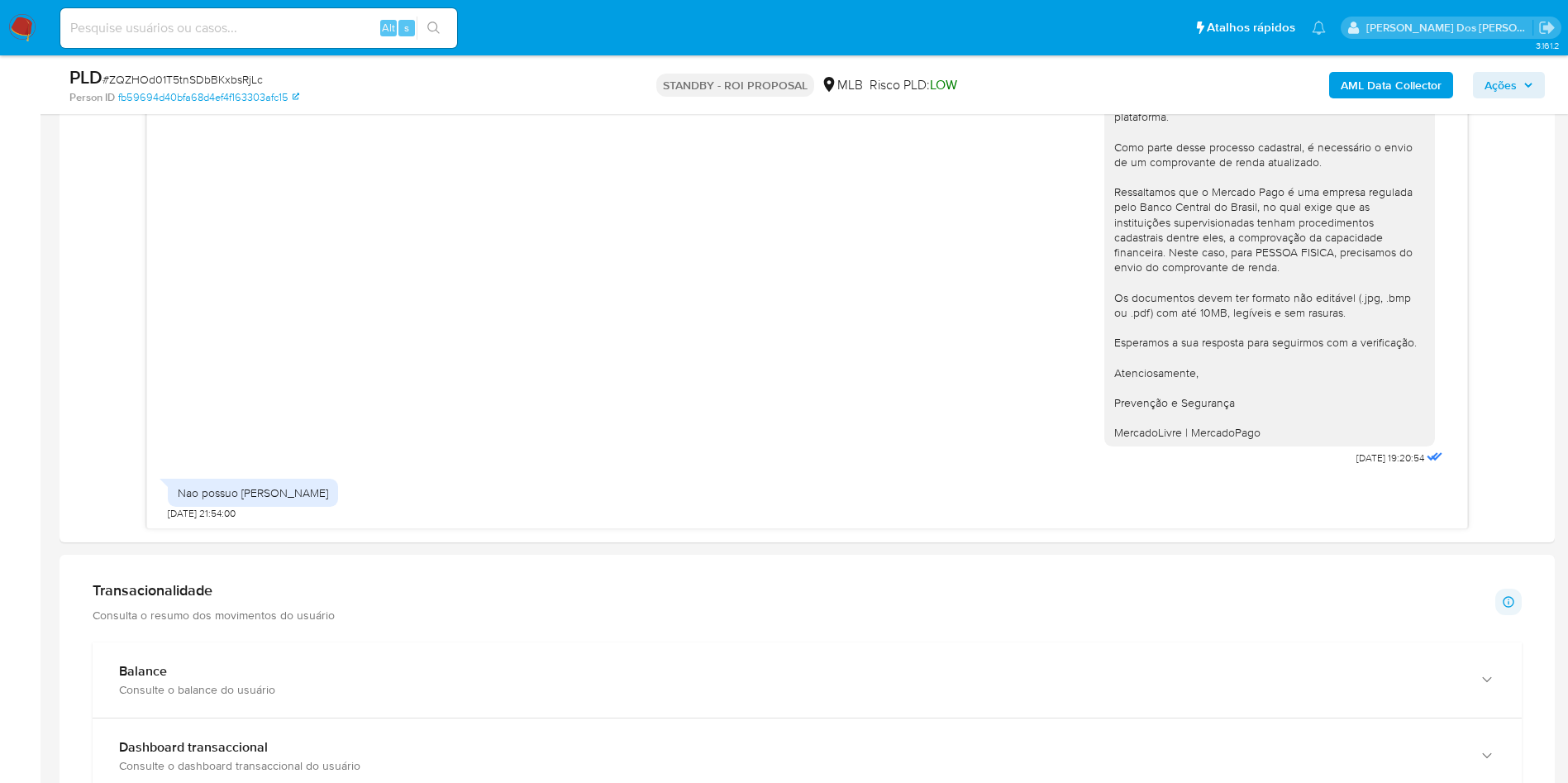
scroll to position [845, 0]
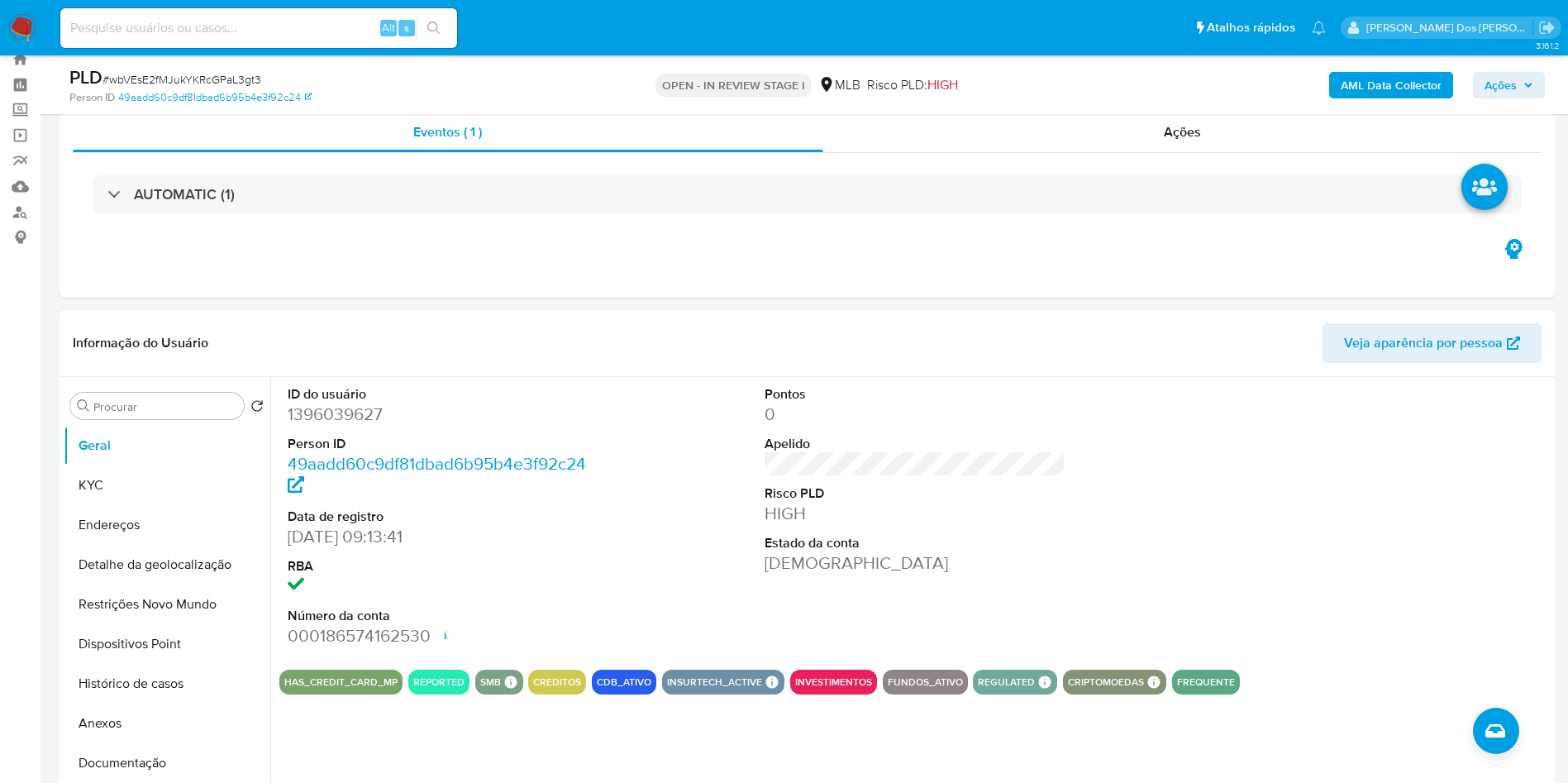
scroll to position [55, 0]
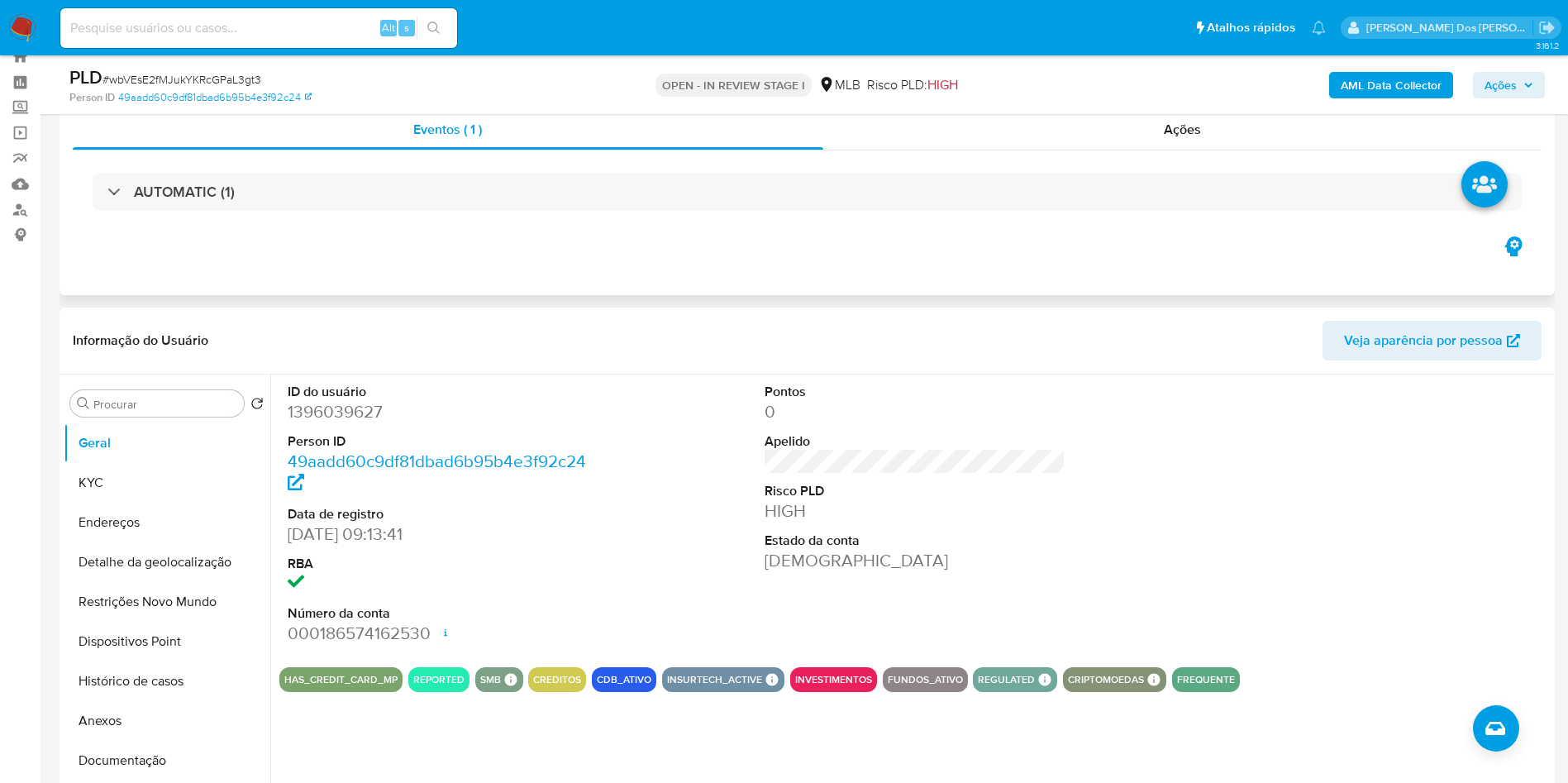
click at [840, 212] on div "AUTOMATIC (1)" at bounding box center [807, 191] width 1469 height 82
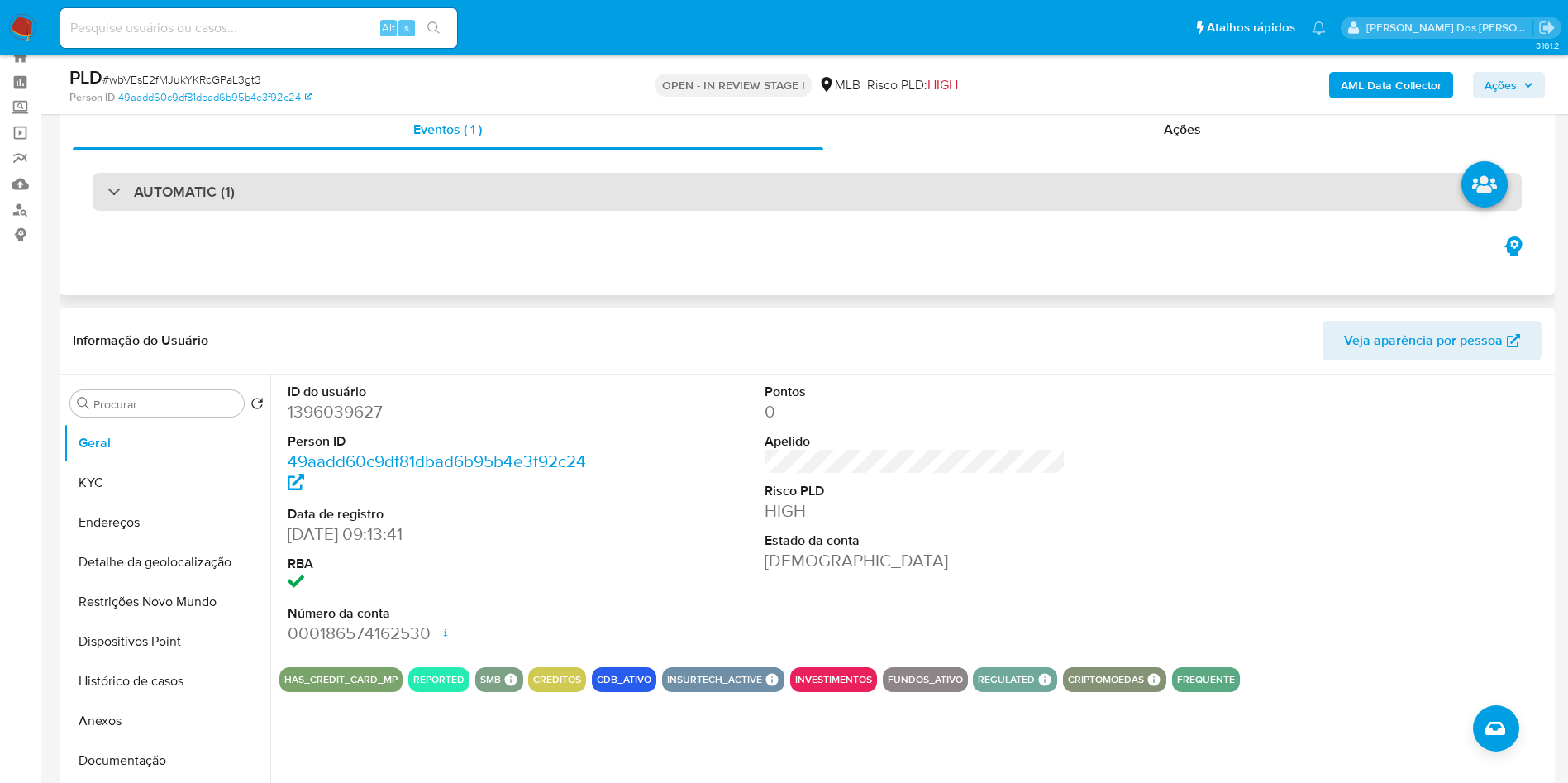
click at [859, 204] on div "AUTOMATIC (1)" at bounding box center [807, 192] width 1429 height 38
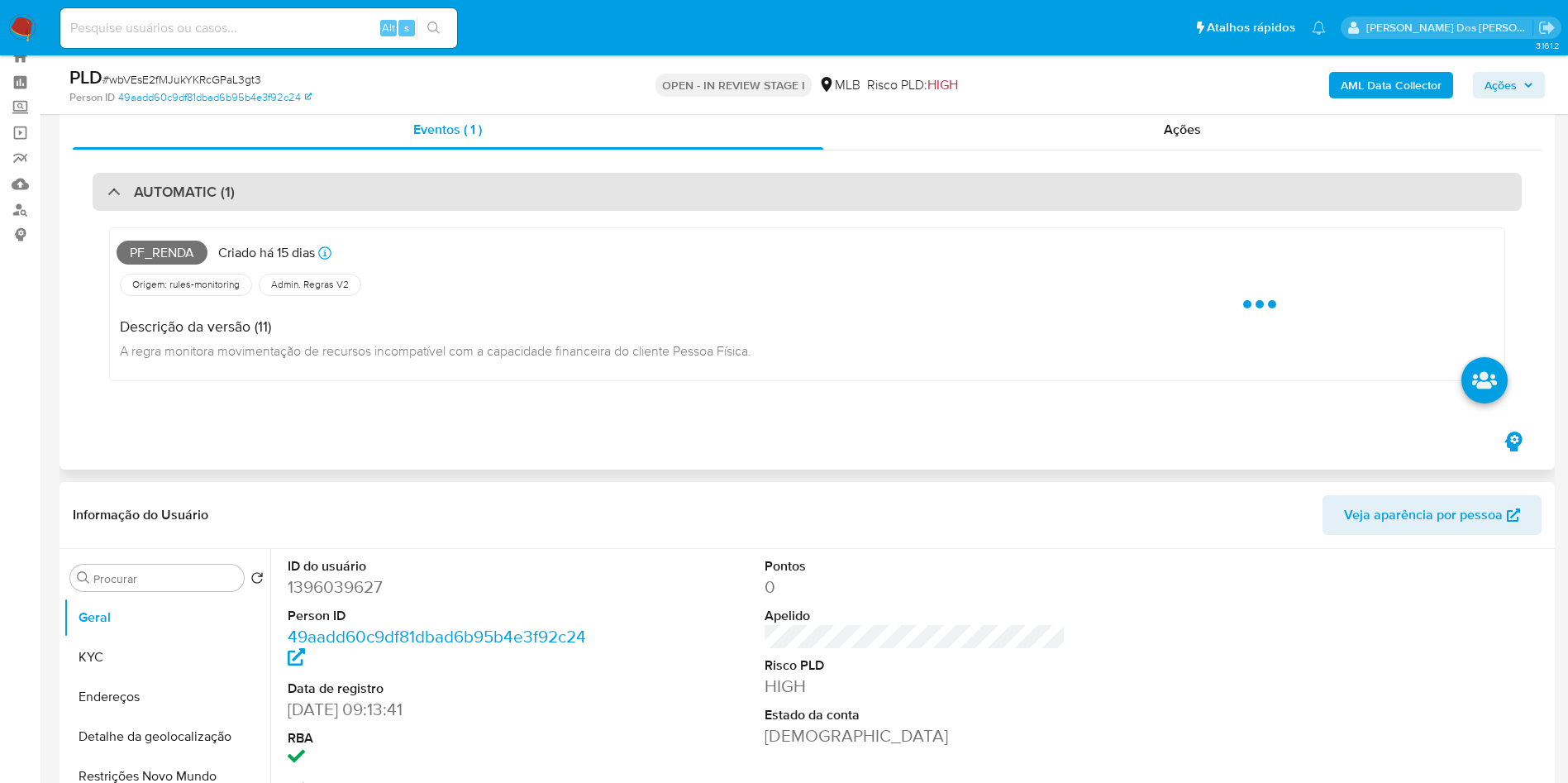
click at [859, 204] on div "AUTOMATIC (1)" at bounding box center [807, 192] width 1429 height 38
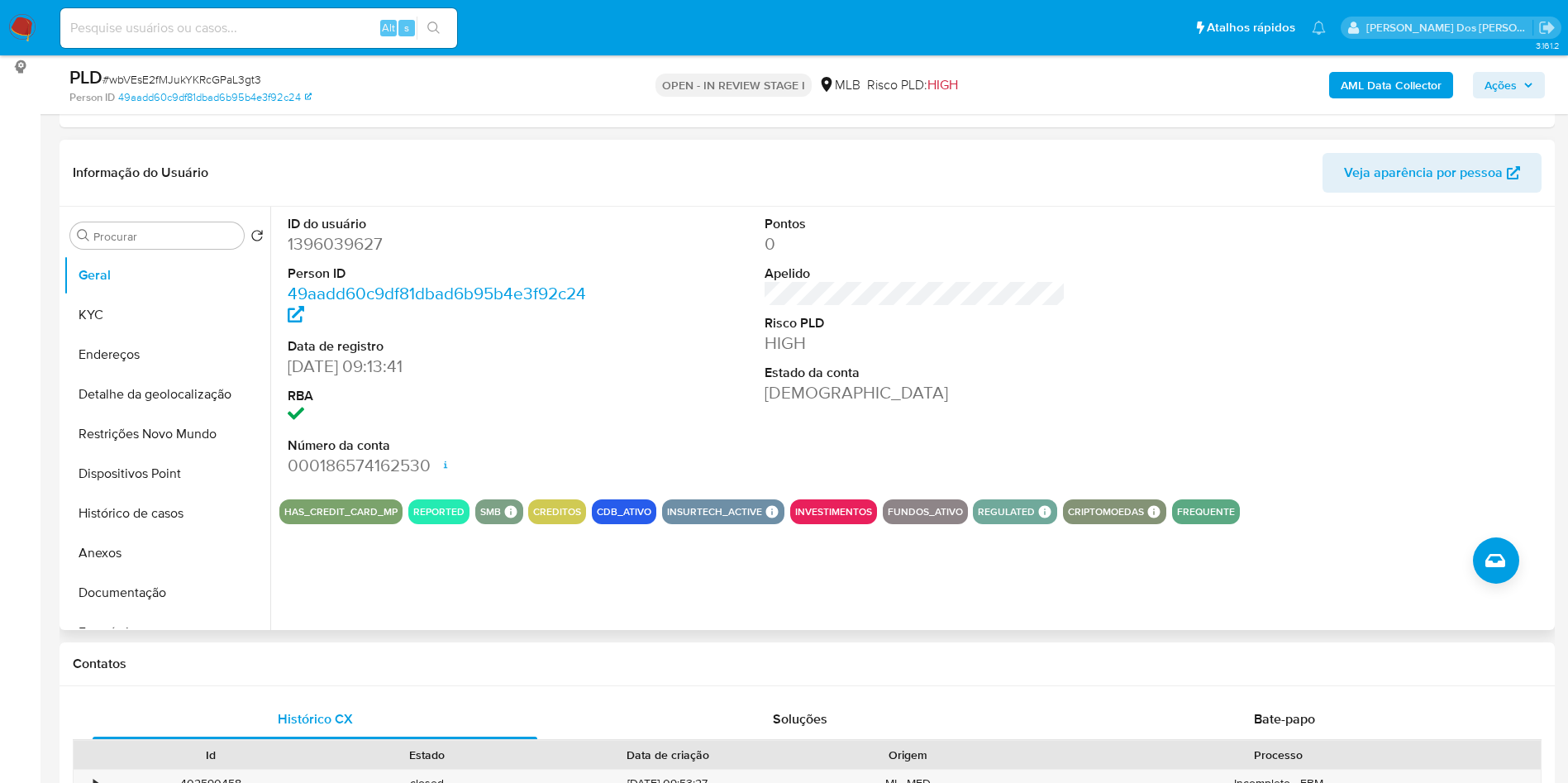
scroll to position [268, 0]
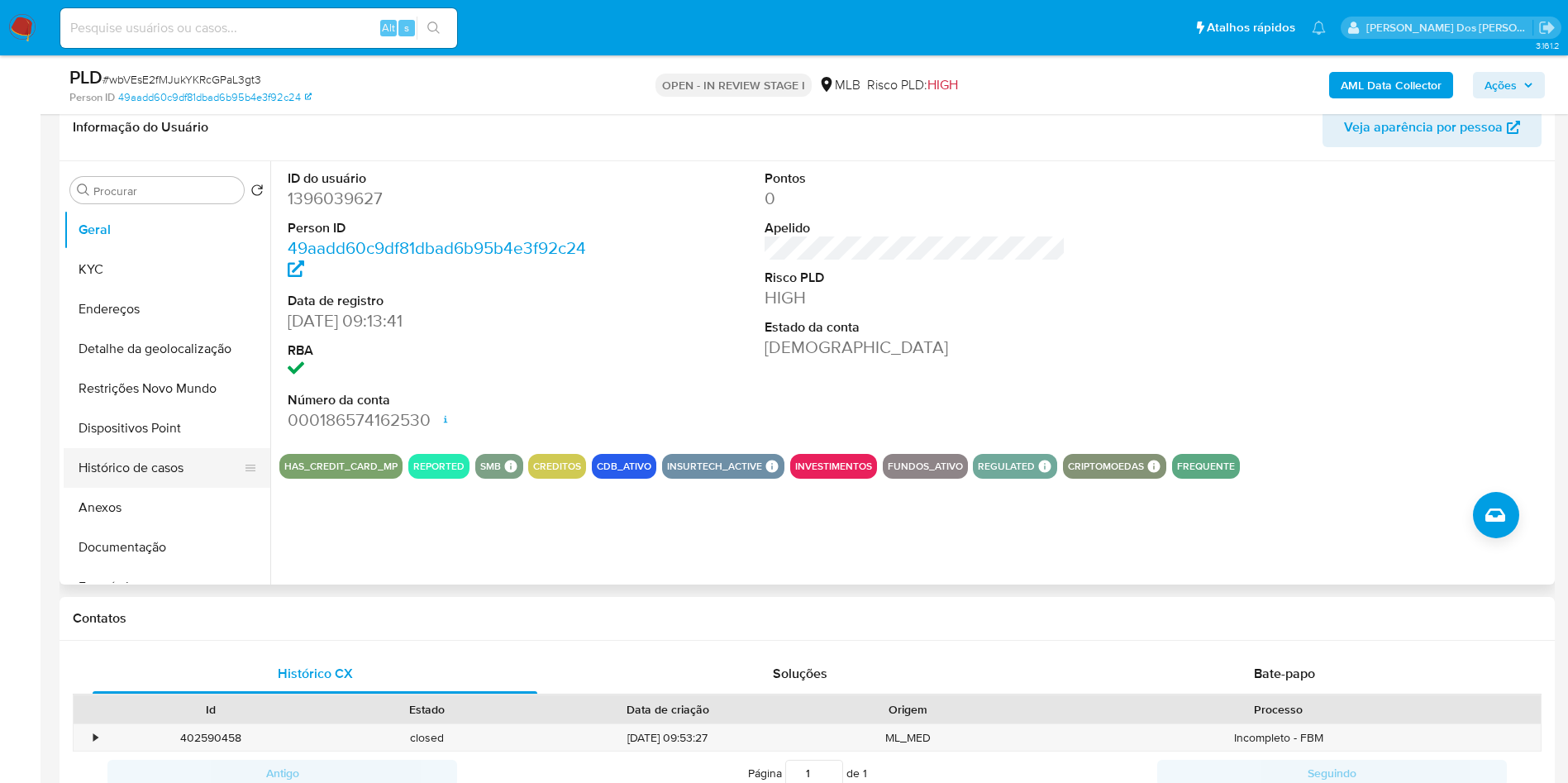
click at [176, 488] on button "Histórico de casos" at bounding box center [160, 468] width 194 height 40
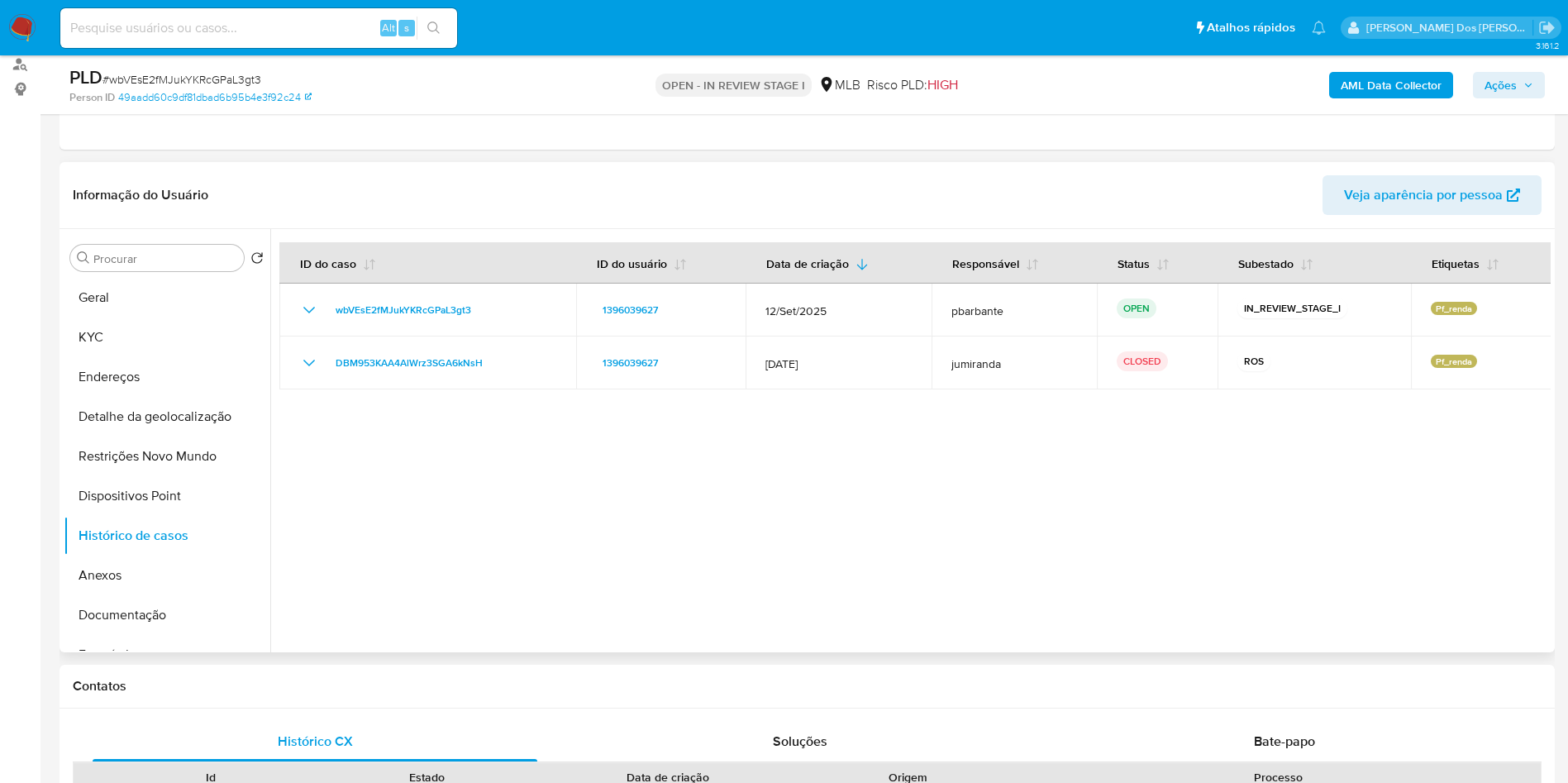
scroll to position [199, 0]
click at [128, 319] on button "Geral" at bounding box center [160, 299] width 194 height 40
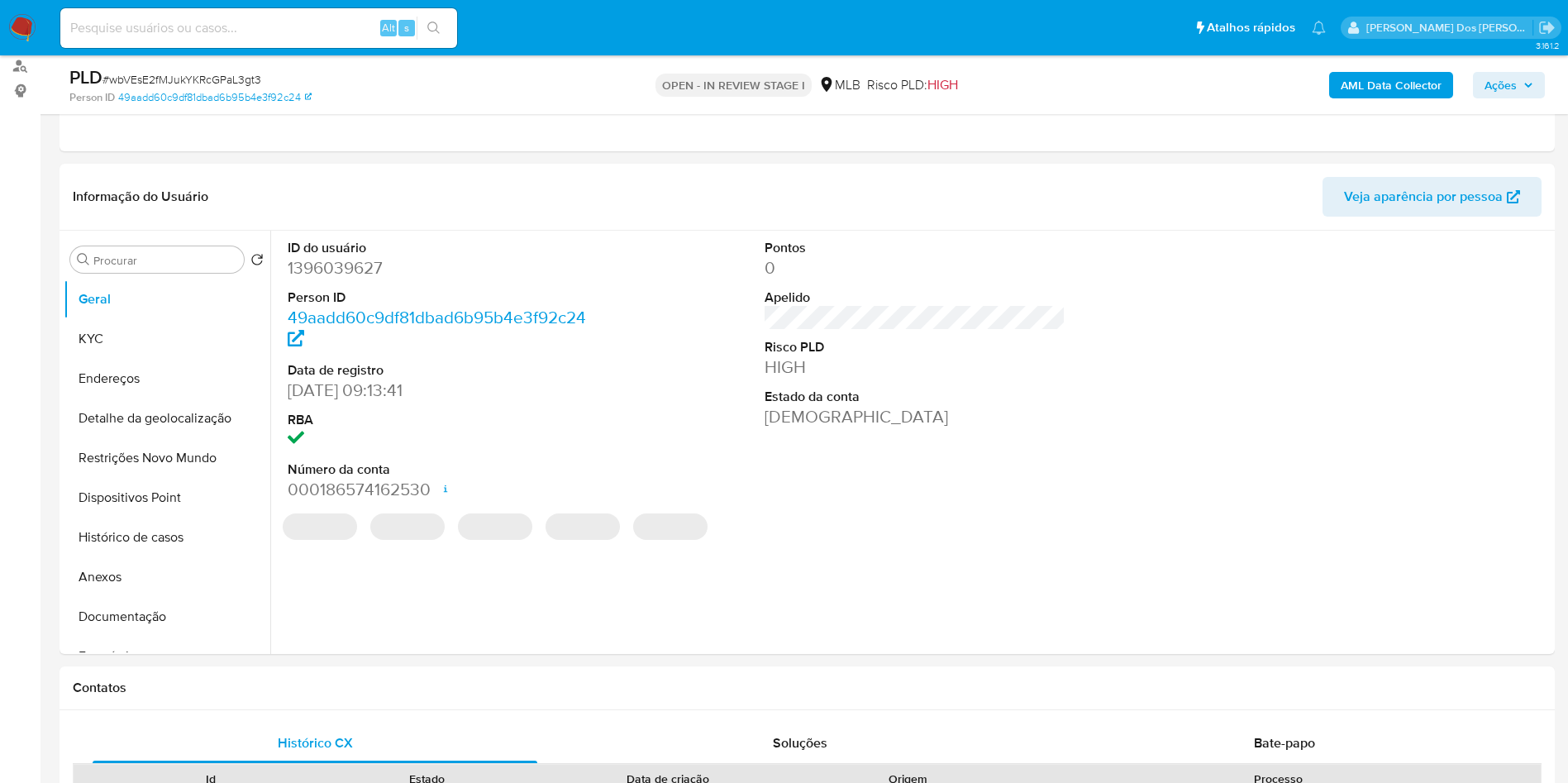
click at [340, 279] on dd "1396039627" at bounding box center [438, 267] width 302 height 23
copy dd "1396039627"
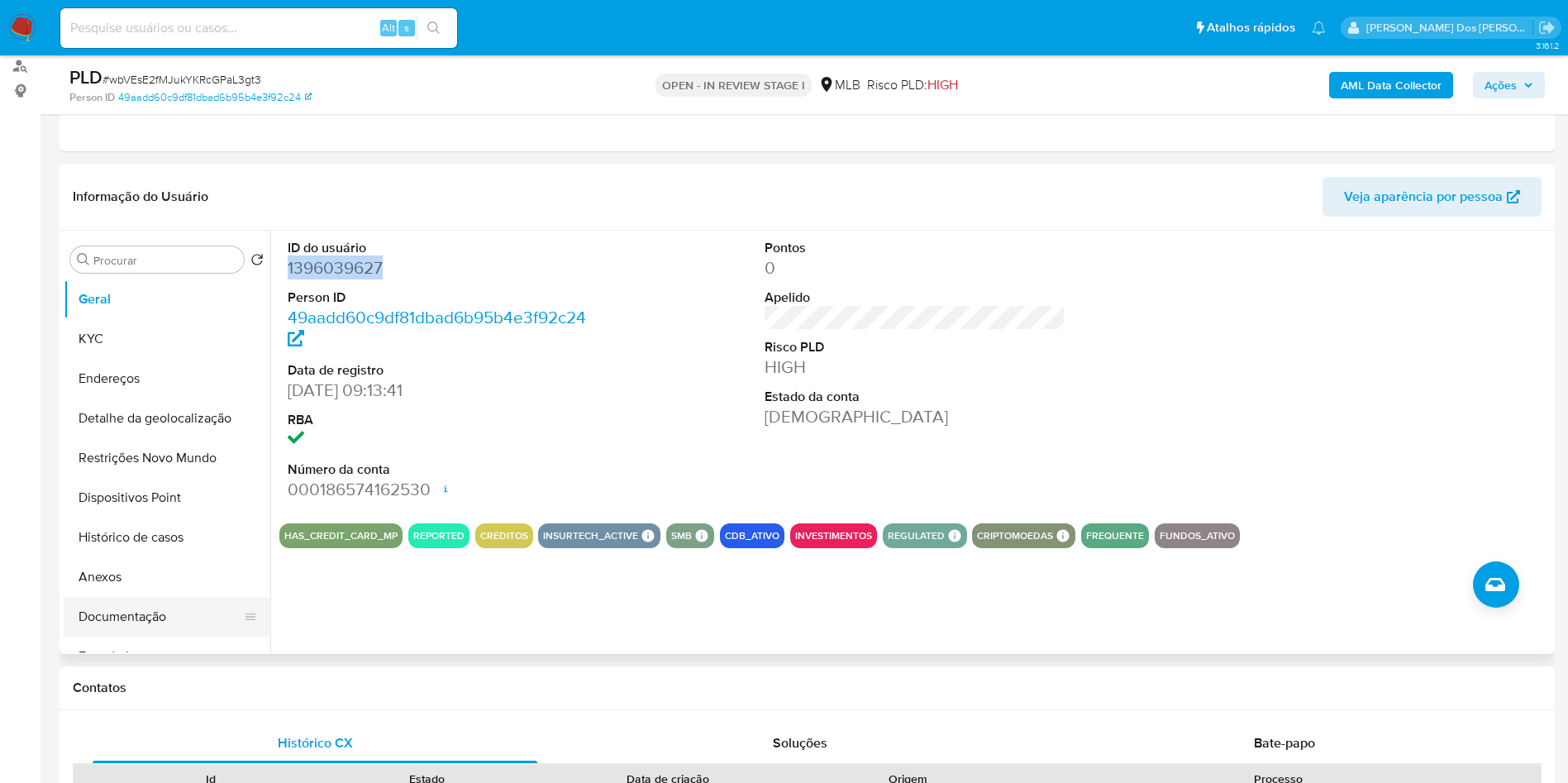
click at [157, 635] on button "Documentação" at bounding box center [160, 617] width 194 height 40
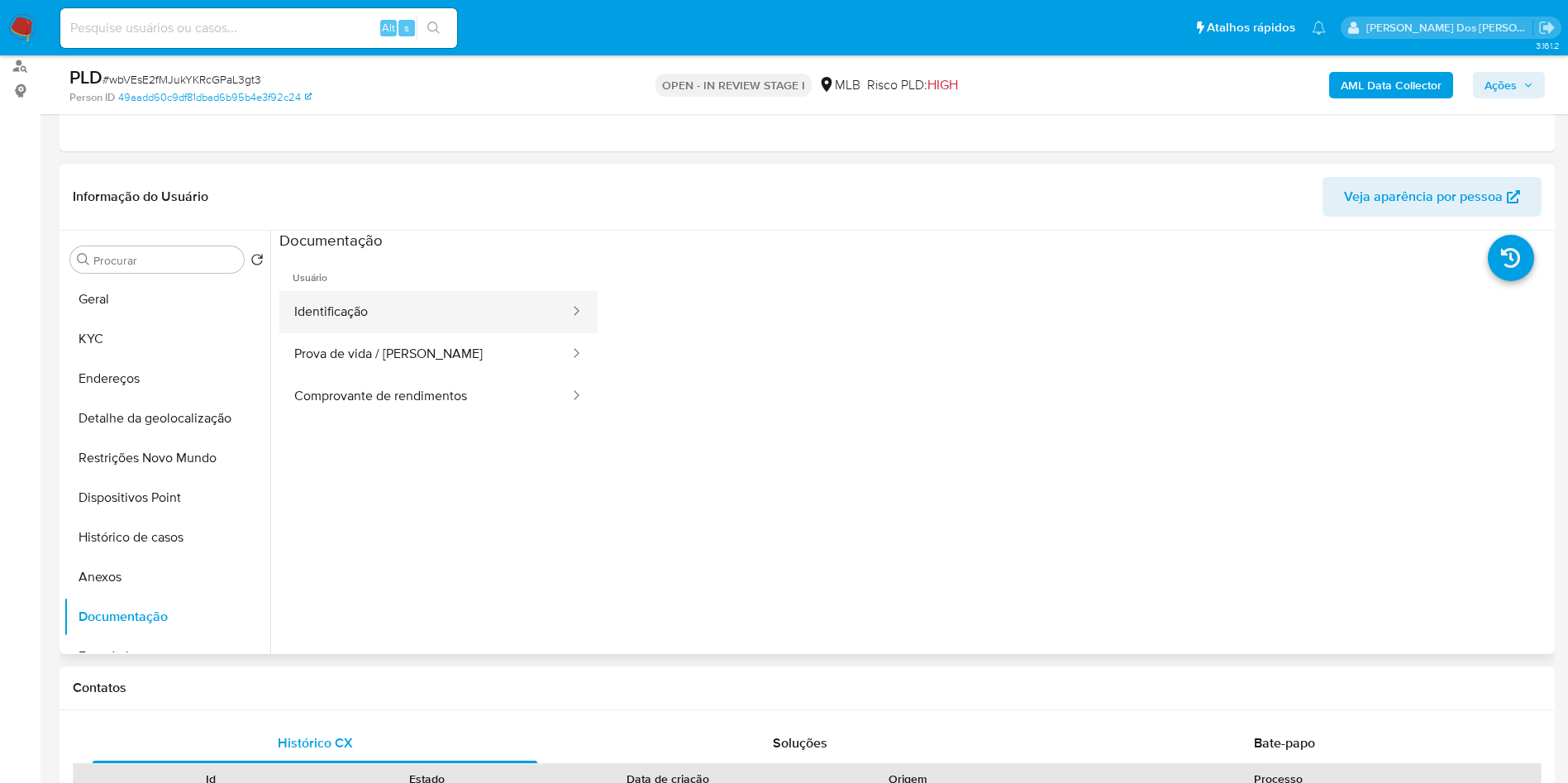
click at [473, 329] on button "Identificação" at bounding box center [425, 312] width 292 height 42
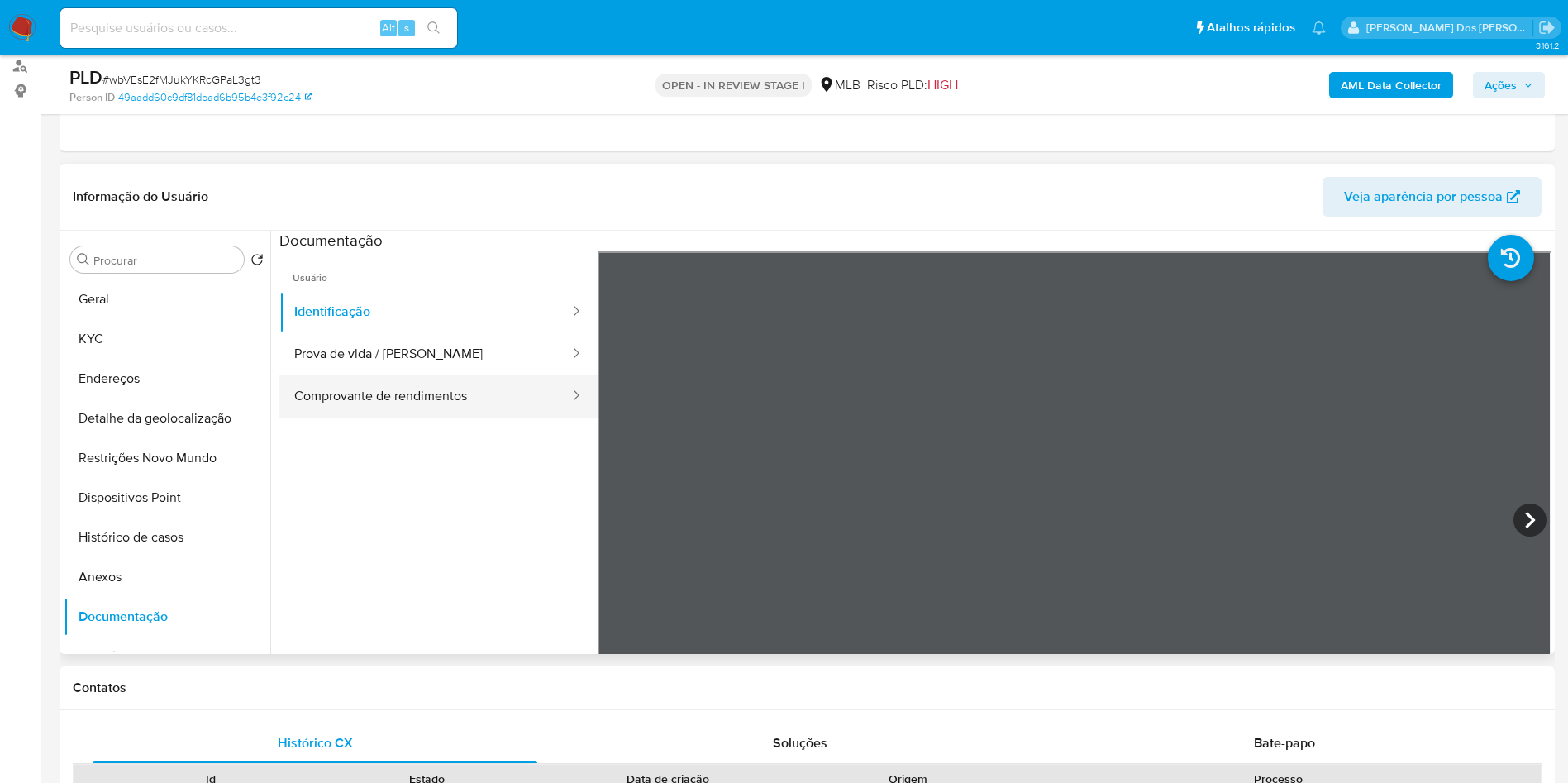
click at [433, 415] on button "Comprovante de rendimentos" at bounding box center [425, 396] width 292 height 42
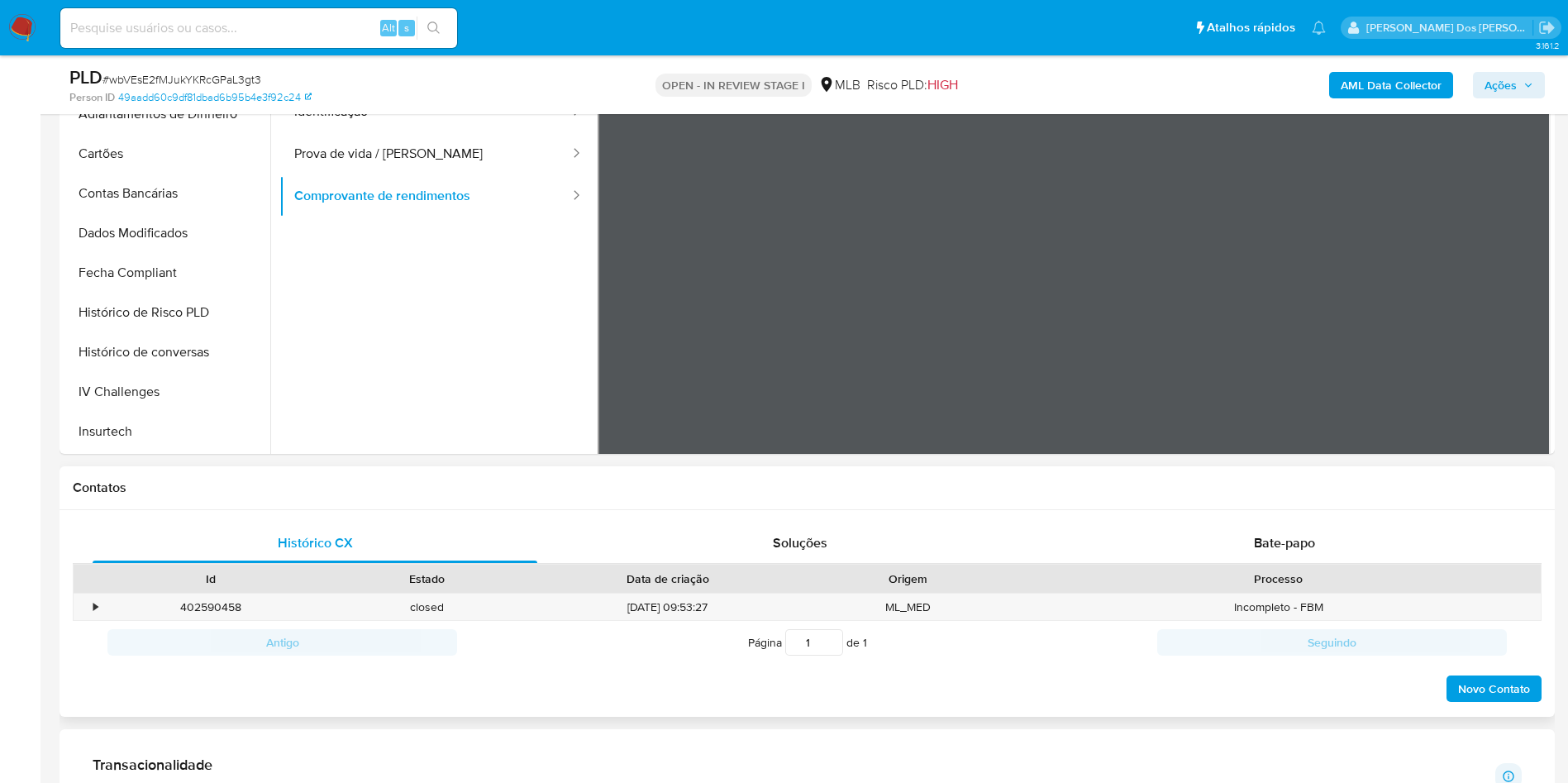
scroll to position [404, 0]
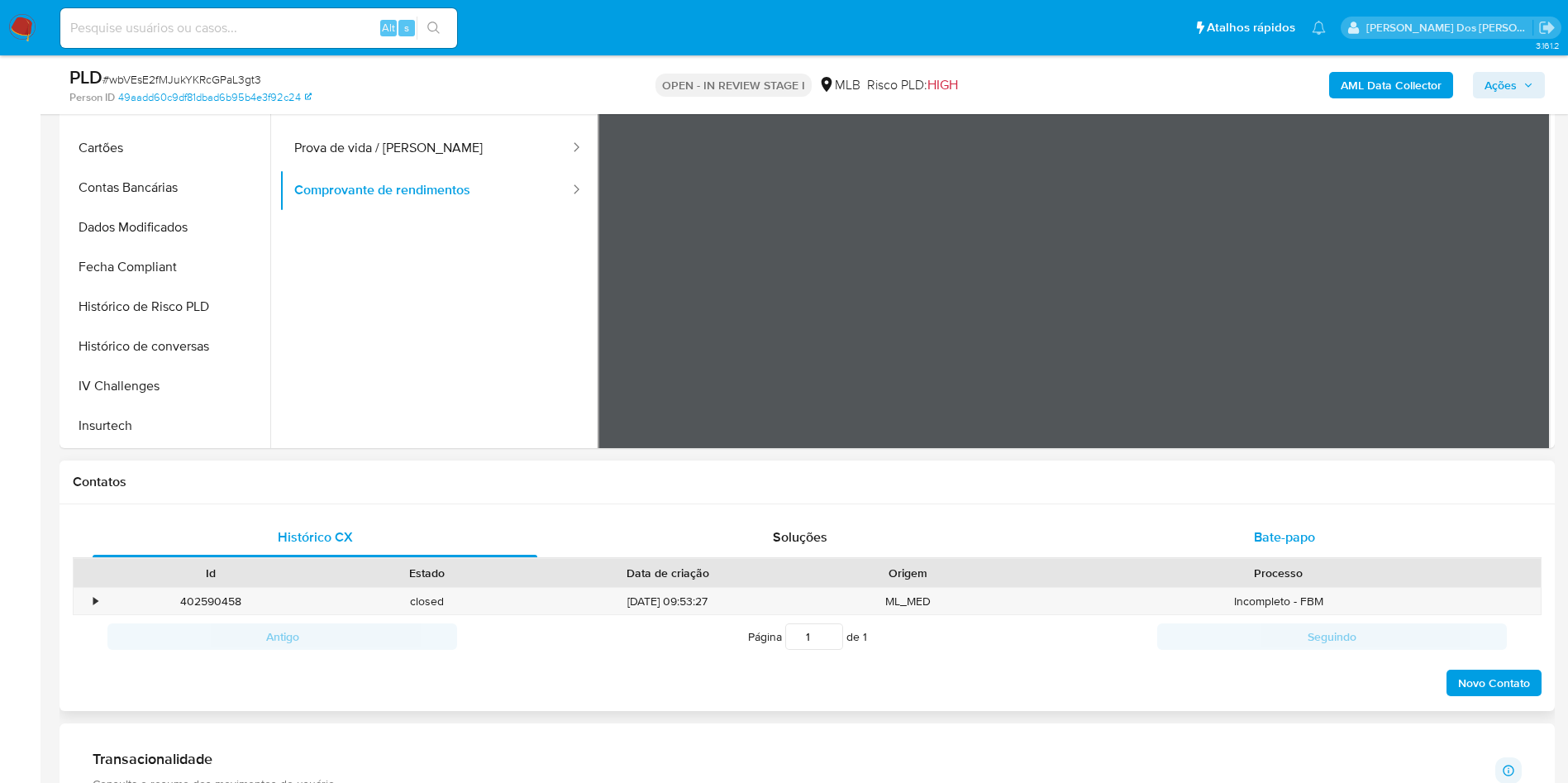
click at [1293, 547] on span "Bate-papo" at bounding box center [1285, 537] width 62 height 19
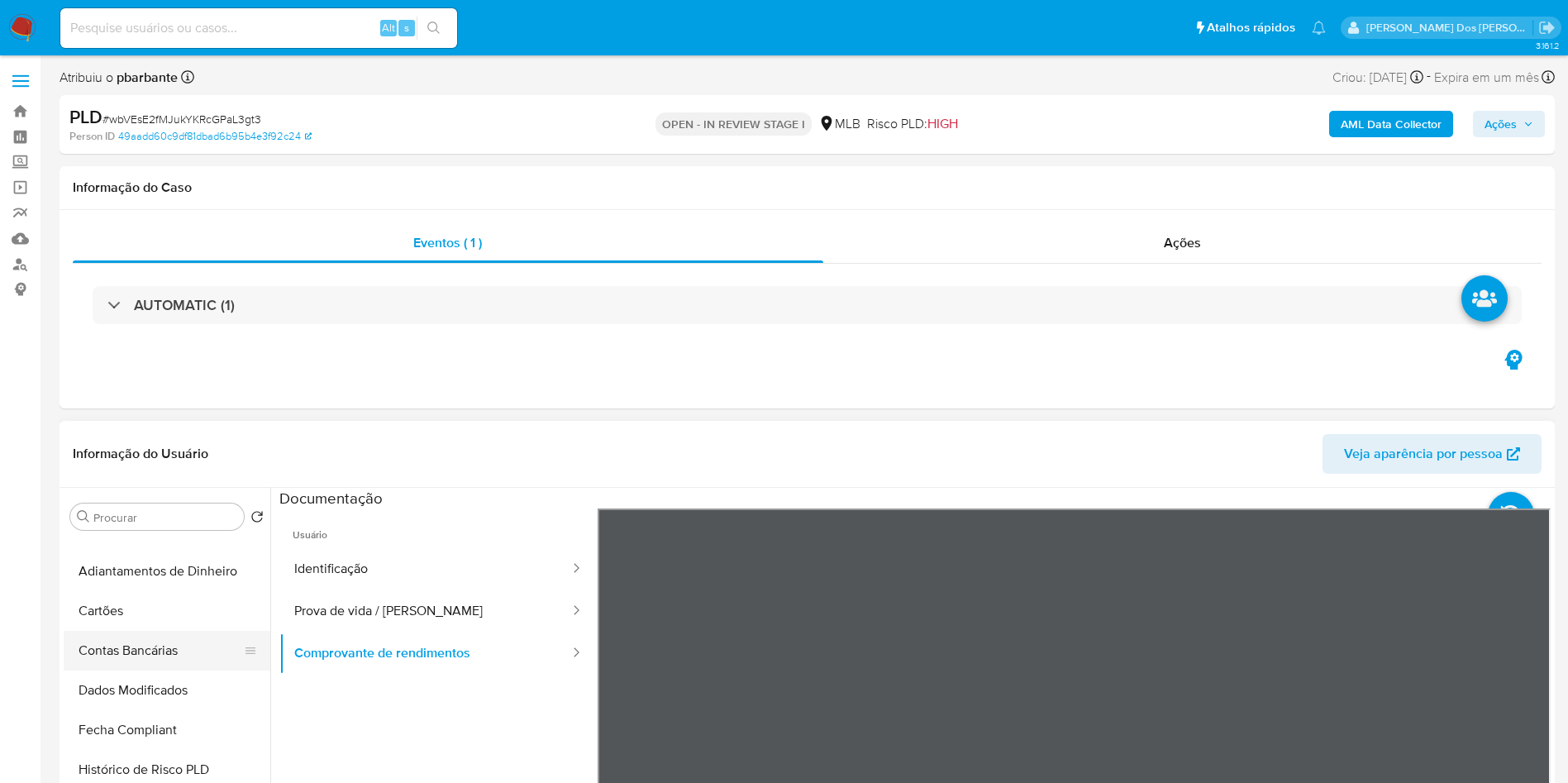
scroll to position [0, 0]
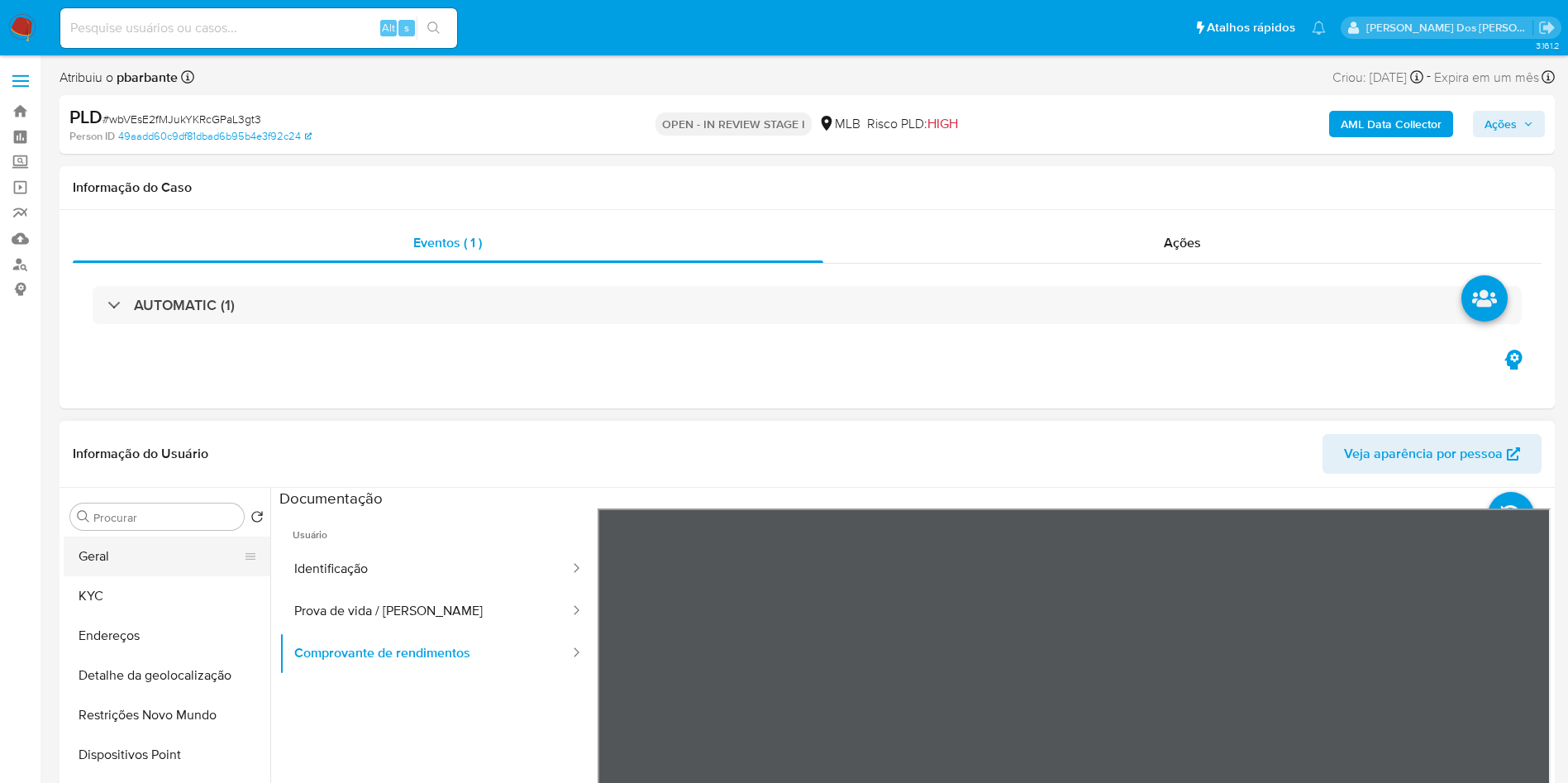
click at [146, 576] on button "Geral" at bounding box center [160, 556] width 194 height 40
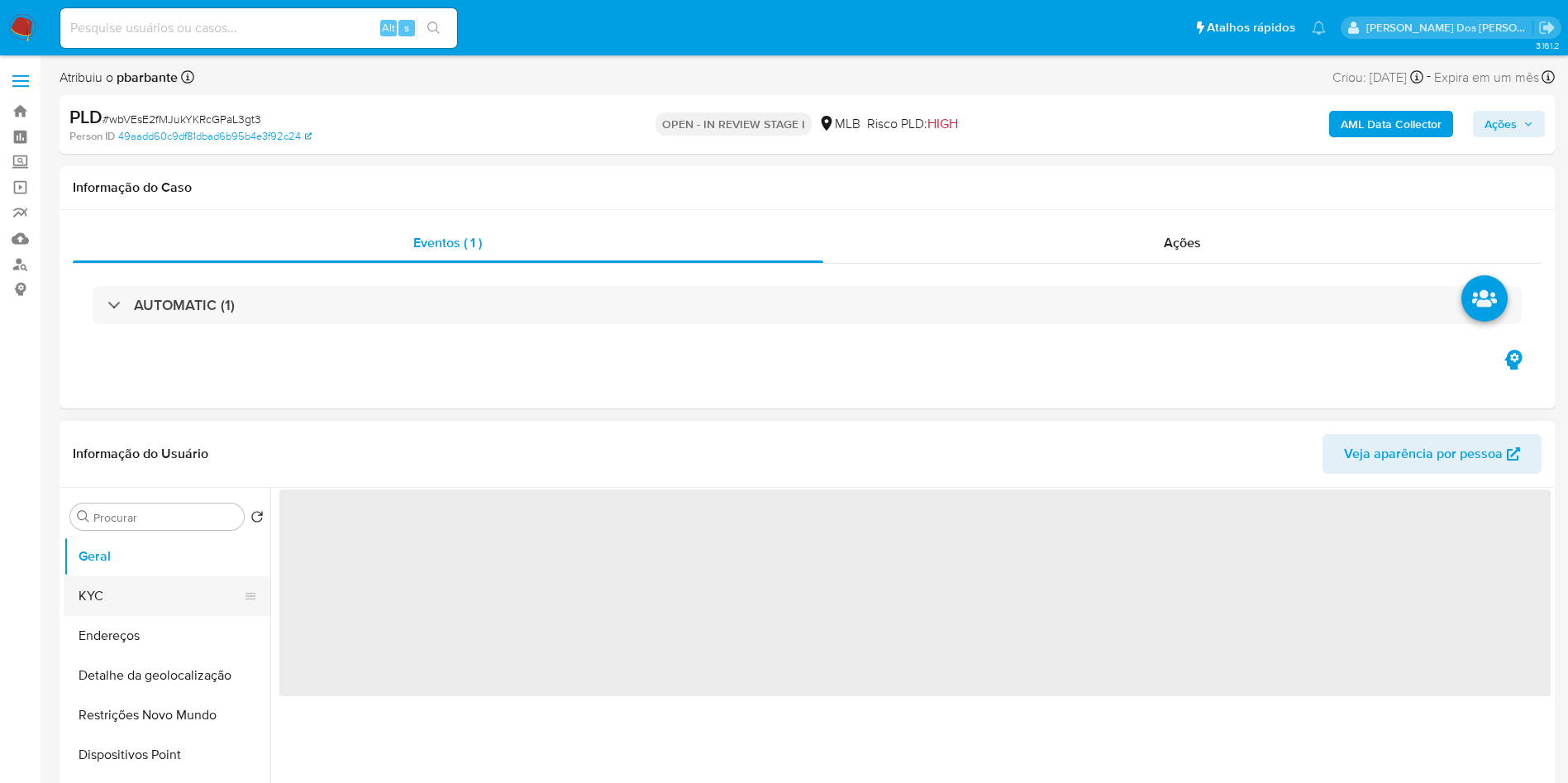
click at [140, 602] on button "KYC" at bounding box center [160, 596] width 194 height 40
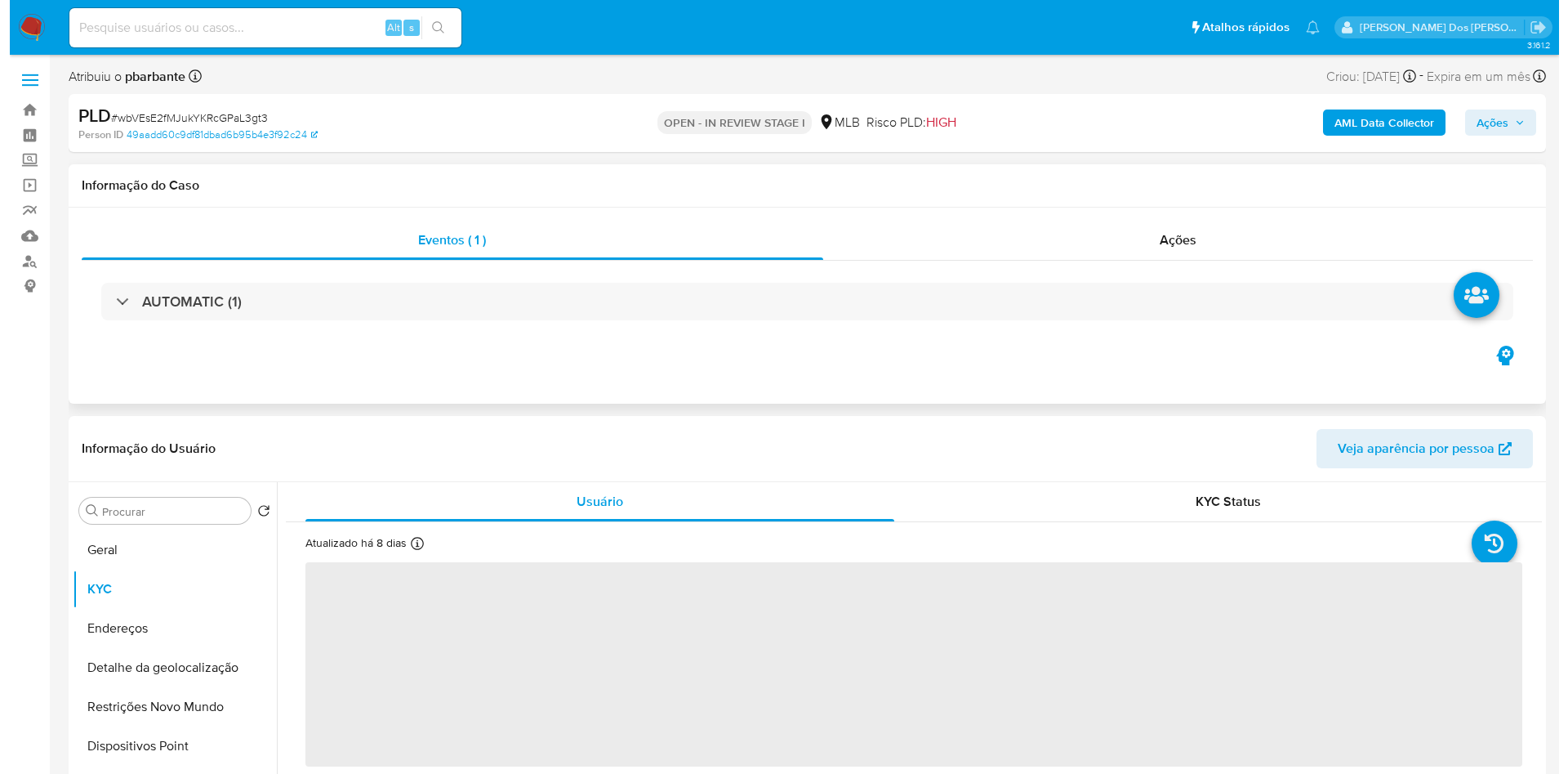
scroll to position [78, 0]
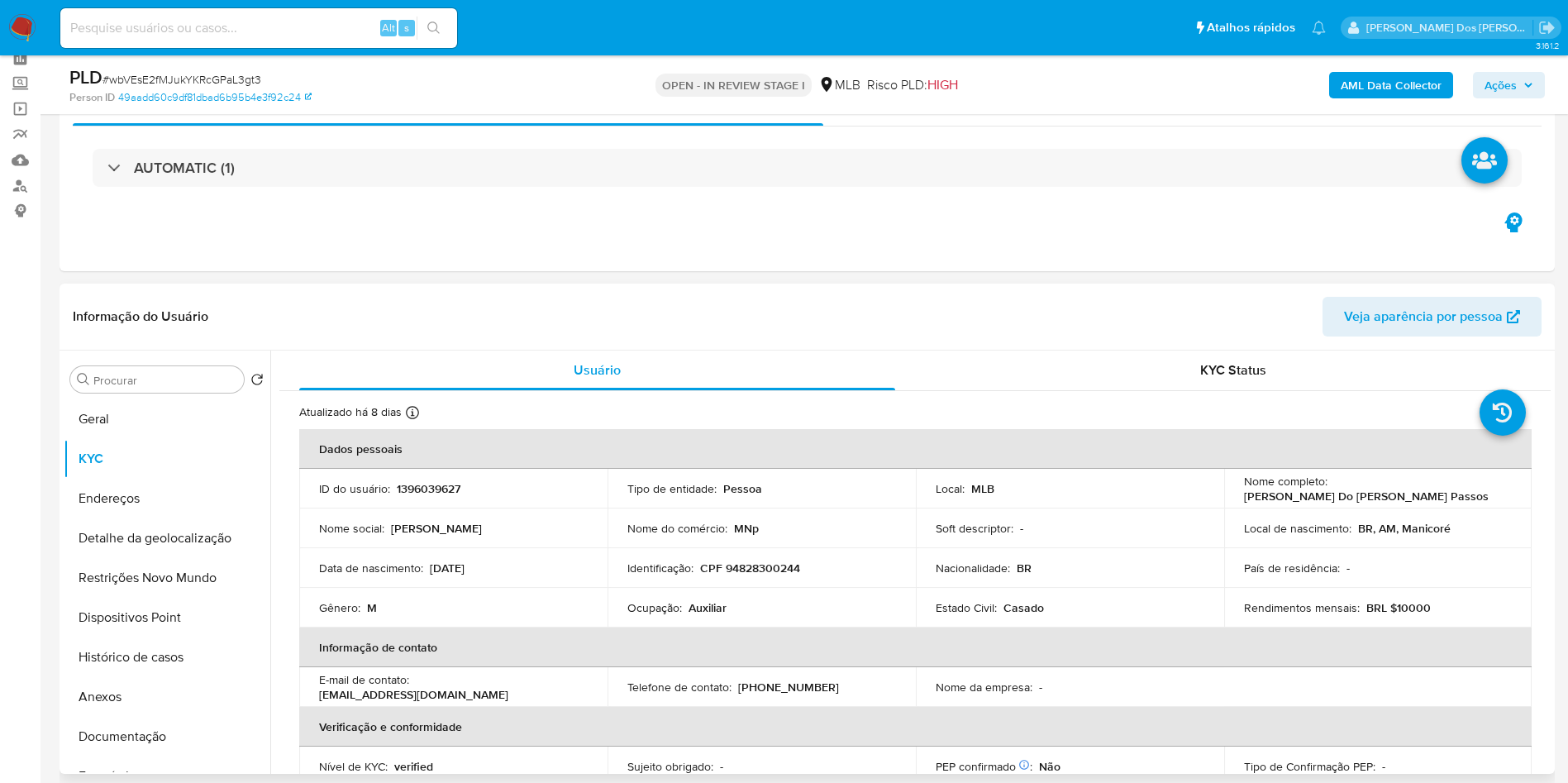
click at [715, 615] on p "Auxiliar" at bounding box center [707, 607] width 38 height 15
copy p "Auxiliar"
click at [1419, 84] on b "AML Data Collector" at bounding box center [1390, 84] width 100 height 27
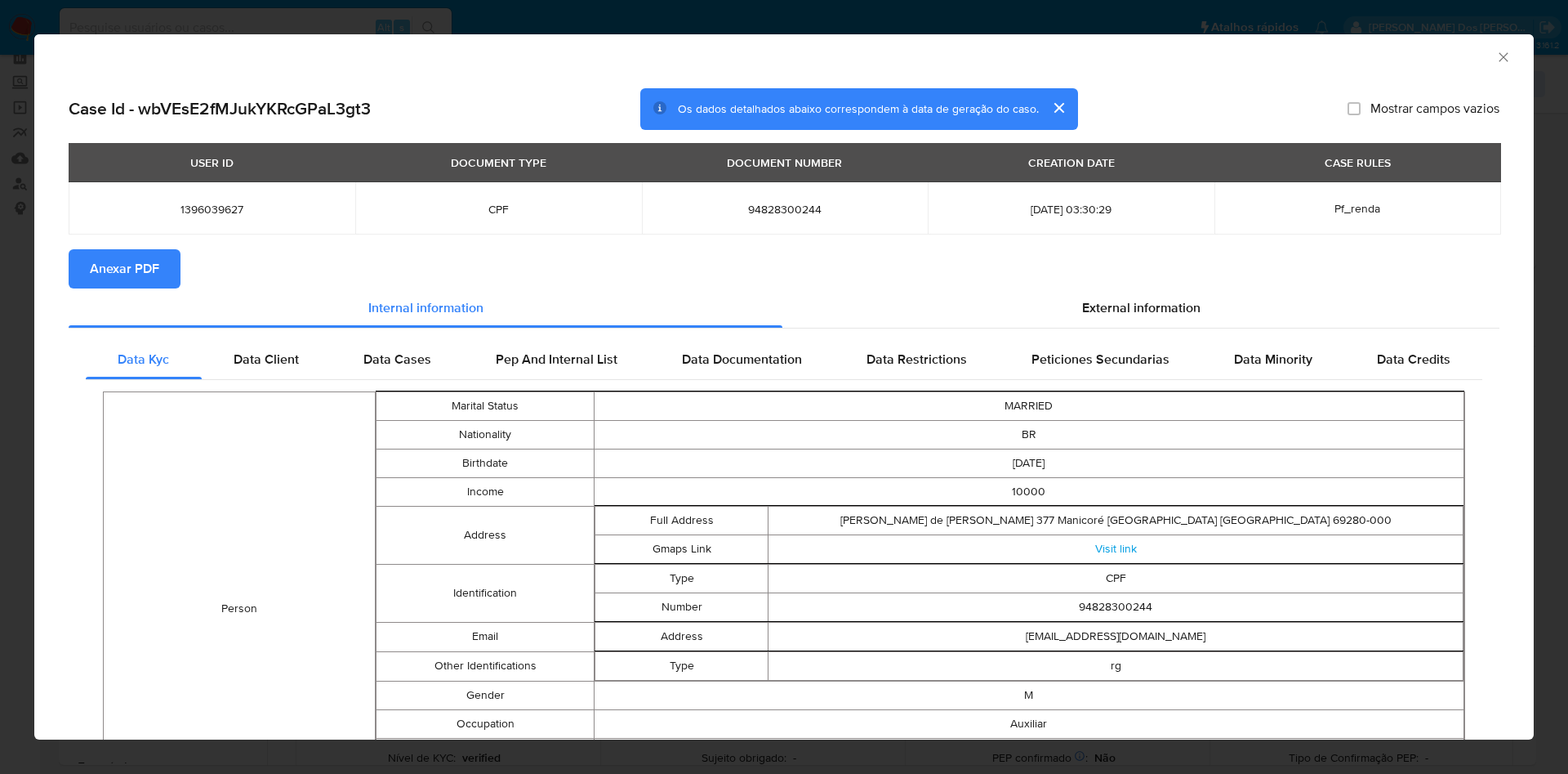
click at [1107, 279] on section "Anexar PDF" at bounding box center [784, 269] width 1431 height 39
click at [1100, 294] on div "External information" at bounding box center [1141, 308] width 717 height 39
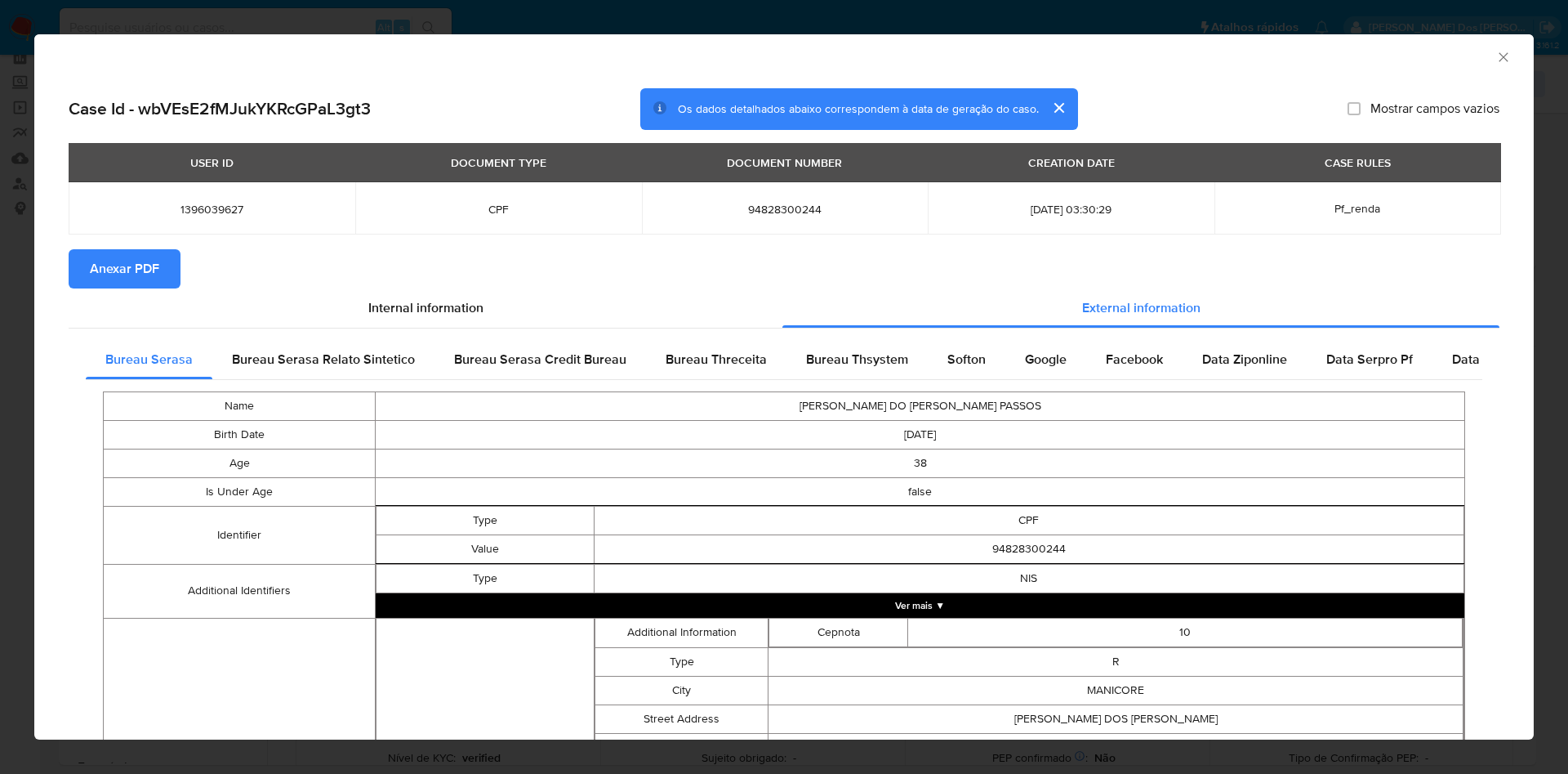
click at [108, 260] on span "Anexar PDF" at bounding box center [125, 268] width 70 height 36
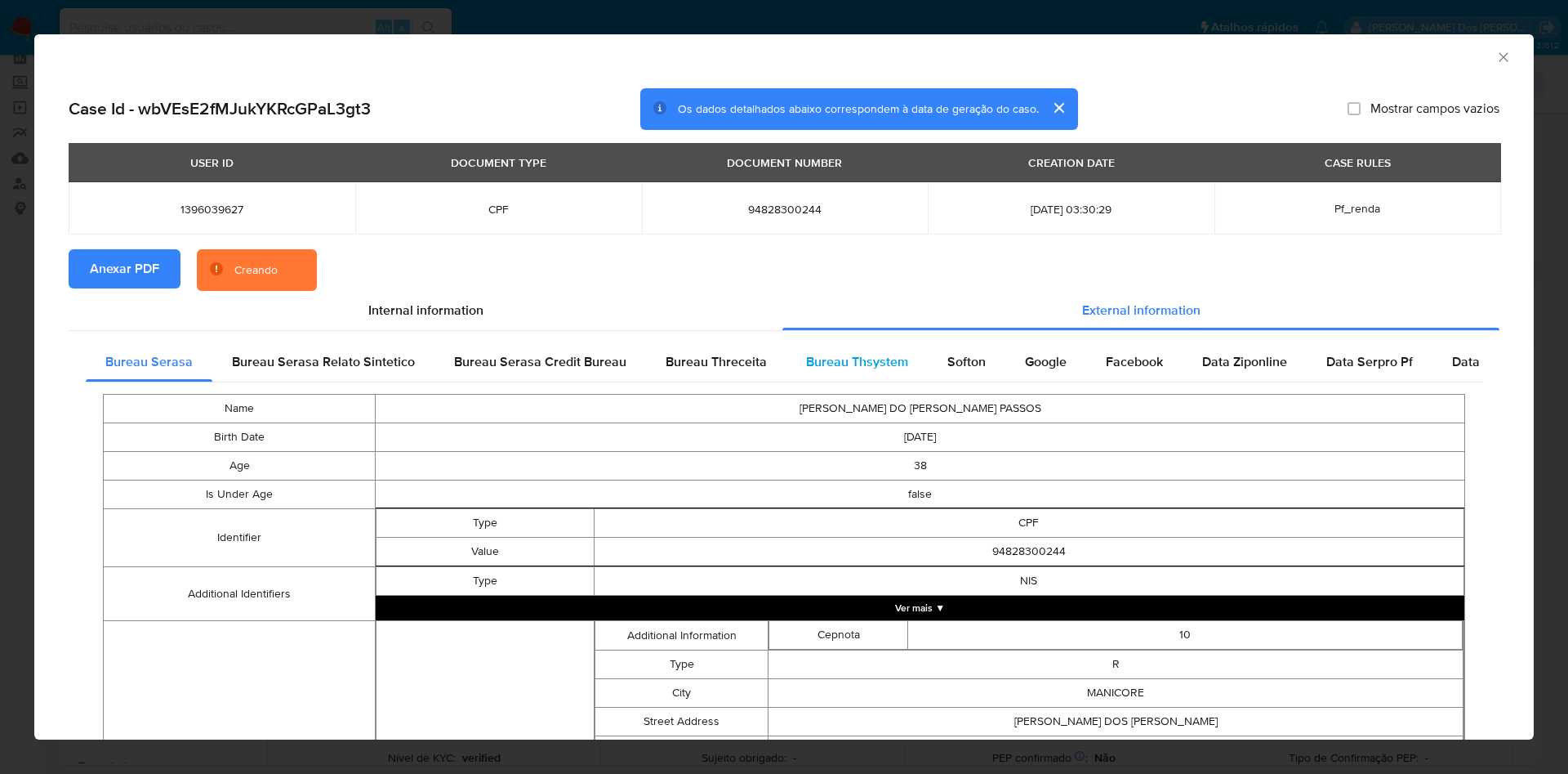
click at [825, 366] on span "Bureau Thsystem" at bounding box center [857, 361] width 102 height 19
